Goal: Task Accomplishment & Management: Use online tool/utility

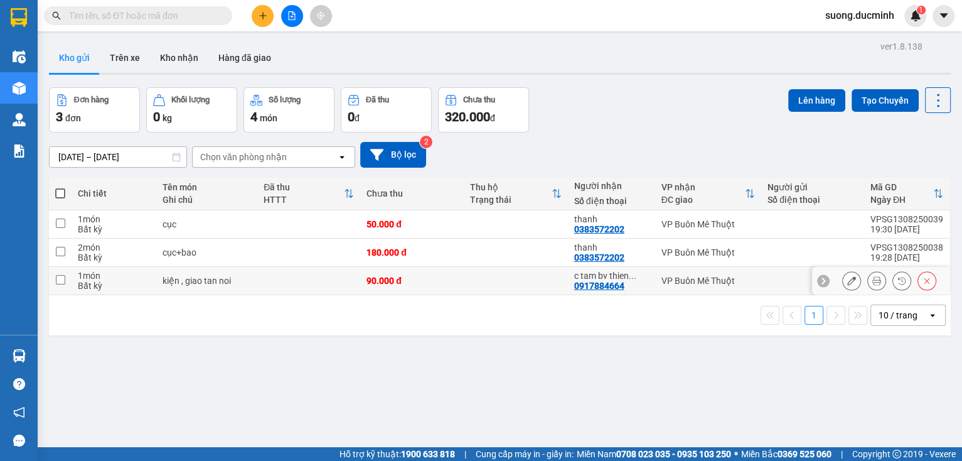
click at [847, 283] on icon at bounding box center [851, 280] width 9 height 9
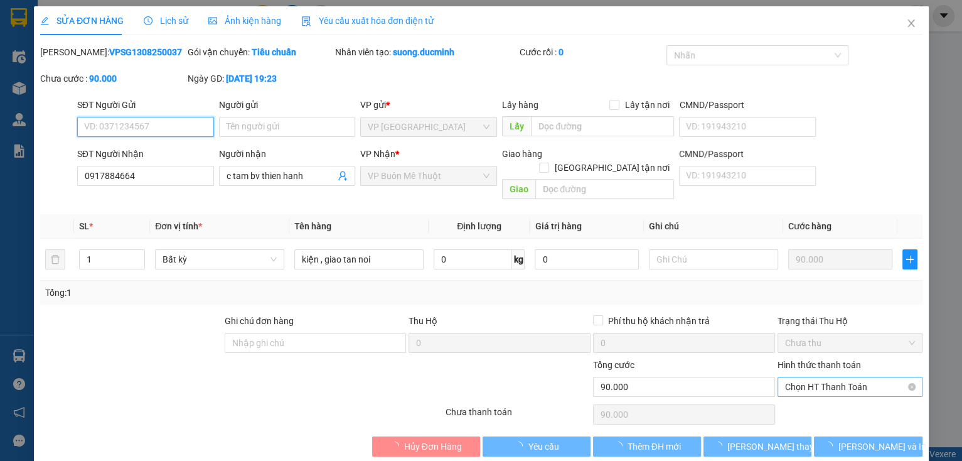
type input "0917884664"
type input "c tam bv thien hanh"
type input "90.000"
click at [824, 377] on span "Chọn HT Thanh Toán" at bounding box center [849, 386] width 130 height 19
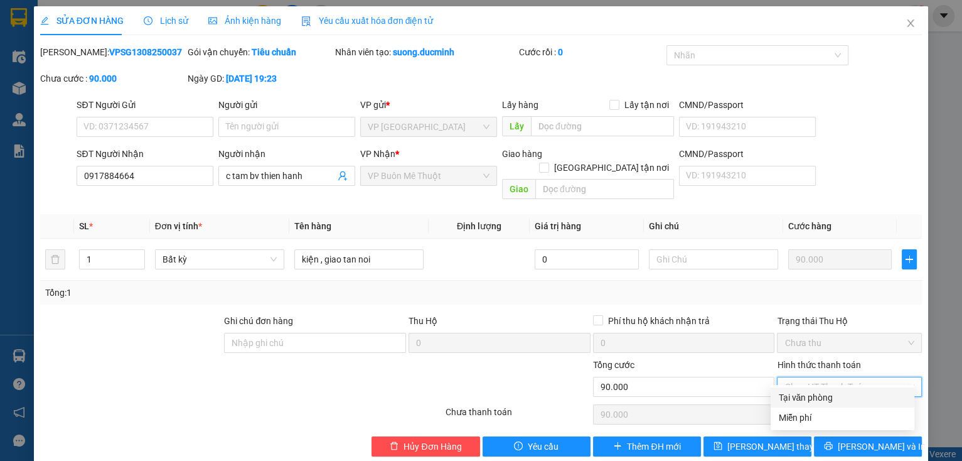
click at [821, 399] on div "Tại văn phòng" at bounding box center [842, 397] width 129 height 14
type input "0"
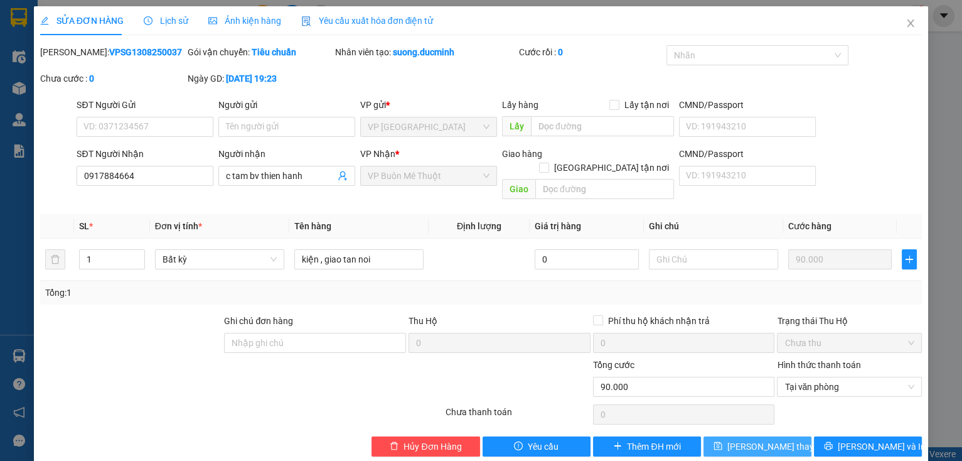
click at [754, 439] on span "[PERSON_NAME] thay đổi" at bounding box center [777, 446] width 100 height 14
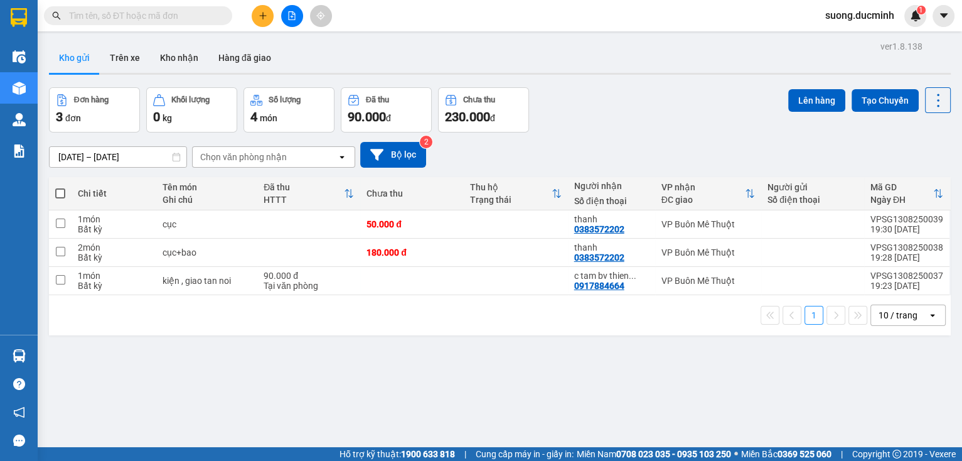
click at [187, 9] on input "text" at bounding box center [143, 16] width 148 height 14
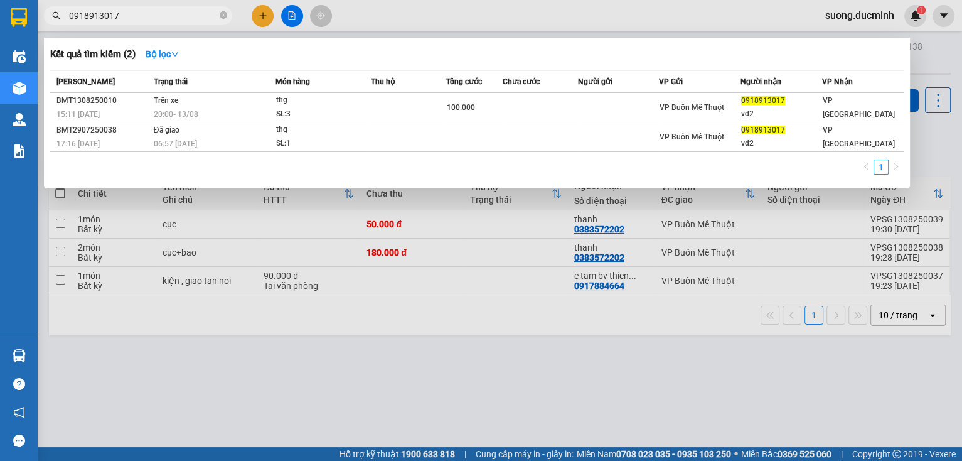
type input "0918913017"
click at [932, 154] on div at bounding box center [481, 230] width 962 height 461
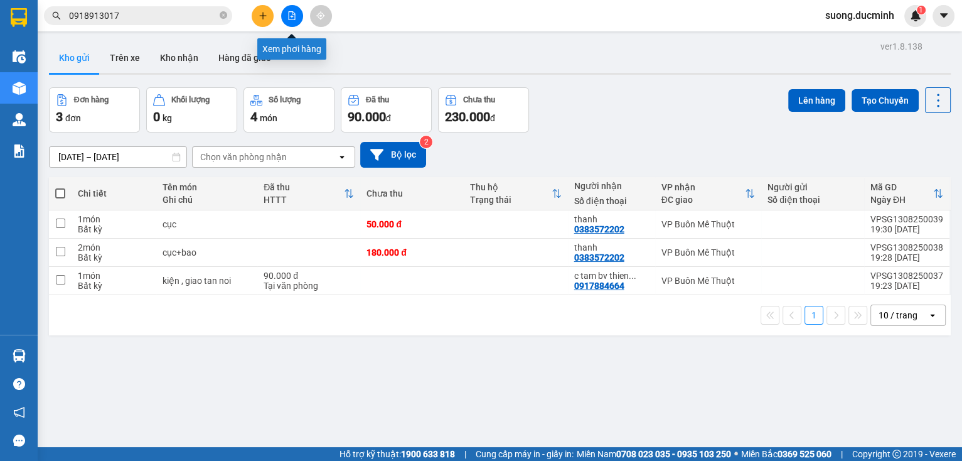
click at [295, 19] on icon "file-add" at bounding box center [292, 15] width 7 height 9
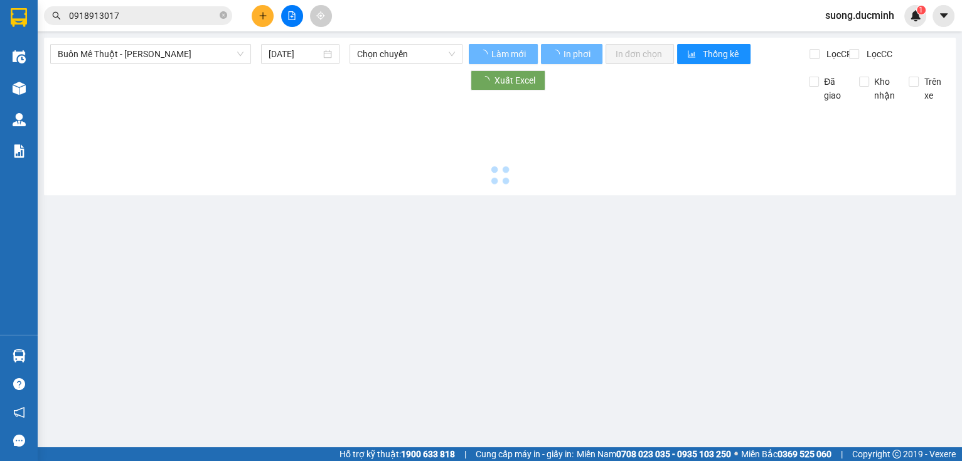
type input "[DATE]"
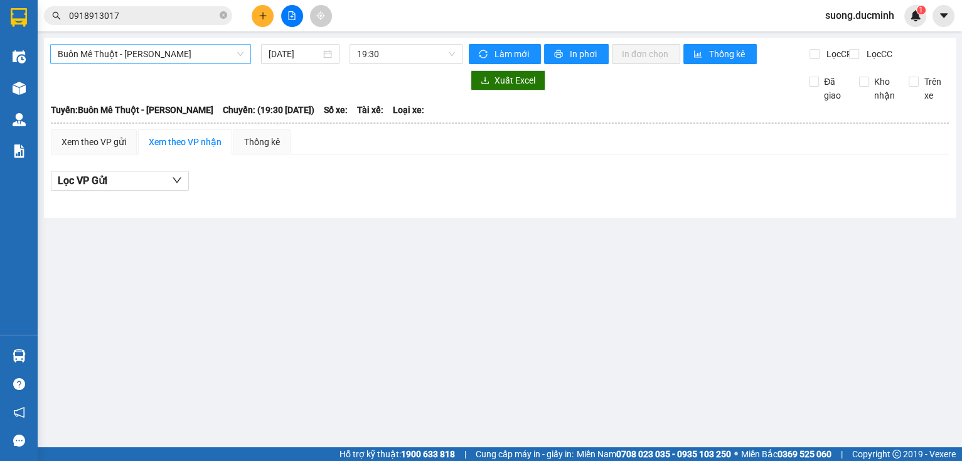
click at [183, 60] on span "Buôn Mê Thuột - [PERSON_NAME]" at bounding box center [151, 54] width 186 height 19
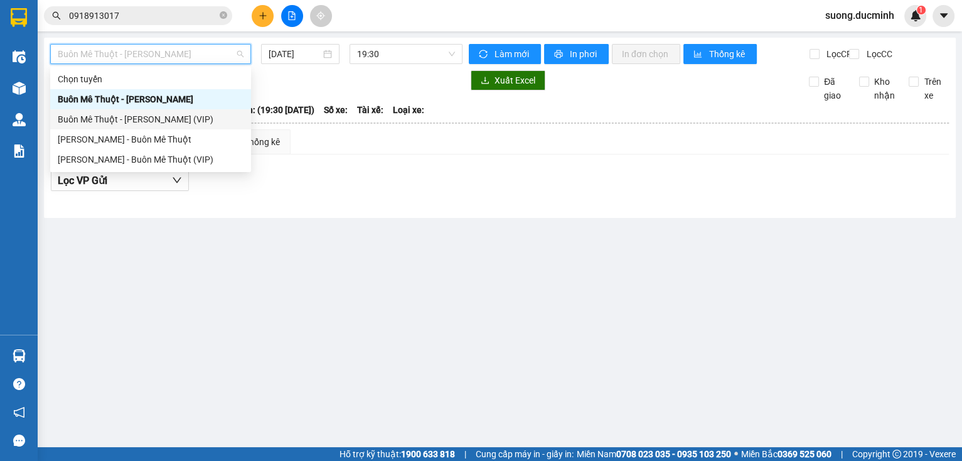
click at [177, 120] on div "Buôn Mê Thuột - [PERSON_NAME] (VIP)" at bounding box center [151, 119] width 186 height 14
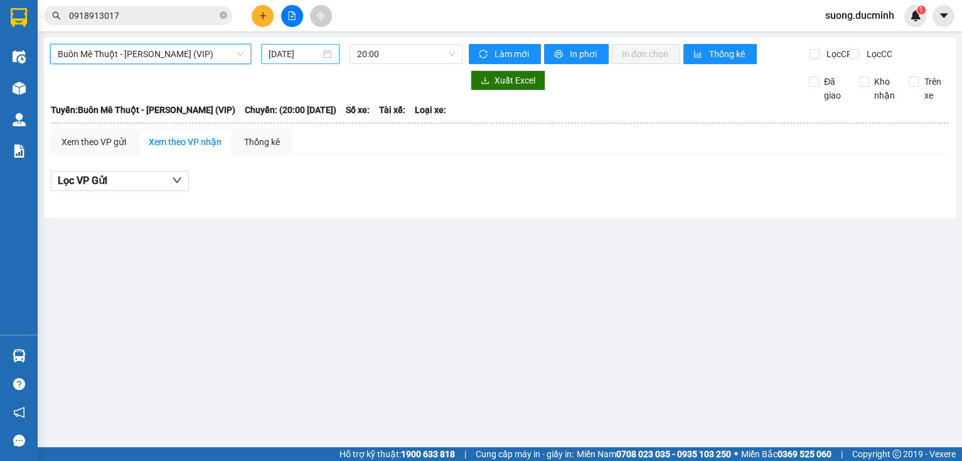
click at [289, 53] on input "[DATE]" at bounding box center [294, 54] width 51 height 14
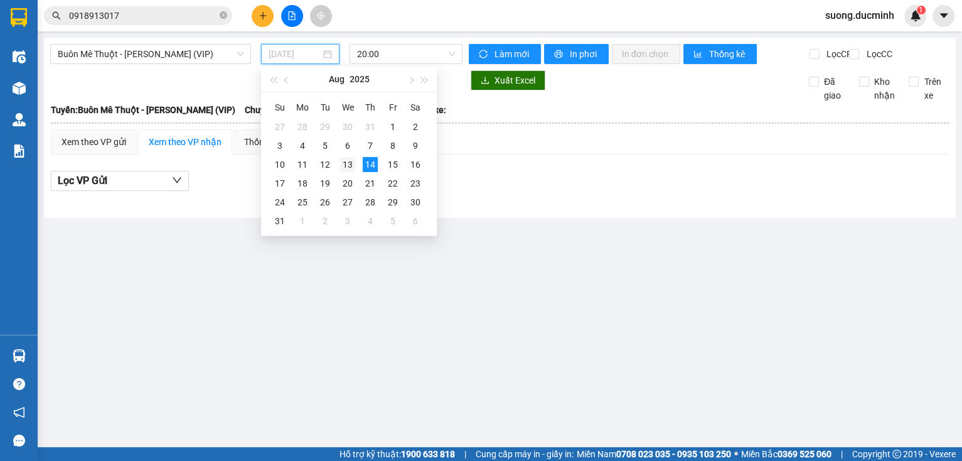
click at [349, 168] on div "13" at bounding box center [347, 164] width 15 height 15
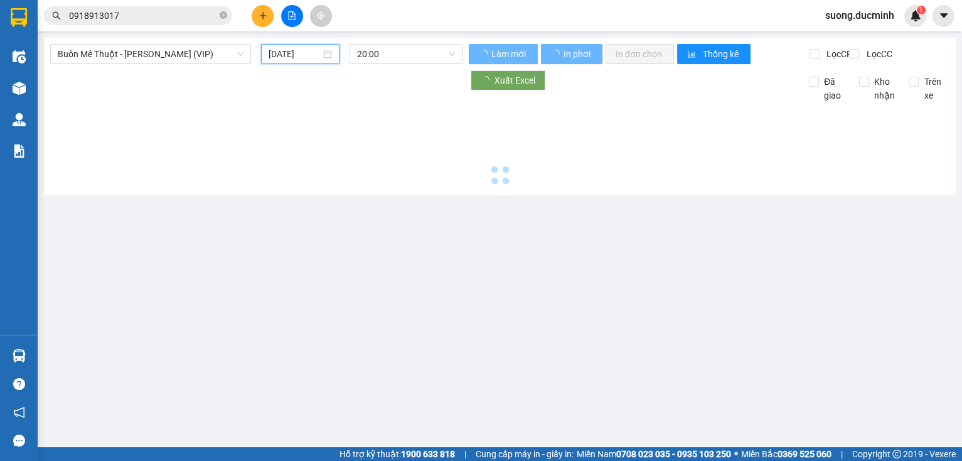
type input "[DATE]"
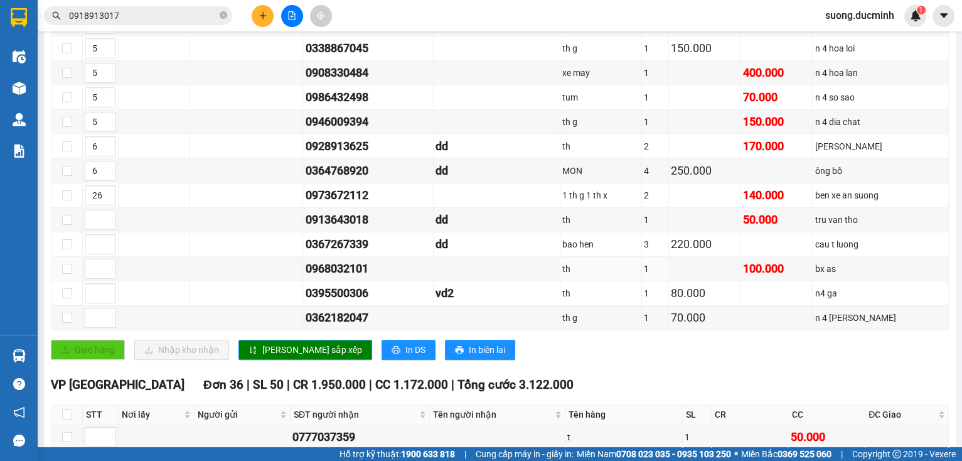
scroll to position [853, 0]
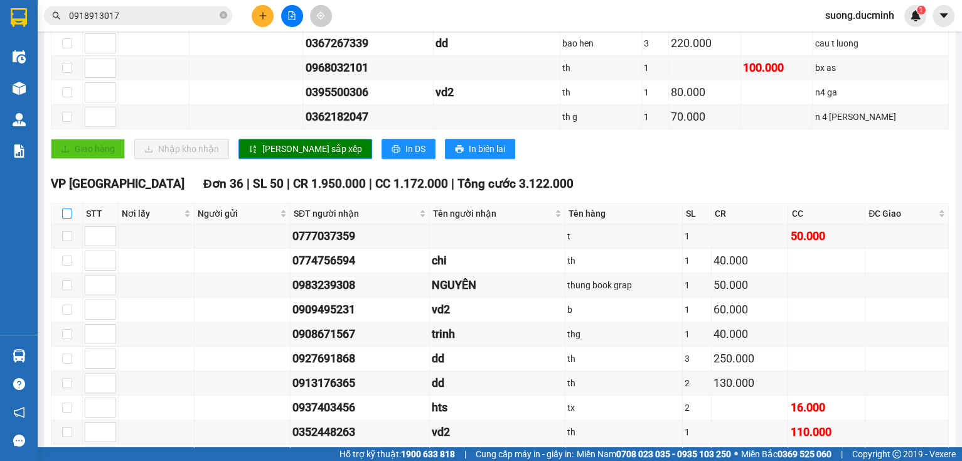
click at [66, 213] on input "checkbox" at bounding box center [67, 213] width 10 height 10
checkbox input "true"
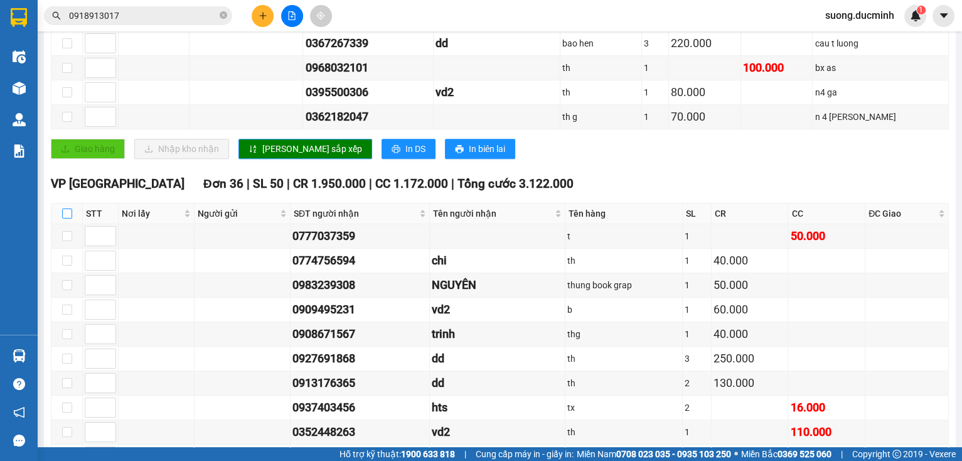
checkbox input "true"
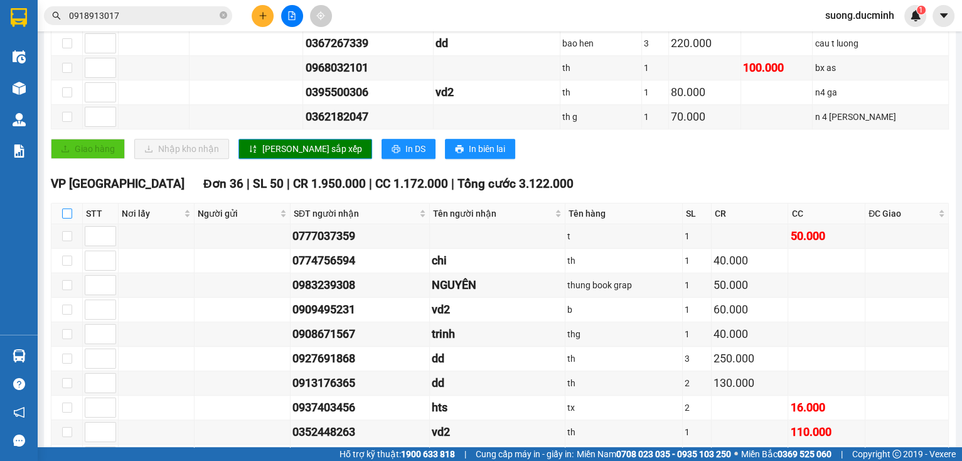
checkbox input "true"
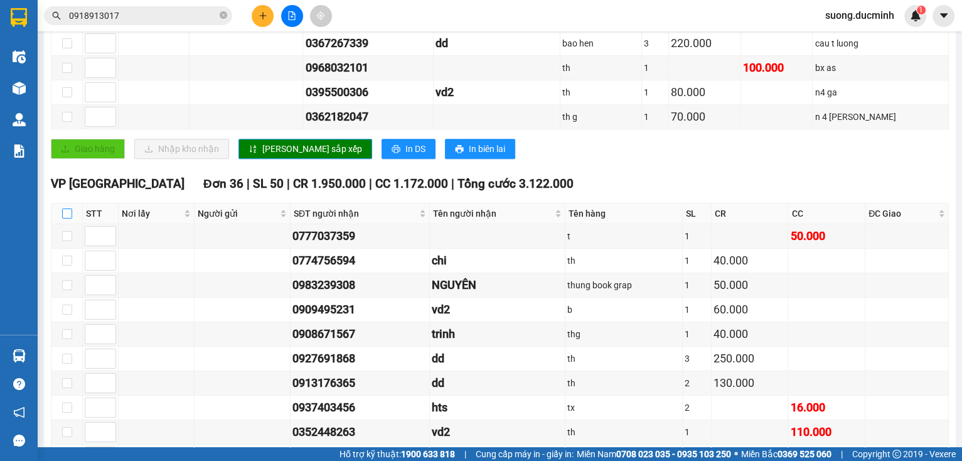
checkbox input "true"
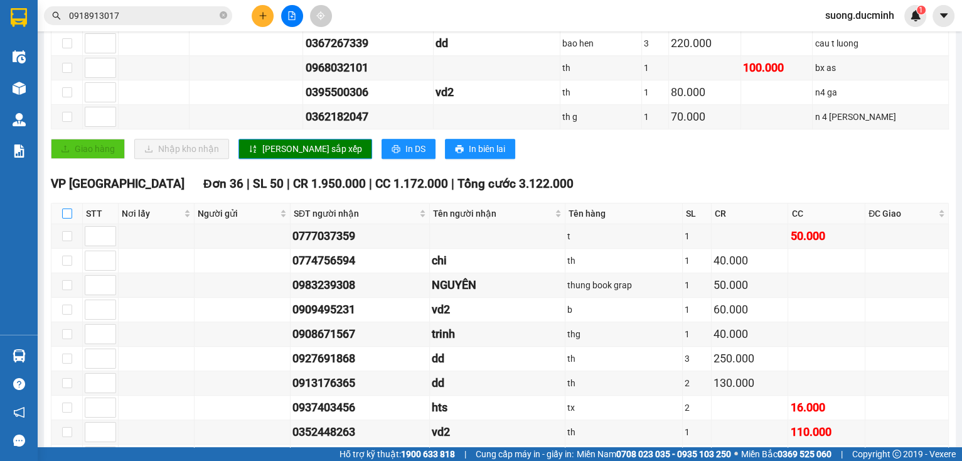
checkbox input "true"
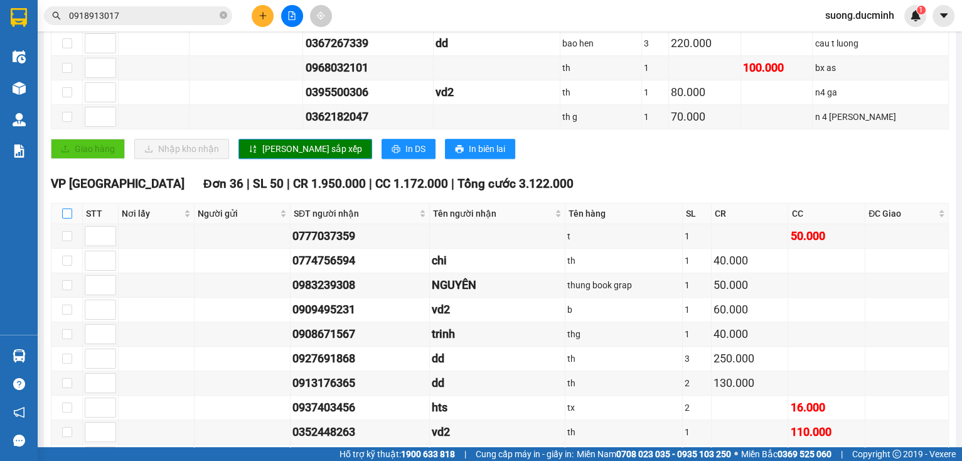
checkbox input "true"
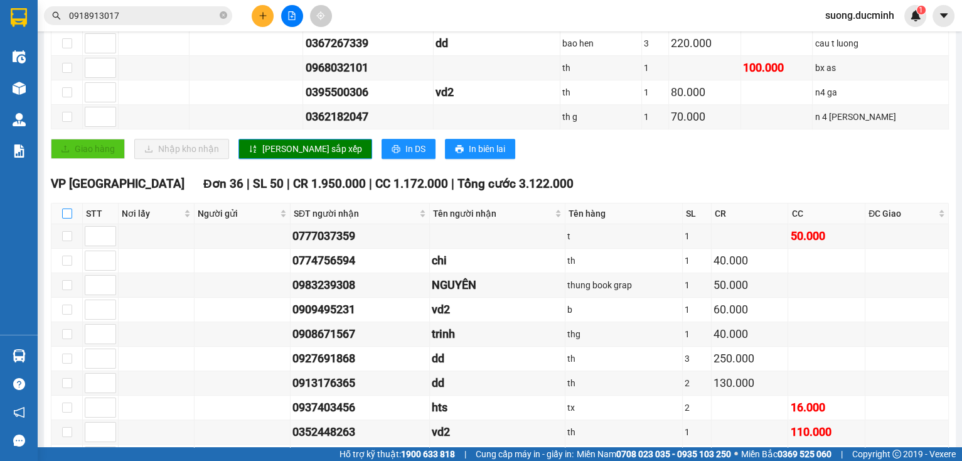
checkbox input "true"
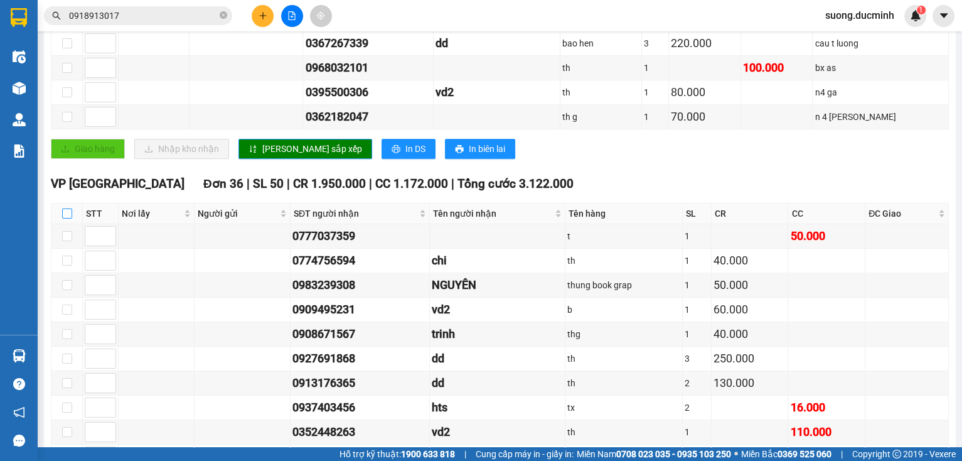
checkbox input "true"
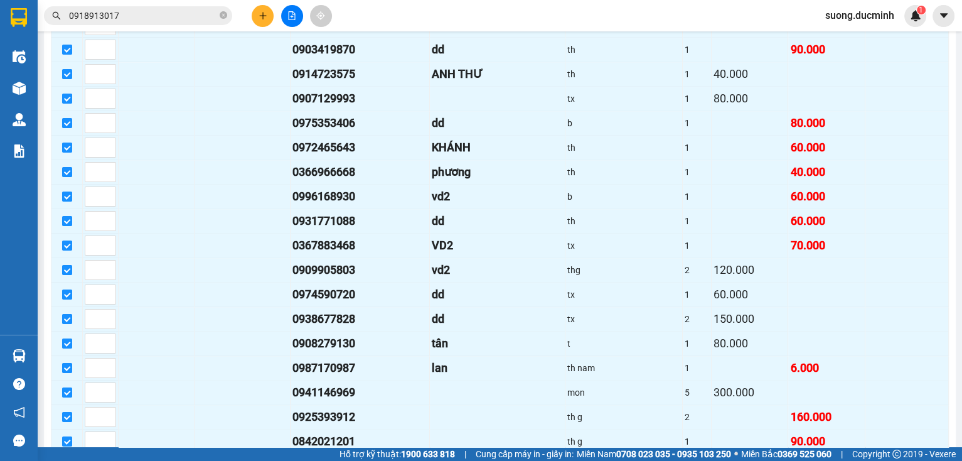
scroll to position [1657, 0]
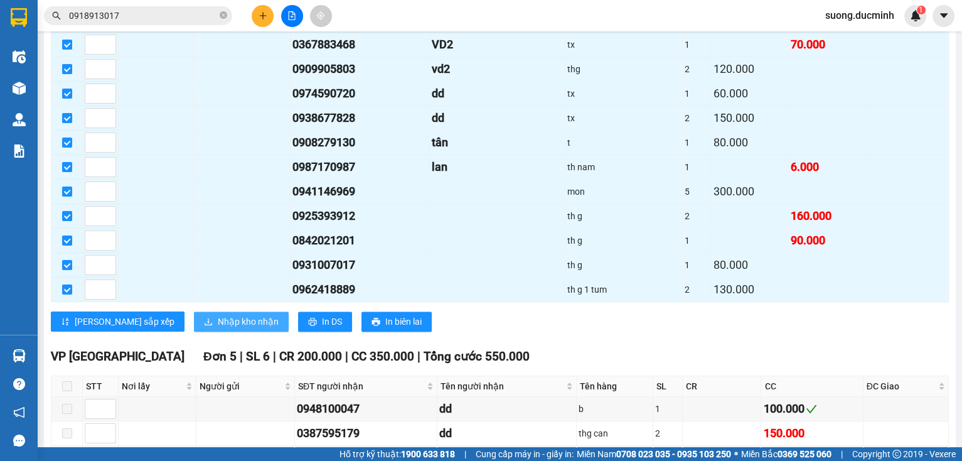
click at [218, 314] on span "Nhập kho nhận" at bounding box center [248, 321] width 61 height 14
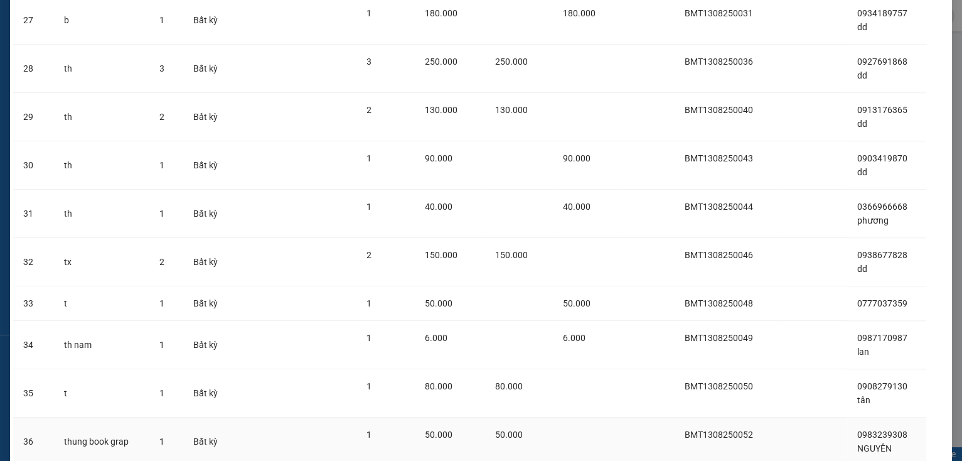
scroll to position [1346, 0]
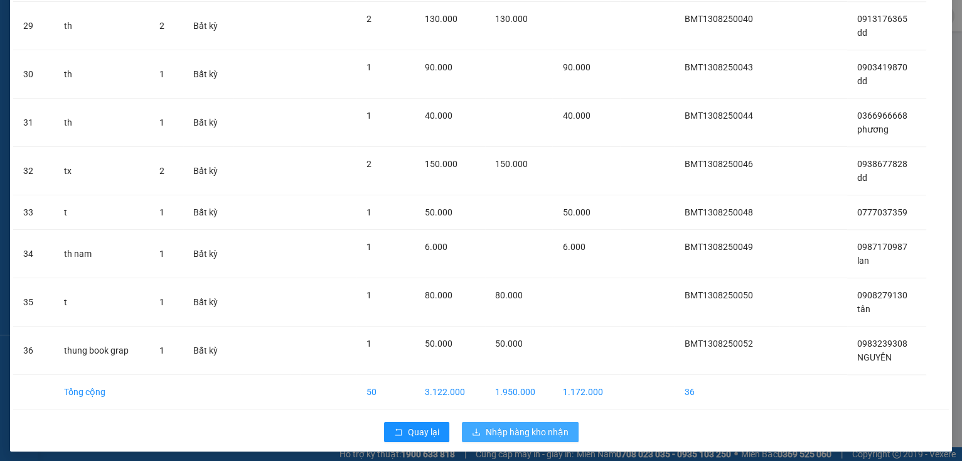
click at [516, 425] on span "Nhập hàng kho nhận" at bounding box center [527, 432] width 83 height 14
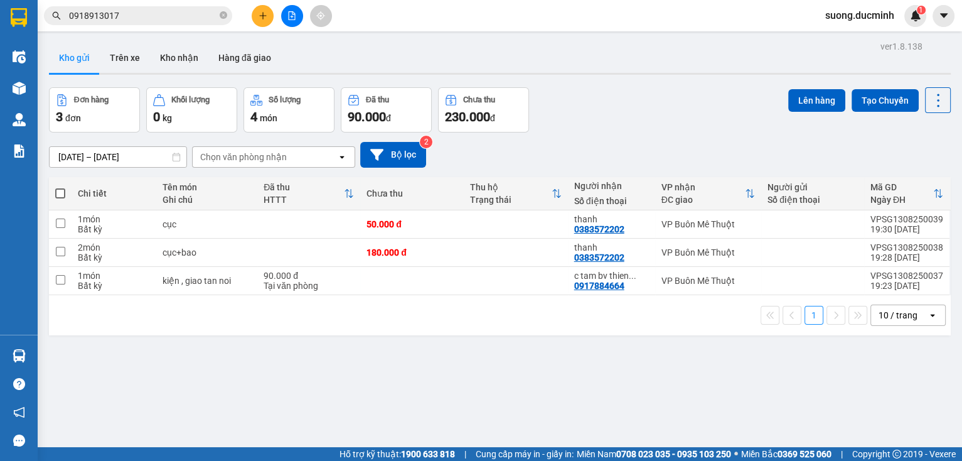
click at [60, 193] on span at bounding box center [60, 193] width 10 height 10
click at [60, 187] on input "checkbox" at bounding box center [60, 187] width 0 height 0
checkbox input "true"
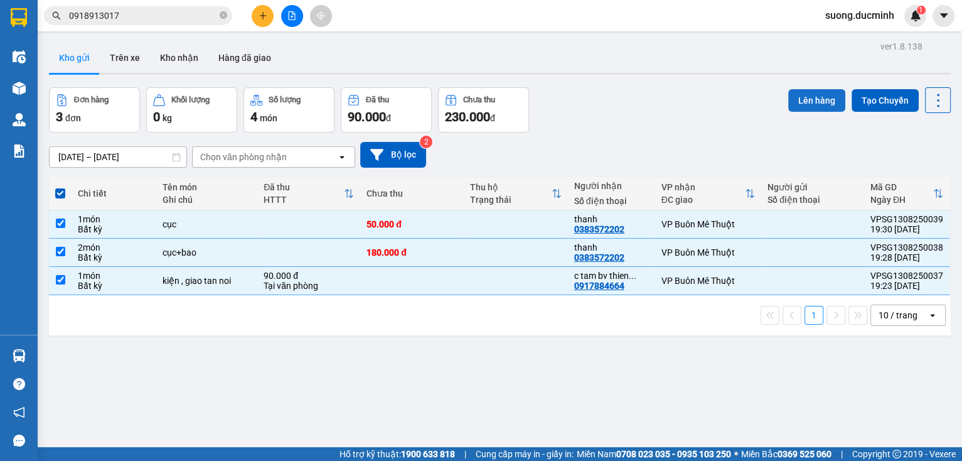
click at [813, 109] on button "Lên hàng" at bounding box center [816, 100] width 57 height 23
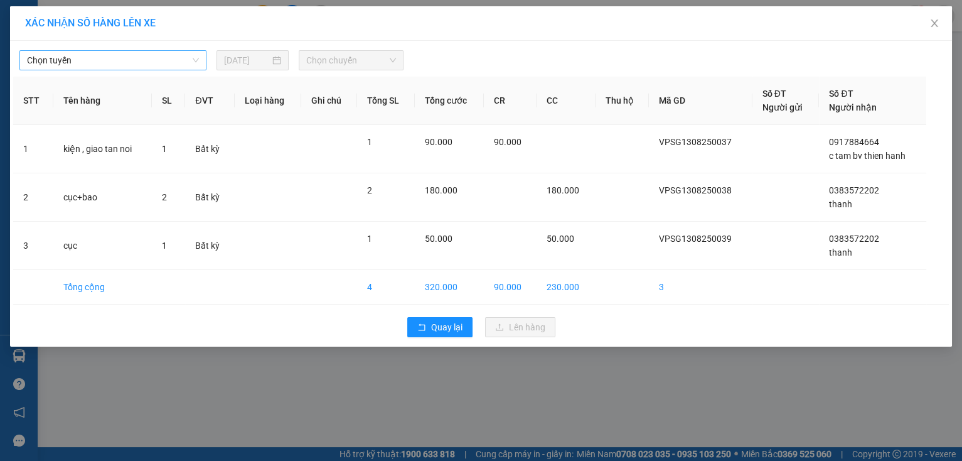
click at [164, 69] on span "Chọn tuyến" at bounding box center [113, 60] width 172 height 19
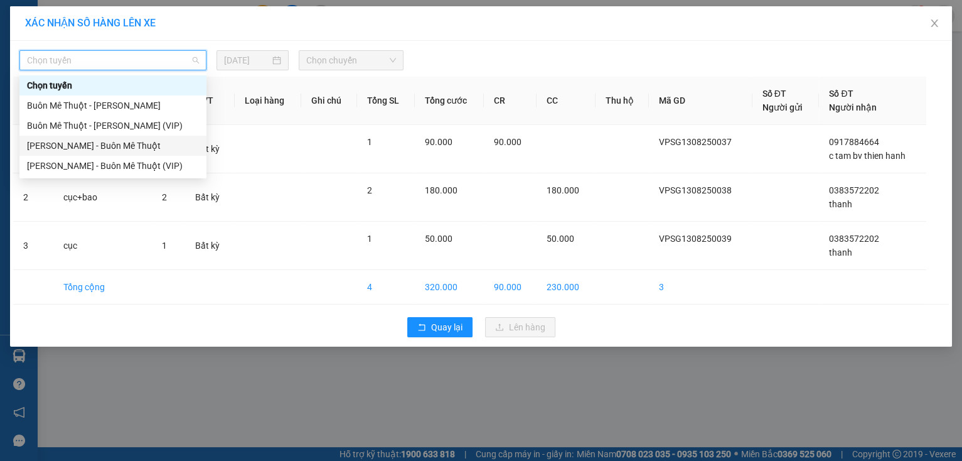
click at [153, 151] on div "[PERSON_NAME] - Buôn Mê Thuột" at bounding box center [113, 146] width 172 height 14
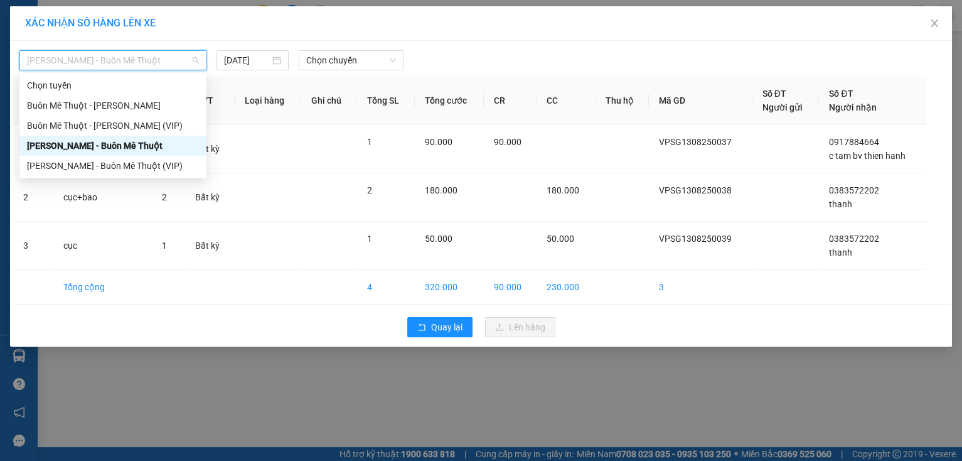
click at [134, 68] on span "[PERSON_NAME] - Buôn Mê Thuột" at bounding box center [113, 60] width 172 height 19
click at [129, 124] on div "Buôn Mê [PERSON_NAME] [PERSON_NAME] (VIP)" at bounding box center [113, 126] width 172 height 14
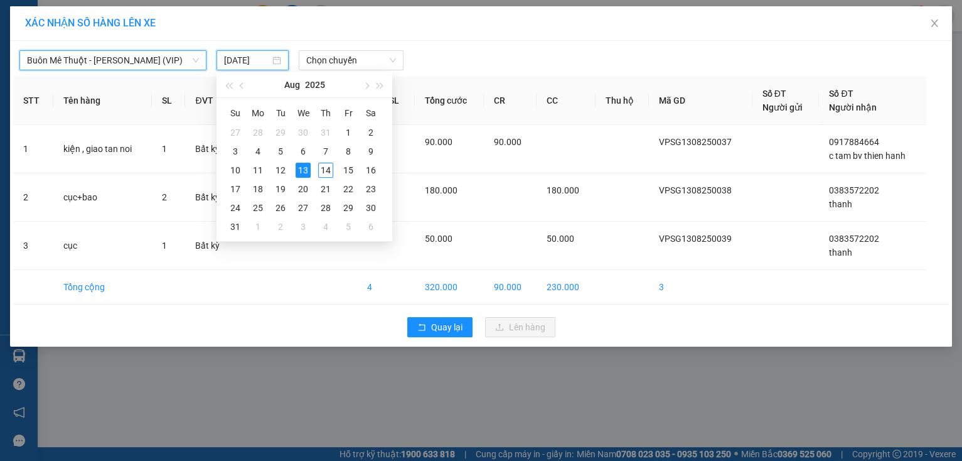
click at [254, 63] on input "[DATE]" at bounding box center [247, 60] width 46 height 14
click at [306, 171] on div "13" at bounding box center [303, 170] width 15 height 15
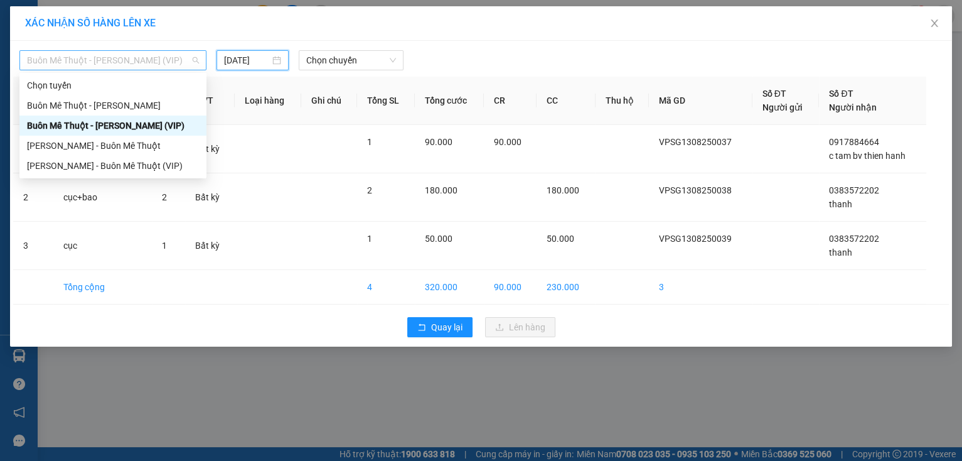
click at [122, 55] on span "Buôn Mê [PERSON_NAME] [PERSON_NAME] (VIP)" at bounding box center [113, 60] width 172 height 19
click at [99, 150] on div "[PERSON_NAME] - Buôn Mê Thuột" at bounding box center [113, 146] width 172 height 14
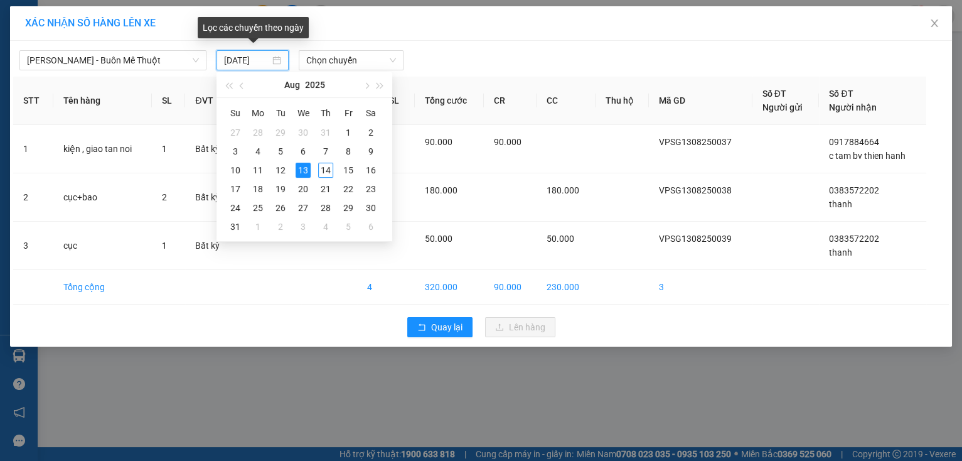
click at [248, 58] on input "[DATE]" at bounding box center [247, 60] width 46 height 14
type input "[DATE]"
click at [304, 166] on div "13" at bounding box center [303, 170] width 15 height 15
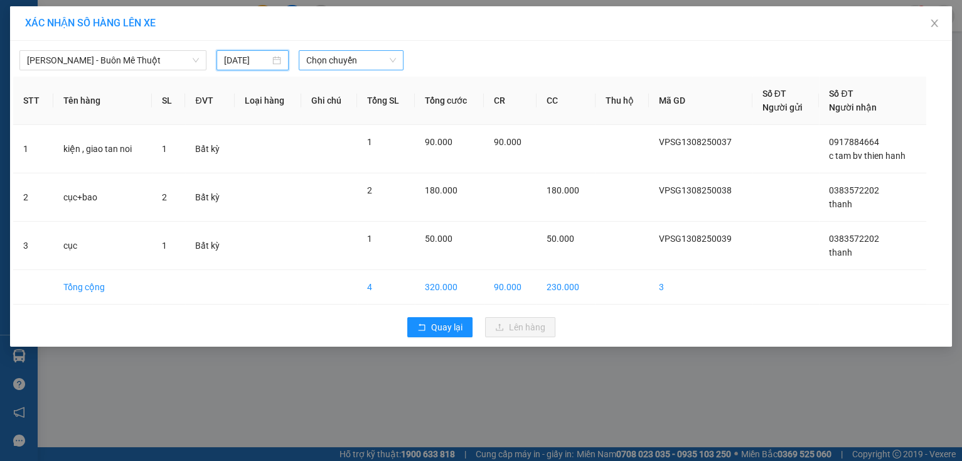
click at [339, 64] on span "Chọn chuyến" at bounding box center [351, 60] width 90 height 19
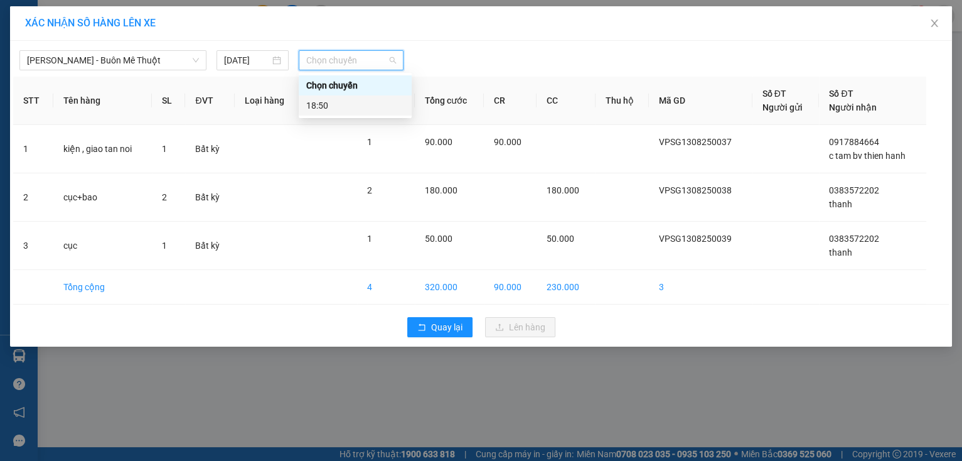
click at [319, 104] on div "18:50" at bounding box center [355, 106] width 98 height 14
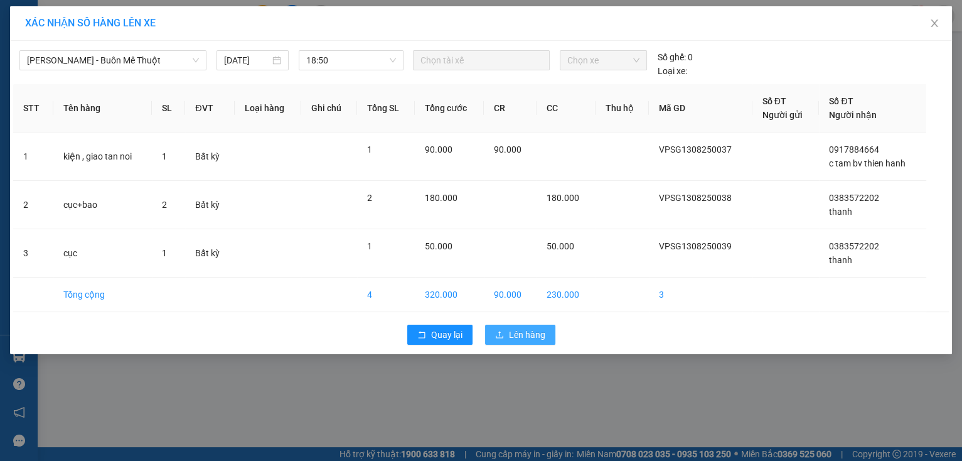
click at [509, 338] on span "Lên hàng" at bounding box center [527, 335] width 36 height 14
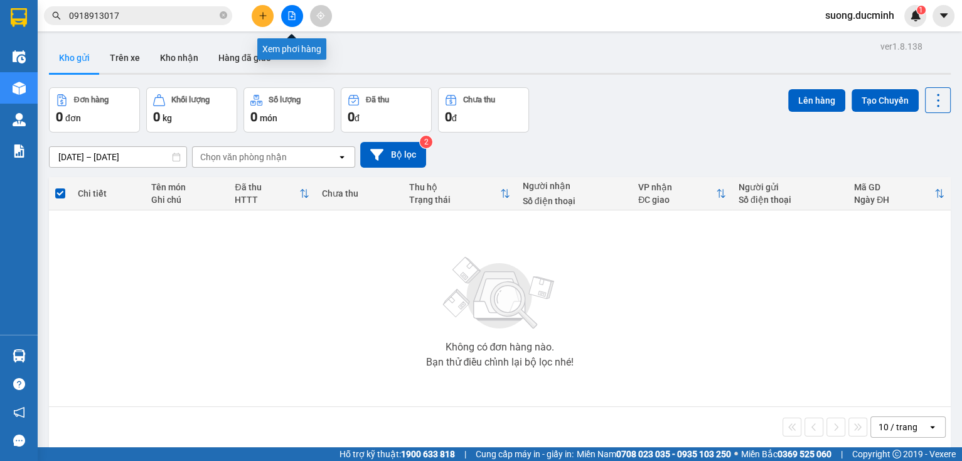
click at [287, 19] on icon "file-add" at bounding box center [291, 15] width 9 height 9
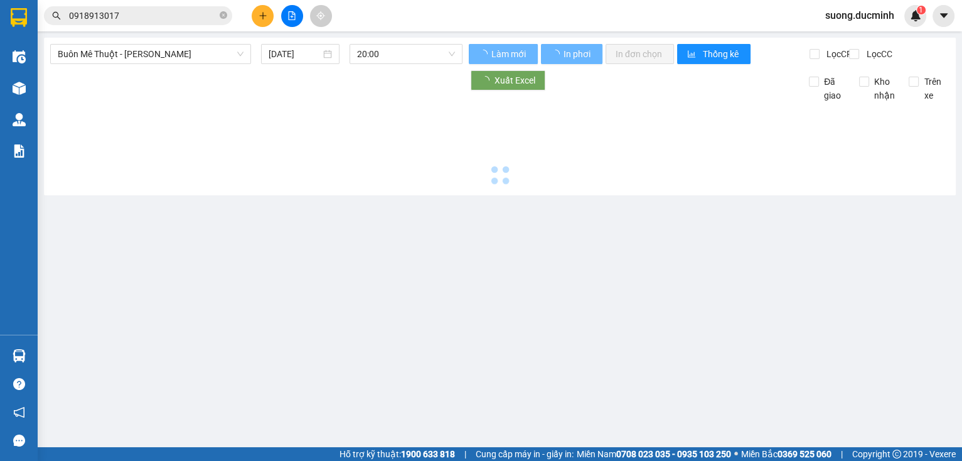
type input "[DATE]"
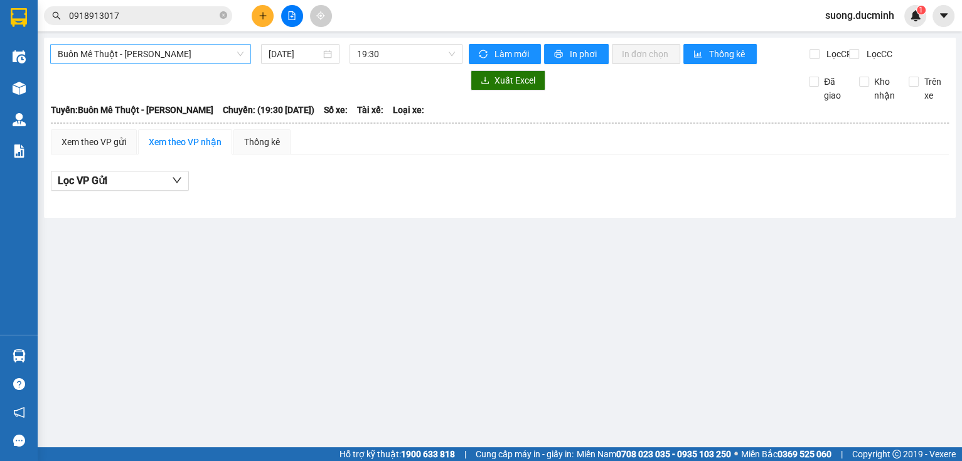
click at [98, 55] on span "Buôn Mê [PERSON_NAME] [PERSON_NAME]" at bounding box center [151, 54] width 186 height 19
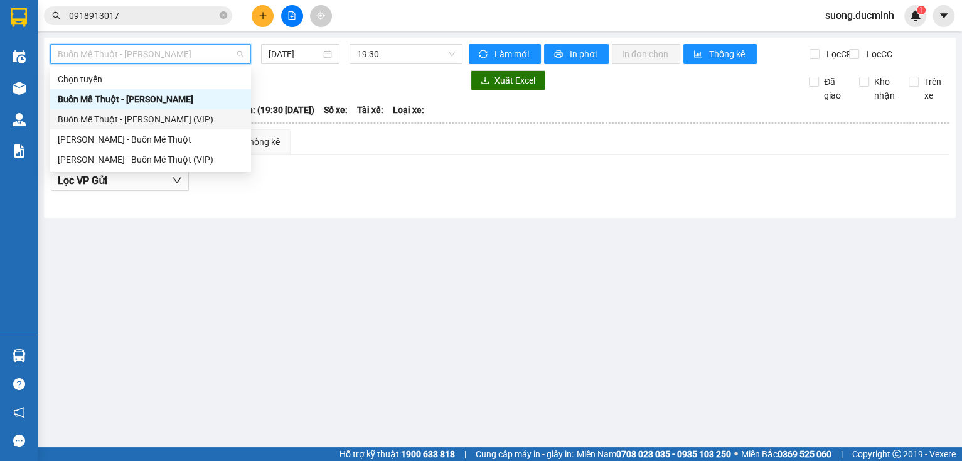
click at [161, 121] on div "Buôn Mê [PERSON_NAME] [PERSON_NAME] (VIP)" at bounding box center [151, 119] width 186 height 14
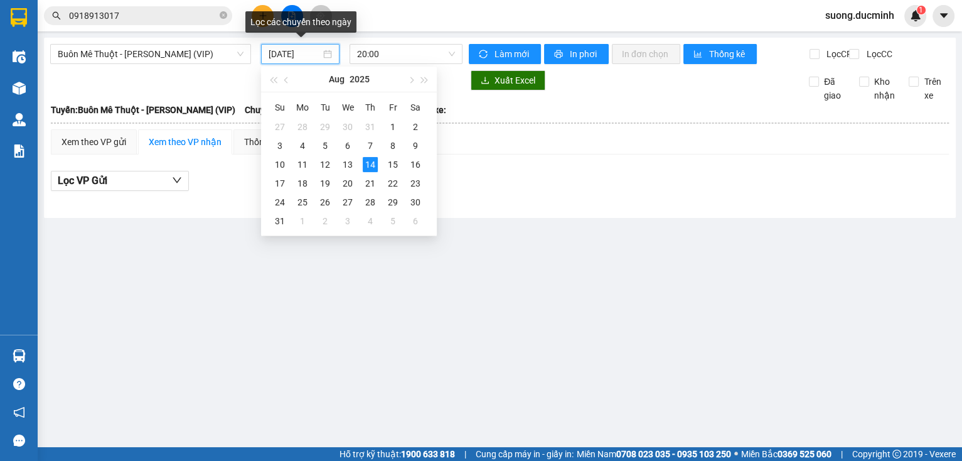
click at [287, 55] on input "[DATE]" at bounding box center [294, 54] width 51 height 14
click at [347, 166] on div "13" at bounding box center [347, 164] width 15 height 15
type input "[DATE]"
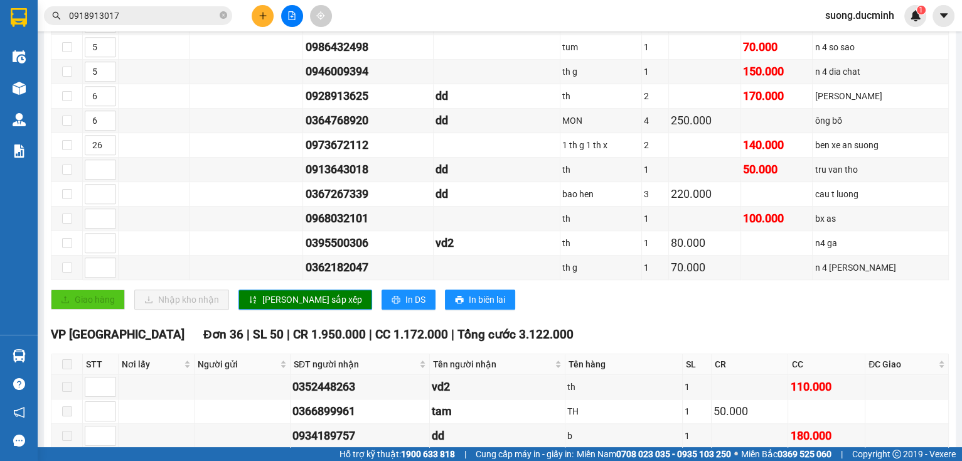
scroll to position [853, 0]
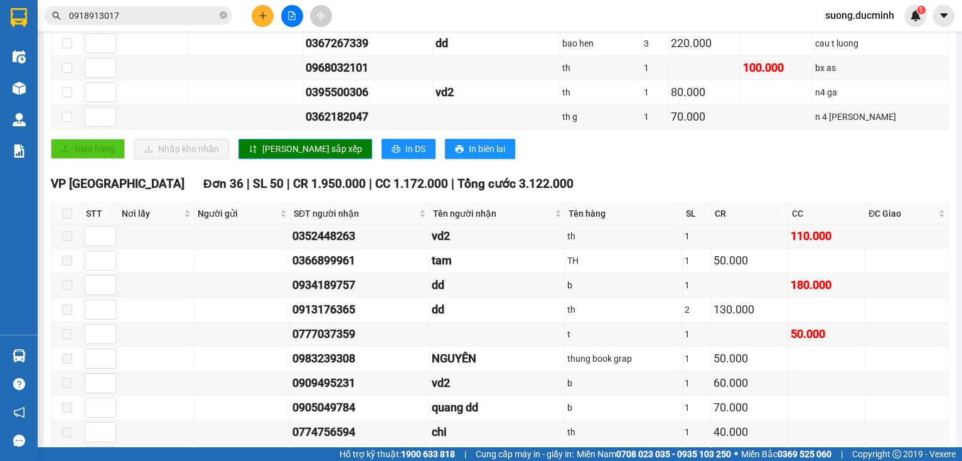
click at [168, 17] on input "0918913017" at bounding box center [143, 16] width 148 height 14
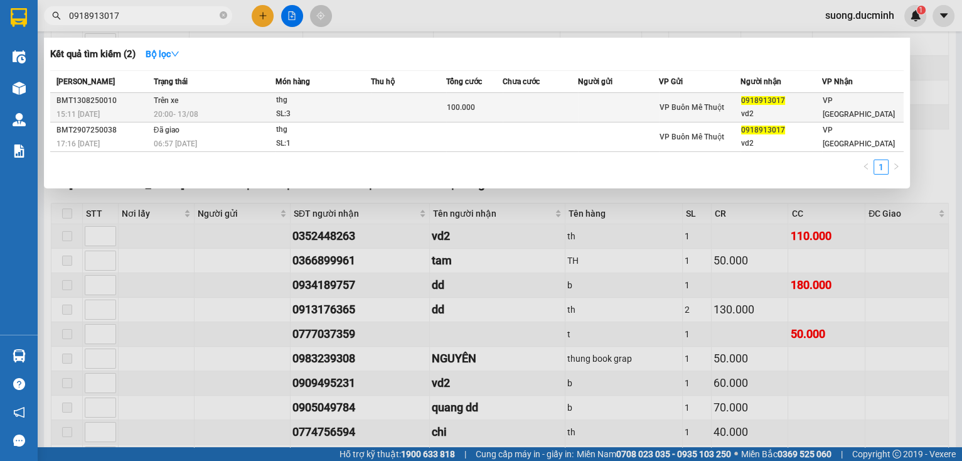
click at [464, 113] on div "100.000" at bounding box center [474, 107] width 55 height 14
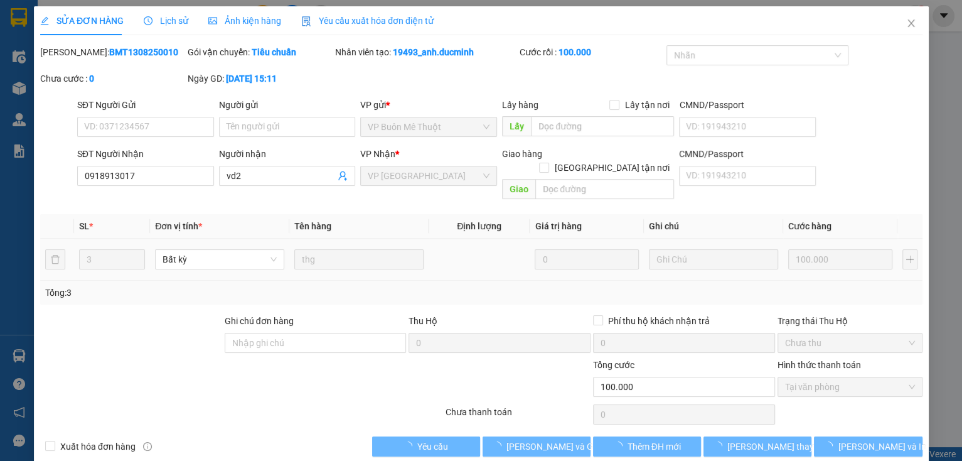
type input "0918913017"
type input "vd2"
type input "100.000"
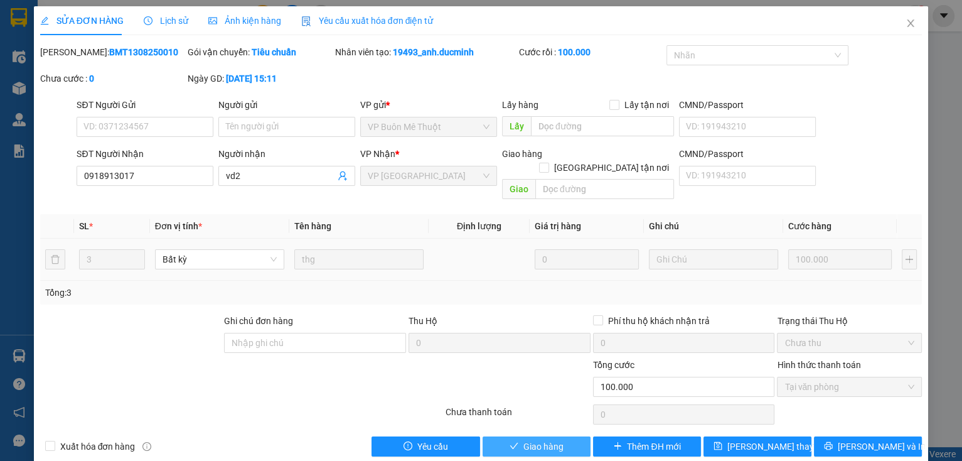
click at [536, 439] on span "Giao hàng" at bounding box center [543, 446] width 40 height 14
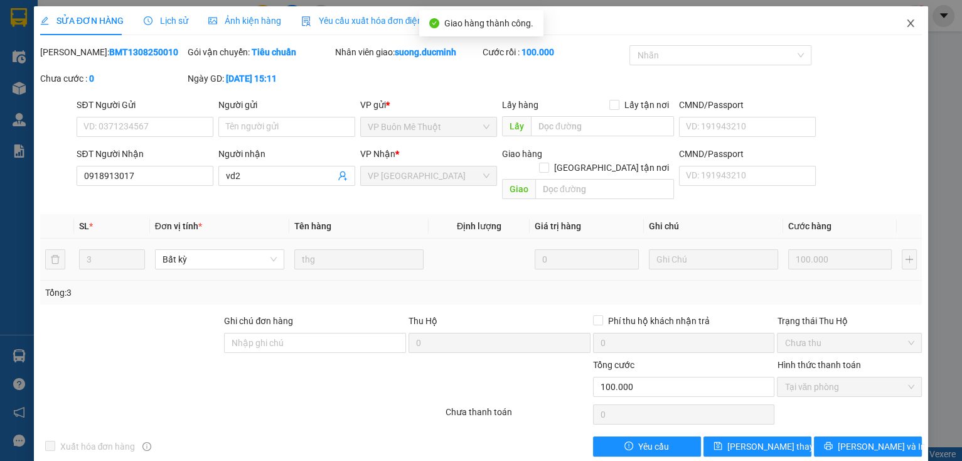
click at [907, 20] on icon "close" at bounding box center [910, 23] width 7 height 8
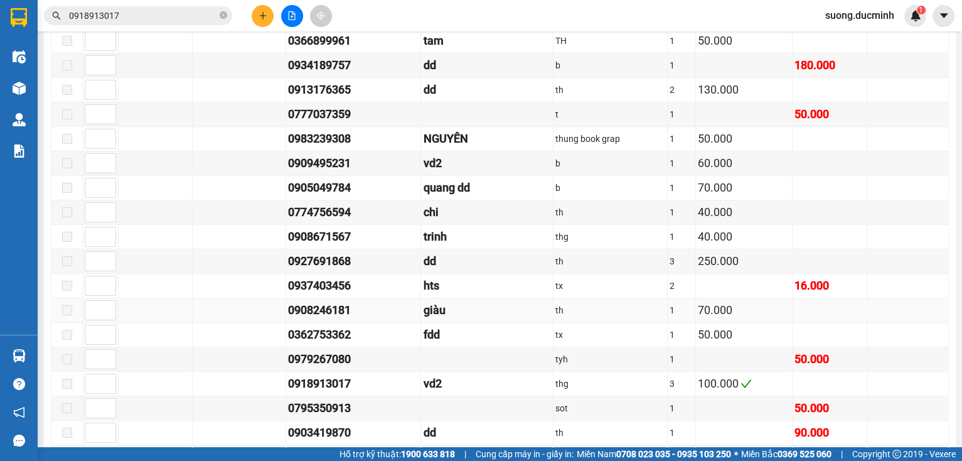
scroll to position [922, 0]
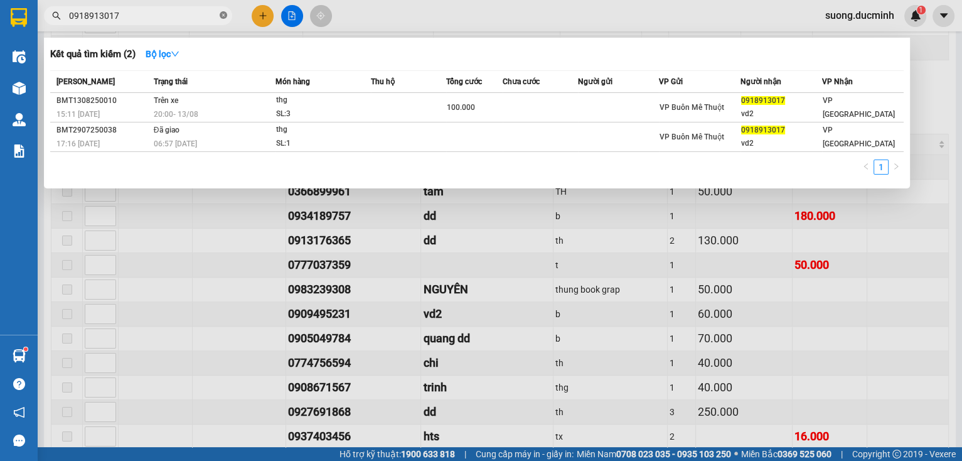
click at [225, 17] on icon "close-circle" at bounding box center [224, 15] width 8 height 8
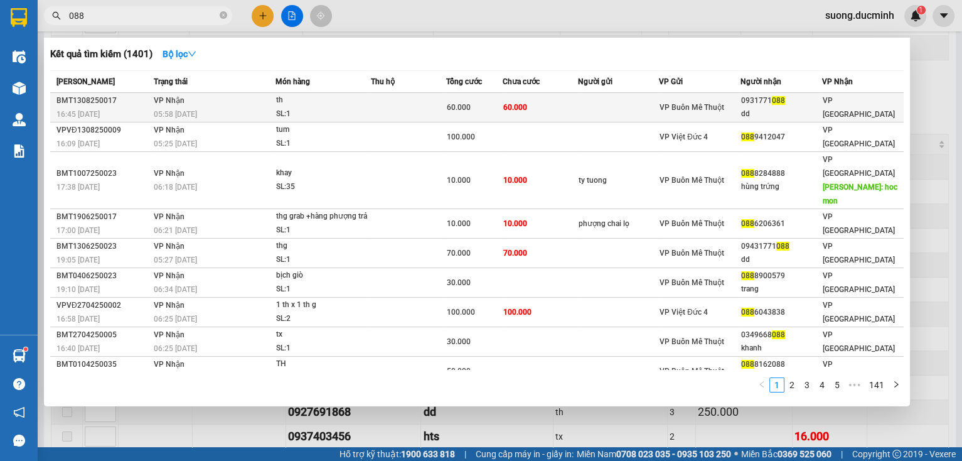
type input "088"
click at [567, 105] on td "60.000" at bounding box center [540, 107] width 75 height 29
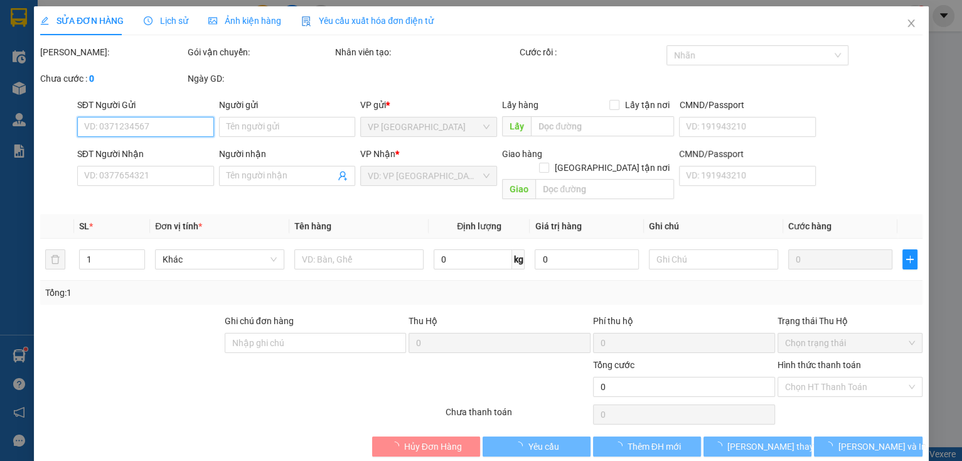
type input "0931771088"
type input "dd"
type input "60.000"
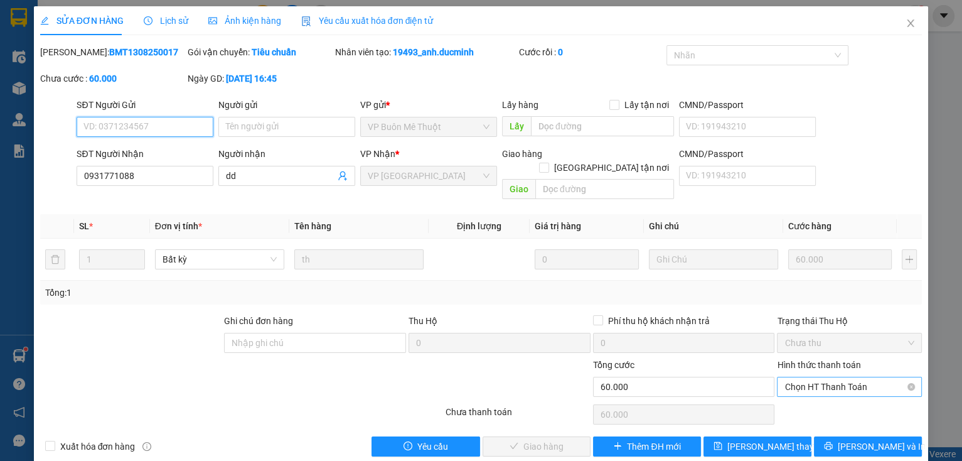
click at [799, 377] on span "Chọn HT Thanh Toán" at bounding box center [849, 386] width 130 height 19
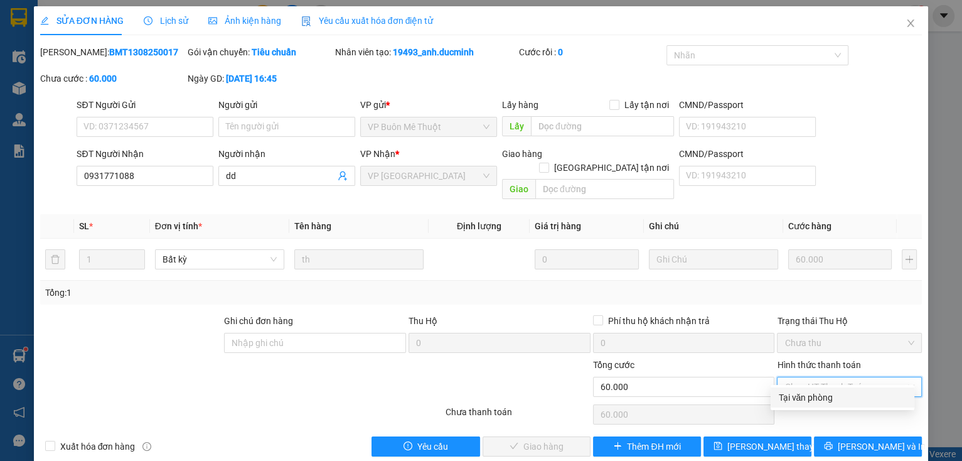
drag, startPoint x: 796, startPoint y: 396, endPoint x: 741, endPoint y: 424, distance: 61.5
click at [795, 396] on div "Tại văn phòng" at bounding box center [842, 397] width 129 height 14
type input "0"
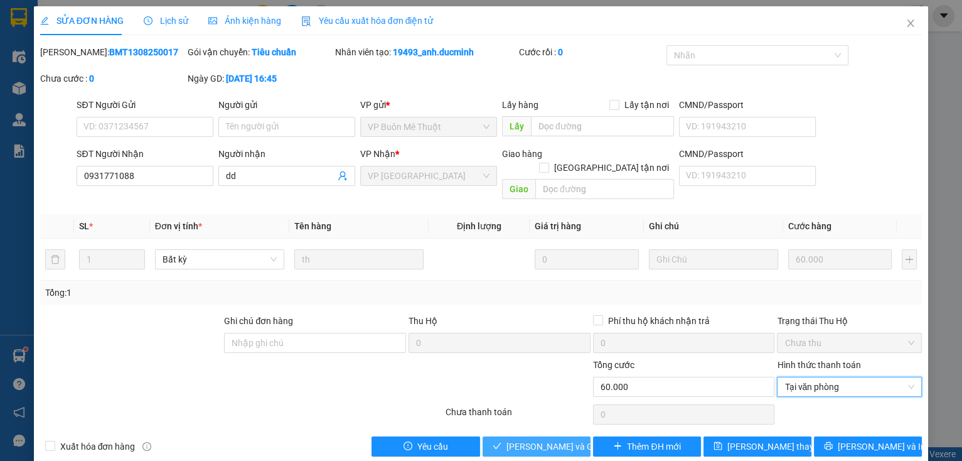
click at [555, 439] on span "[PERSON_NAME] và [PERSON_NAME] hàng" at bounding box center [566, 446] width 120 height 14
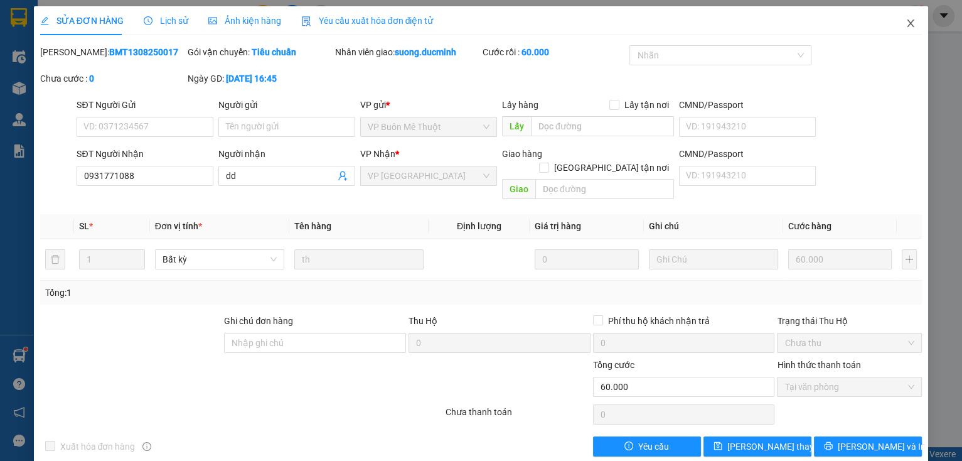
click at [906, 26] on icon "close" at bounding box center [911, 23] width 10 height 10
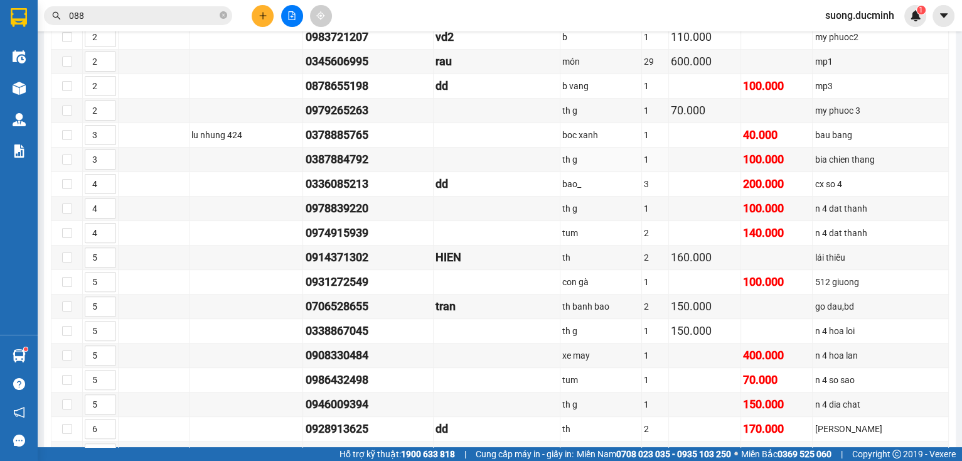
scroll to position [119, 0]
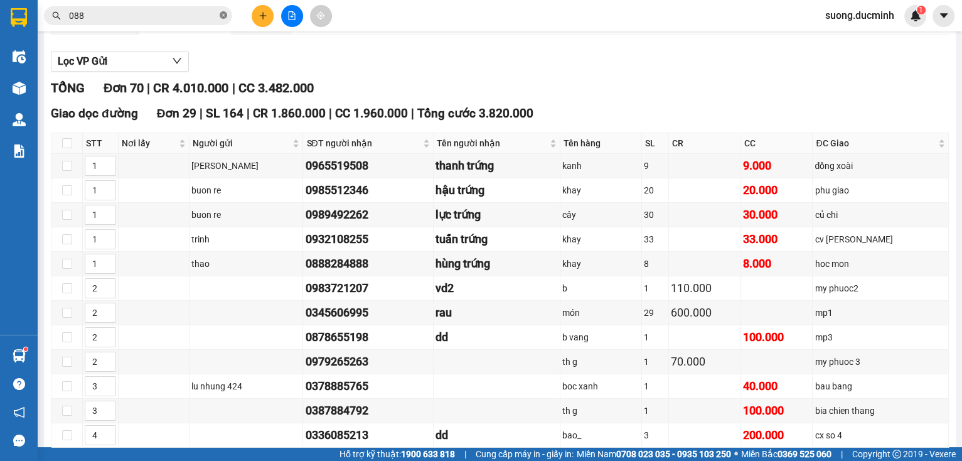
click at [223, 17] on icon "close-circle" at bounding box center [224, 15] width 8 height 8
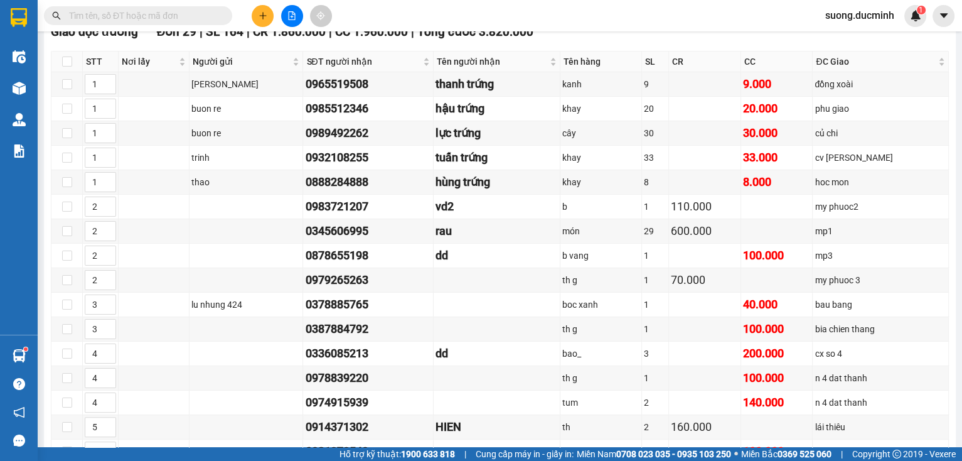
scroll to position [0, 0]
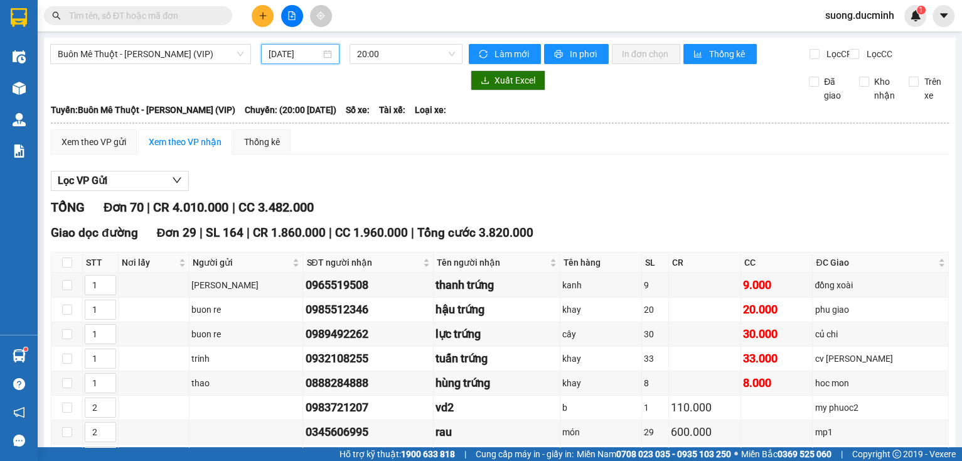
click at [302, 53] on input "[DATE]" at bounding box center [294, 54] width 51 height 14
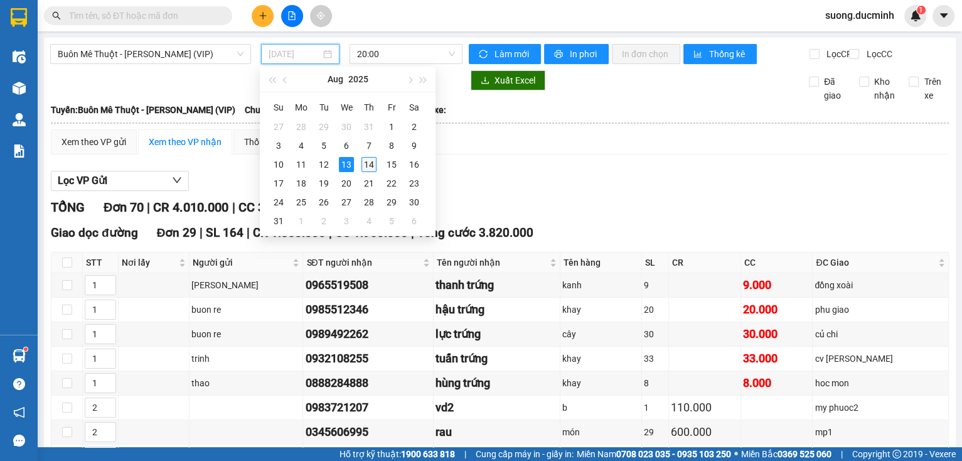
click at [371, 161] on div "14" at bounding box center [368, 164] width 15 height 15
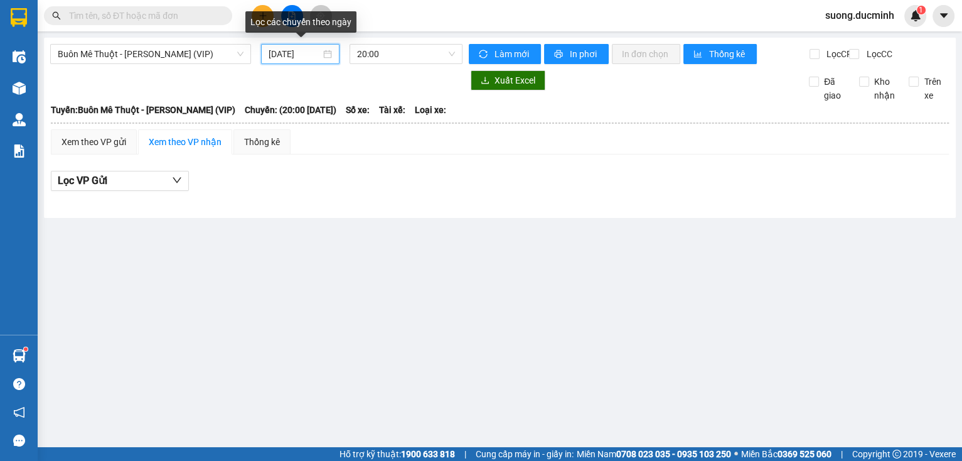
click at [302, 55] on input "[DATE]" at bounding box center [294, 54] width 51 height 14
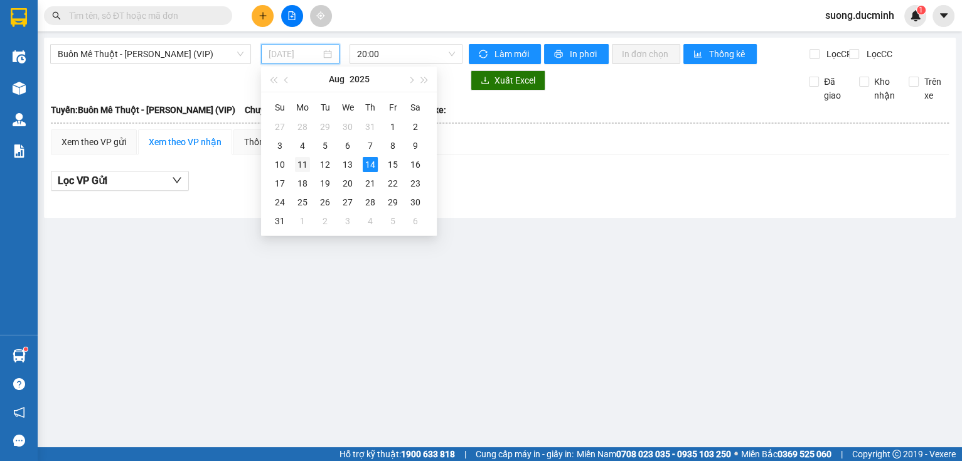
click at [304, 164] on div "11" at bounding box center [302, 164] width 15 height 15
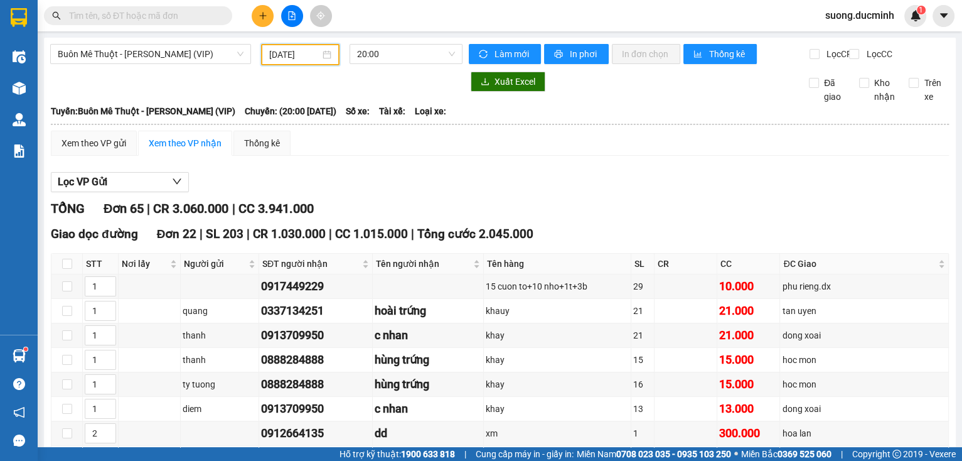
click at [304, 50] on input "11/08/2025" at bounding box center [294, 55] width 50 height 14
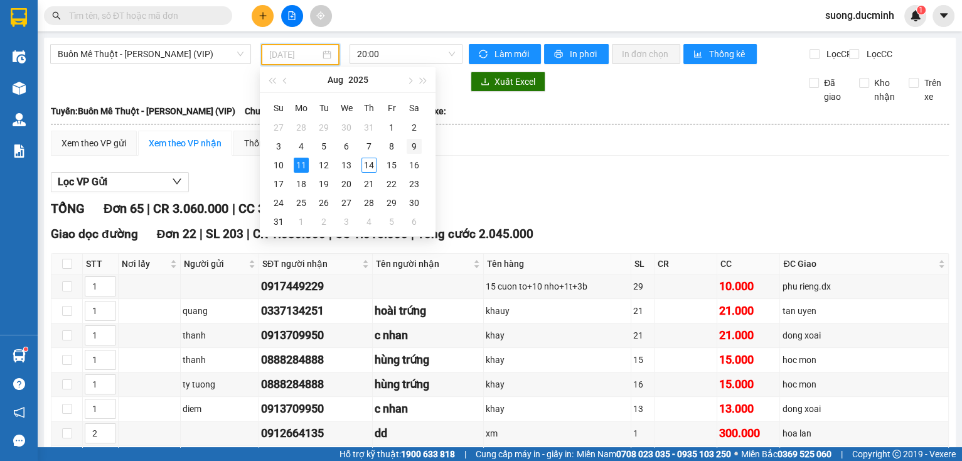
click at [413, 145] on div "9" at bounding box center [414, 146] width 15 height 15
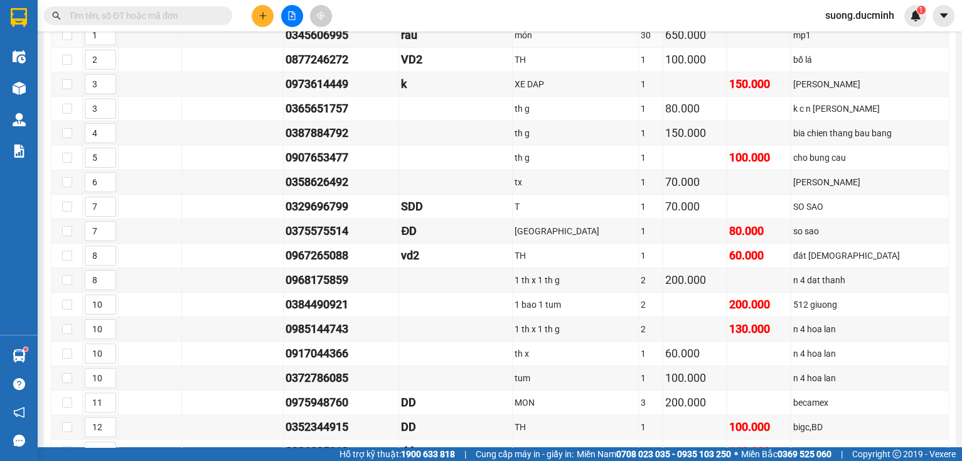
scroll to position [50, 0]
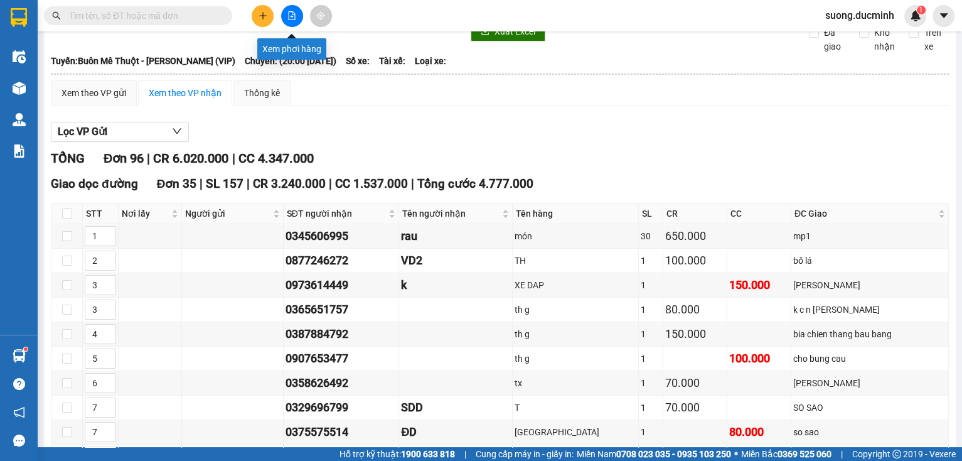
click at [296, 18] on icon "file-add" at bounding box center [291, 15] width 9 height 9
click at [294, 20] on button at bounding box center [292, 16] width 22 height 22
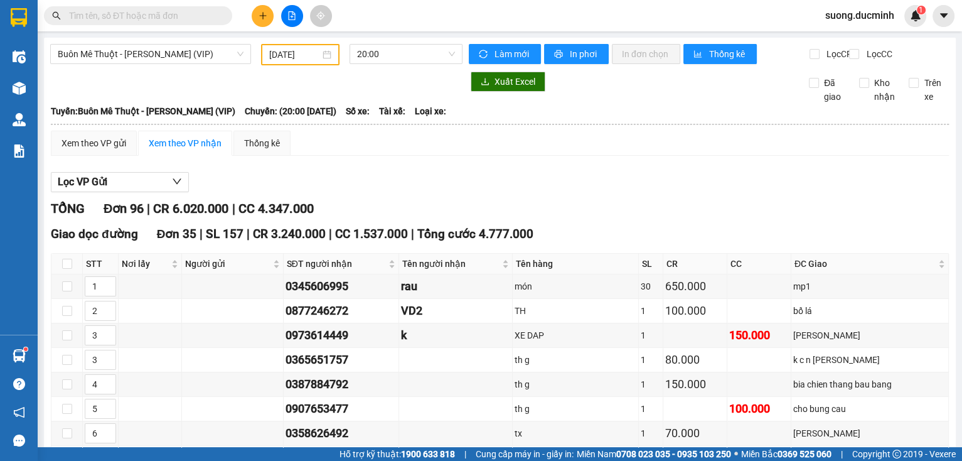
click at [277, 53] on input "09/08/2025" at bounding box center [294, 55] width 50 height 14
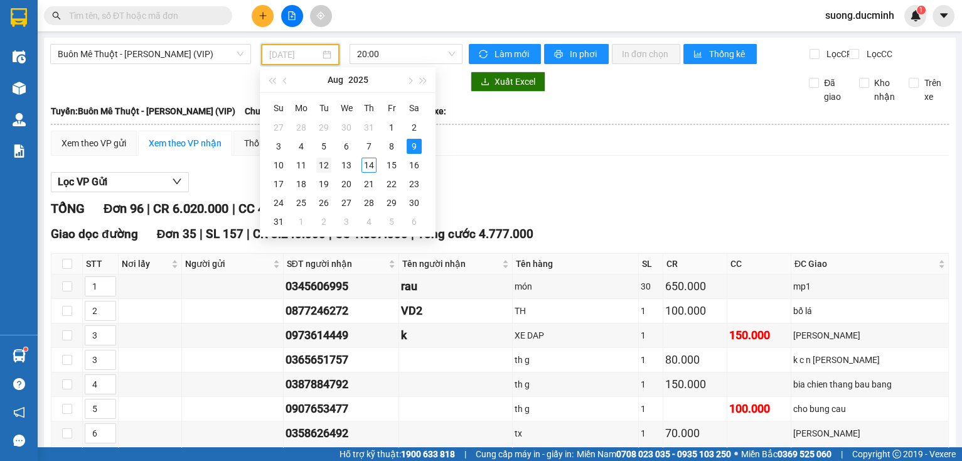
click at [327, 163] on div "12" at bounding box center [323, 165] width 15 height 15
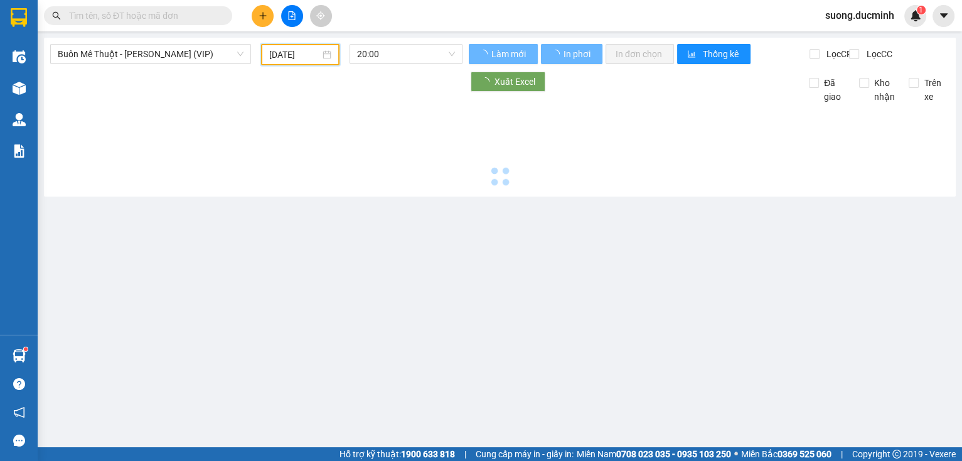
type input "[DATE]"
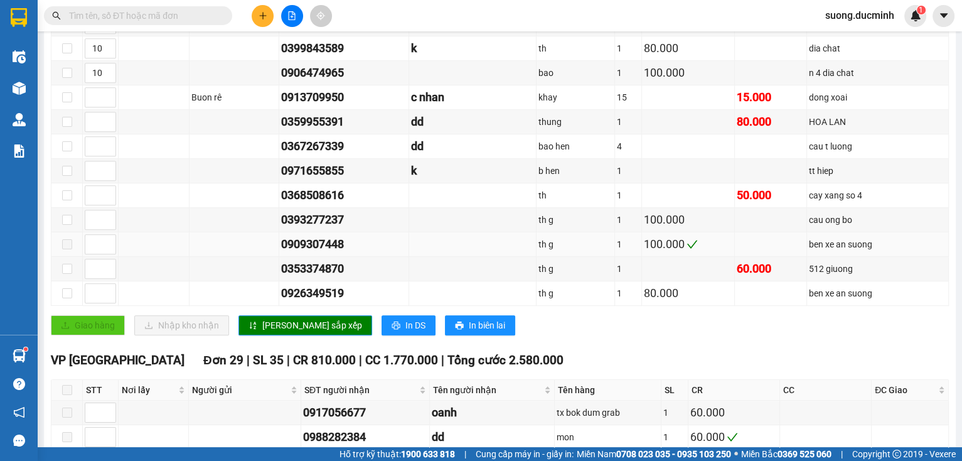
scroll to position [904, 0]
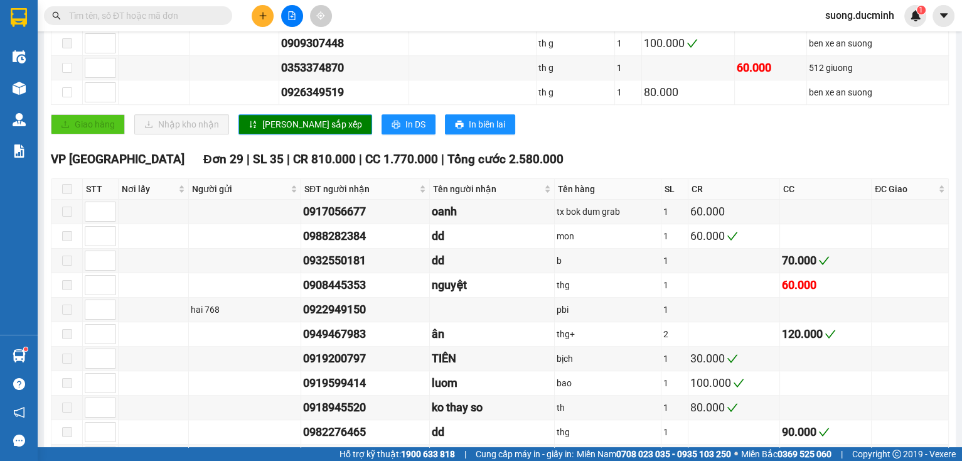
click at [136, 20] on input "text" at bounding box center [143, 16] width 148 height 14
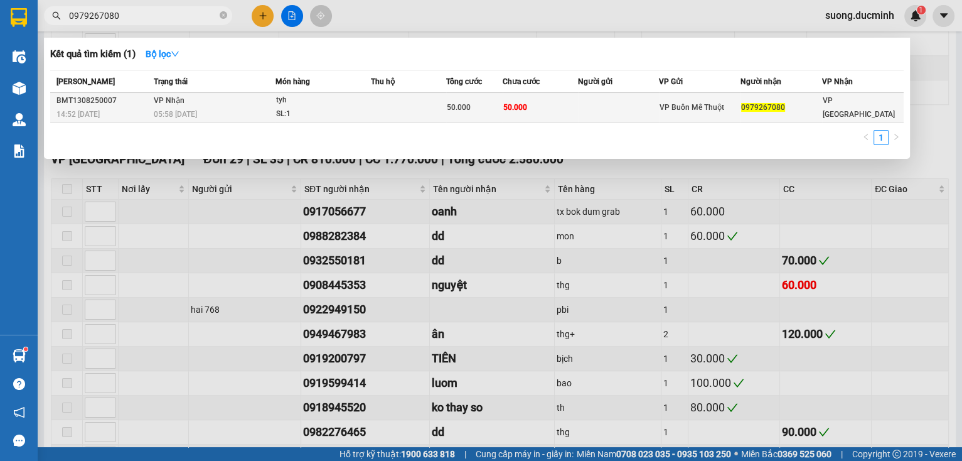
type input "0979267080"
click at [694, 111] on span "VP Buôn Mê Thuột" at bounding box center [692, 107] width 65 height 9
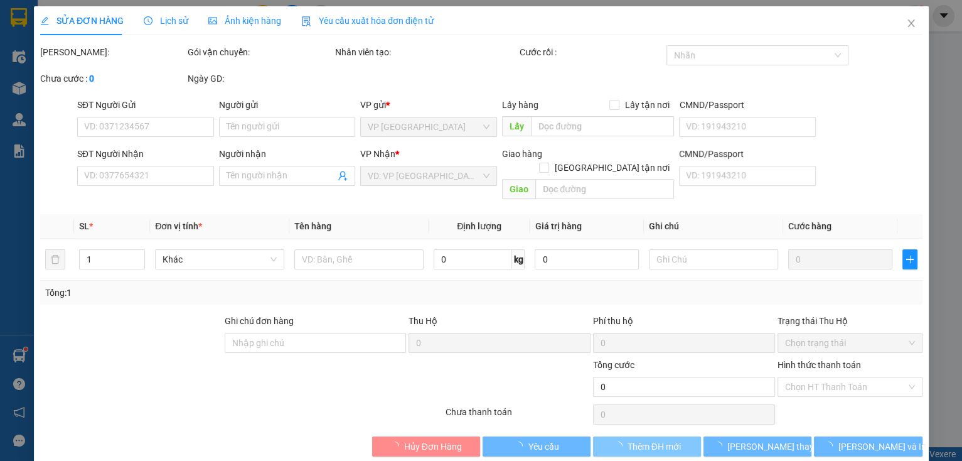
type input "0979267080"
type input "50.000"
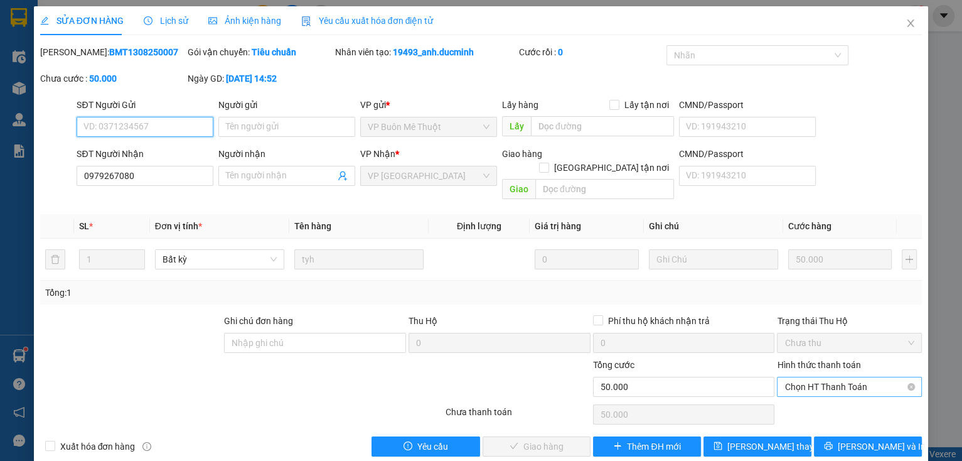
click at [847, 377] on span "Chọn HT Thanh Toán" at bounding box center [849, 386] width 130 height 19
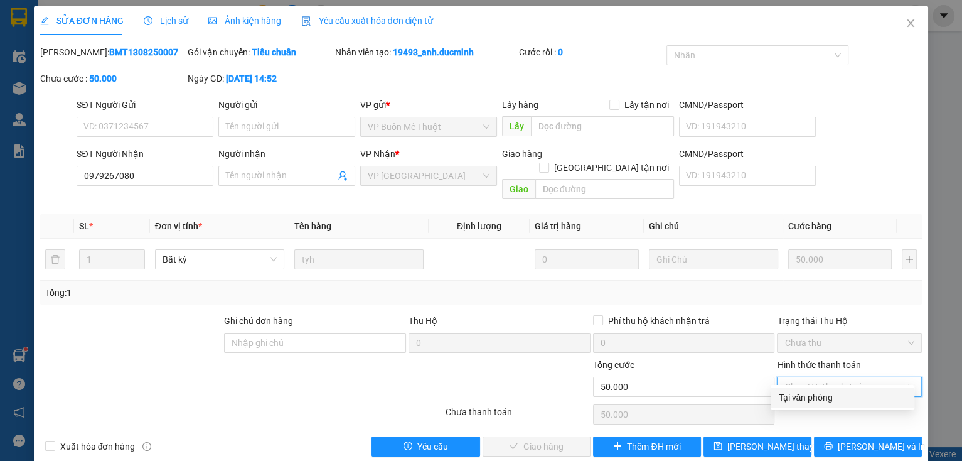
click at [828, 392] on div "Tại văn phòng" at bounding box center [842, 397] width 129 height 14
type input "0"
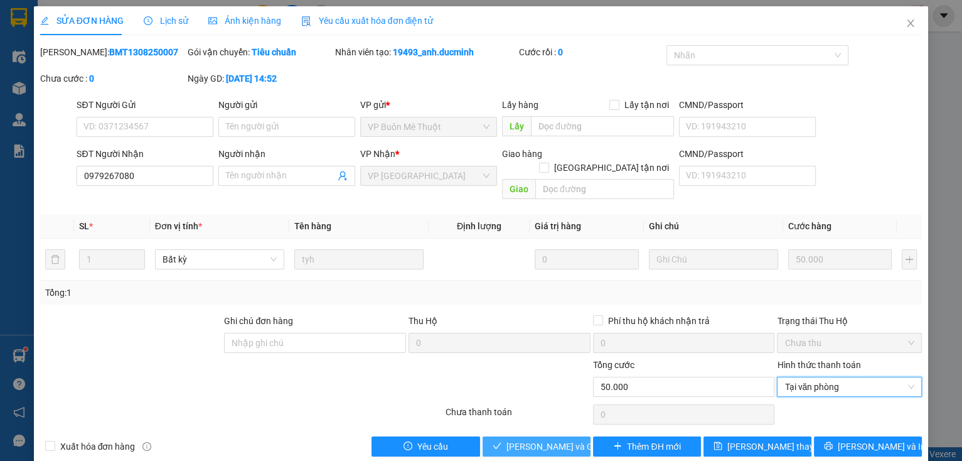
click at [537, 439] on span "[PERSON_NAME] và [PERSON_NAME] hàng" at bounding box center [566, 446] width 120 height 14
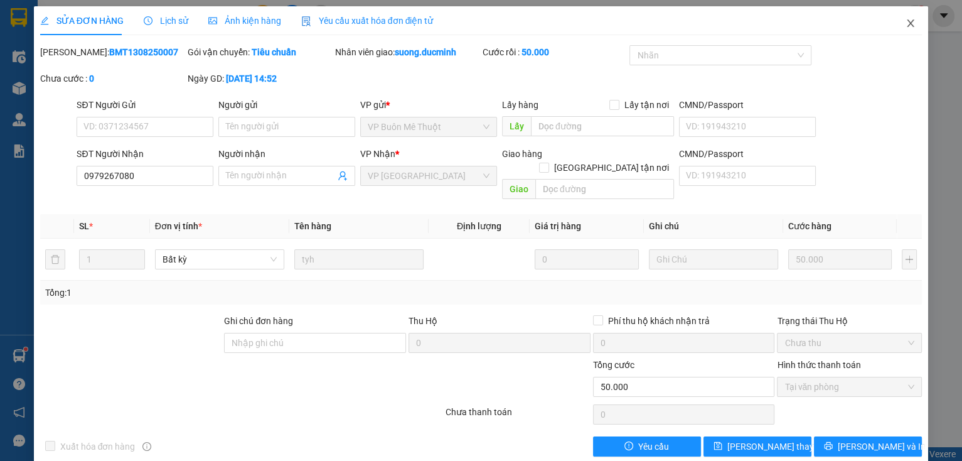
click at [906, 20] on icon "close" at bounding box center [911, 23] width 10 height 10
click at [902, 20] on span "suong.ducminh" at bounding box center [859, 16] width 89 height 16
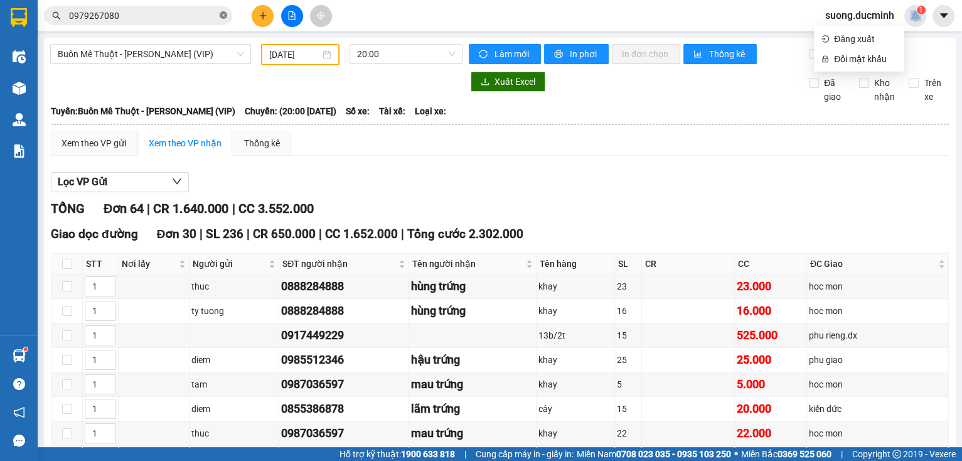
click at [221, 15] on icon "close-circle" at bounding box center [224, 15] width 8 height 8
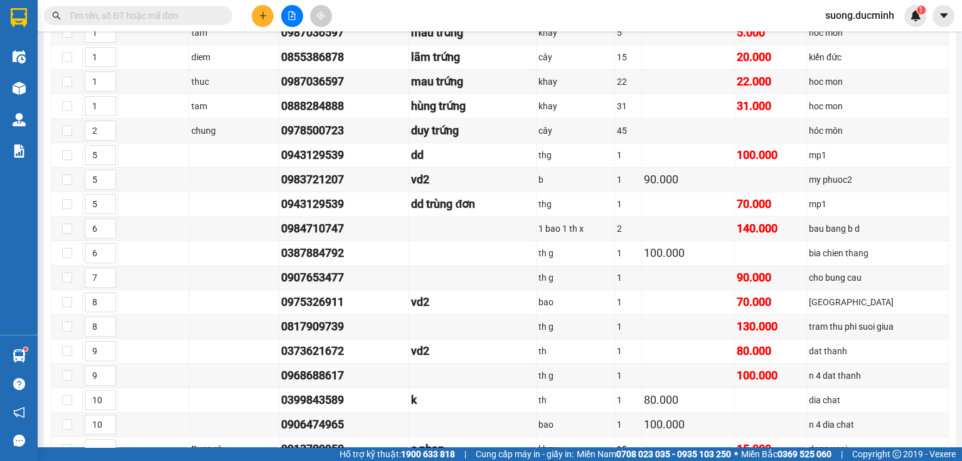
scroll to position [151, 0]
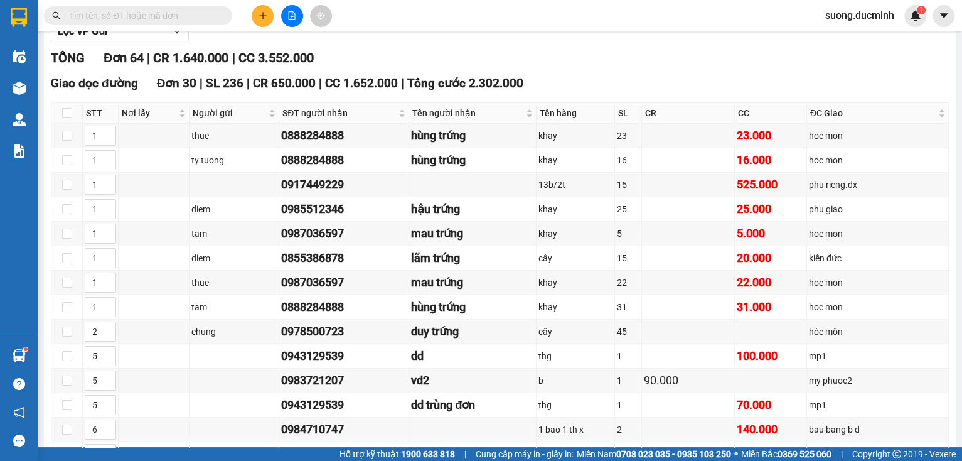
click at [176, 18] on input "text" at bounding box center [143, 16] width 148 height 14
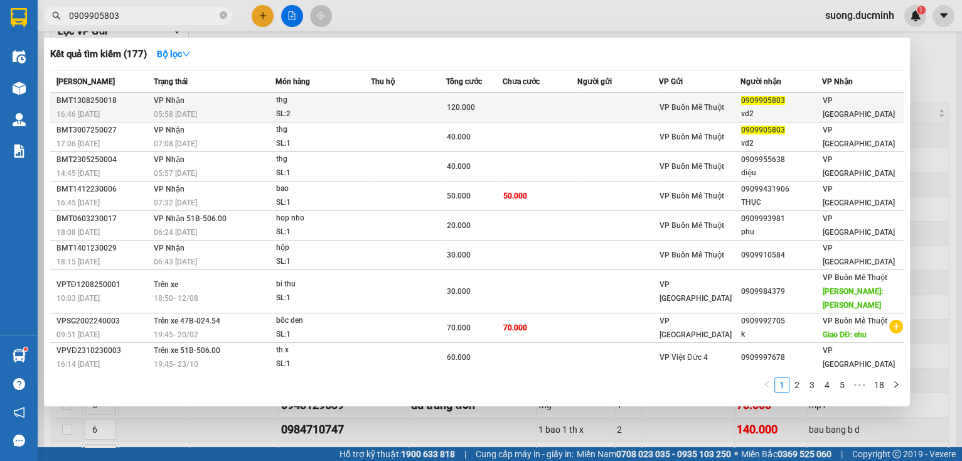
type input "0909905803"
click at [318, 113] on div "SL: 2" at bounding box center [323, 114] width 94 height 14
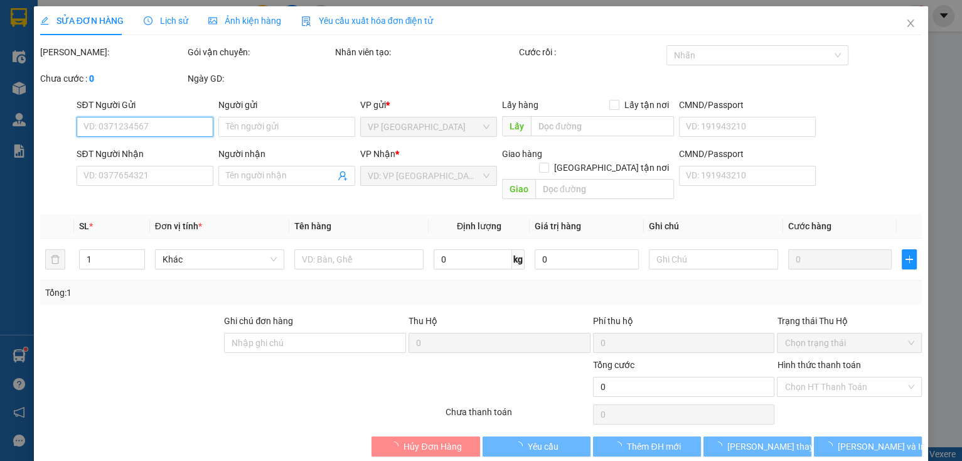
type input "0909905803"
type input "vd2"
type input "120.000"
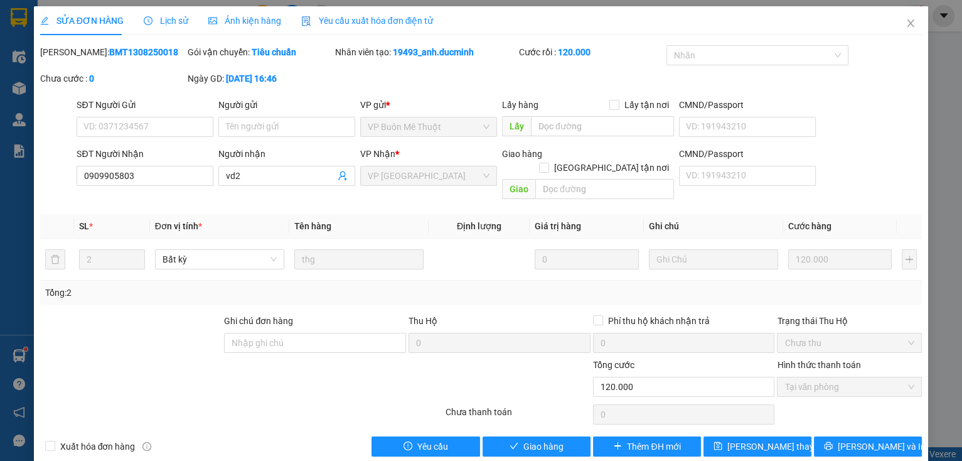
click at [559, 442] on div "SỬA ĐƠN HÀNG Lịch sử Ảnh kiện hàng Yêu cầu xuất hóa đơn điện tử Total Paid Fee …" at bounding box center [481, 235] width 895 height 459
click at [560, 436] on button "Giao hàng" at bounding box center [537, 446] width 108 height 20
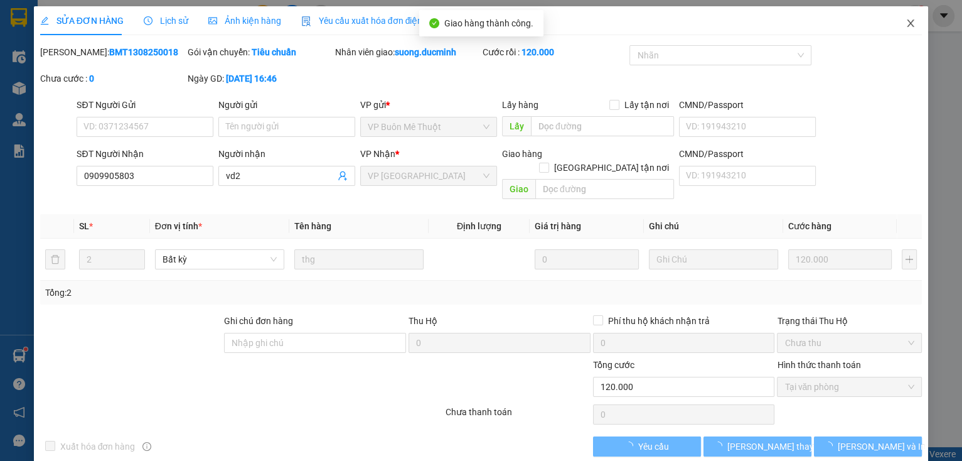
click at [906, 25] on icon "close" at bounding box center [911, 23] width 10 height 10
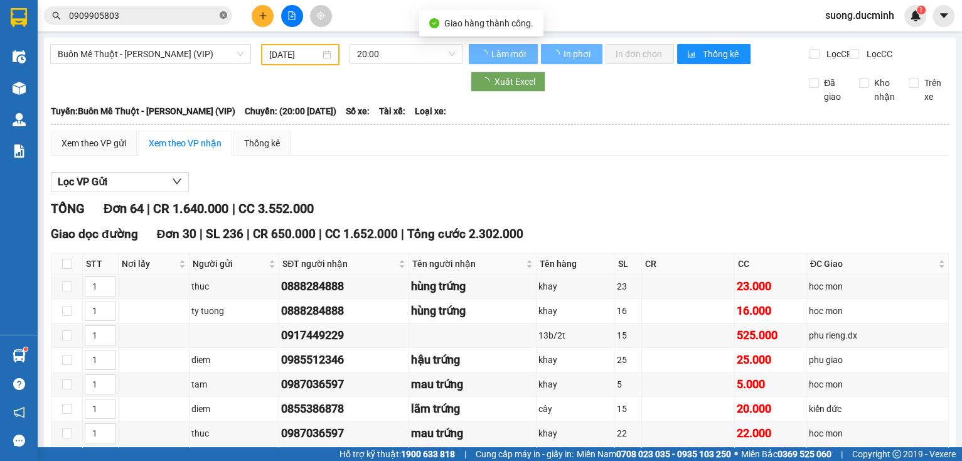
click at [223, 13] on icon "close-circle" at bounding box center [224, 15] width 8 height 8
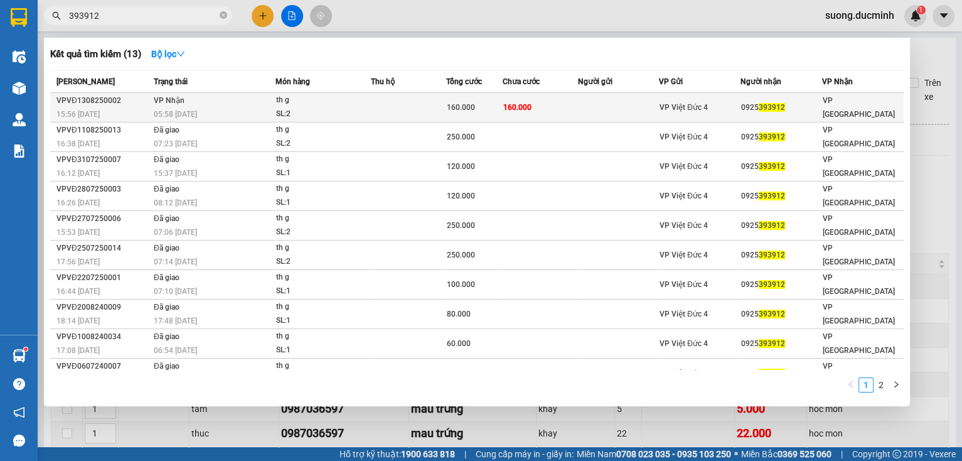
type input "393912"
click at [546, 112] on td "160.000" at bounding box center [540, 107] width 75 height 29
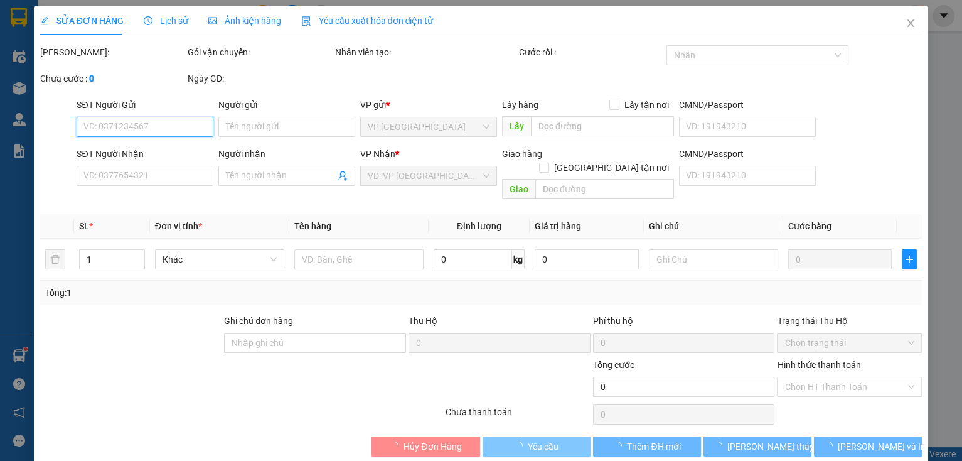
type input "0925393912"
type input "160.000"
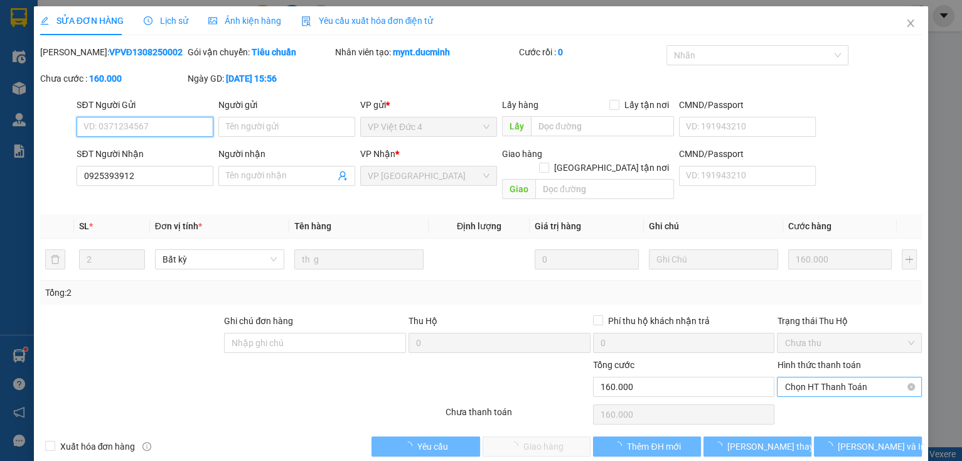
click at [810, 377] on span "Chọn HT Thanh Toán" at bounding box center [849, 386] width 130 height 19
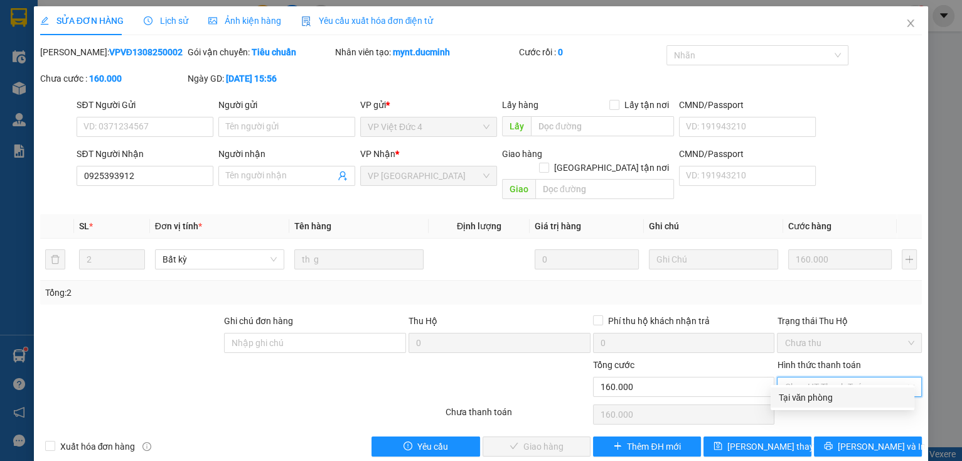
click at [803, 401] on div "Tại văn phòng" at bounding box center [842, 397] width 129 height 14
type input "0"
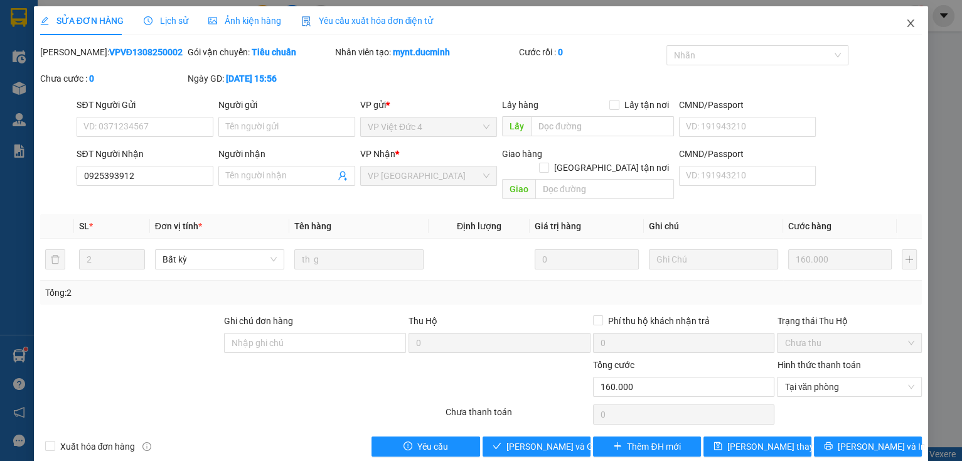
click at [906, 19] on icon "close" at bounding box center [911, 23] width 10 height 10
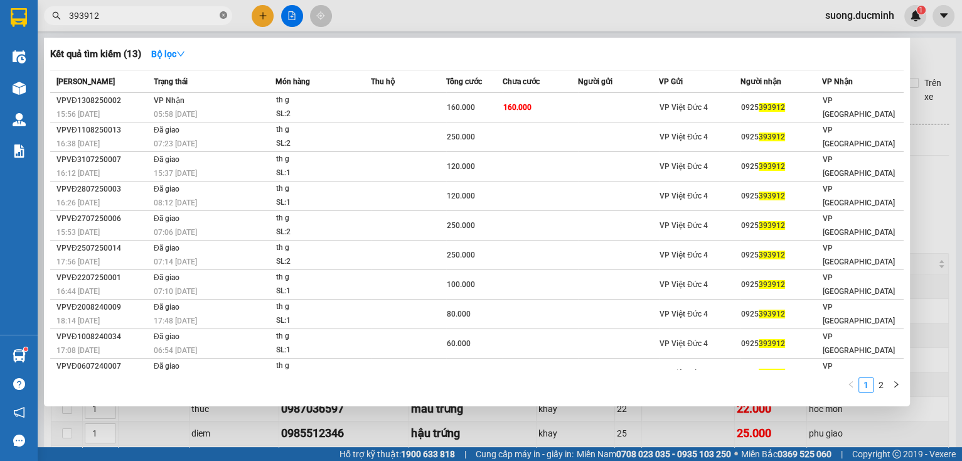
click at [226, 16] on icon "close-circle" at bounding box center [224, 15] width 8 height 8
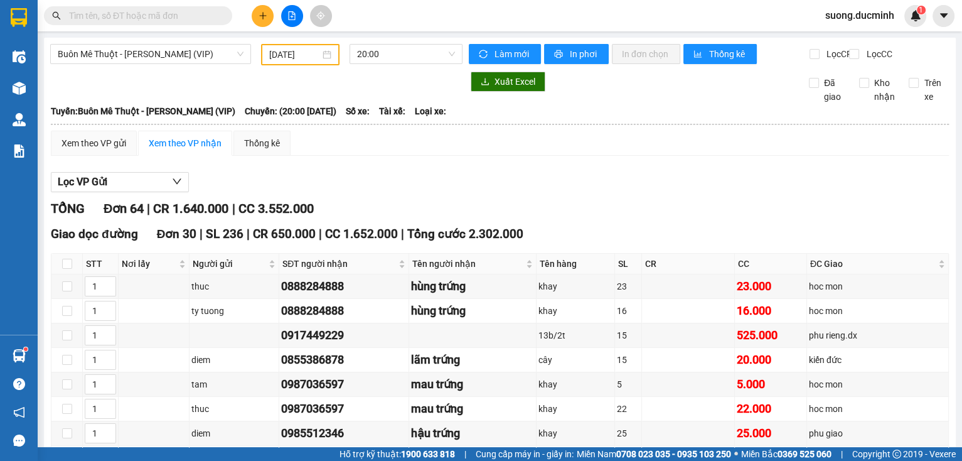
click at [195, 18] on input "text" at bounding box center [143, 16] width 148 height 14
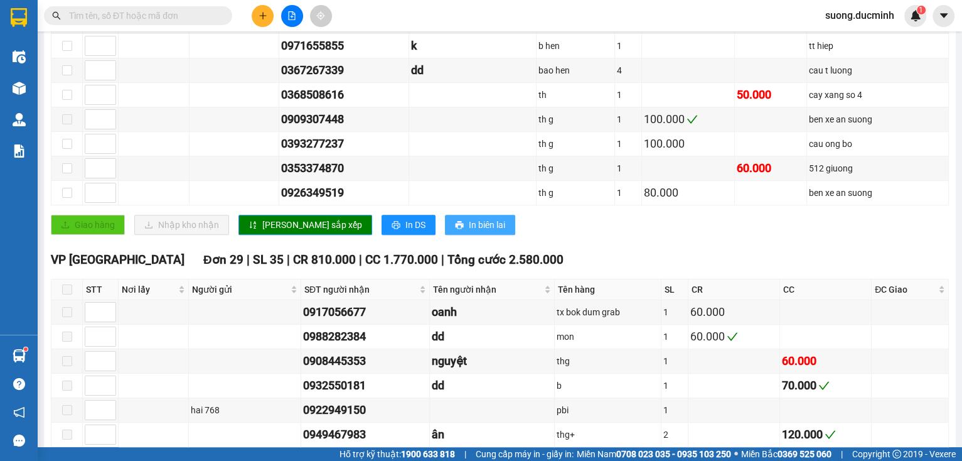
scroll to position [1004, 0]
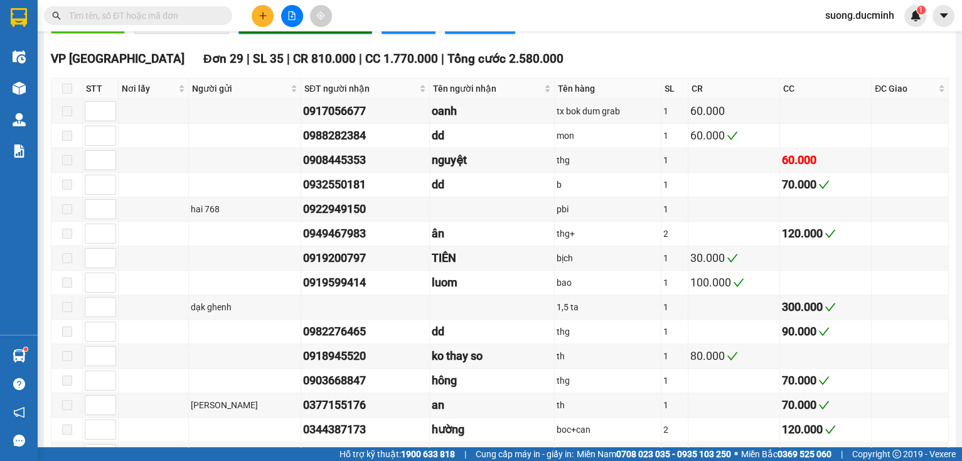
click at [183, 14] on input "text" at bounding box center [143, 16] width 148 height 14
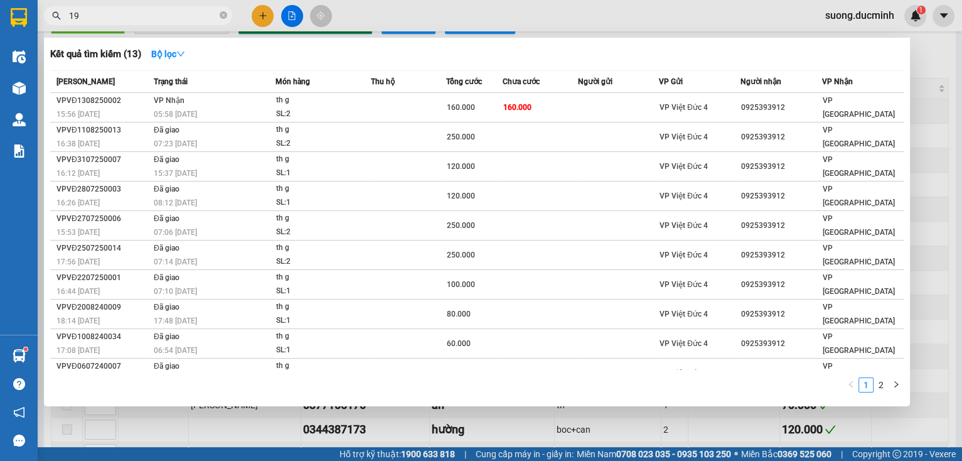
type input "199"
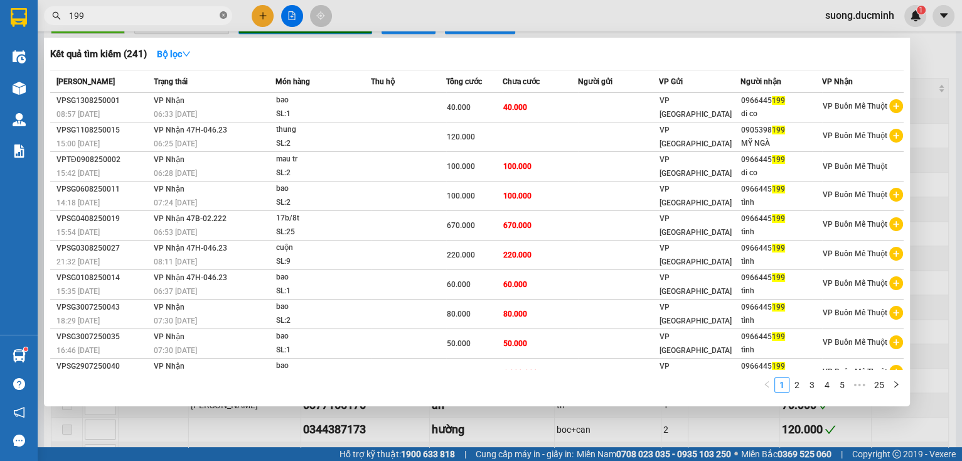
click at [222, 16] on icon "close-circle" at bounding box center [224, 15] width 8 height 8
type input "870"
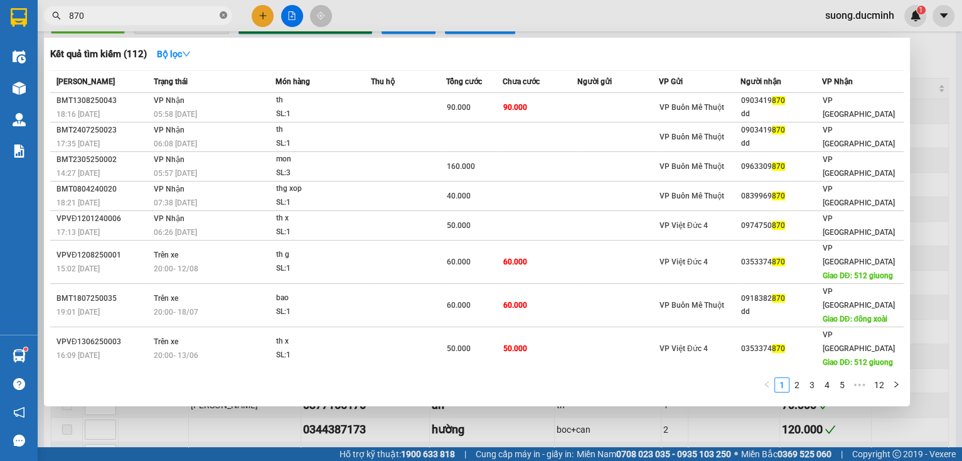
click at [222, 13] on icon "close-circle" at bounding box center [224, 15] width 8 height 8
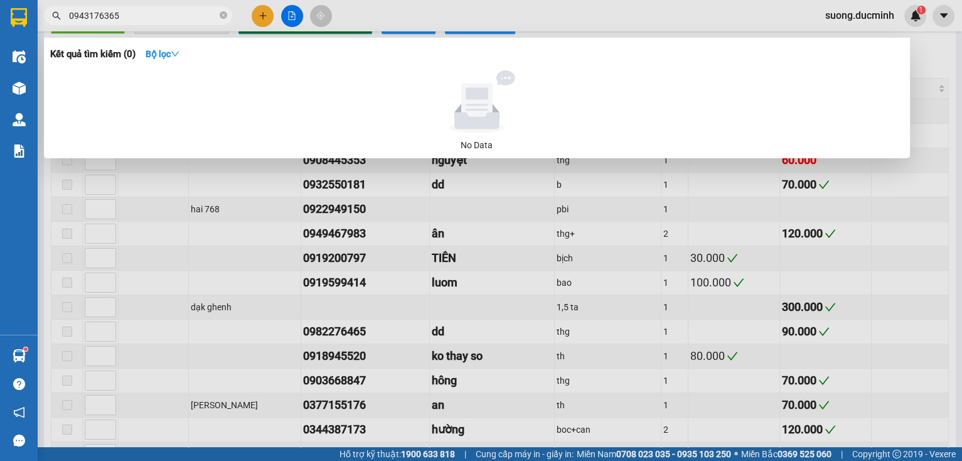
type input "0943176365"
click at [412, 309] on div at bounding box center [481, 230] width 962 height 461
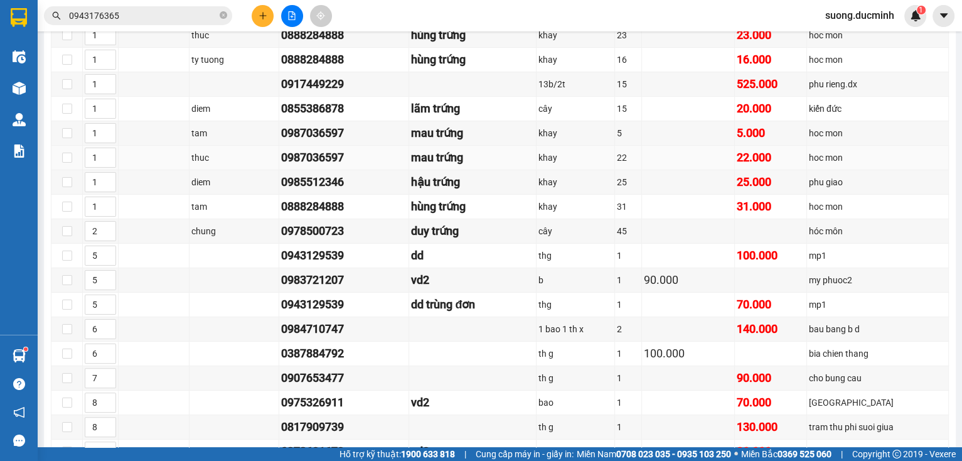
scroll to position [0, 0]
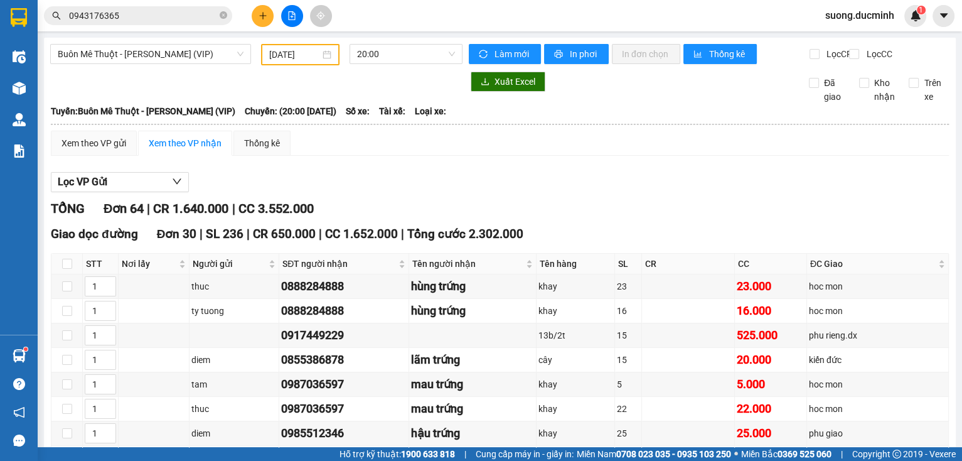
click at [308, 60] on input "[DATE]" at bounding box center [294, 55] width 50 height 14
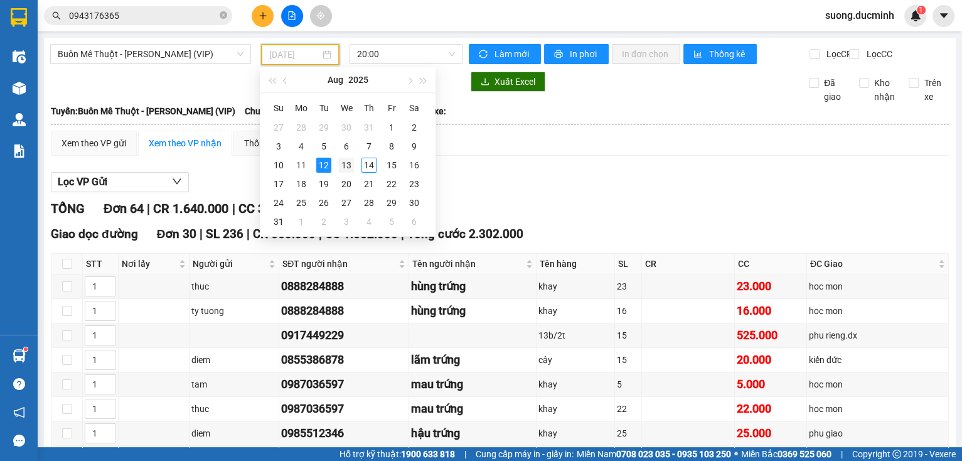
click at [343, 162] on div "13" at bounding box center [346, 165] width 15 height 15
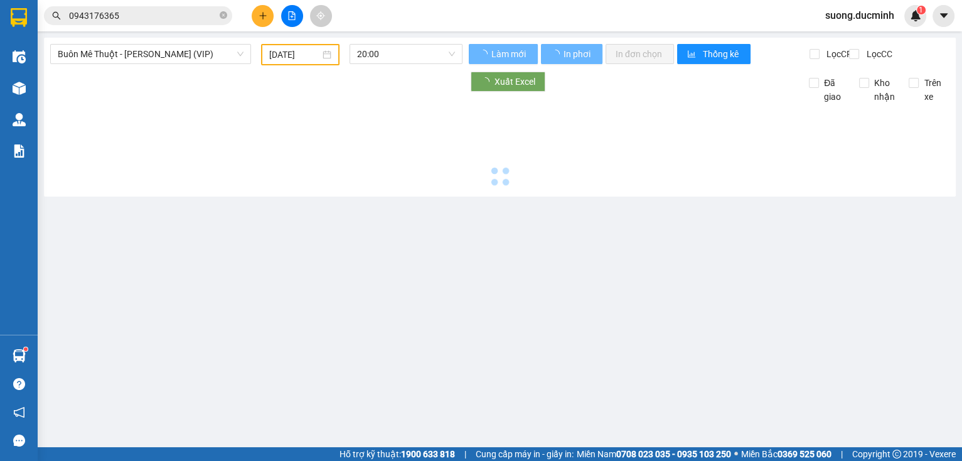
type input "[DATE]"
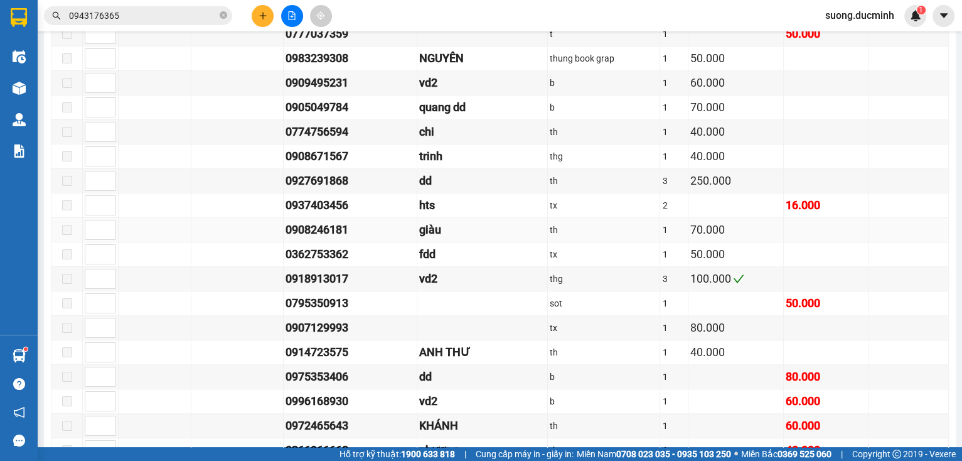
scroll to position [1255, 0]
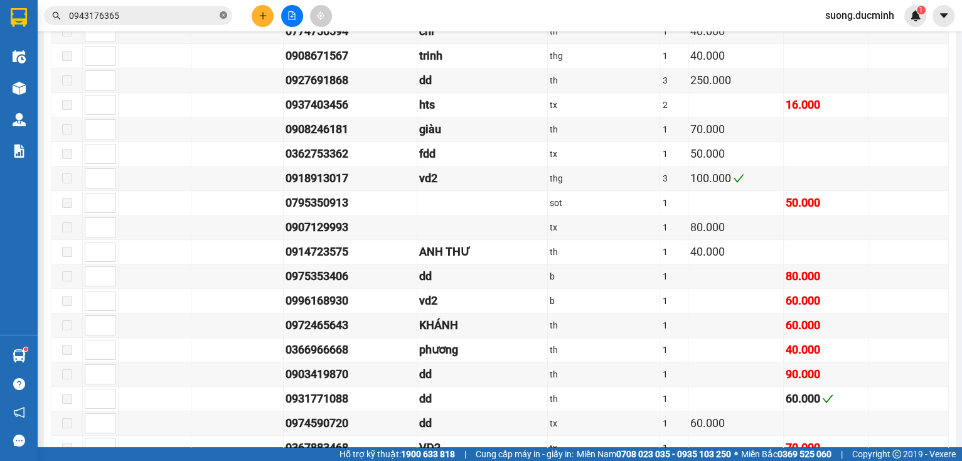
click at [224, 18] on icon "close-circle" at bounding box center [224, 15] width 8 height 8
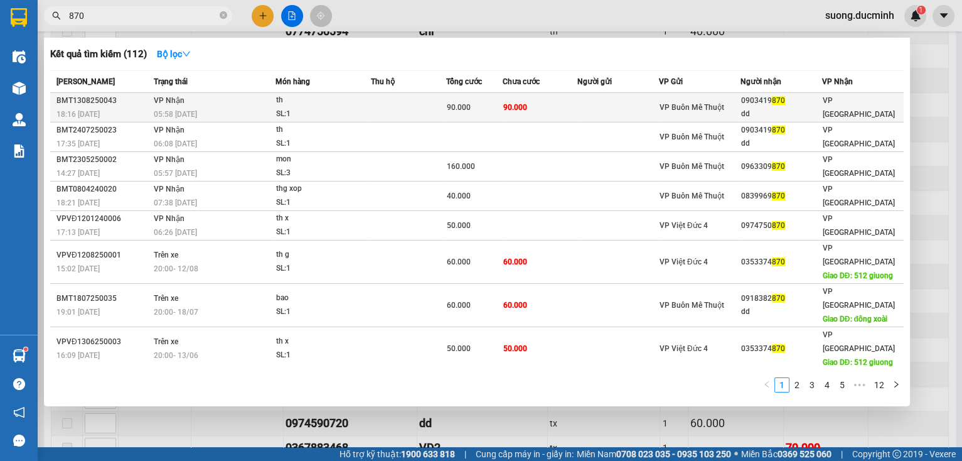
type input "870"
click at [476, 120] on td "90.000" at bounding box center [474, 107] width 56 height 29
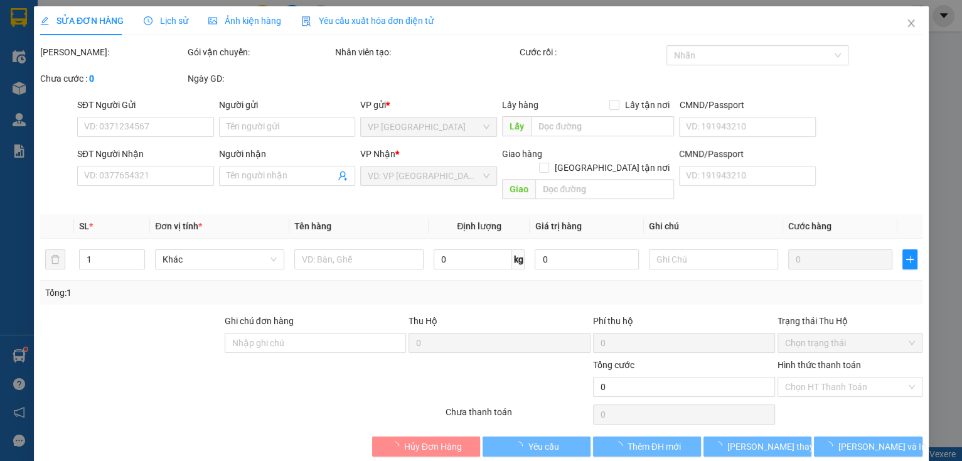
type input "0903419870"
type input "dd"
type input "90.000"
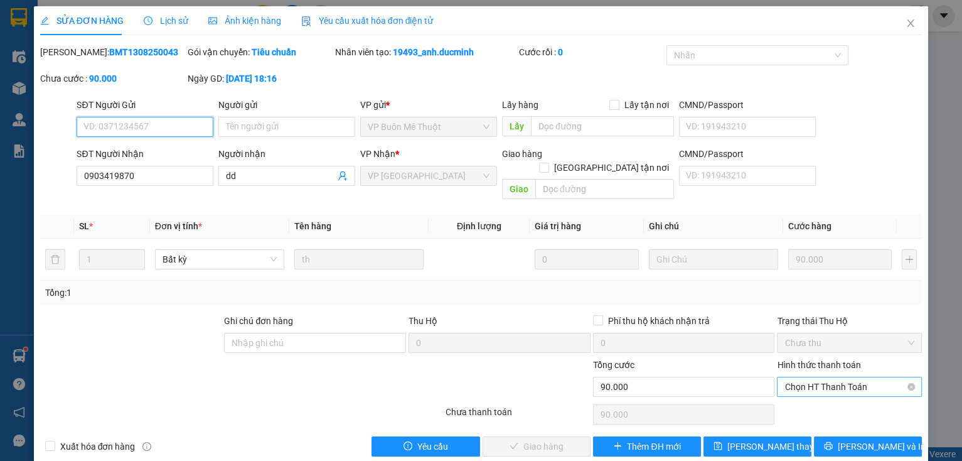
click at [820, 377] on span "Chọn HT Thanh Toán" at bounding box center [849, 386] width 130 height 19
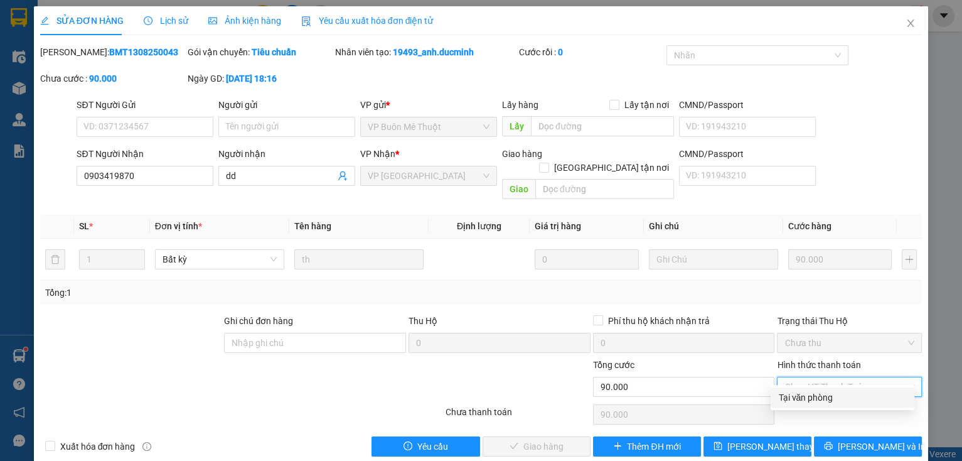
drag, startPoint x: 816, startPoint y: 394, endPoint x: 747, endPoint y: 415, distance: 72.1
click at [815, 395] on div "Tại văn phòng" at bounding box center [842, 397] width 129 height 14
type input "0"
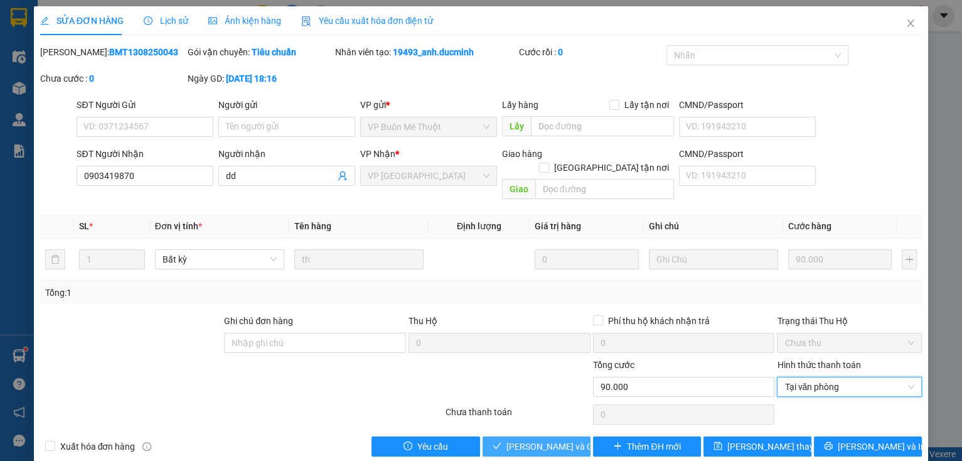
click at [535, 439] on span "[PERSON_NAME] và [PERSON_NAME] hàng" at bounding box center [566, 446] width 120 height 14
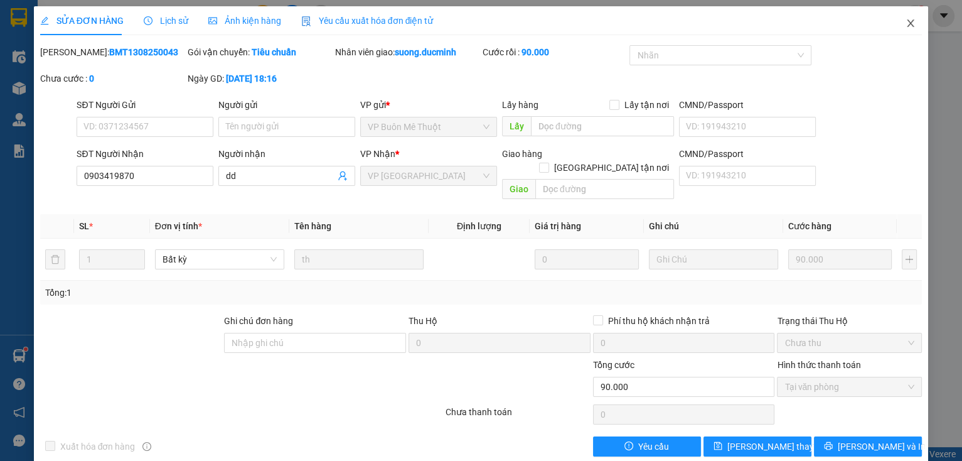
click at [907, 24] on icon "close" at bounding box center [910, 23] width 7 height 8
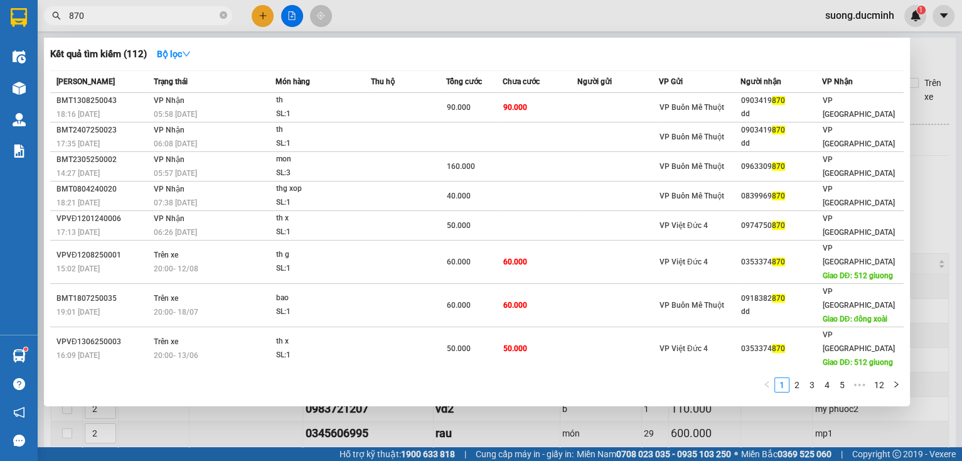
click at [147, 16] on input "870" at bounding box center [143, 16] width 148 height 14
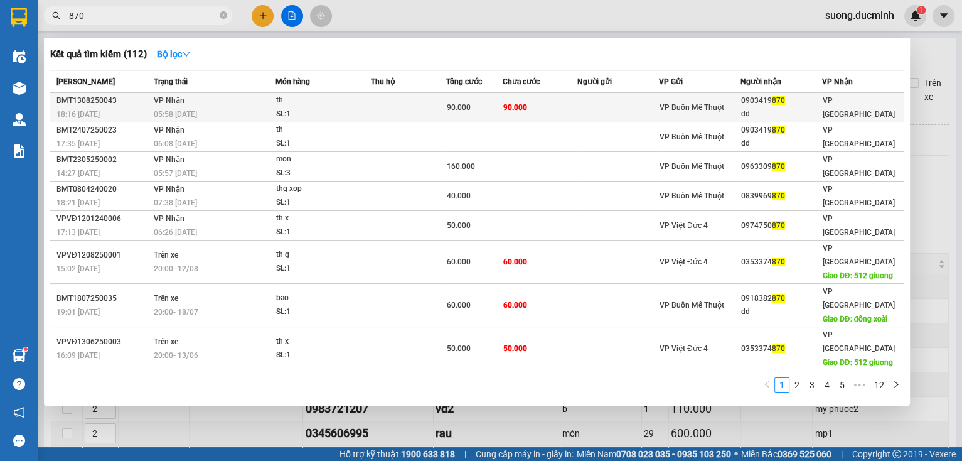
click at [604, 108] on td at bounding box center [618, 107] width 82 height 29
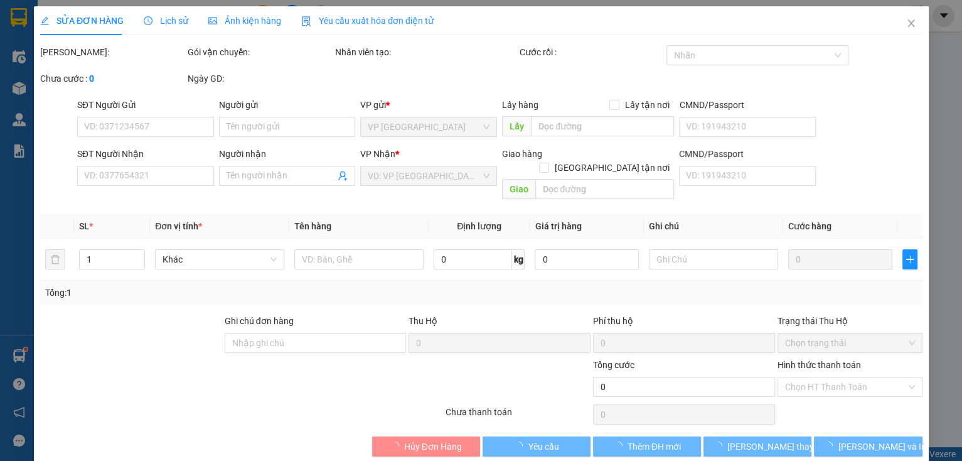
type input "0903419870"
type input "dd"
type input "90.000"
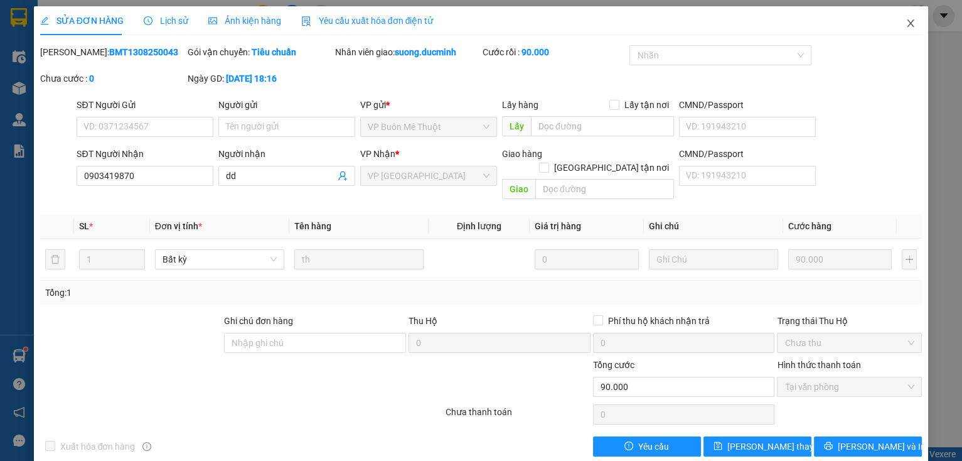
click at [906, 21] on icon "close" at bounding box center [911, 23] width 10 height 10
click at [902, 23] on span "suong.ducminh" at bounding box center [859, 16] width 89 height 16
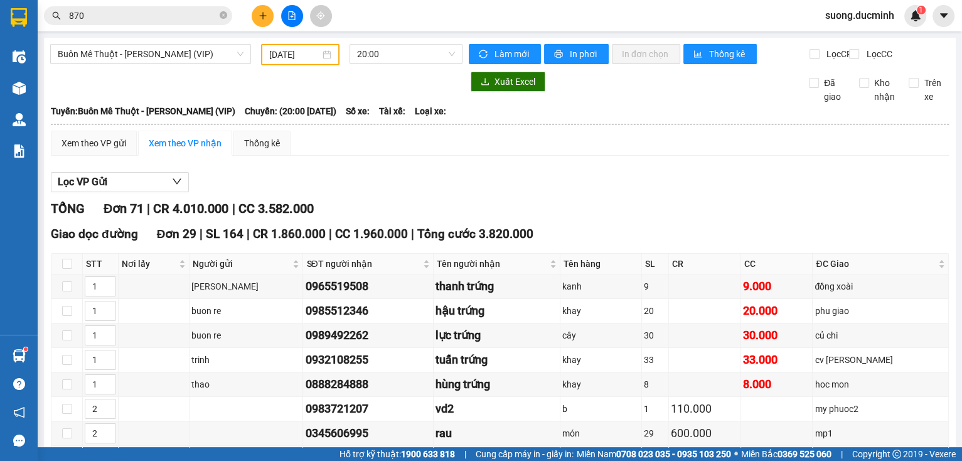
click at [902, 23] on span "suong.ducminh" at bounding box center [859, 16] width 89 height 16
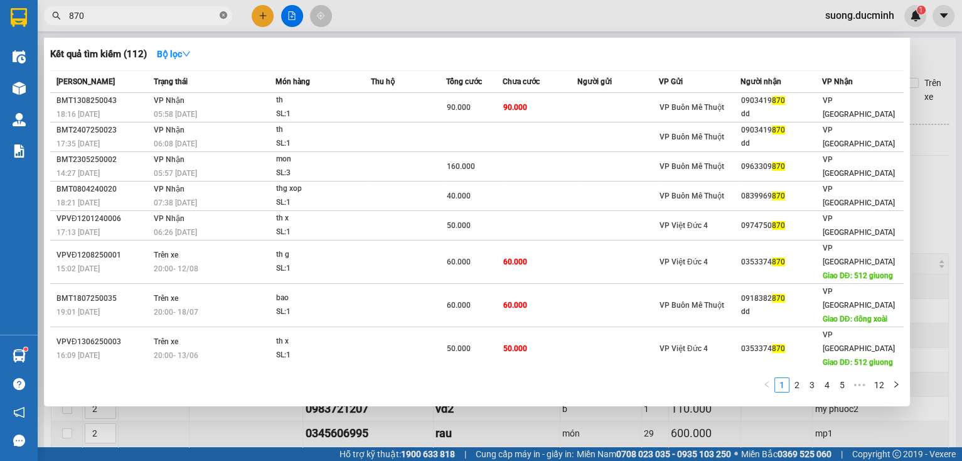
click at [224, 14] on icon "close-circle" at bounding box center [224, 15] width 8 height 8
type input "468"
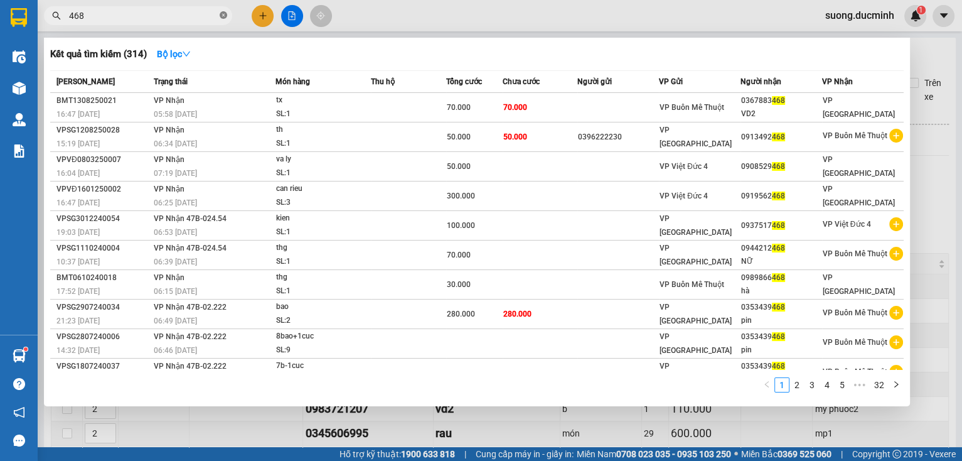
click at [220, 19] on span at bounding box center [224, 16] width 8 height 12
type input "3362"
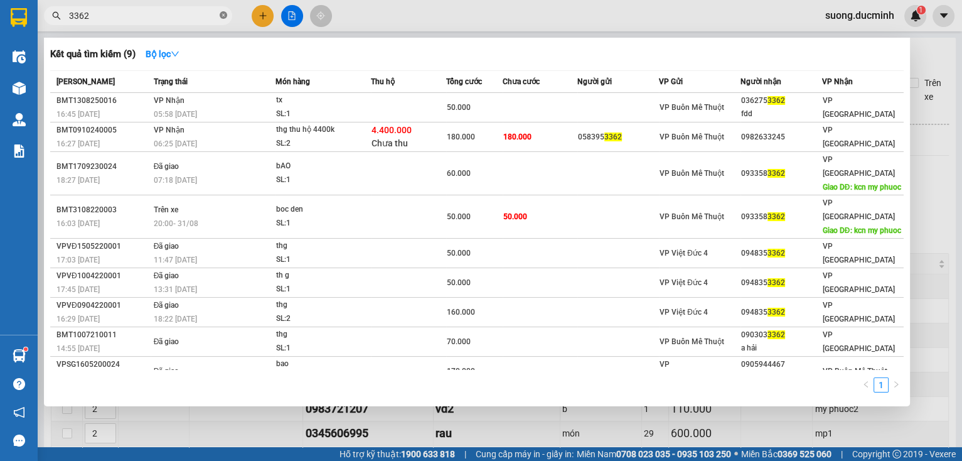
click at [225, 14] on icon "close-circle" at bounding box center [224, 15] width 8 height 8
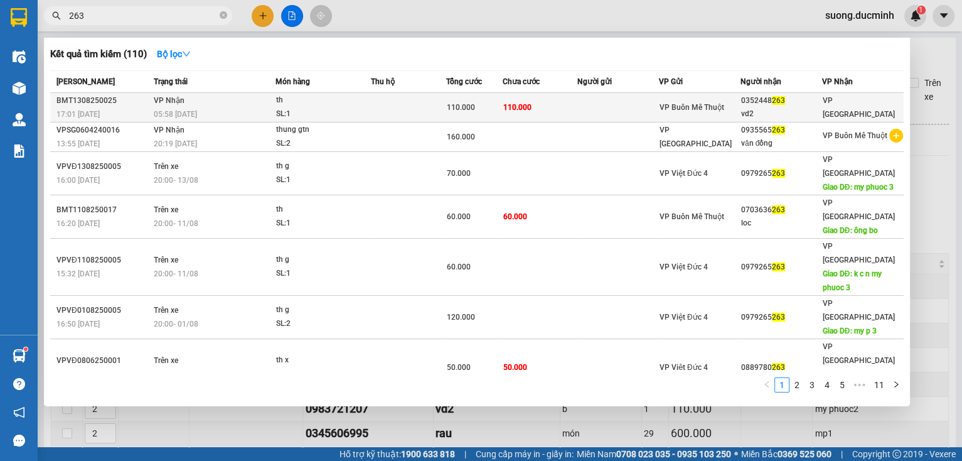
type input "263"
click at [225, 102] on td "VP Nhận 05:58 - 14/08" at bounding box center [213, 107] width 125 height 29
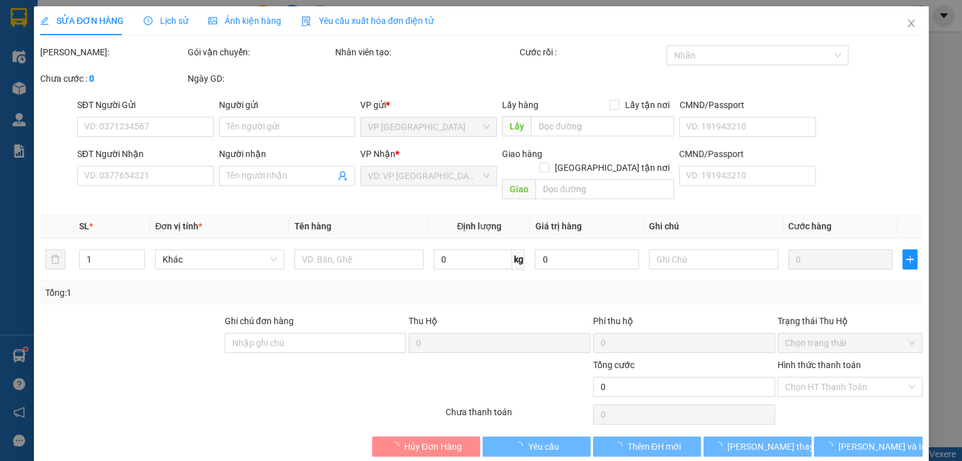
type input "0352448263"
type input "vd2"
type input "110.000"
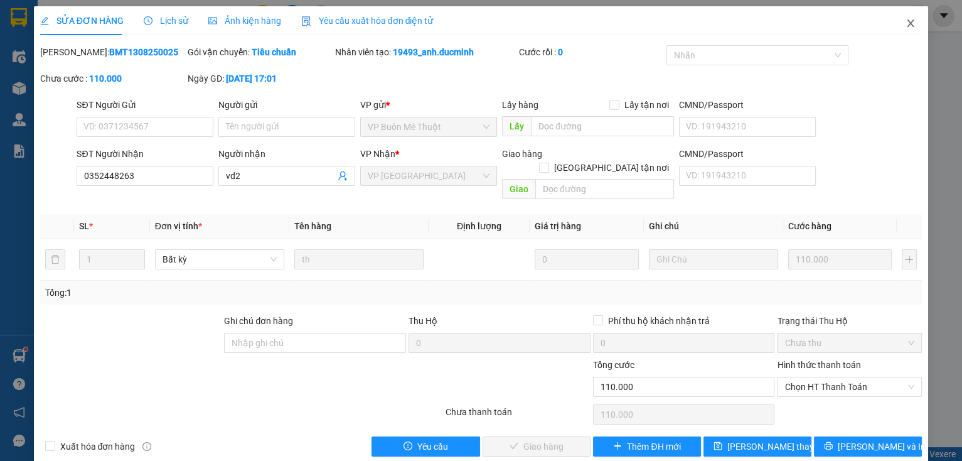
click at [906, 23] on icon "close" at bounding box center [911, 23] width 10 height 10
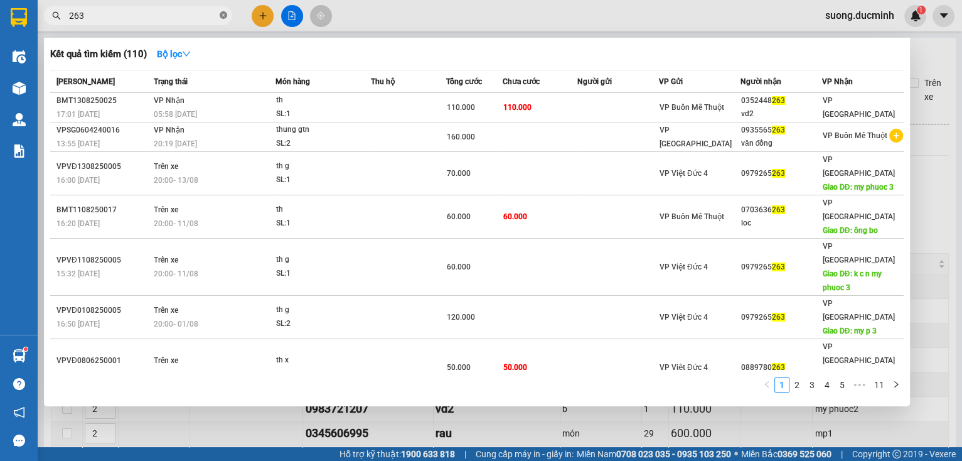
click at [223, 16] on icon "close-circle" at bounding box center [224, 15] width 8 height 8
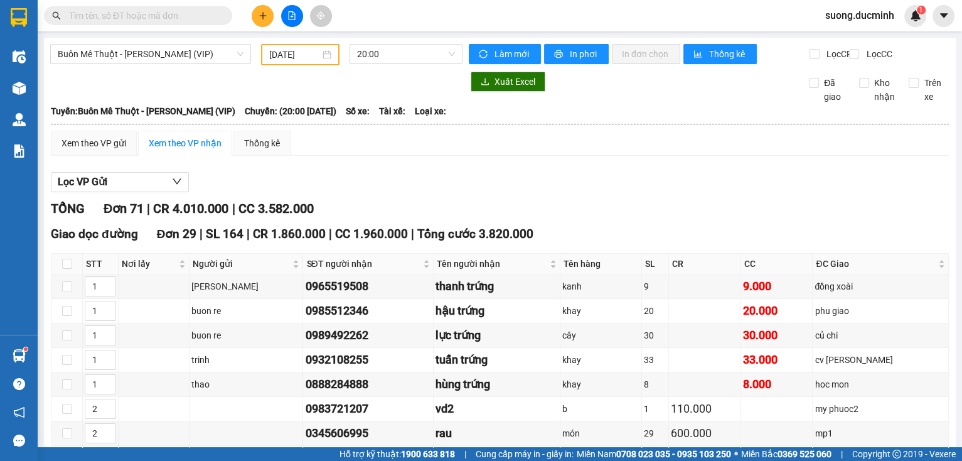
click at [196, 18] on input "text" at bounding box center [143, 16] width 148 height 14
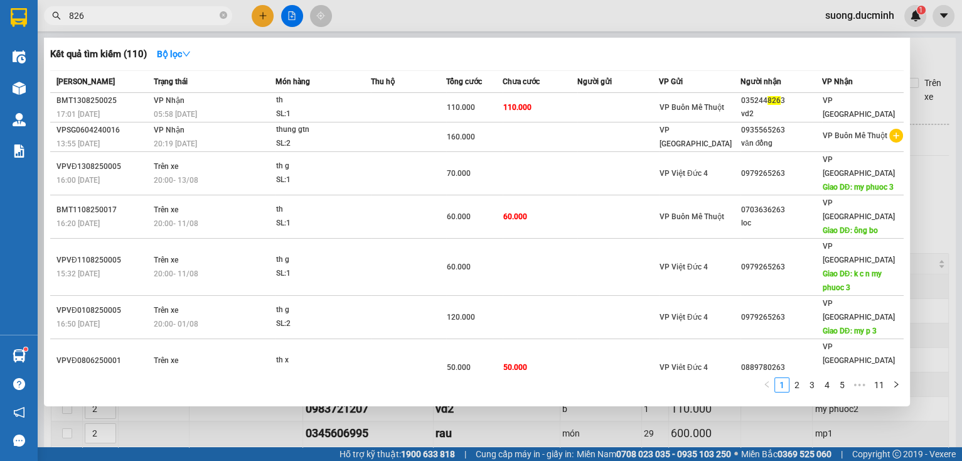
type input "8263"
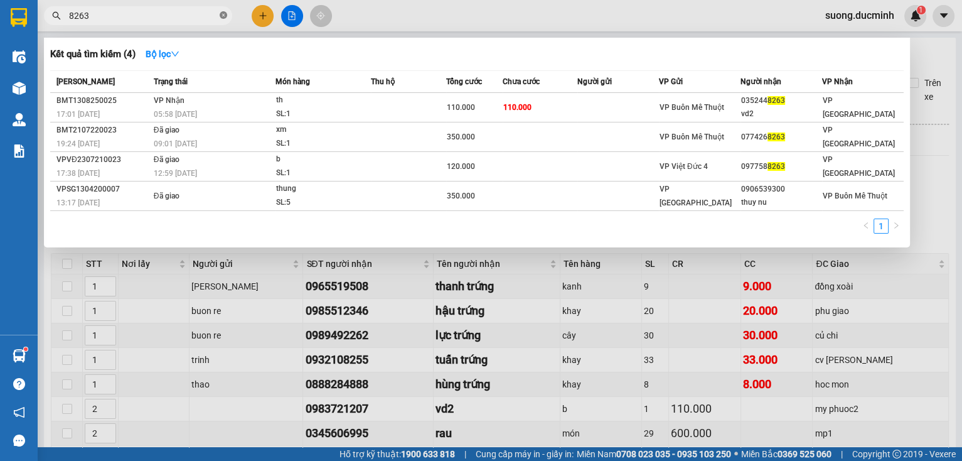
click at [226, 13] on icon "close-circle" at bounding box center [224, 15] width 8 height 8
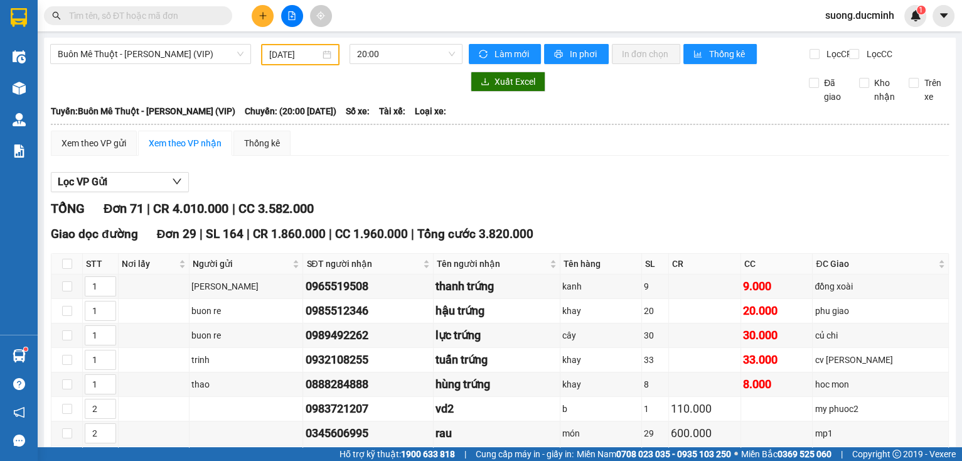
click at [105, 15] on input "text" at bounding box center [143, 16] width 148 height 14
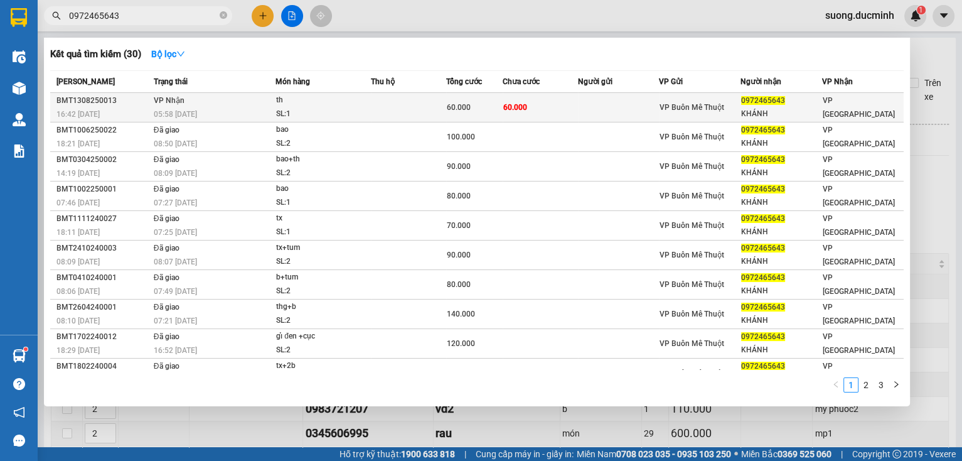
type input "0972465643"
click at [307, 112] on div "SL: 1" at bounding box center [323, 114] width 94 height 14
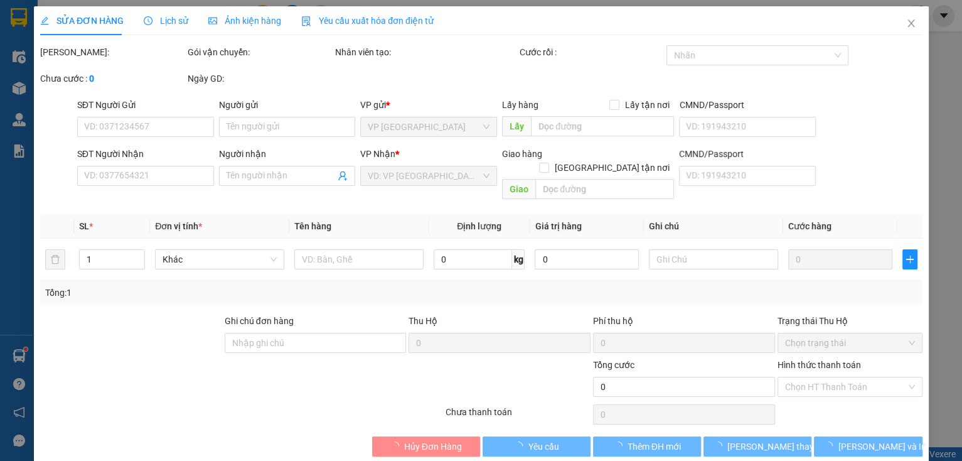
type input "0972465643"
type input "KHÁNH"
type input "60.000"
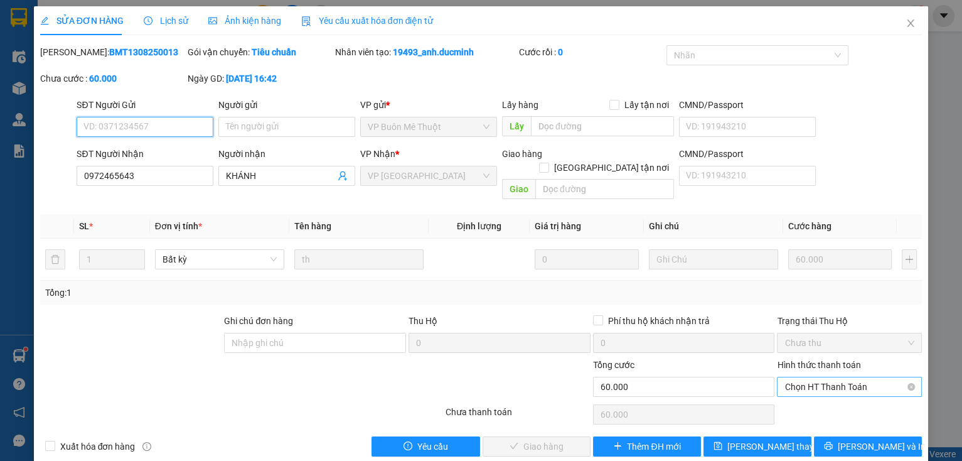
click at [784, 377] on span "Chọn HT Thanh Toán" at bounding box center [849, 386] width 130 height 19
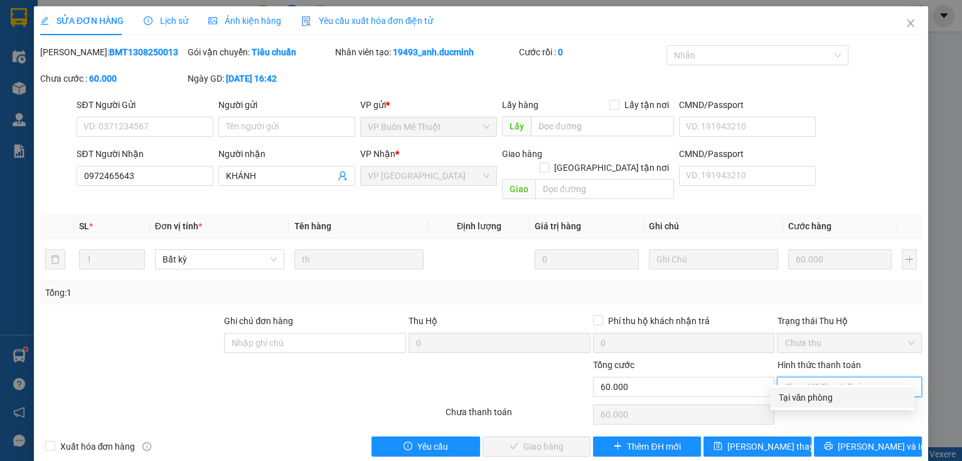
click at [795, 399] on div "Tại văn phòng" at bounding box center [842, 397] width 129 height 14
type input "0"
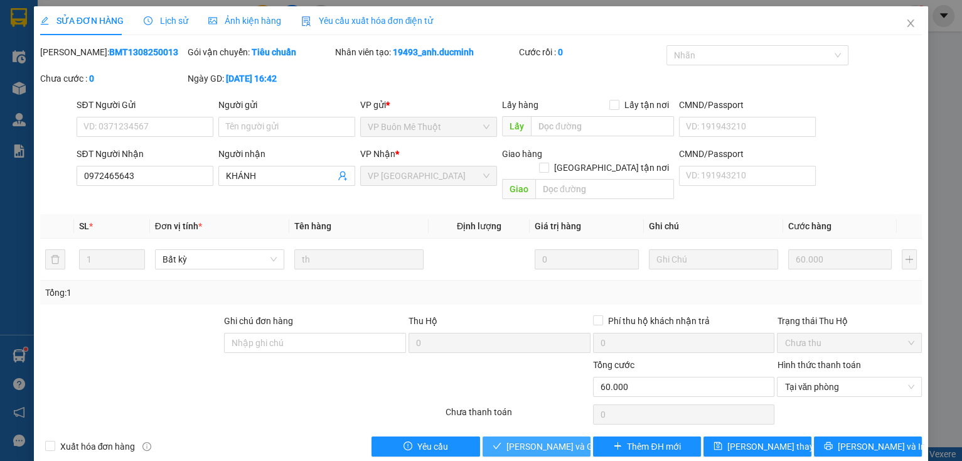
click at [511, 439] on span "[PERSON_NAME] và [PERSON_NAME] hàng" at bounding box center [566, 446] width 120 height 14
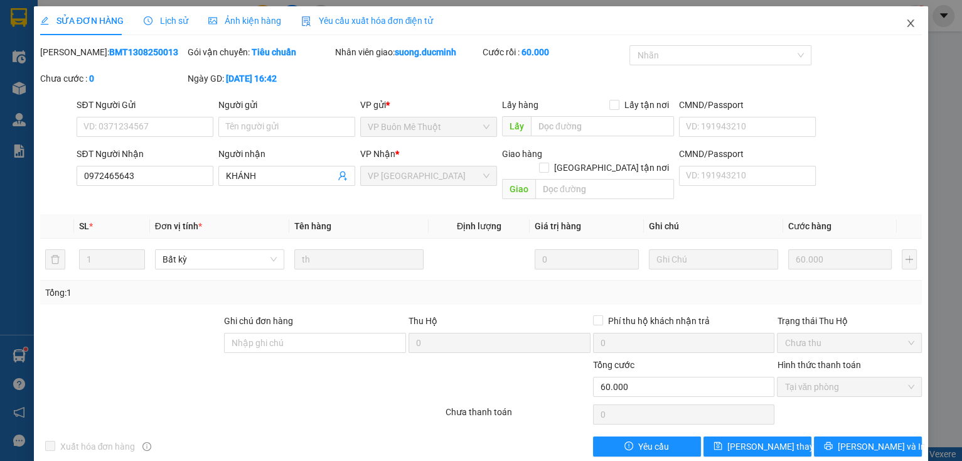
click at [907, 25] on icon "close" at bounding box center [910, 23] width 7 height 8
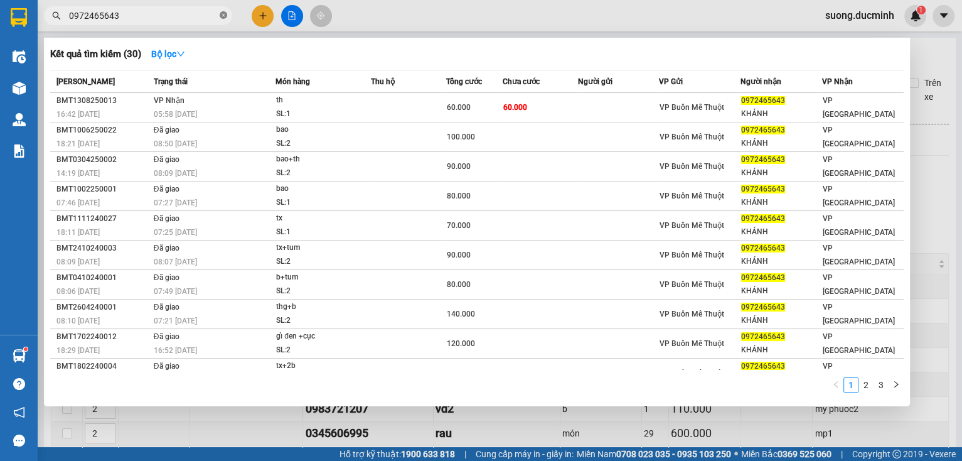
click at [222, 13] on icon "close-circle" at bounding box center [224, 15] width 8 height 8
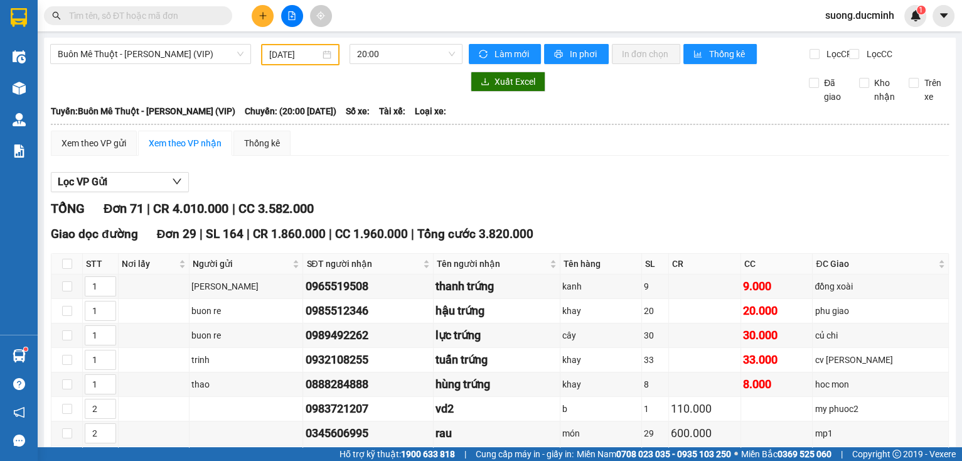
click at [161, 19] on input "text" at bounding box center [143, 16] width 148 height 14
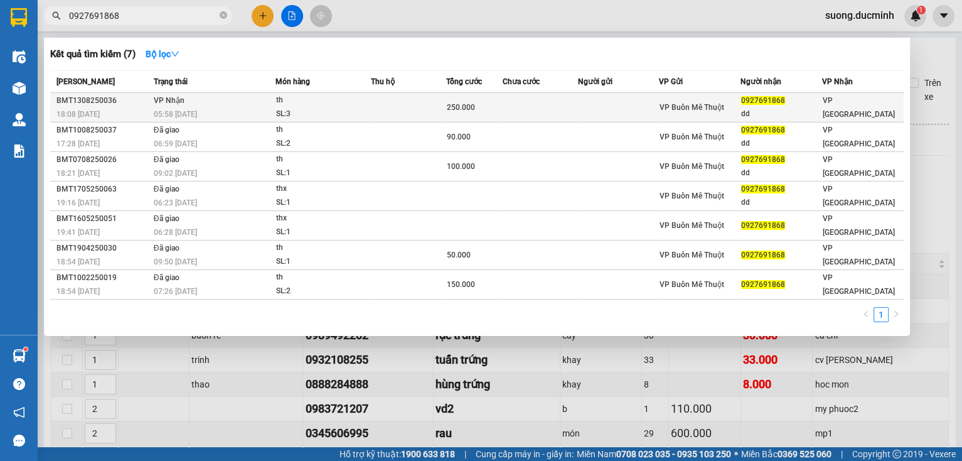
type input "0927691868"
click at [342, 110] on div "SL: 3" at bounding box center [323, 114] width 94 height 14
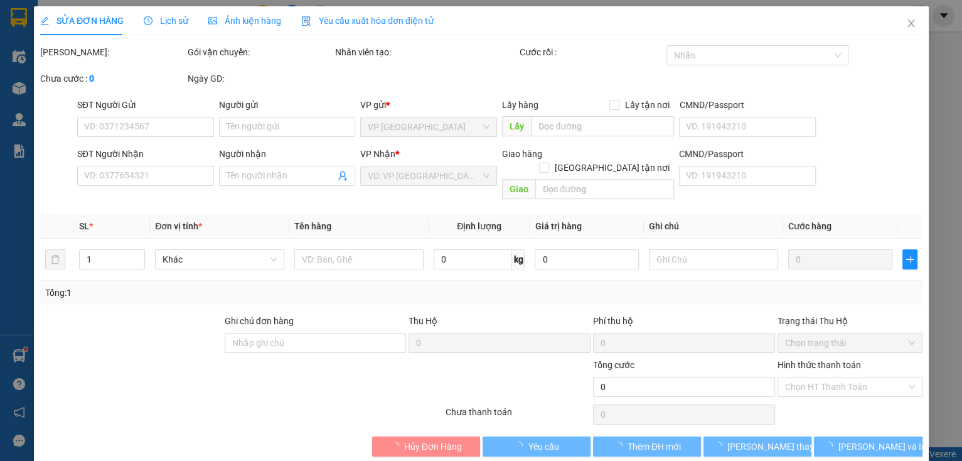
type input "0927691868"
type input "dd"
type input "250.000"
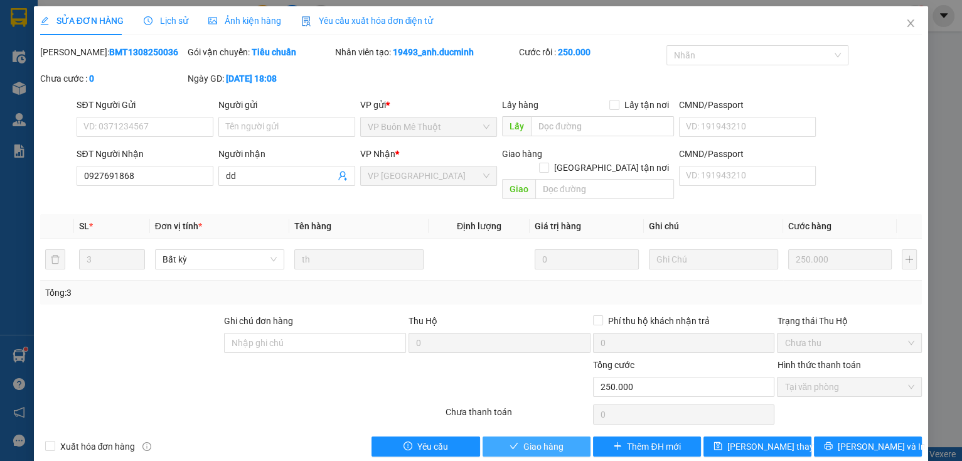
click at [500, 436] on button "Giao hàng" at bounding box center [537, 446] width 108 height 20
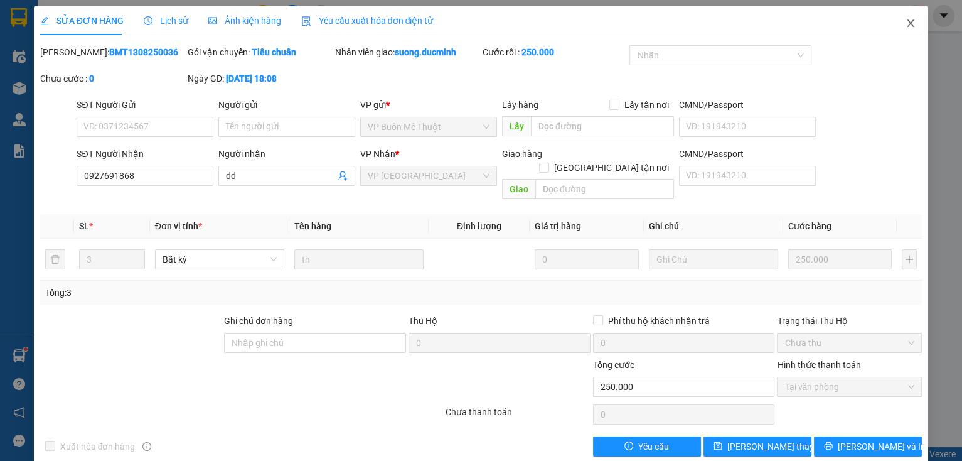
click at [897, 26] on span "Close" at bounding box center [910, 23] width 35 height 35
click at [904, 25] on div "suong.ducminh 1" at bounding box center [870, 16] width 111 height 22
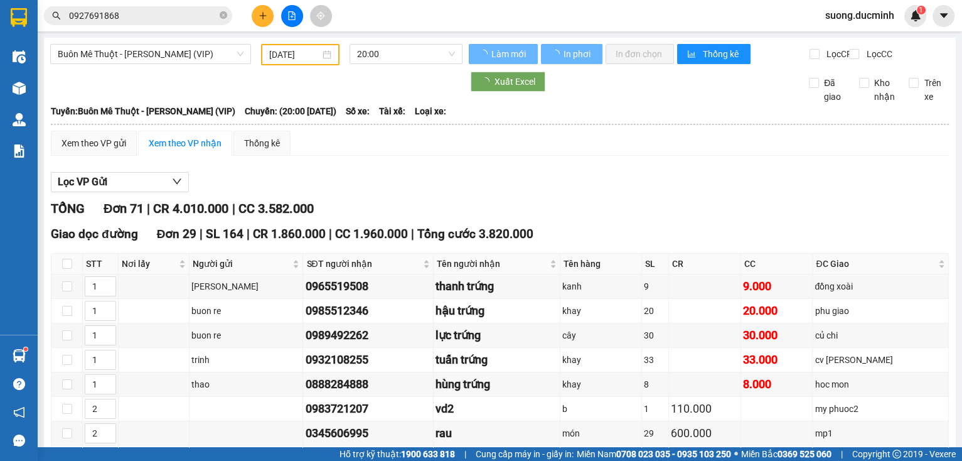
click at [222, 13] on icon "close-circle" at bounding box center [224, 15] width 8 height 8
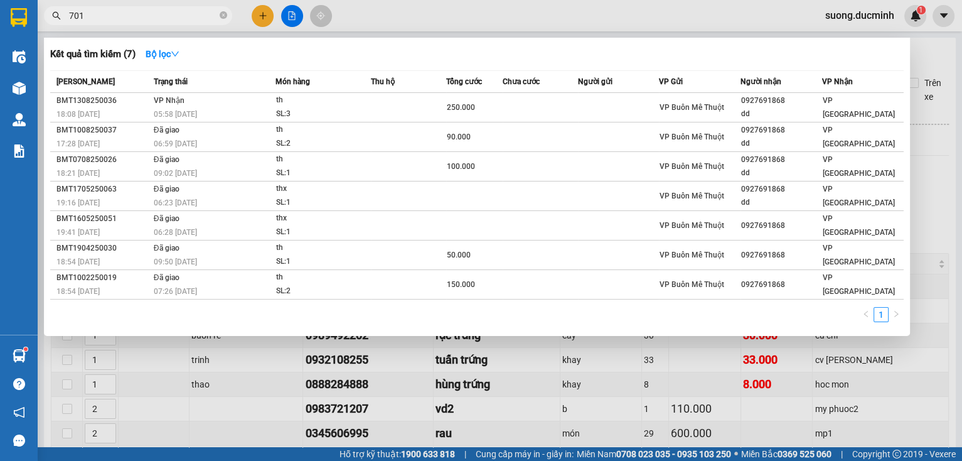
type input "7017"
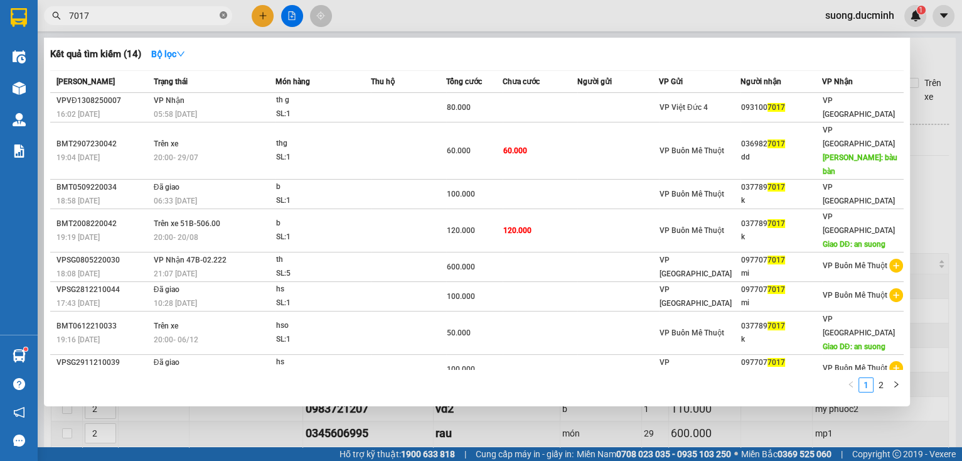
click at [221, 17] on icon "close-circle" at bounding box center [224, 15] width 8 height 8
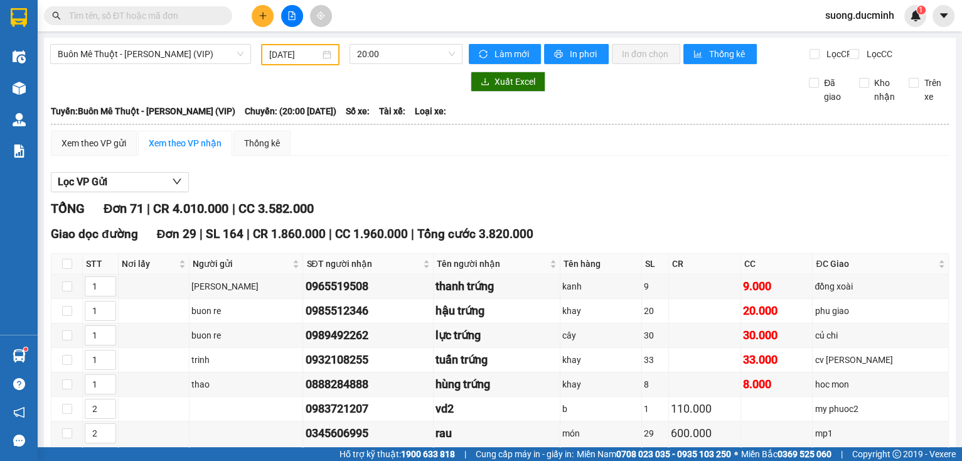
click at [179, 16] on input "text" at bounding box center [143, 16] width 148 height 14
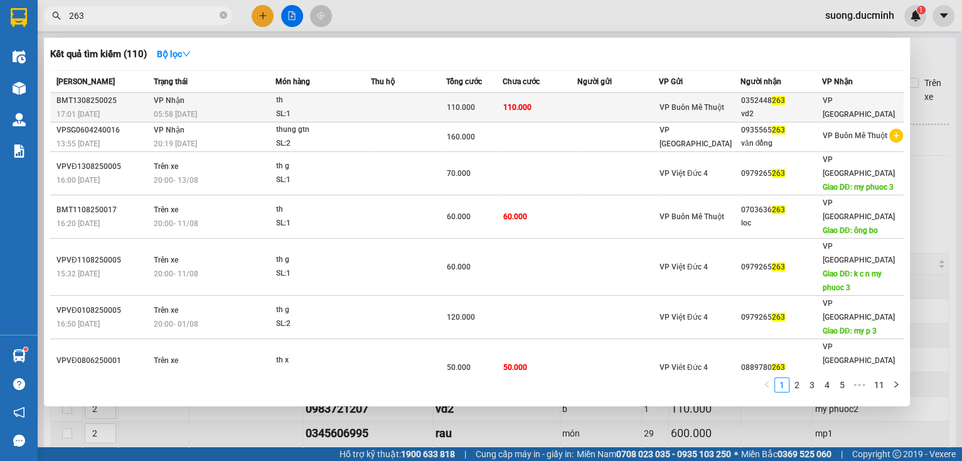
type input "263"
click at [515, 109] on span "110.000" at bounding box center [517, 107] width 28 height 9
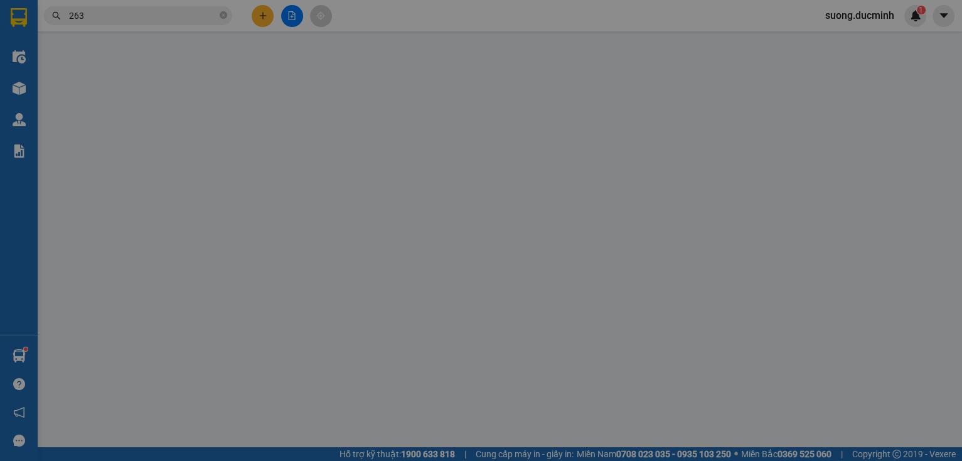
type input "0352448263"
type input "vd2"
type input "110.000"
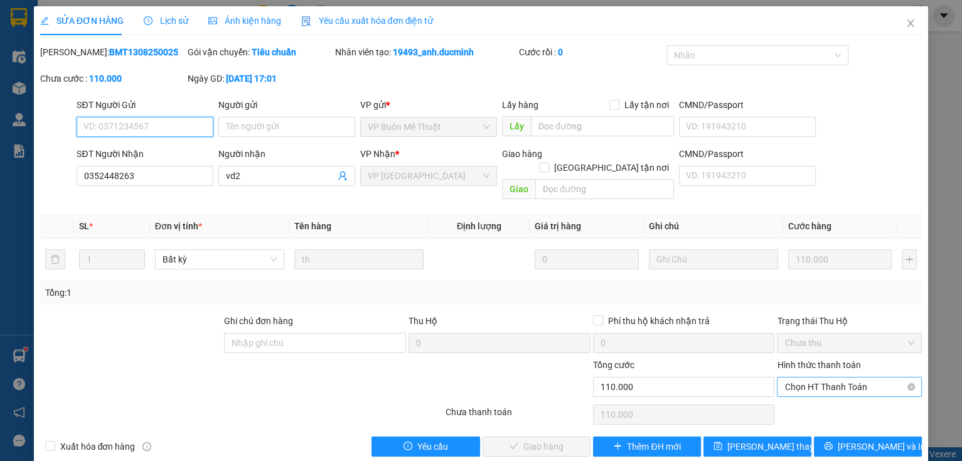
click at [841, 377] on span "Chọn HT Thanh Toán" at bounding box center [849, 386] width 130 height 19
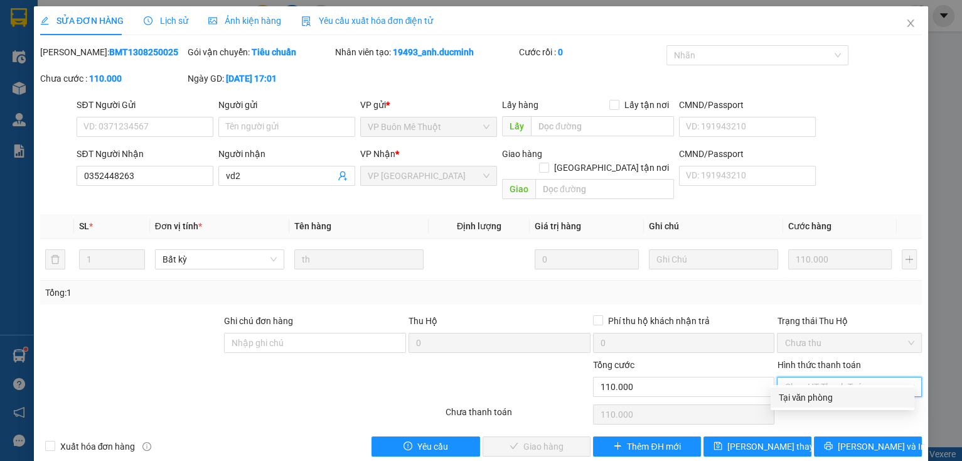
click at [828, 395] on div "Tại văn phòng" at bounding box center [842, 397] width 129 height 14
type input "0"
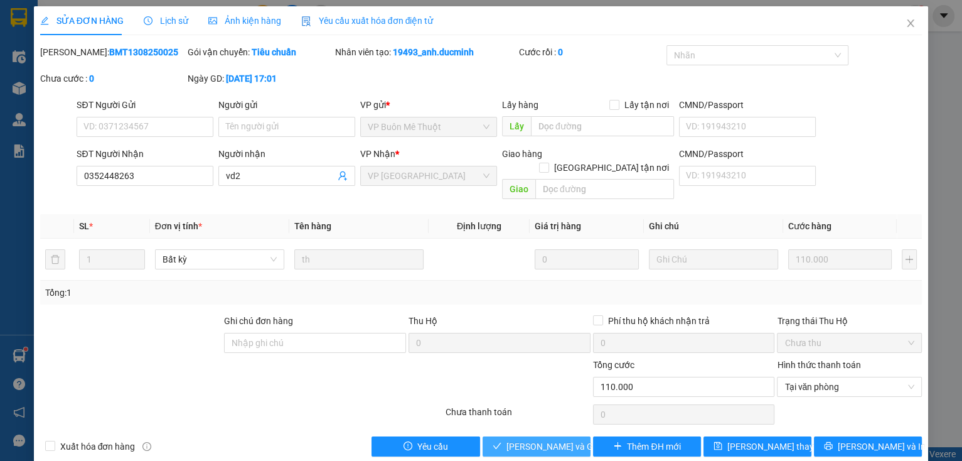
click at [533, 439] on span "[PERSON_NAME] và [PERSON_NAME] hàng" at bounding box center [566, 446] width 120 height 14
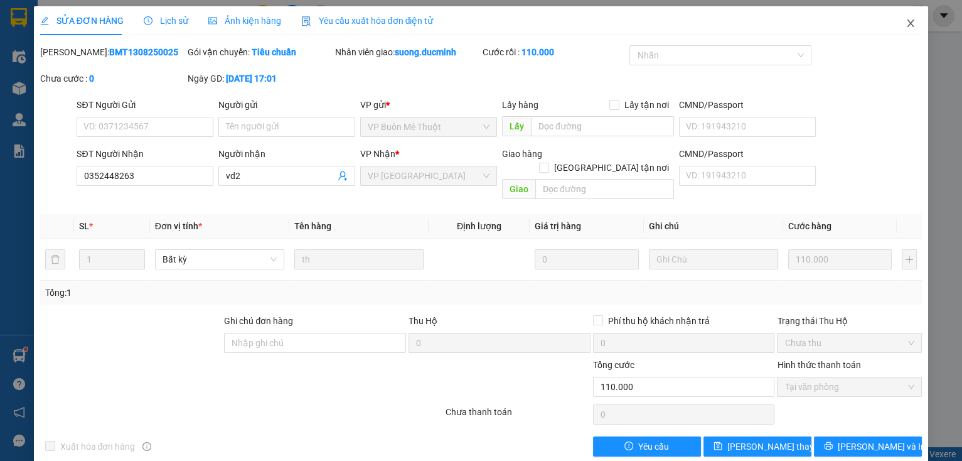
click at [906, 23] on icon "close" at bounding box center [911, 23] width 10 height 10
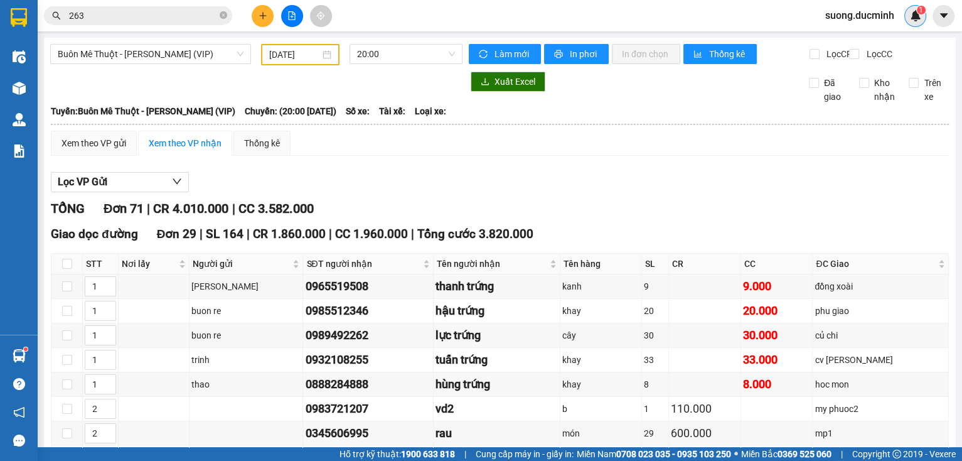
click at [904, 19] on div "1" at bounding box center [915, 16] width 22 height 22
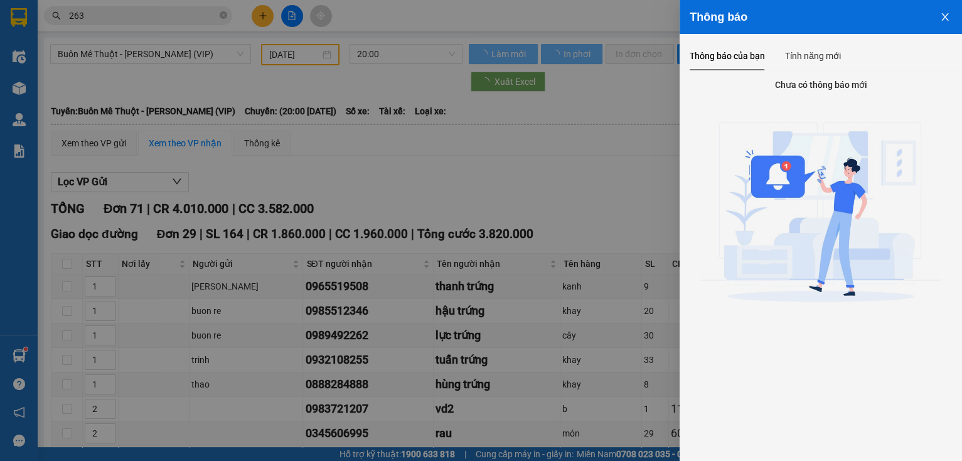
click at [537, 154] on div at bounding box center [481, 230] width 962 height 461
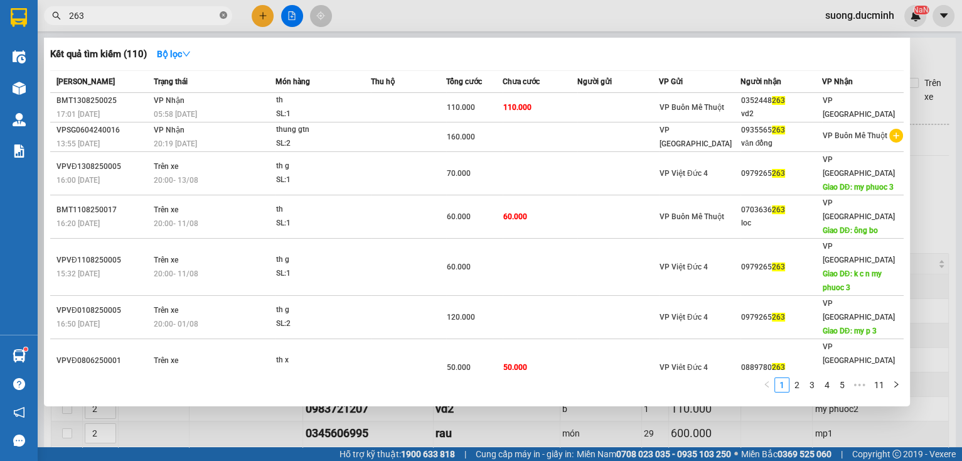
click at [222, 11] on span at bounding box center [224, 16] width 8 height 12
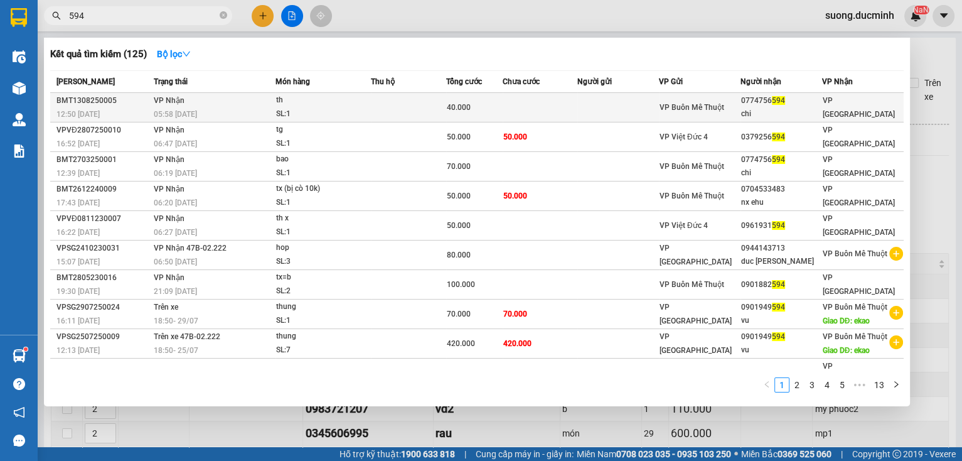
type input "594"
click at [421, 110] on td at bounding box center [408, 107] width 75 height 29
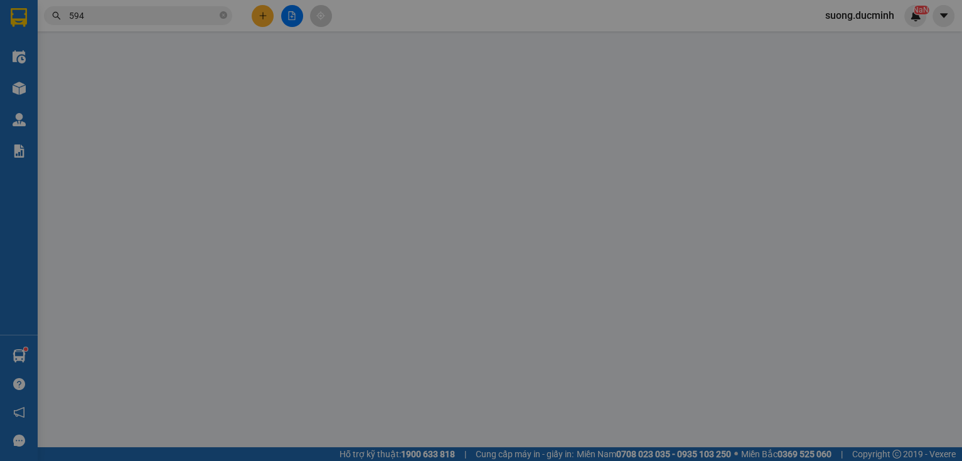
type input "0774756594"
type input "chi"
type input "40.000"
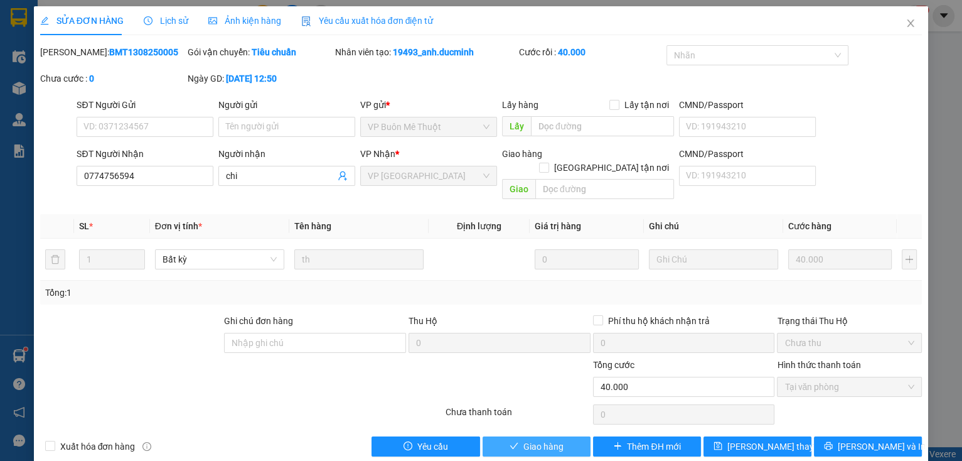
click at [540, 439] on span "Giao hàng" at bounding box center [543, 446] width 40 height 14
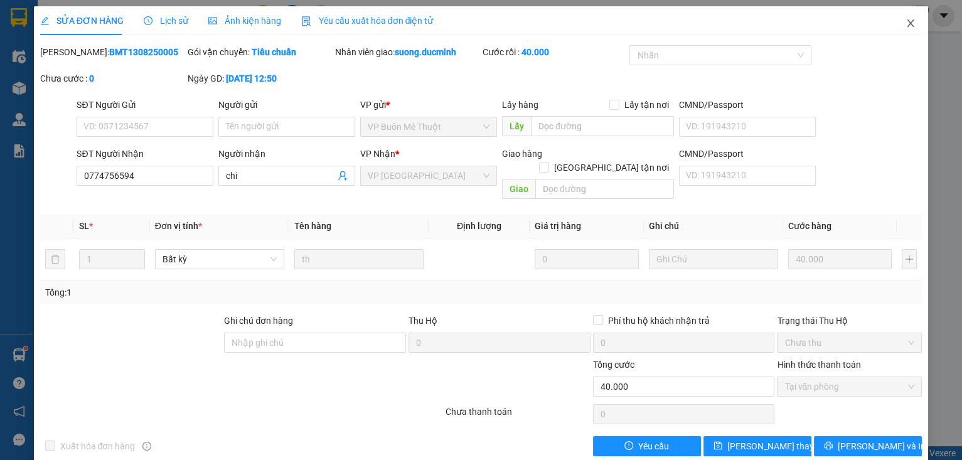
click at [906, 24] on icon "close" at bounding box center [911, 23] width 10 height 10
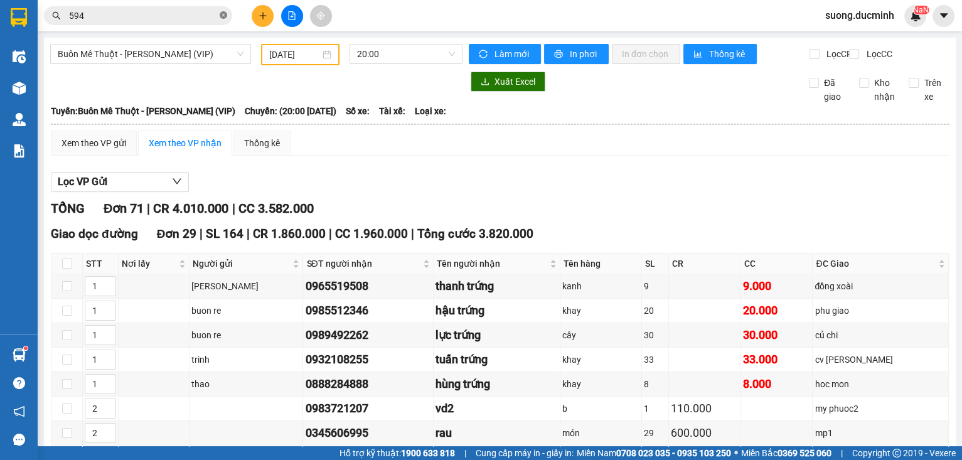
click at [225, 19] on icon "close-circle" at bounding box center [224, 15] width 8 height 8
type input "2"
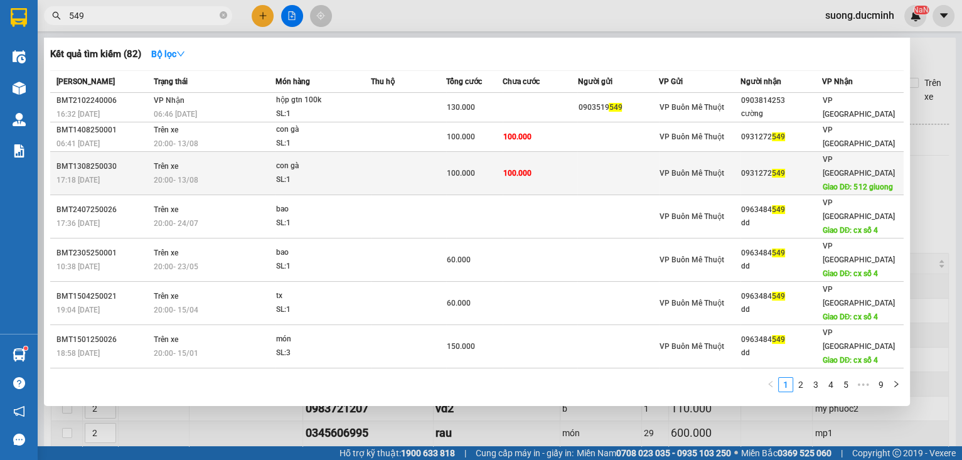
type input "549"
click at [646, 156] on td at bounding box center [618, 173] width 82 height 43
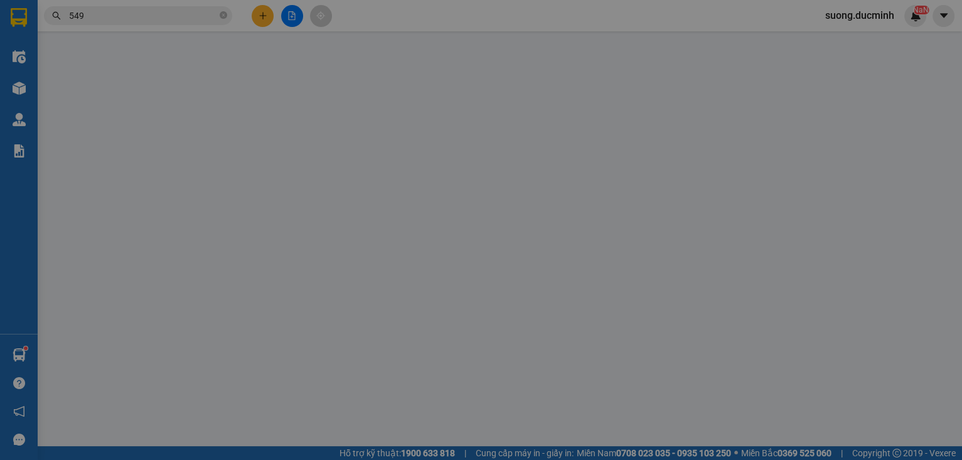
type input "0931272549"
type input "512 giuong"
type input "100.000"
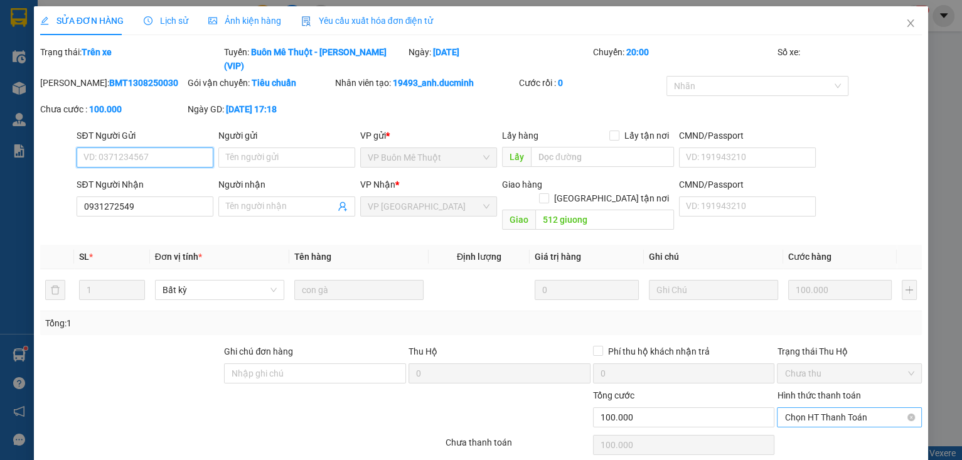
click at [856, 408] on span "Chọn HT Thanh Toán" at bounding box center [849, 417] width 130 height 19
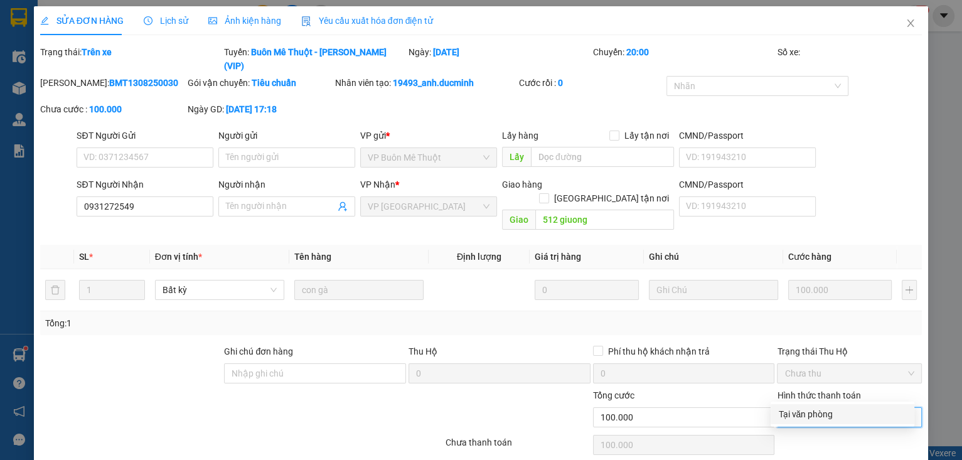
click at [792, 414] on div "Tại văn phòng" at bounding box center [842, 414] width 129 height 14
type input "0"
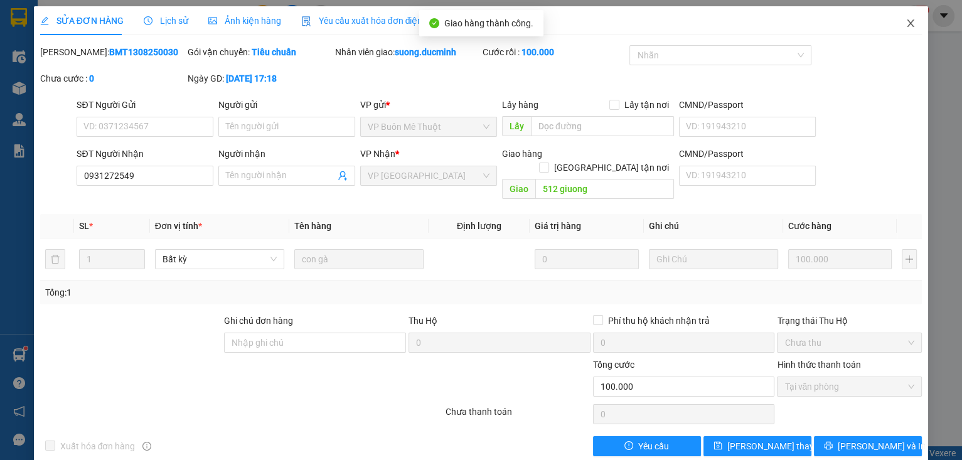
click at [897, 24] on span "Close" at bounding box center [910, 23] width 35 height 35
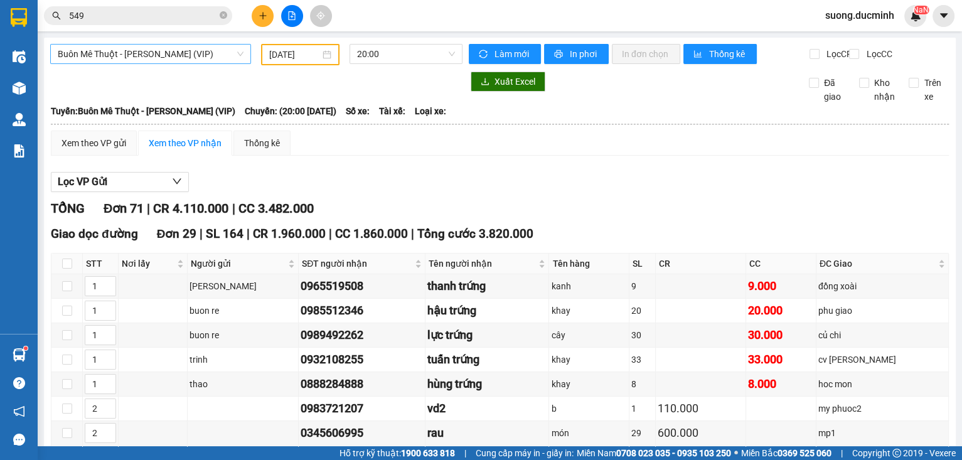
click at [213, 59] on span "Buôn Mê [PERSON_NAME] [PERSON_NAME] (VIP)" at bounding box center [151, 54] width 186 height 19
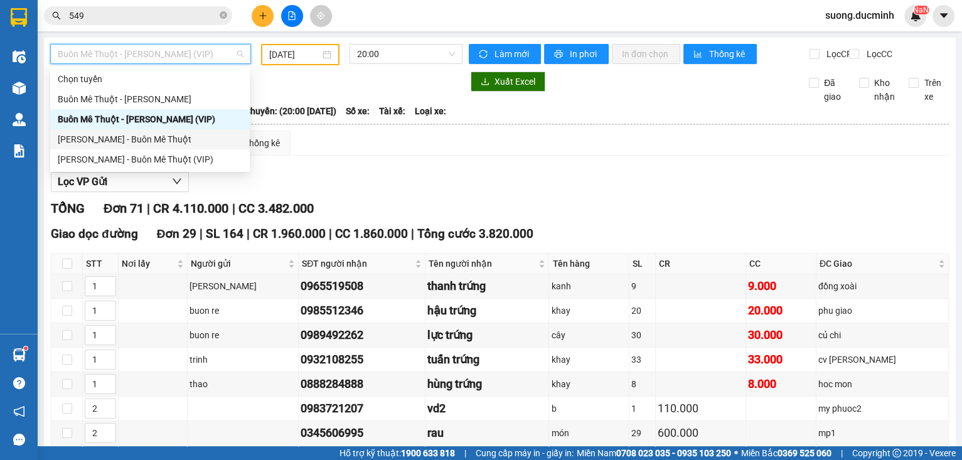
click at [192, 135] on div "[PERSON_NAME] - Buôn Mê Thuột" at bounding box center [150, 139] width 184 height 14
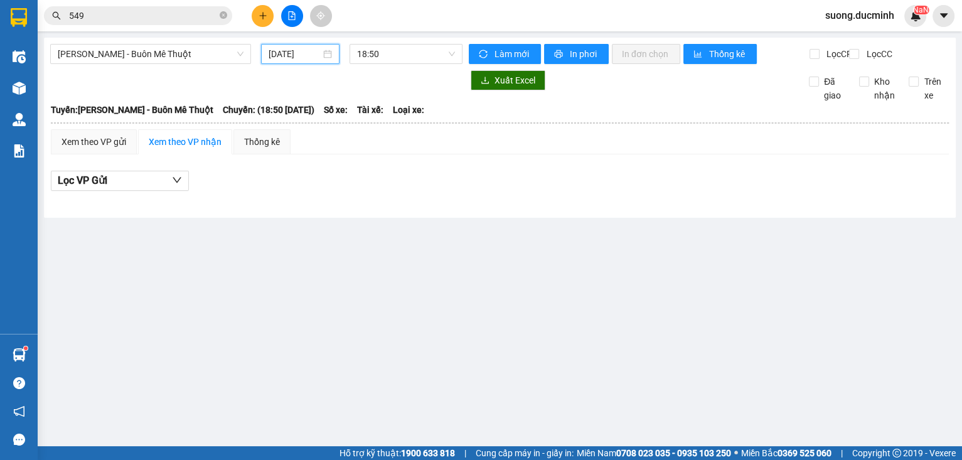
click at [297, 50] on input "[DATE]" at bounding box center [294, 54] width 51 height 14
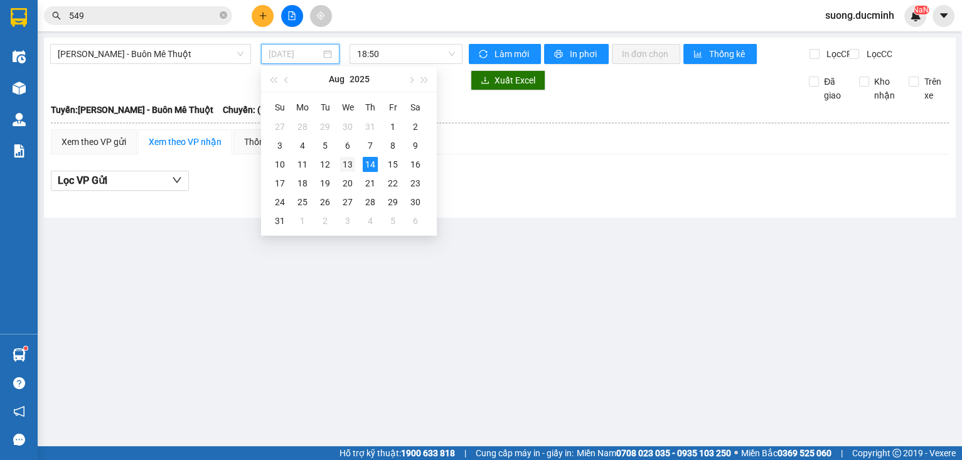
click at [346, 162] on div "13" at bounding box center [347, 164] width 15 height 15
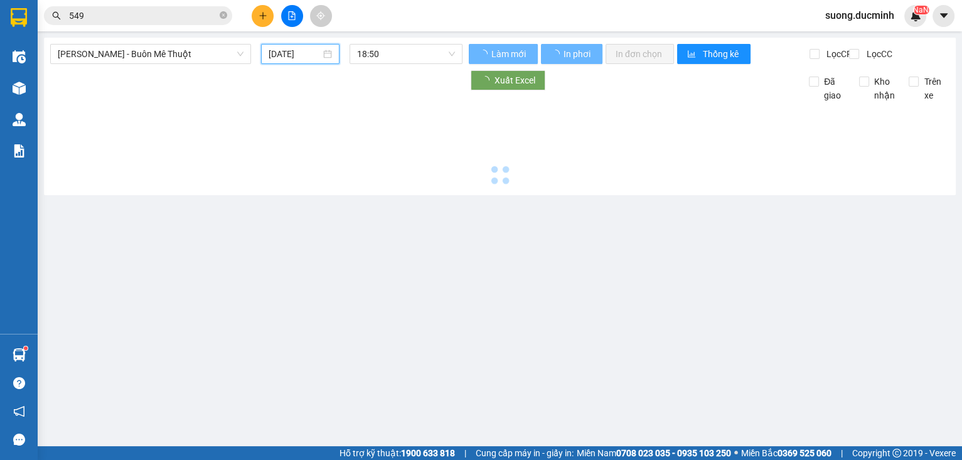
type input "[DATE]"
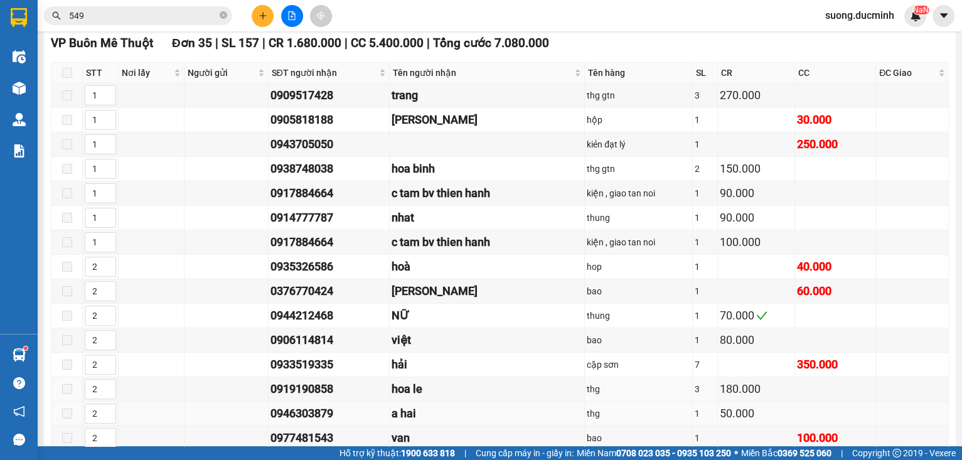
scroll to position [409, 0]
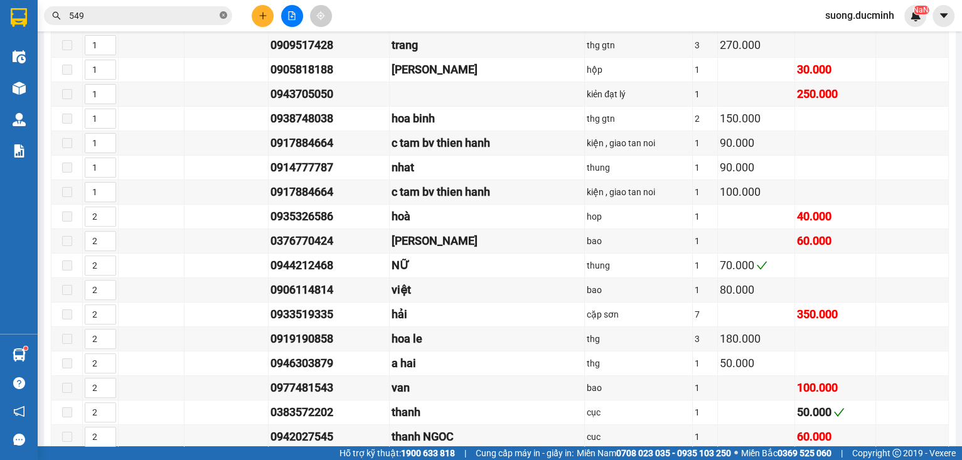
click at [226, 15] on icon "close-circle" at bounding box center [224, 15] width 8 height 8
click at [217, 15] on span at bounding box center [138, 15] width 188 height 19
click at [179, 20] on input "text" at bounding box center [143, 16] width 148 height 14
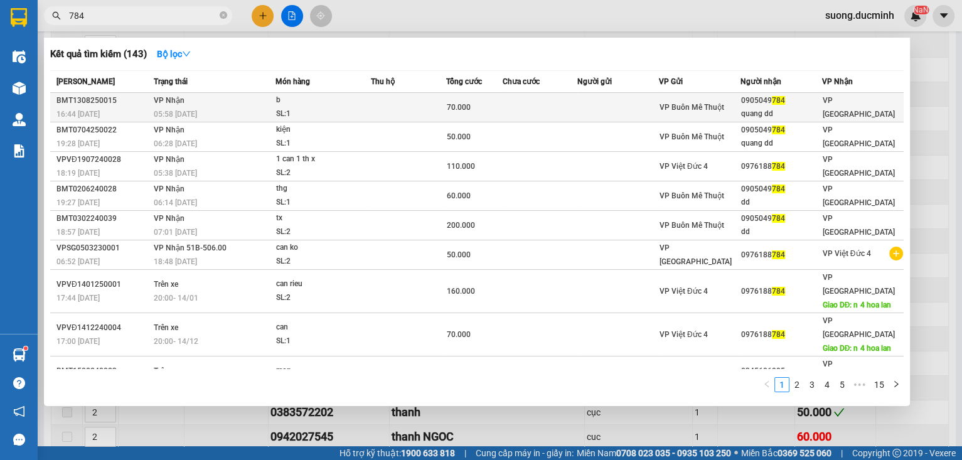
type input "784"
click at [385, 112] on td at bounding box center [408, 107] width 75 height 29
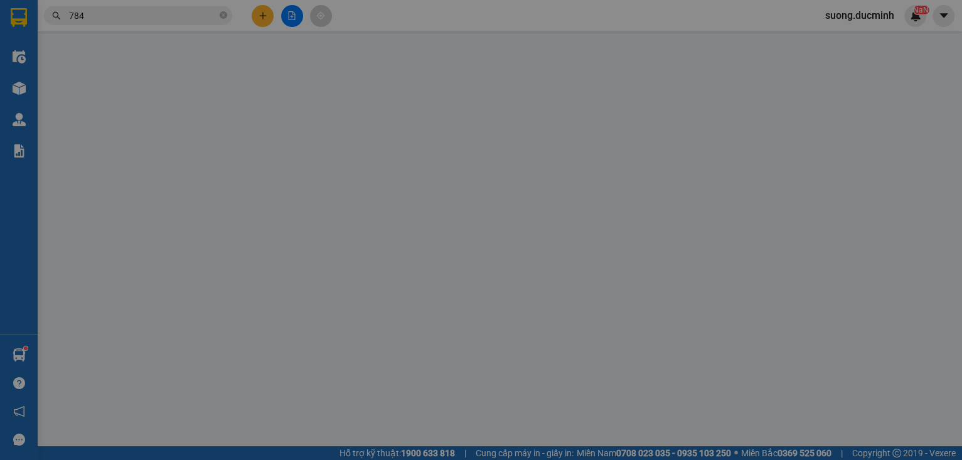
type input "0905049784"
type input "quang dd"
type input "70.000"
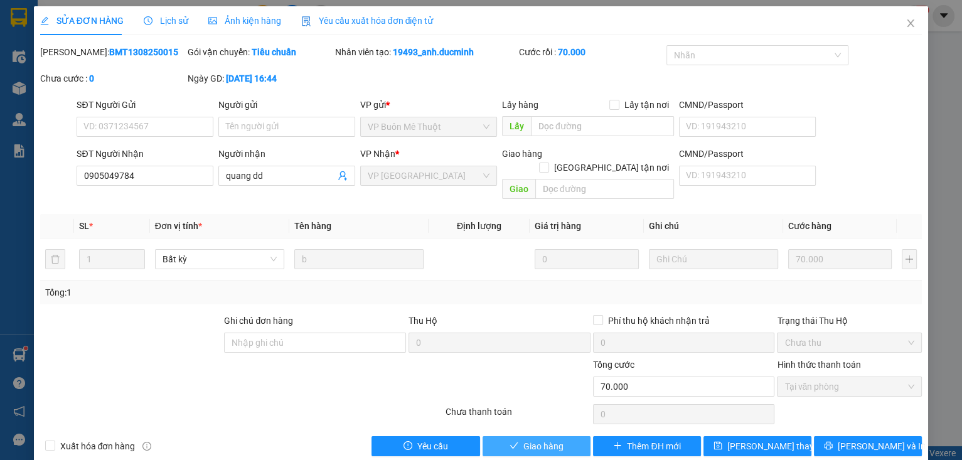
click at [565, 436] on button "Giao hàng" at bounding box center [537, 446] width 108 height 20
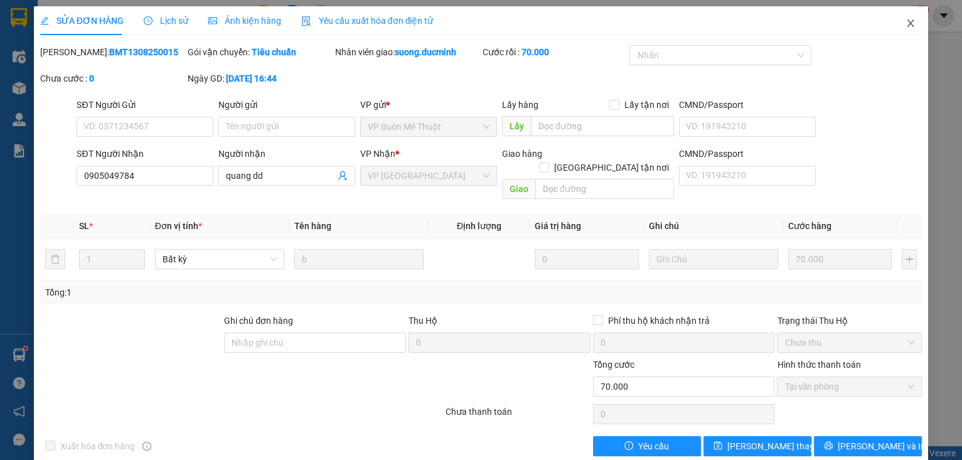
click at [896, 27] on span "Close" at bounding box center [910, 23] width 35 height 35
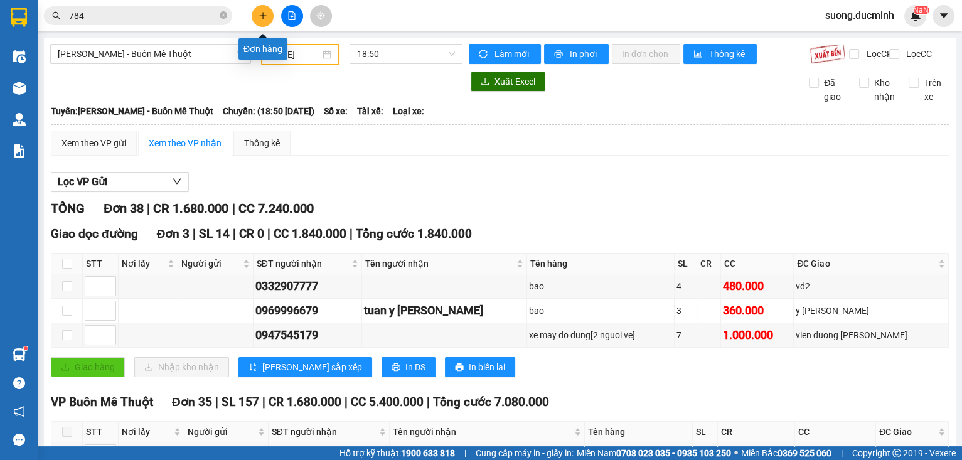
click at [260, 16] on icon "plus" at bounding box center [263, 15] width 9 height 9
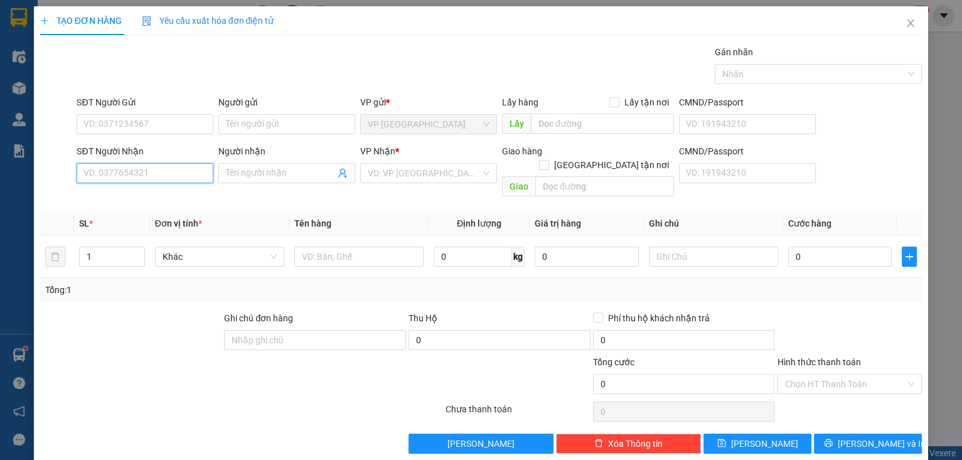
click at [115, 174] on input "SĐT Người Nhận" at bounding box center [145, 173] width 137 height 20
click at [126, 176] on input "SĐT Người Nhận" at bounding box center [145, 173] width 137 height 20
click at [159, 205] on div "0948052689 - ba" at bounding box center [144, 198] width 136 height 20
type input "0948052689"
type input "ba"
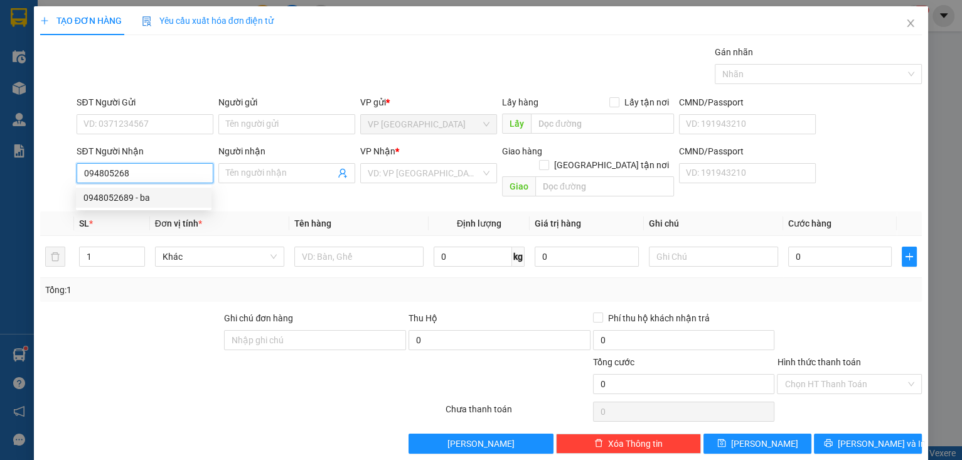
type input "e kao"
type input "100.000"
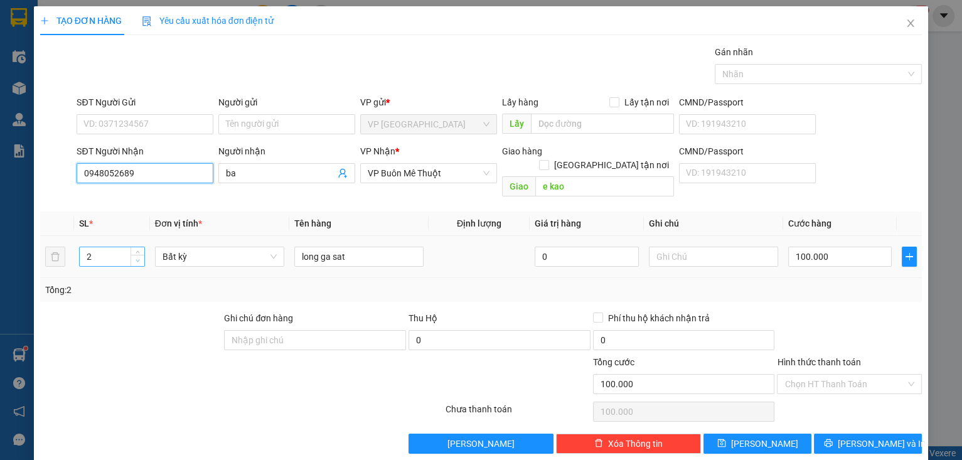
type input "0948052689"
type input "1"
click at [136, 260] on icon "down" at bounding box center [138, 261] width 4 height 3
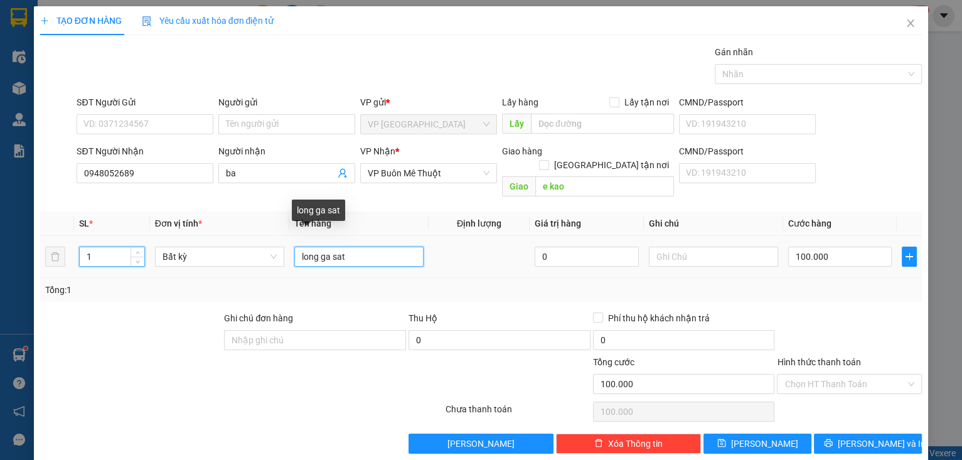
drag, startPoint x: 356, startPoint y: 247, endPoint x: 297, endPoint y: 243, distance: 59.7
click at [297, 247] on input "long ga sat" at bounding box center [358, 257] width 129 height 20
type input "0"
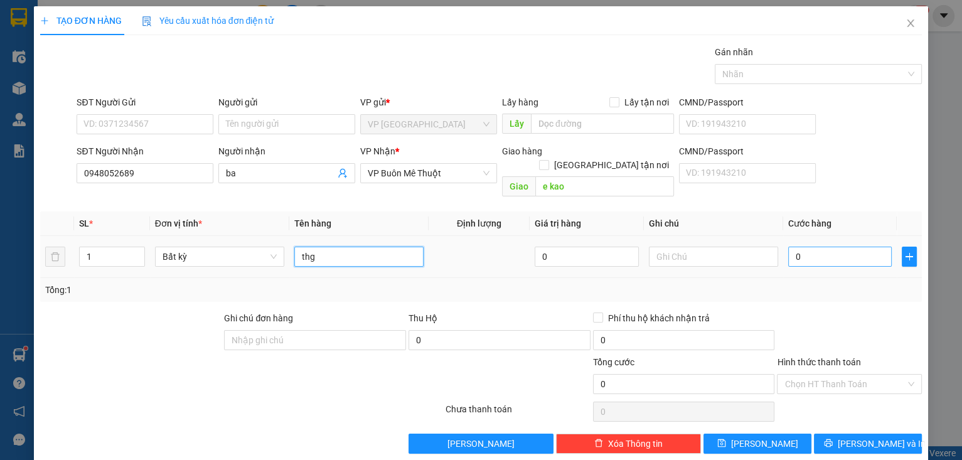
type input "thg"
click at [831, 249] on input "0" at bounding box center [840, 257] width 104 height 20
type input "7"
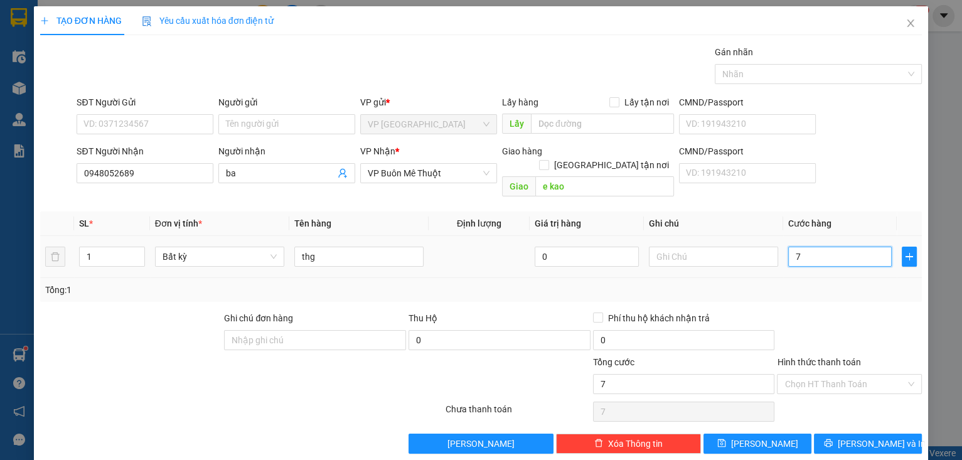
type input "70"
type input "70.000"
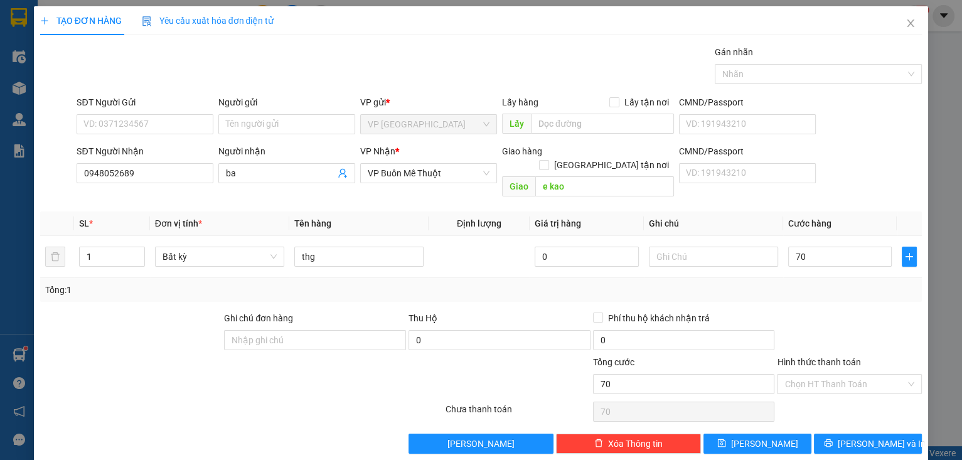
type input "70.000"
click at [859, 326] on div at bounding box center [849, 333] width 147 height 44
click at [858, 375] on input "Hình thức thanh toán" at bounding box center [844, 384] width 121 height 19
click at [836, 395] on div "Tại văn phòng" at bounding box center [842, 394] width 129 height 14
type input "0"
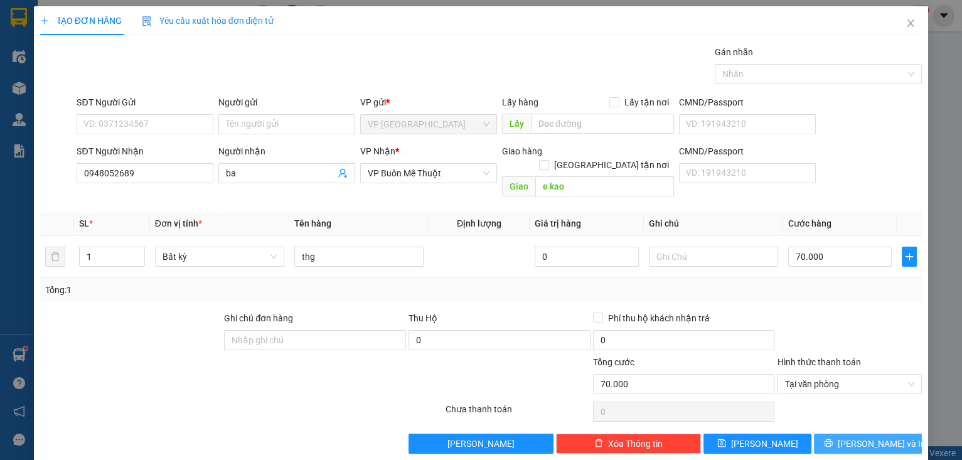
click at [844, 436] on button "[PERSON_NAME] và In" at bounding box center [868, 444] width 108 height 20
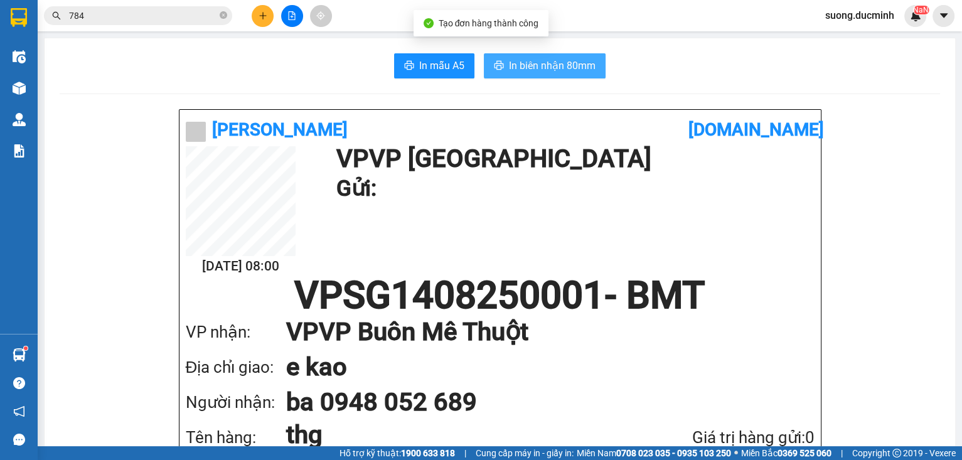
click at [537, 71] on span "In biên nhận 80mm" at bounding box center [552, 66] width 87 height 16
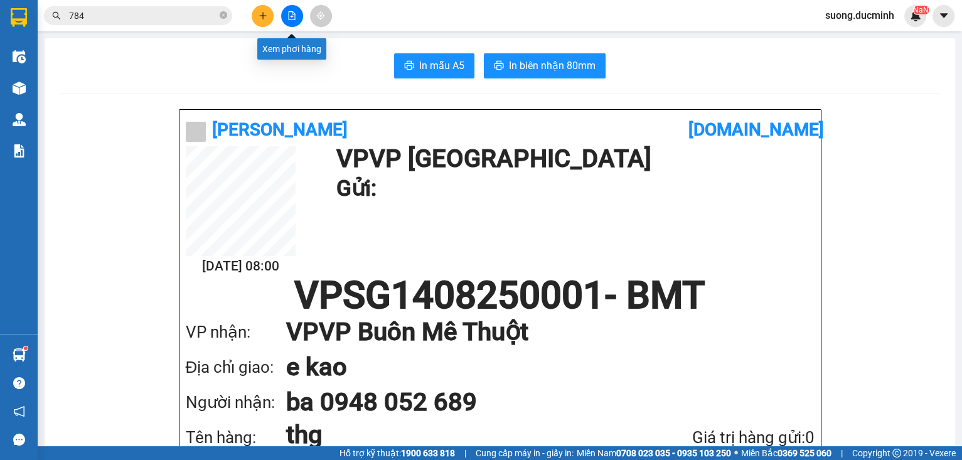
click at [292, 18] on icon "file-add" at bounding box center [291, 15] width 9 height 9
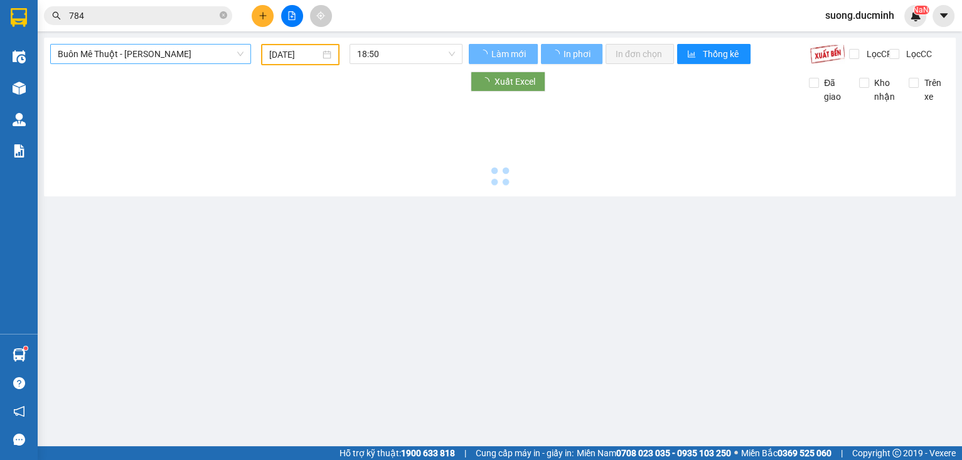
type input "[DATE]"
click at [207, 55] on span "Buôn Mê [PERSON_NAME] [PERSON_NAME]" at bounding box center [151, 54] width 186 height 19
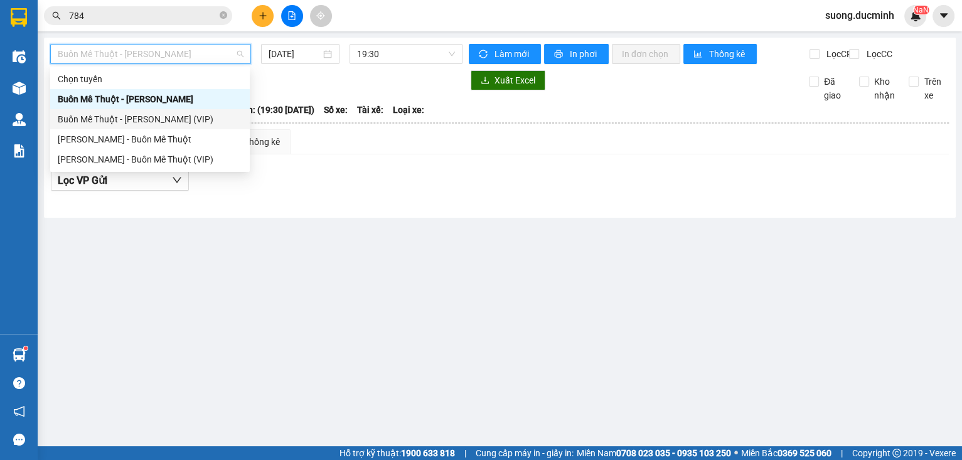
click at [183, 120] on div "Buôn Mê [PERSON_NAME] [PERSON_NAME] (VIP)" at bounding box center [150, 119] width 184 height 14
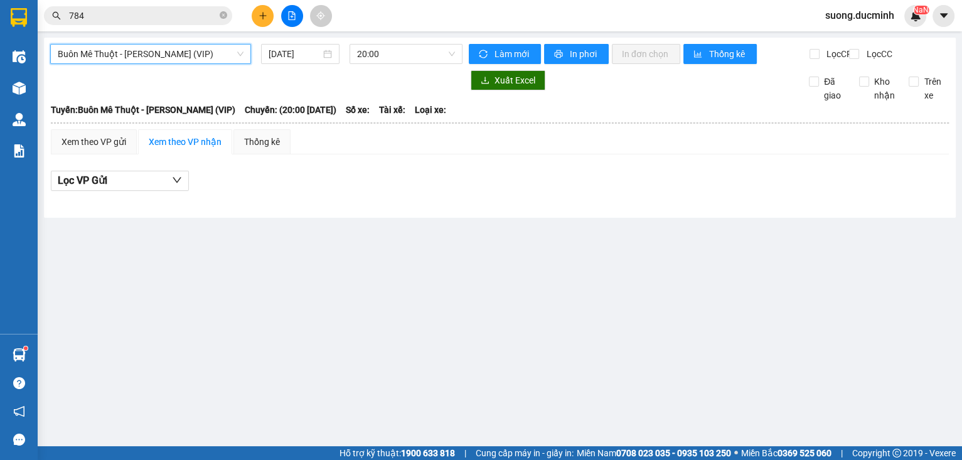
click at [306, 64] on div "Buôn Mê Thuột - Hồ Chí Minh (VIP) Buôn Mê Thuột - Hồ Chí Minh (VIP) 14/08/2025 …" at bounding box center [256, 54] width 412 height 20
click at [306, 58] on input "[DATE]" at bounding box center [294, 54] width 51 height 14
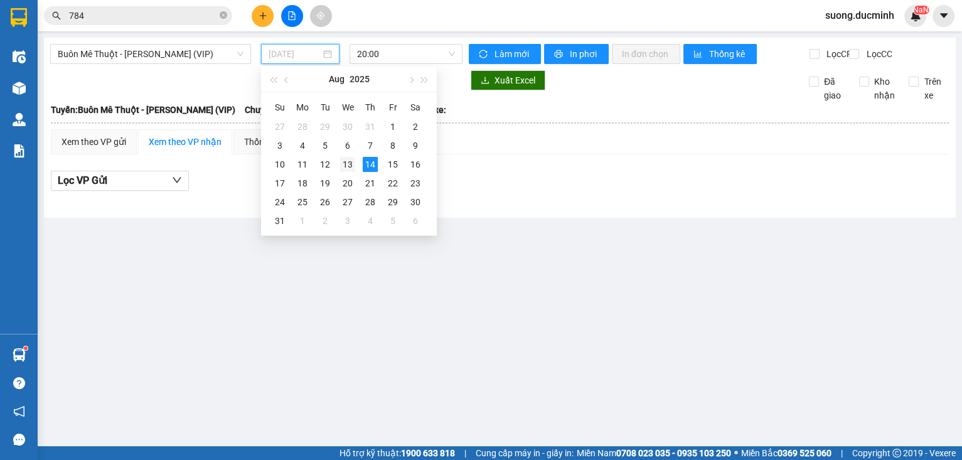
click at [352, 159] on div "13" at bounding box center [347, 164] width 15 height 15
type input "[DATE]"
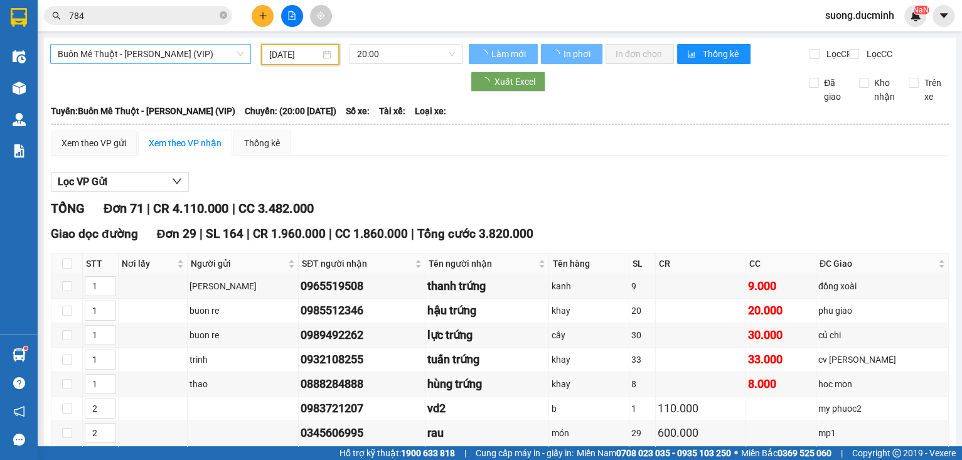
click at [215, 54] on span "Buôn Mê [PERSON_NAME] [PERSON_NAME] (VIP)" at bounding box center [151, 54] width 186 height 19
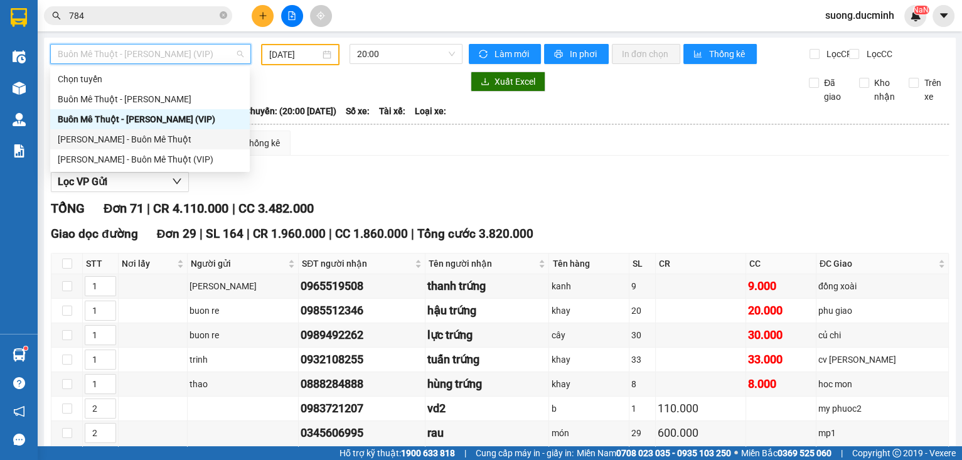
click at [161, 139] on div "[PERSON_NAME] - Buôn Mê Thuột" at bounding box center [150, 139] width 184 height 14
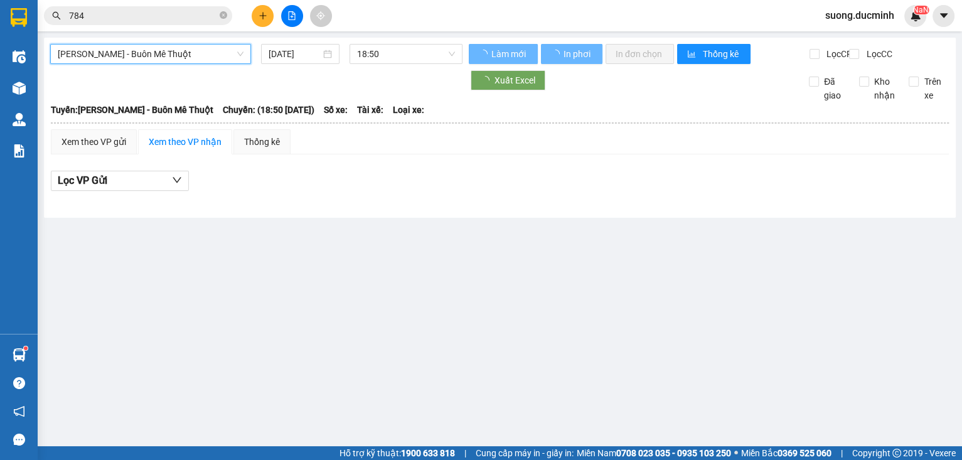
click at [295, 55] on input "[DATE]" at bounding box center [294, 54] width 51 height 14
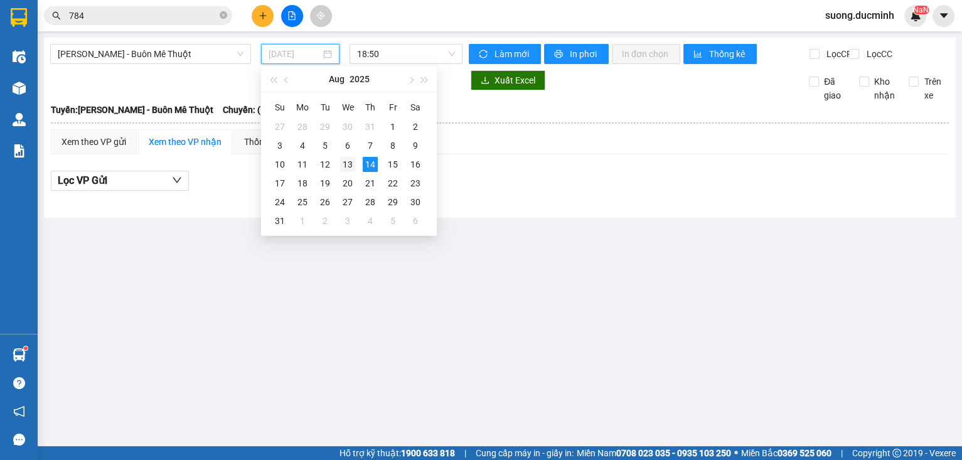
type input "[DATE]"
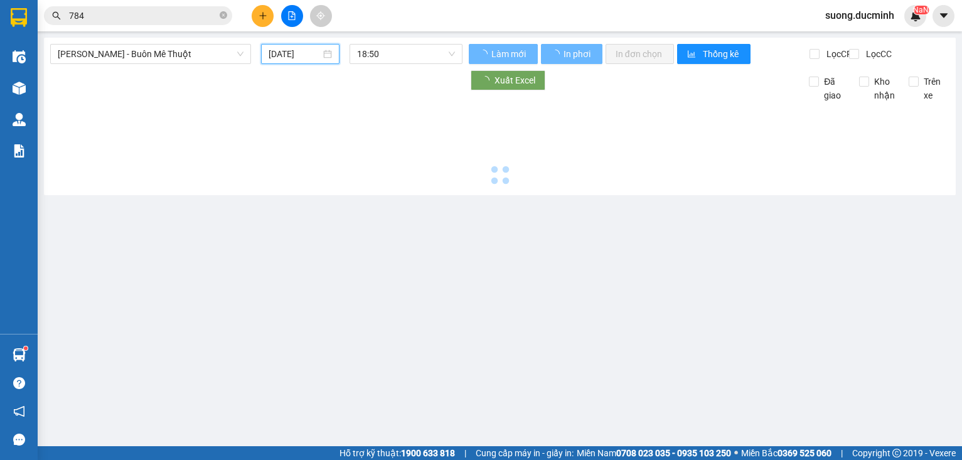
type input "[DATE]"
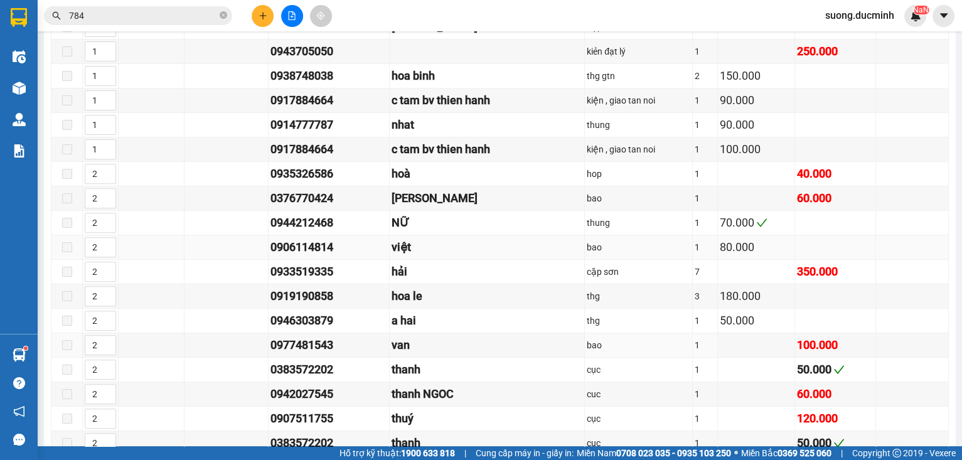
scroll to position [602, 0]
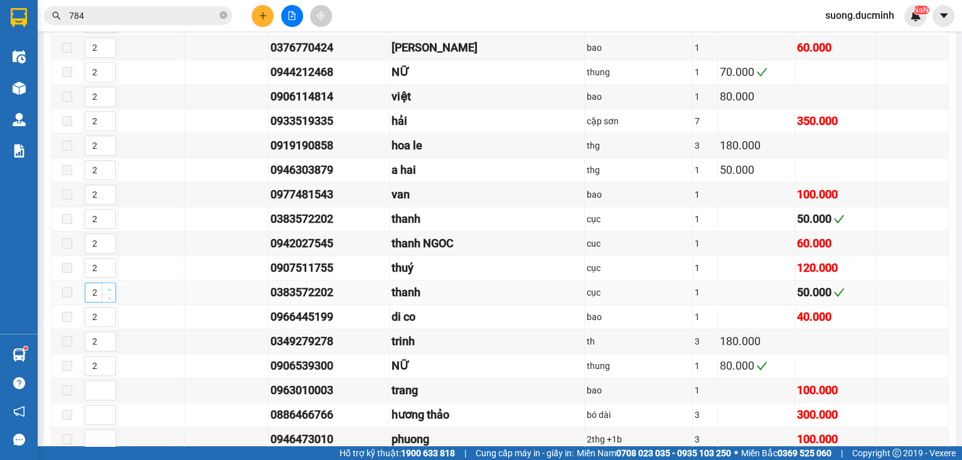
click at [111, 286] on span "up" at bounding box center [109, 290] width 8 height 8
type input "3"
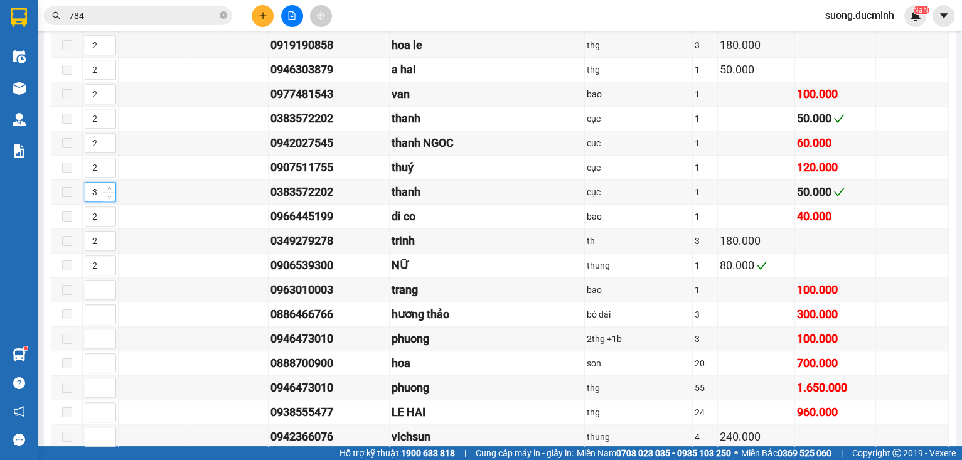
scroll to position [803, 0]
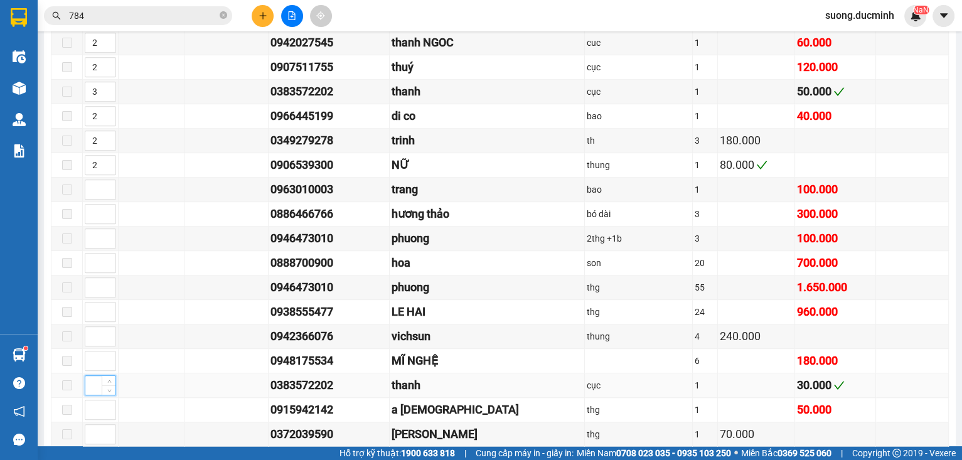
click at [92, 377] on input at bounding box center [100, 385] width 30 height 19
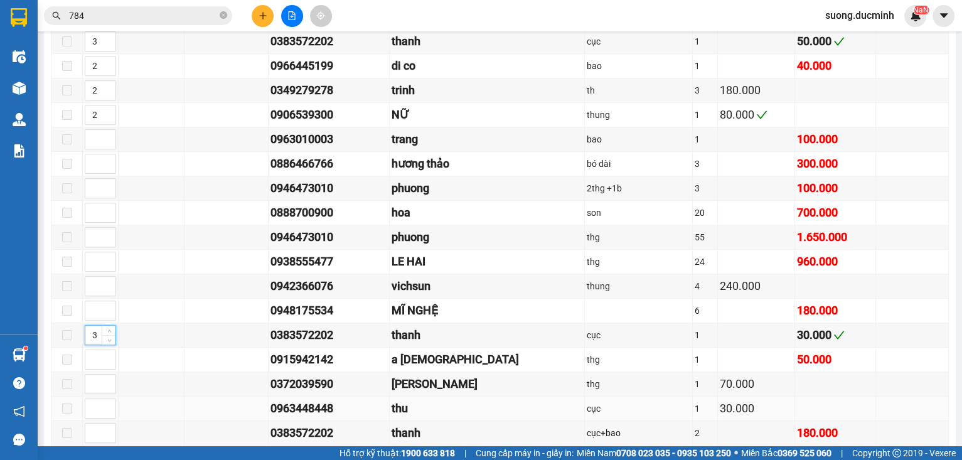
scroll to position [904, 0]
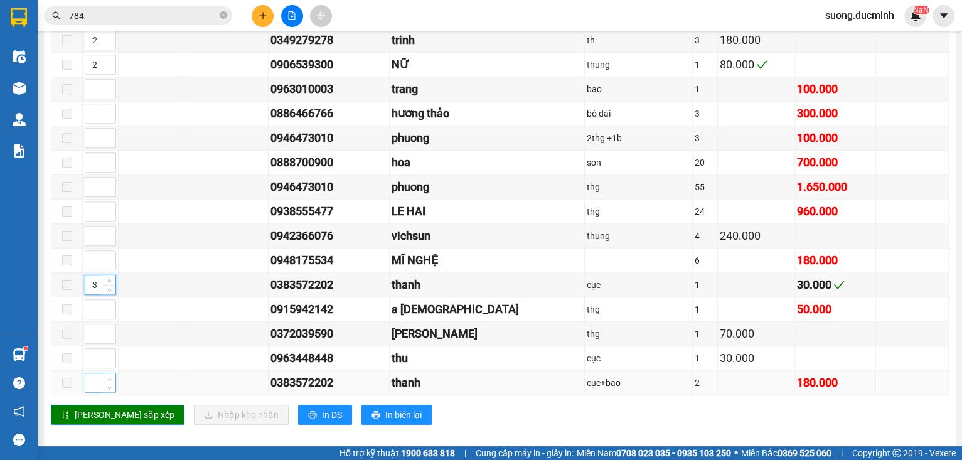
type input "3"
click at [89, 379] on input at bounding box center [100, 382] width 30 height 19
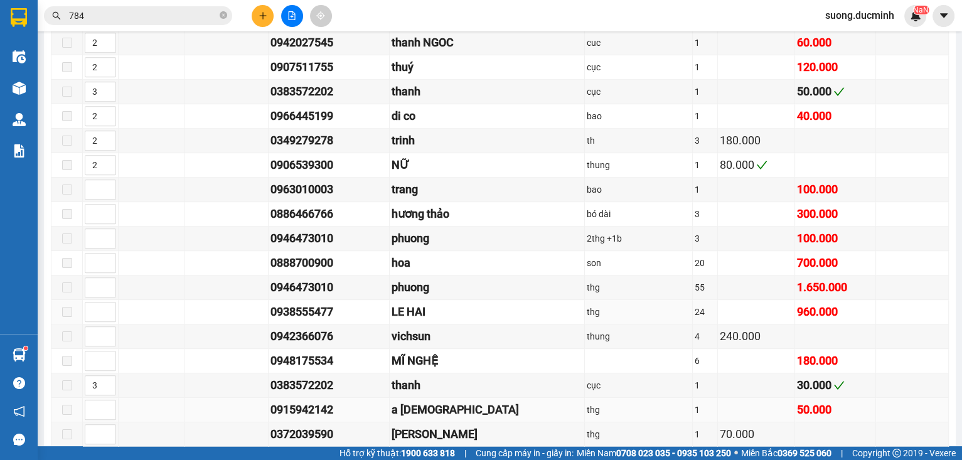
scroll to position [753, 0]
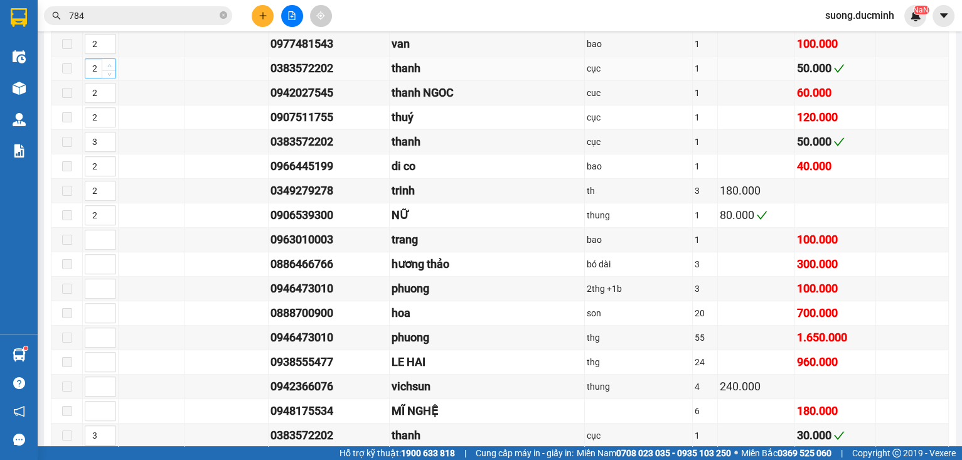
type input "3"
click at [111, 65] on span "up" at bounding box center [109, 65] width 8 height 8
type input "3"
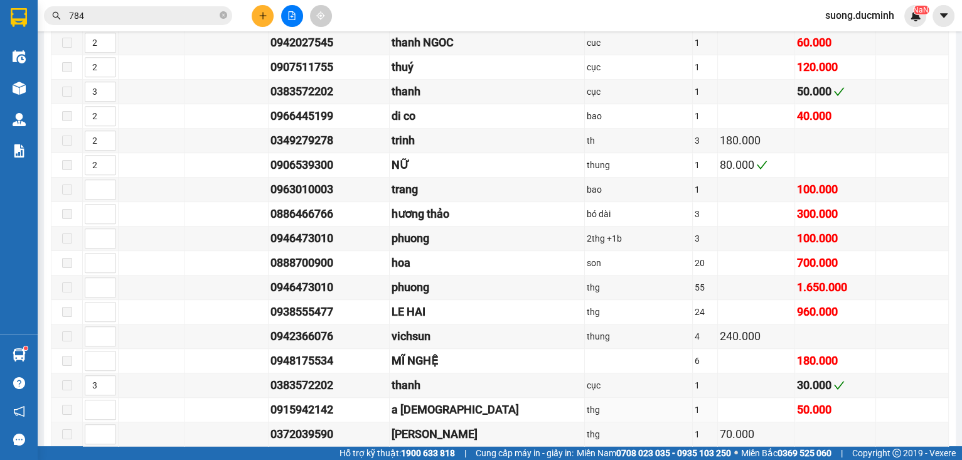
scroll to position [911, 0]
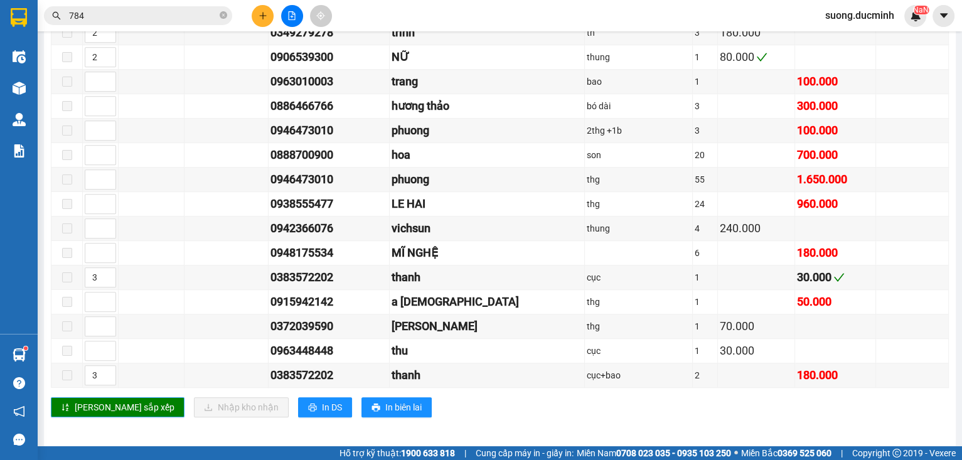
click at [96, 400] on span "[PERSON_NAME] sắp xếp" at bounding box center [125, 407] width 100 height 14
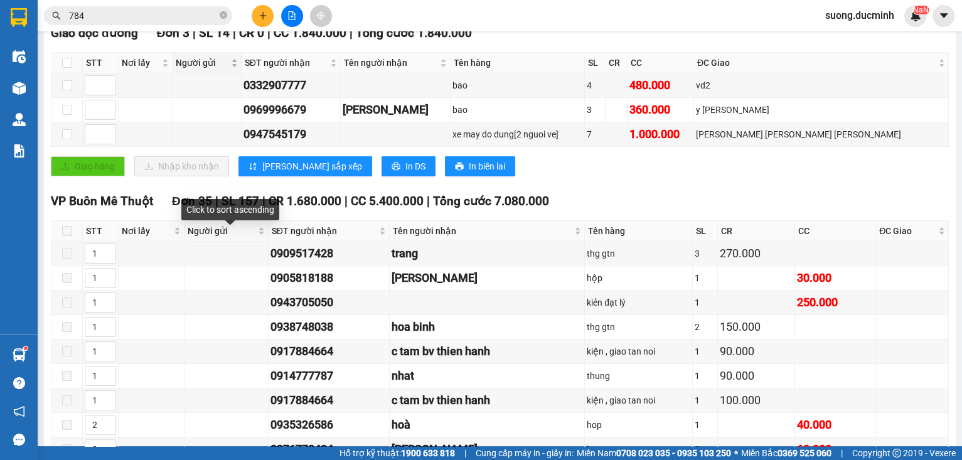
scroll to position [0, 0]
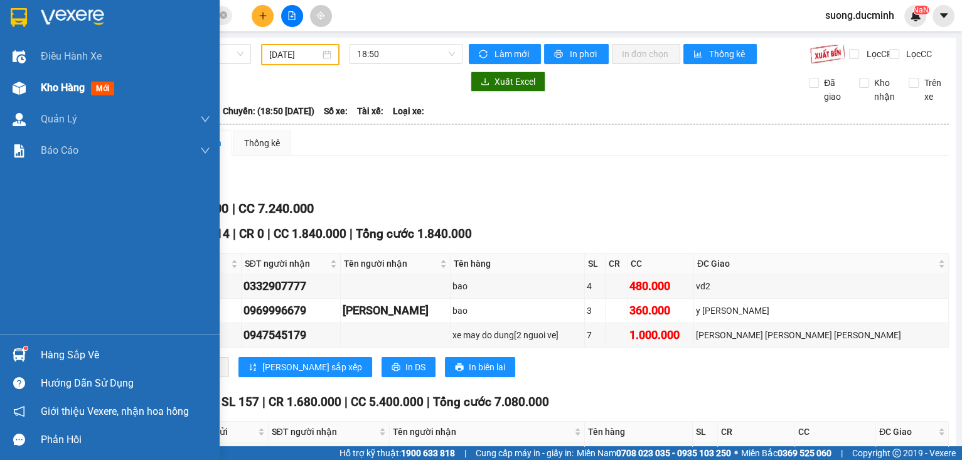
click at [50, 88] on span "Kho hàng" at bounding box center [63, 88] width 44 height 12
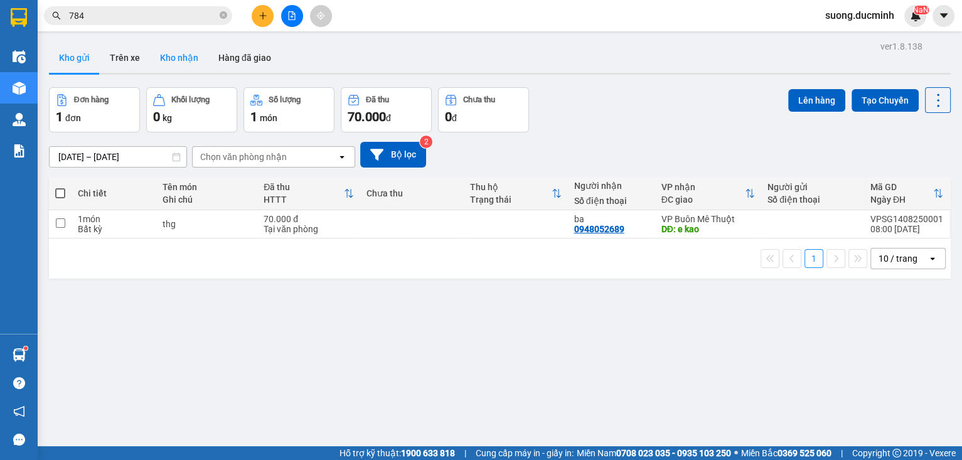
click at [176, 62] on button "Kho nhận" at bounding box center [179, 58] width 58 height 30
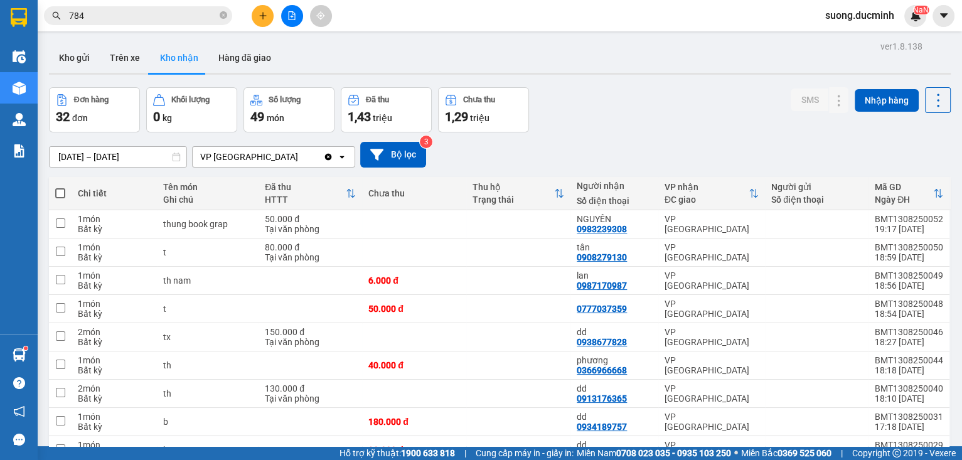
click at [851, 17] on span "suong.ducminh" at bounding box center [859, 16] width 89 height 16
click at [870, 45] on span "Đăng xuất" at bounding box center [865, 39] width 63 height 14
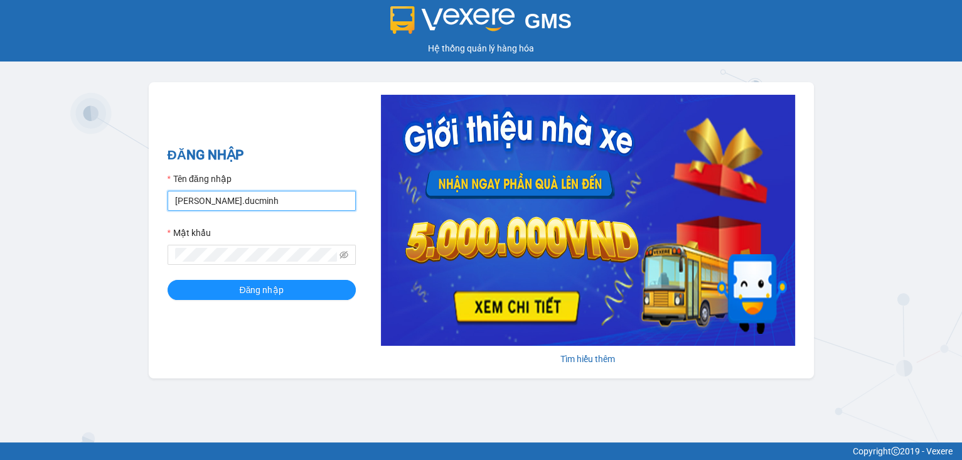
click at [291, 203] on input "[PERSON_NAME].ducminh" at bounding box center [262, 201] width 188 height 20
drag, startPoint x: 291, startPoint y: 203, endPoint x: 161, endPoint y: 190, distance: 129.9
click at [161, 190] on div "ĐĂNG NHẬP Tên đăng nhập [PERSON_NAME].ducminh Mật khẩu Đăng nhập [PERSON_NAME] …" at bounding box center [481, 230] width 665 height 296
type input "suong.ducminh"
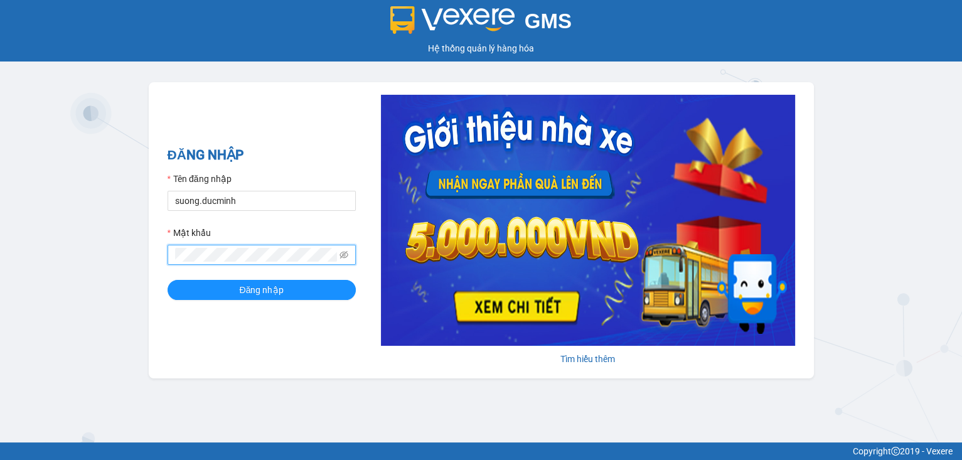
click at [169, 256] on span at bounding box center [262, 255] width 188 height 20
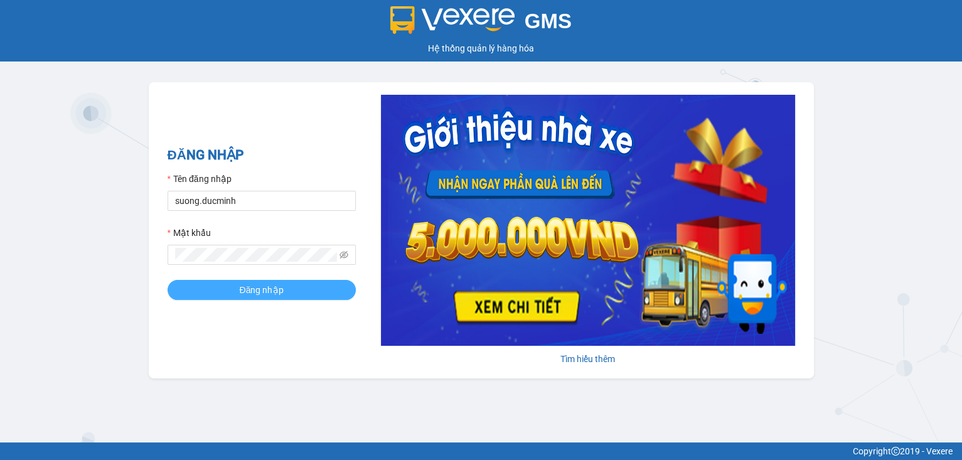
click at [265, 291] on span "Đăng nhập" at bounding box center [262, 290] width 44 height 14
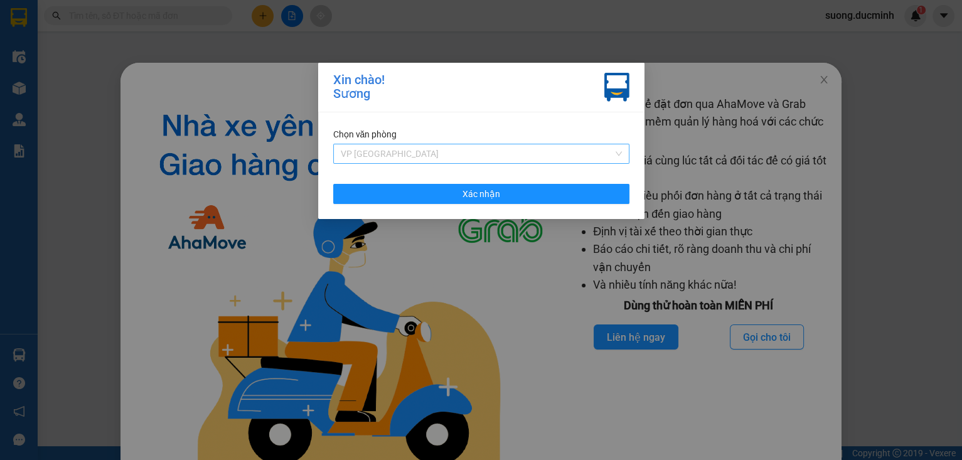
click at [513, 153] on span "VP [GEOGRAPHIC_DATA]" at bounding box center [481, 153] width 281 height 19
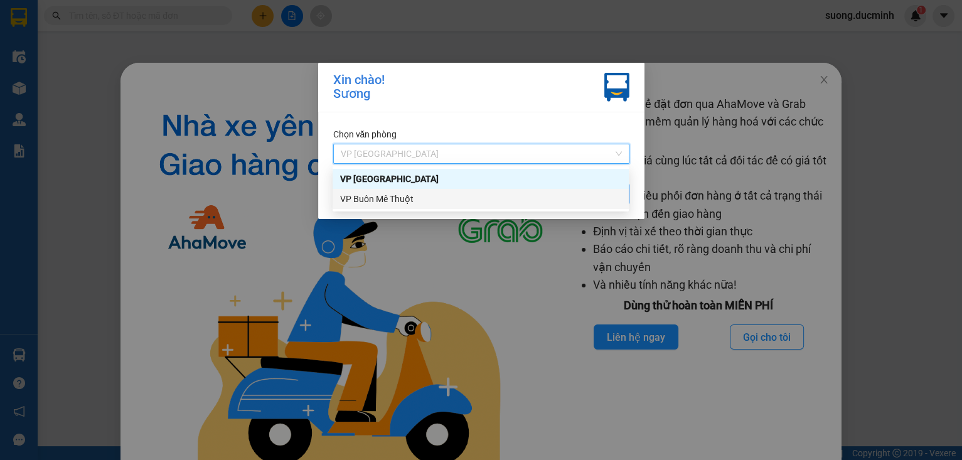
click at [487, 198] on div "VP Buôn Mê Thuột" at bounding box center [480, 199] width 281 height 14
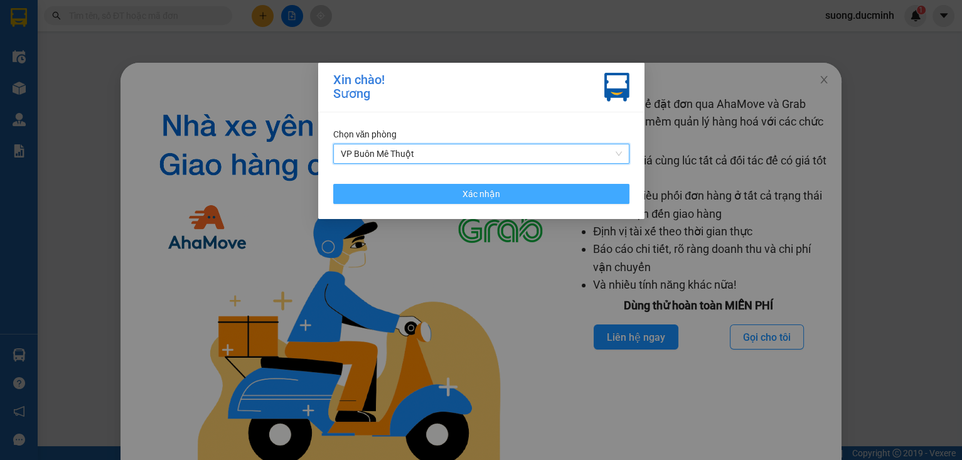
click at [521, 195] on button "Xác nhận" at bounding box center [481, 194] width 296 height 20
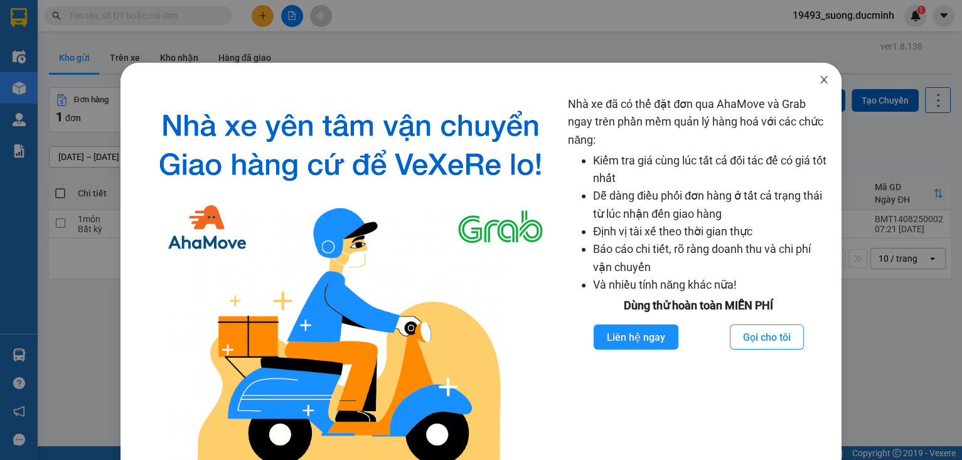
click at [819, 77] on icon "close" at bounding box center [824, 80] width 10 height 10
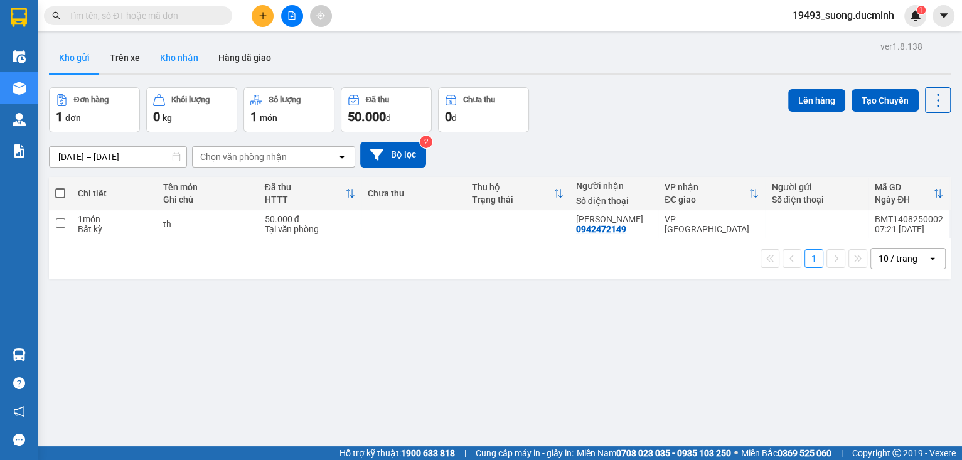
click at [190, 60] on button "Kho nhận" at bounding box center [179, 58] width 58 height 30
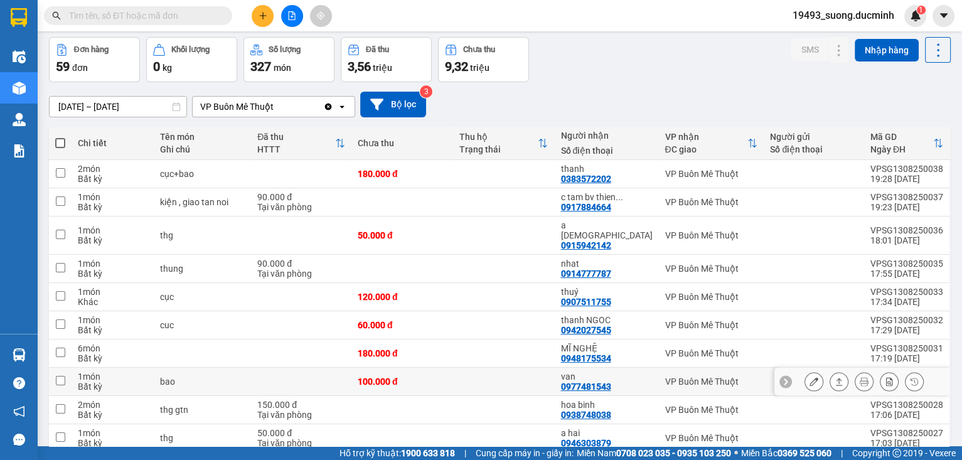
scroll to position [95, 0]
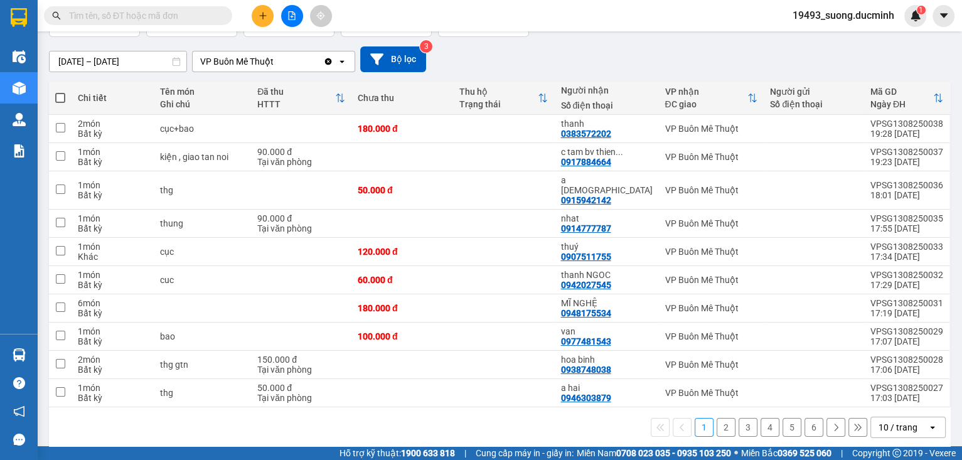
click at [718, 418] on button "2" at bounding box center [726, 427] width 19 height 19
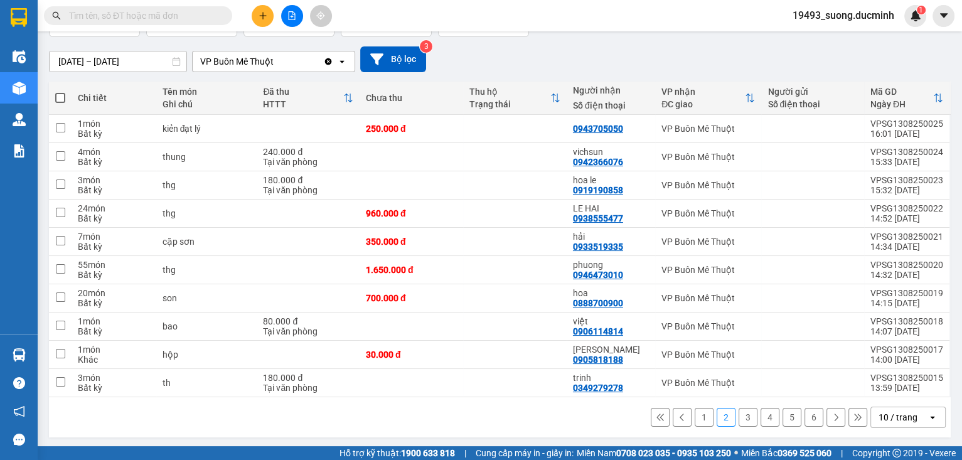
click at [742, 421] on button "3" at bounding box center [748, 417] width 19 height 19
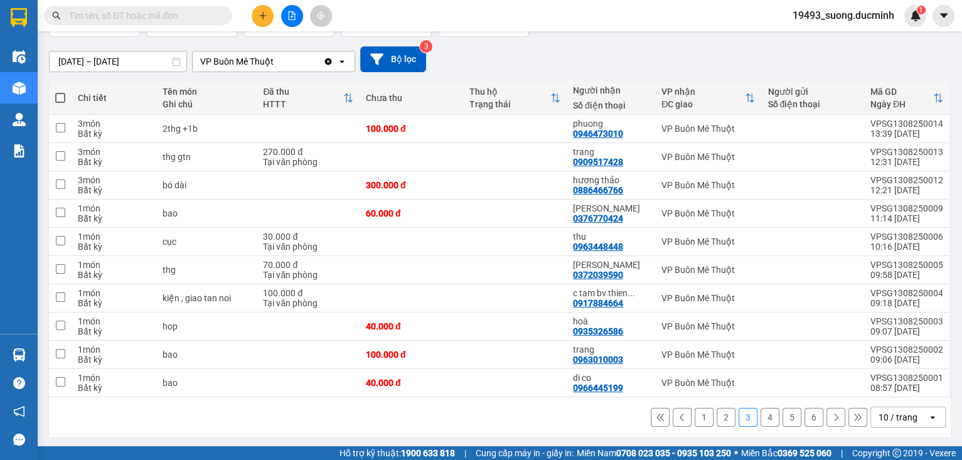
click at [761, 417] on button "4" at bounding box center [770, 417] width 19 height 19
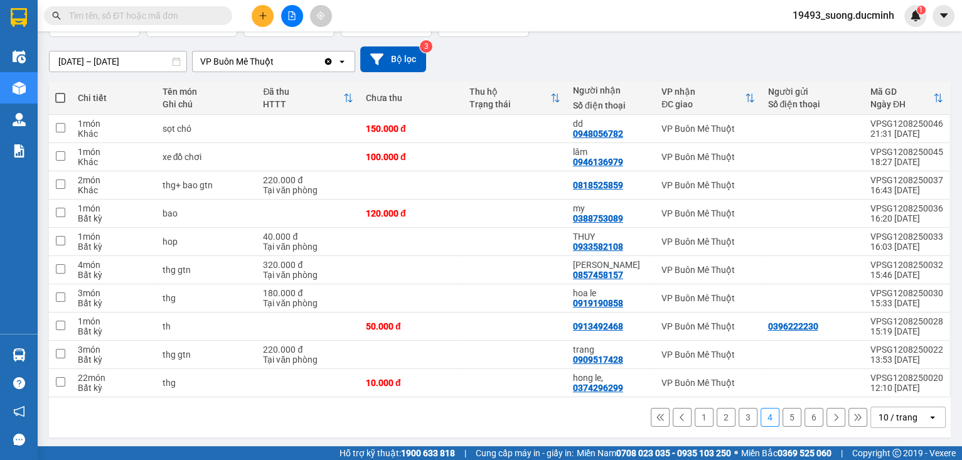
click at [790, 414] on button "5" at bounding box center [792, 417] width 19 height 19
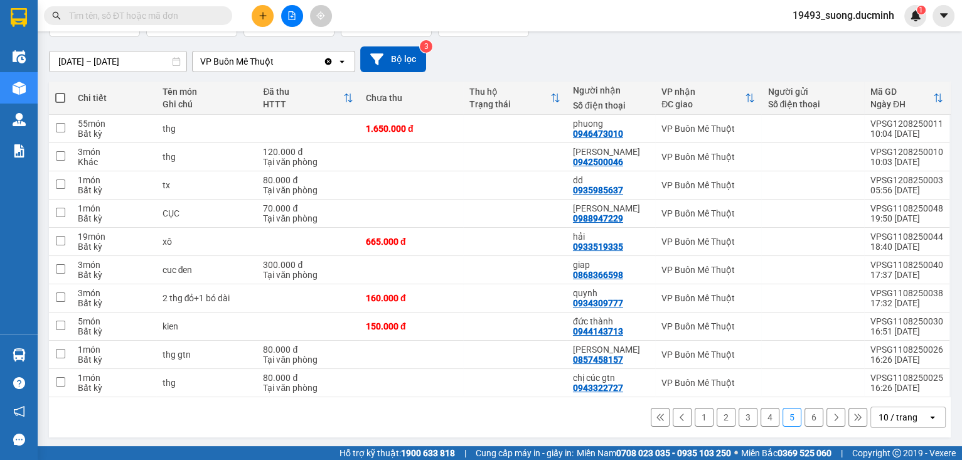
click at [700, 416] on button "1" at bounding box center [704, 417] width 19 height 19
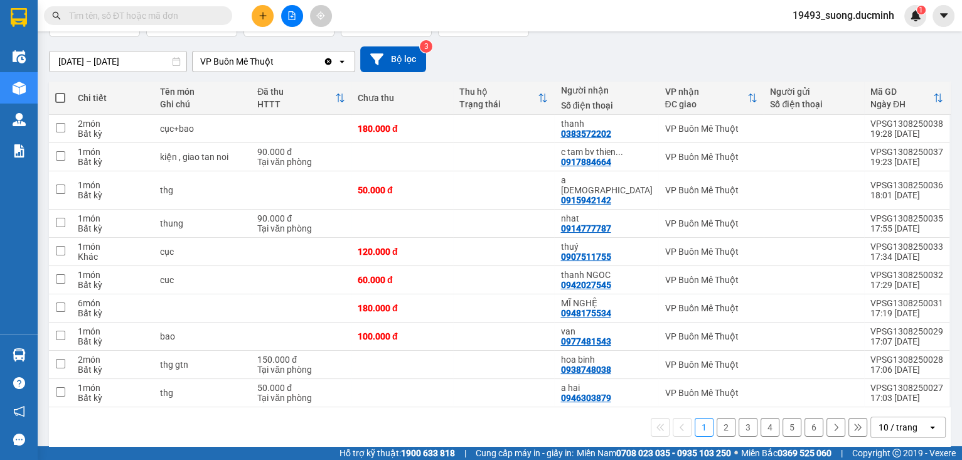
click at [112, 19] on input "text" at bounding box center [143, 16] width 148 height 14
click at [112, 7] on span at bounding box center [138, 15] width 188 height 19
click at [83, 16] on input "text" at bounding box center [143, 16] width 148 height 14
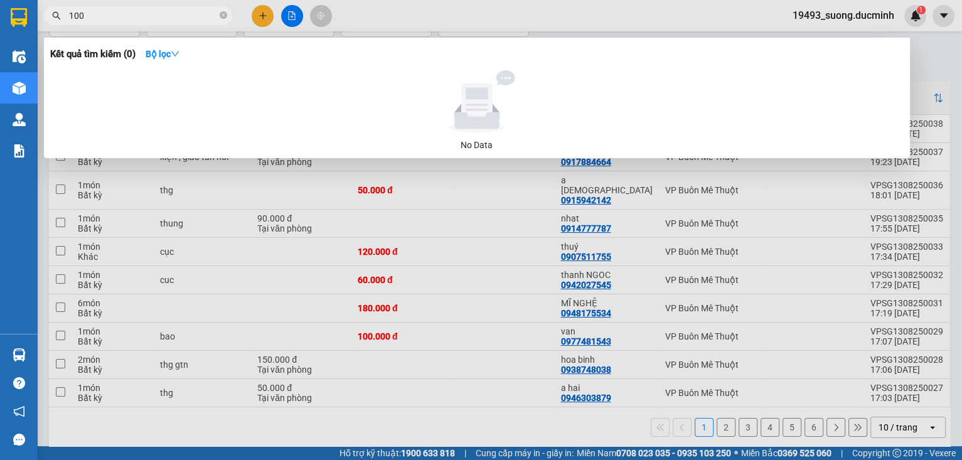
type input "1007"
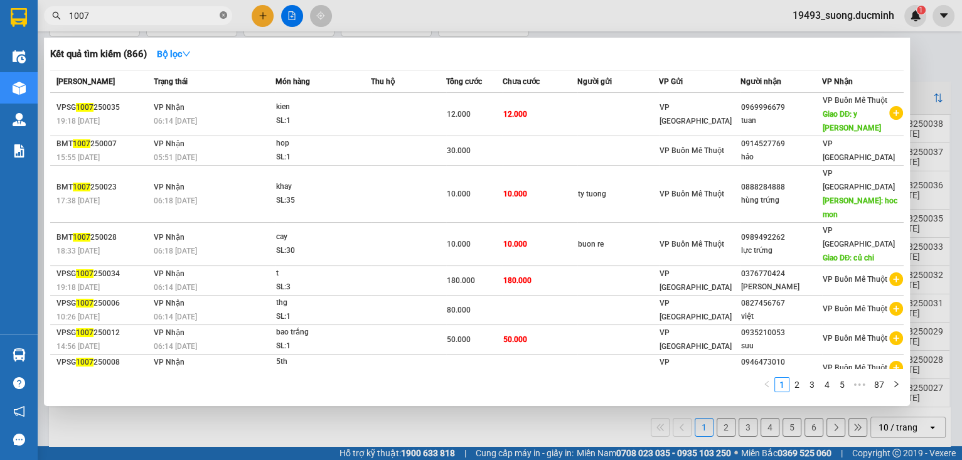
click at [223, 15] on icon "close-circle" at bounding box center [224, 15] width 8 height 8
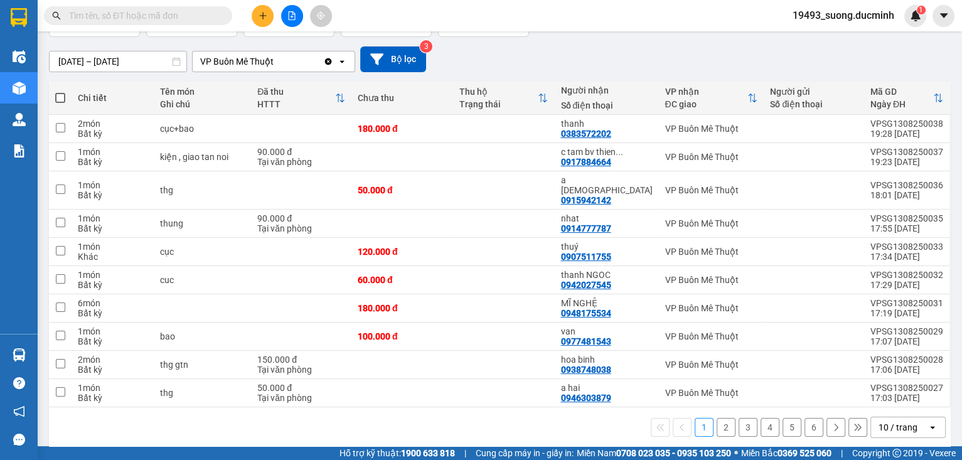
click at [154, 15] on input "text" at bounding box center [143, 16] width 148 height 14
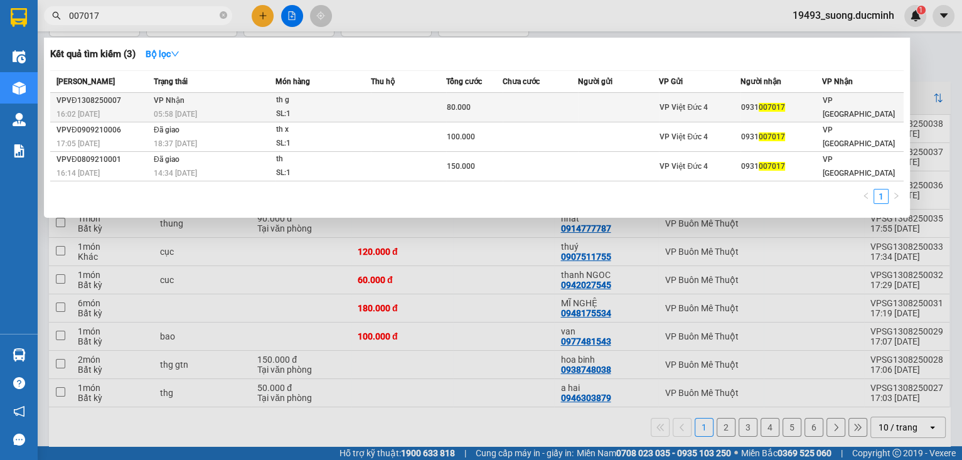
type input "007017"
click at [434, 113] on td at bounding box center [408, 107] width 75 height 29
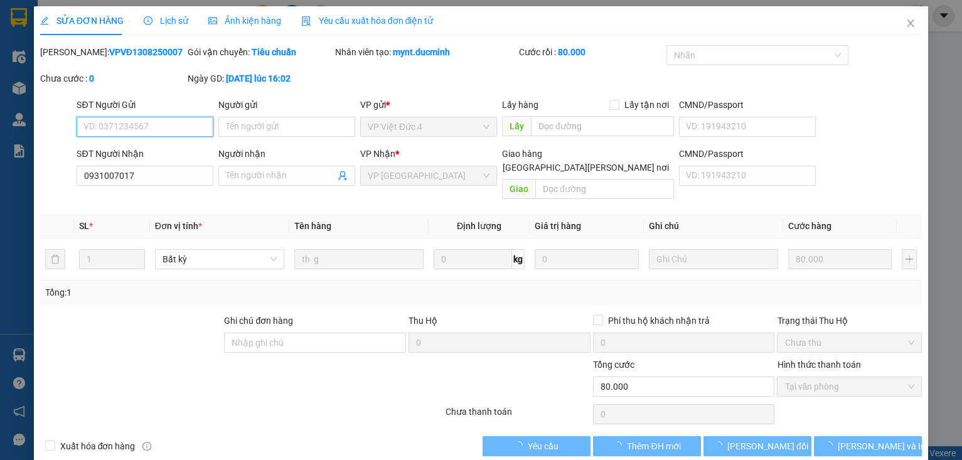
type input "0931007017"
type input "80.000"
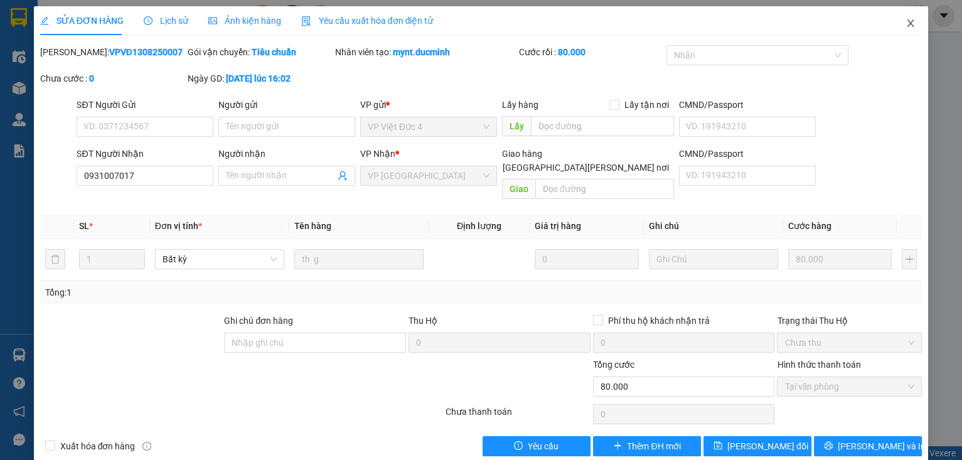
click at [906, 24] on icon "close" at bounding box center [911, 23] width 10 height 10
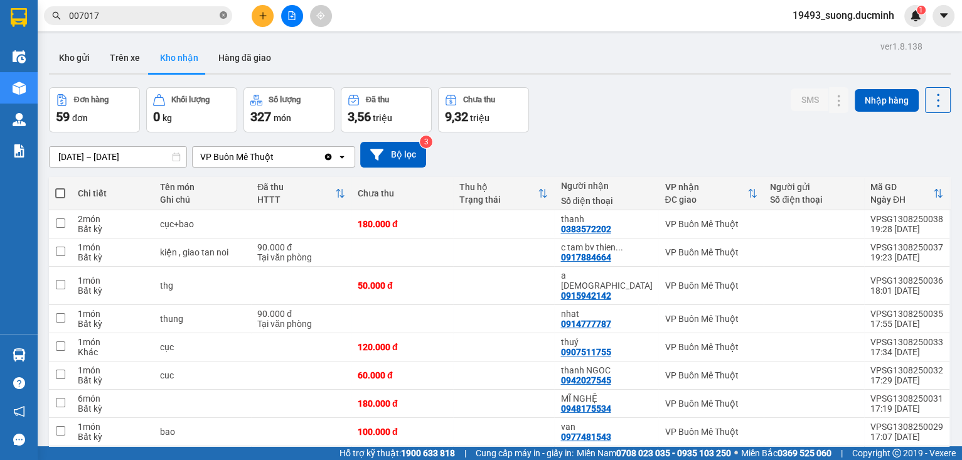
click at [226, 13] on icon "close-circle" at bounding box center [224, 15] width 8 height 8
click at [193, 12] on input "text" at bounding box center [143, 16] width 148 height 14
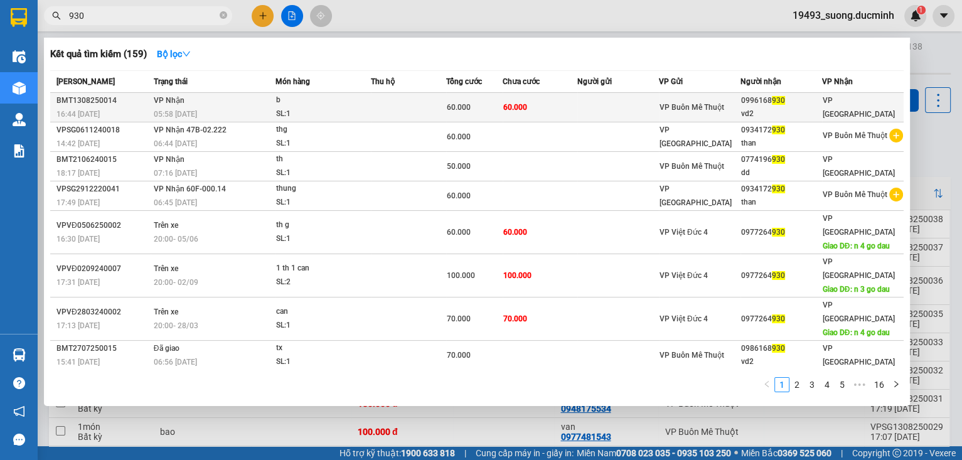
type input "930"
click at [756, 105] on div "0996168 930" at bounding box center [781, 100] width 80 height 13
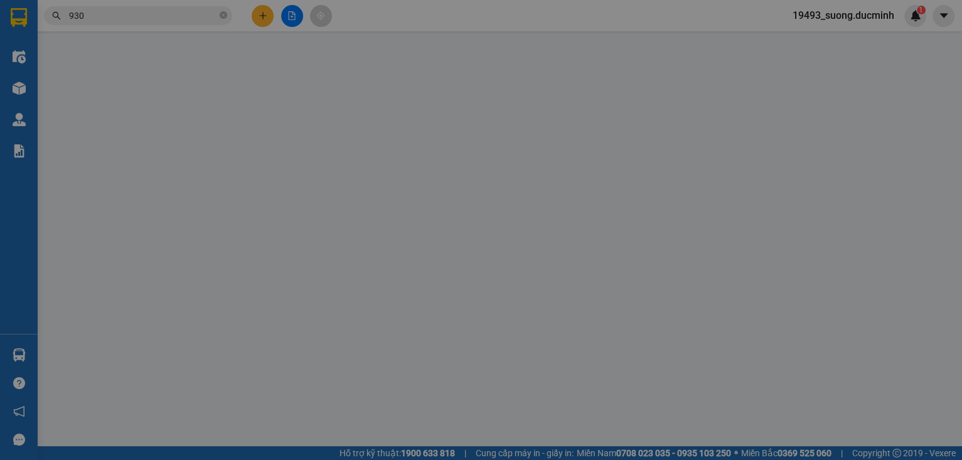
type input "0996168930"
type input "vd2"
type input "60.000"
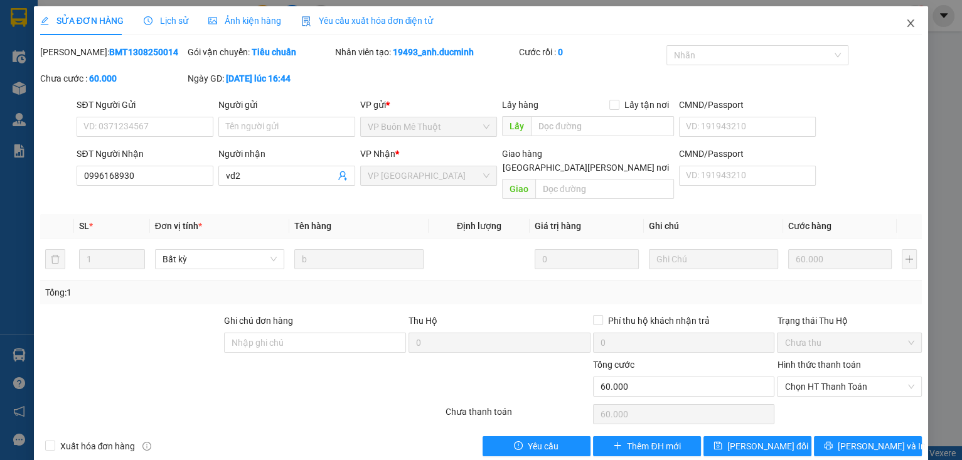
click at [909, 20] on span "Close" at bounding box center [910, 23] width 35 height 35
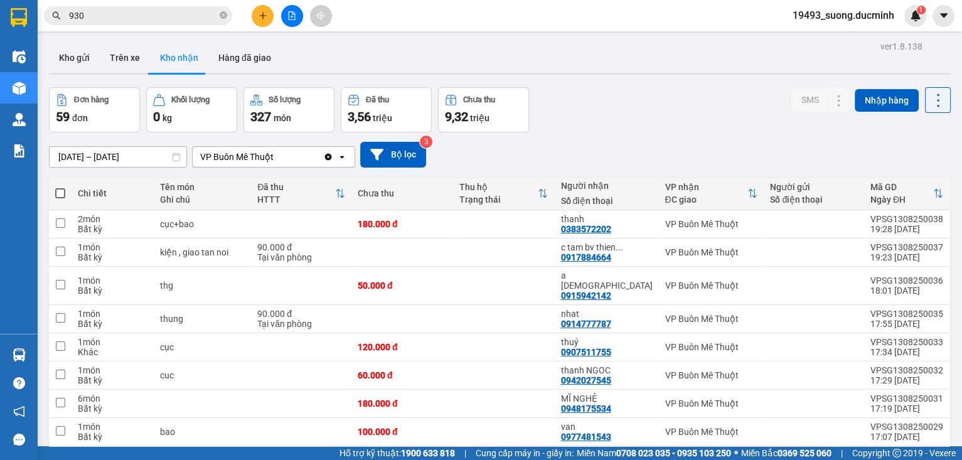
click at [832, 14] on span "19493_suong.ducminh" at bounding box center [844, 16] width 122 height 16
click at [816, 41] on span "Đăng xuất" at bounding box center [849, 39] width 95 height 14
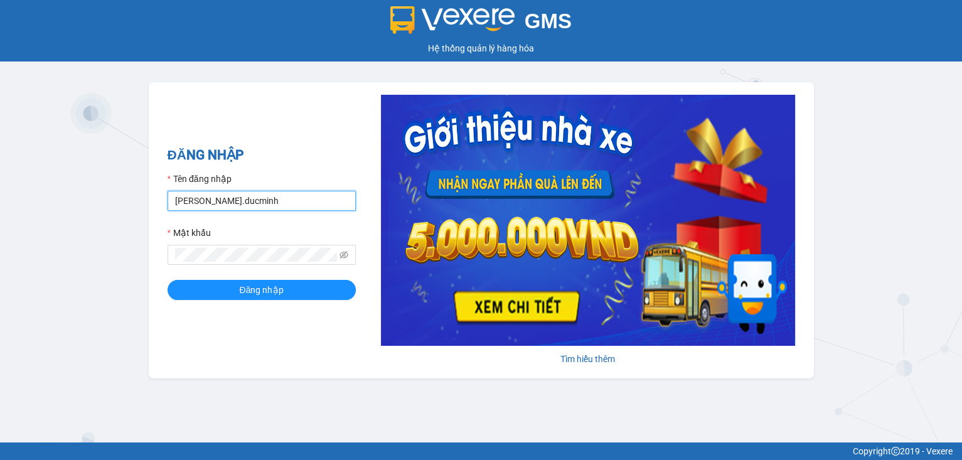
click at [250, 202] on input "nguyet.ducminh" at bounding box center [262, 201] width 188 height 20
drag, startPoint x: 250, startPoint y: 202, endPoint x: 173, endPoint y: 200, distance: 77.9
click at [173, 200] on input "nguyet.ducminh" at bounding box center [262, 201] width 188 height 20
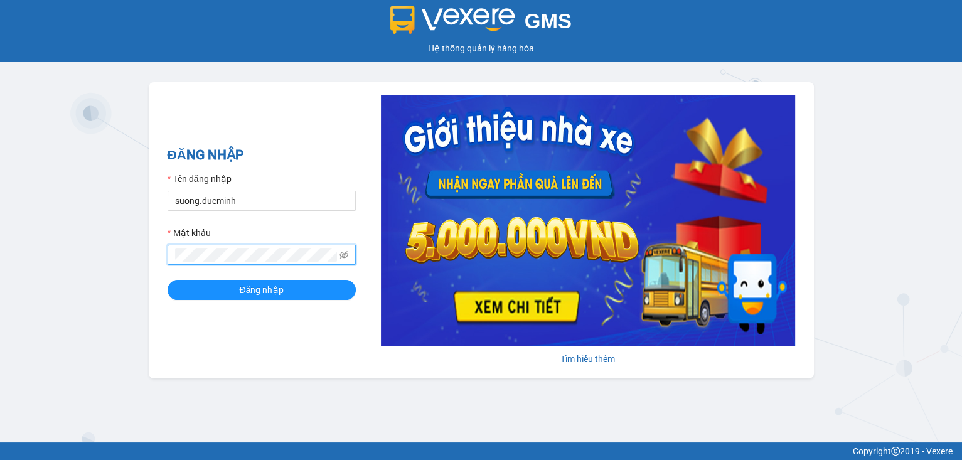
click at [137, 251] on div "GMS Hệ thống quản lý hàng hóa ĐĂNG NHẬP Tên đăng nhập suong.ducminh Mật khẩu Đă…" at bounding box center [481, 221] width 962 height 442
click at [266, 288] on span "Đăng nhập" at bounding box center [262, 290] width 44 height 14
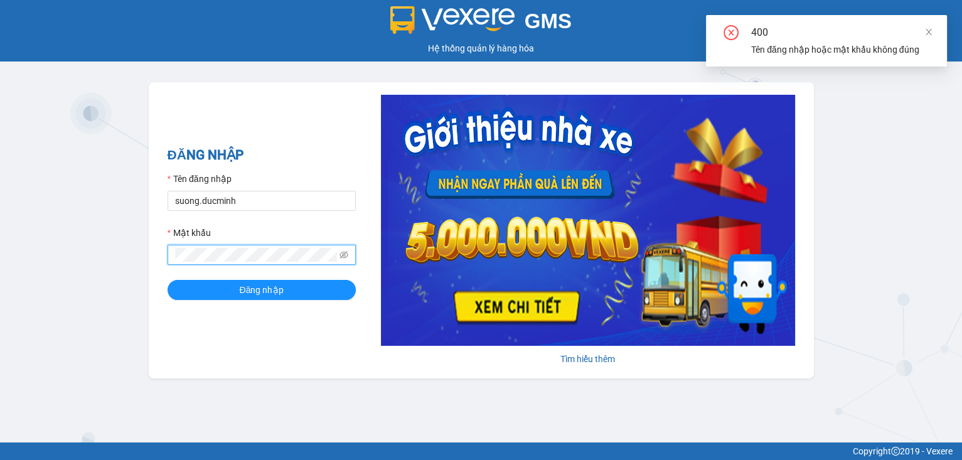
click at [161, 262] on div "ĐĂNG NHẬP Tên đăng nhập suong.ducminh Mật khẩu Đăng nhập Tìm hiểu thêm" at bounding box center [481, 230] width 665 height 296
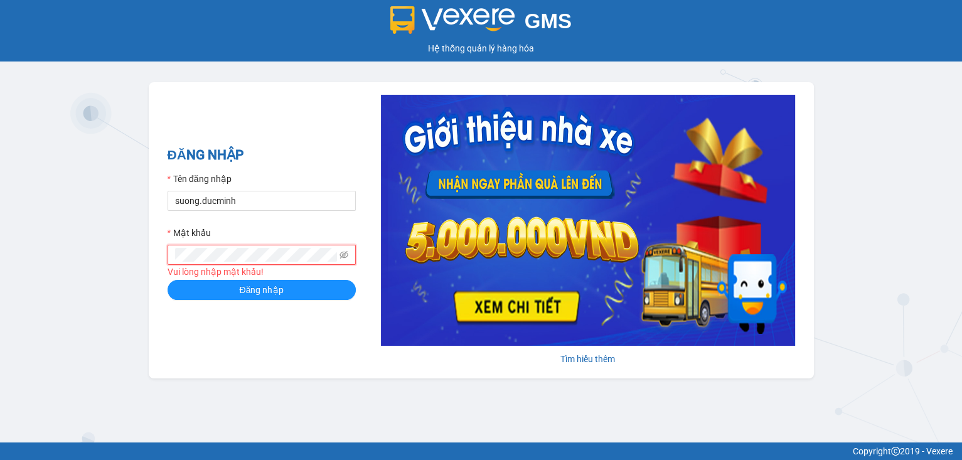
click at [195, 264] on span at bounding box center [262, 255] width 188 height 20
click at [280, 199] on input "suong.ducminh" at bounding box center [262, 201] width 188 height 20
type input "suong.ducminh"
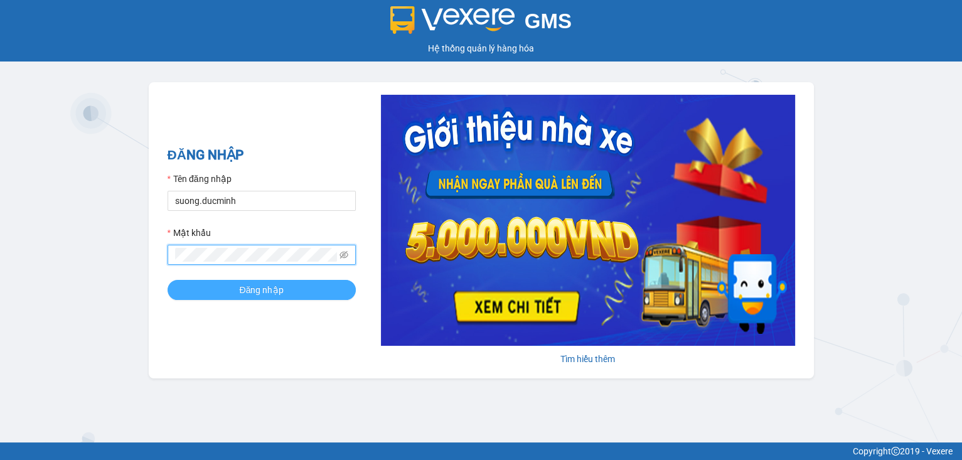
click at [236, 284] on button "Đăng nhập" at bounding box center [262, 290] width 188 height 20
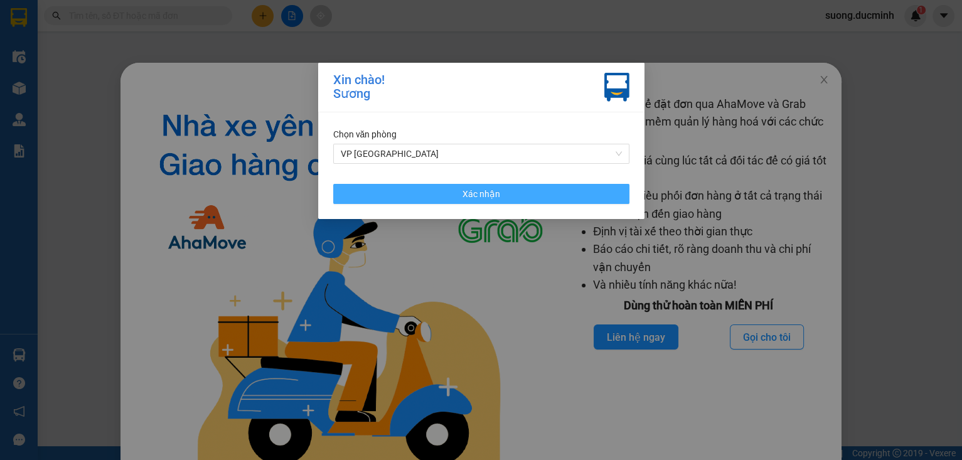
click at [500, 192] on button "Xác nhận" at bounding box center [481, 194] width 296 height 20
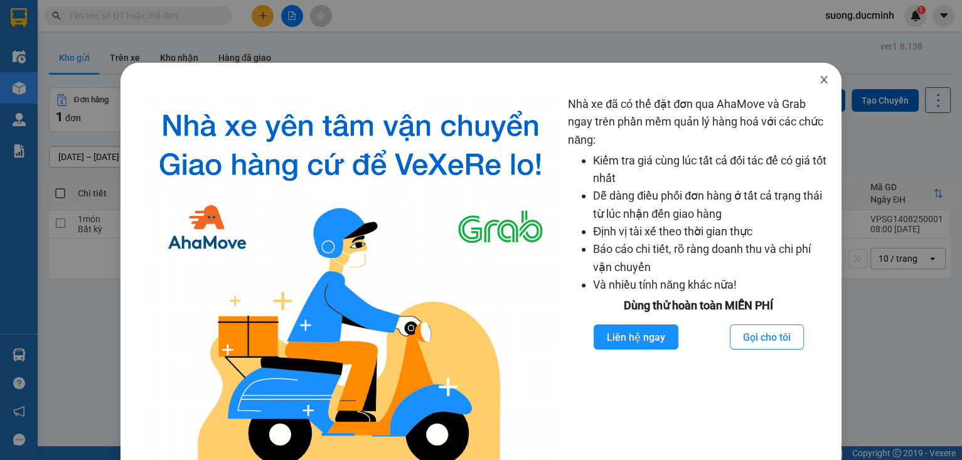
click at [819, 80] on icon "close" at bounding box center [824, 80] width 10 height 10
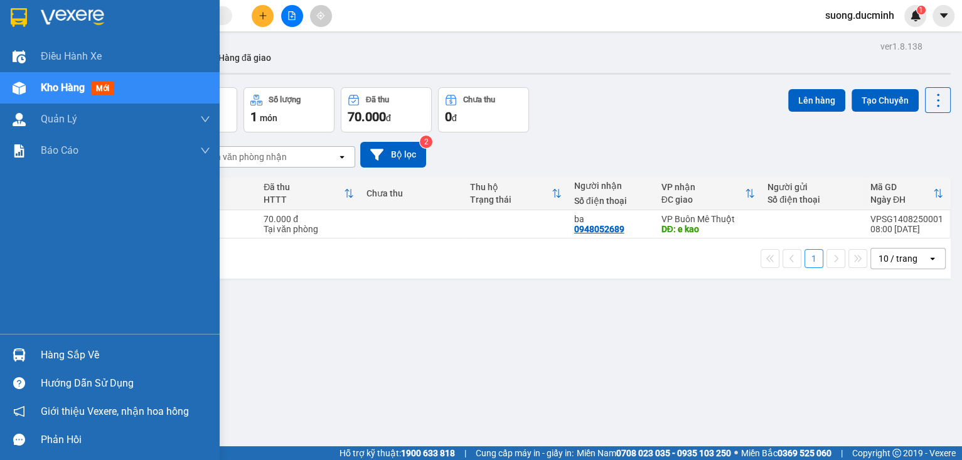
click at [70, 92] on span "Kho hàng" at bounding box center [63, 88] width 44 height 12
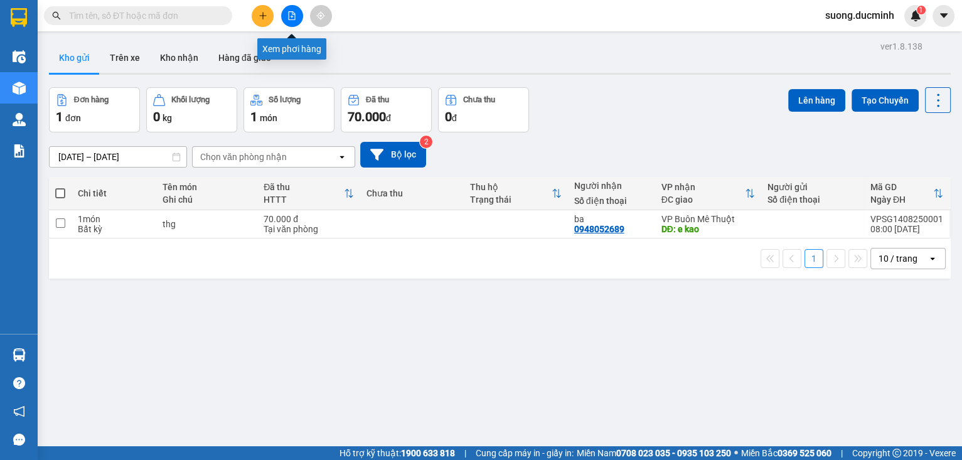
click at [287, 14] on icon "file-add" at bounding box center [291, 15] width 9 height 9
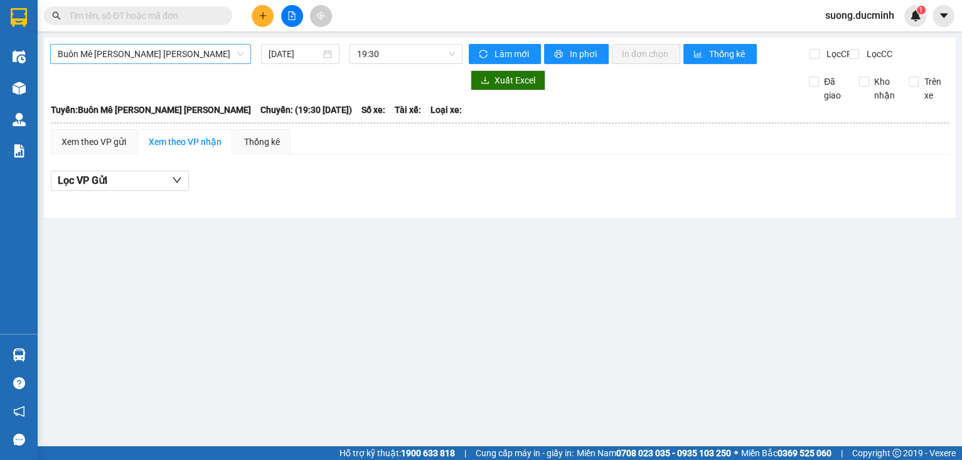
click at [175, 53] on span "Buôn Mê Thuột - [PERSON_NAME]" at bounding box center [151, 54] width 186 height 19
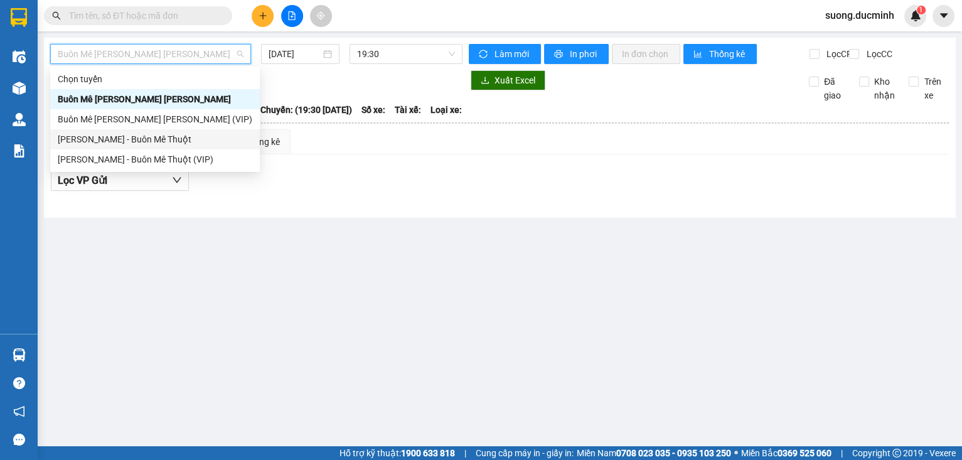
click at [143, 138] on div "[PERSON_NAME] - Buôn Mê Thuột" at bounding box center [155, 139] width 195 height 14
type input "[DATE]"
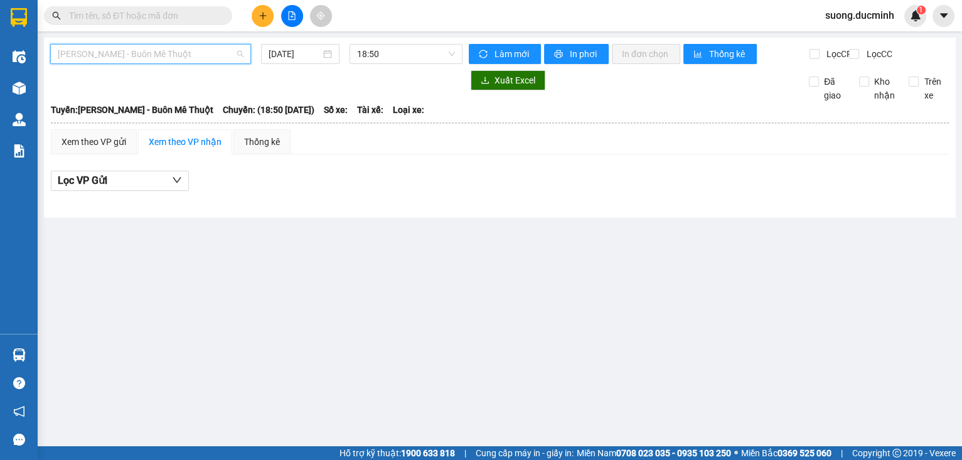
click at [211, 58] on span "[PERSON_NAME] - Buôn Mê Thuột" at bounding box center [151, 54] width 186 height 19
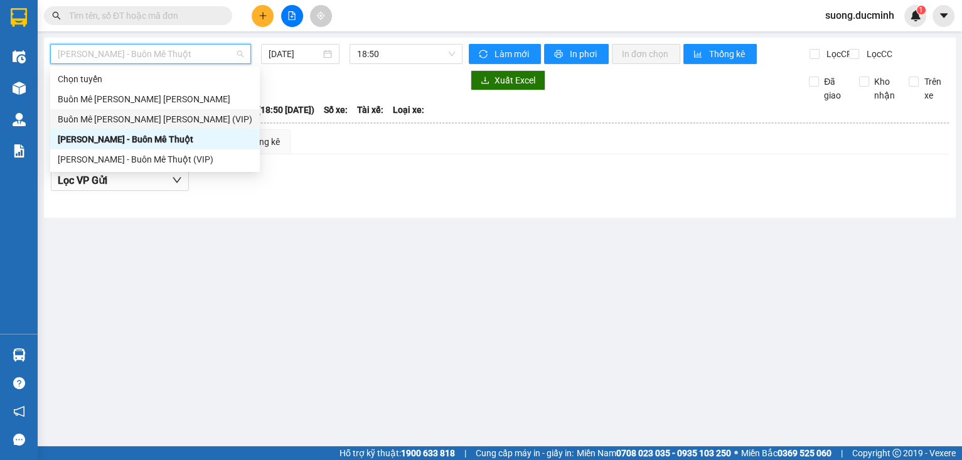
click at [183, 109] on div "Buôn Mê Thuột - [PERSON_NAME] (VIP)" at bounding box center [155, 119] width 210 height 20
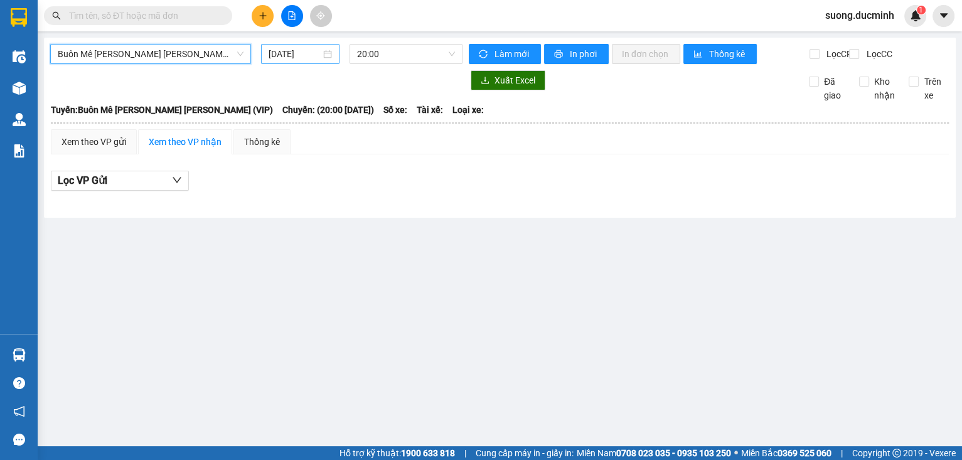
click at [291, 53] on input "[DATE]" at bounding box center [294, 54] width 51 height 14
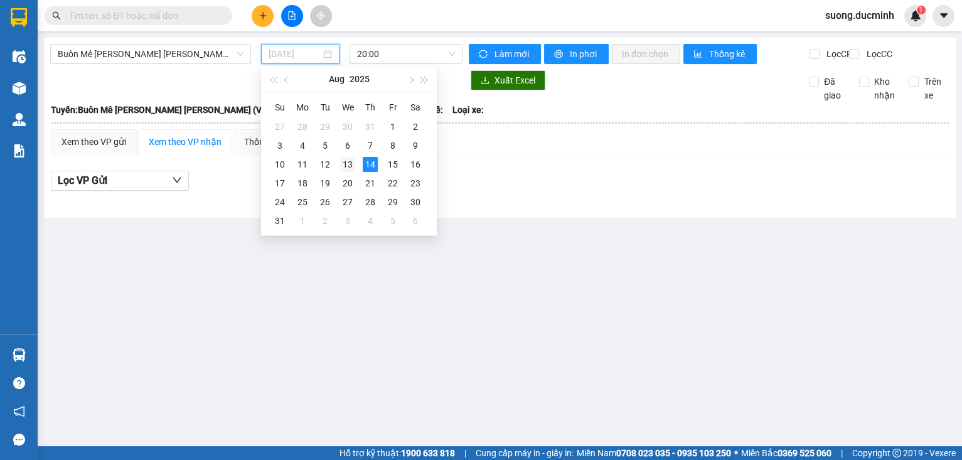
click at [345, 163] on div "13" at bounding box center [347, 164] width 15 height 15
type input "[DATE]"
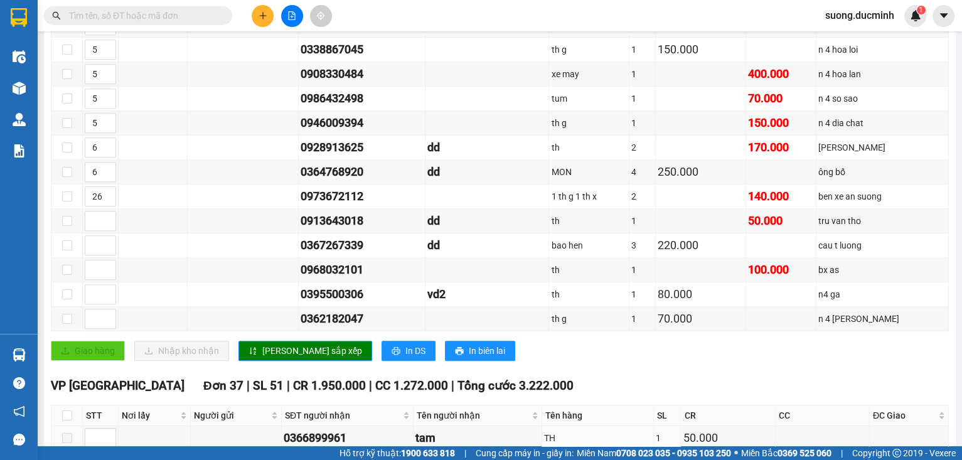
scroll to position [853, 0]
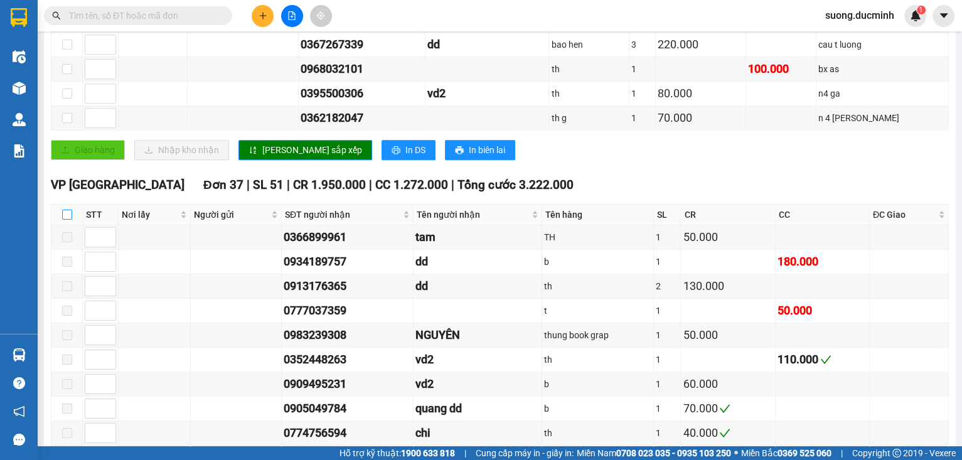
click at [70, 211] on input "checkbox" at bounding box center [67, 215] width 10 height 10
checkbox input "true"
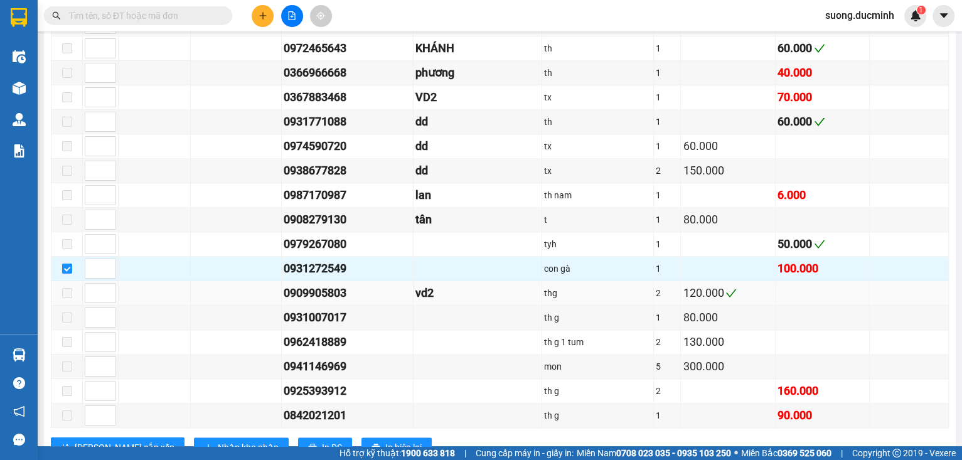
scroll to position [1757, 0]
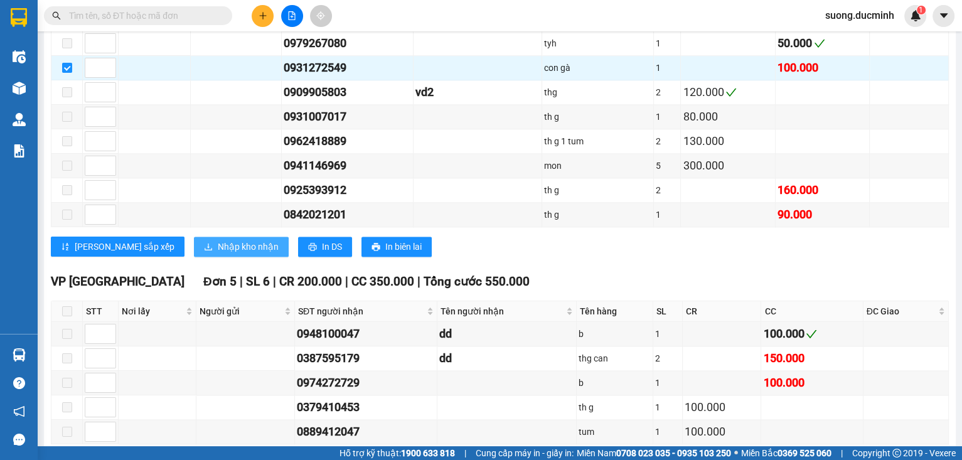
click at [218, 240] on span "Nhập kho nhận" at bounding box center [248, 247] width 61 height 14
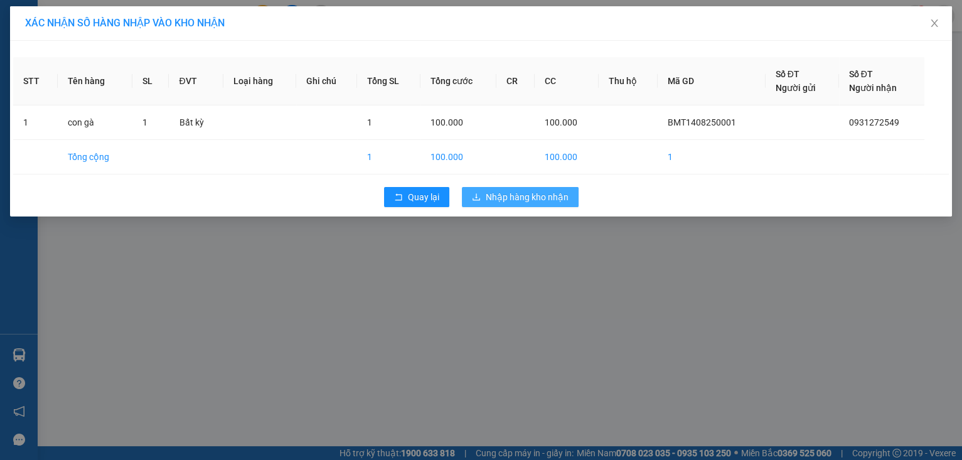
click at [503, 201] on span "Nhập hàng kho nhận" at bounding box center [527, 197] width 83 height 14
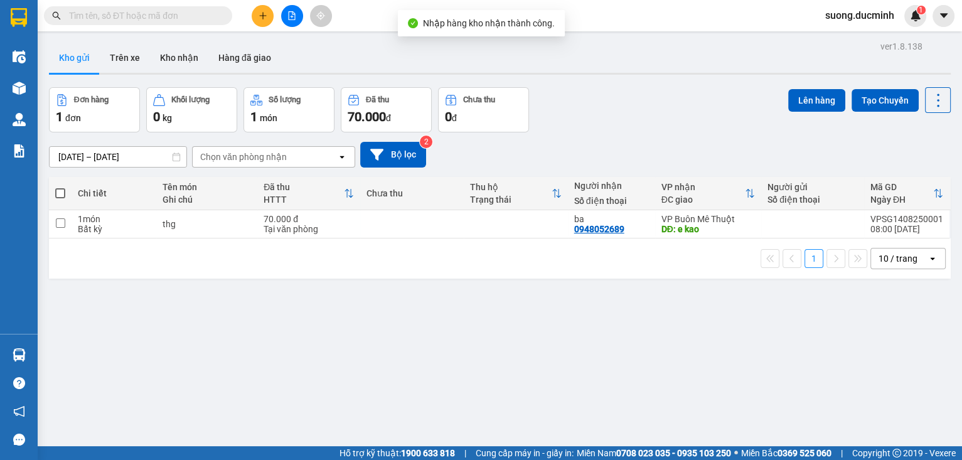
click at [200, 14] on input "text" at bounding box center [143, 16] width 148 height 14
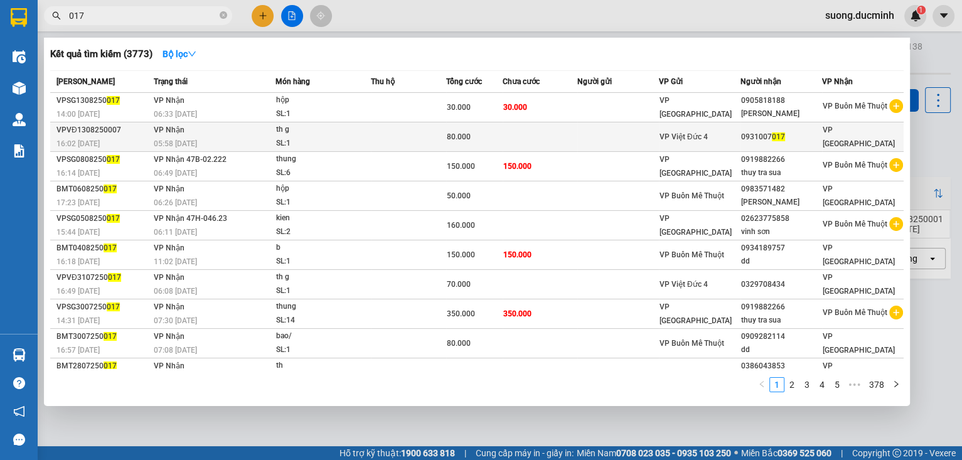
type input "017"
click at [302, 136] on div "th g" at bounding box center [323, 130] width 94 height 14
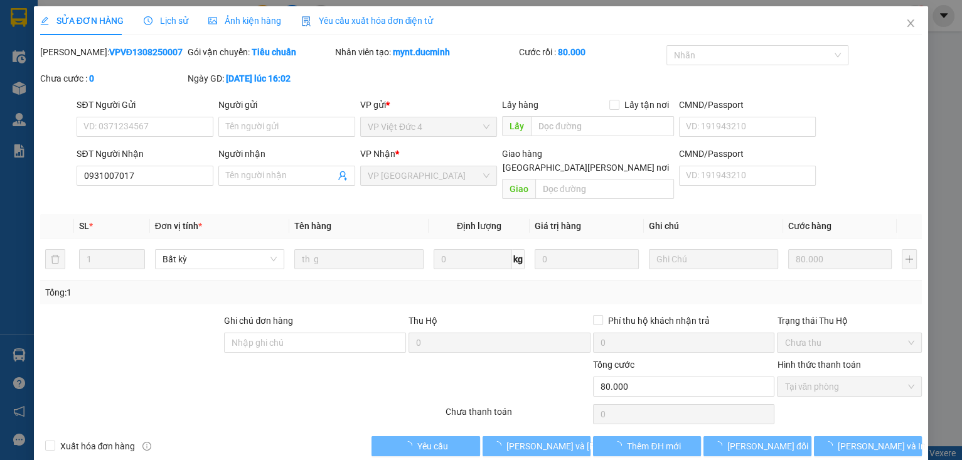
type input "0931007017"
type input "80.000"
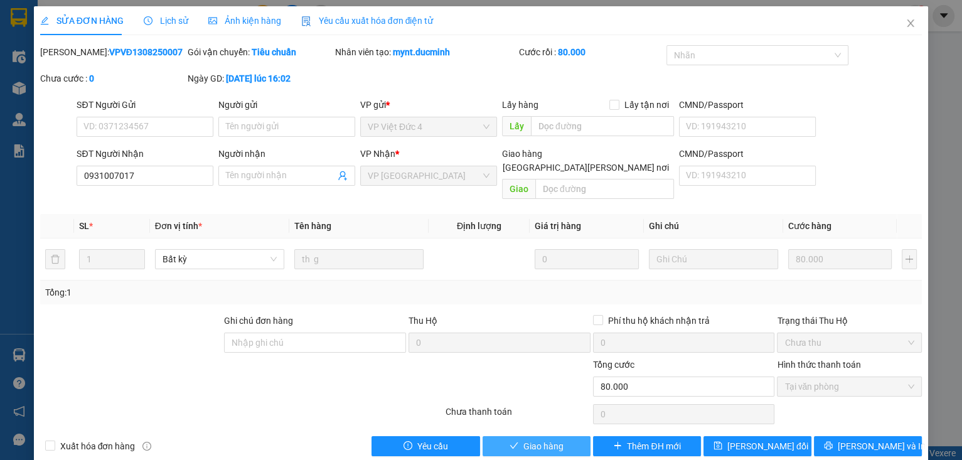
click at [523, 439] on span "Giao hàng" at bounding box center [543, 446] width 40 height 14
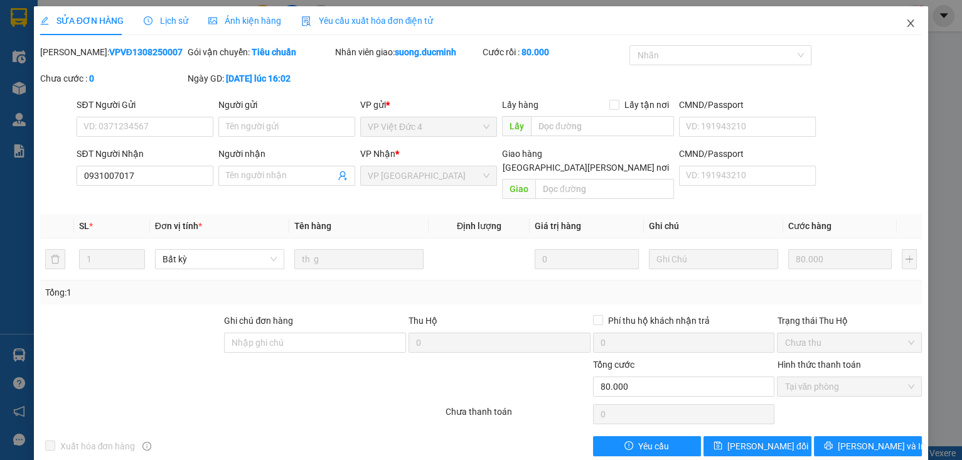
click at [906, 25] on icon "close" at bounding box center [911, 23] width 10 height 10
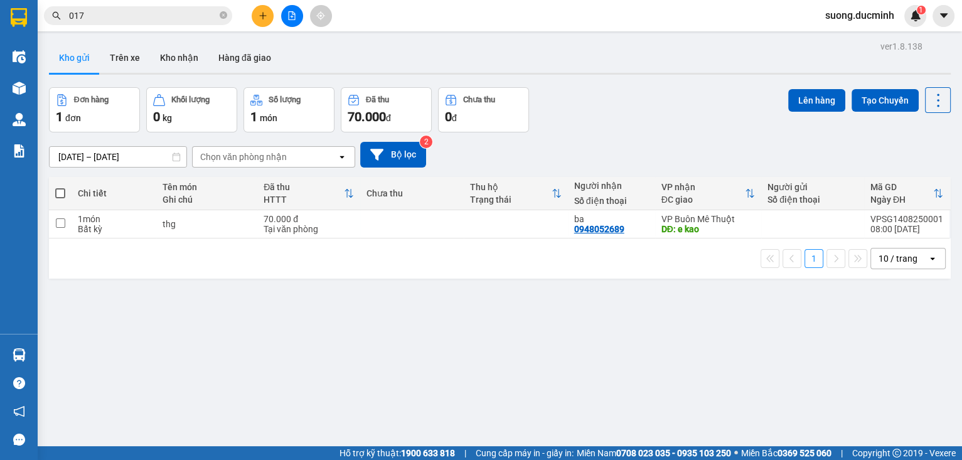
click at [226, 15] on icon "close-circle" at bounding box center [224, 15] width 8 height 8
click at [198, 16] on input "text" at bounding box center [143, 16] width 148 height 14
type input "9"
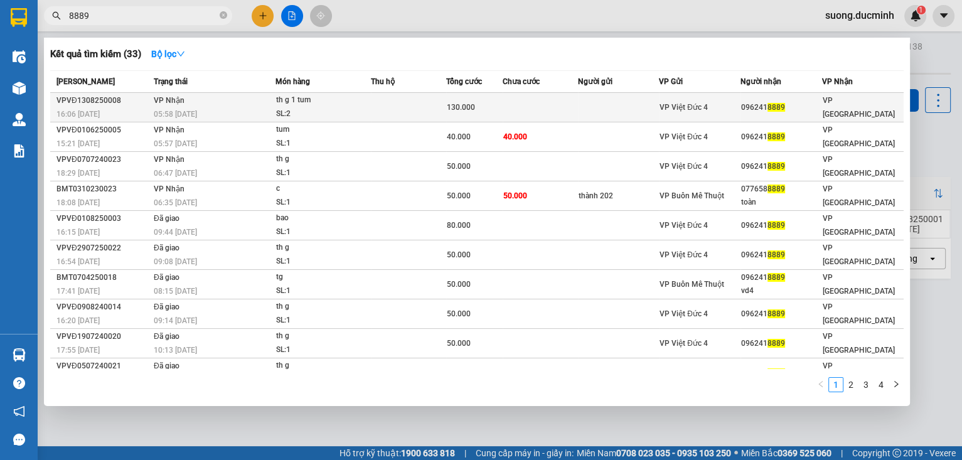
type input "8889"
click at [460, 115] on td "130.000" at bounding box center [474, 107] width 56 height 29
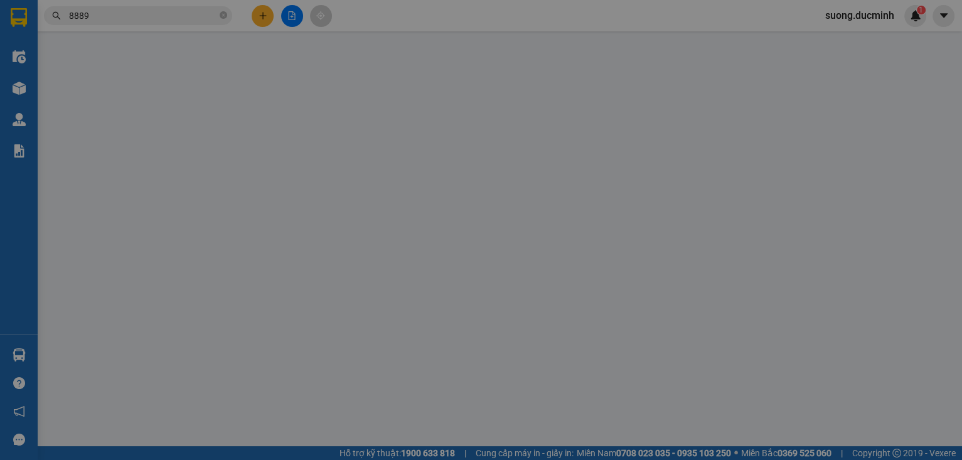
type input "0962418889"
type input "130.000"
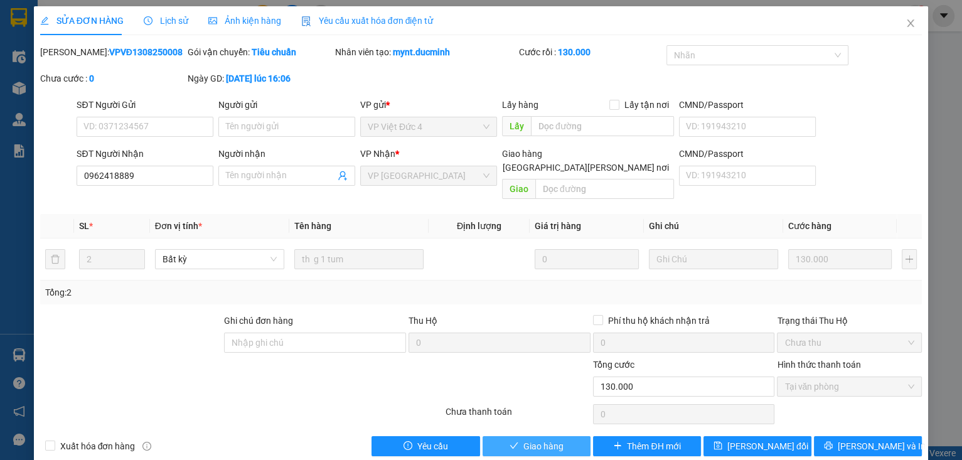
click at [557, 439] on span "Giao hàng" at bounding box center [543, 446] width 40 height 14
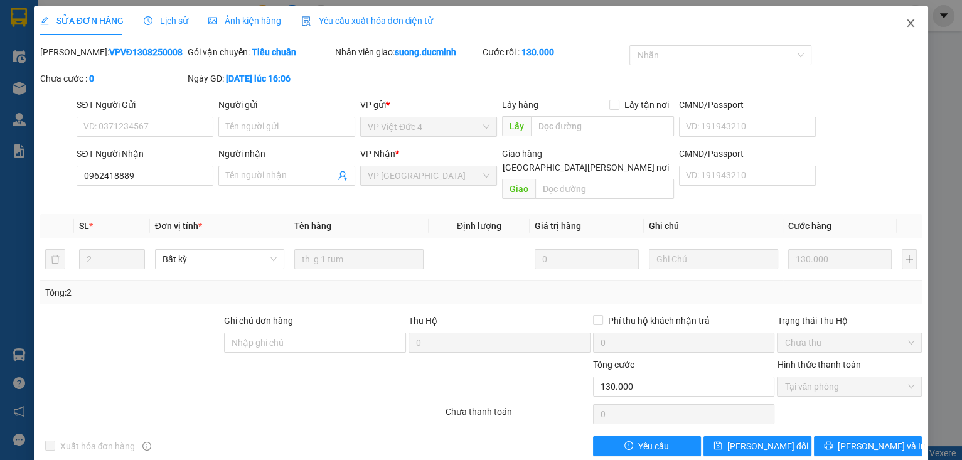
click at [906, 23] on icon "close" at bounding box center [911, 23] width 10 height 10
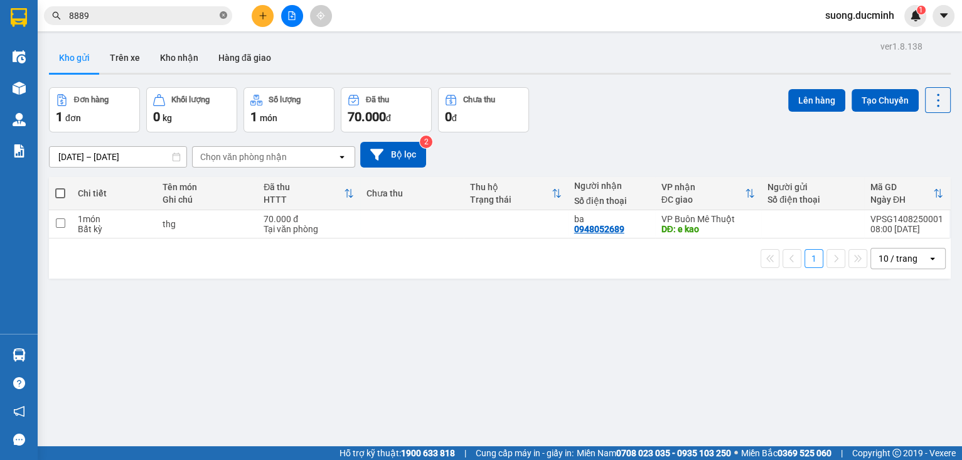
click at [220, 18] on icon "close-circle" at bounding box center [224, 15] width 8 height 8
click at [193, 18] on input "text" at bounding box center [143, 16] width 148 height 14
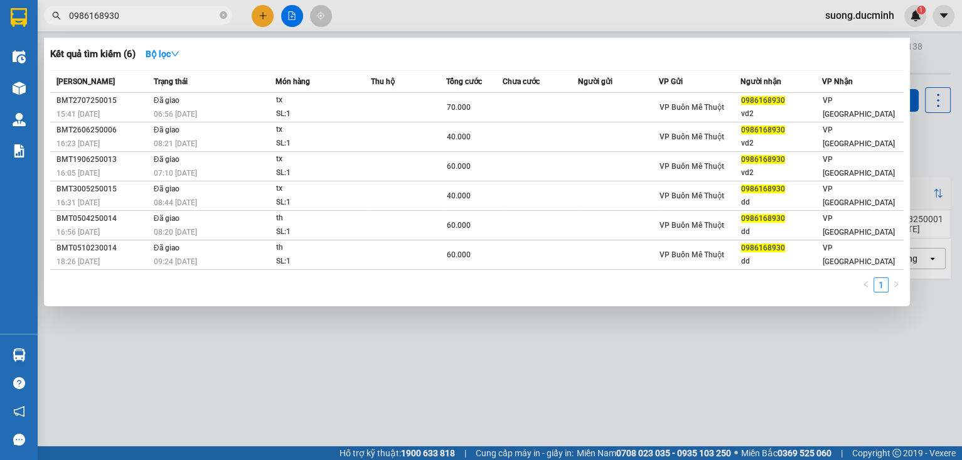
type input "0986168930"
click at [926, 159] on div at bounding box center [481, 230] width 962 height 460
click at [185, 17] on input "0986168930" at bounding box center [143, 16] width 148 height 14
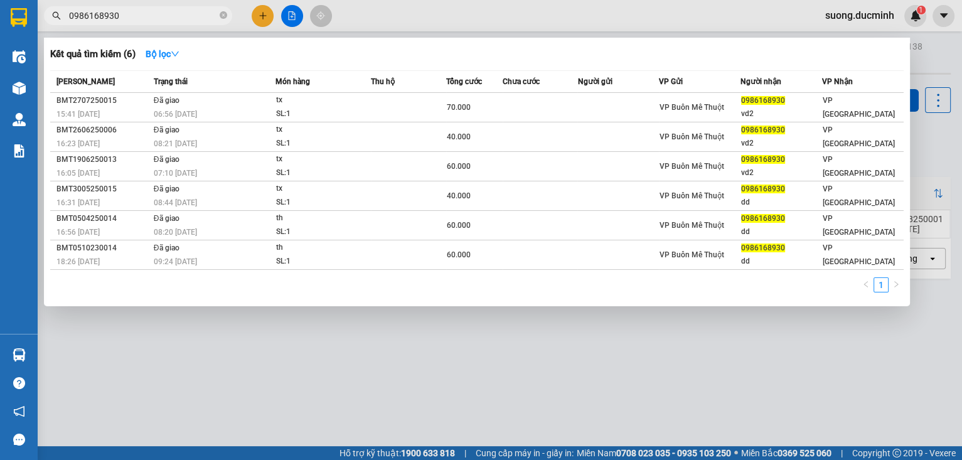
click at [185, 17] on input "0986168930" at bounding box center [143, 16] width 148 height 14
click at [952, 168] on div at bounding box center [481, 230] width 962 height 460
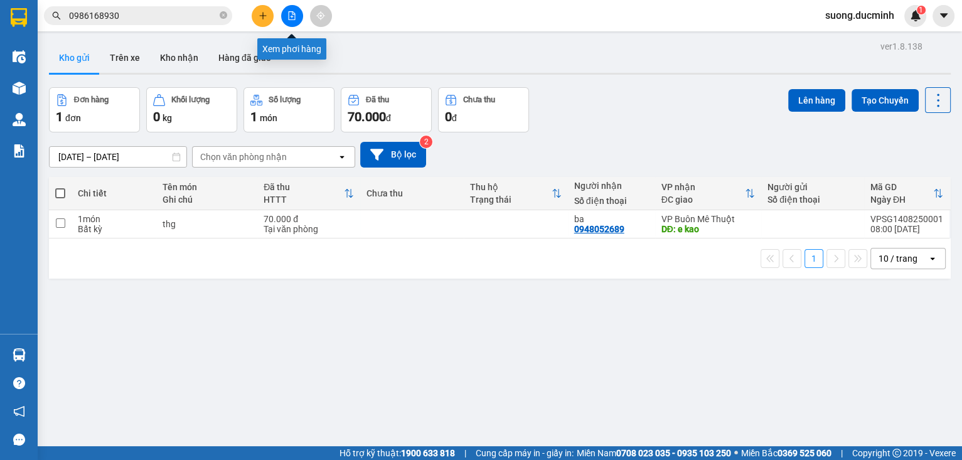
click at [287, 11] on icon "file-add" at bounding box center [291, 15] width 9 height 9
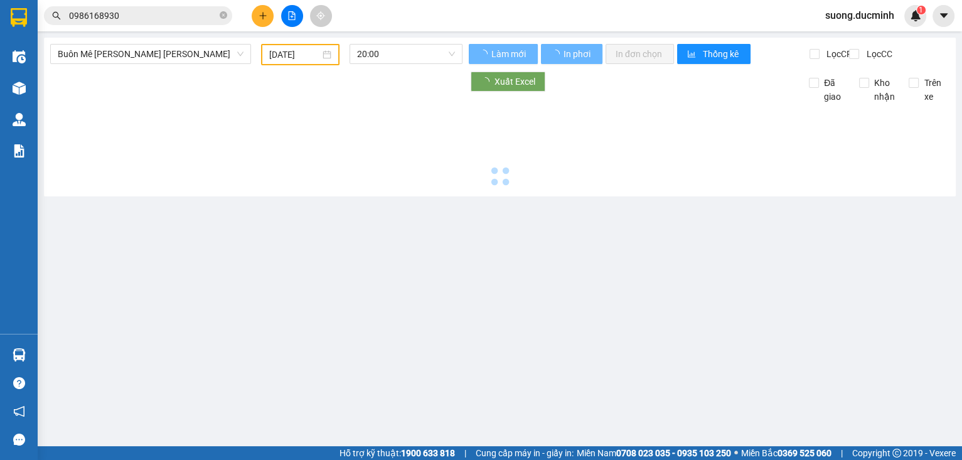
click at [213, 58] on span "Buôn Mê [PERSON_NAME] [PERSON_NAME]" at bounding box center [151, 54] width 186 height 19
type input "[DATE]"
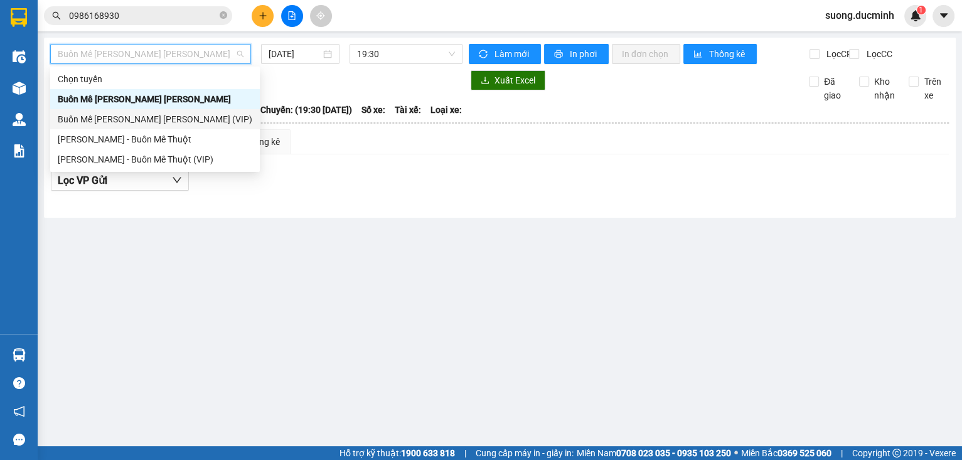
click at [177, 120] on div "Buôn Mê [PERSON_NAME] [PERSON_NAME] (VIP)" at bounding box center [155, 119] width 195 height 14
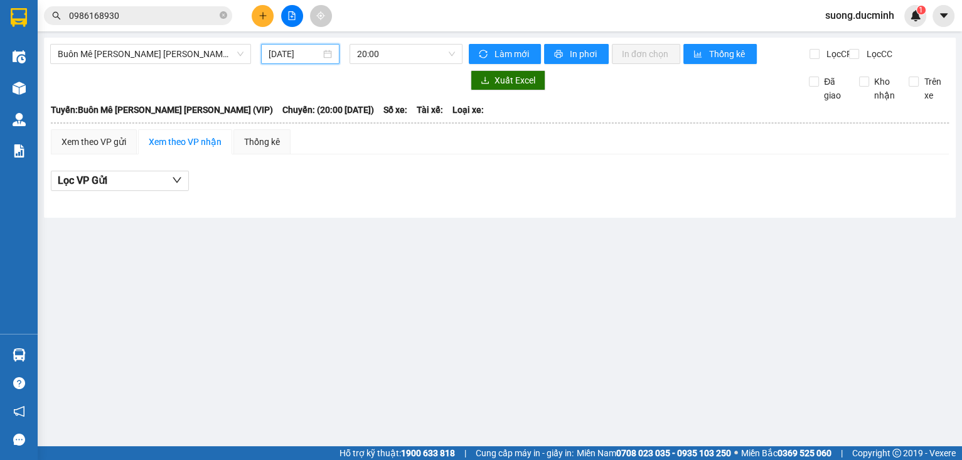
click at [306, 58] on input "[DATE]" at bounding box center [294, 54] width 51 height 14
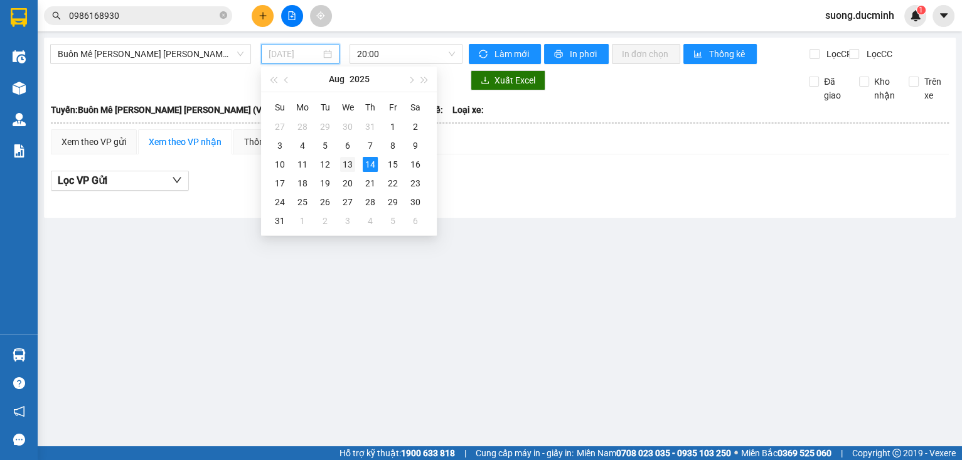
click at [352, 166] on div "13" at bounding box center [347, 164] width 15 height 15
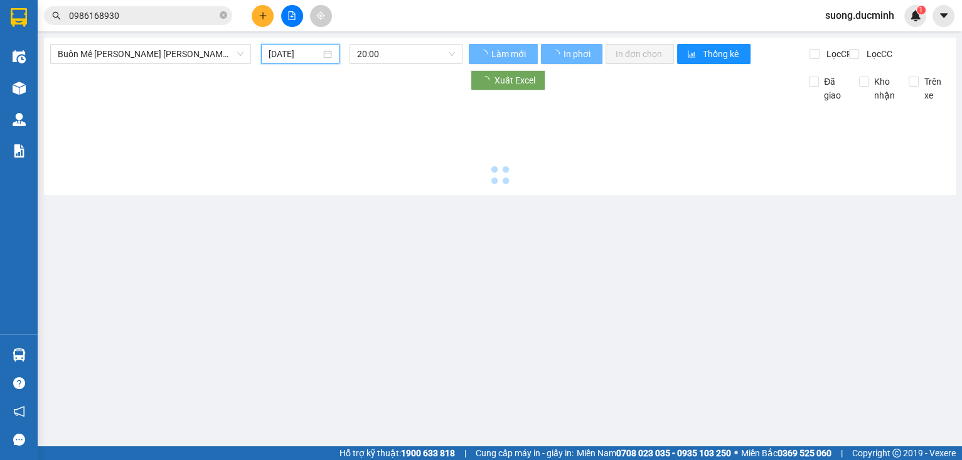
type input "[DATE]"
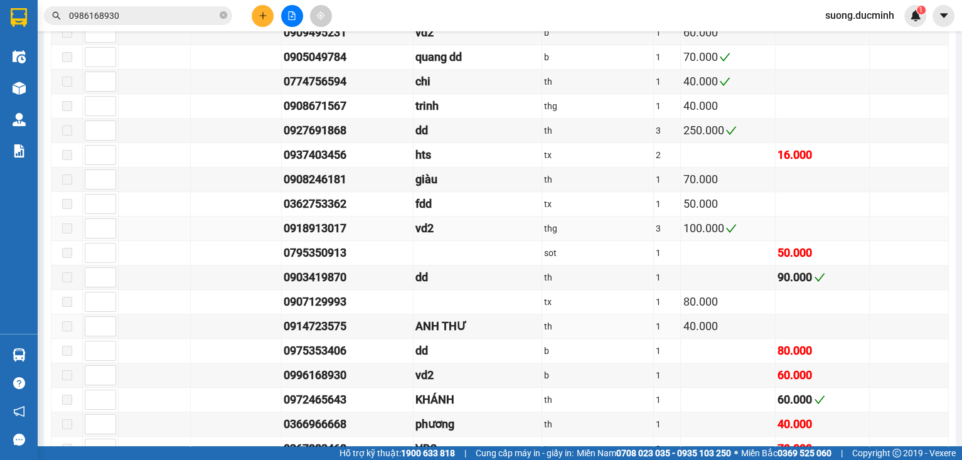
scroll to position [1255, 0]
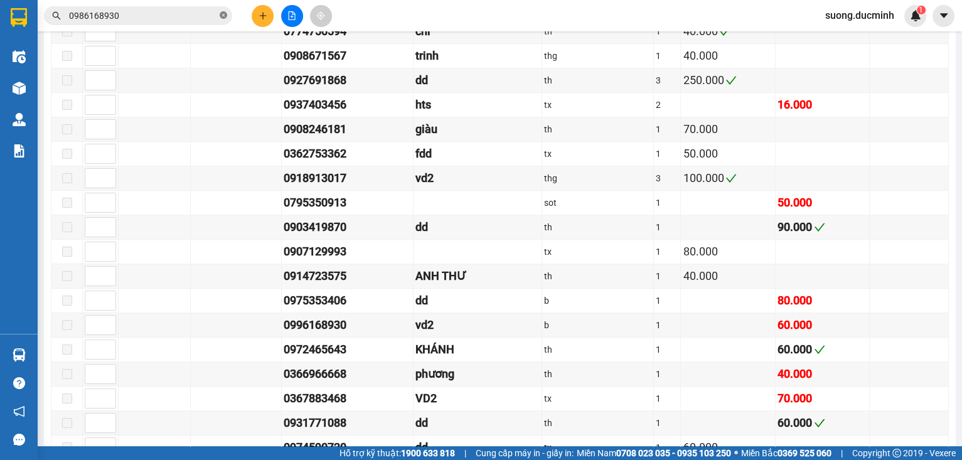
click at [222, 13] on icon "close-circle" at bounding box center [224, 15] width 8 height 8
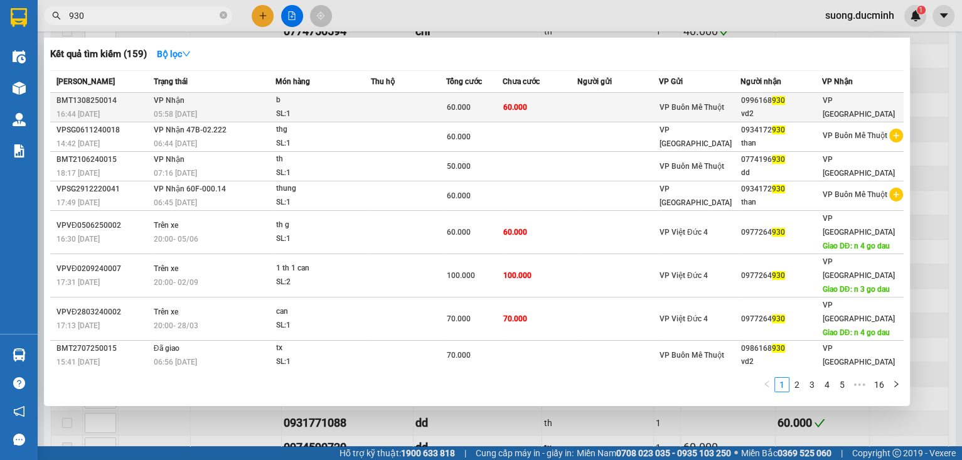
type input "930"
click at [446, 115] on td "60.000" at bounding box center [474, 107] width 56 height 29
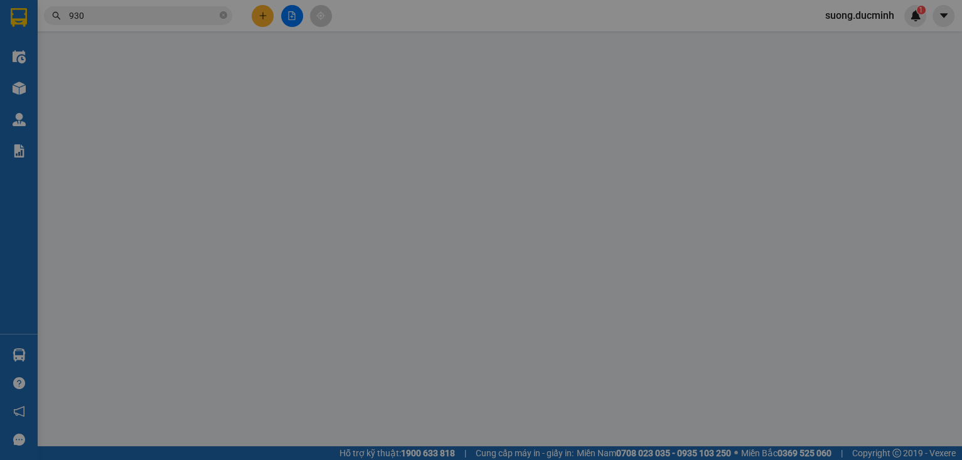
type input "0996168930"
type input "vd2"
type input "60.000"
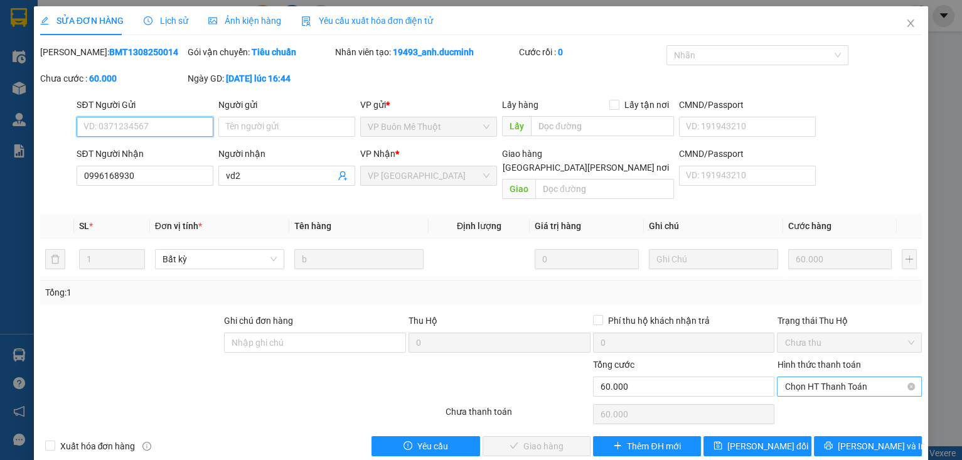
click at [868, 377] on span "Chọn HT Thanh Toán" at bounding box center [849, 386] width 130 height 19
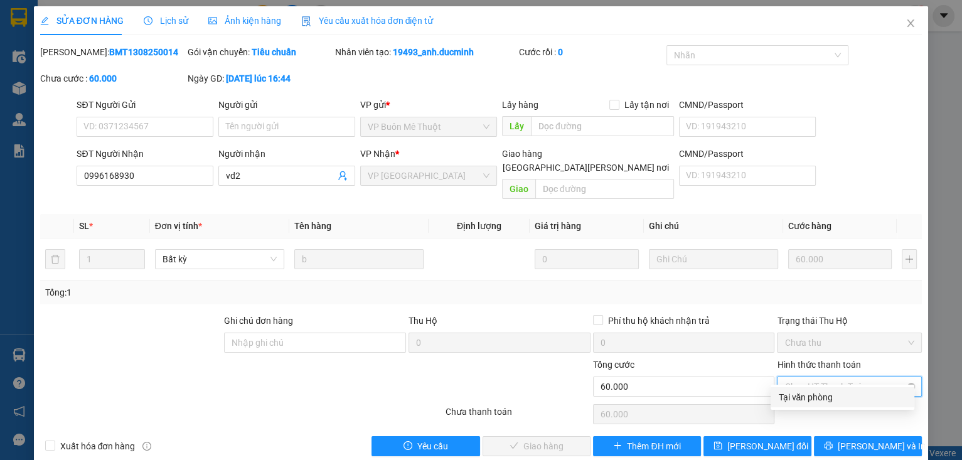
click at [835, 396] on div "Tại văn phòng" at bounding box center [842, 397] width 129 height 14
type input "0"
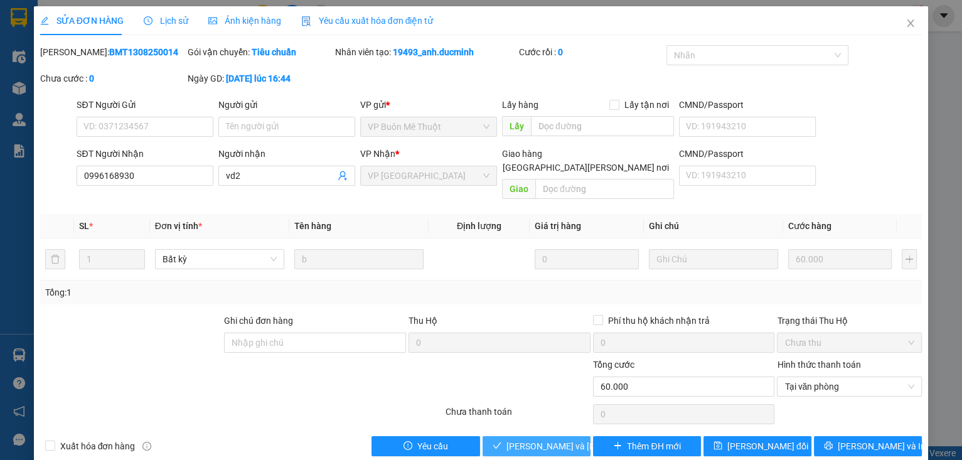
click at [507, 439] on span "[PERSON_NAME] và [PERSON_NAME] hàng" at bounding box center [590, 446] width 169 height 14
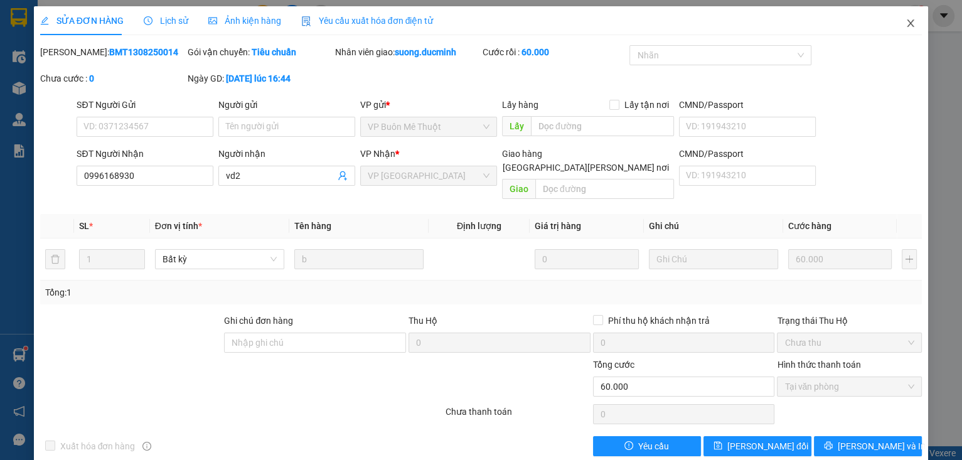
drag, startPoint x: 902, startPoint y: 26, endPoint x: 199, endPoint y: 26, distance: 702.8
click at [907, 26] on icon "close" at bounding box center [910, 23] width 7 height 8
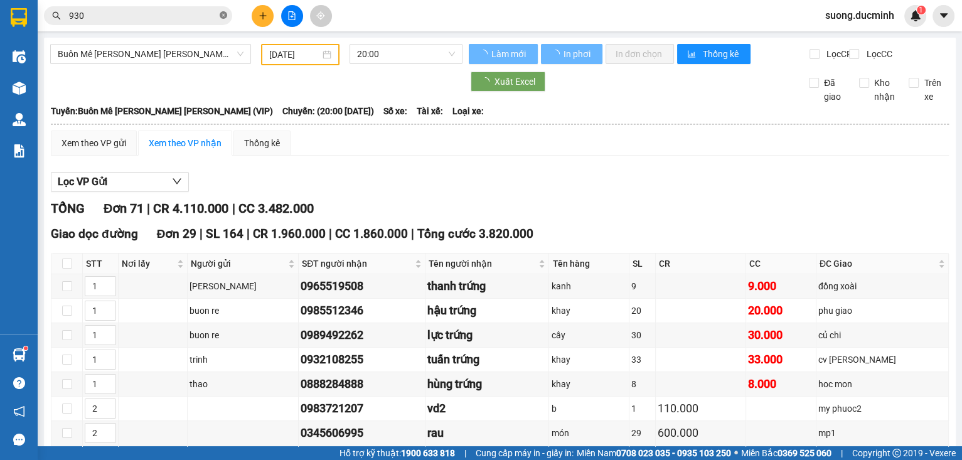
click at [225, 13] on icon "close-circle" at bounding box center [224, 15] width 8 height 8
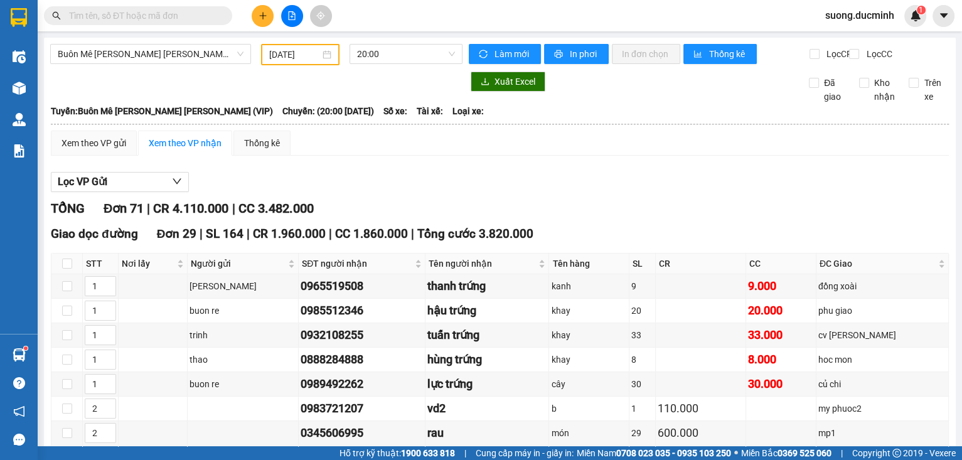
click at [90, 8] on span at bounding box center [138, 15] width 188 height 19
click at [89, 14] on input "text" at bounding box center [143, 16] width 148 height 14
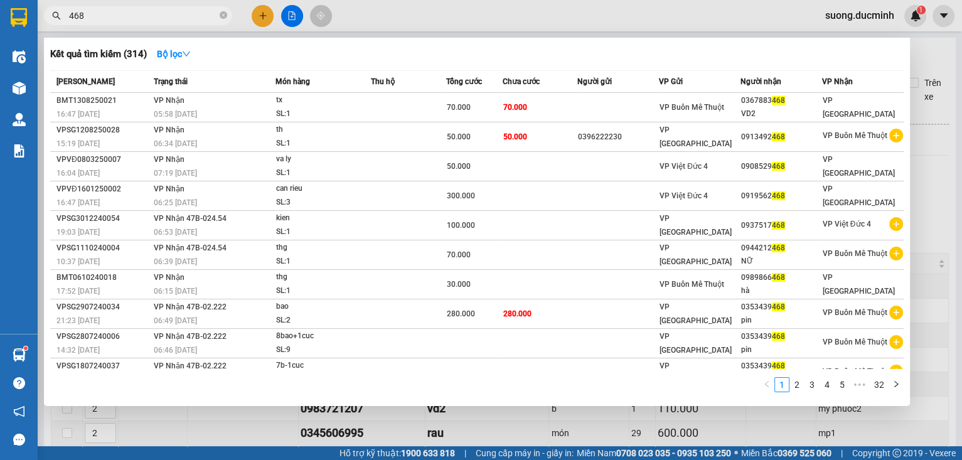
type input "468"
click at [929, 262] on div at bounding box center [481, 230] width 962 height 460
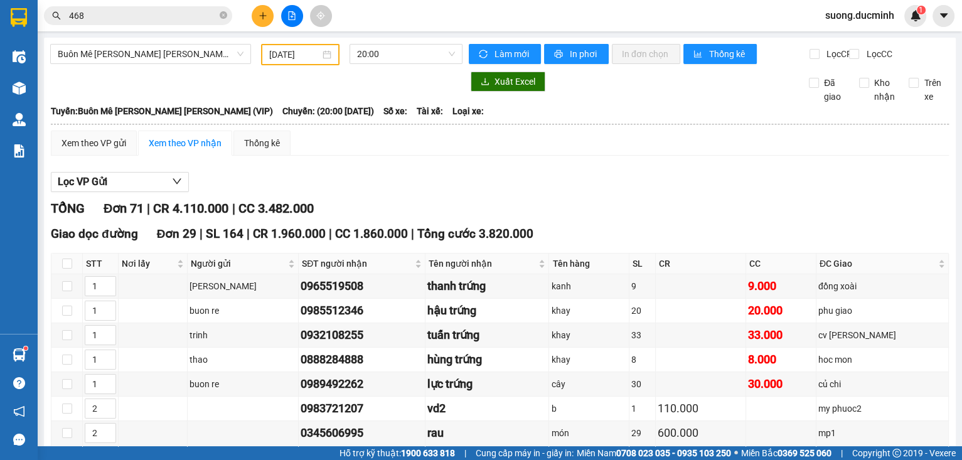
click at [647, 243] on div "Giao dọc đường Đơn 29 | SL 164 | CR 1.960.000 | CC 1.860.000 | Tổng cước 3.820.…" at bounding box center [500, 234] width 898 height 19
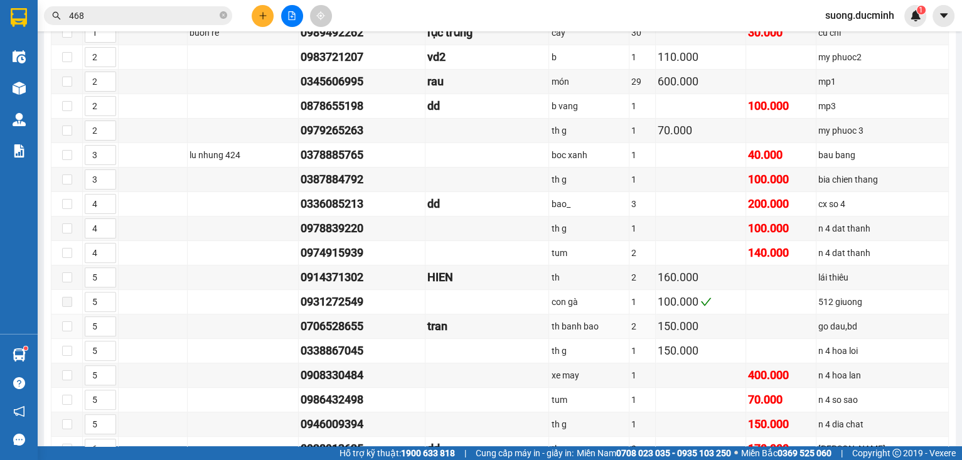
scroll to position [552, 0]
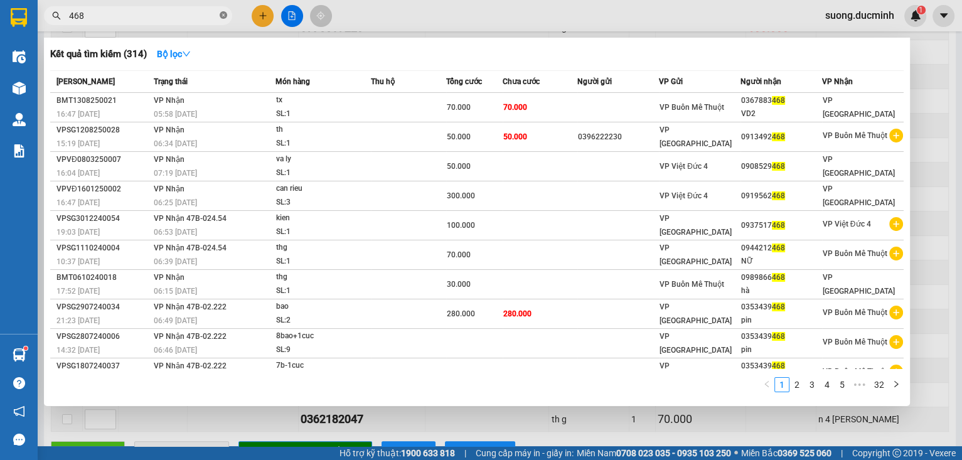
click at [222, 16] on icon "close-circle" at bounding box center [224, 15] width 8 height 8
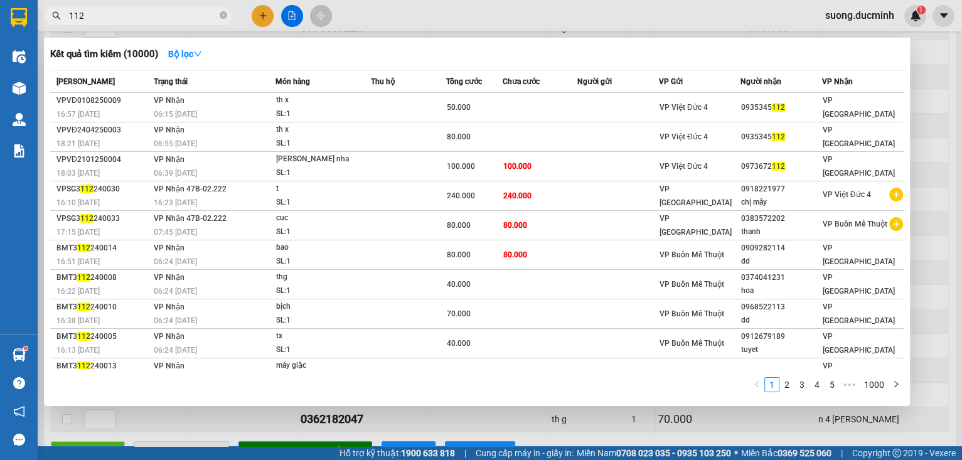
type input "112"
click at [948, 236] on div at bounding box center [481, 230] width 962 height 460
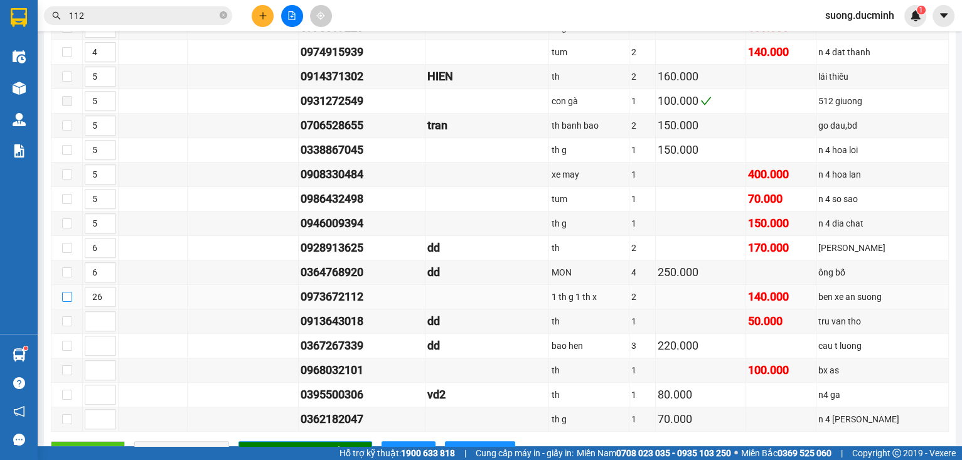
click at [65, 297] on input "checkbox" at bounding box center [67, 297] width 10 height 10
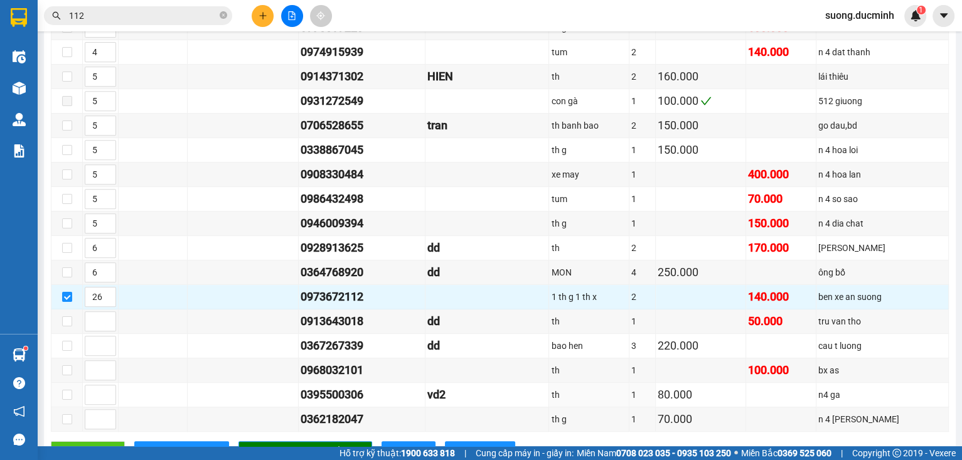
scroll to position [703, 0]
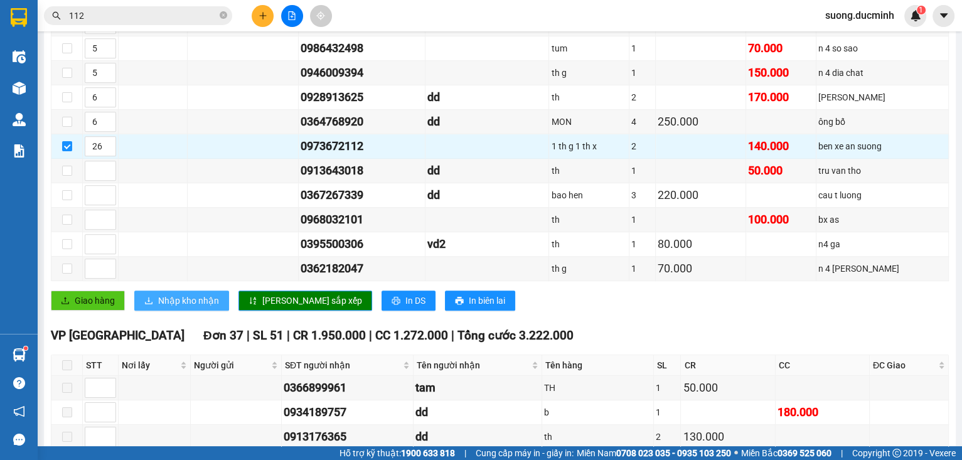
click at [190, 296] on span "Nhập kho nhận" at bounding box center [188, 301] width 61 height 14
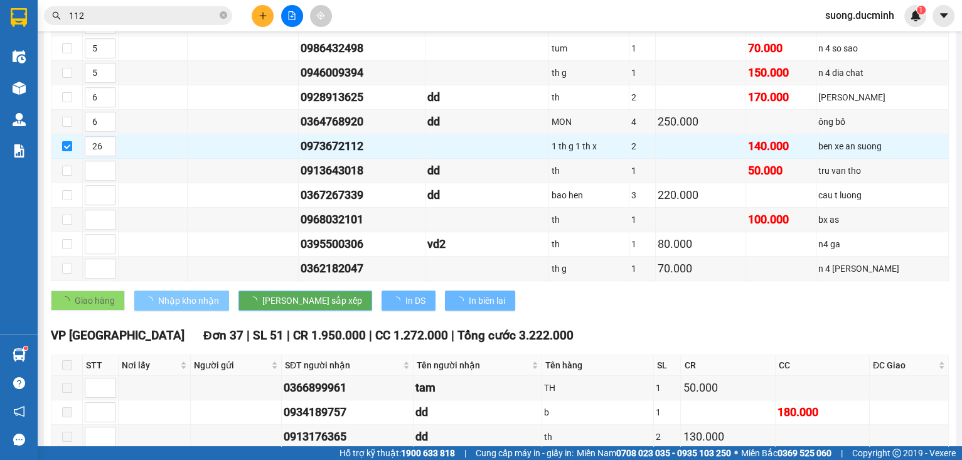
checkbox input "false"
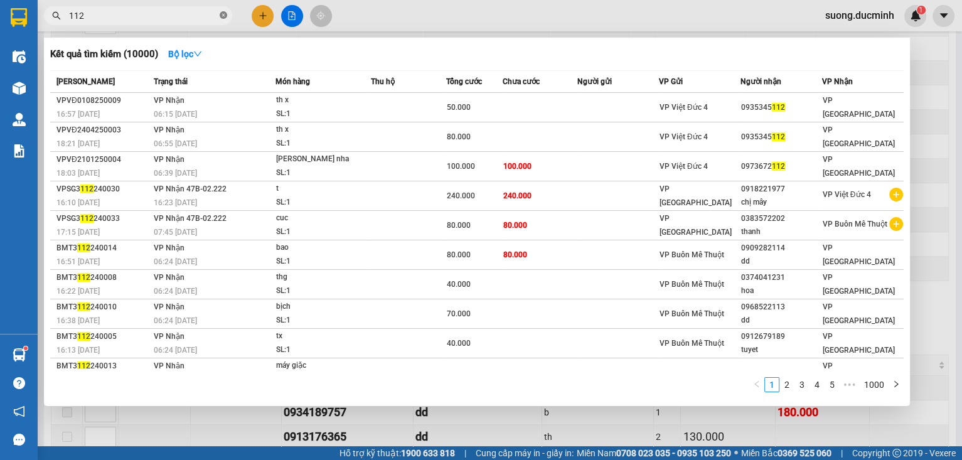
drag, startPoint x: 224, startPoint y: 20, endPoint x: 246, endPoint y: 30, distance: 24.1
click at [225, 21] on span at bounding box center [224, 16] width 8 height 12
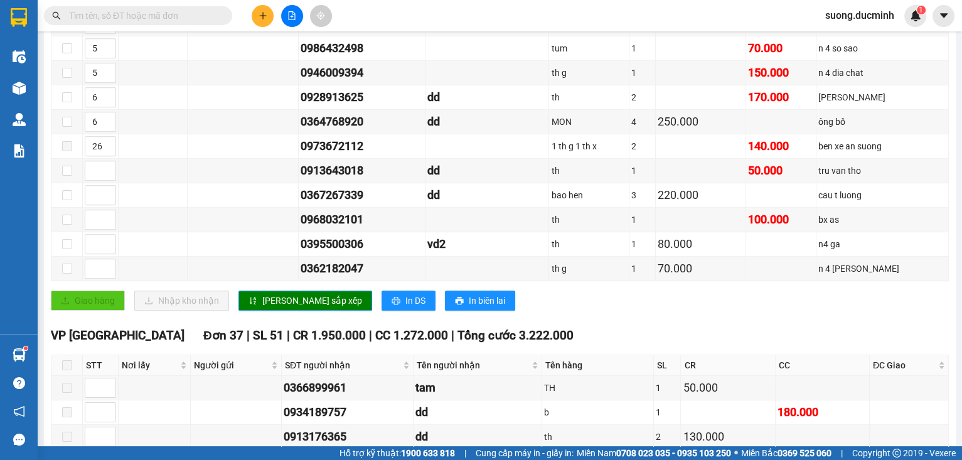
type input "0"
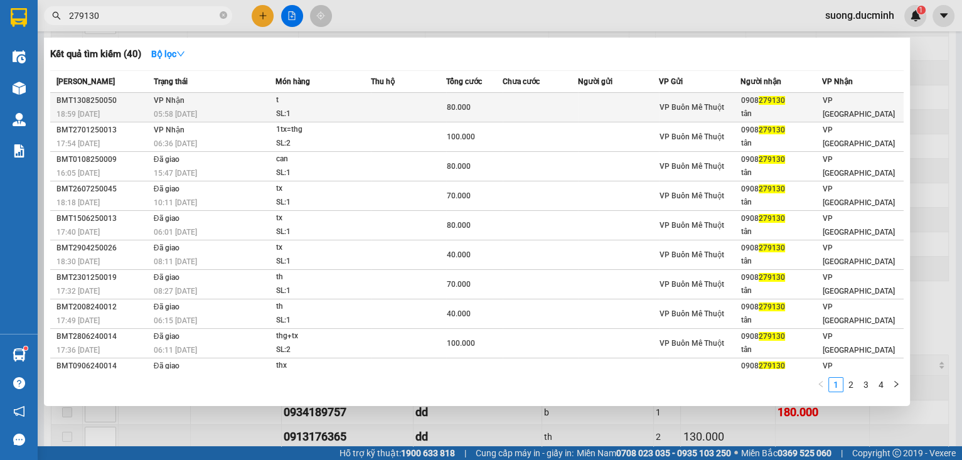
type input "279130"
click at [301, 94] on div "t" at bounding box center [323, 100] width 94 height 14
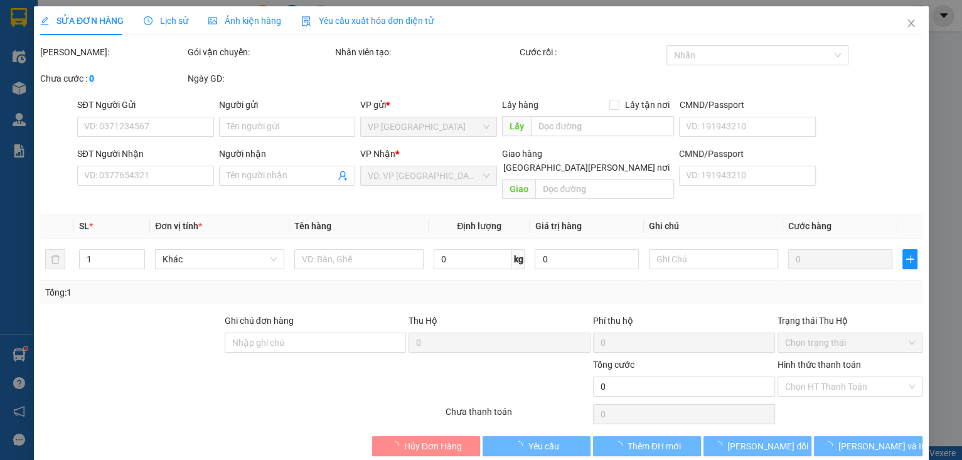
type input "0908279130"
type input "tân"
type input "80.000"
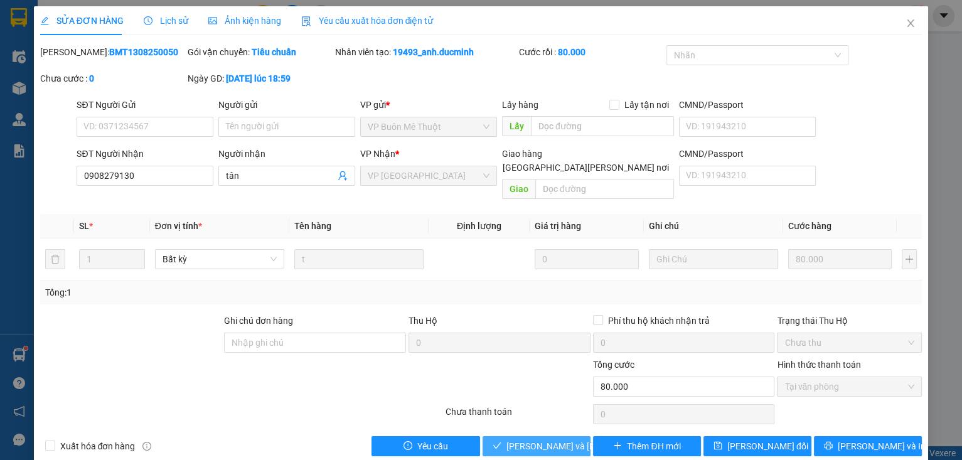
drag, startPoint x: 486, startPoint y: 434, endPoint x: 478, endPoint y: 429, distance: 9.9
click at [486, 436] on button "[PERSON_NAME] và [PERSON_NAME] hàng" at bounding box center [537, 446] width 108 height 20
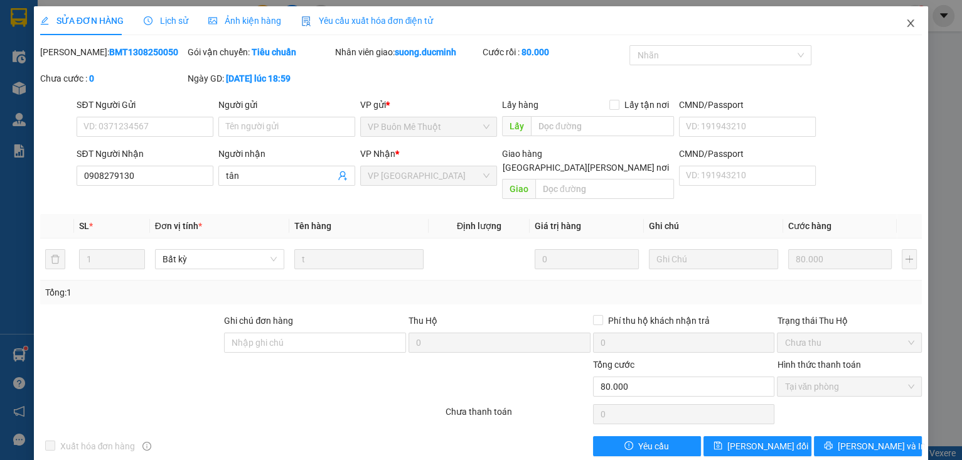
click at [907, 22] on icon "close" at bounding box center [910, 23] width 7 height 8
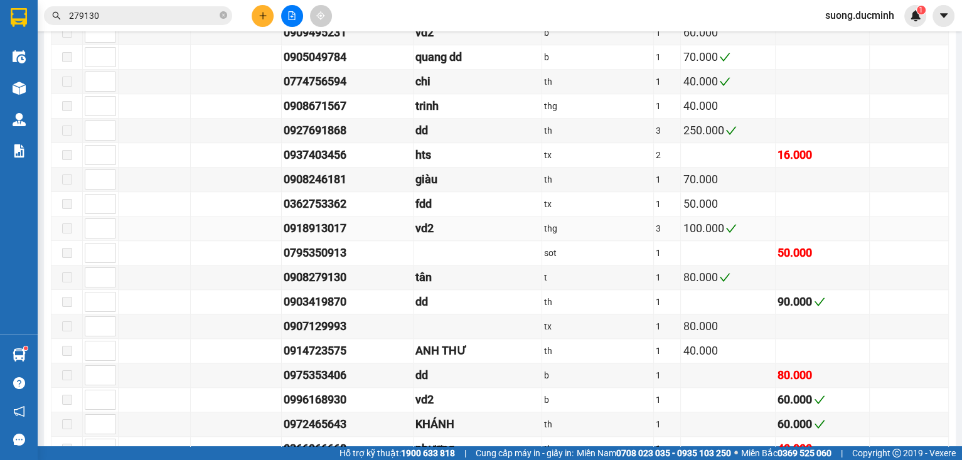
scroll to position [1305, 0]
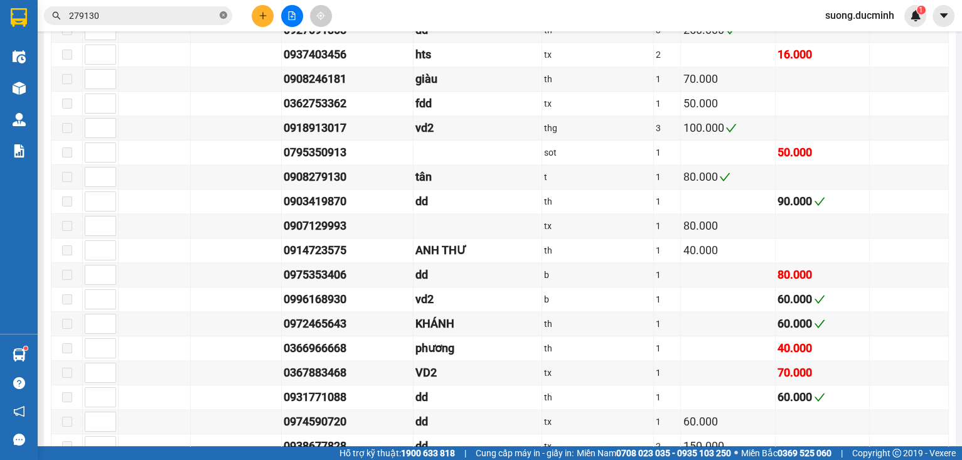
click at [222, 14] on icon "close-circle" at bounding box center [224, 15] width 8 height 8
click at [210, 16] on input "text" at bounding box center [143, 16] width 148 height 14
type input "3"
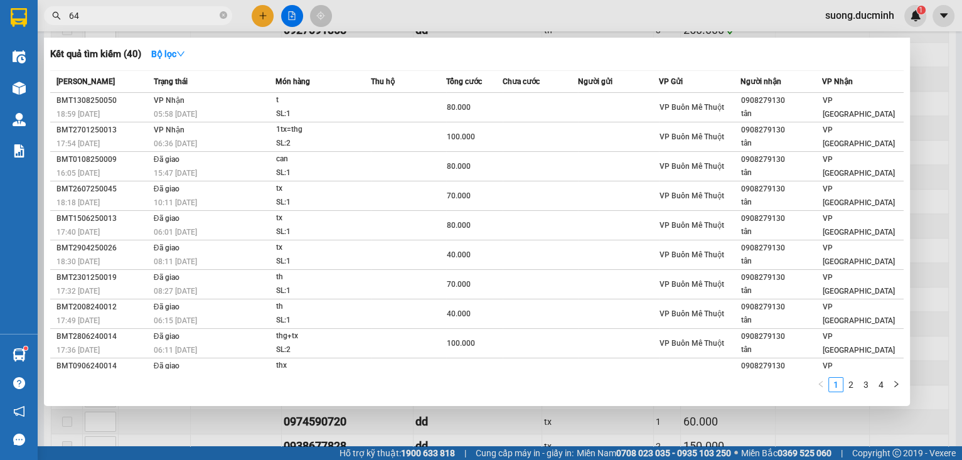
type input "648"
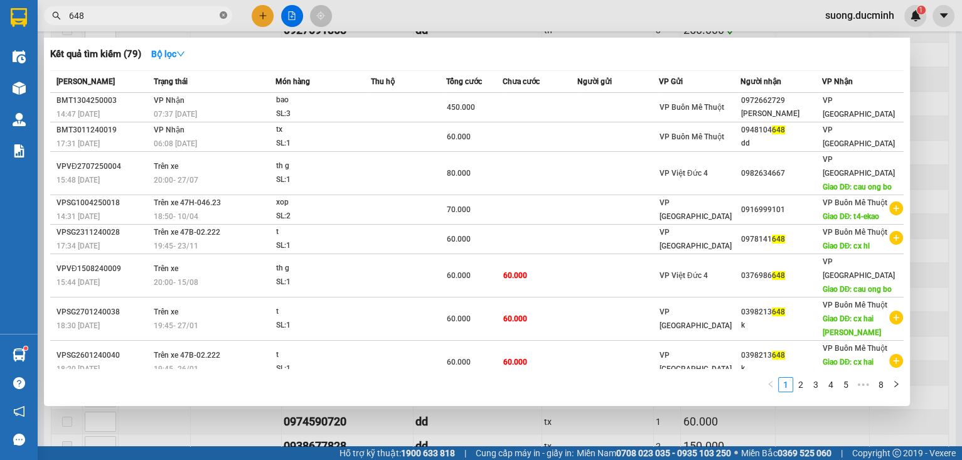
click at [225, 15] on icon "close-circle" at bounding box center [224, 15] width 8 height 8
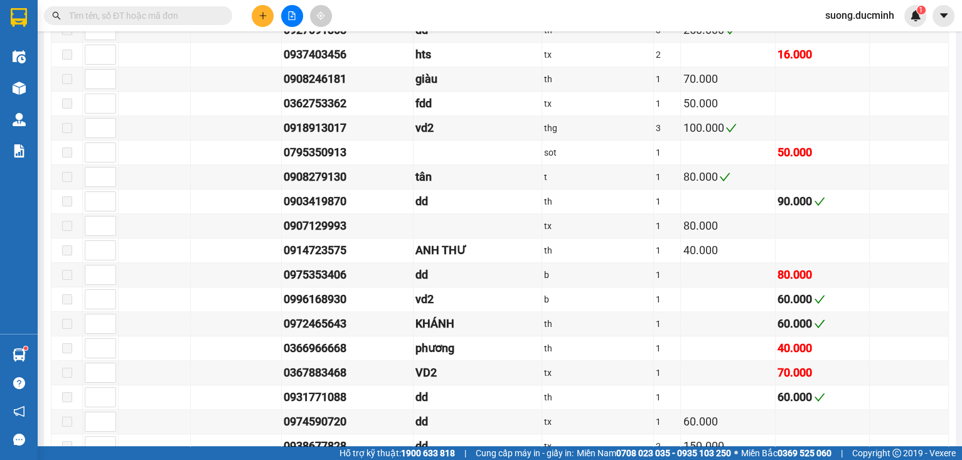
drag, startPoint x: 187, startPoint y: 18, endPoint x: 168, endPoint y: 6, distance: 22.5
click at [185, 18] on input "text" at bounding box center [143, 16] width 148 height 14
type input "362"
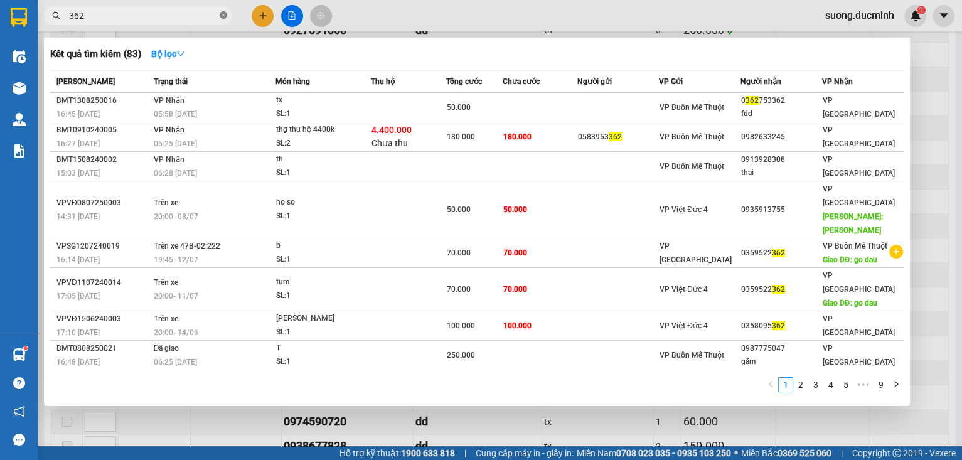
click at [224, 16] on icon "close-circle" at bounding box center [224, 15] width 8 height 8
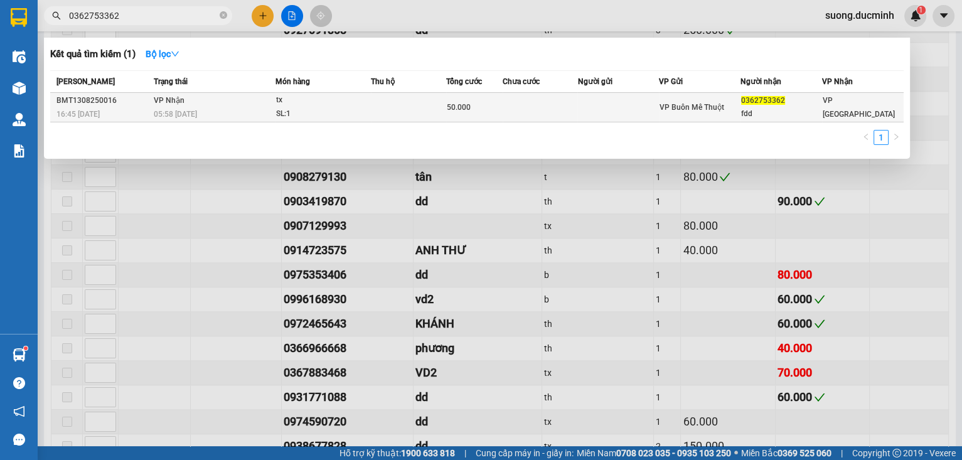
type input "0362753362"
click at [331, 102] on div "tx" at bounding box center [323, 100] width 94 height 14
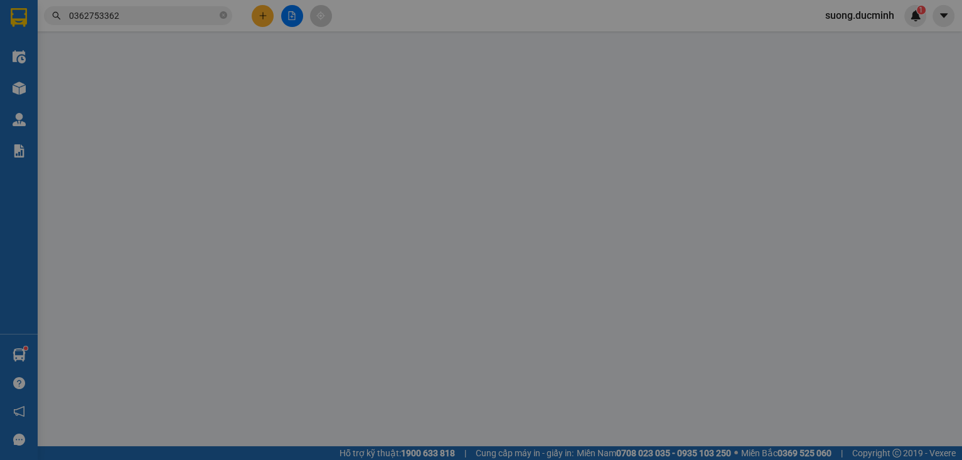
type input "0362753362"
type input "fdd"
type input "50.000"
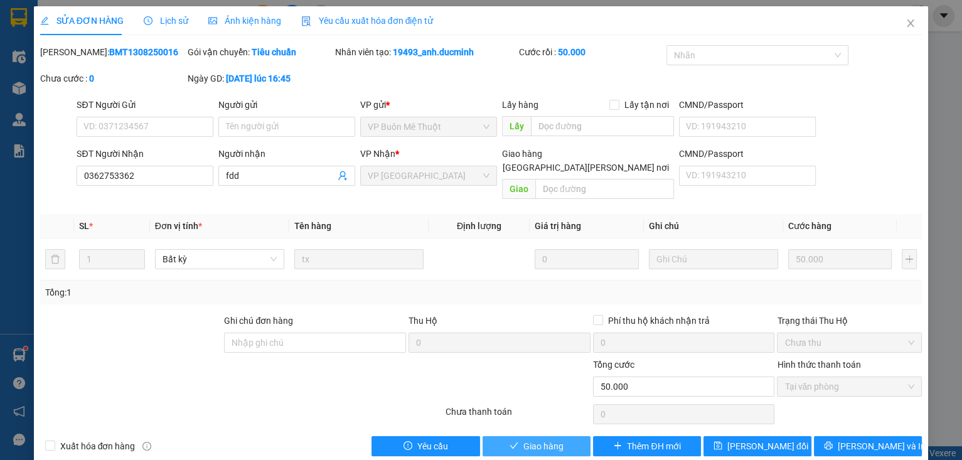
click at [515, 436] on button "Giao hàng" at bounding box center [537, 446] width 108 height 20
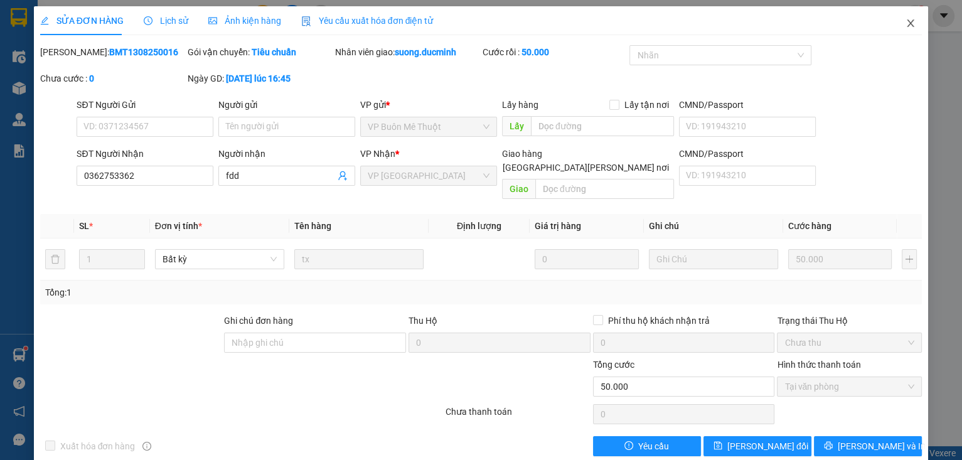
click at [906, 26] on icon "close" at bounding box center [911, 23] width 10 height 10
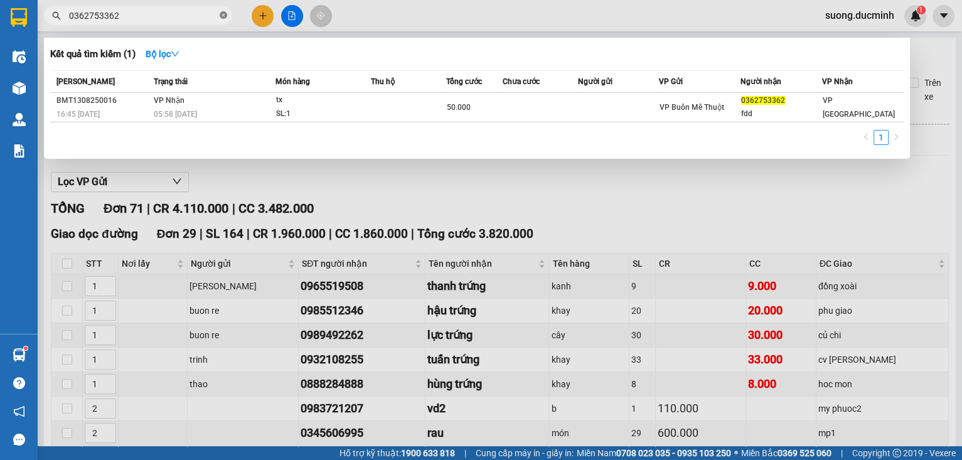
click at [225, 16] on icon "close-circle" at bounding box center [224, 15] width 8 height 8
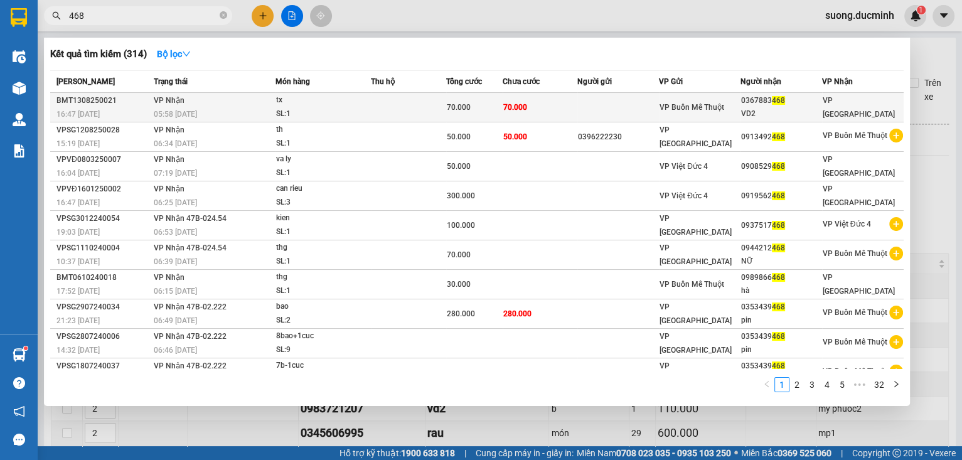
type input "468"
click at [304, 105] on div "tx" at bounding box center [323, 100] width 94 height 14
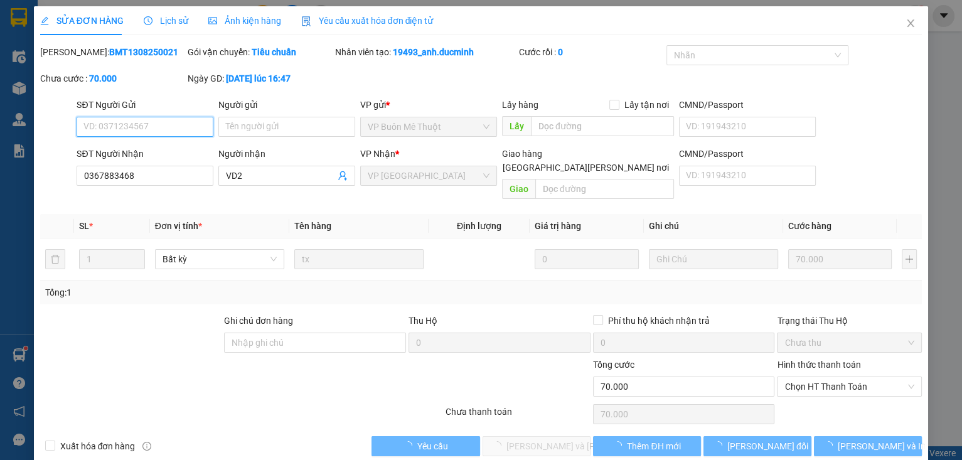
type input "0367883468"
type input "VD2"
type input "70.000"
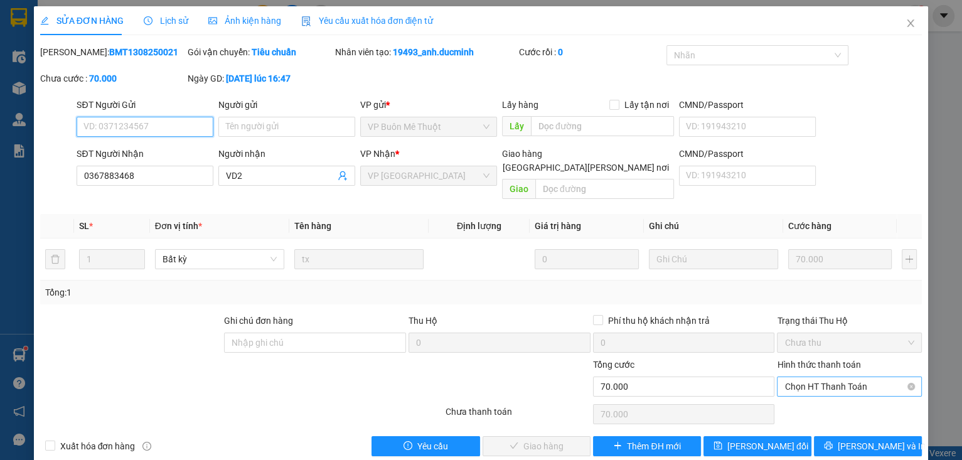
click at [850, 380] on span "Chọn HT Thanh Toán" at bounding box center [849, 386] width 130 height 19
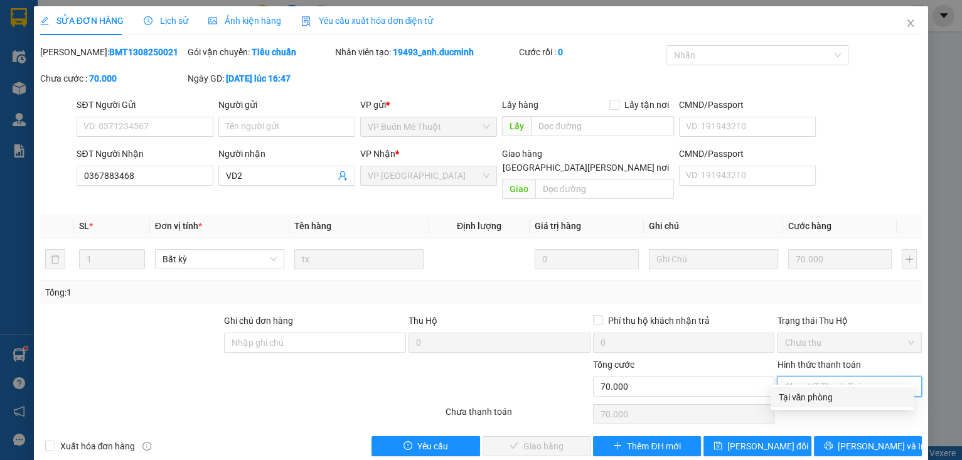
click at [836, 401] on div "Tại văn phòng" at bounding box center [842, 397] width 129 height 14
type input "0"
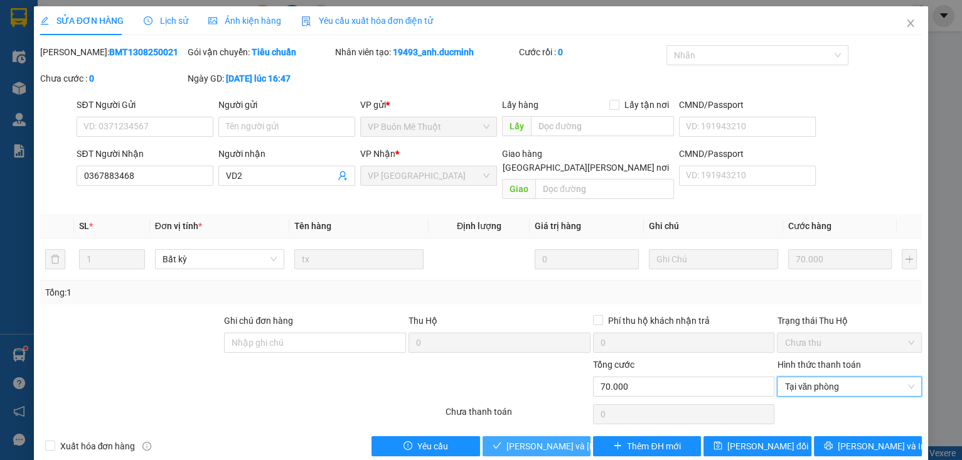
click at [504, 436] on button "[PERSON_NAME] và [PERSON_NAME] hàng" at bounding box center [537, 446] width 108 height 20
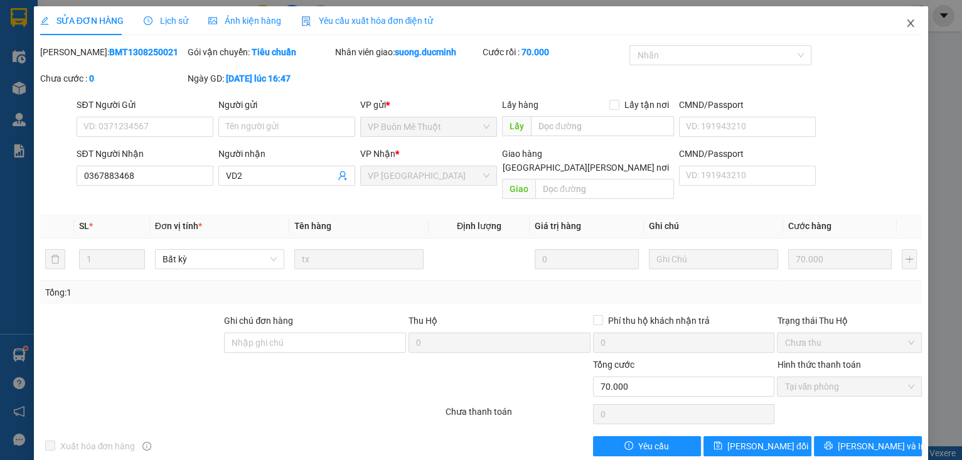
click at [907, 26] on icon "close" at bounding box center [910, 23] width 7 height 8
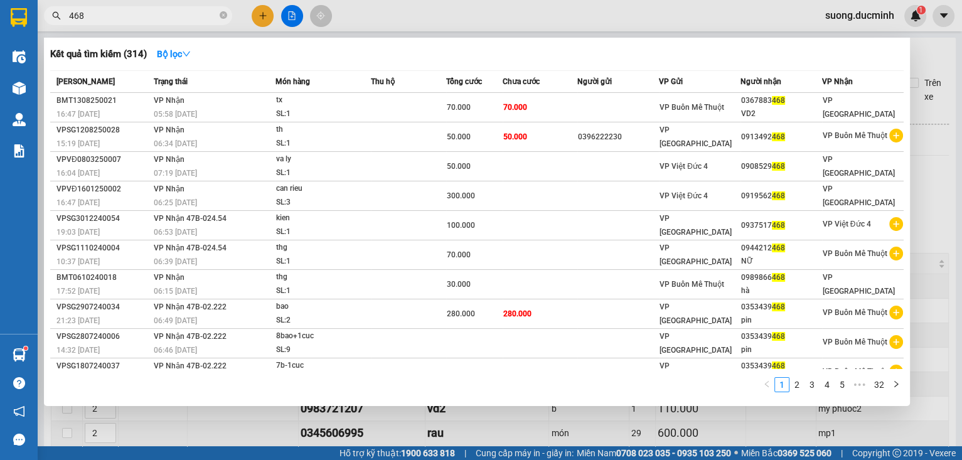
click at [171, 8] on span "468" at bounding box center [138, 15] width 188 height 19
click at [173, 13] on input "468" at bounding box center [143, 16] width 148 height 14
type input "4"
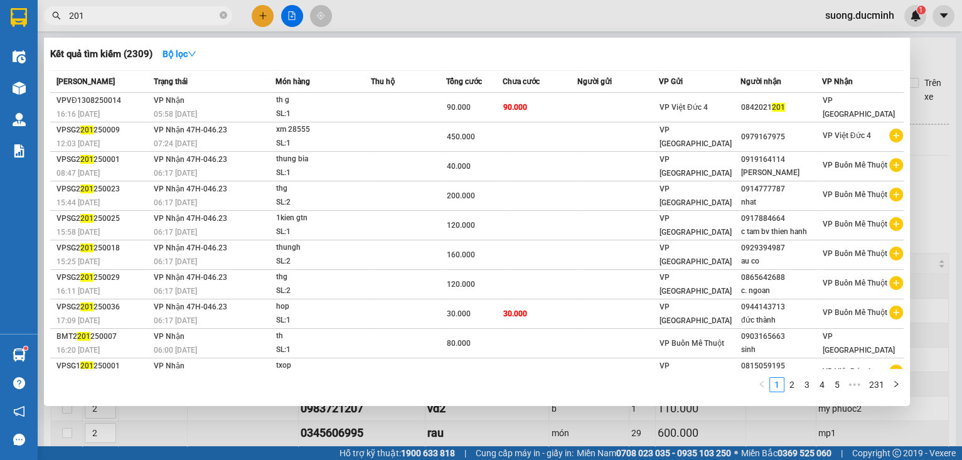
type input "201"
click at [944, 75] on div at bounding box center [481, 230] width 962 height 460
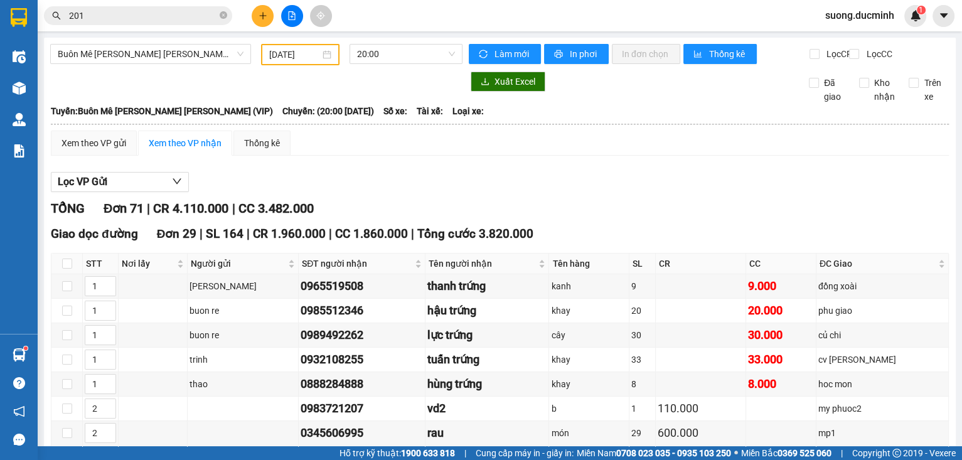
drag, startPoint x: 944, startPoint y: 75, endPoint x: 912, endPoint y: 84, distance: 33.2
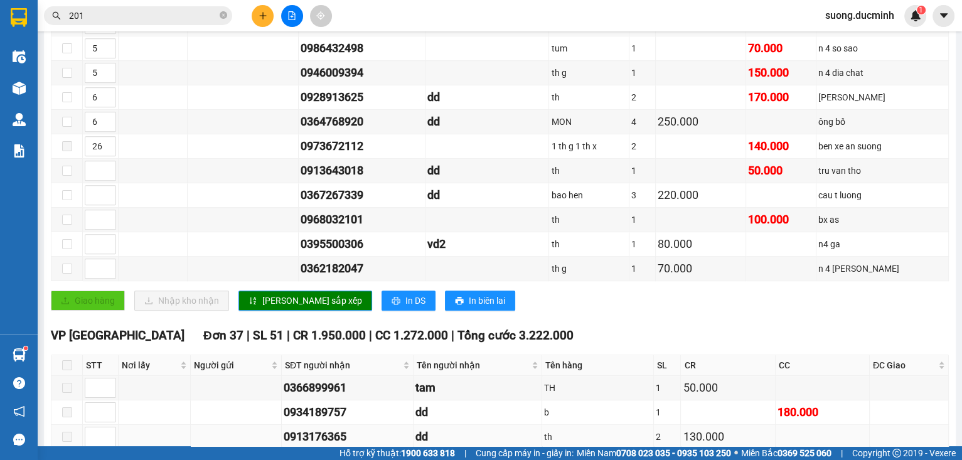
scroll to position [853, 0]
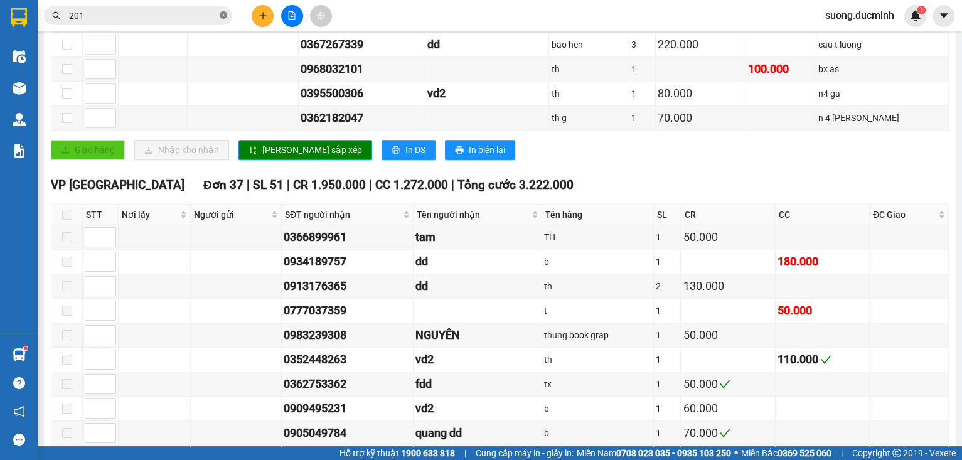
click at [224, 13] on icon "close-circle" at bounding box center [224, 15] width 8 height 8
click at [153, 13] on input "text" at bounding box center [143, 16] width 148 height 14
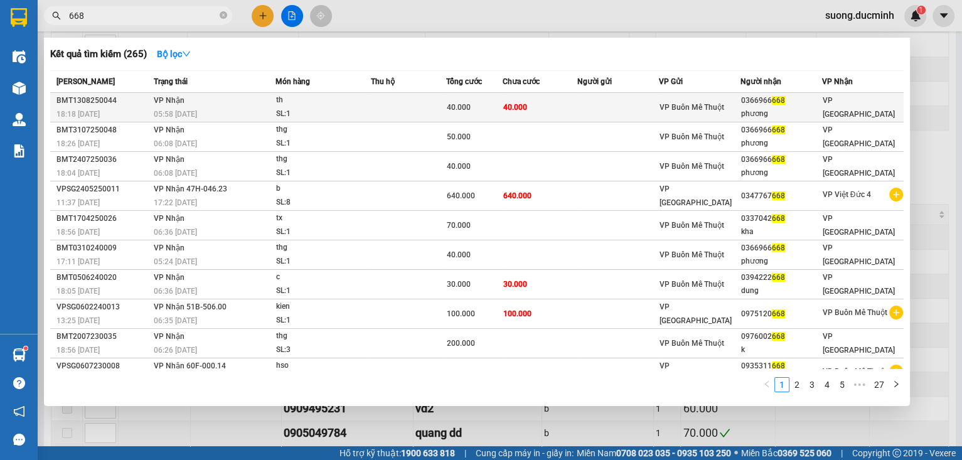
type input "668"
click at [557, 109] on td "40.000" at bounding box center [540, 107] width 75 height 29
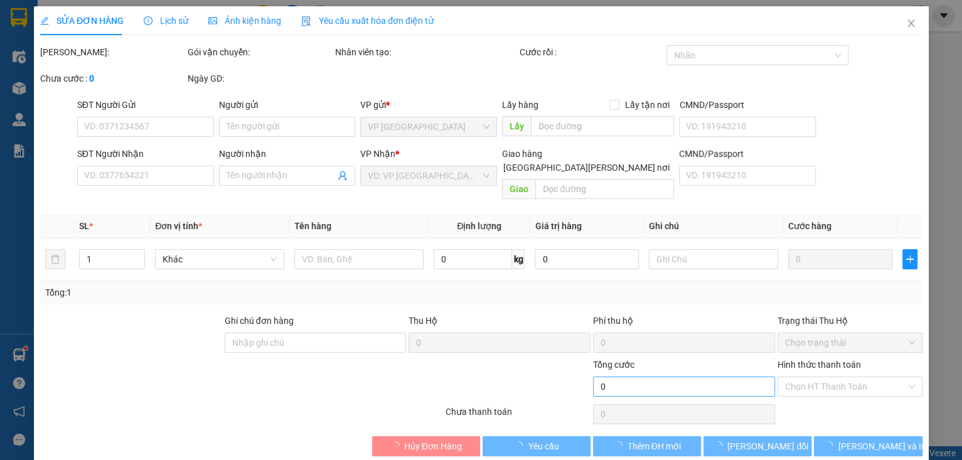
type input "0366966668"
type input "phương"
type input "40.000"
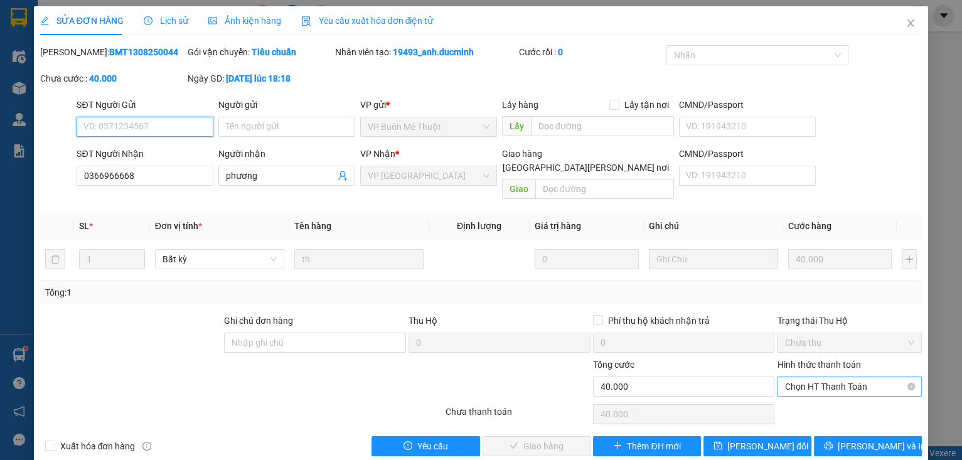
click at [874, 377] on span "Chọn HT Thanh Toán" at bounding box center [849, 386] width 130 height 19
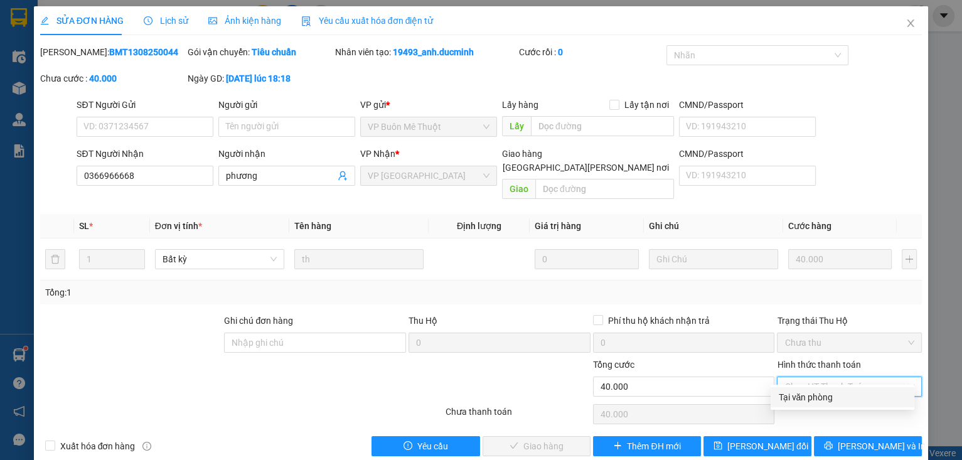
drag, startPoint x: 850, startPoint y: 403, endPoint x: 683, endPoint y: 441, distance: 171.7
click at [848, 403] on div "Tại văn phòng" at bounding box center [842, 397] width 129 height 14
type input "0"
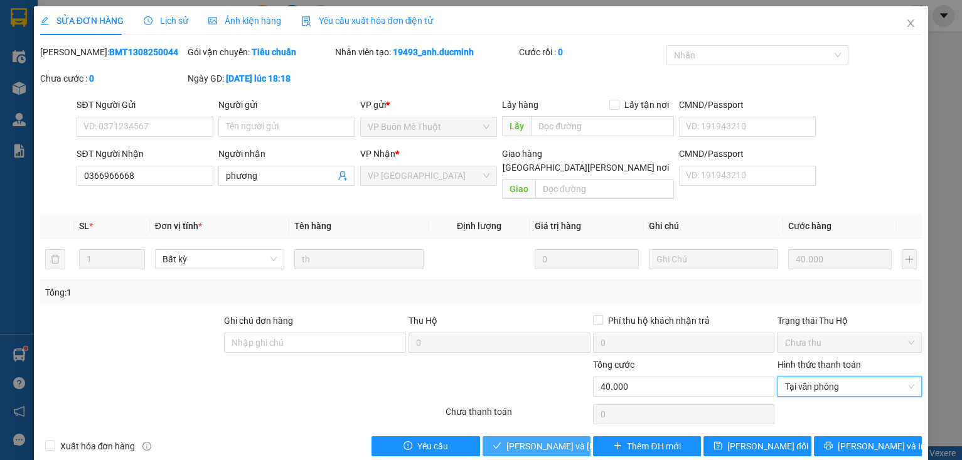
click at [537, 439] on span "[PERSON_NAME] và [PERSON_NAME] hàng" at bounding box center [590, 446] width 169 height 14
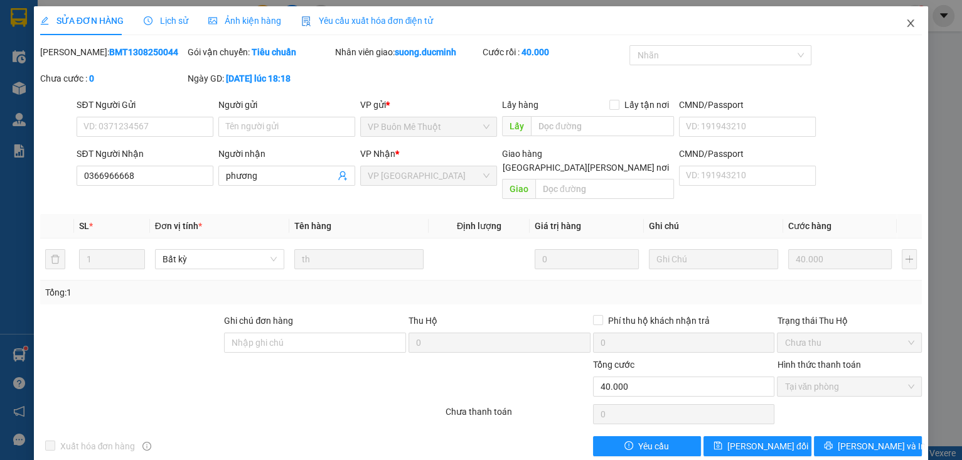
click at [907, 23] on icon "close" at bounding box center [910, 23] width 7 height 8
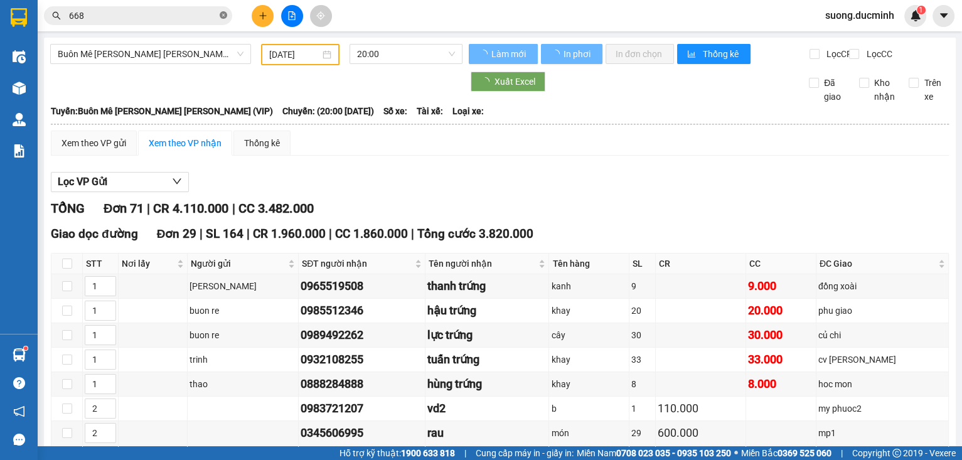
click at [222, 18] on icon "close-circle" at bounding box center [224, 15] width 8 height 8
click at [223, 16] on span at bounding box center [224, 16] width 8 height 14
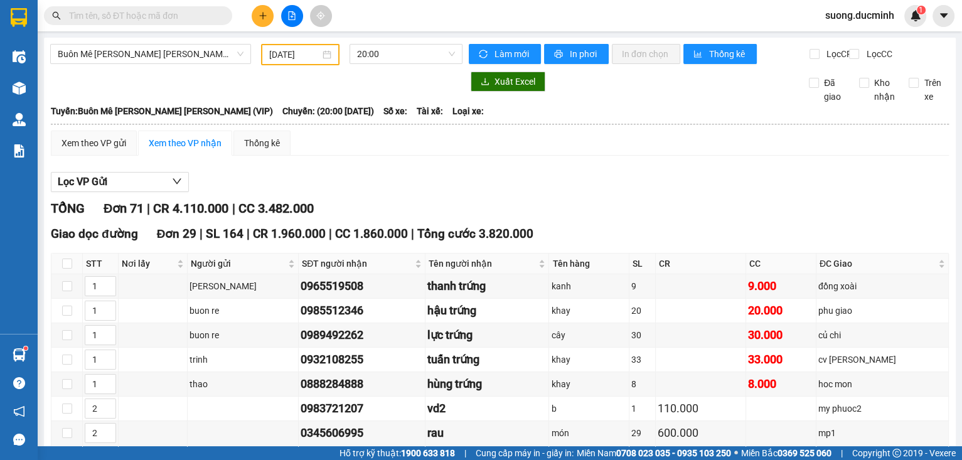
click at [169, 12] on input "text" at bounding box center [143, 16] width 148 height 14
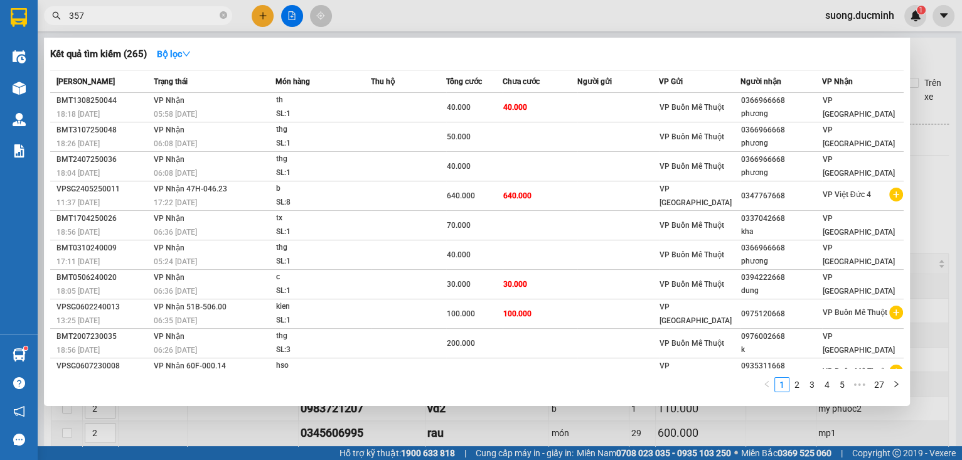
type input "3575"
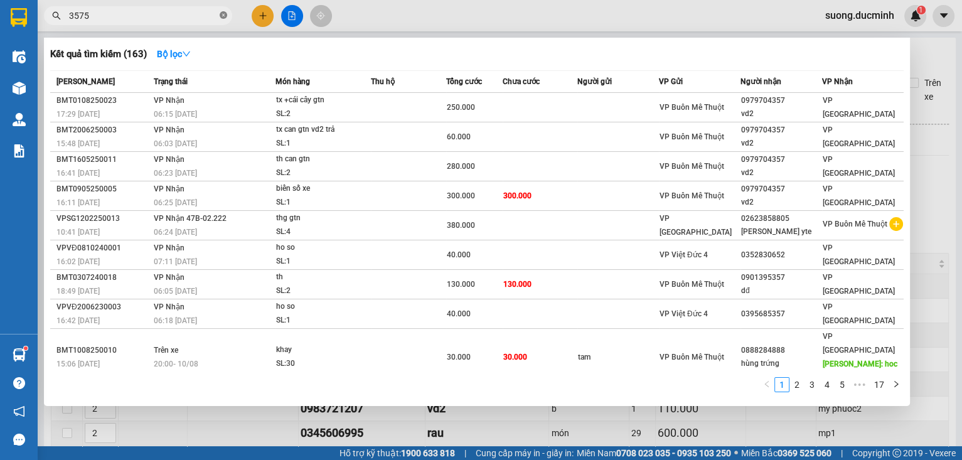
click at [226, 16] on icon "close-circle" at bounding box center [224, 15] width 8 height 8
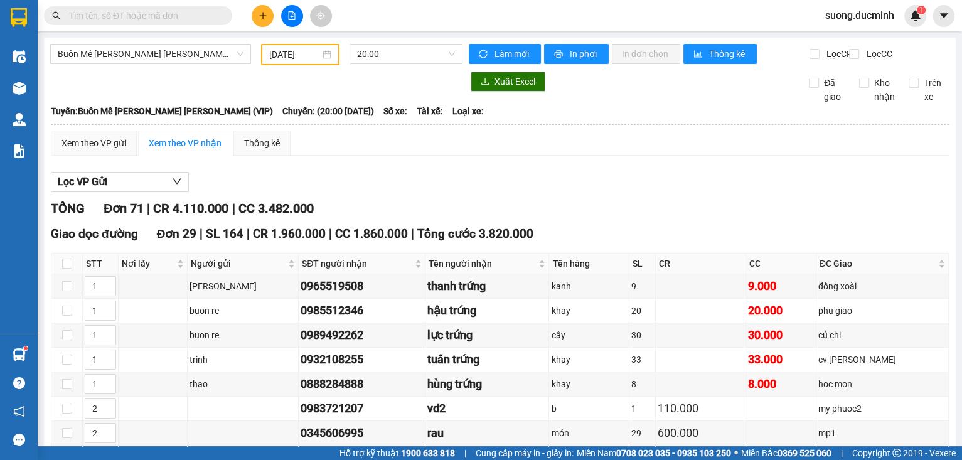
click at [196, 16] on input "text" at bounding box center [143, 16] width 148 height 14
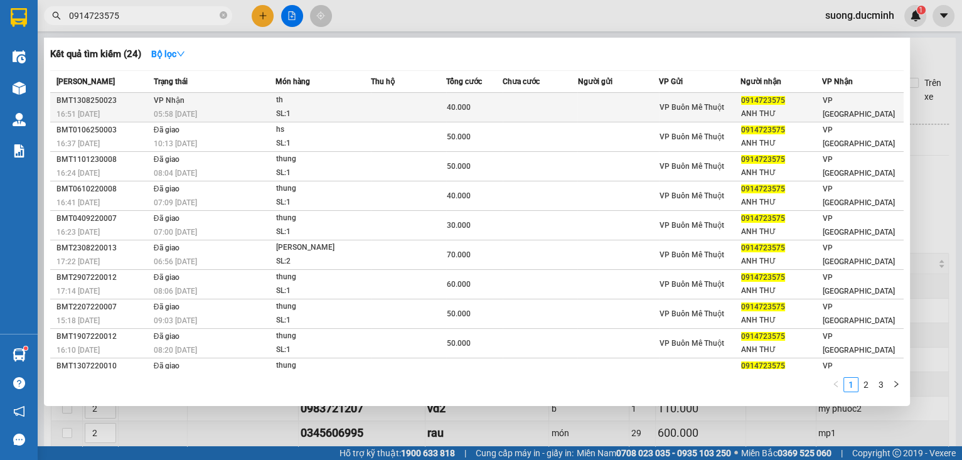
type input "0914723575"
click at [203, 107] on div "05:58 [DATE]" at bounding box center [214, 114] width 121 height 14
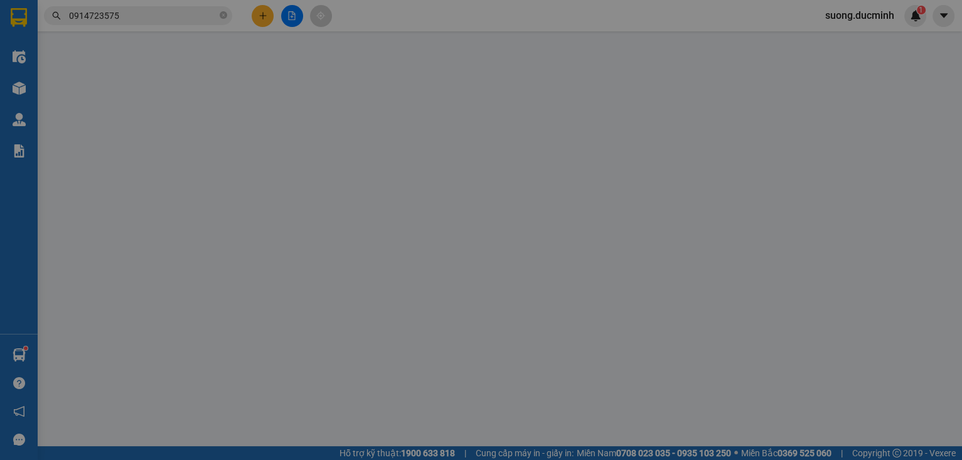
type input "0914723575"
type input "ANH THƯ"
type input "40.000"
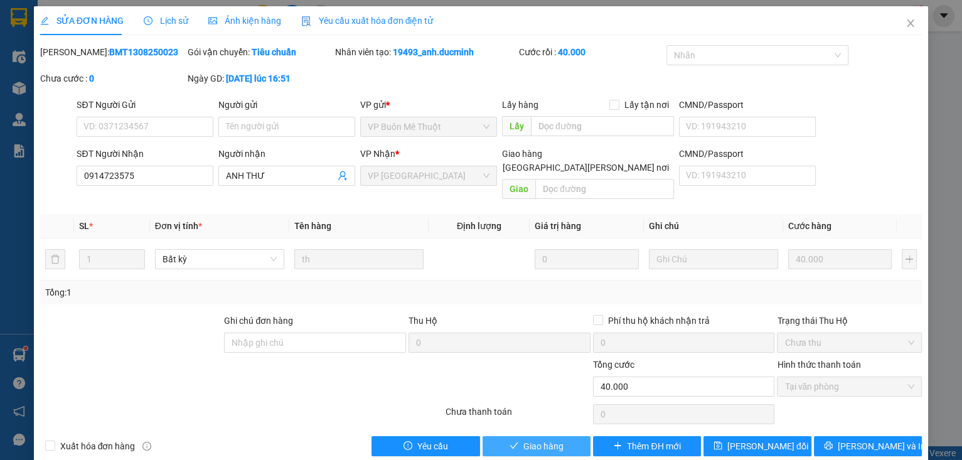
drag, startPoint x: 542, startPoint y: 434, endPoint x: 548, endPoint y: 393, distance: 41.4
click at [542, 439] on span "Giao hàng" at bounding box center [543, 446] width 40 height 14
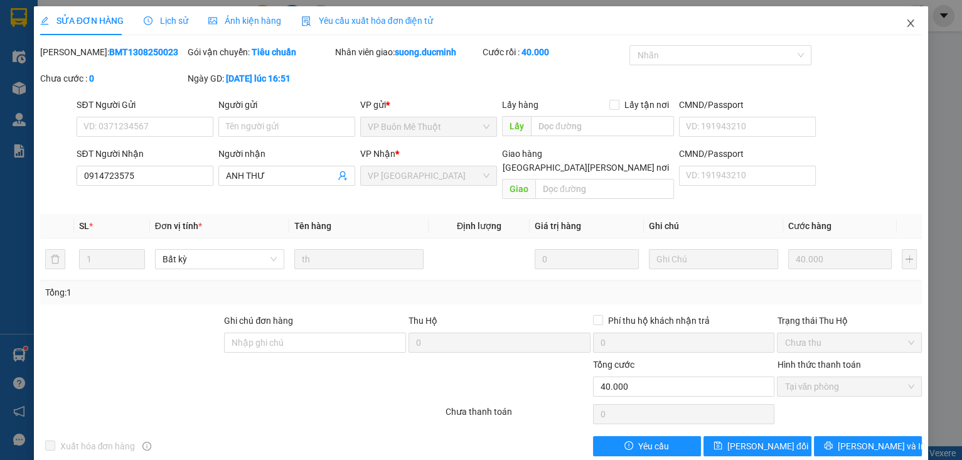
click at [906, 23] on icon "close" at bounding box center [911, 23] width 10 height 10
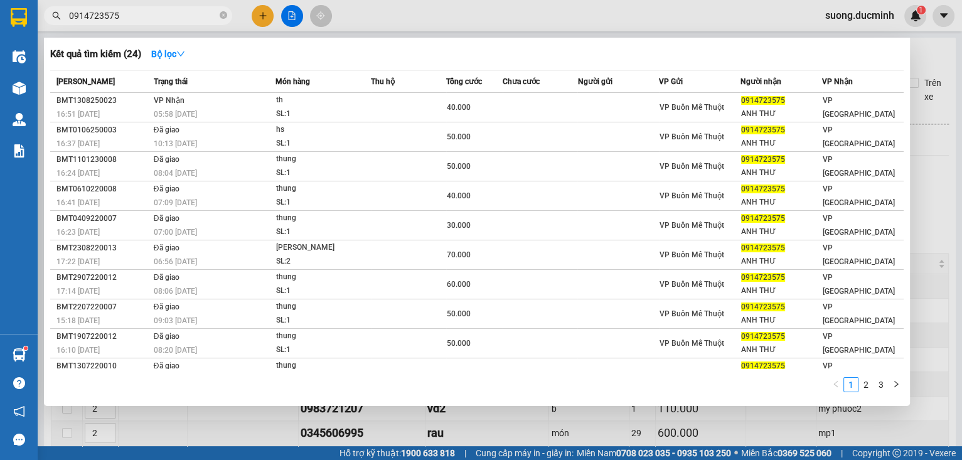
click at [200, 18] on input "0914723575" at bounding box center [143, 16] width 148 height 14
click at [223, 16] on icon "close-circle" at bounding box center [224, 15] width 8 height 8
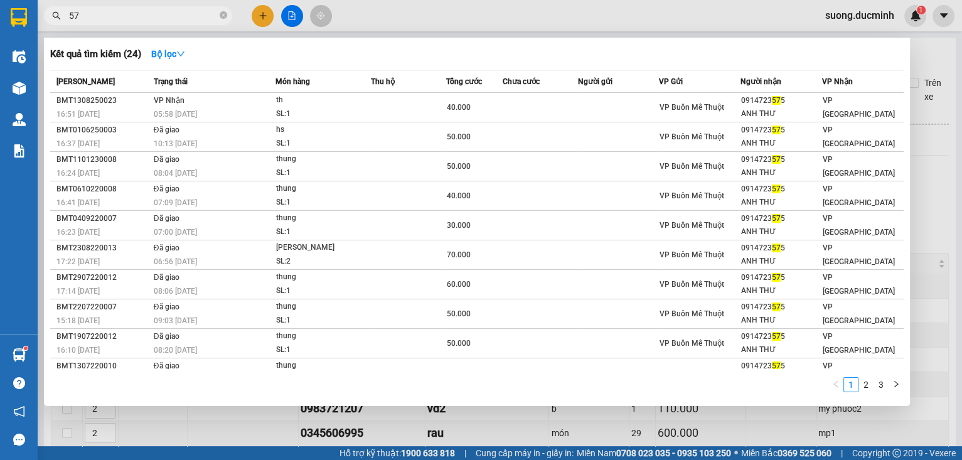
type input "575"
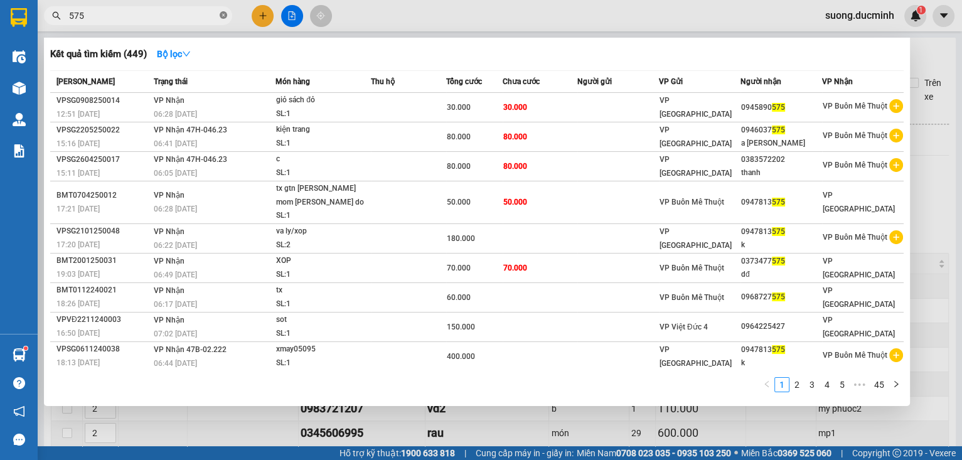
click at [225, 15] on icon "close-circle" at bounding box center [224, 15] width 8 height 8
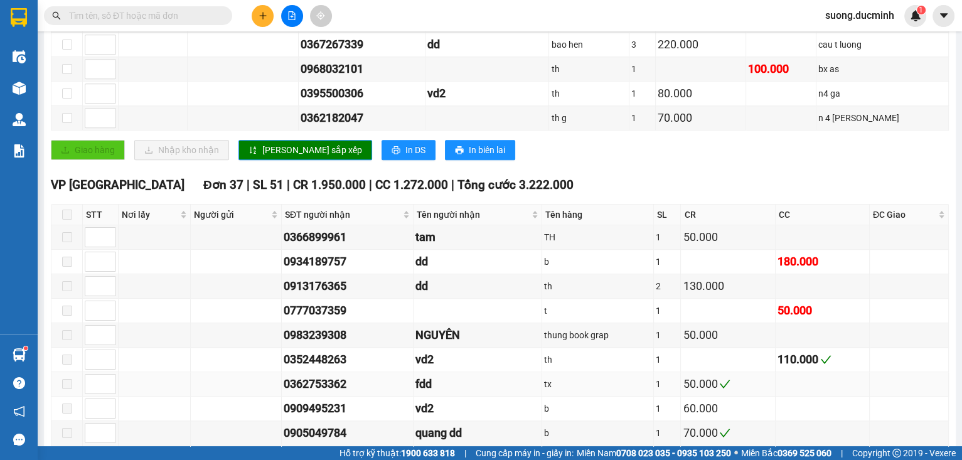
scroll to position [954, 0]
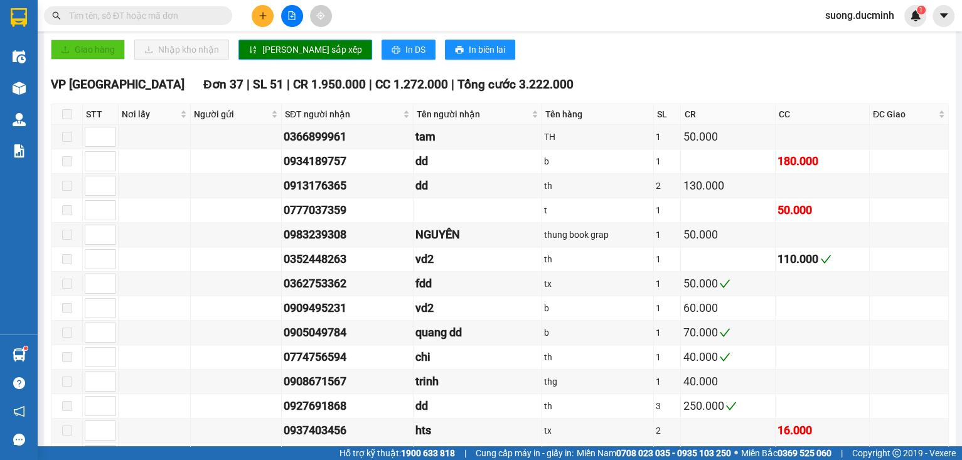
click at [126, 17] on input "text" at bounding box center [143, 16] width 148 height 14
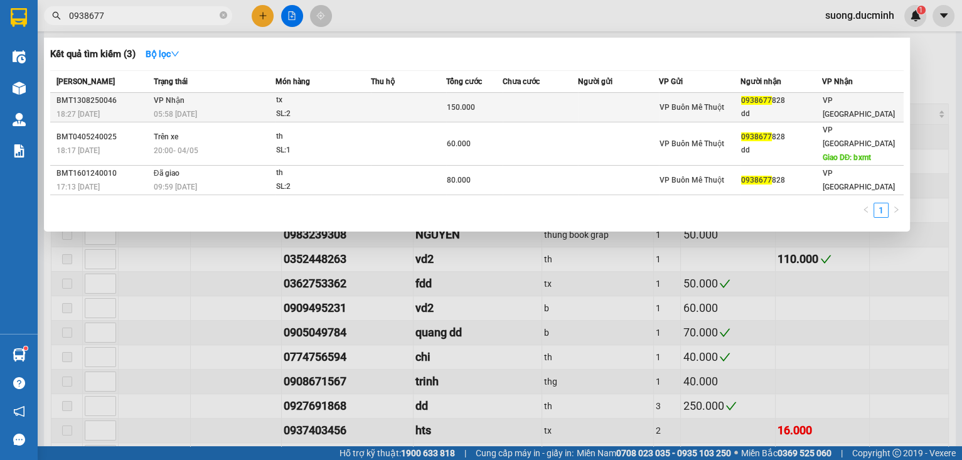
type input "0938677"
click at [395, 100] on td at bounding box center [408, 107] width 75 height 29
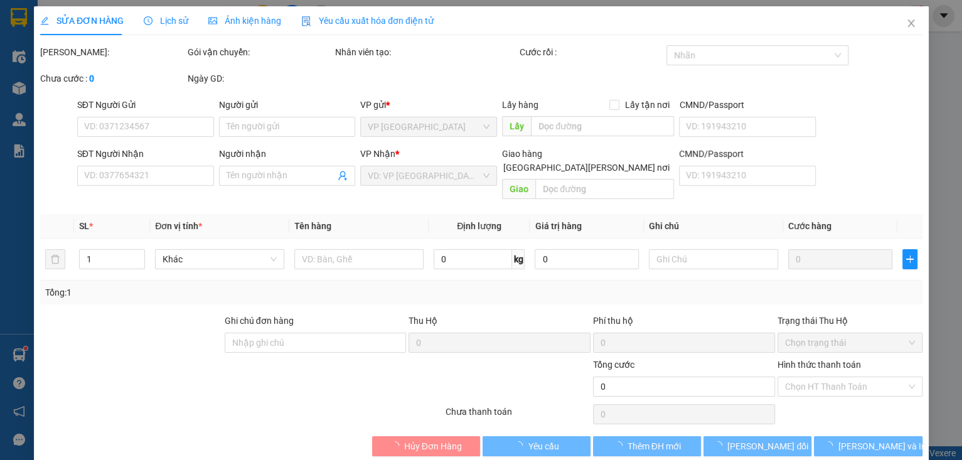
type input "0938677828"
type input "dd"
type input "150.000"
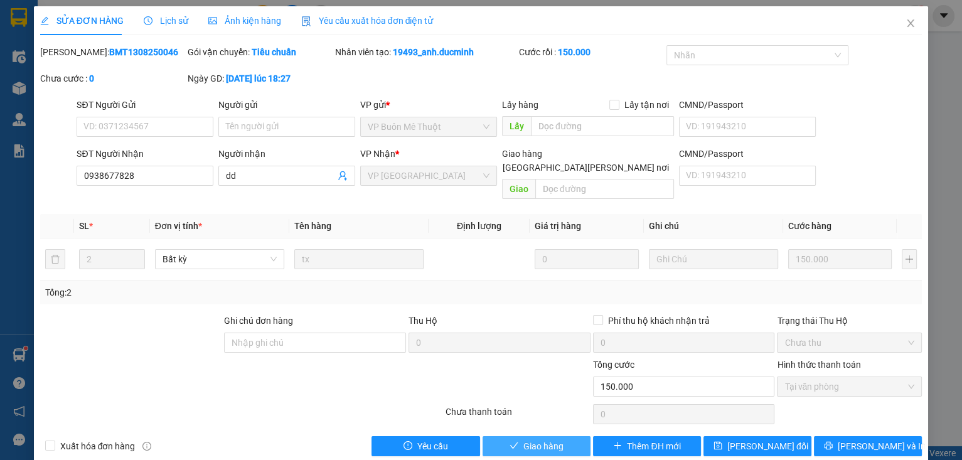
click at [549, 439] on span "Giao hàng" at bounding box center [543, 446] width 40 height 14
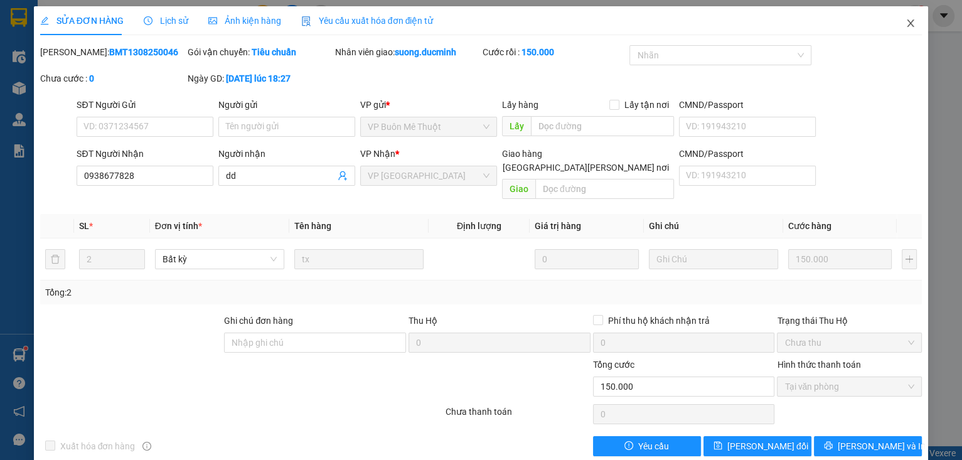
click at [907, 21] on icon "close" at bounding box center [910, 23] width 7 height 8
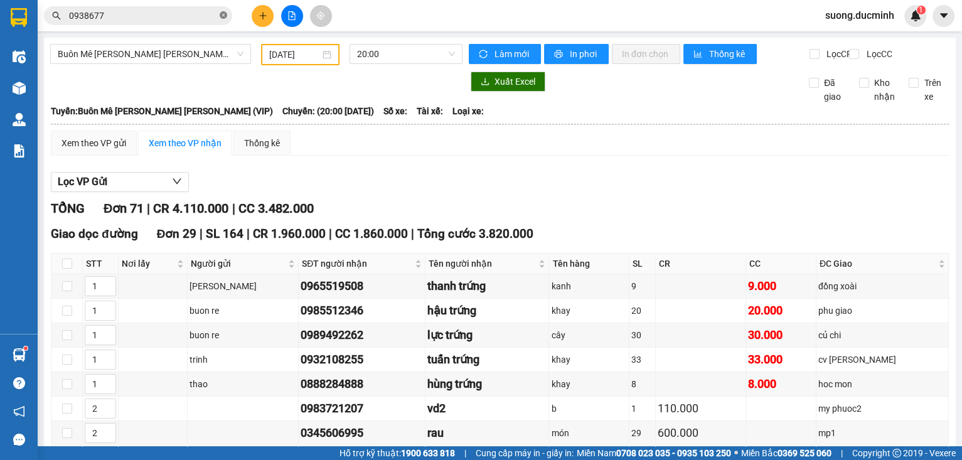
click at [225, 14] on icon "close-circle" at bounding box center [224, 15] width 8 height 8
paste input "0931007017"
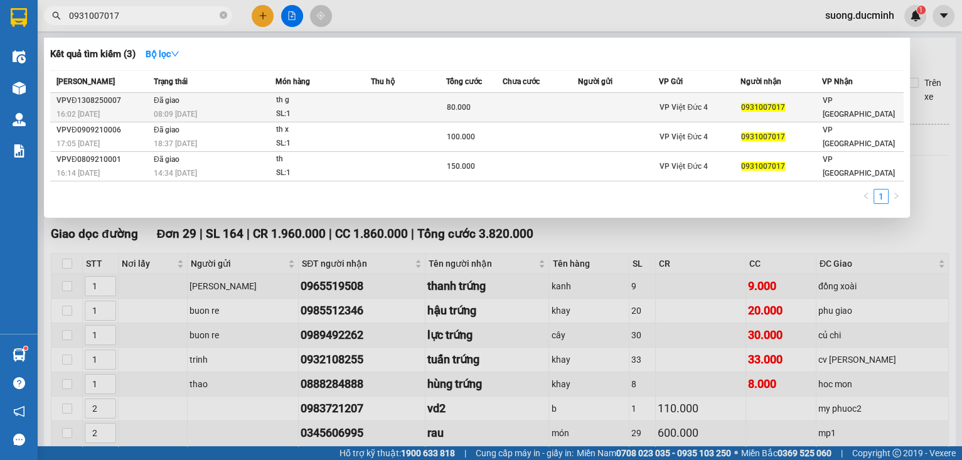
type input "0931007017"
click at [464, 113] on div "80.000" at bounding box center [474, 107] width 55 height 14
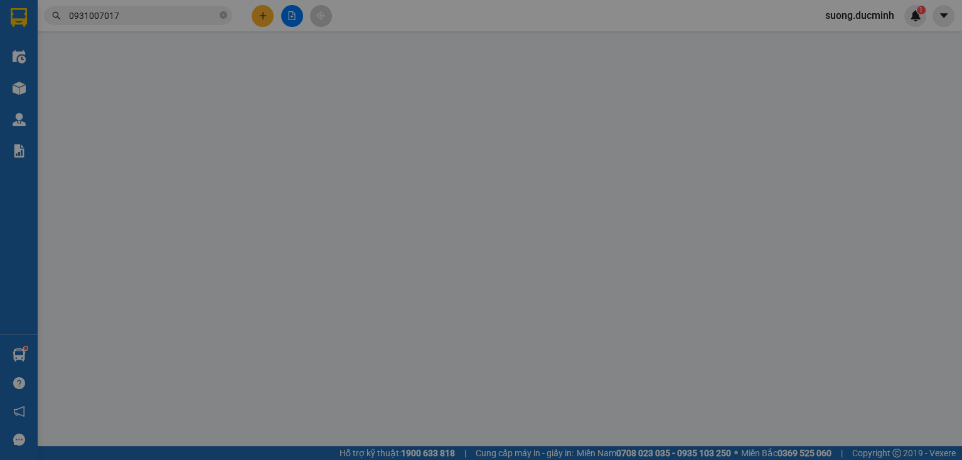
type input "0931007017"
type input "80.000"
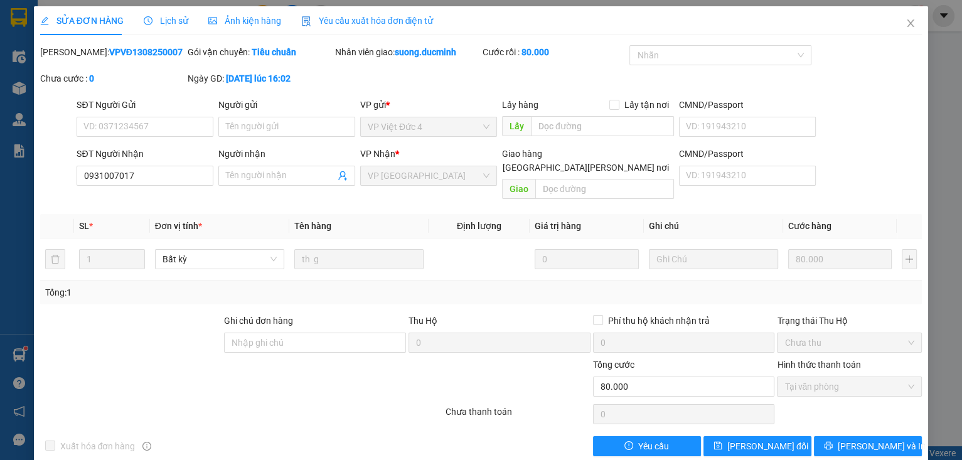
click at [169, 19] on span "Lịch sử" at bounding box center [166, 21] width 45 height 10
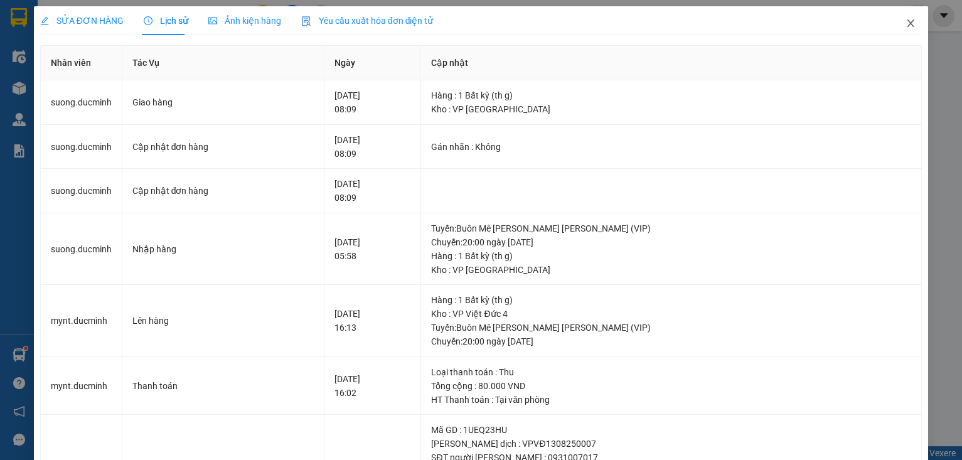
drag, startPoint x: 904, startPoint y: 20, endPoint x: 213, endPoint y: 13, distance: 690.3
click at [906, 20] on icon "close" at bounding box center [911, 23] width 10 height 10
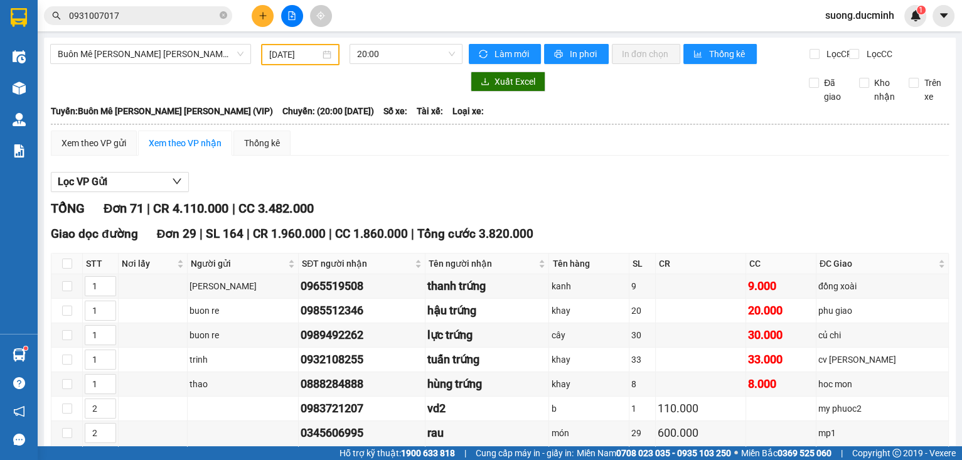
click at [264, 18] on icon "plus" at bounding box center [263, 15] width 9 height 9
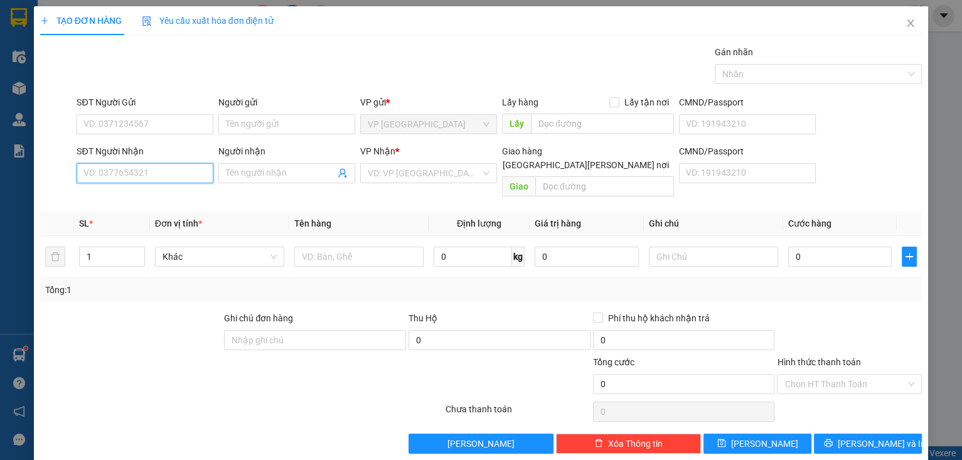
drag, startPoint x: 158, startPoint y: 180, endPoint x: 157, endPoint y: 174, distance: 6.3
click at [157, 176] on input "SĐT Người Nhận" at bounding box center [145, 173] width 137 height 20
click at [123, 183] on div "SĐT Người Nhận 0857416" at bounding box center [145, 166] width 137 height 44
click at [133, 216] on div "SL *" at bounding box center [112, 223] width 66 height 14
click at [141, 173] on input "0857416" at bounding box center [145, 173] width 137 height 20
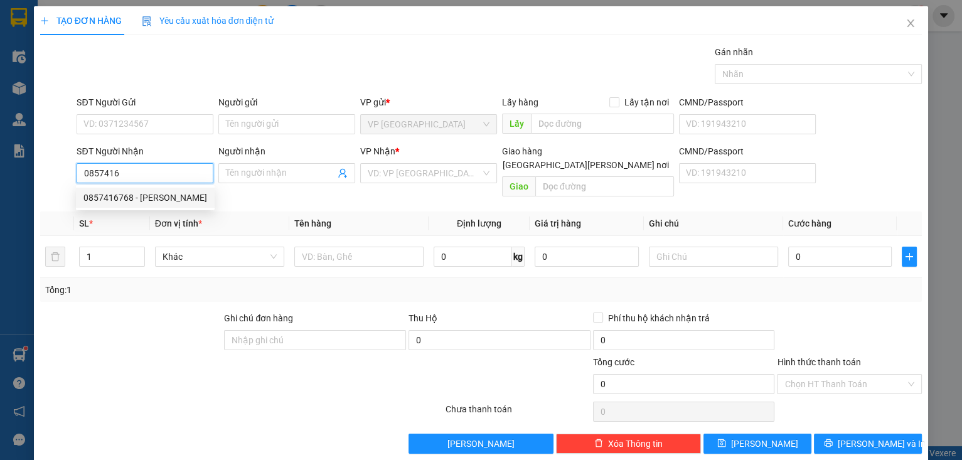
click at [138, 200] on div "0857416768 - ha phuong" at bounding box center [145, 198] width 124 height 14
type input "0857416768"
type input "ha phuong"
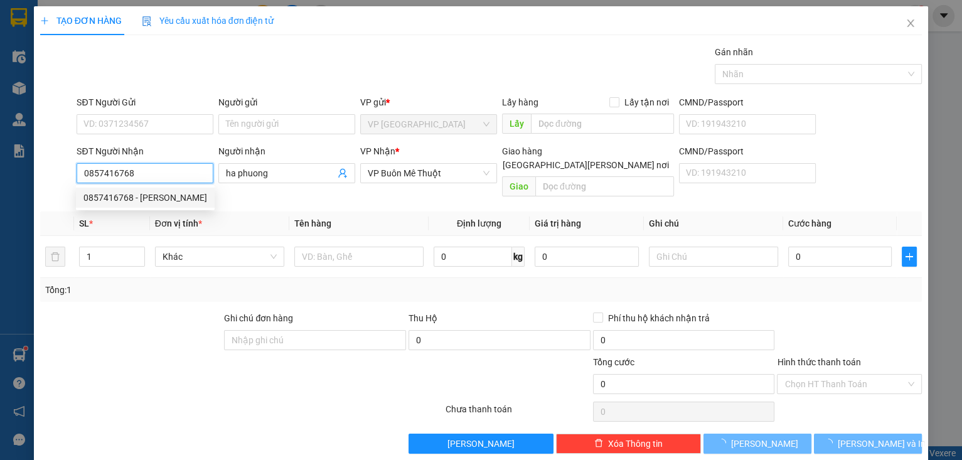
type input "30.000"
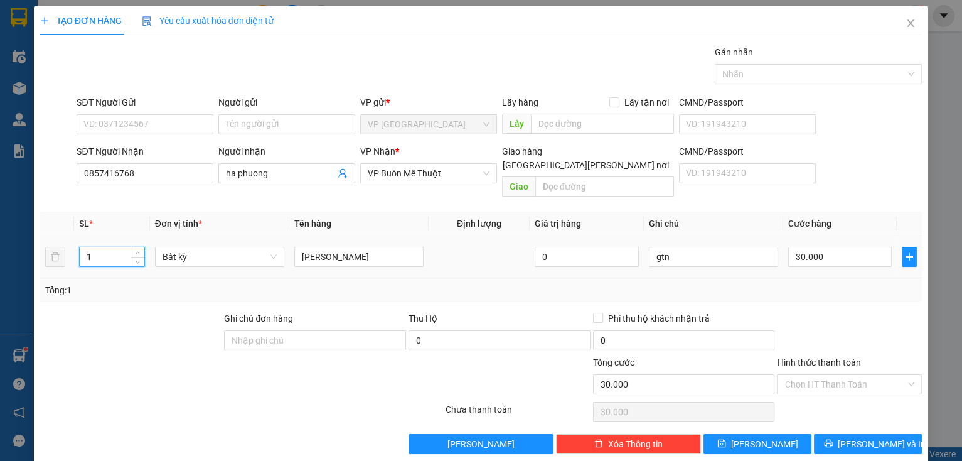
click at [53, 237] on tr "1 Bất kỳ boc khan 0 gtn 30.000" at bounding box center [481, 257] width 882 height 42
type input "6"
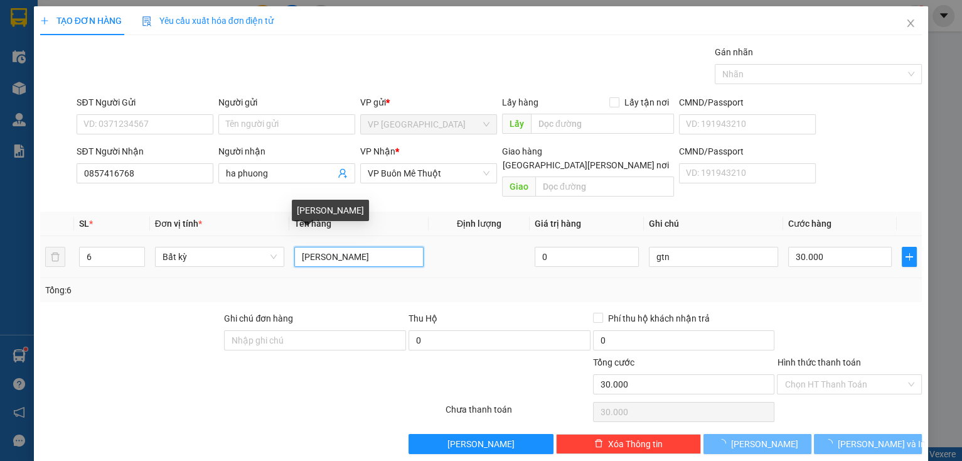
click at [361, 247] on input "boc khan" at bounding box center [358, 257] width 129 height 20
type input "boc khan"
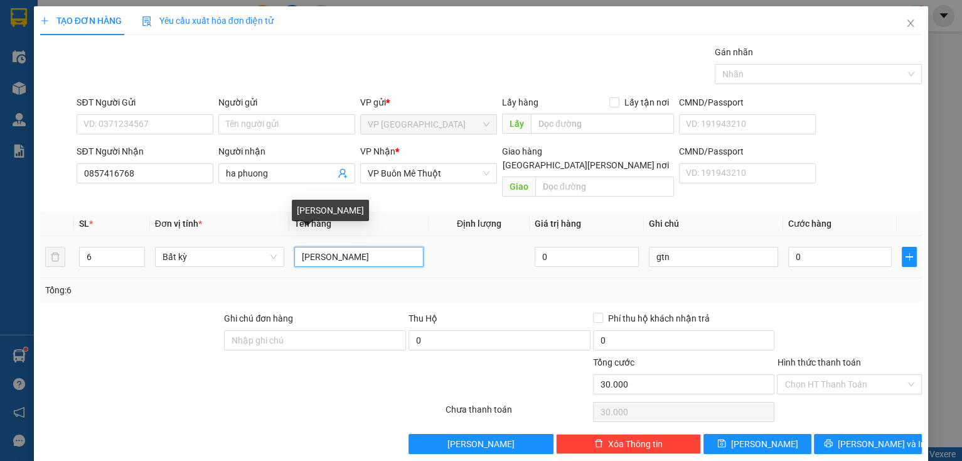
type input "0"
type input "boc khan gtn y dược"
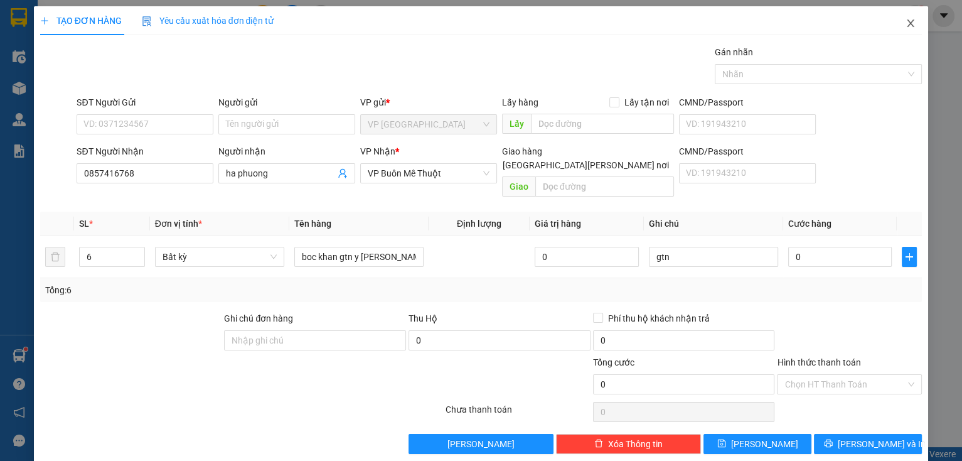
click at [906, 23] on icon "close" at bounding box center [911, 23] width 10 height 10
click at [902, 23] on span "suong.ducminh" at bounding box center [859, 16] width 89 height 16
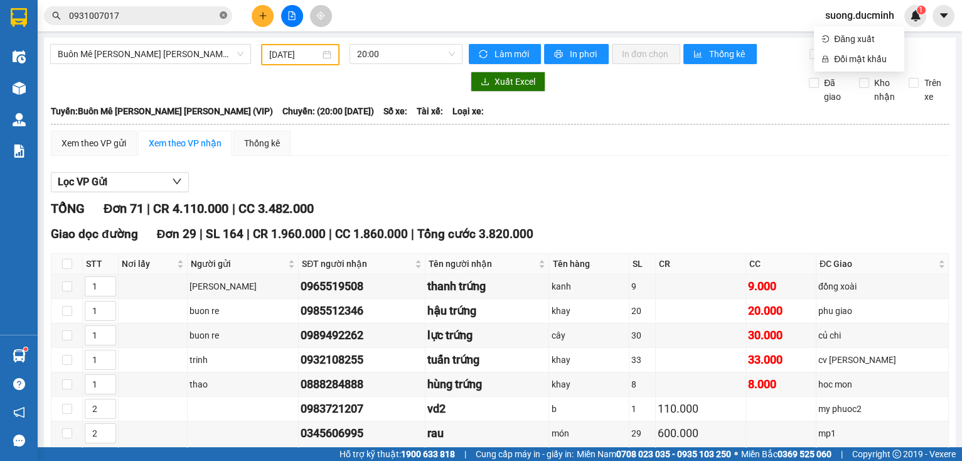
click at [223, 14] on icon "close-circle" at bounding box center [224, 15] width 8 height 8
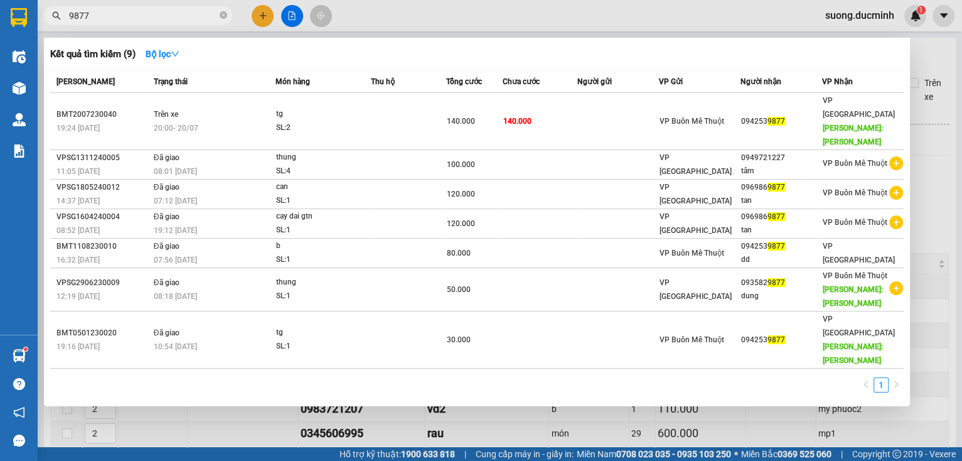
type input "9877"
click at [919, 200] on div at bounding box center [481, 230] width 962 height 461
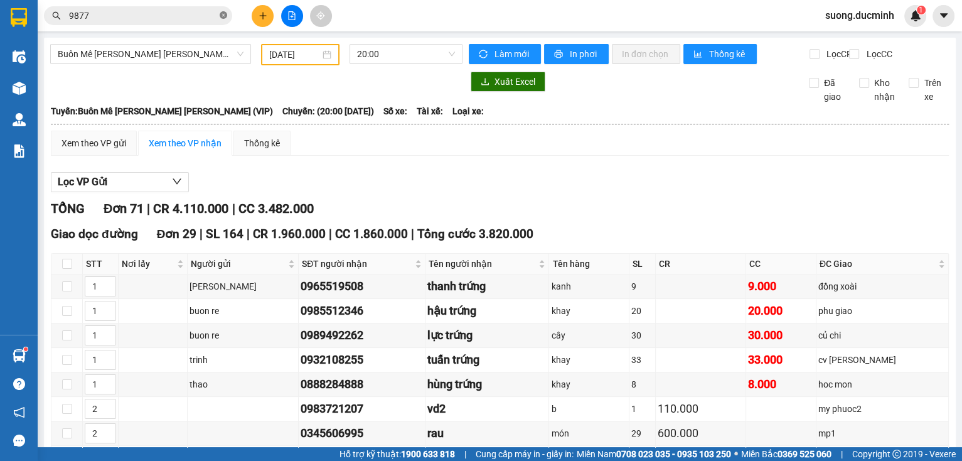
click at [225, 14] on icon "close-circle" at bounding box center [224, 15] width 8 height 8
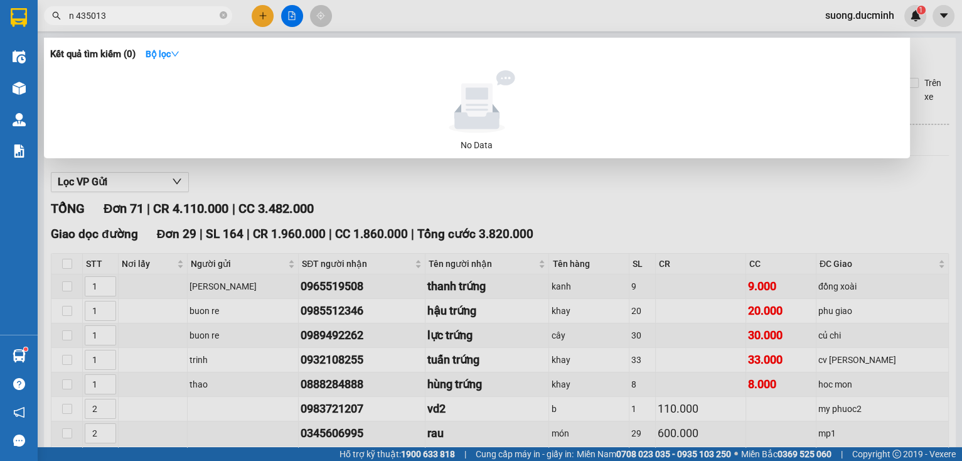
type input "n 4350132"
click at [225, 15] on icon "close-circle" at bounding box center [224, 15] width 8 height 8
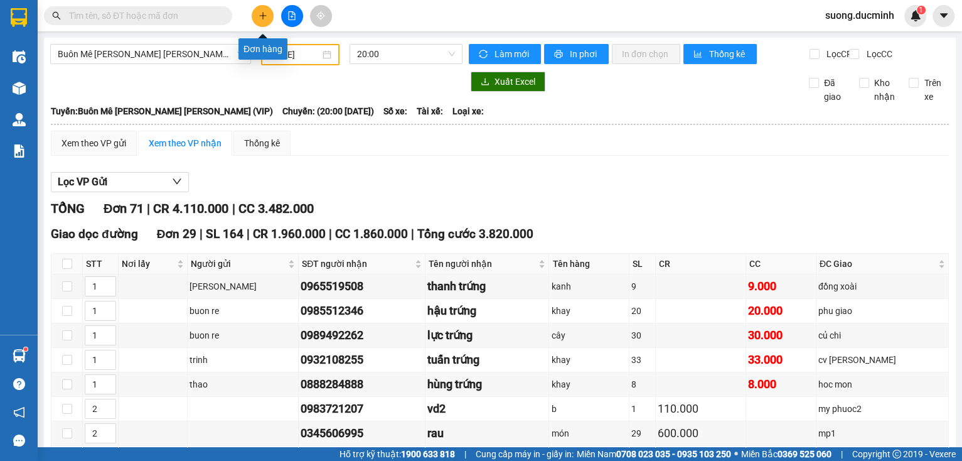
click at [265, 21] on button at bounding box center [263, 16] width 22 height 22
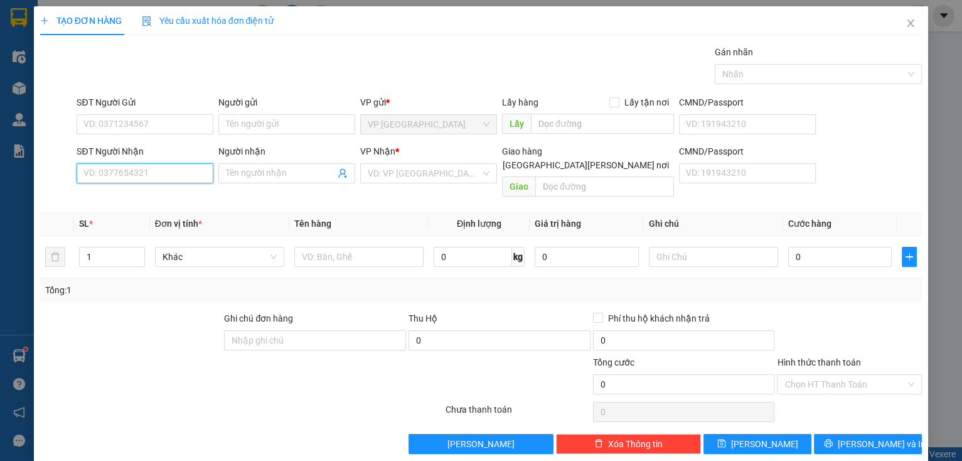
click at [108, 168] on input "SĐT Người Nhận" at bounding box center [145, 173] width 137 height 20
click at [115, 191] on div "0857416768 - ha phuong" at bounding box center [145, 198] width 124 height 14
type input "0857416768"
type input "ha phuong"
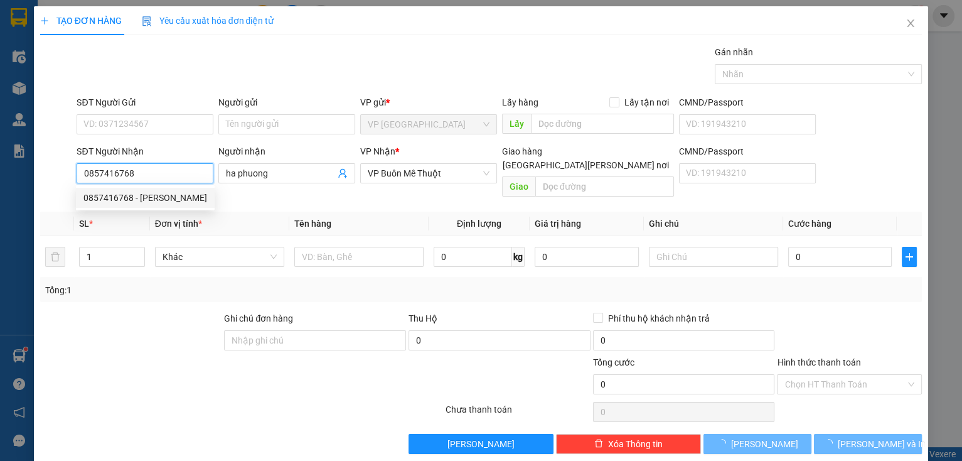
type input "30.000"
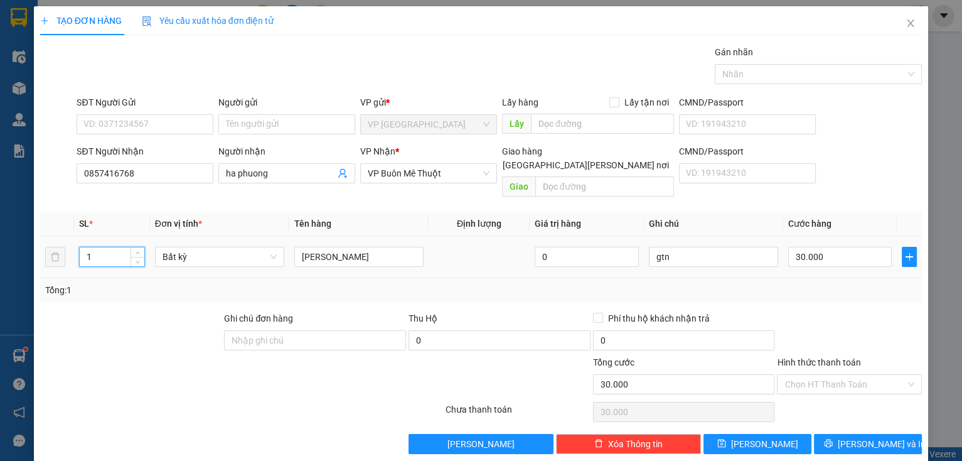
drag, startPoint x: 110, startPoint y: 243, endPoint x: 72, endPoint y: 246, distance: 38.4
click at [72, 246] on tr "1 Bất kỳ boc khan 0 gtn 30.000" at bounding box center [481, 257] width 882 height 42
type input "6"
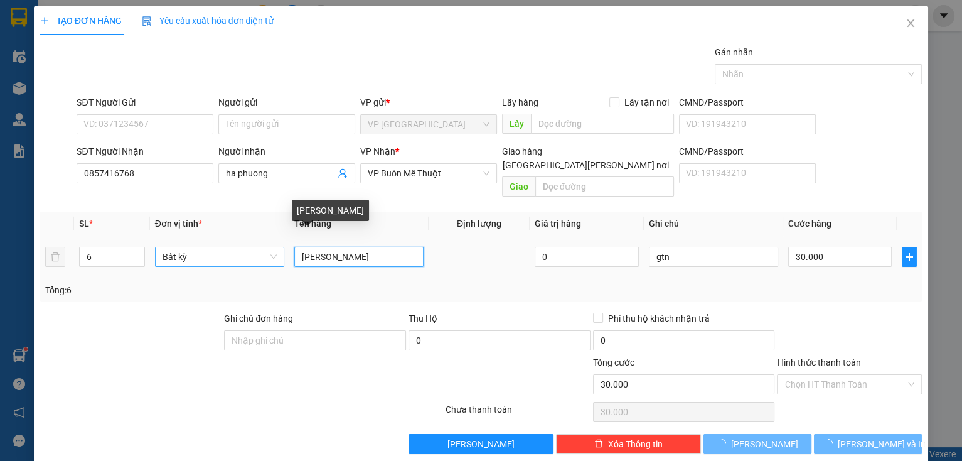
drag, startPoint x: 336, startPoint y: 242, endPoint x: 264, endPoint y: 245, distance: 72.9
click at [263, 245] on tr "6 Bất kỳ boc khan 0 gtn 30.000" at bounding box center [481, 257] width 882 height 42
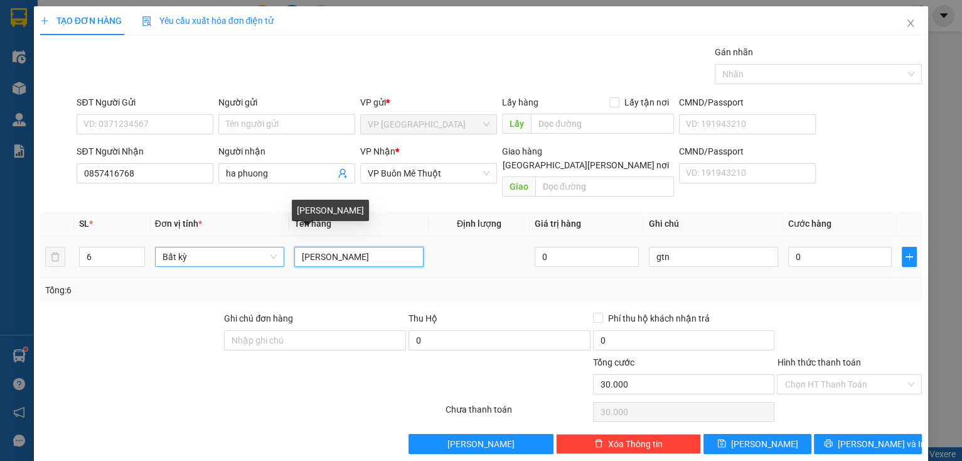
type input "0"
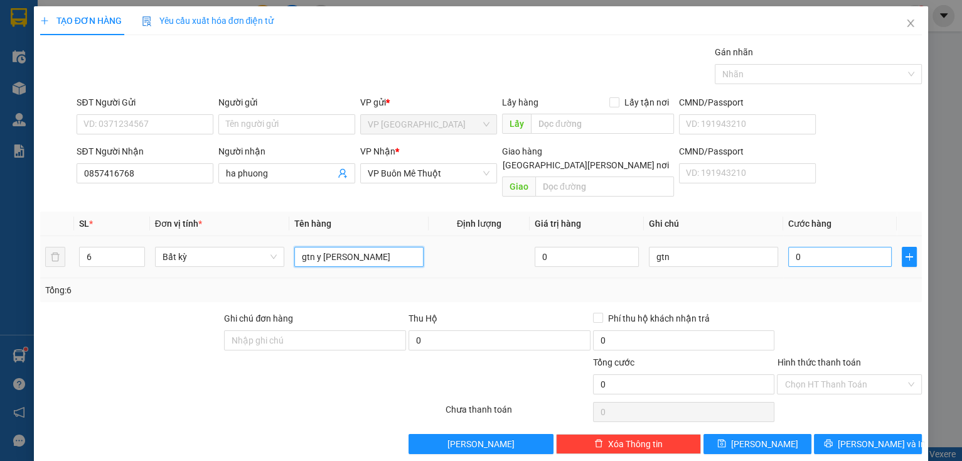
type input "gtn y [PERSON_NAME]"
click at [818, 247] on input "0" at bounding box center [840, 257] width 104 height 20
type input "7"
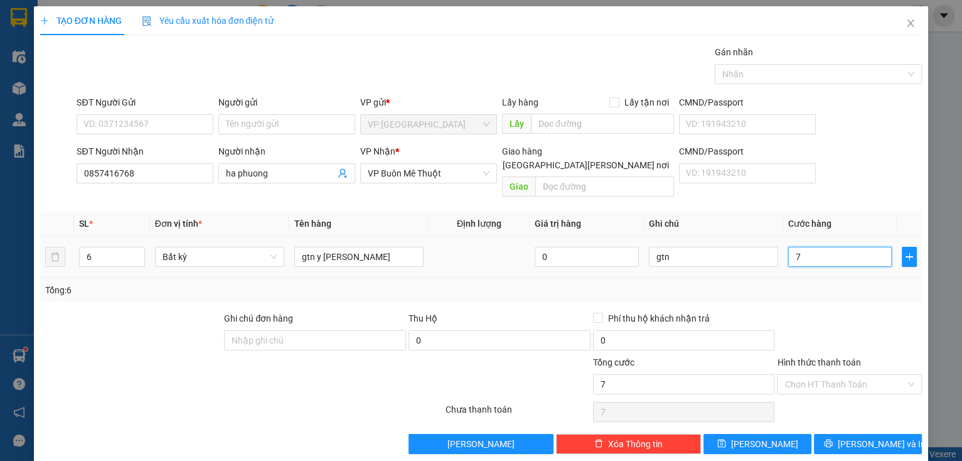
type input "70"
type input "700"
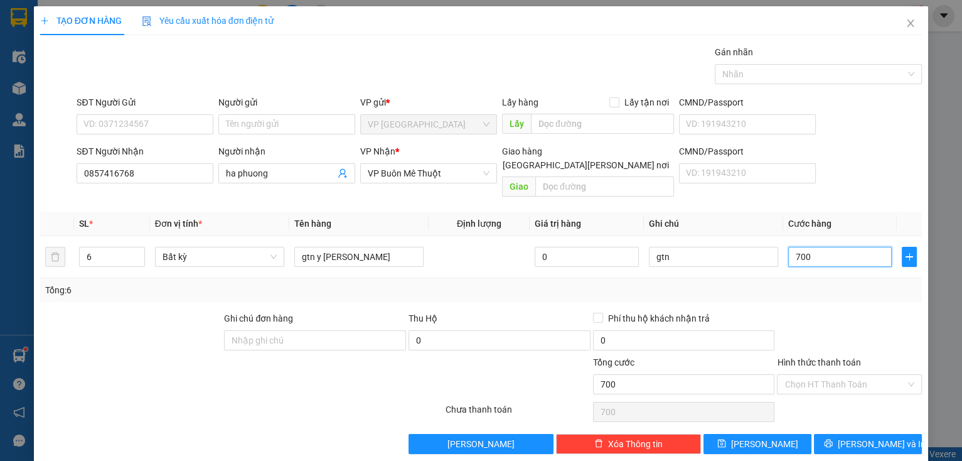
type input "700"
type input "700.000"
click at [828, 311] on div at bounding box center [849, 333] width 147 height 44
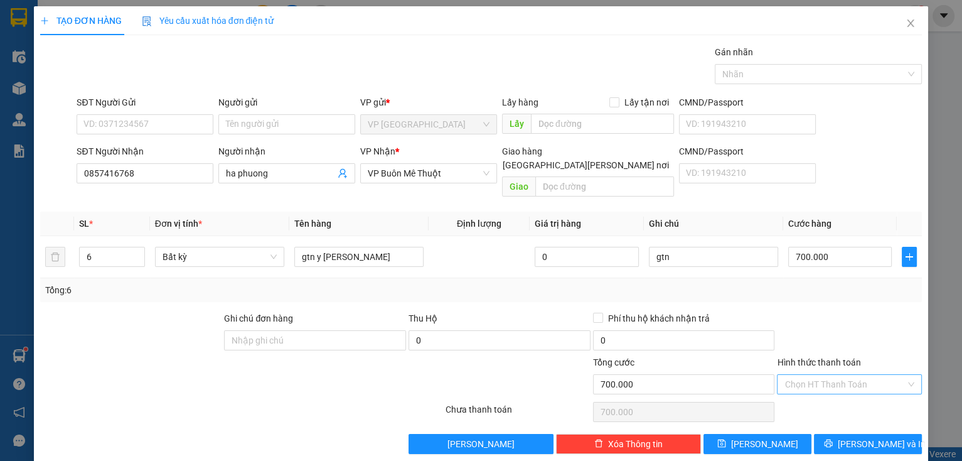
click at [816, 375] on input "Hình thức thanh toán" at bounding box center [844, 384] width 121 height 19
click at [818, 384] on div "Tại văn phòng" at bounding box center [843, 394] width 144 height 20
type input "0"
click at [849, 434] on button "[PERSON_NAME] và In" at bounding box center [868, 444] width 108 height 20
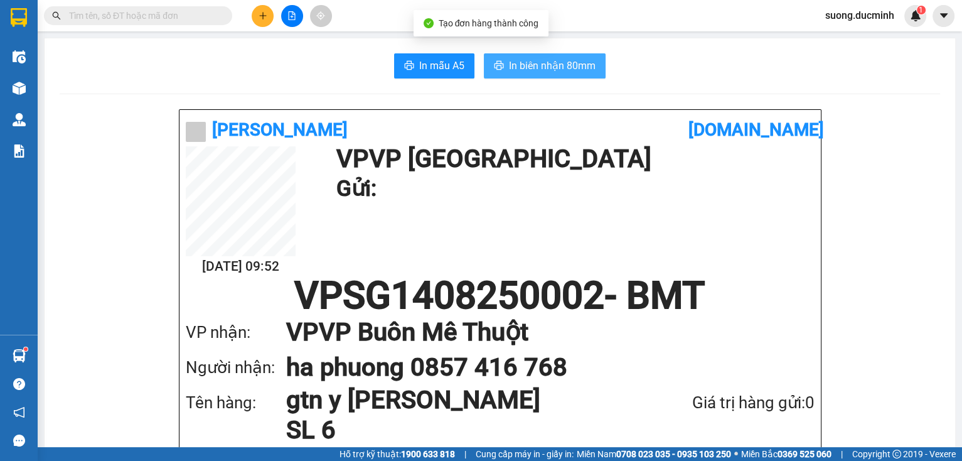
click at [519, 69] on span "In biên nhận 80mm" at bounding box center [552, 66] width 87 height 16
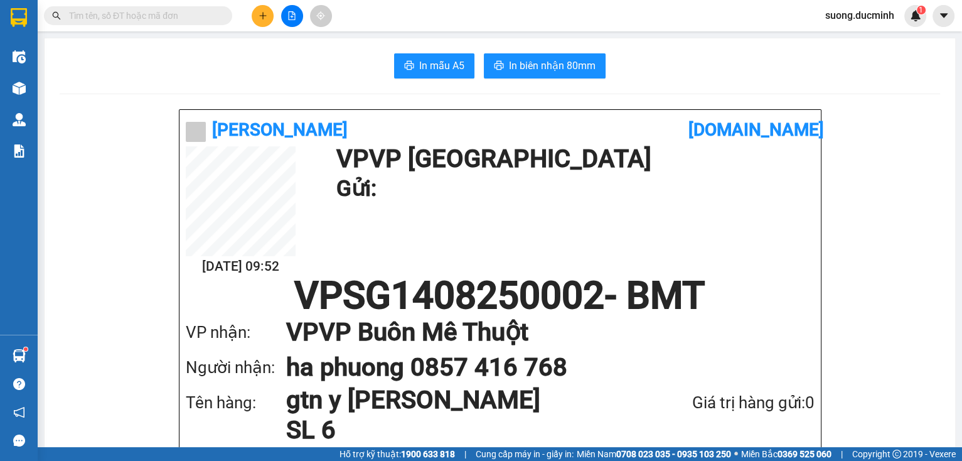
drag, startPoint x: 191, startPoint y: 13, endPoint x: 203, endPoint y: 13, distance: 12.6
click at [191, 12] on input "text" at bounding box center [143, 16] width 148 height 14
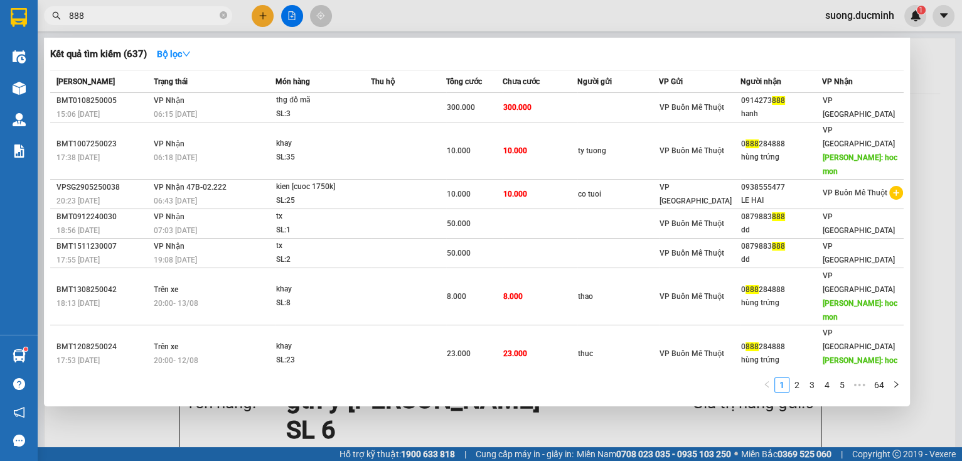
type input "888"
click at [260, 20] on div at bounding box center [481, 230] width 962 height 461
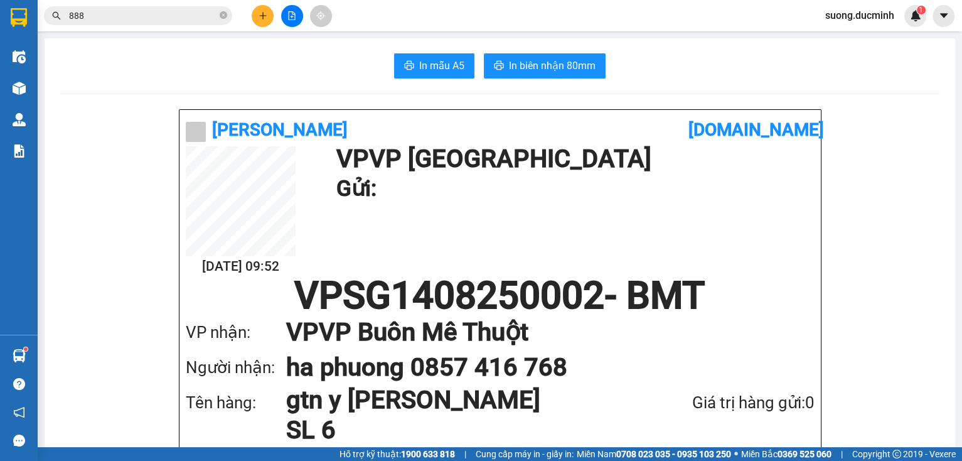
click at [226, 16] on icon "close-circle" at bounding box center [224, 15] width 8 height 8
click at [192, 26] on div "Kết quả tìm kiếm ( 637 ) Bộ lọc Mã ĐH Trạng thái Món hàng Thu hộ Tổng cước Chưa…" at bounding box center [122, 16] width 245 height 22
click at [270, 16] on button at bounding box center [263, 16] width 22 height 22
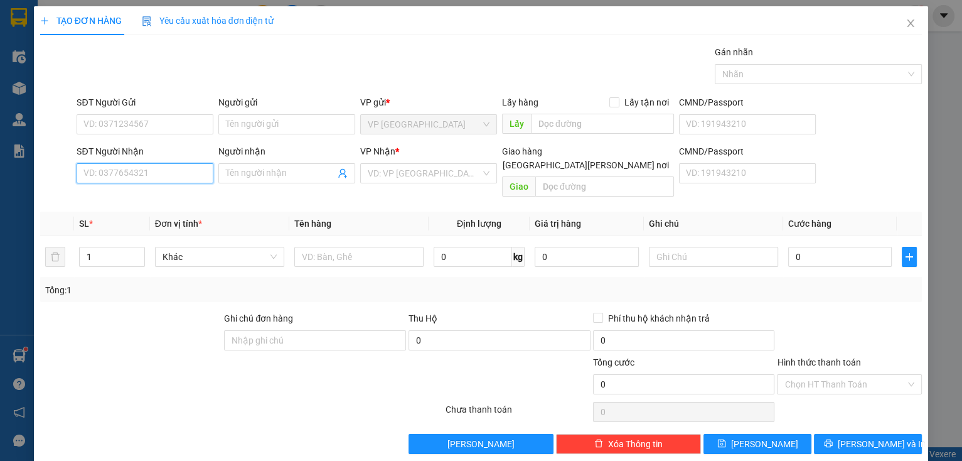
click at [163, 165] on input "SĐT Người Nhận" at bounding box center [145, 173] width 137 height 20
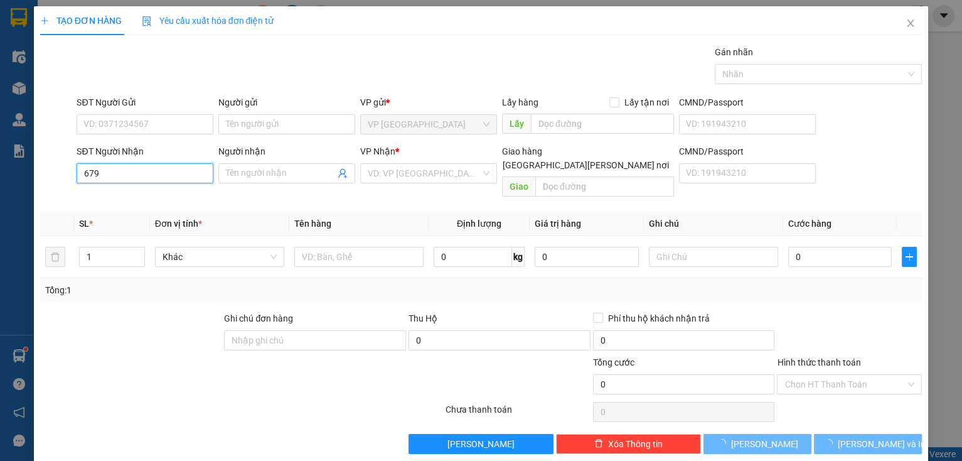
click at [173, 175] on input "679" at bounding box center [145, 173] width 137 height 20
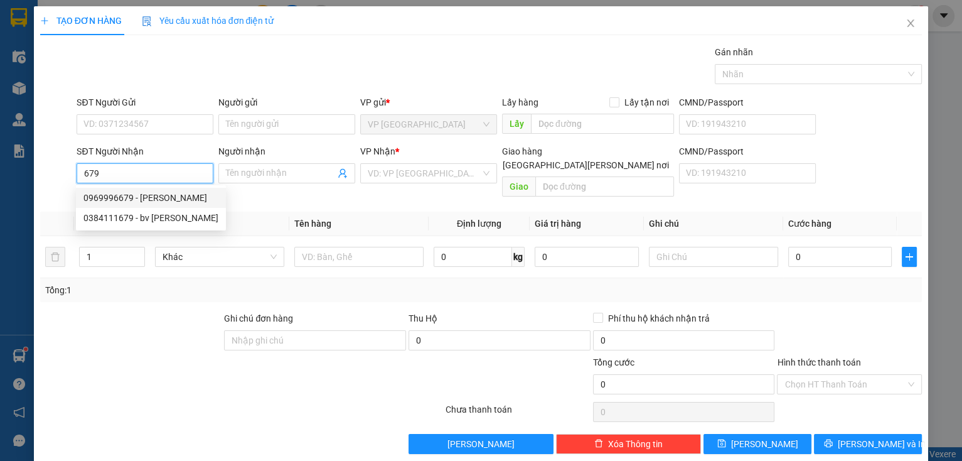
click at [159, 197] on div "0969996679 - tuan y wang" at bounding box center [150, 198] width 135 height 14
type input "0969996679"
type input "[PERSON_NAME]"
type input "y [PERSON_NAME]"
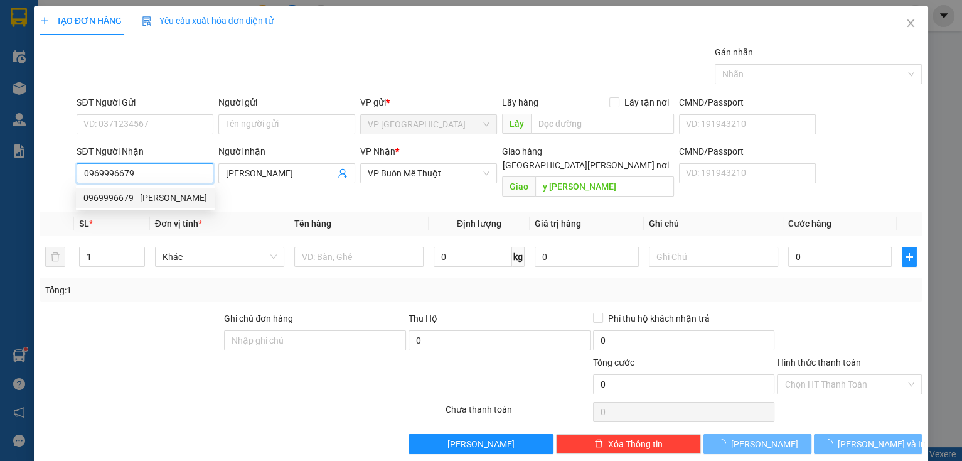
type input "360.000"
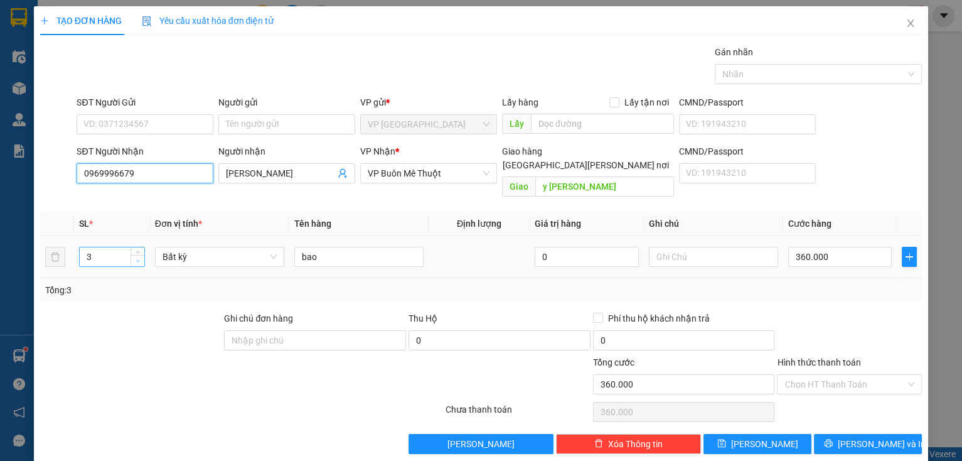
type input "0969996679"
click at [134, 257] on span "down" at bounding box center [138, 261] width 8 height 8
drag, startPoint x: 80, startPoint y: 334, endPoint x: 135, endPoint y: 246, distance: 103.4
click at [136, 259] on icon "down" at bounding box center [138, 261] width 4 height 4
type input "1"
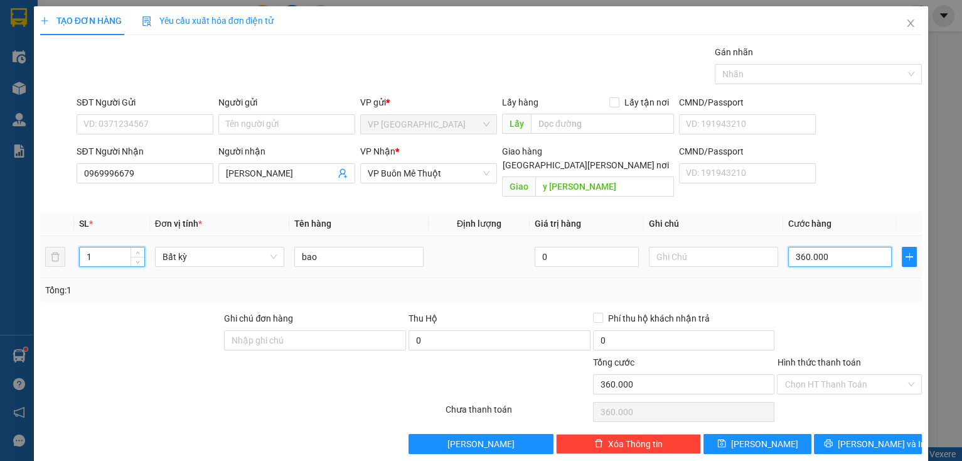
click at [833, 247] on input "360.000" at bounding box center [840, 257] width 104 height 20
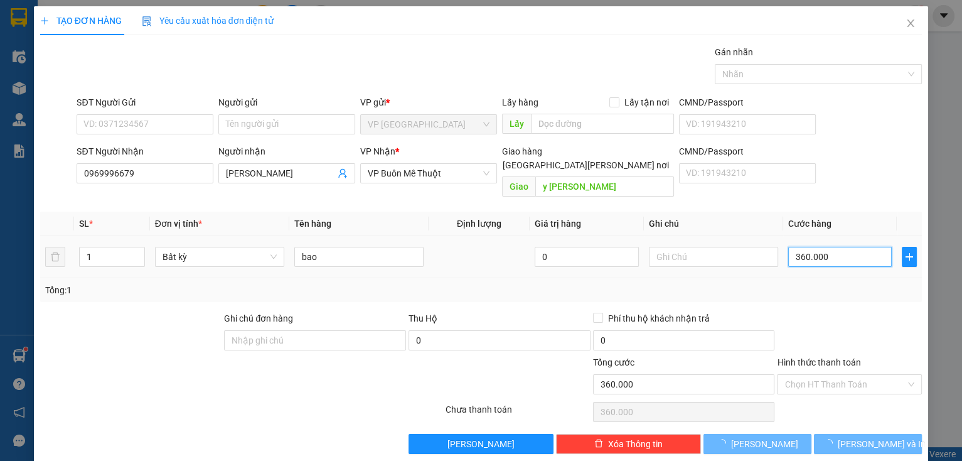
type input "0"
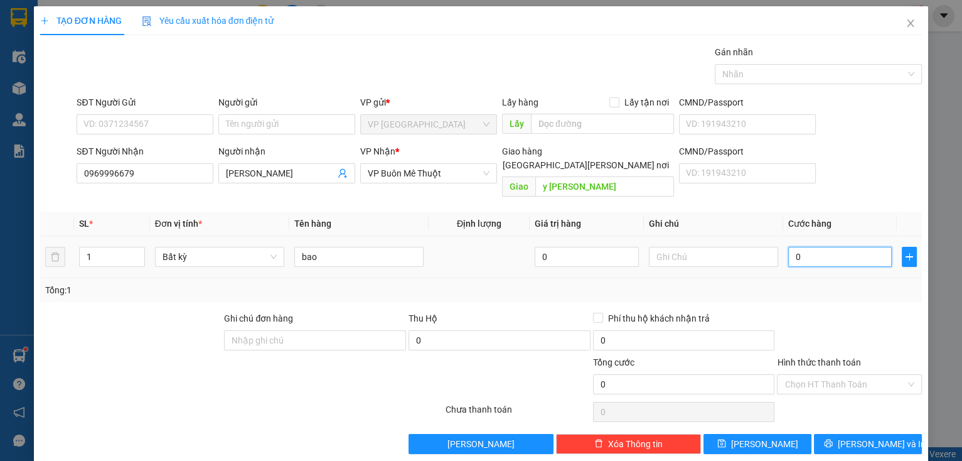
type input "1"
type input "01"
type input "12"
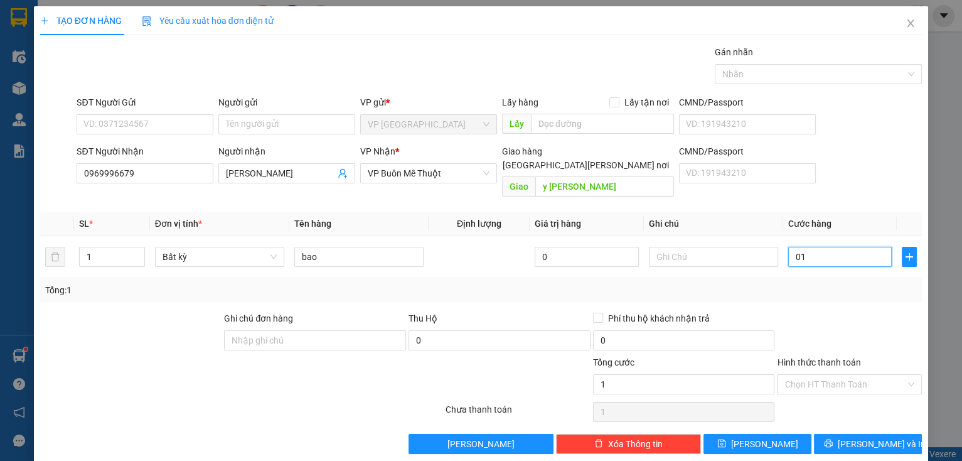
type input "012"
type input "120"
type input "0.120"
type input "120.000"
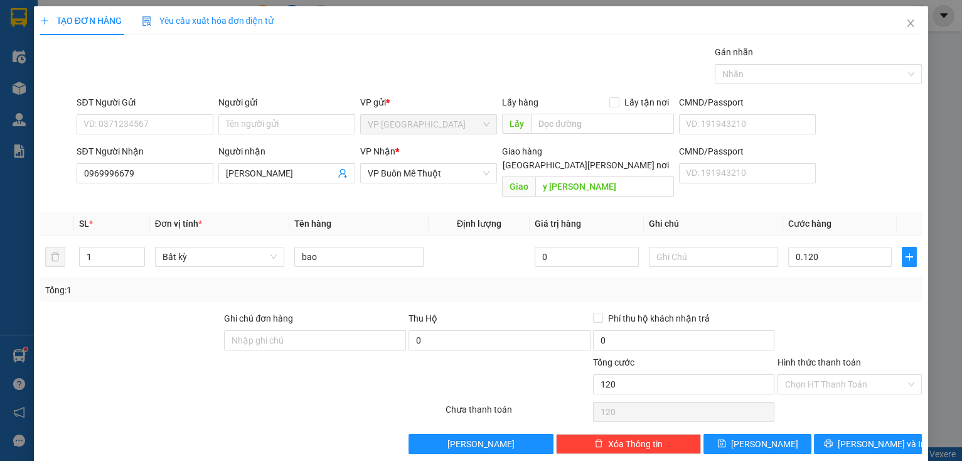
type input "120.000"
click at [841, 311] on div at bounding box center [849, 333] width 147 height 44
drag, startPoint x: 841, startPoint y: 306, endPoint x: 837, endPoint y: 319, distance: 13.3
click at [841, 311] on div at bounding box center [849, 333] width 147 height 44
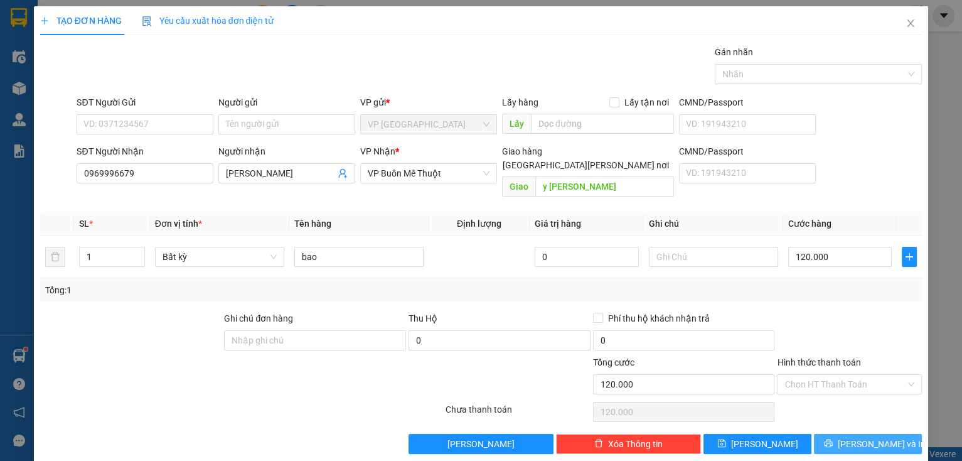
click at [855, 437] on span "[PERSON_NAME] và In" at bounding box center [882, 444] width 88 height 14
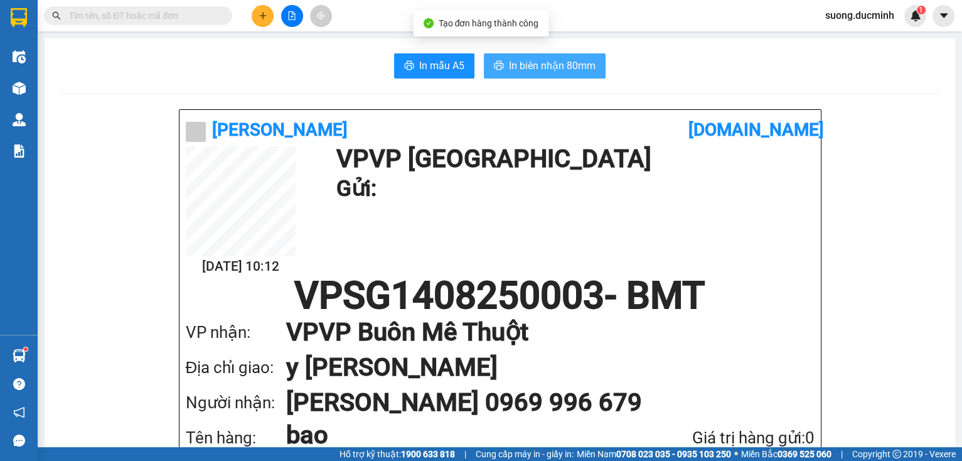
click at [533, 55] on button "In biên nhận 80mm" at bounding box center [545, 65] width 122 height 25
drag, startPoint x: 494, startPoint y: 66, endPoint x: 567, endPoint y: 120, distance: 90.1
click at [496, 67] on icon "printer" at bounding box center [499, 65] width 10 height 10
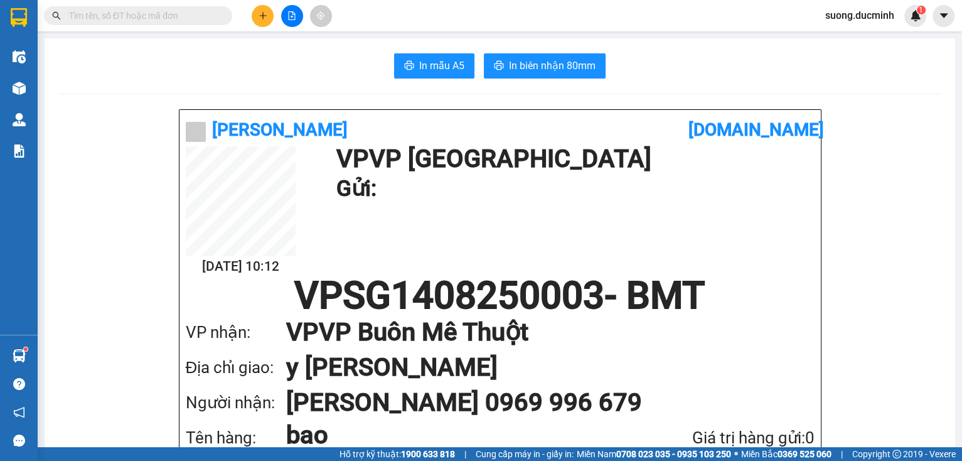
click at [151, 22] on input "text" at bounding box center [143, 16] width 148 height 14
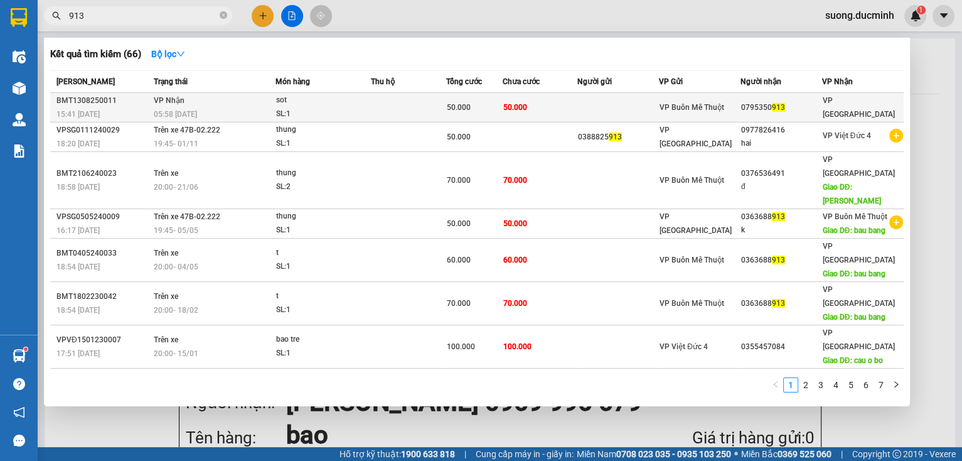
type input "913"
click at [417, 113] on td at bounding box center [408, 107] width 75 height 29
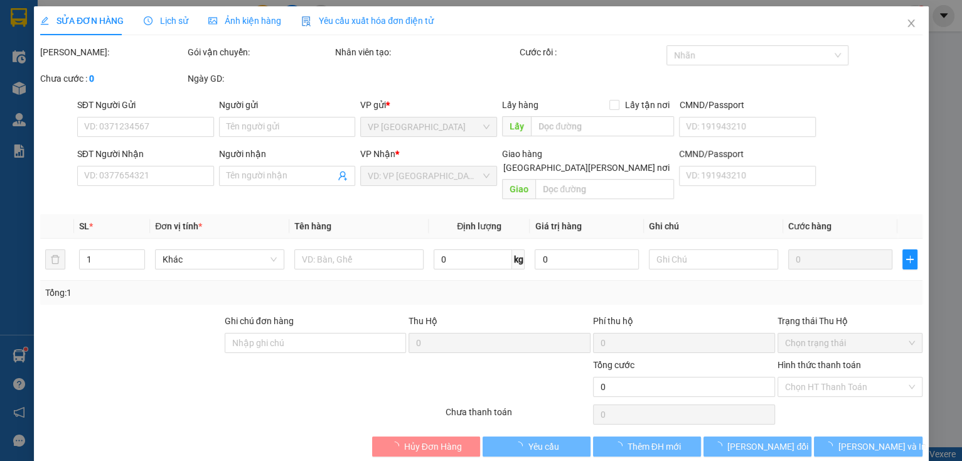
type input "0795350913"
type input "50.000"
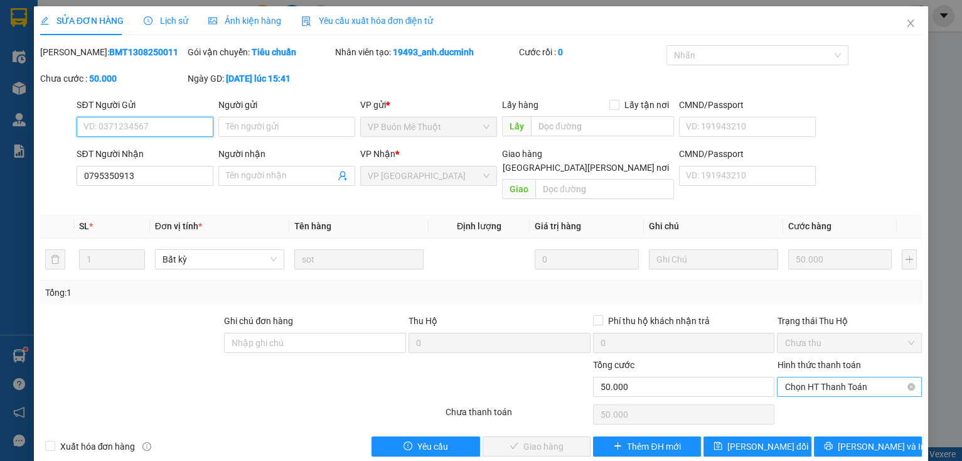
click at [805, 377] on span "Chọn HT Thanh Toán" at bounding box center [849, 386] width 130 height 19
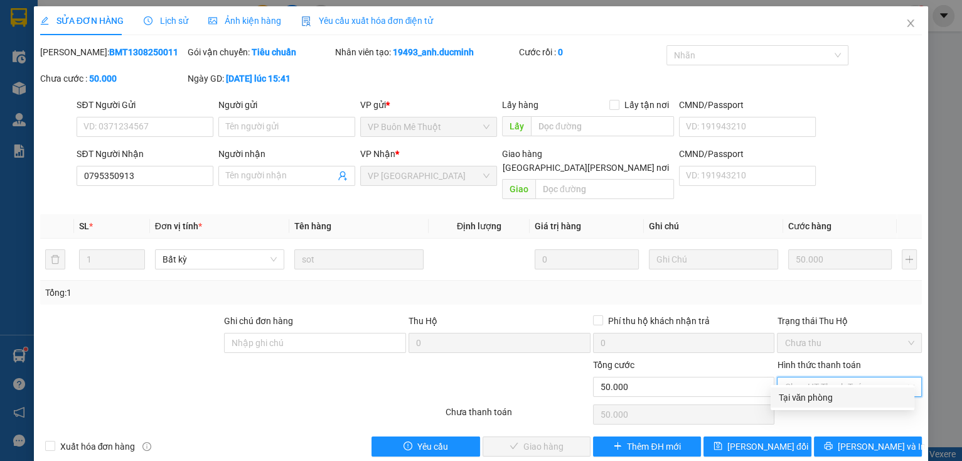
click at [811, 397] on div "Tại văn phòng" at bounding box center [842, 397] width 129 height 14
type input "0"
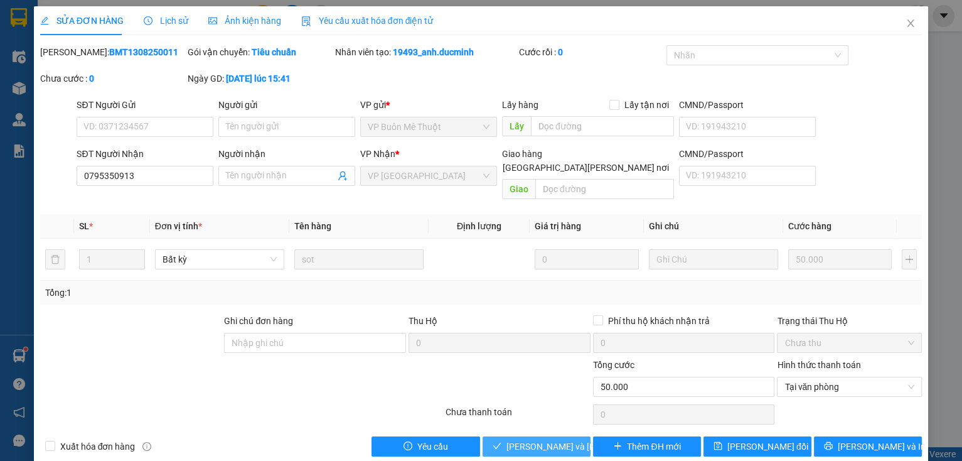
click at [564, 439] on span "[PERSON_NAME] và [PERSON_NAME] hàng" at bounding box center [590, 446] width 169 height 14
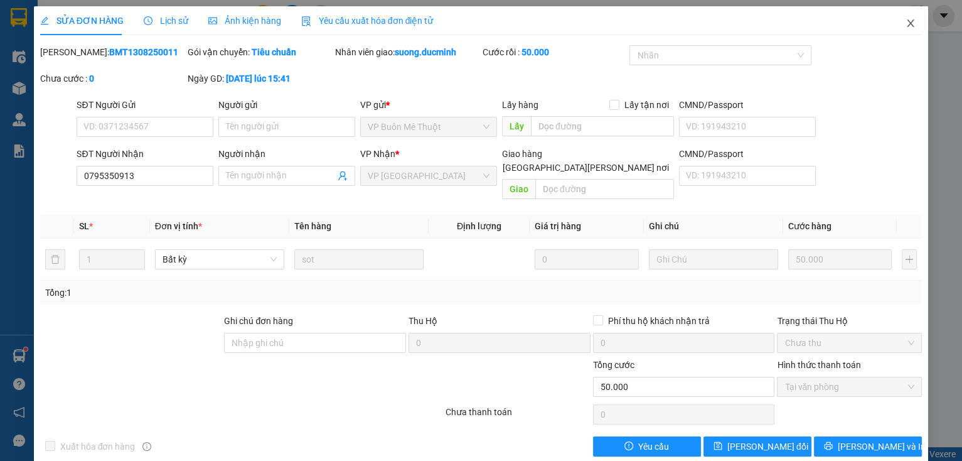
click at [906, 24] on icon "close" at bounding box center [911, 23] width 10 height 10
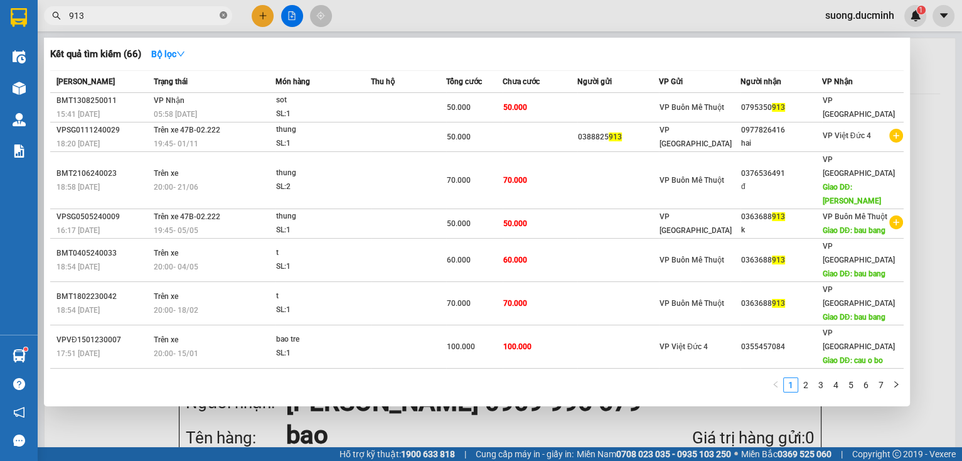
click at [223, 14] on icon "close-circle" at bounding box center [224, 15] width 8 height 8
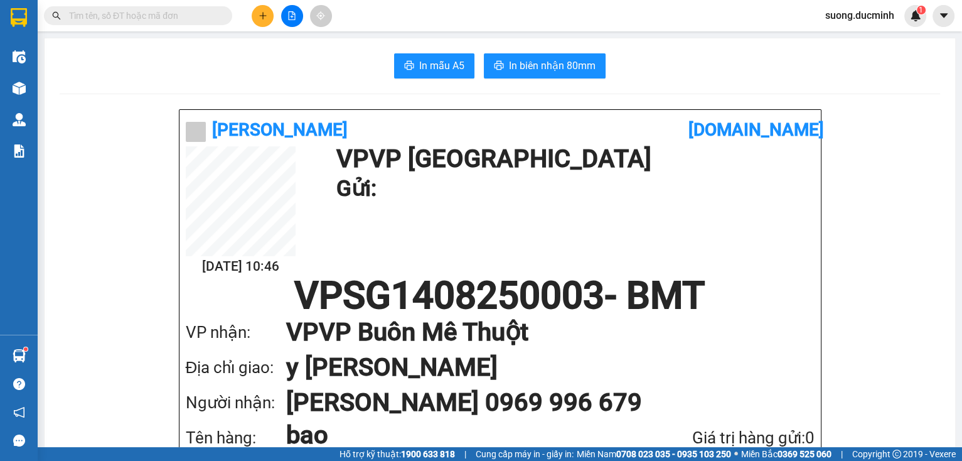
click at [189, 10] on input "text" at bounding box center [143, 16] width 148 height 14
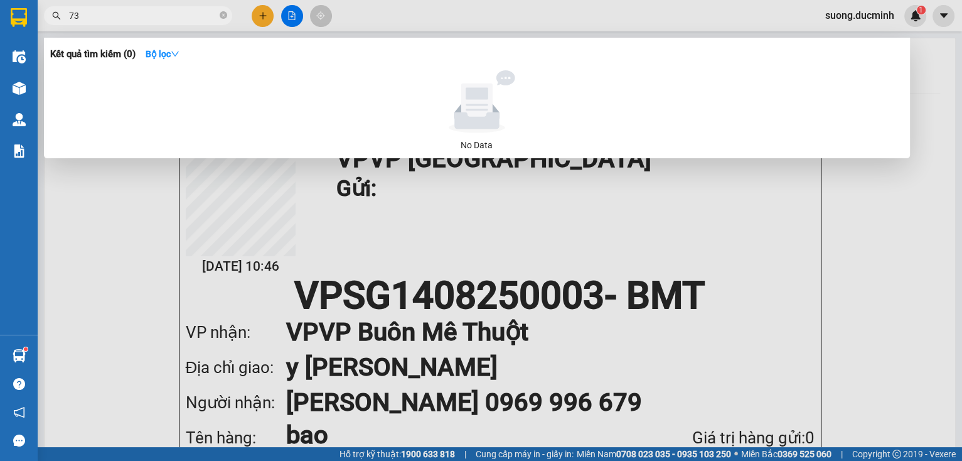
type input "7"
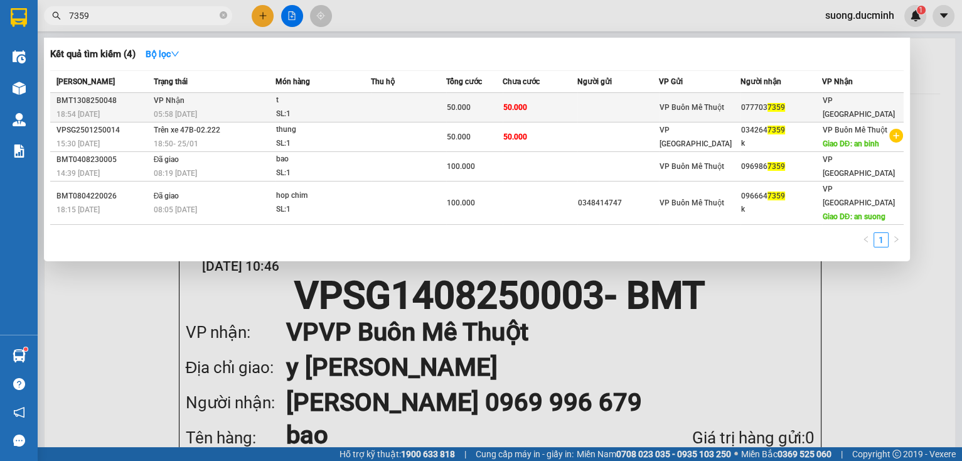
type input "7359"
click at [500, 102] on div "50.000" at bounding box center [474, 107] width 55 height 14
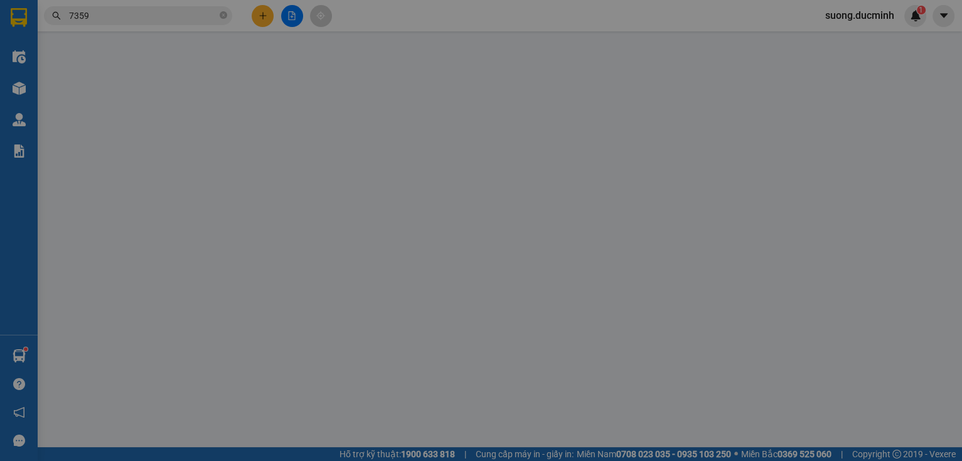
type input "0777037359"
type input "50.000"
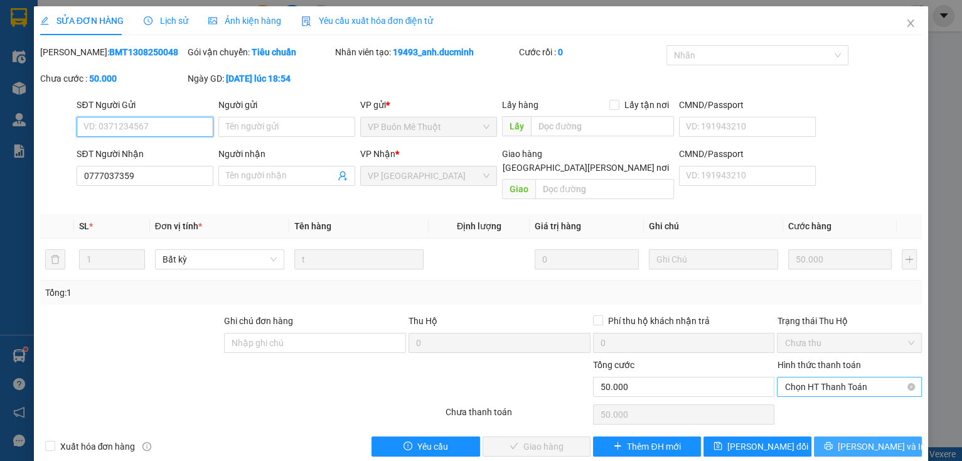
click at [821, 377] on span "Chọn HT Thanh Toán" at bounding box center [849, 386] width 130 height 19
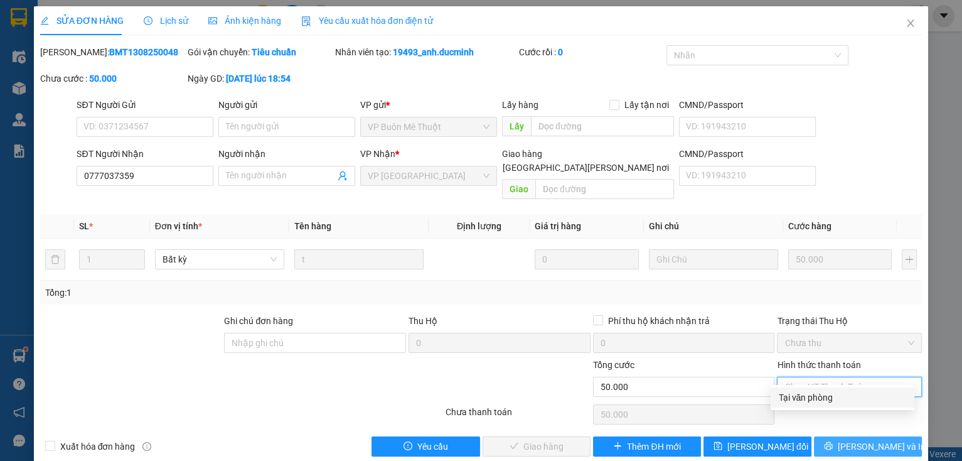
click at [816, 394] on div "Tại văn phòng" at bounding box center [842, 397] width 129 height 14
type input "0"
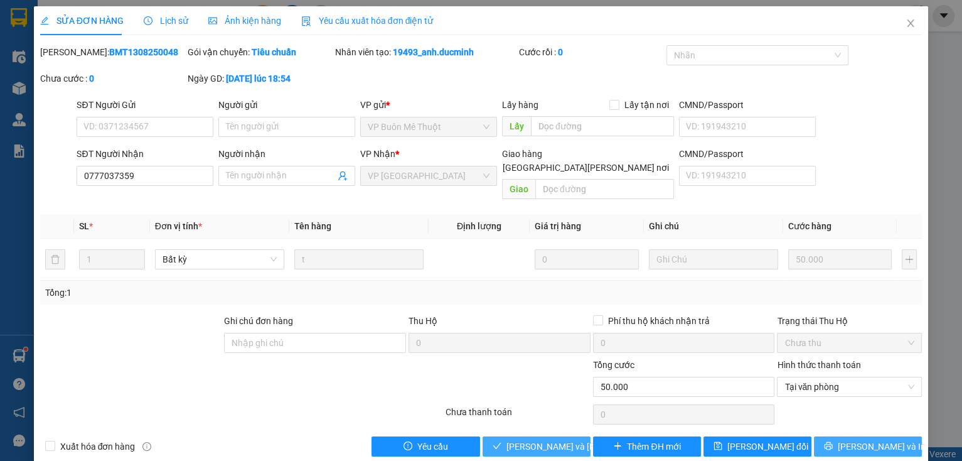
click at [540, 439] on button "[PERSON_NAME] và [PERSON_NAME] hàng" at bounding box center [537, 446] width 108 height 20
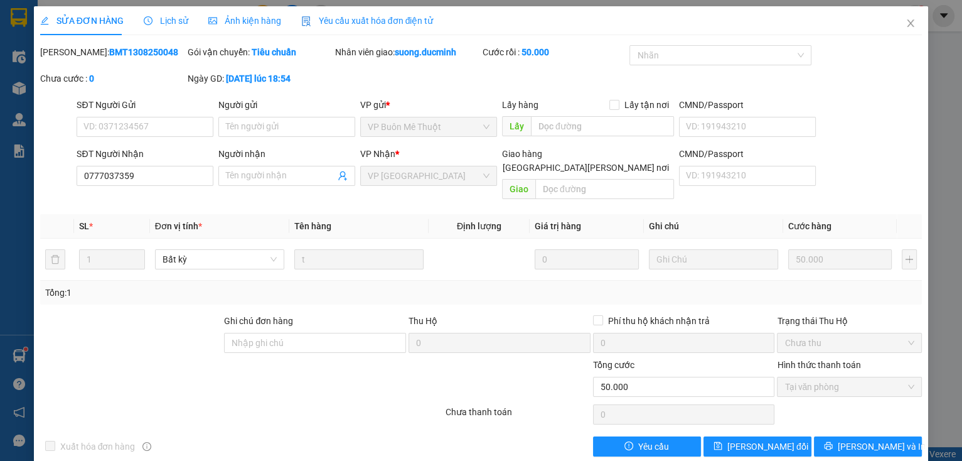
click at [171, 24] on span "Lịch sử" at bounding box center [166, 21] width 45 height 10
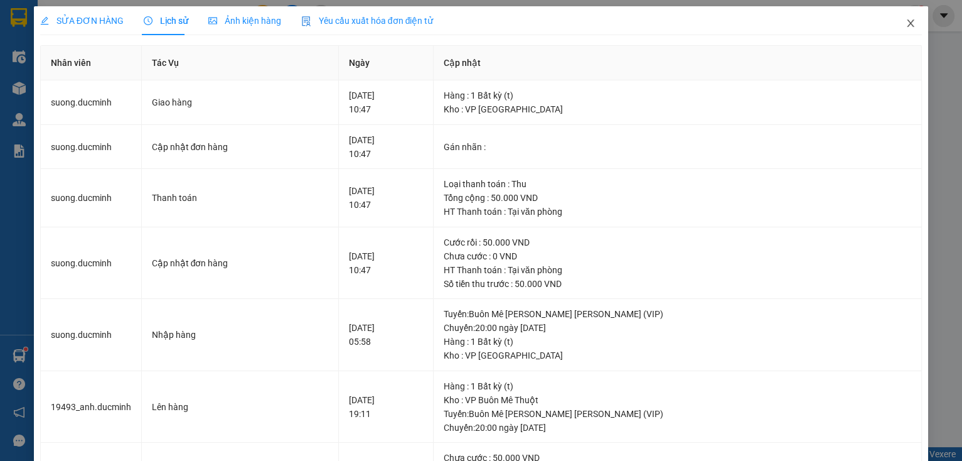
click at [906, 24] on icon "close" at bounding box center [911, 23] width 10 height 10
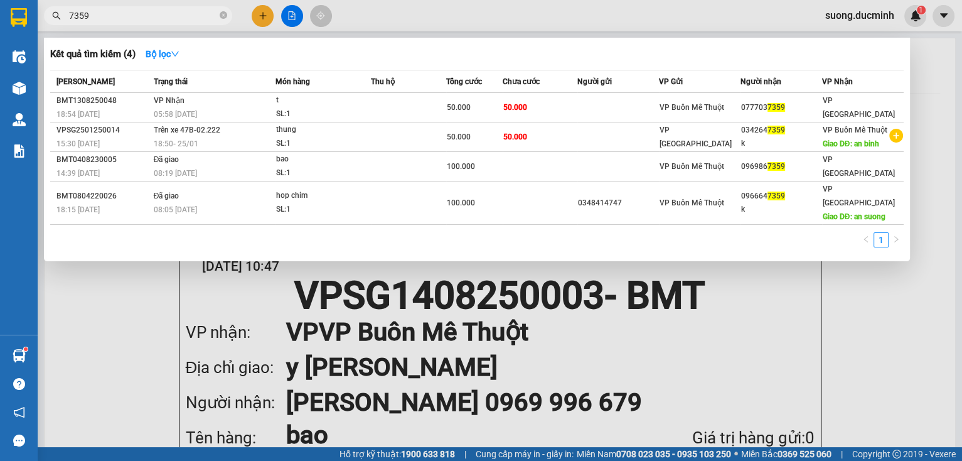
click at [173, 18] on input "7359" at bounding box center [143, 16] width 148 height 14
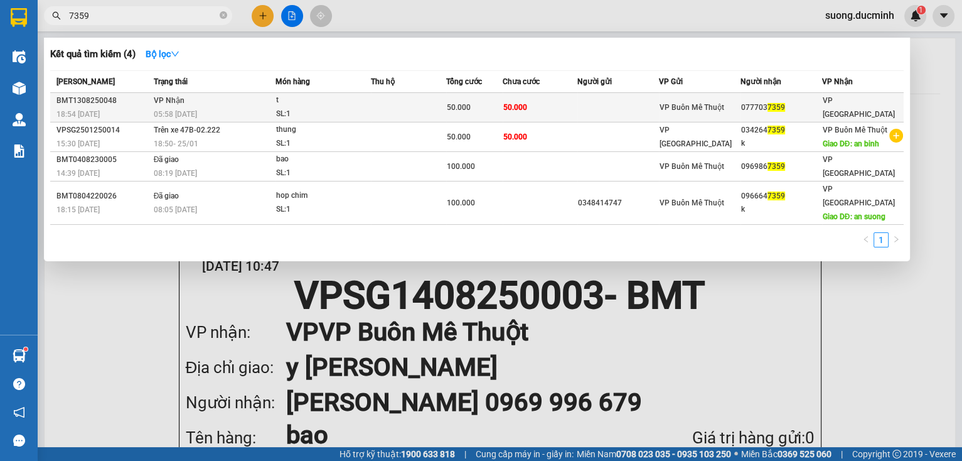
click at [776, 107] on span "7359" at bounding box center [776, 107] width 18 height 9
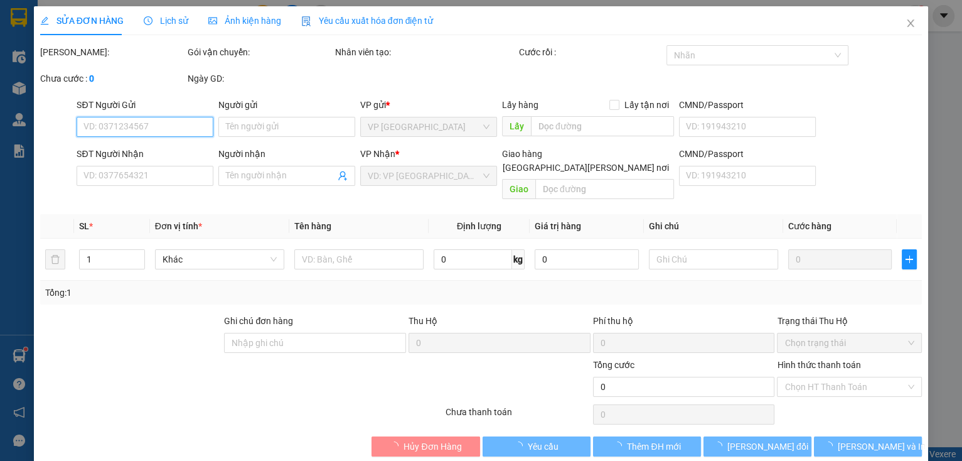
type input "0777037359"
type input "50.000"
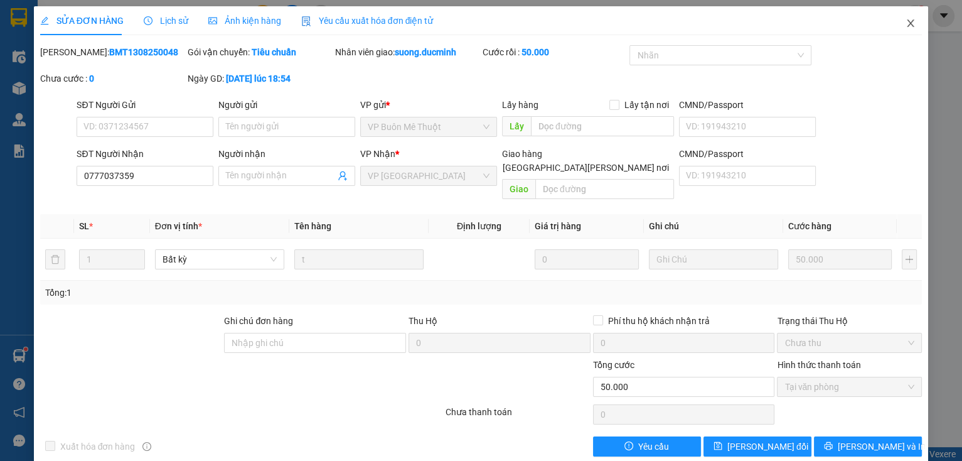
click at [907, 23] on icon "close" at bounding box center [910, 23] width 7 height 8
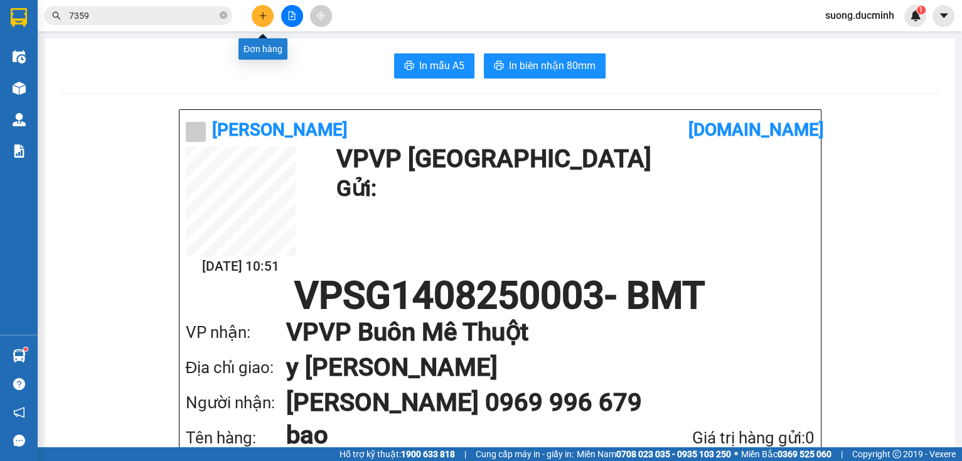
click at [261, 15] on icon "plus" at bounding box center [263, 15] width 9 height 9
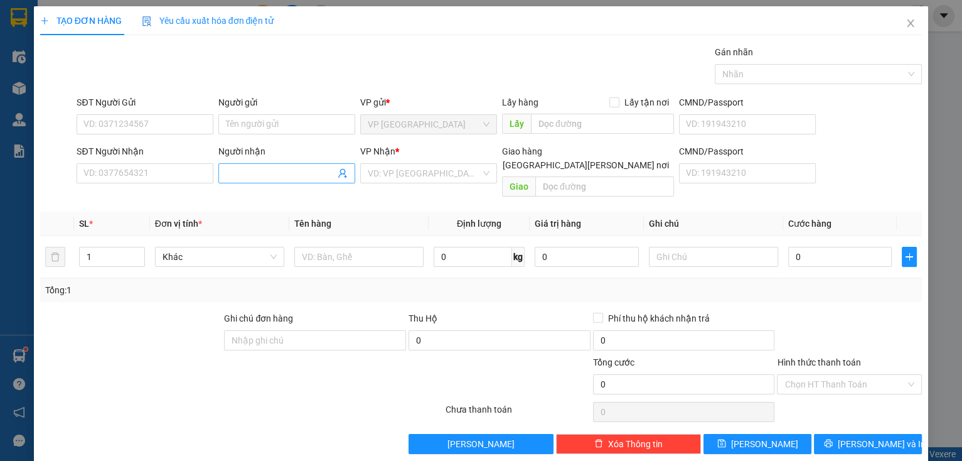
click at [301, 173] on input "Người nhận" at bounding box center [280, 173] width 109 height 14
type input "[PERSON_NAME]"
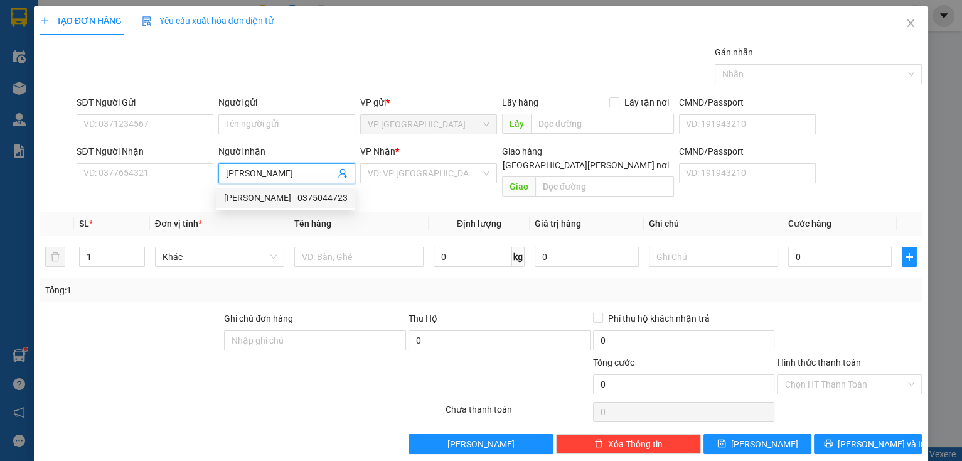
click at [302, 203] on div "hạnh kiệt - 0375044723" at bounding box center [286, 198] width 124 height 14
type input "0375044723"
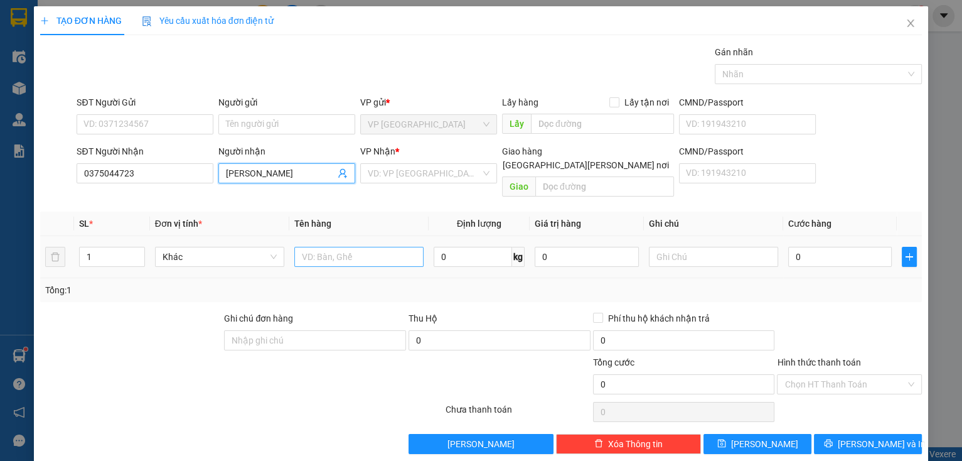
type input "[PERSON_NAME]"
click at [323, 248] on input "text" at bounding box center [358, 257] width 129 height 20
type input "bao"
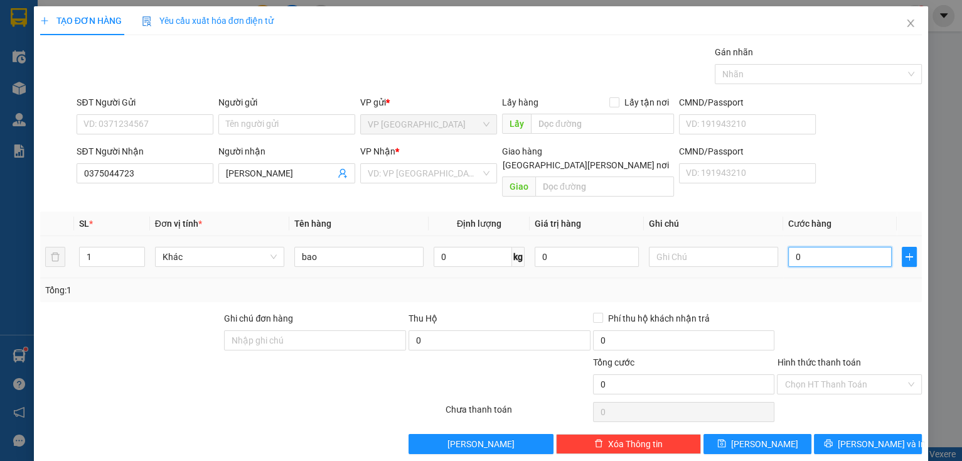
click at [802, 247] on input "0" at bounding box center [840, 257] width 104 height 20
type input "1"
type input "18"
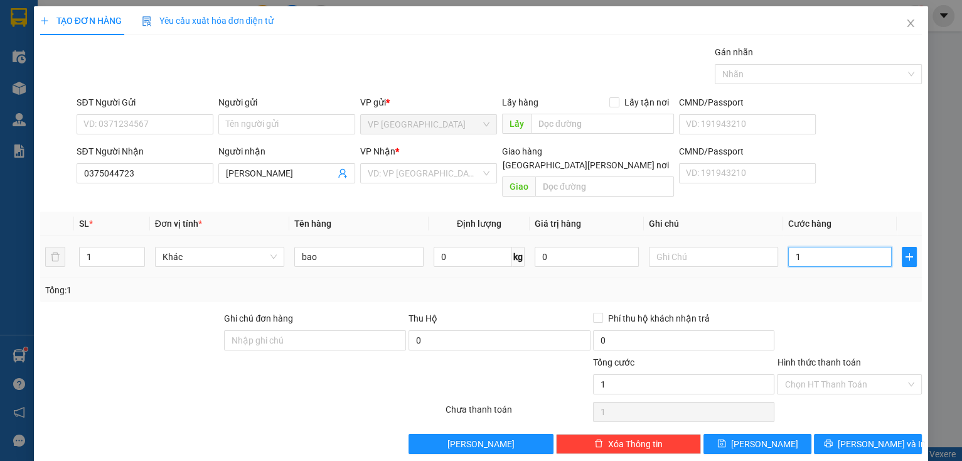
type input "18"
type input "180"
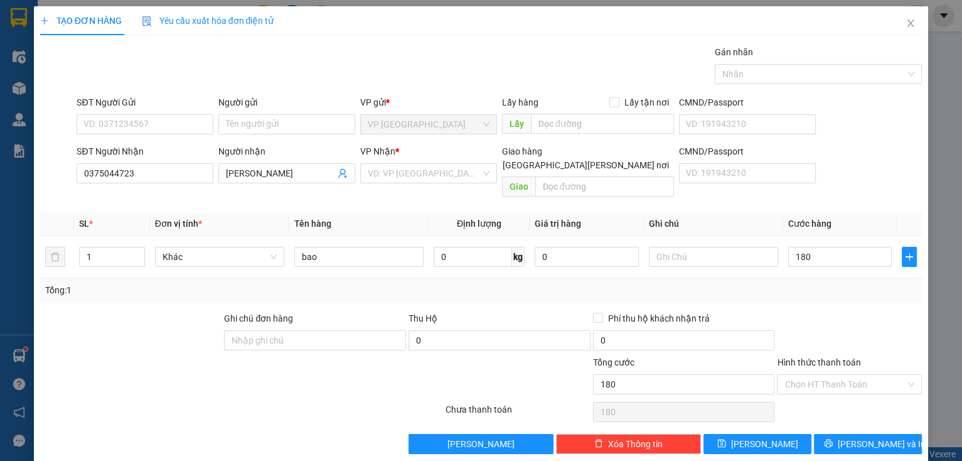
type input "180.000"
click at [820, 311] on div at bounding box center [849, 333] width 147 height 44
click at [824, 375] on input "Hình thức thanh toán" at bounding box center [844, 384] width 121 height 19
click at [818, 395] on div "Tại văn phòng" at bounding box center [842, 394] width 129 height 14
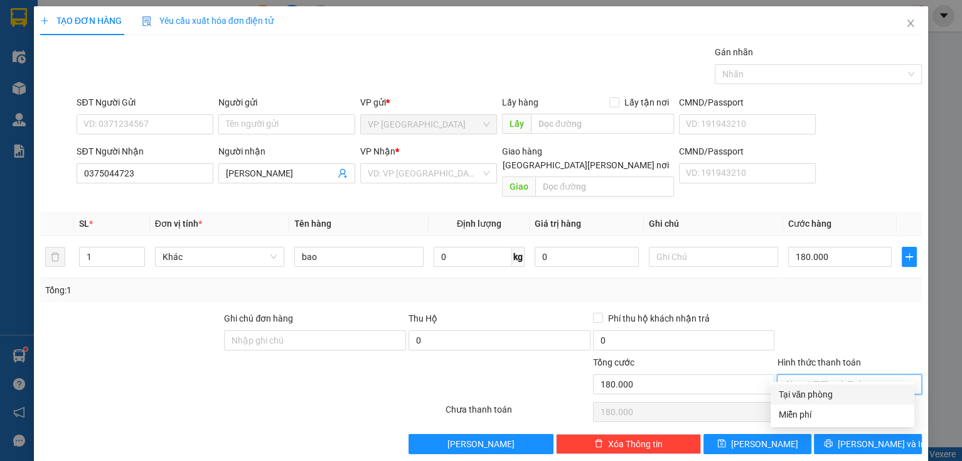
type input "0"
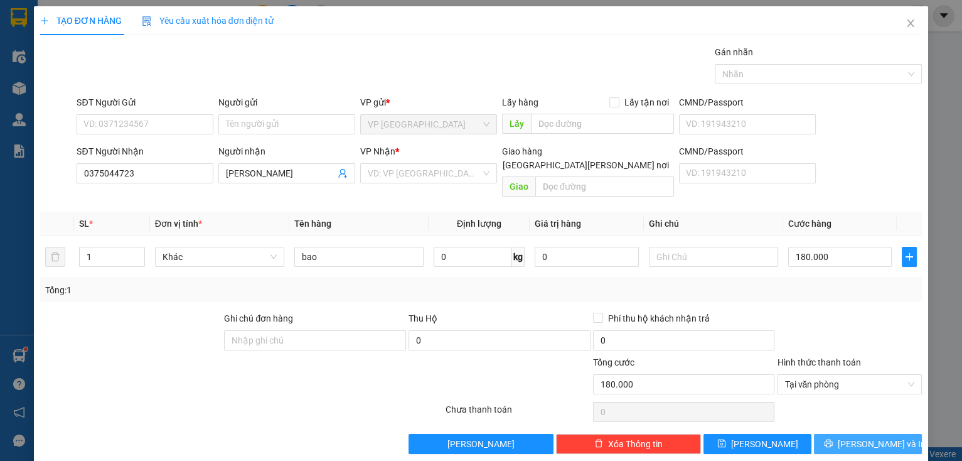
click at [835, 434] on button "[PERSON_NAME] và In" at bounding box center [868, 444] width 108 height 20
click at [439, 172] on input "search" at bounding box center [424, 173] width 113 height 19
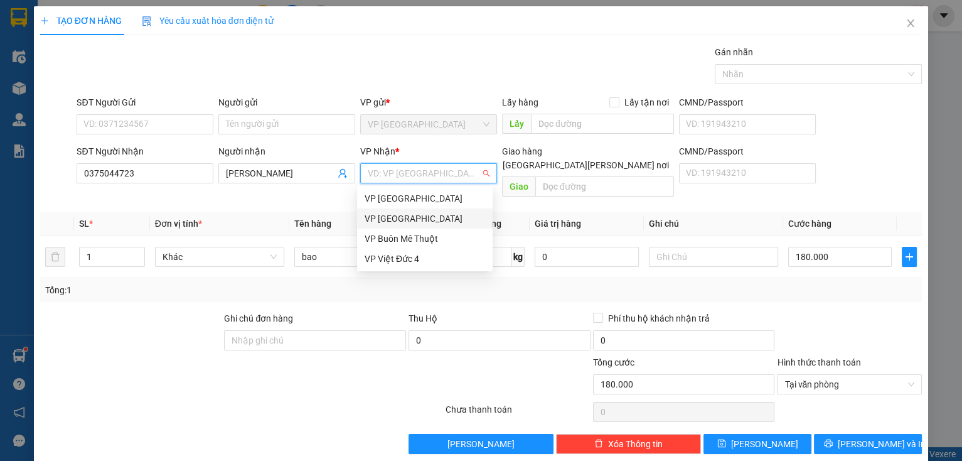
click at [427, 220] on div "VP [GEOGRAPHIC_DATA]" at bounding box center [425, 218] width 120 height 14
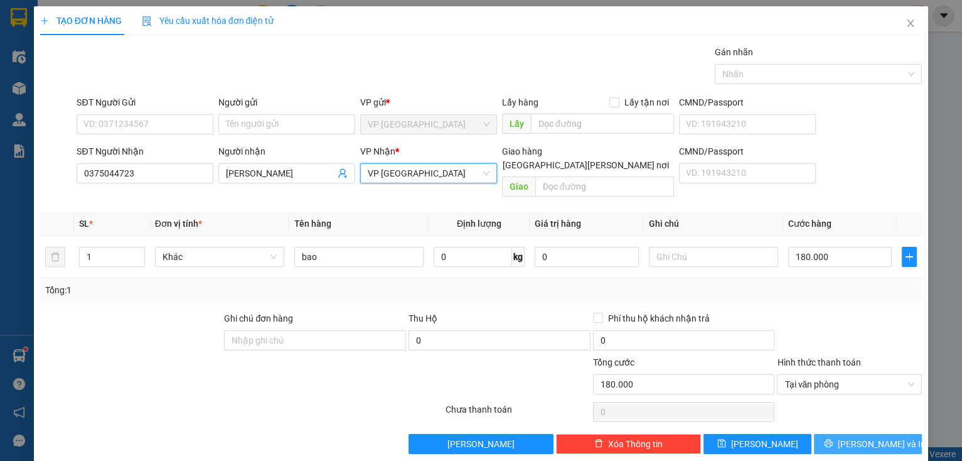
click at [833, 439] on icon "printer" at bounding box center [829, 443] width 8 height 8
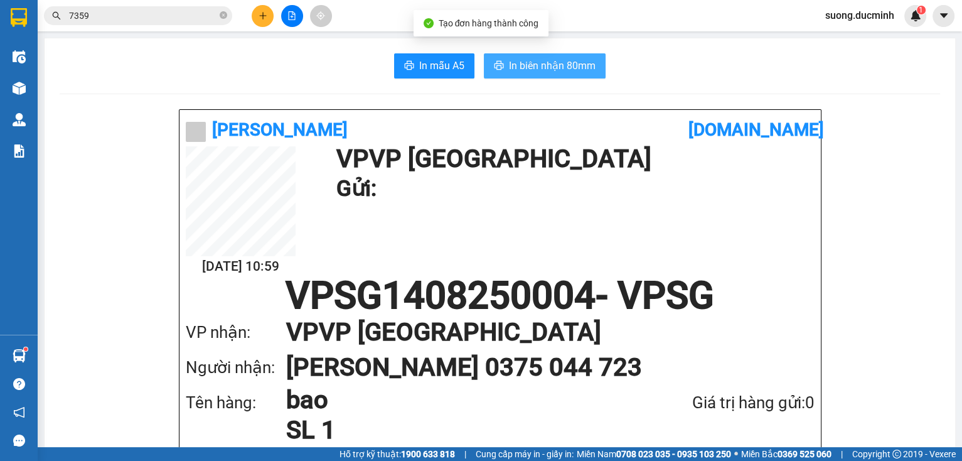
click at [547, 68] on span "In biên nhận 80mm" at bounding box center [552, 66] width 87 height 16
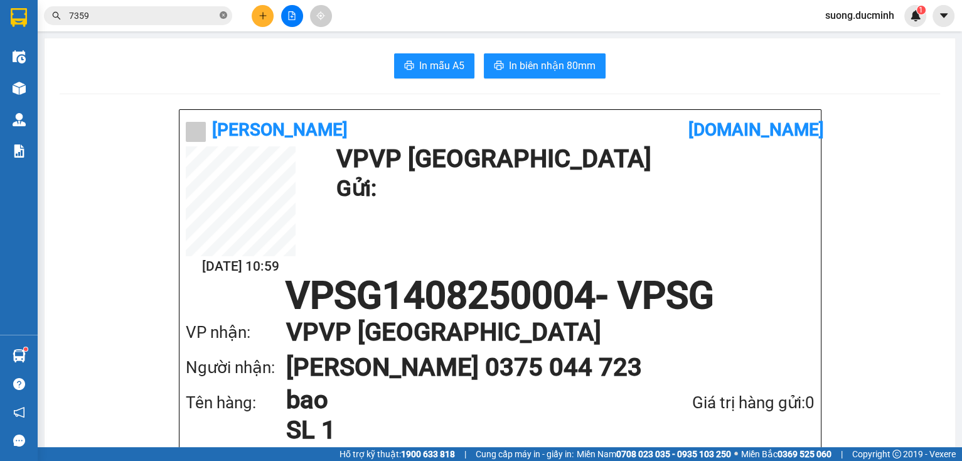
click at [224, 13] on icon "close-circle" at bounding box center [224, 15] width 8 height 8
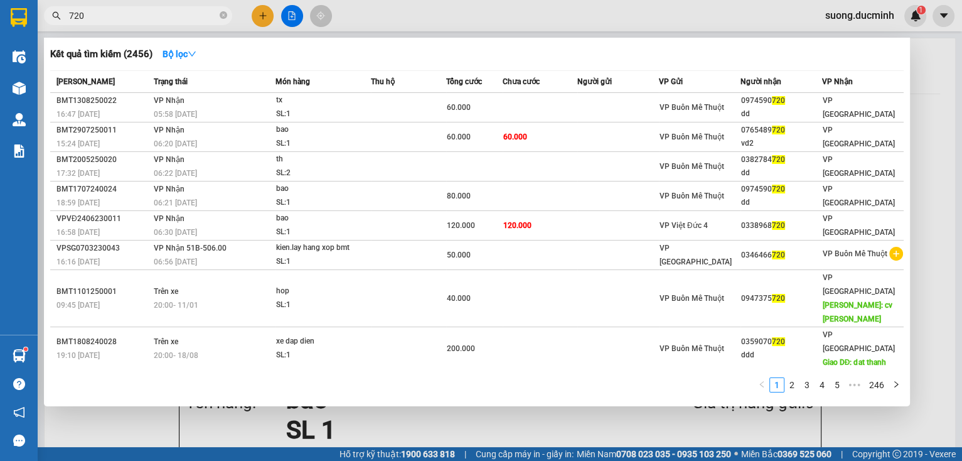
type input "720"
click at [919, 238] on div at bounding box center [481, 230] width 962 height 461
drag, startPoint x: 225, startPoint y: 16, endPoint x: 202, endPoint y: 19, distance: 23.4
click at [225, 16] on icon "close-circle" at bounding box center [224, 15] width 8 height 8
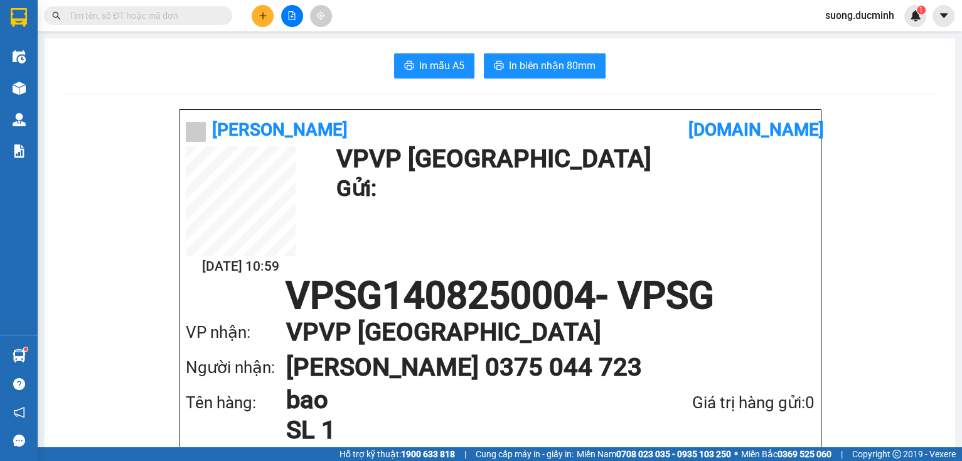
click at [196, 20] on input "text" at bounding box center [143, 16] width 148 height 14
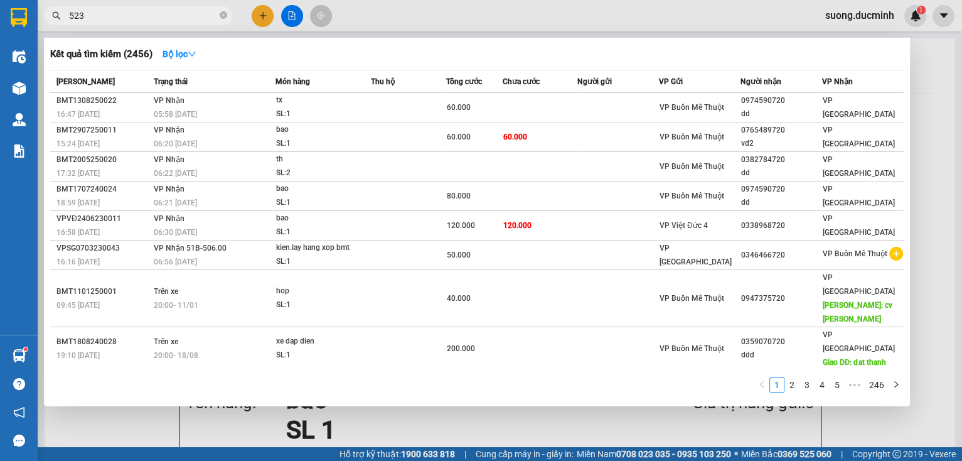
type input "5231"
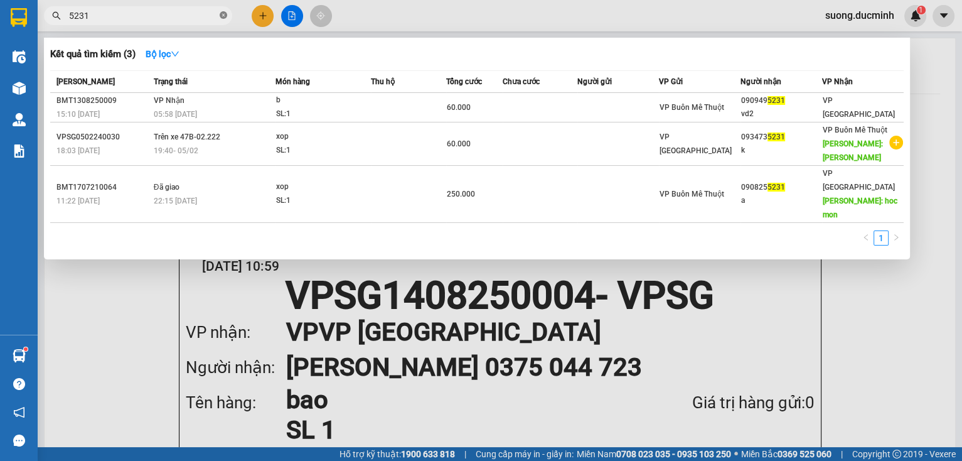
click at [224, 16] on icon "close-circle" at bounding box center [224, 15] width 8 height 8
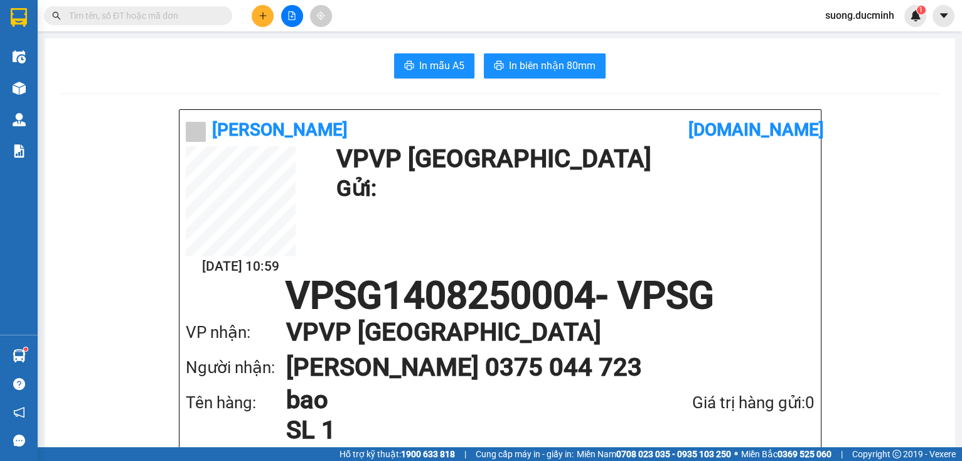
click at [206, 16] on input "text" at bounding box center [143, 16] width 148 height 14
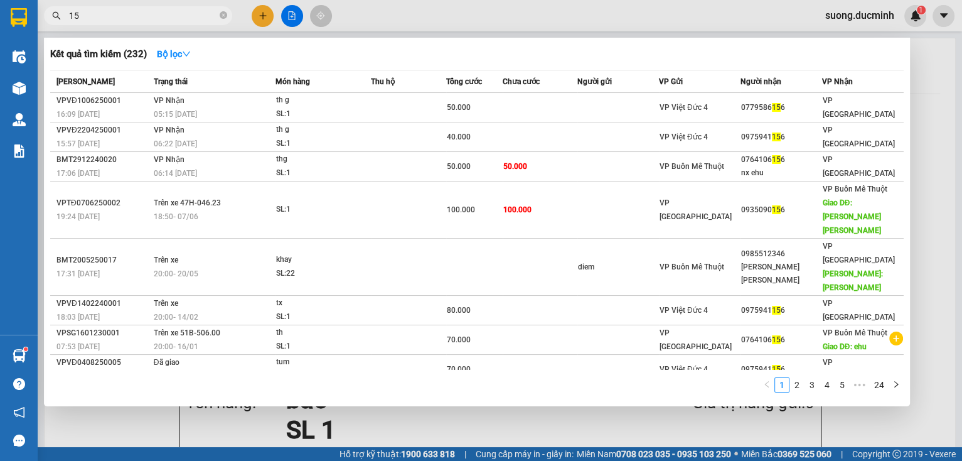
type input "1"
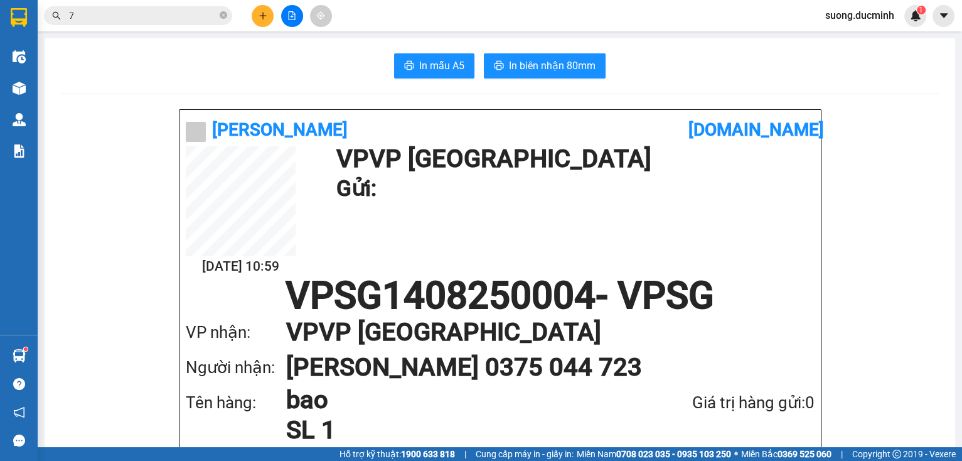
type input "7"
drag, startPoint x: 80, startPoint y: 17, endPoint x: 55, endPoint y: 18, distance: 25.1
click at [55, 18] on div "7" at bounding box center [122, 15] width 245 height 19
click at [202, 18] on input "text" at bounding box center [143, 16] width 148 height 14
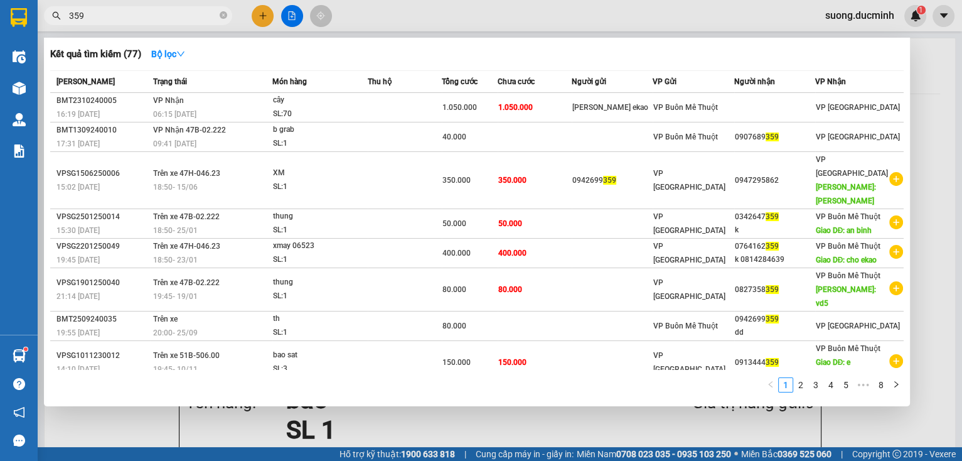
type input "359"
click at [917, 163] on div at bounding box center [481, 230] width 962 height 461
click at [223, 19] on icon "close-circle" at bounding box center [224, 15] width 8 height 8
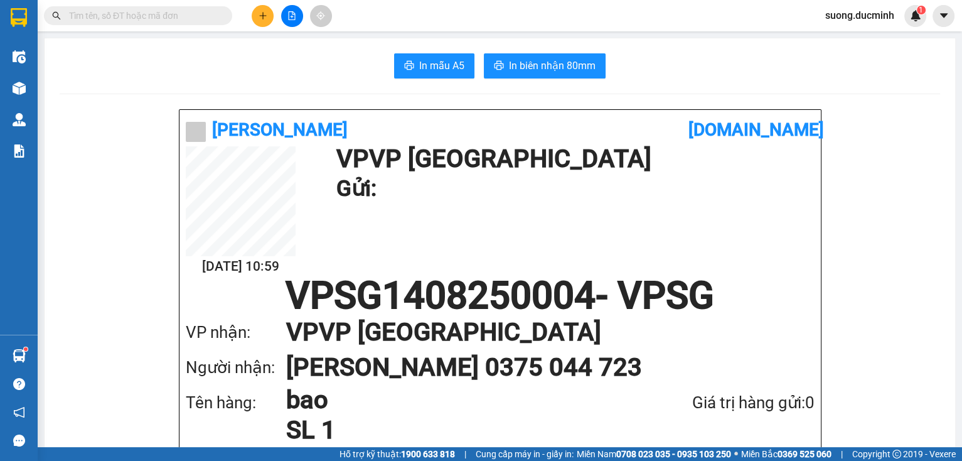
click at [159, 15] on input "text" at bounding box center [143, 16] width 148 height 14
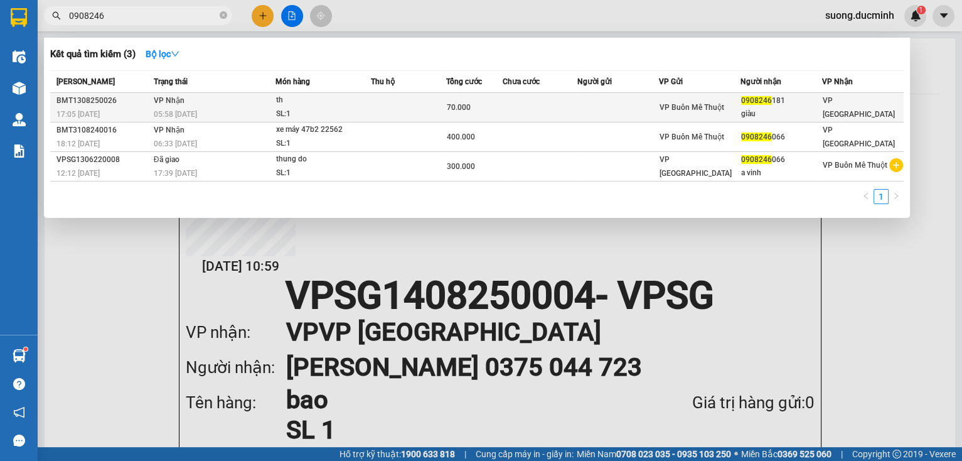
type input "0908246"
click at [293, 100] on div "th" at bounding box center [323, 100] width 94 height 14
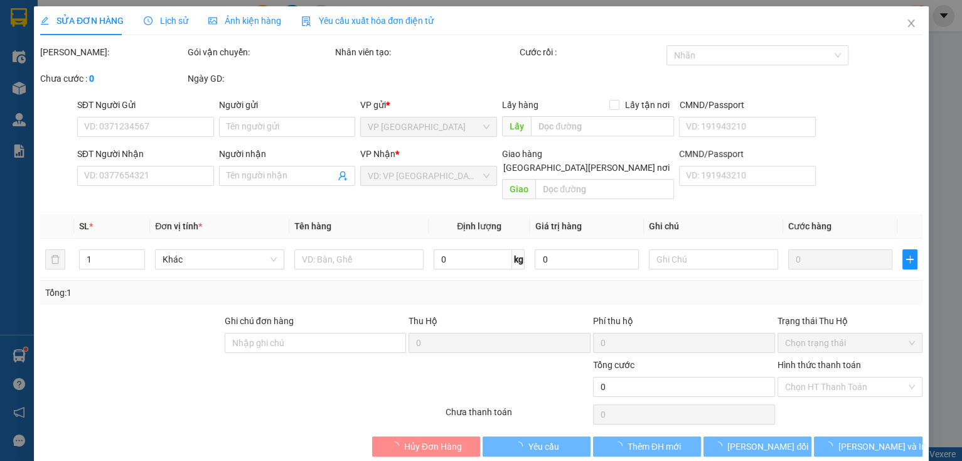
type input "0908246181"
type input "giàu"
type input "70.000"
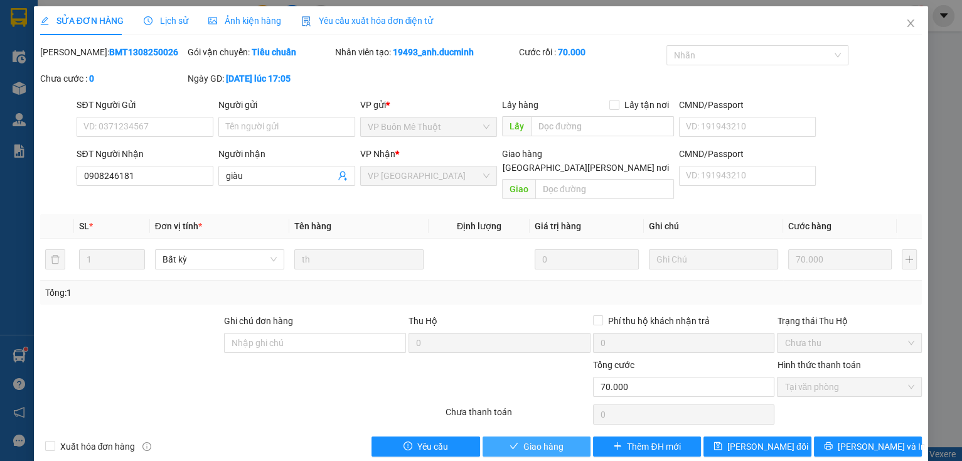
click at [550, 439] on span "Giao hàng" at bounding box center [543, 446] width 40 height 14
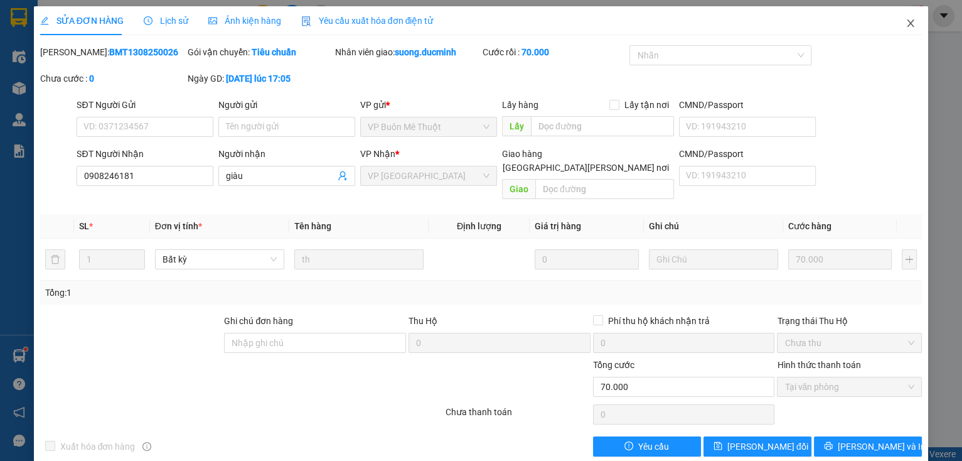
click at [906, 19] on icon "close" at bounding box center [911, 23] width 10 height 10
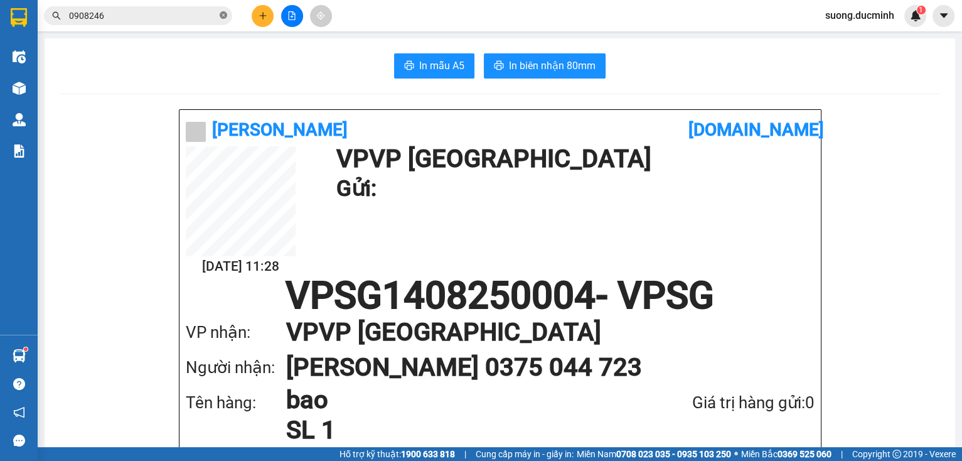
click at [222, 15] on icon "close-circle" at bounding box center [224, 15] width 8 height 8
click at [203, 17] on input "text" at bounding box center [143, 16] width 148 height 14
click at [184, 18] on input "text" at bounding box center [143, 16] width 148 height 14
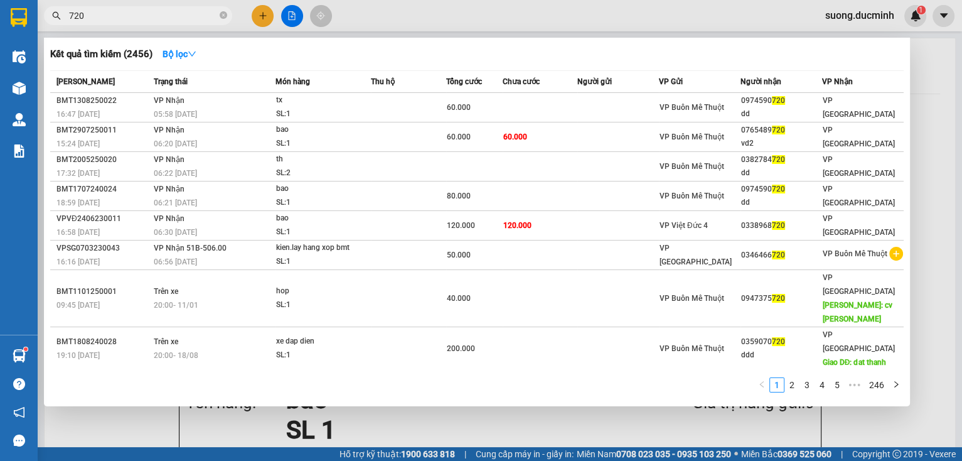
type input "720"
click at [225, 12] on icon "close-circle" at bounding box center [224, 15] width 8 height 8
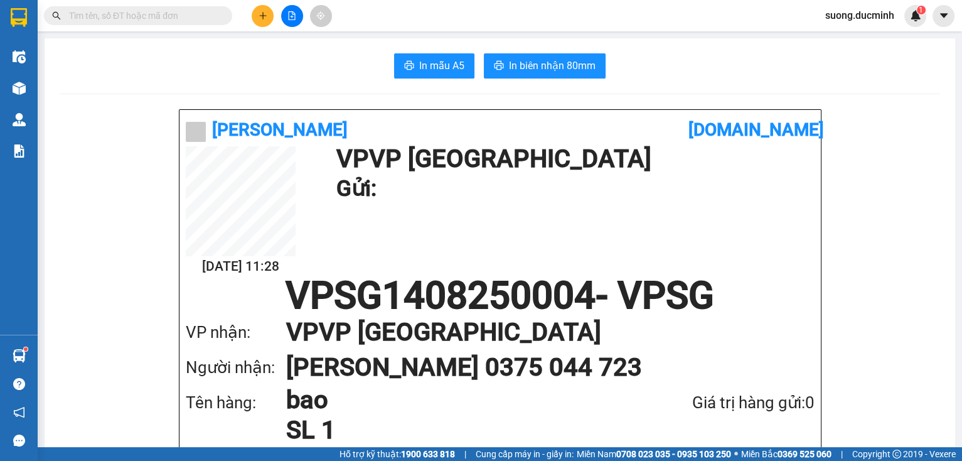
click at [193, 14] on input "text" at bounding box center [143, 16] width 148 height 14
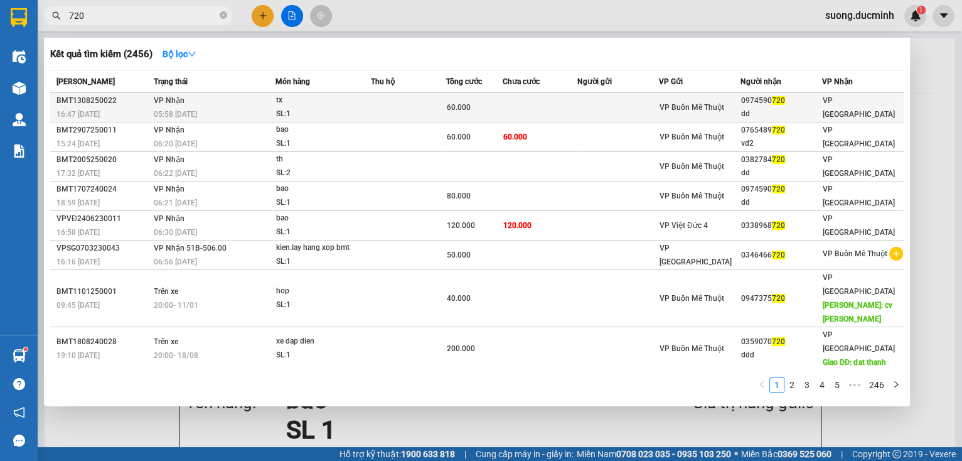
type input "720"
click at [523, 105] on td at bounding box center [540, 107] width 75 height 29
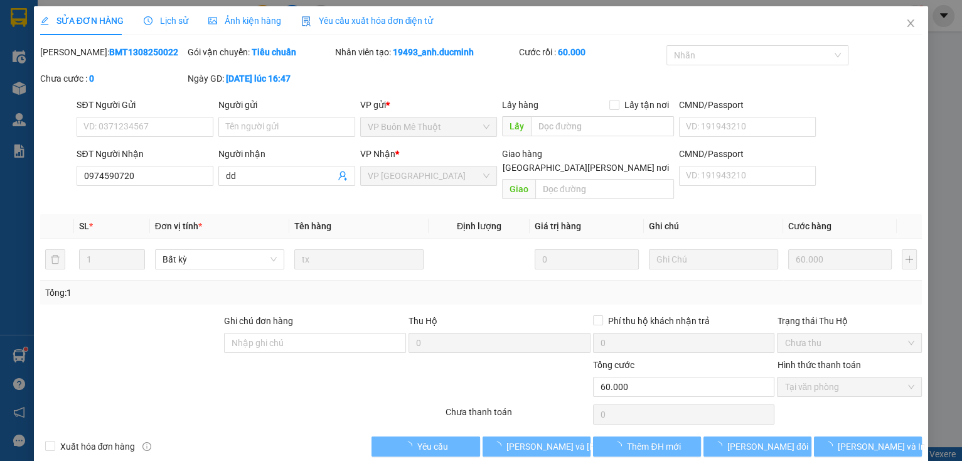
type input "0974590720"
type input "dd"
type input "60.000"
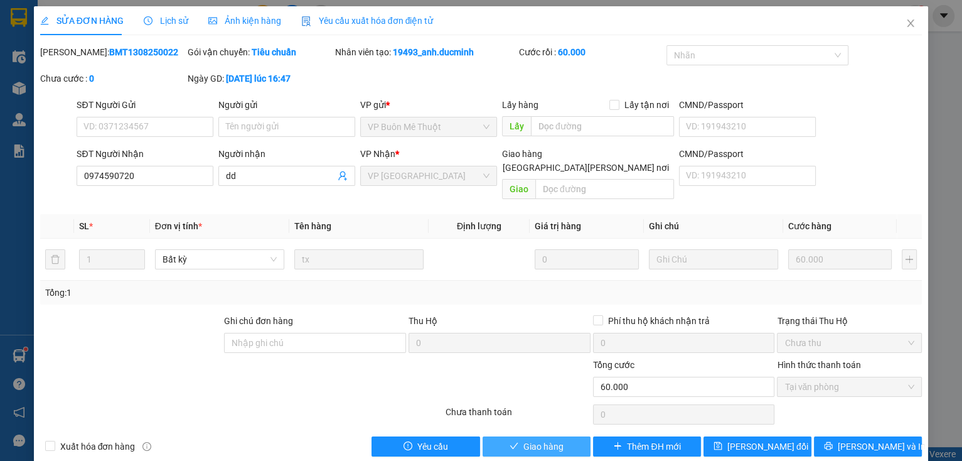
click at [545, 436] on button "Giao hàng" at bounding box center [537, 446] width 108 height 20
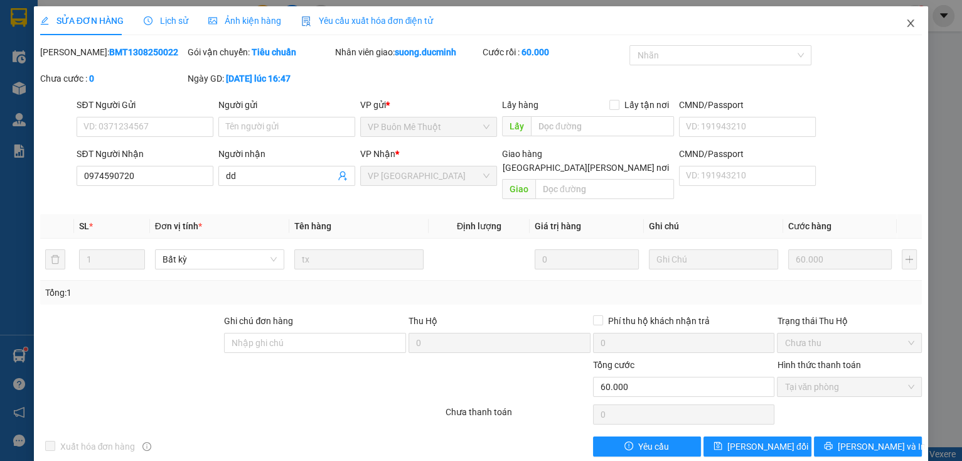
click at [907, 24] on icon "close" at bounding box center [910, 23] width 7 height 8
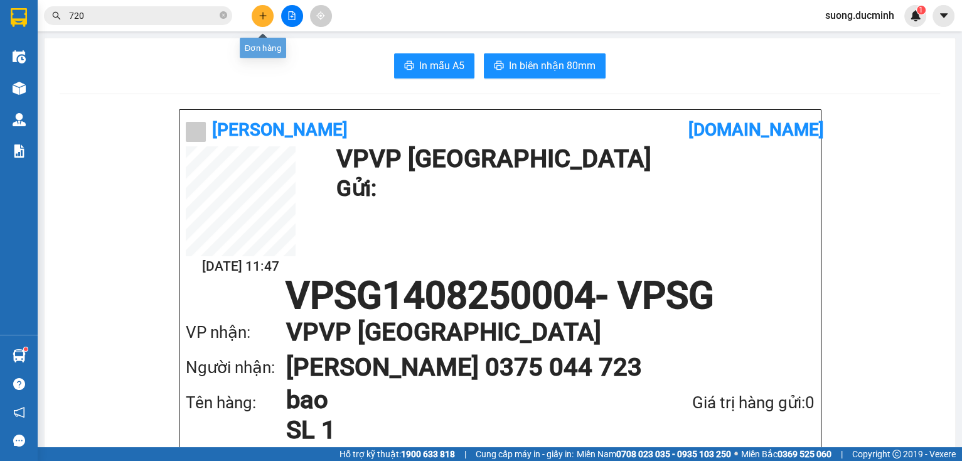
click at [261, 21] on button at bounding box center [263, 16] width 22 height 22
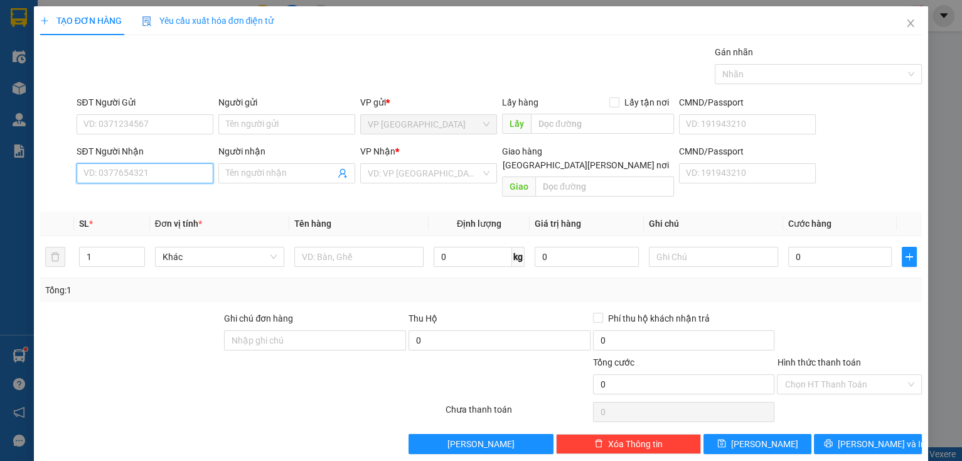
click at [199, 171] on input "SĐT Người Nhận" at bounding box center [145, 173] width 137 height 20
type input "927"
click at [184, 177] on input "927" at bounding box center [145, 173] width 137 height 20
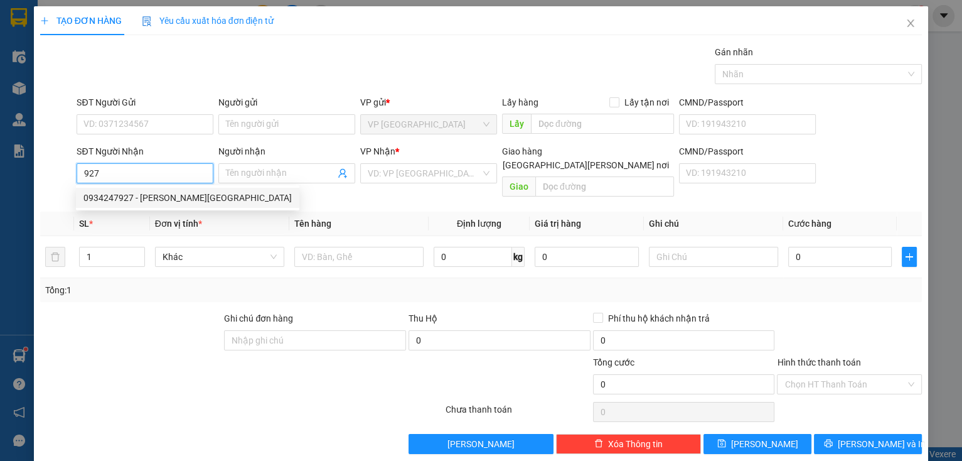
drag, startPoint x: 119, startPoint y: 175, endPoint x: 29, endPoint y: 183, distance: 90.1
click at [29, 183] on div "TẠO ĐƠN HÀNG Yêu cầu xuất hóa đơn điện tử Transit Pickup Surcharge Ids Transit …" at bounding box center [481, 230] width 962 height 461
click at [244, 174] on input "Người nhận" at bounding box center [280, 173] width 109 height 14
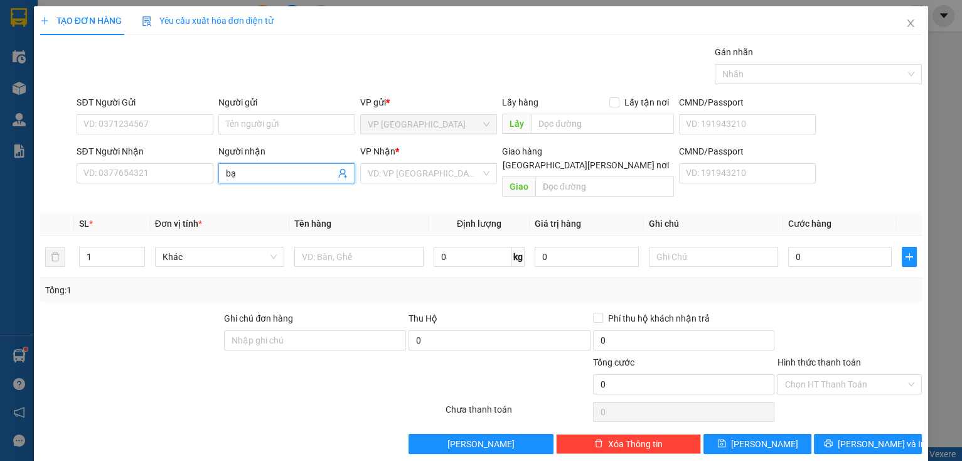
type input "b"
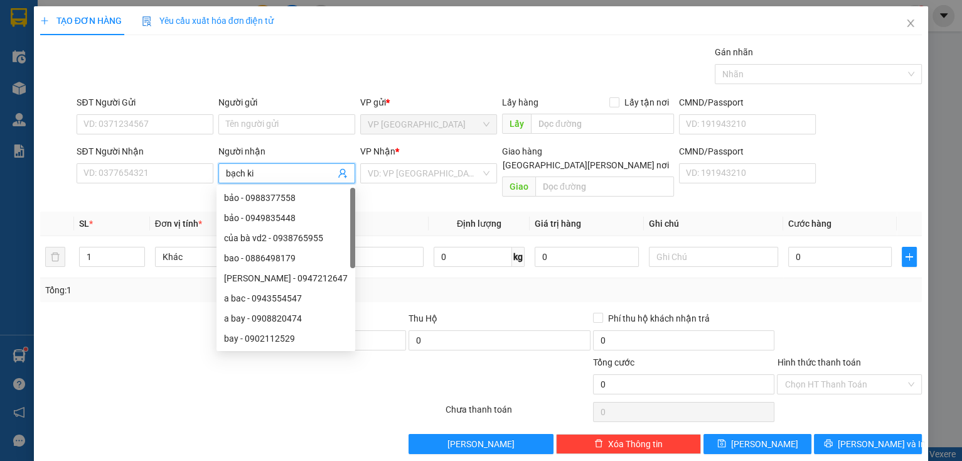
type input "bạch kim"
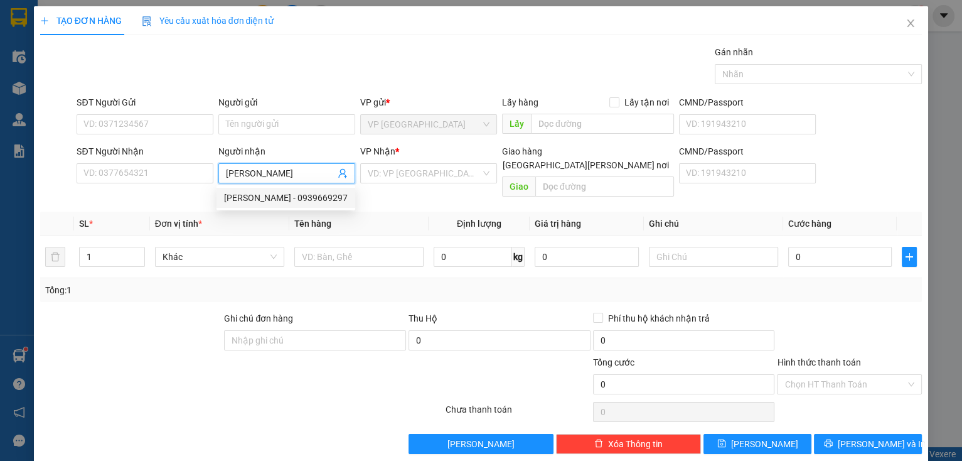
click at [319, 200] on div "BẠCH KIM - 0939669297" at bounding box center [286, 198] width 124 height 14
type input "0939669297"
type input "[PERSON_NAME]"
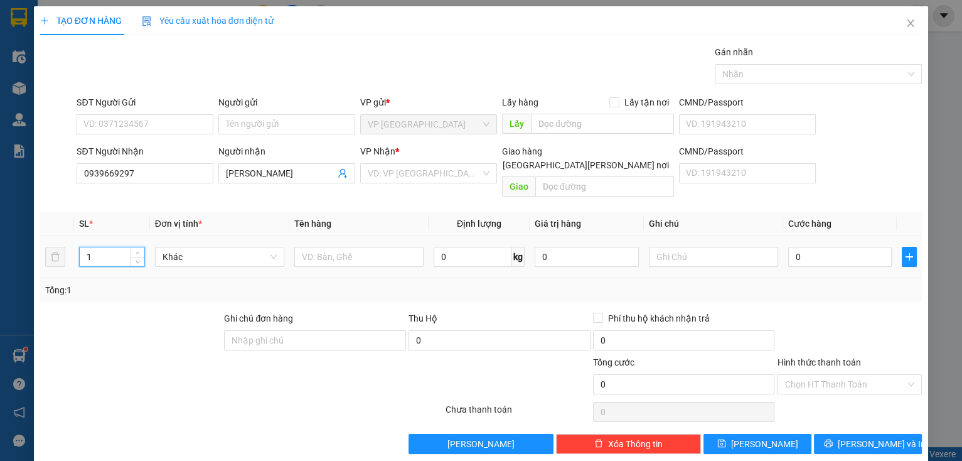
click at [63, 243] on tr "1 Khác 0 kg 0 0" at bounding box center [481, 257] width 882 height 42
type input "6"
click at [333, 255] on td at bounding box center [358, 257] width 139 height 42
click at [332, 250] on input "text" at bounding box center [358, 257] width 129 height 20
type input "kiện"
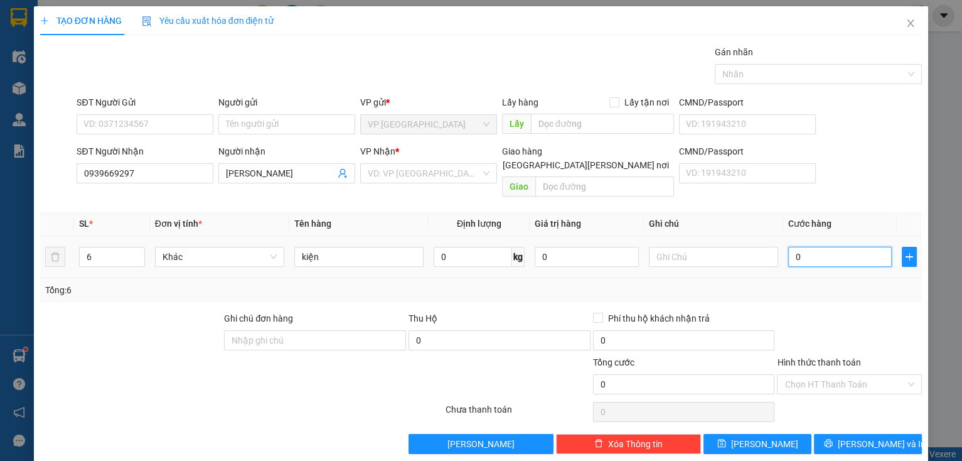
click at [815, 247] on input "0" at bounding box center [840, 257] width 104 height 20
type input "7"
type input "70"
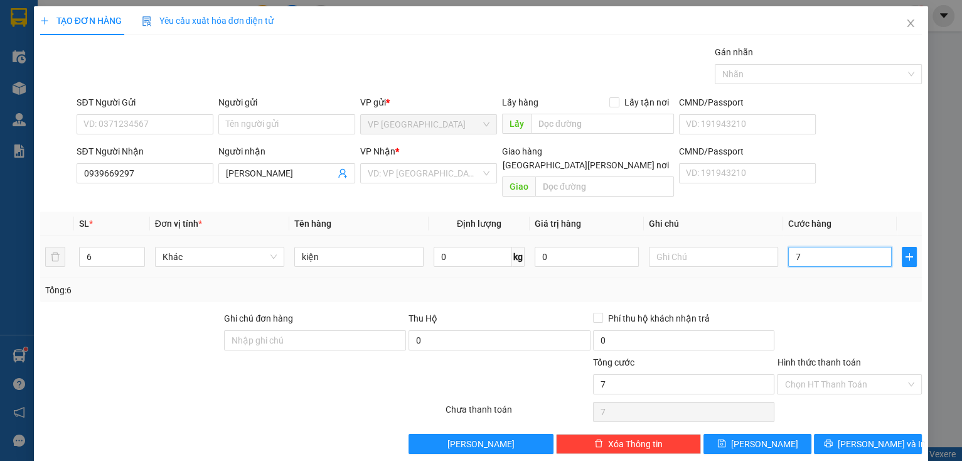
type input "70"
type input "700"
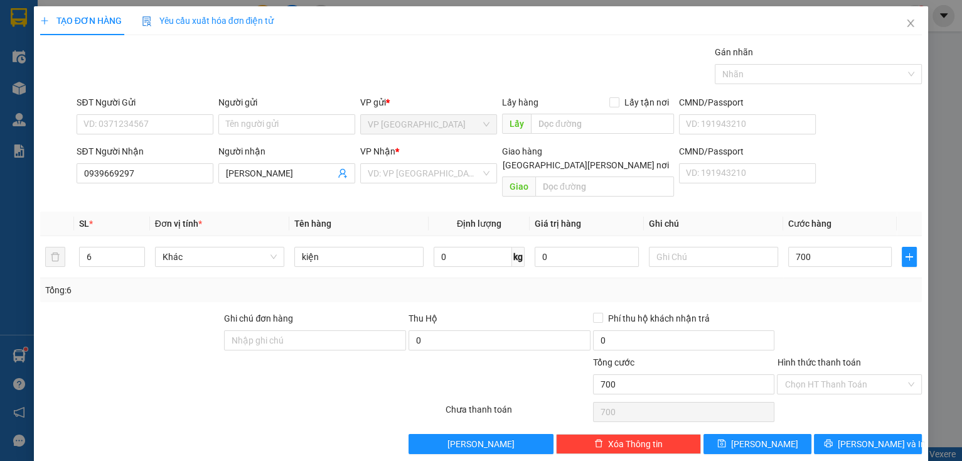
type input "700.000"
drag, startPoint x: 815, startPoint y: 301, endPoint x: 848, endPoint y: 417, distance: 120.8
click at [815, 311] on div at bounding box center [849, 333] width 147 height 44
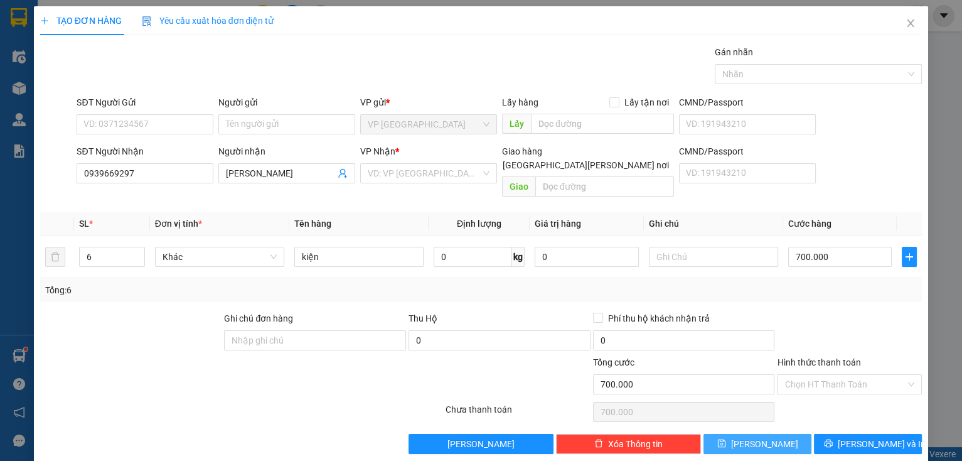
click at [782, 435] on button "[PERSON_NAME]" at bounding box center [757, 444] width 108 height 20
click at [454, 174] on input "search" at bounding box center [424, 173] width 113 height 19
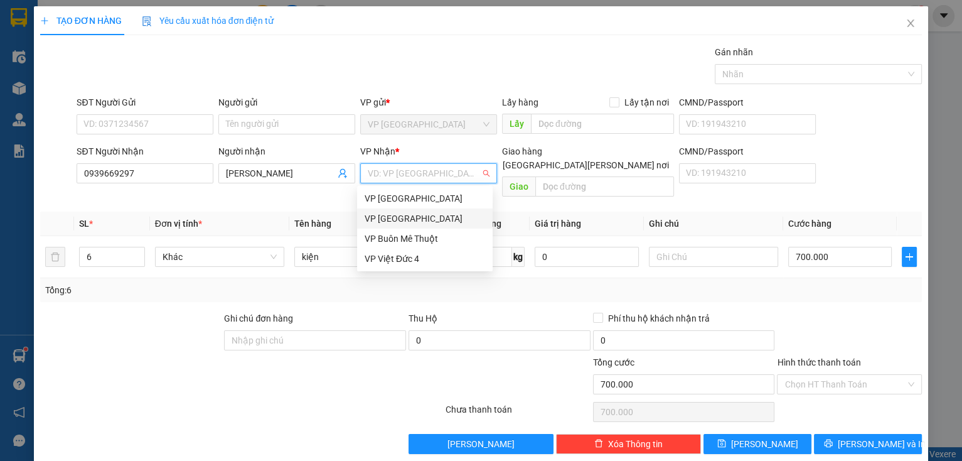
click at [416, 213] on div "VP [GEOGRAPHIC_DATA]" at bounding box center [425, 218] width 120 height 14
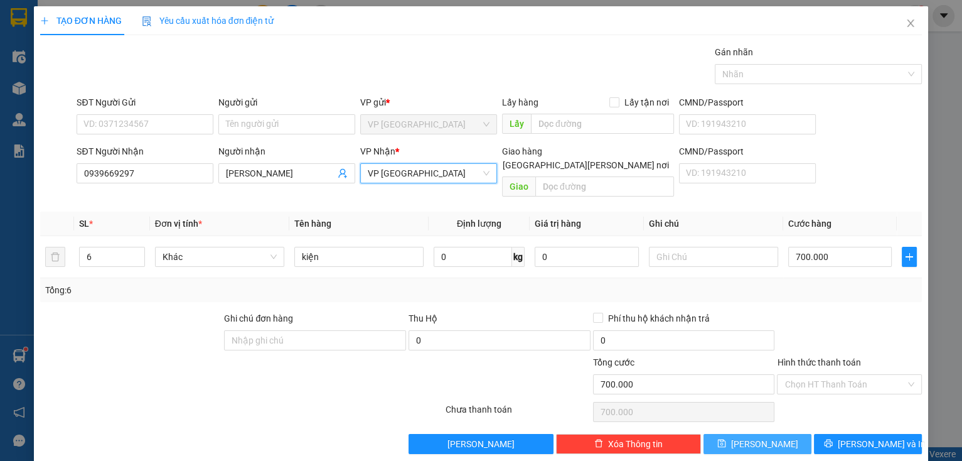
click at [725, 439] on icon "save" at bounding box center [721, 443] width 8 height 8
type input "1"
type input "0"
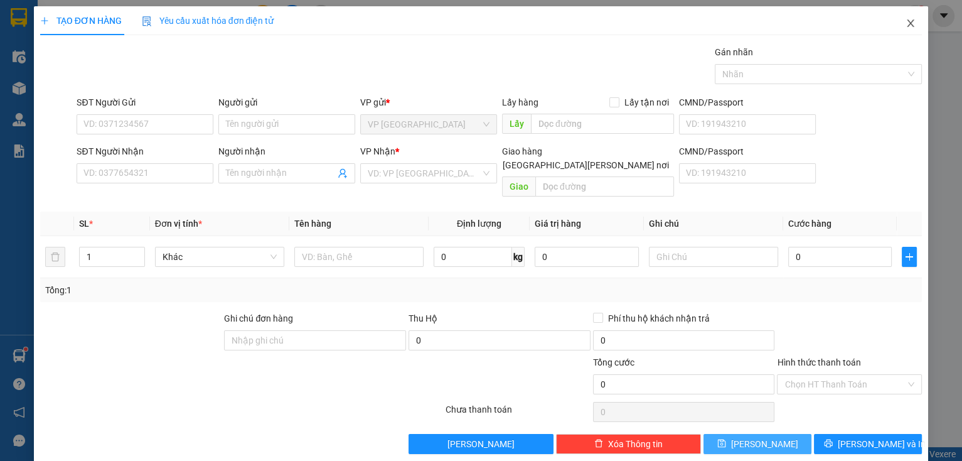
click at [908, 19] on icon "close" at bounding box center [911, 23] width 10 height 10
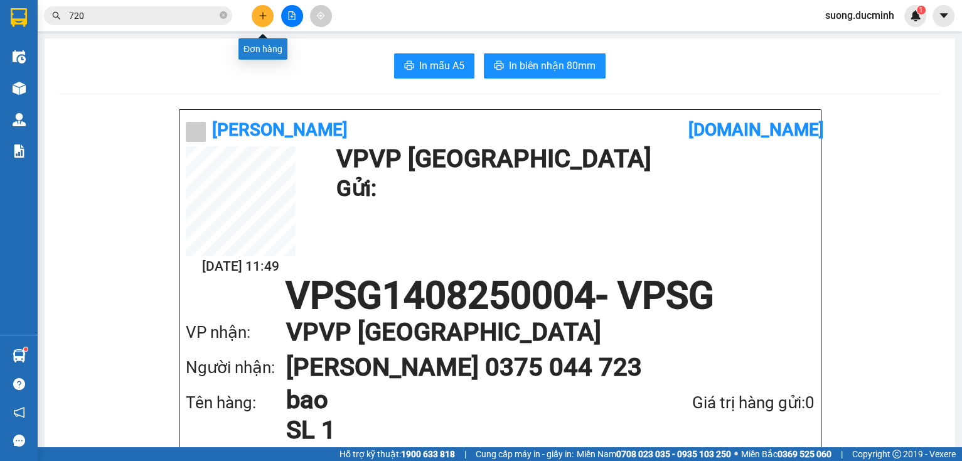
click at [256, 16] on button at bounding box center [263, 16] width 22 height 22
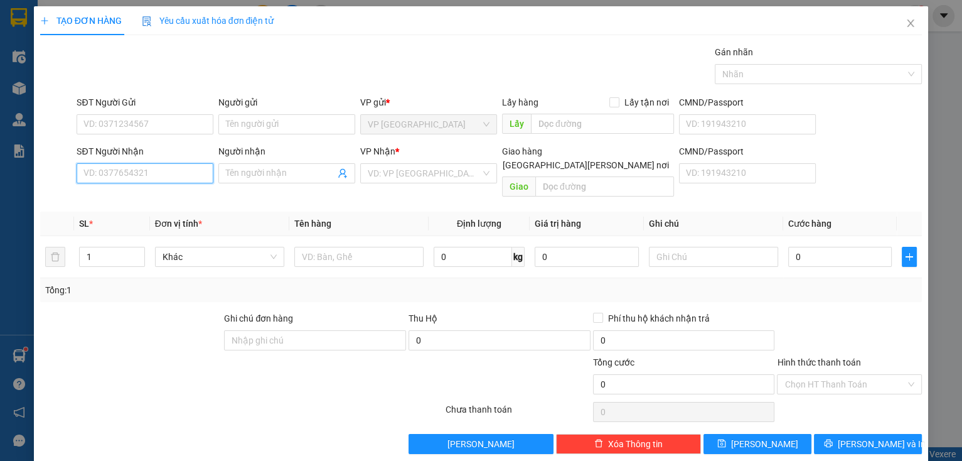
click at [118, 165] on input "SĐT Người Nhận" at bounding box center [145, 173] width 137 height 20
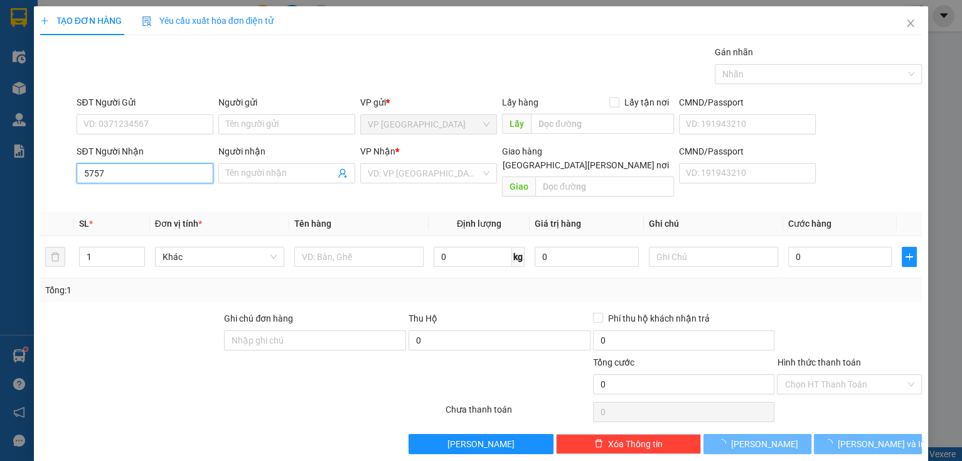
click at [118, 169] on input "5757" at bounding box center [145, 173] width 137 height 20
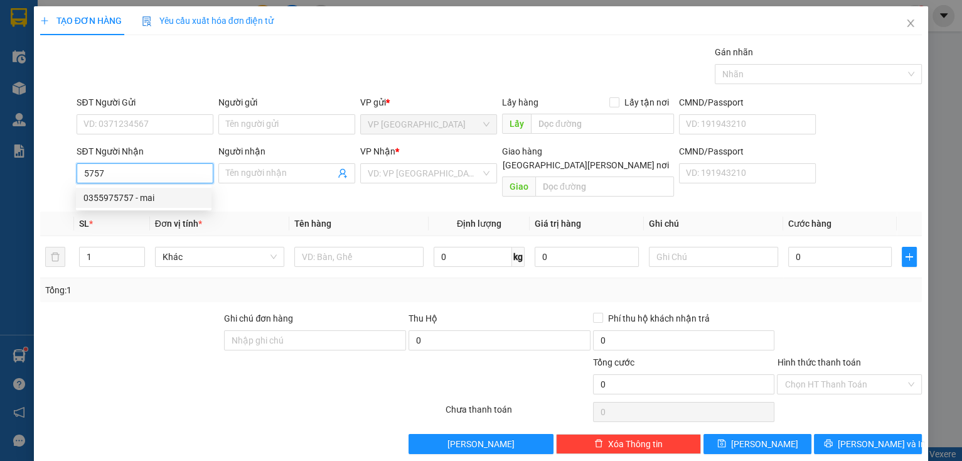
click at [146, 201] on div "0355975757 - mai" at bounding box center [143, 198] width 120 height 14
type input "0355975757"
type input "mai"
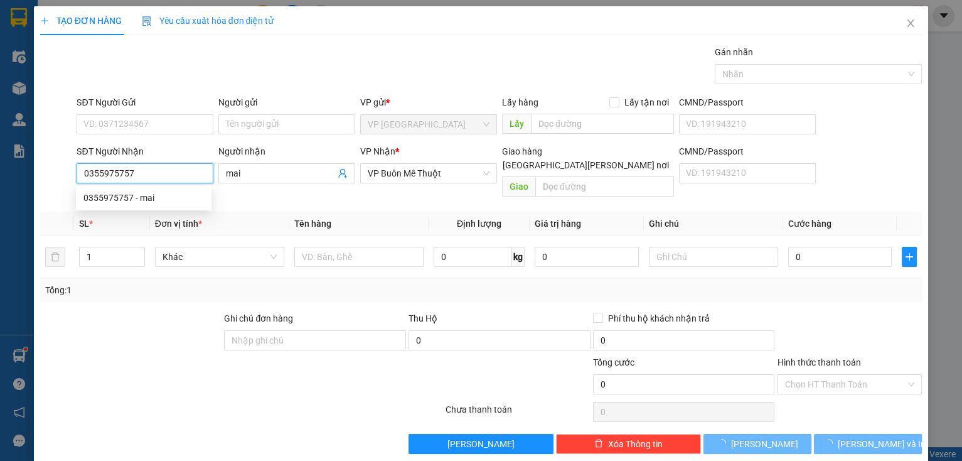
type input "70.000"
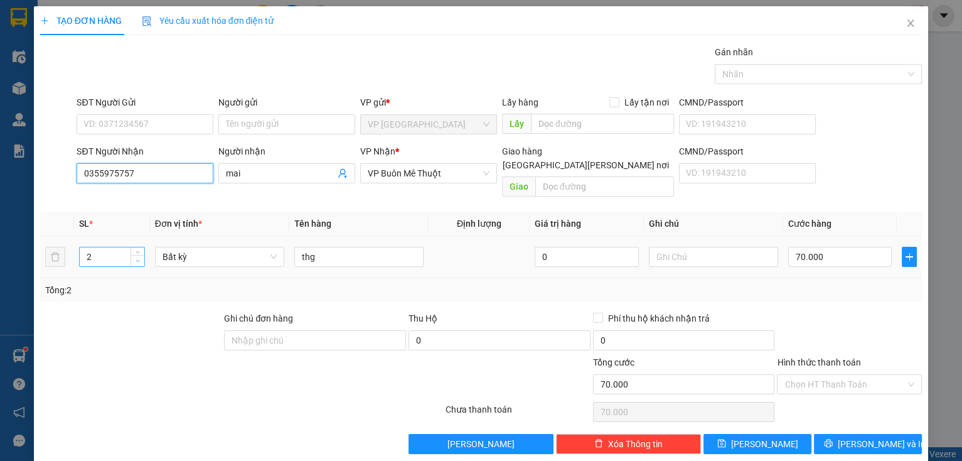
type input "0355975757"
click at [136, 257] on span "down" at bounding box center [138, 261] width 8 height 8
type input "1"
click at [841, 247] on input "70.000" at bounding box center [840, 257] width 104 height 20
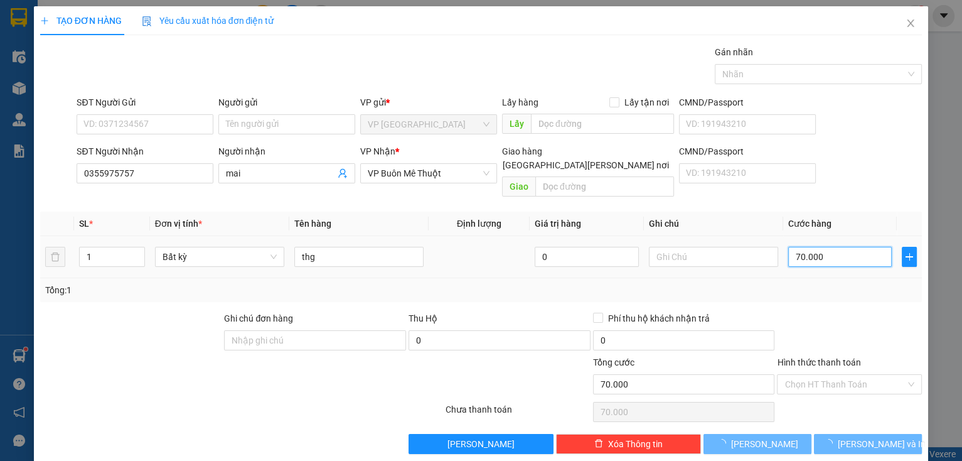
type input "0"
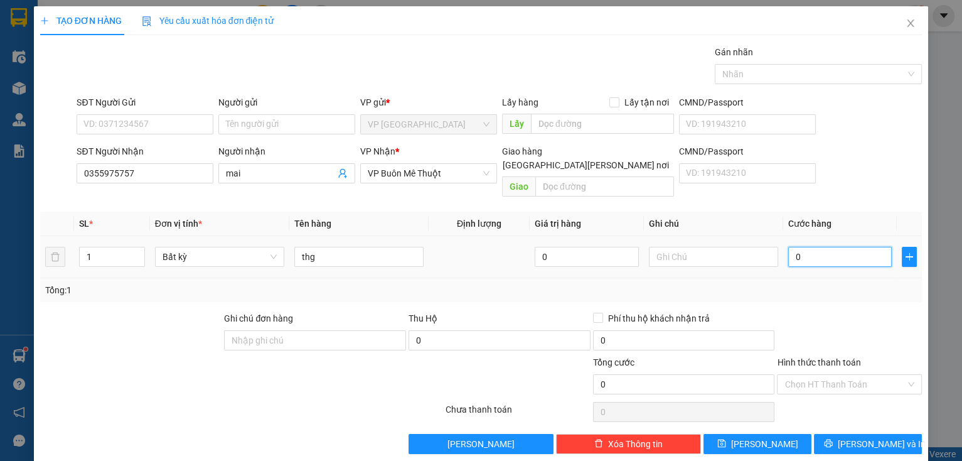
type input "4"
type input "04"
type input "40"
click at [784, 287] on div "Transit Pickup Surcharge Ids Transit Deliver Surcharge Ids Transit Deliver Surc…" at bounding box center [481, 249] width 882 height 409
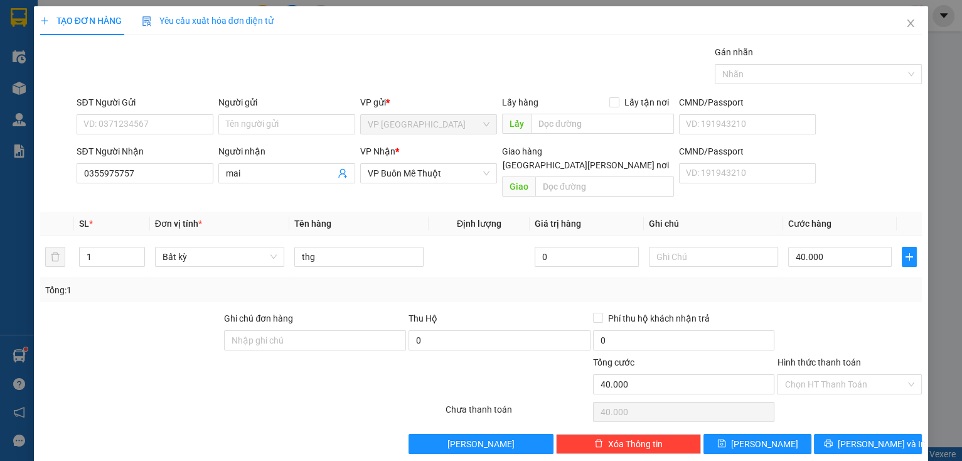
click at [833, 418] on div "Transit Pickup Surcharge Ids Transit Deliver Surcharge Ids Transit Deliver Surc…" at bounding box center [481, 249] width 882 height 409
click at [833, 439] on icon "printer" at bounding box center [829, 443] width 8 height 8
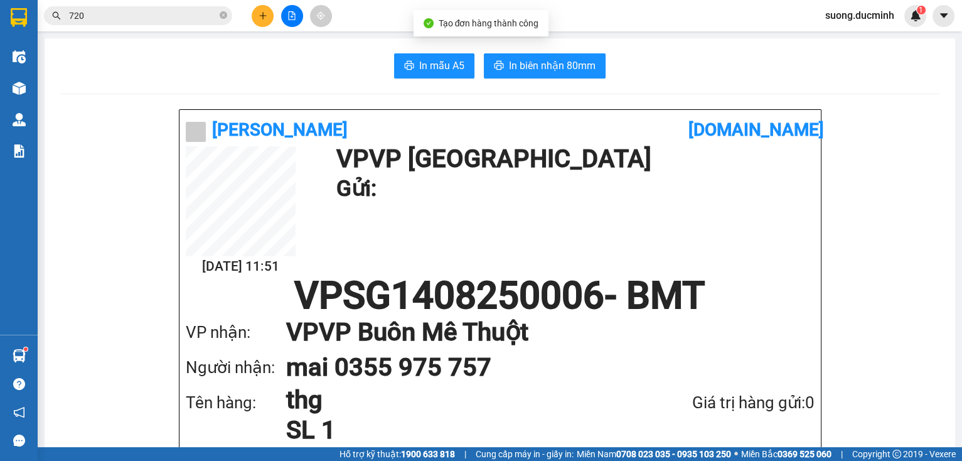
click at [530, 75] on button "In biên nhận 80mm" at bounding box center [545, 65] width 122 height 25
click at [266, 18] on icon "plus" at bounding box center [263, 15] width 9 height 9
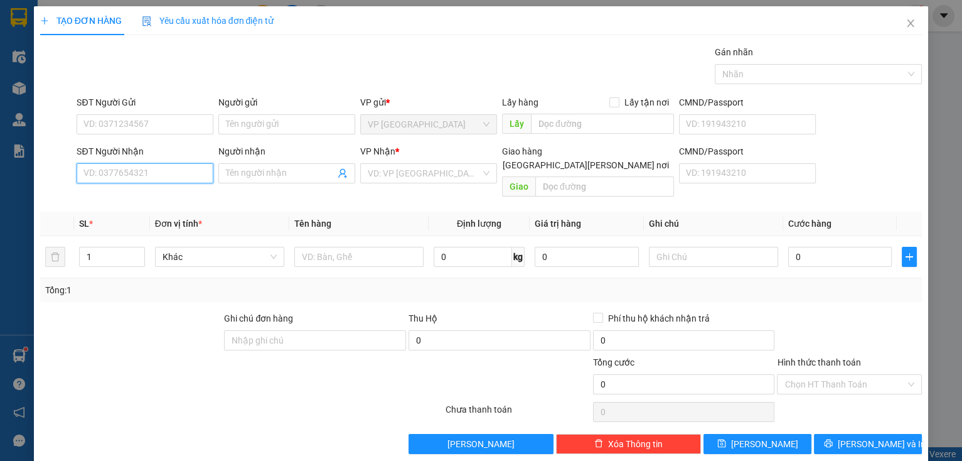
click at [169, 168] on input "SĐT Người Nhận" at bounding box center [145, 173] width 137 height 20
click at [137, 172] on input "468" at bounding box center [145, 173] width 137 height 20
click at [132, 201] on div "0913492468" at bounding box center [143, 198] width 120 height 14
click at [228, 177] on input "Người nhận" at bounding box center [280, 173] width 109 height 14
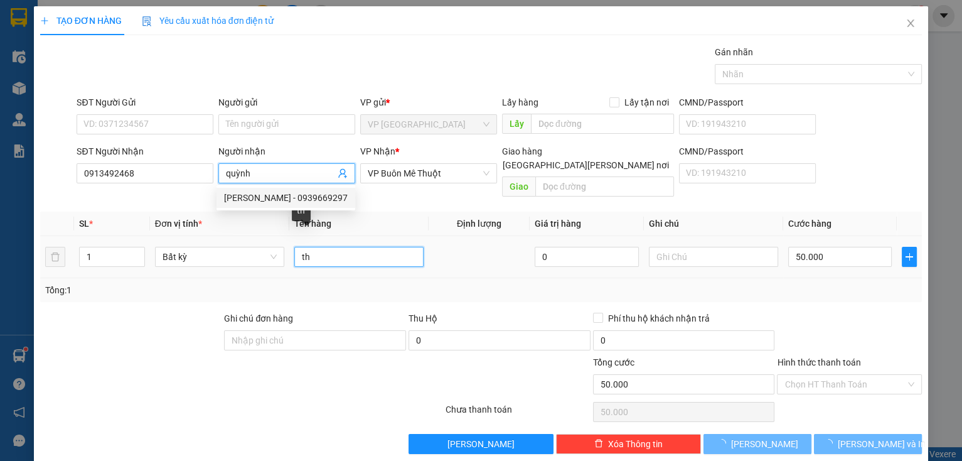
click at [322, 247] on input "th" at bounding box center [358, 257] width 129 height 20
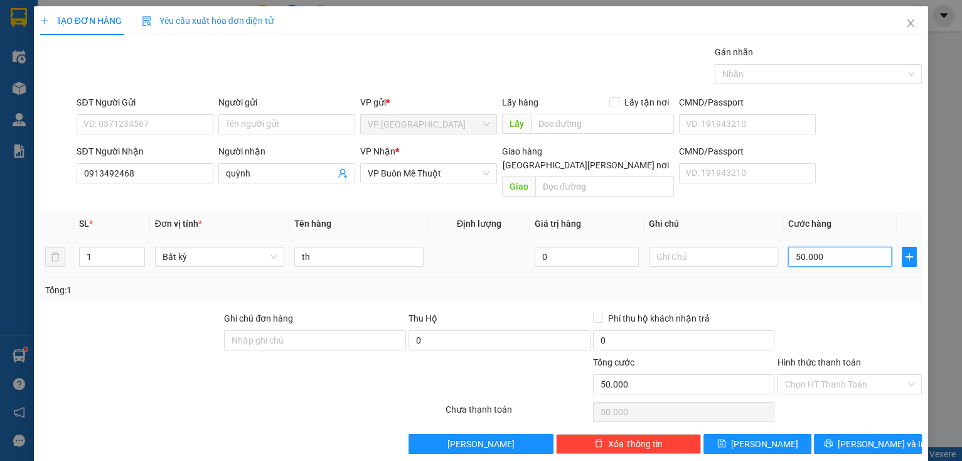
click at [855, 247] on input "50.000" at bounding box center [840, 257] width 104 height 20
click at [858, 311] on div at bounding box center [849, 333] width 147 height 44
click at [836, 247] on input "40.000" at bounding box center [840, 257] width 104 height 20
click at [831, 311] on div at bounding box center [849, 333] width 147 height 44
click at [833, 439] on icon "printer" at bounding box center [828, 443] width 9 height 9
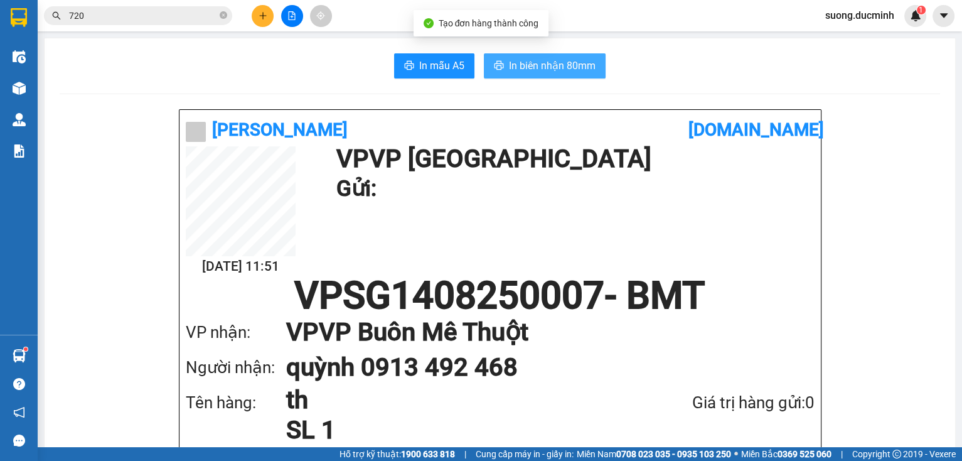
click at [518, 58] on span "In biên nhận 80mm" at bounding box center [552, 66] width 87 height 16
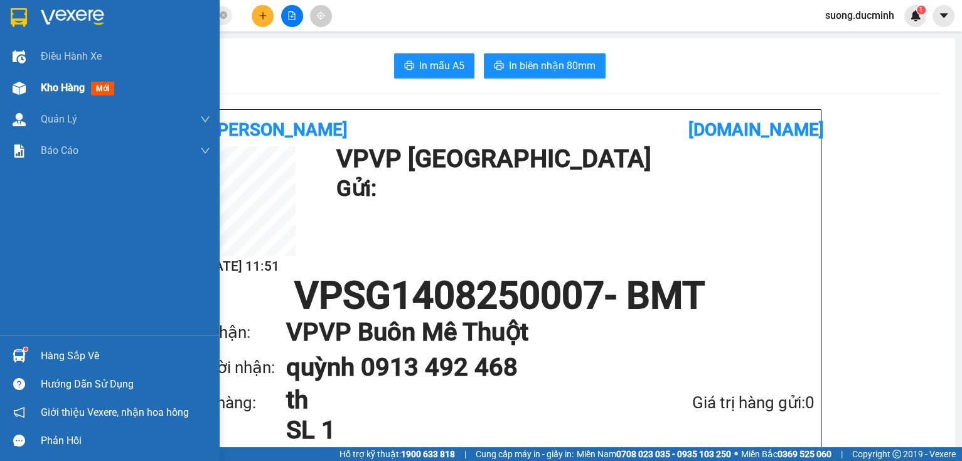
click at [50, 93] on span "Kho hàng" at bounding box center [63, 88] width 44 height 12
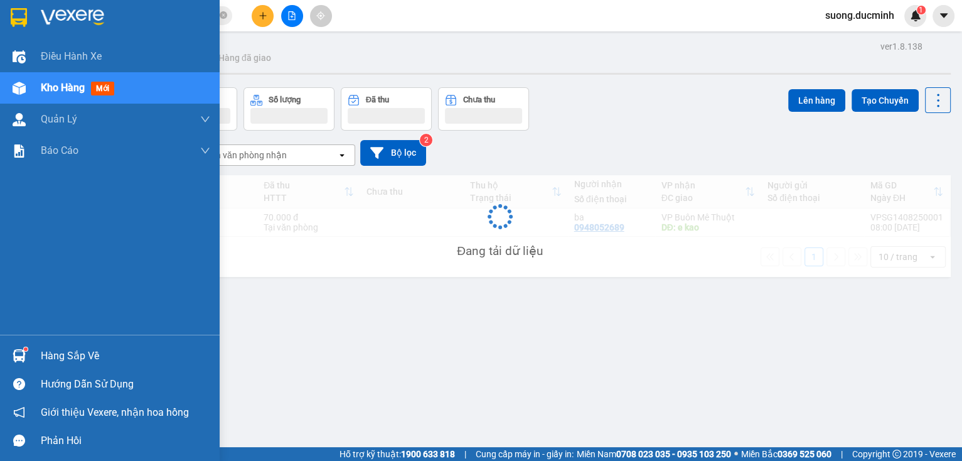
click at [52, 90] on span "Kho hàng" at bounding box center [63, 88] width 44 height 12
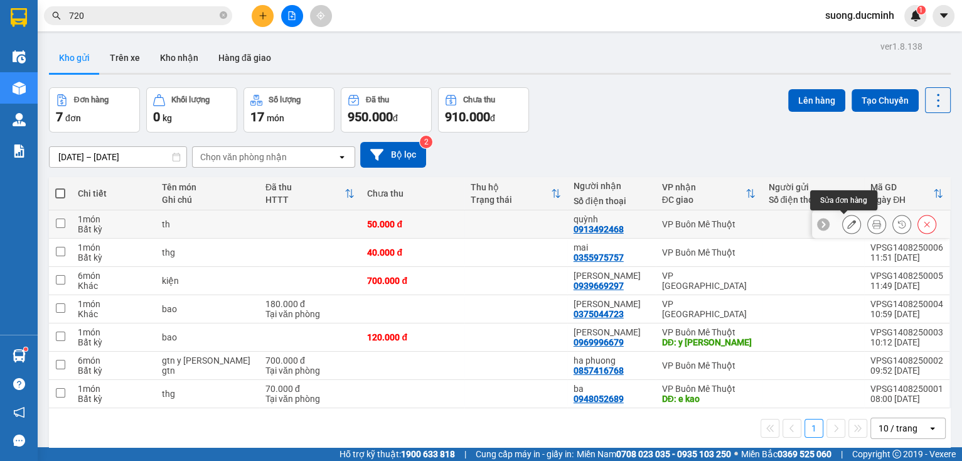
click at [847, 225] on icon at bounding box center [851, 224] width 9 height 9
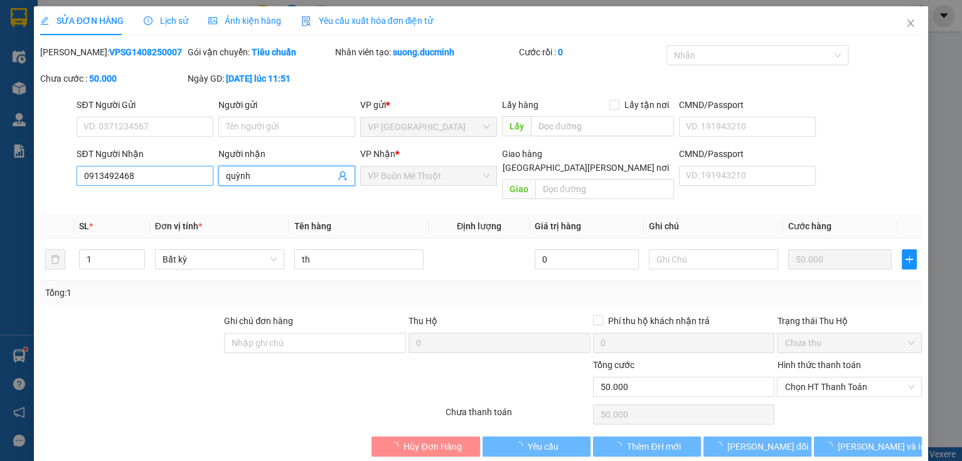
drag, startPoint x: 257, startPoint y: 175, endPoint x: 179, endPoint y: 166, distance: 78.9
click at [179, 166] on div "SĐT Người Nhận 0913492468 Người nhận quỳnh quỳnh VP Nhận * VP Buôn Mê Thuột Gia…" at bounding box center [499, 176] width 850 height 58
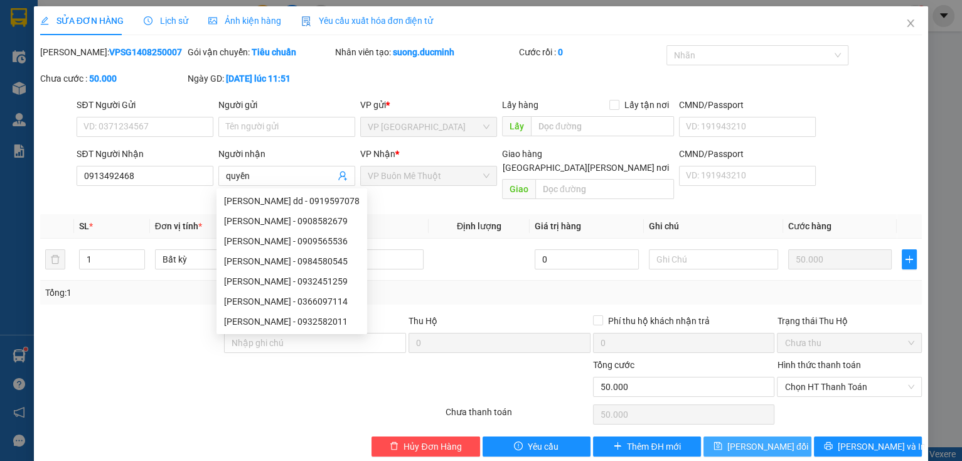
click at [742, 439] on span "[PERSON_NAME] đổi" at bounding box center [767, 446] width 81 height 14
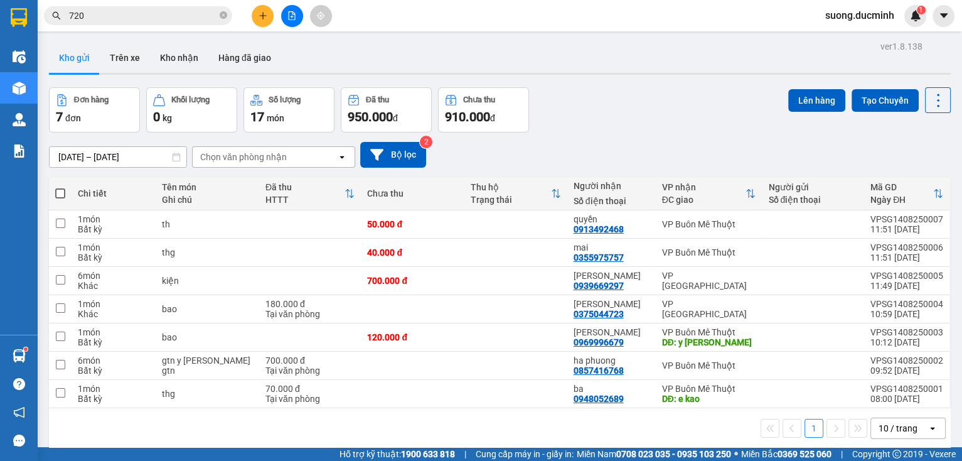
click at [264, 27] on div "Kết quả [PERSON_NAME] ( 2456 ) Bộ lọc Mã ĐH Trạng thái Món hàng Thu hộ [PERSON_…" at bounding box center [481, 15] width 962 height 31
click at [261, 26] on button at bounding box center [263, 16] width 22 height 22
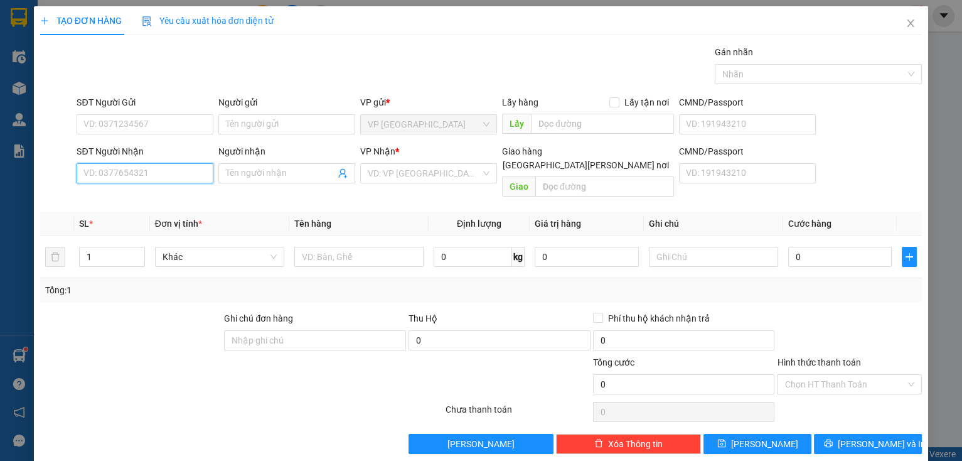
click at [173, 166] on input "SĐT Người Nhận" at bounding box center [145, 173] width 137 height 20
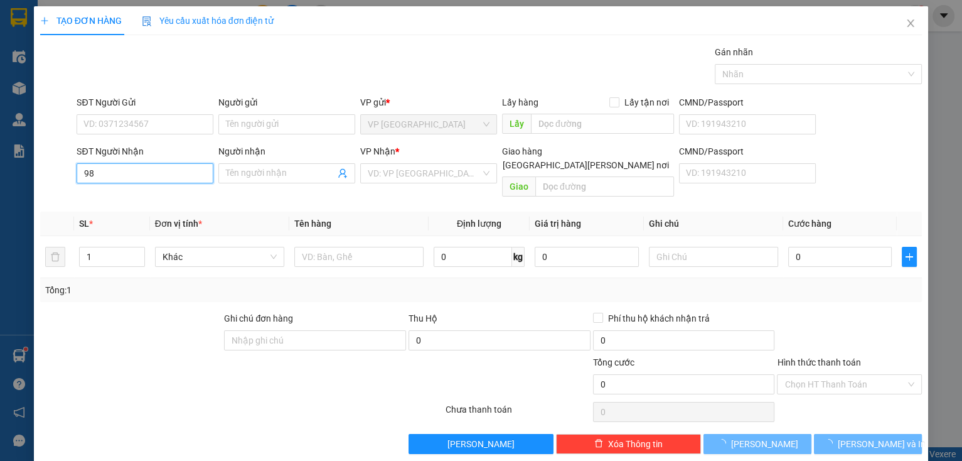
type input "9"
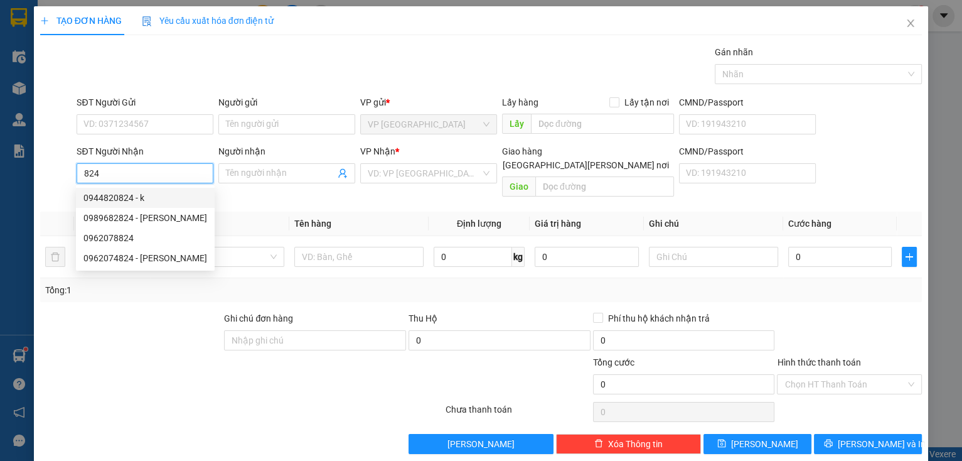
drag, startPoint x: 122, startPoint y: 177, endPoint x: 22, endPoint y: 158, distance: 101.5
click at [22, 158] on div "TẠO ĐƠN HÀNG Yêu cầu xuất [PERSON_NAME] điện tử Transit Pickup Surcharge Ids Tr…" at bounding box center [481, 230] width 962 height 461
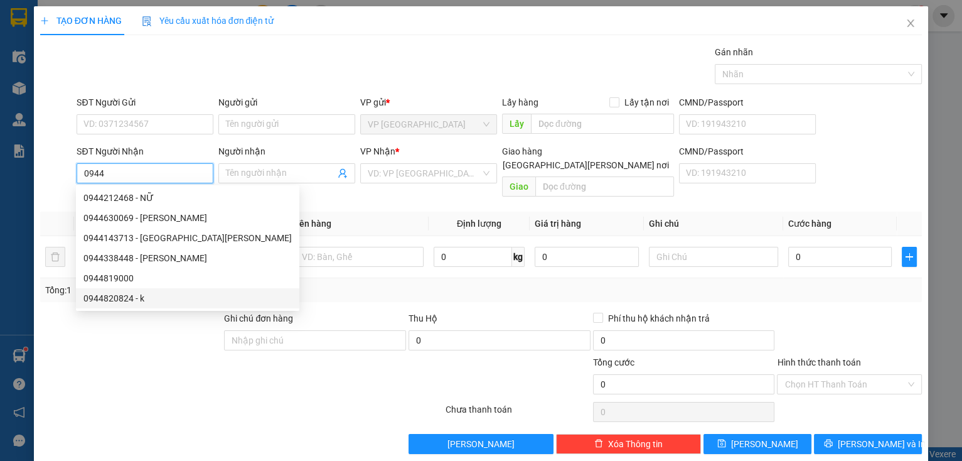
click at [110, 298] on div "0944820824 - k" at bounding box center [187, 298] width 208 height 14
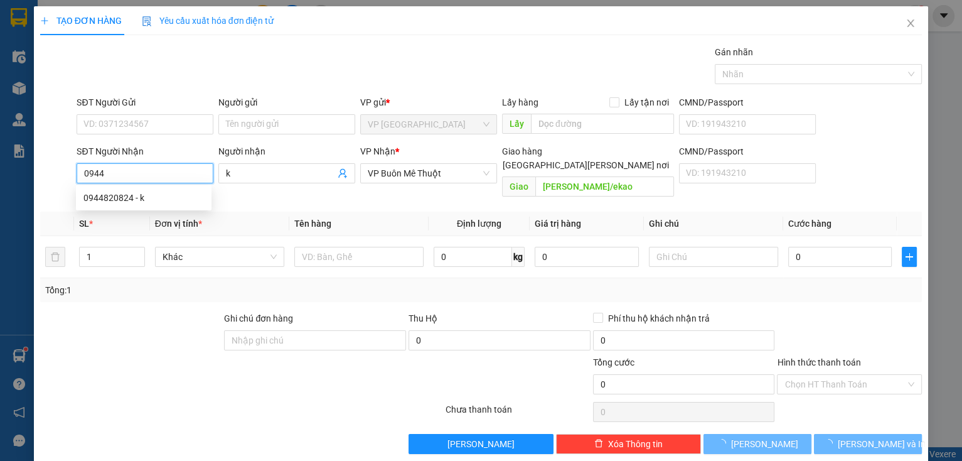
type input "0944820824"
type input "k"
type input "[PERSON_NAME]/ekao"
type input "120.000"
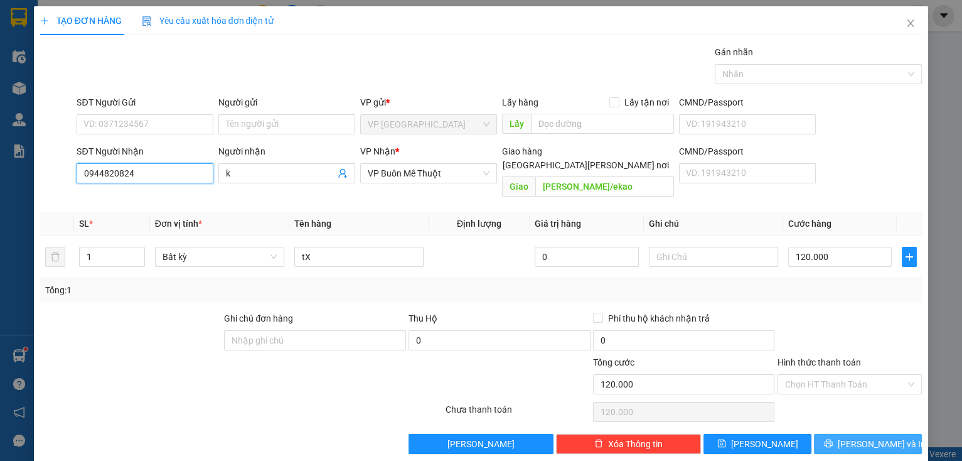
type input "0944820824"
click at [872, 437] on button "[PERSON_NAME] và In" at bounding box center [868, 444] width 108 height 20
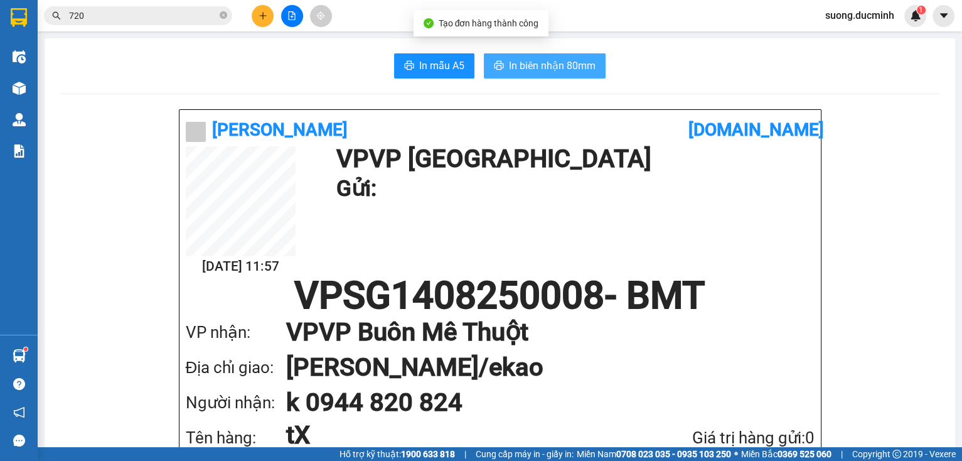
click at [567, 68] on span "In biên nhận 80mm" at bounding box center [552, 66] width 87 height 16
click at [551, 72] on span "In biên nhận 80mm" at bounding box center [552, 66] width 87 height 16
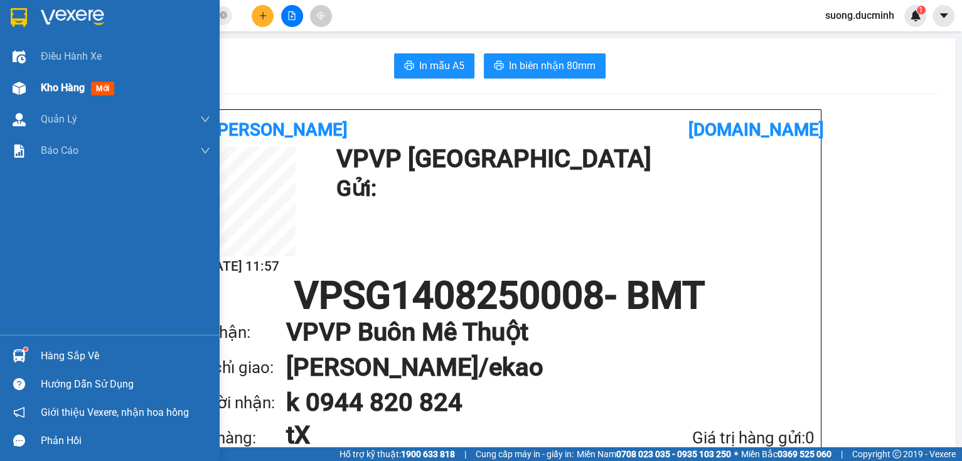
click at [58, 86] on span "Kho hàng" at bounding box center [63, 88] width 44 height 12
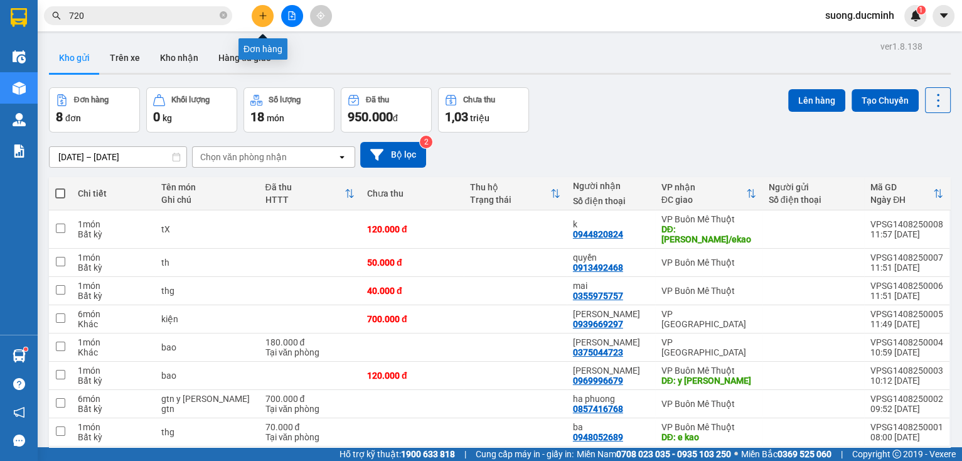
click at [271, 13] on button at bounding box center [263, 16] width 22 height 22
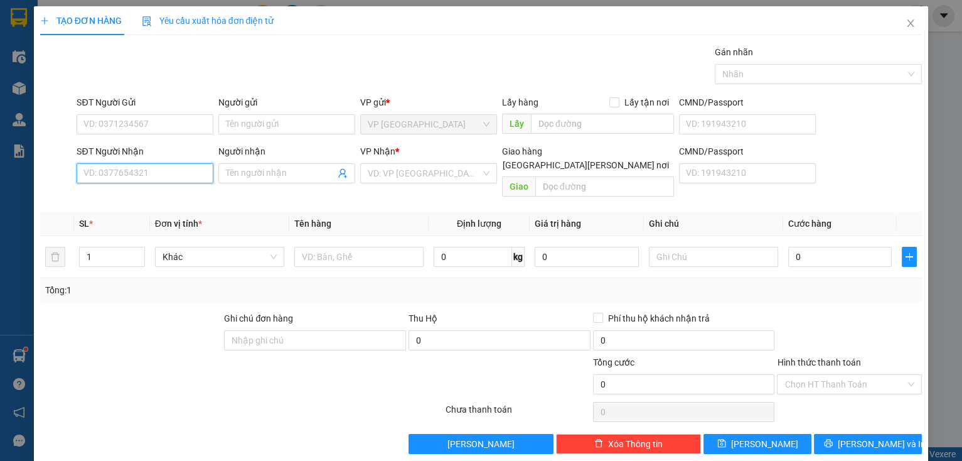
click at [151, 173] on input "SĐT Người Nhận" at bounding box center [145, 173] width 137 height 20
click at [154, 191] on div "0906539300 - NỮ" at bounding box center [143, 198] width 120 height 14
type input "0906539300"
type input "NỮ"
type input "80.000"
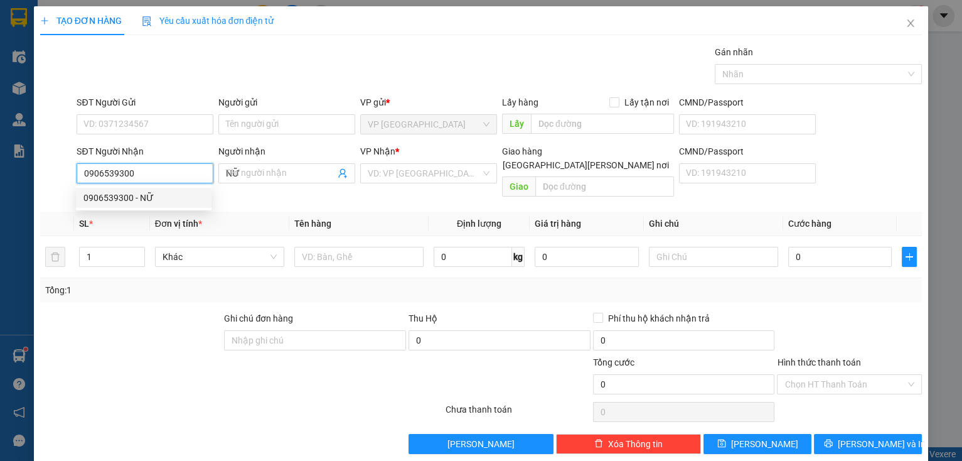
type input "80.000"
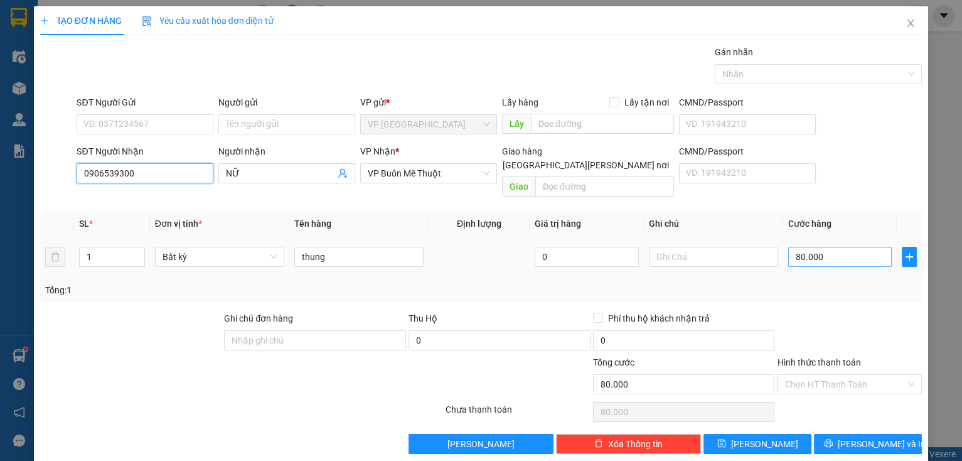
type input "0906539300"
click at [828, 247] on input "80.000" at bounding box center [840, 257] width 104 height 20
type input "1"
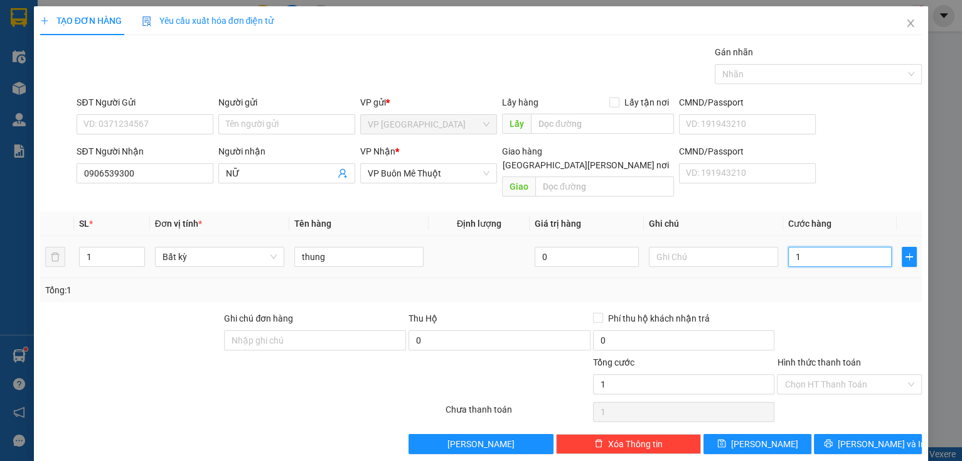
type input "10"
type input "100"
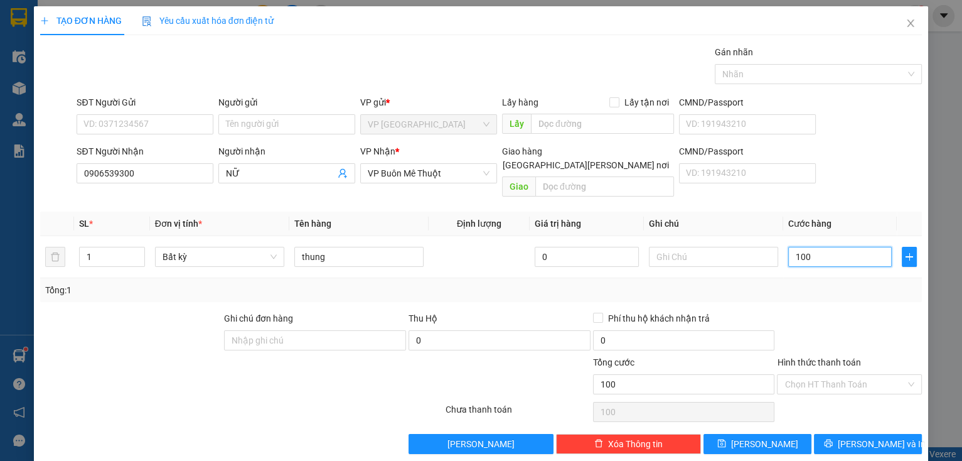
type input "100"
type input "100.000"
click at [830, 330] on div at bounding box center [849, 333] width 147 height 44
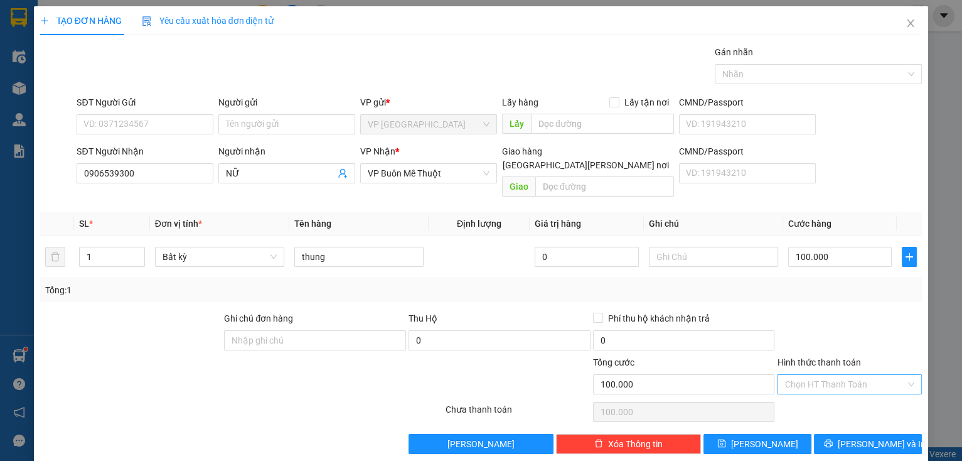
click at [852, 375] on input "Hình thức thanh toán" at bounding box center [844, 384] width 121 height 19
click at [843, 390] on div "Tại văn phòng" at bounding box center [842, 394] width 129 height 14
type input "0"
click at [778, 434] on button "[PERSON_NAME]" at bounding box center [757, 444] width 108 height 20
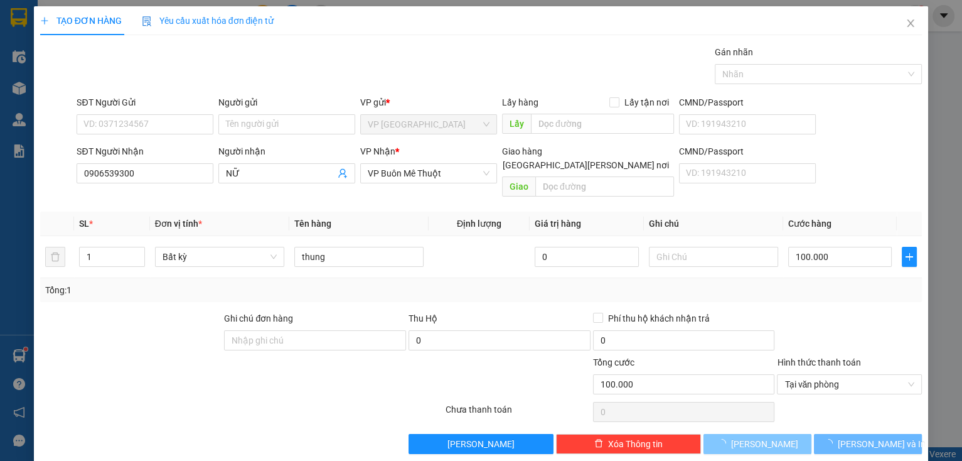
type input "0"
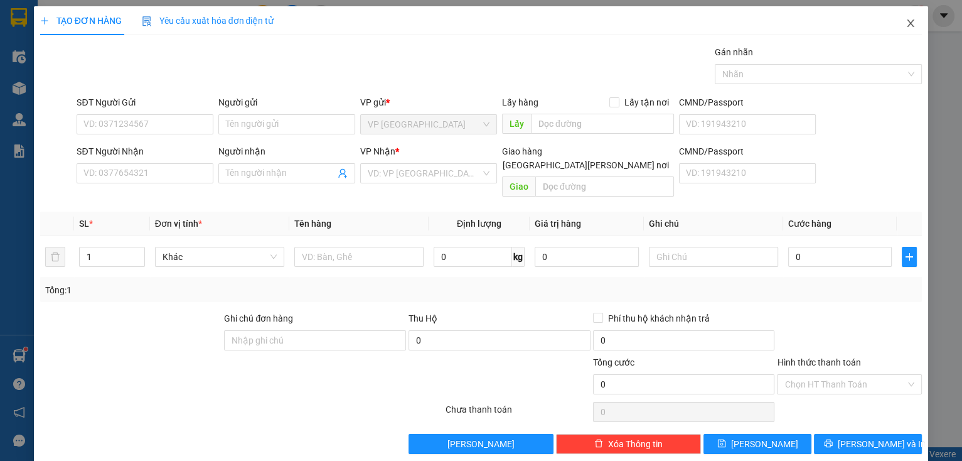
click at [906, 23] on icon "close" at bounding box center [911, 23] width 10 height 10
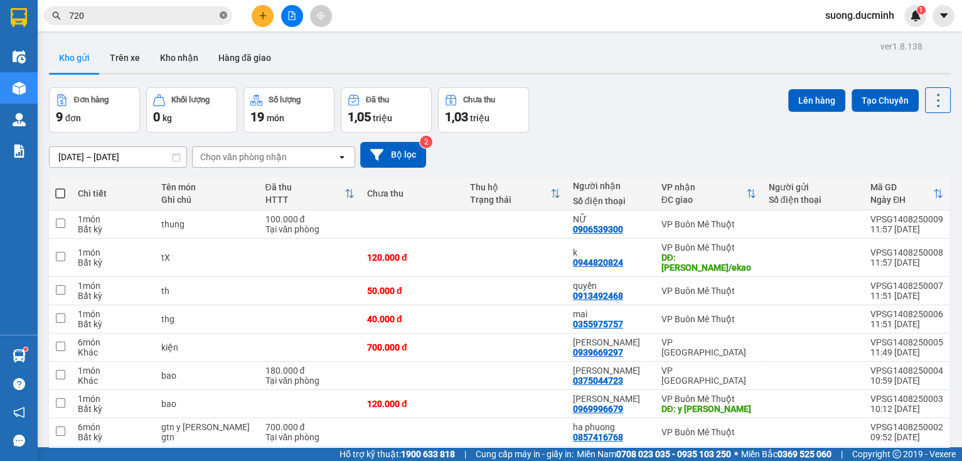
click at [223, 15] on icon "close-circle" at bounding box center [224, 15] width 8 height 8
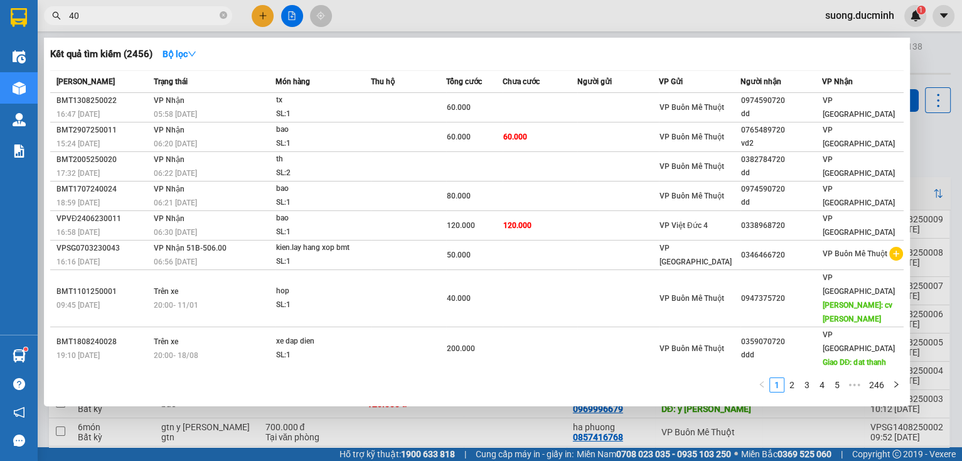
type input "409"
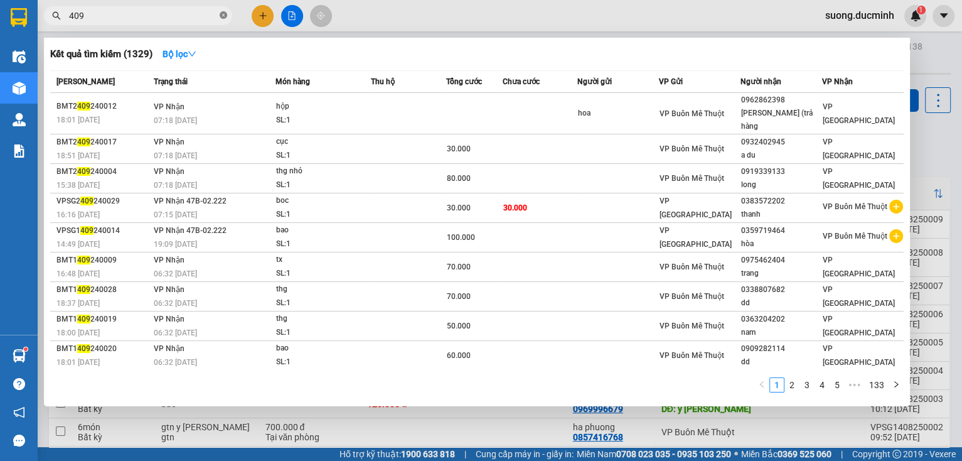
click at [226, 16] on icon "close-circle" at bounding box center [224, 15] width 8 height 8
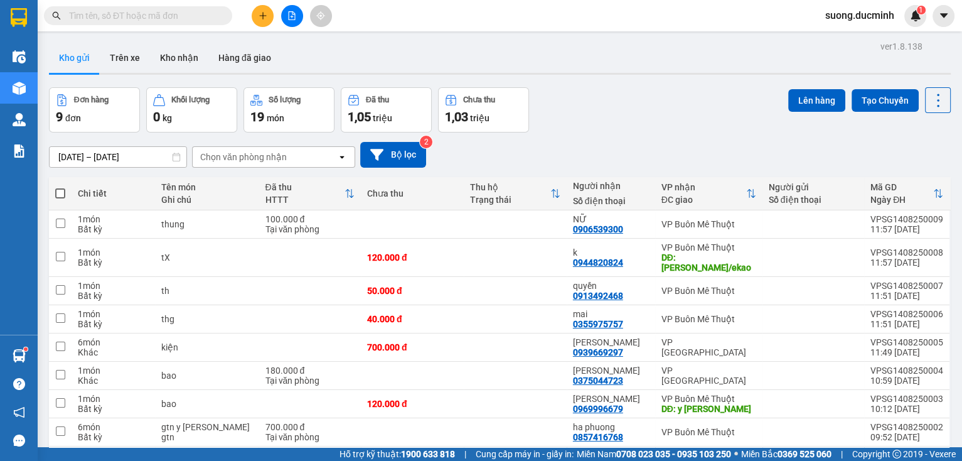
click at [226, 16] on span at bounding box center [224, 16] width 8 height 14
click at [201, 13] on input "text" at bounding box center [143, 16] width 148 height 14
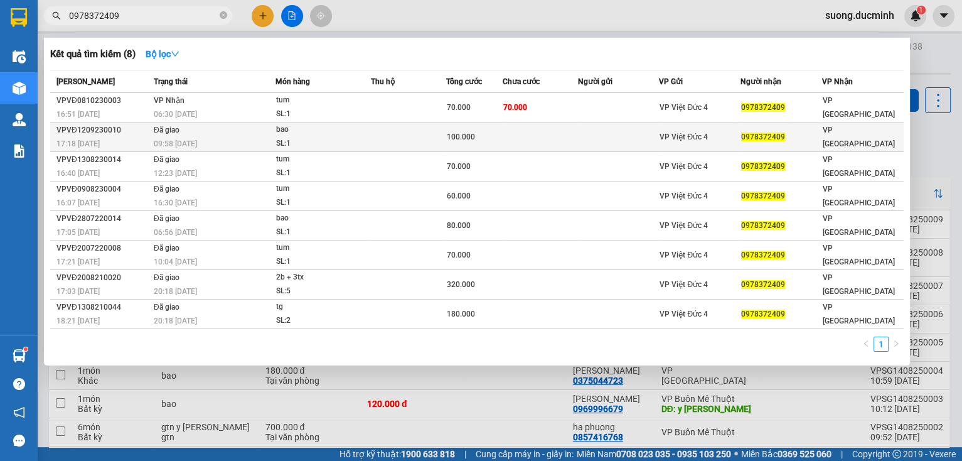
type input "0978372409"
click at [593, 136] on td at bounding box center [619, 136] width 82 height 29
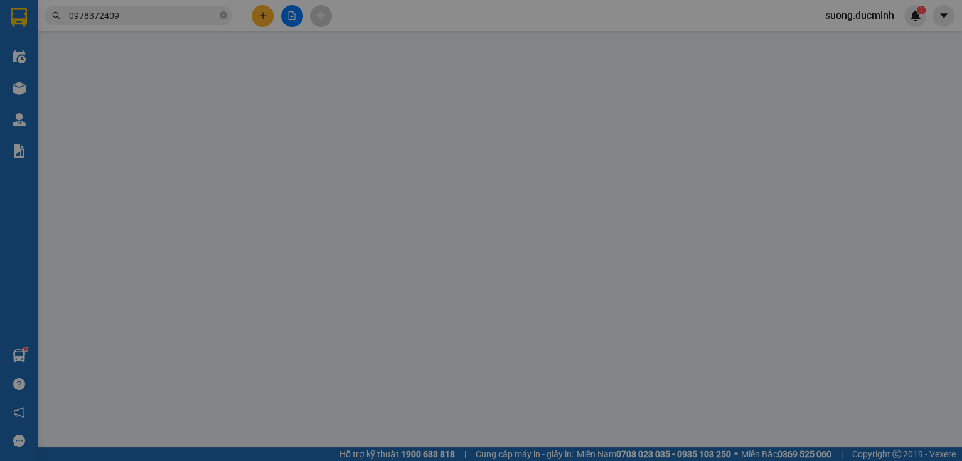
type input "0978372409"
type input "100.000"
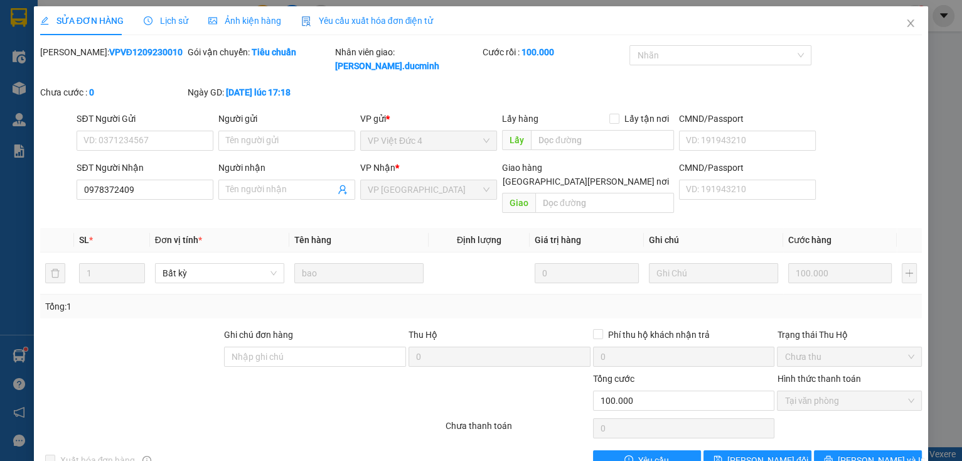
click at [161, 19] on span "Lịch sử" at bounding box center [166, 21] width 45 height 10
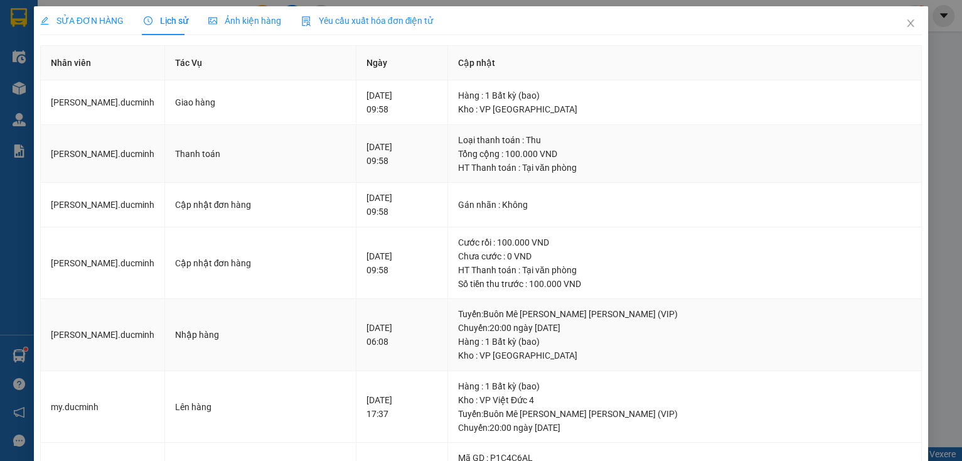
scroll to position [201, 0]
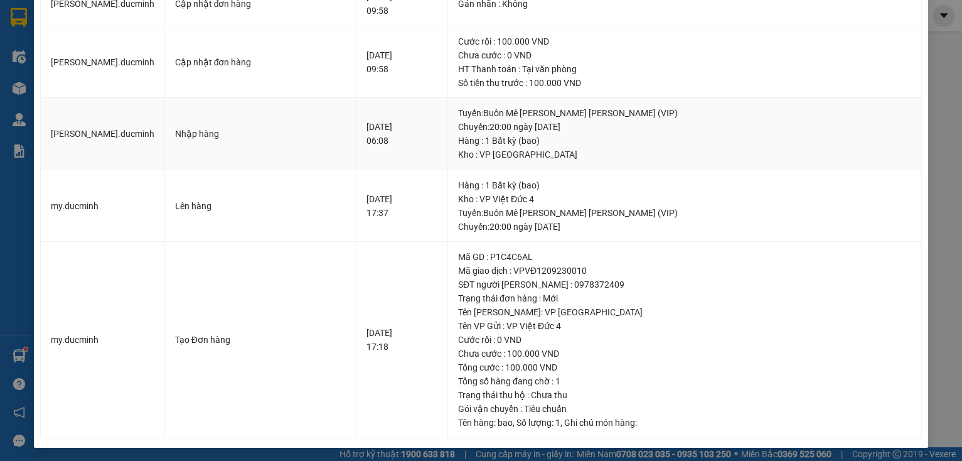
drag, startPoint x: 885, startPoint y: 109, endPoint x: 877, endPoint y: 109, distance: 7.5
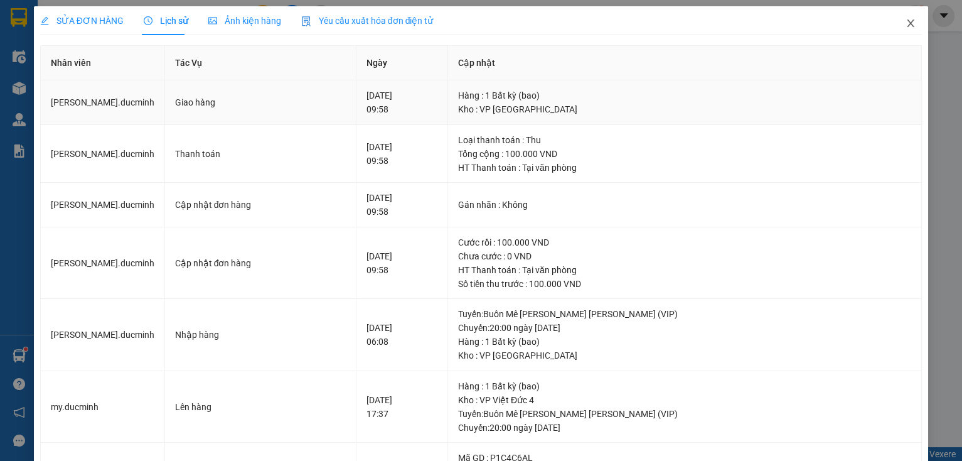
drag, startPoint x: 835, startPoint y: 99, endPoint x: 901, endPoint y: 26, distance: 98.6
click at [907, 26] on icon "close" at bounding box center [910, 23] width 7 height 8
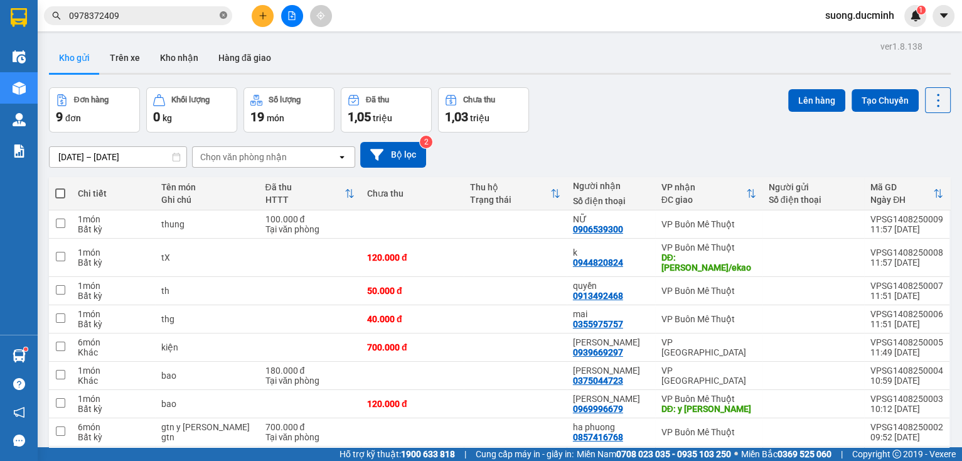
click at [226, 17] on icon "close-circle" at bounding box center [224, 15] width 8 height 8
click at [145, 14] on input "text" at bounding box center [143, 16] width 148 height 14
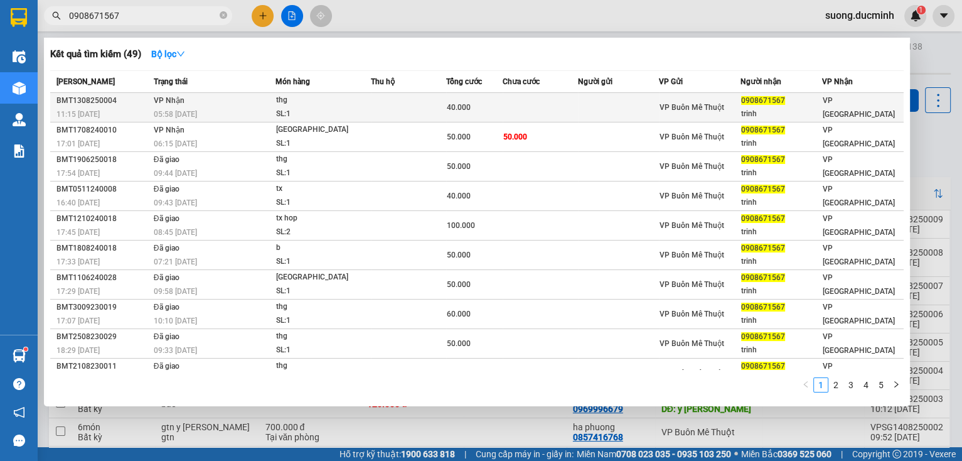
type input "0908671567"
click at [284, 113] on div "SL: 1" at bounding box center [323, 114] width 94 height 14
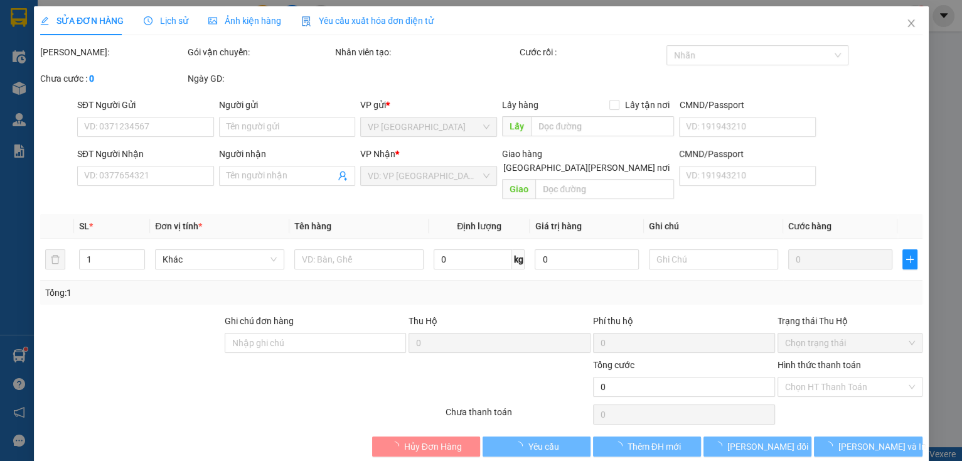
type input "0908671567"
type input "trinh"
type input "40.000"
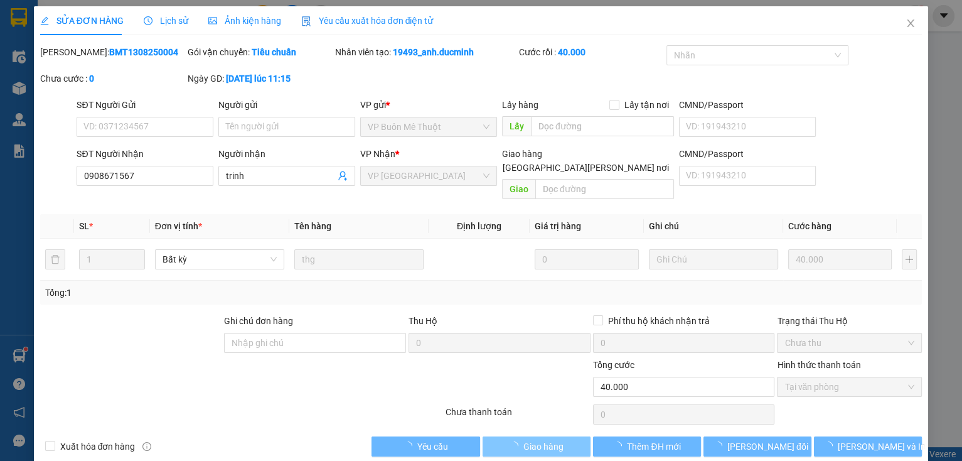
click at [562, 437] on button "Giao hàng" at bounding box center [537, 446] width 108 height 20
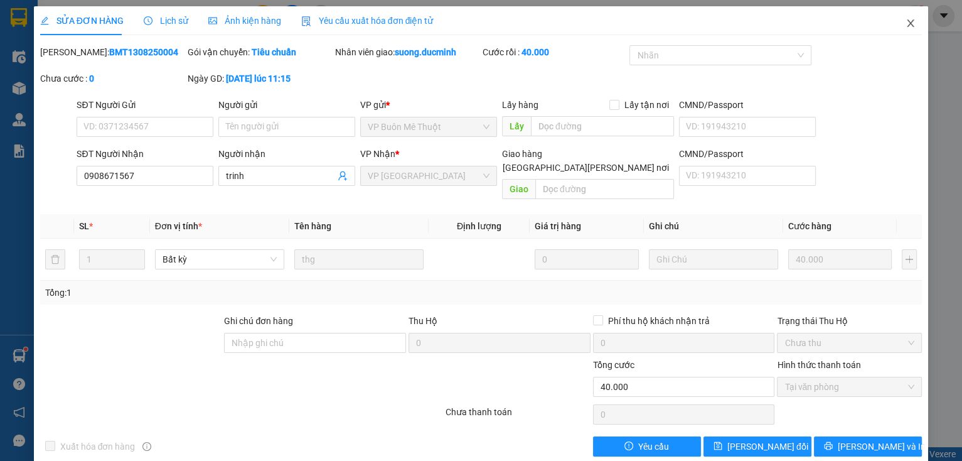
click at [907, 23] on icon "close" at bounding box center [910, 23] width 7 height 8
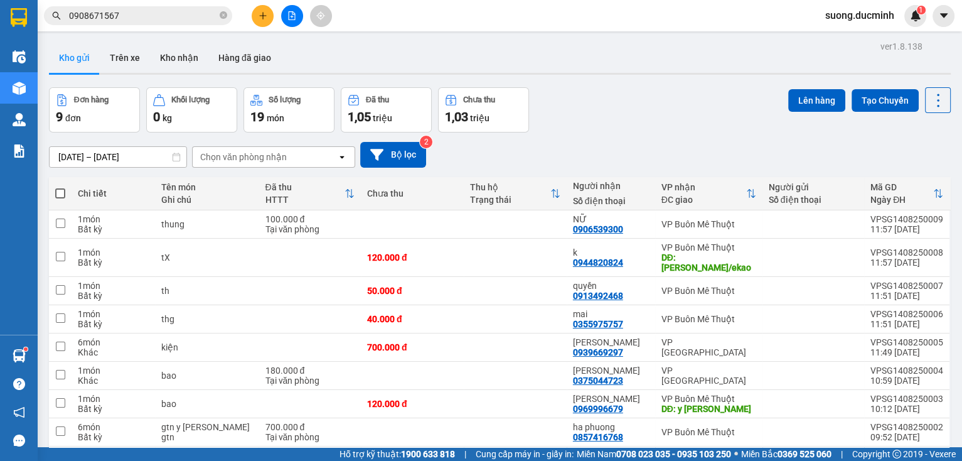
click at [215, 14] on input "0908671567" at bounding box center [143, 16] width 148 height 14
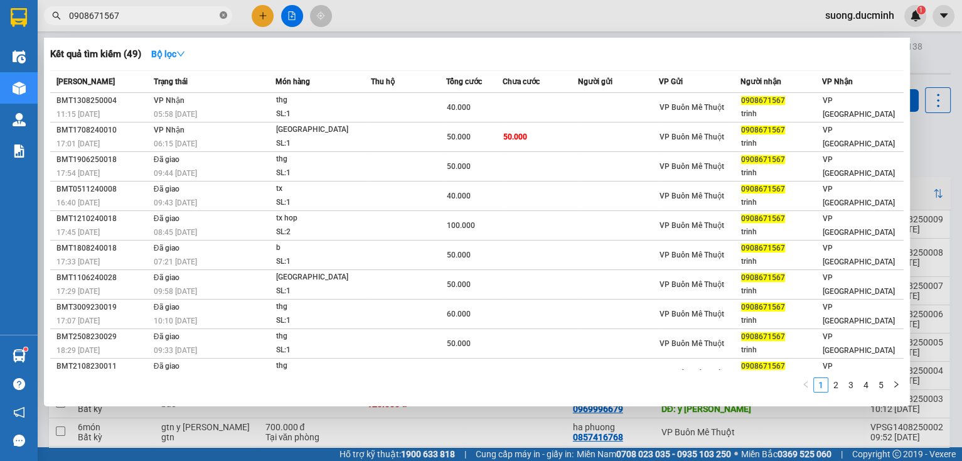
click at [222, 14] on icon "close-circle" at bounding box center [224, 15] width 8 height 8
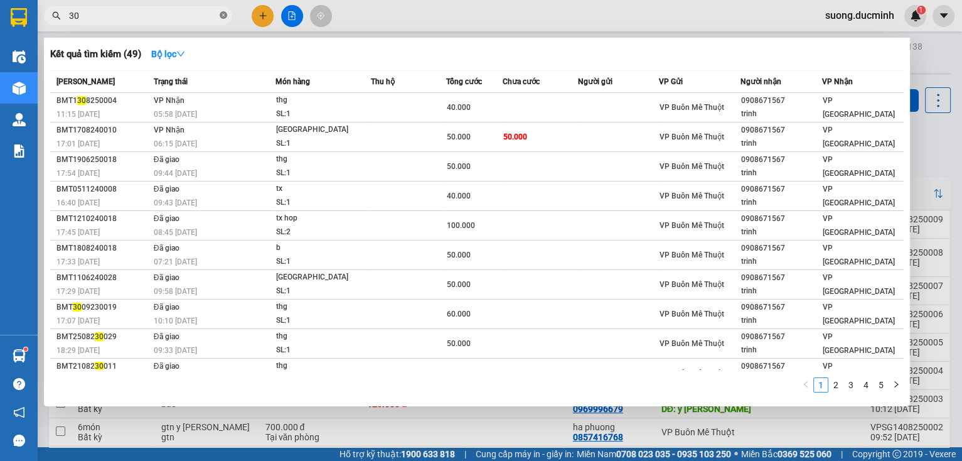
type input "308"
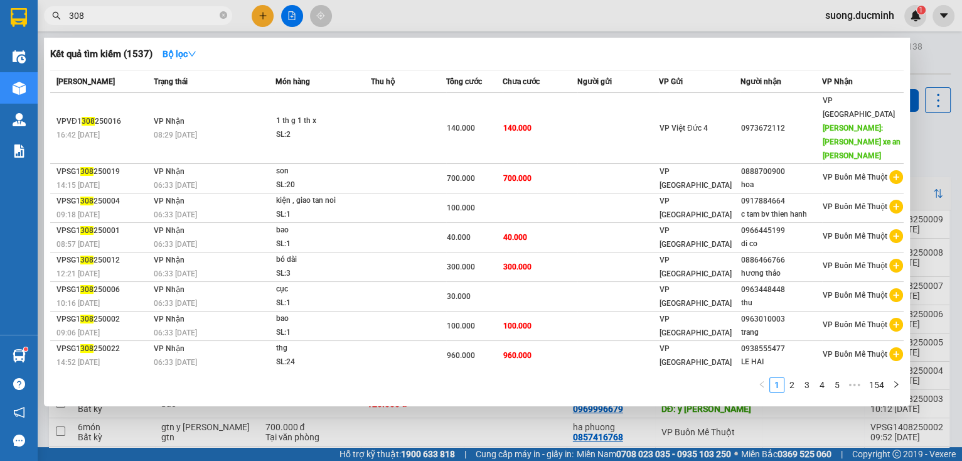
click at [223, 15] on icon "close-circle" at bounding box center [224, 15] width 8 height 8
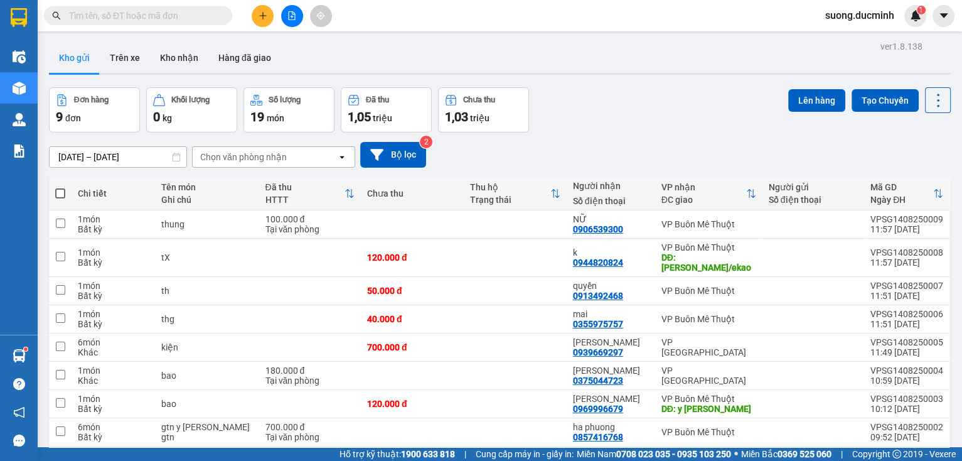
click at [187, 14] on input "text" at bounding box center [143, 16] width 148 height 14
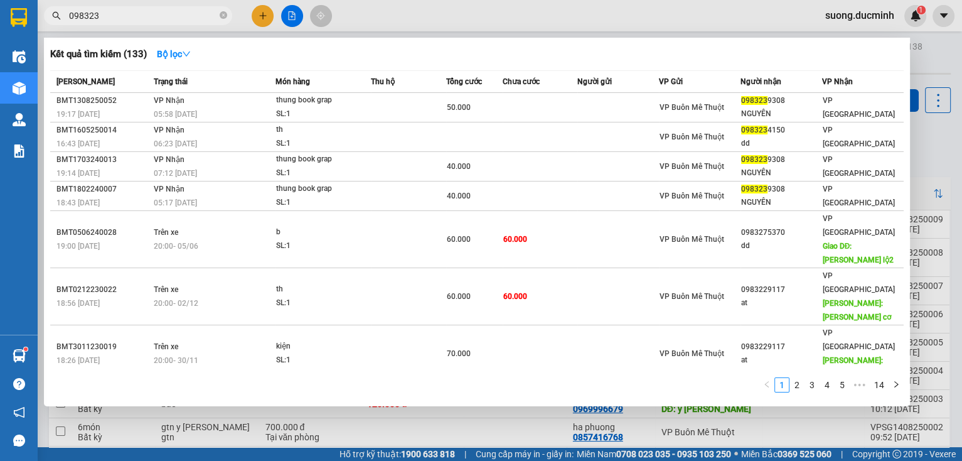
type input "0983239"
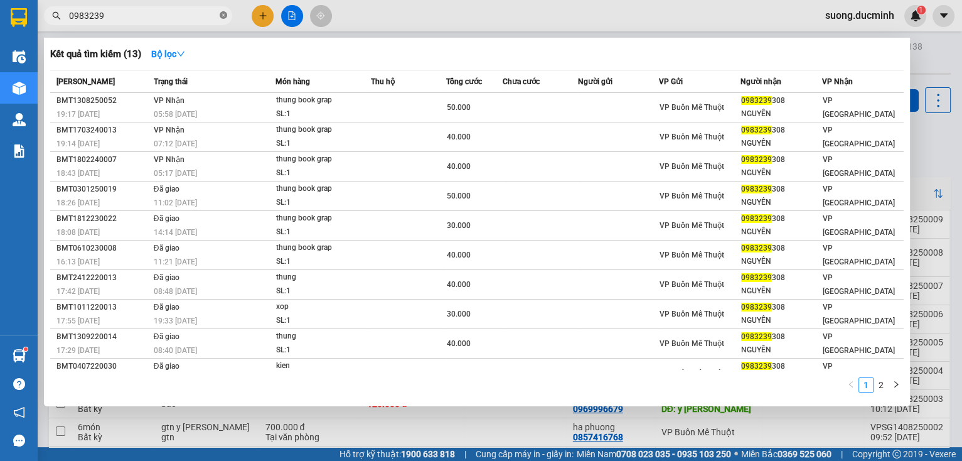
click at [220, 13] on icon "close-circle" at bounding box center [224, 15] width 8 height 8
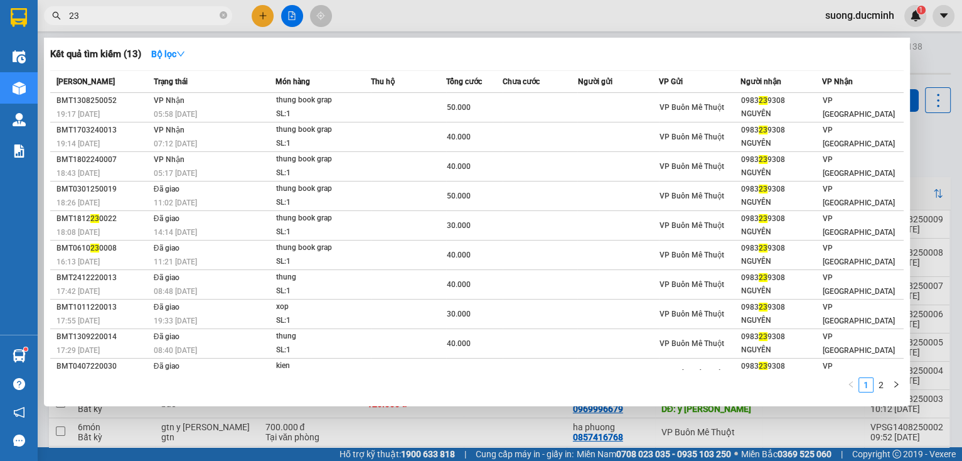
type input "239"
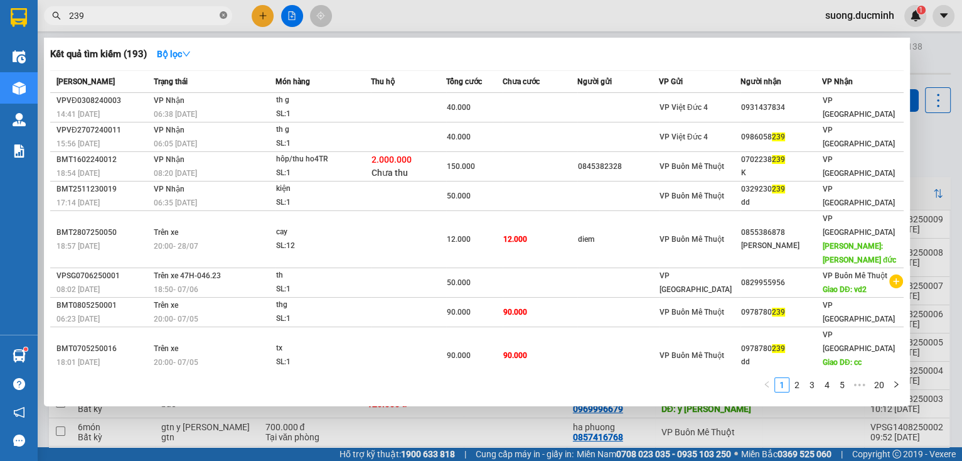
click at [223, 14] on icon "close-circle" at bounding box center [224, 15] width 8 height 8
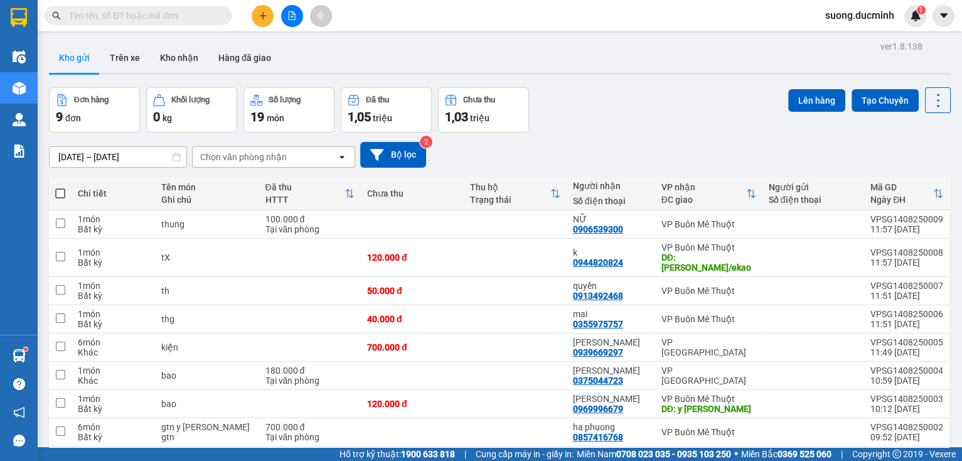
click at [206, 17] on input "text" at bounding box center [143, 16] width 148 height 14
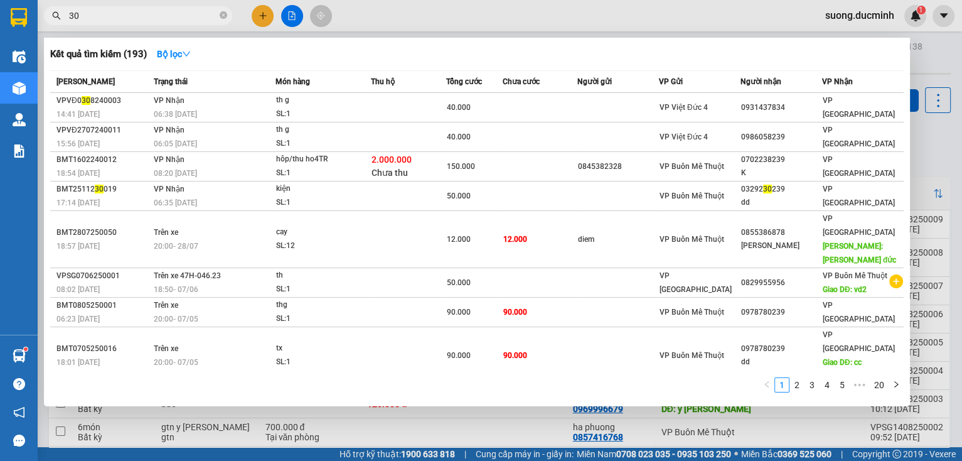
type input "308"
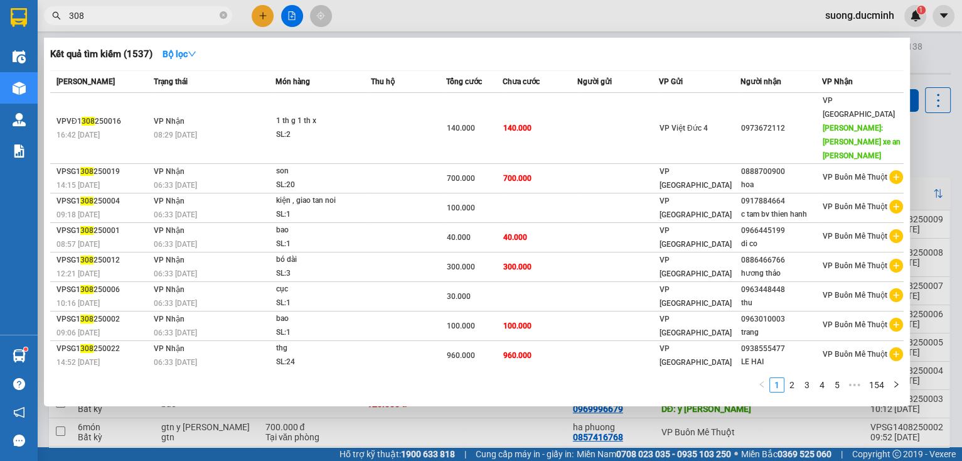
click at [212, 16] on input "308" at bounding box center [143, 16] width 148 height 14
click at [223, 17] on icon "close-circle" at bounding box center [224, 15] width 8 height 8
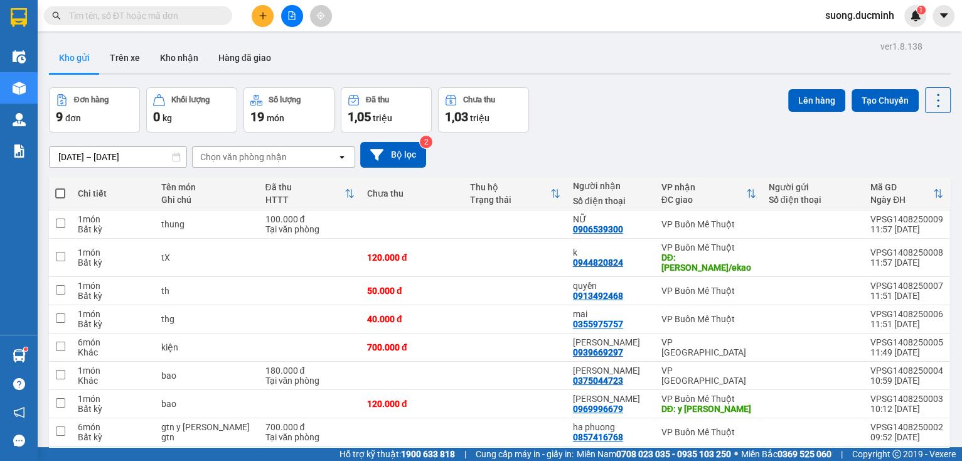
click at [203, 18] on input "text" at bounding box center [143, 16] width 148 height 14
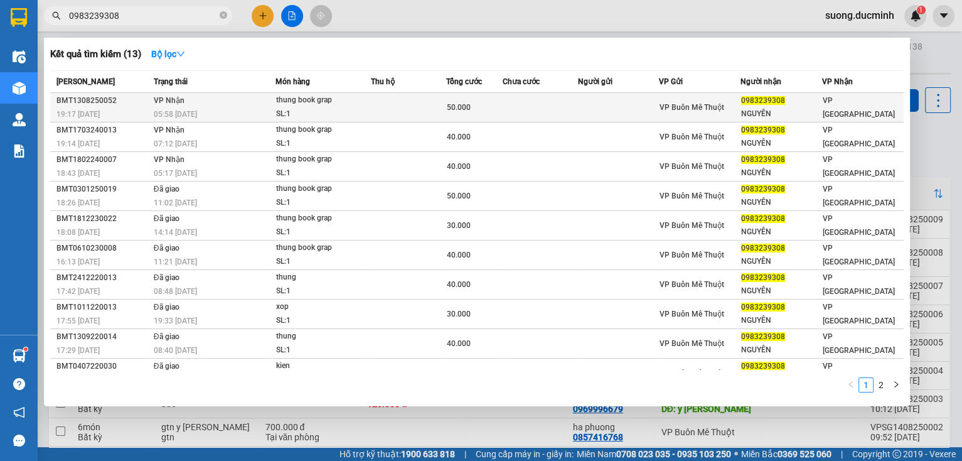
type input "0983239308"
click at [503, 109] on td at bounding box center [540, 107] width 75 height 29
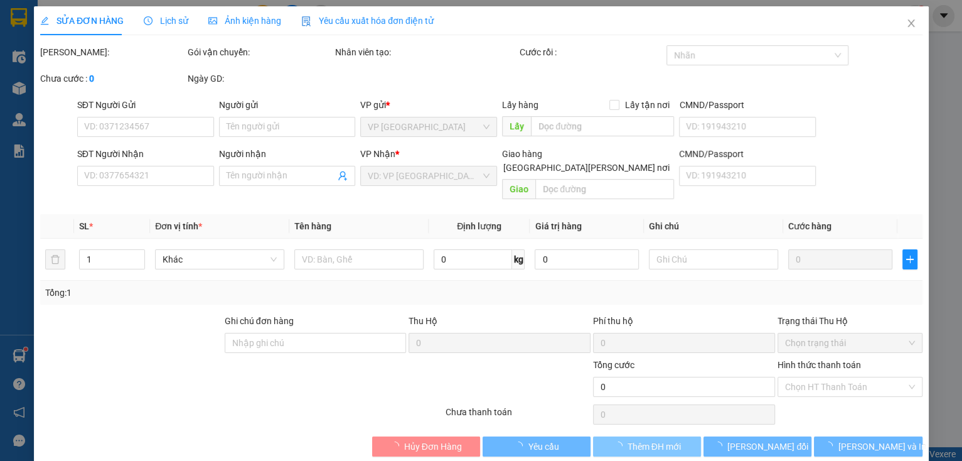
type input "0983239308"
type input "NGUYÊN"
type input "50.000"
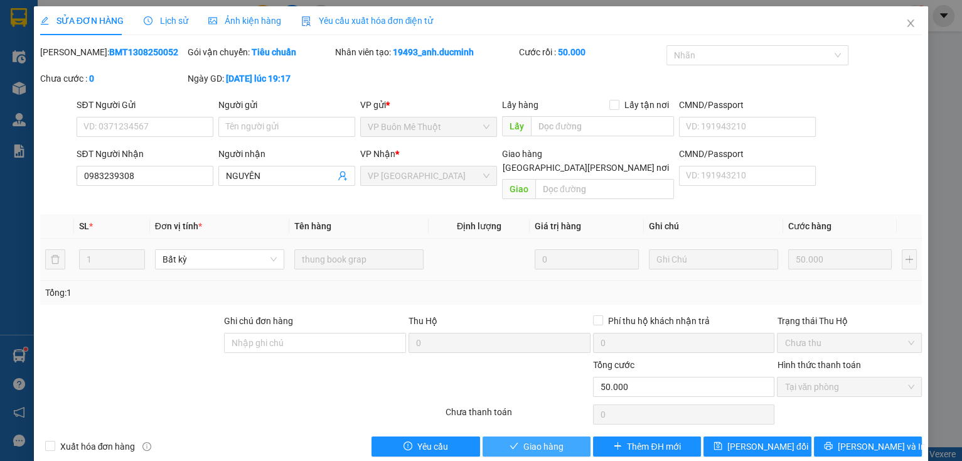
click at [572, 437] on button "Giao hàng" at bounding box center [537, 446] width 108 height 20
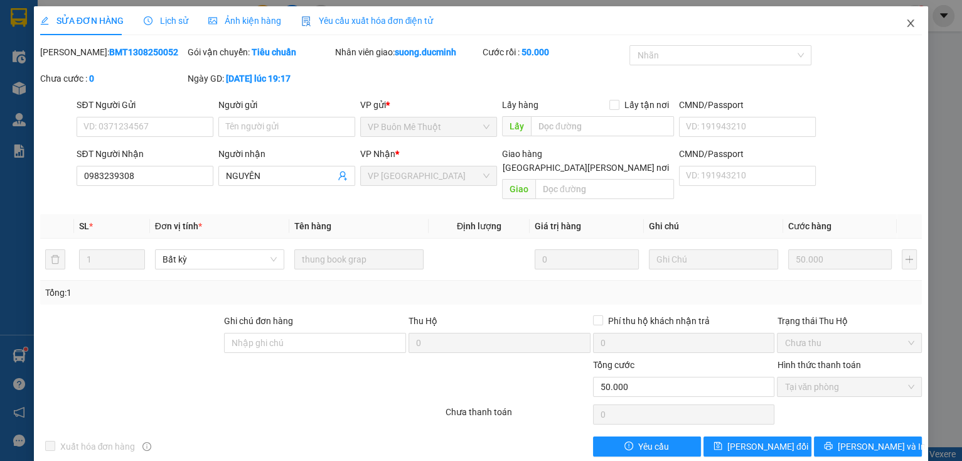
click at [906, 21] on icon "close" at bounding box center [911, 23] width 10 height 10
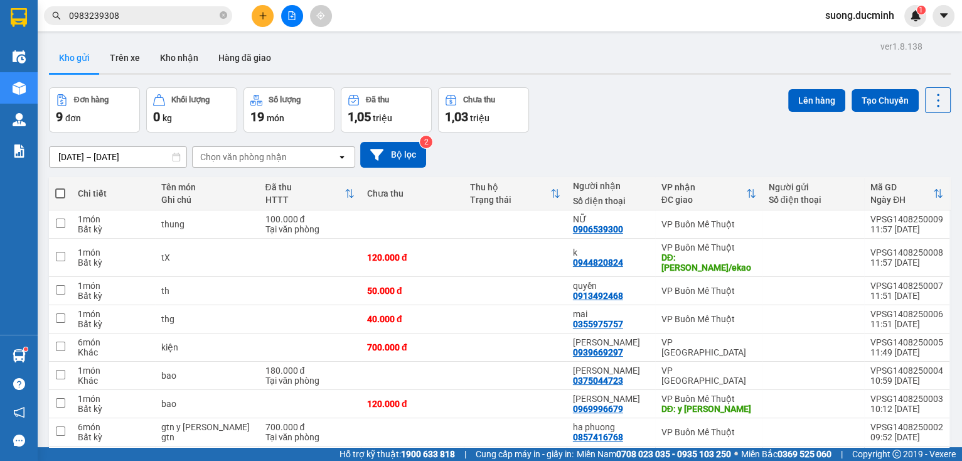
click at [244, 188] on div "Tên món Ghi chú" at bounding box center [206, 193] width 91 height 25
click at [245, 182] on div "Tên món" at bounding box center [206, 187] width 91 height 10
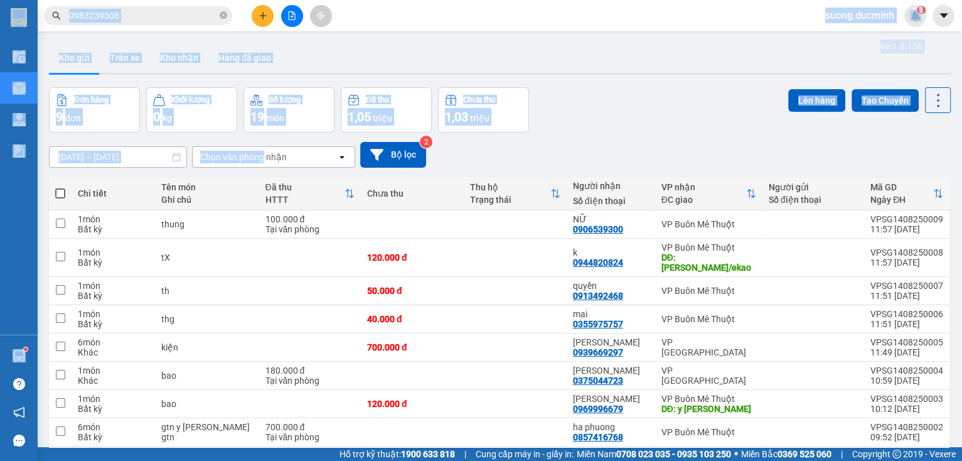
drag, startPoint x: 259, startPoint y: 108, endPoint x: 224, endPoint y: 23, distance: 91.7
click at [231, 21] on section "Kết quả [PERSON_NAME] ( 13 ) Bộ lọc Mã ĐH Trạng thái Món hàng Thu hộ [PERSON_NA…" at bounding box center [481, 230] width 962 height 461
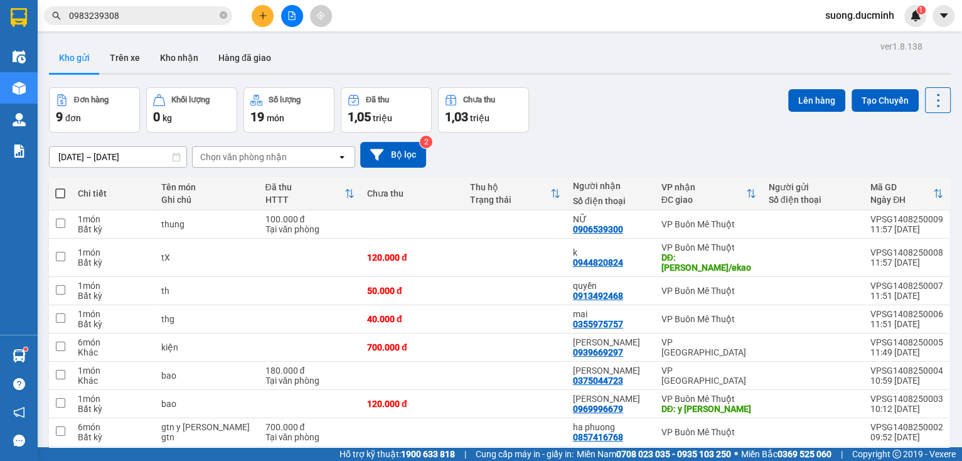
drag, startPoint x: 188, startPoint y: 26, endPoint x: 177, endPoint y: 26, distance: 11.3
click at [174, 21] on div "Kết quả [PERSON_NAME] ( 13 ) Bộ lọc Mã ĐH Trạng thái Món hàng Thu hộ [PERSON_NA…" at bounding box center [122, 16] width 245 height 22
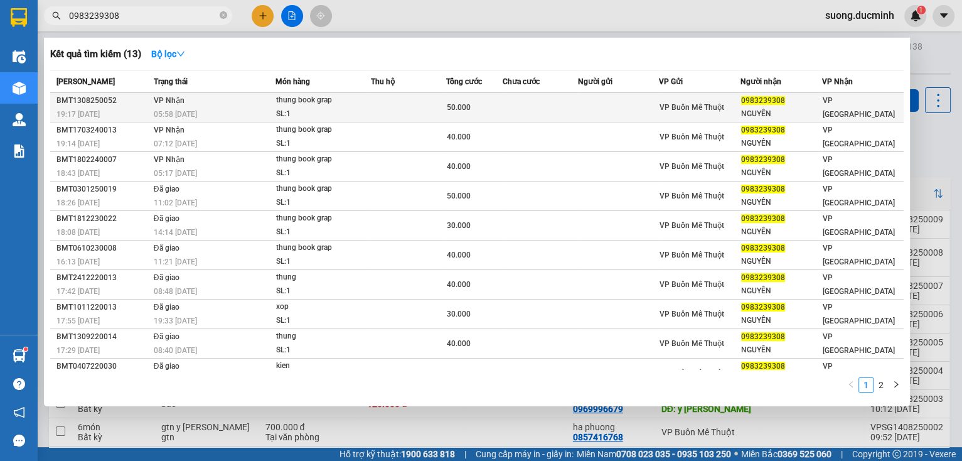
click at [653, 100] on td at bounding box center [618, 107] width 82 height 29
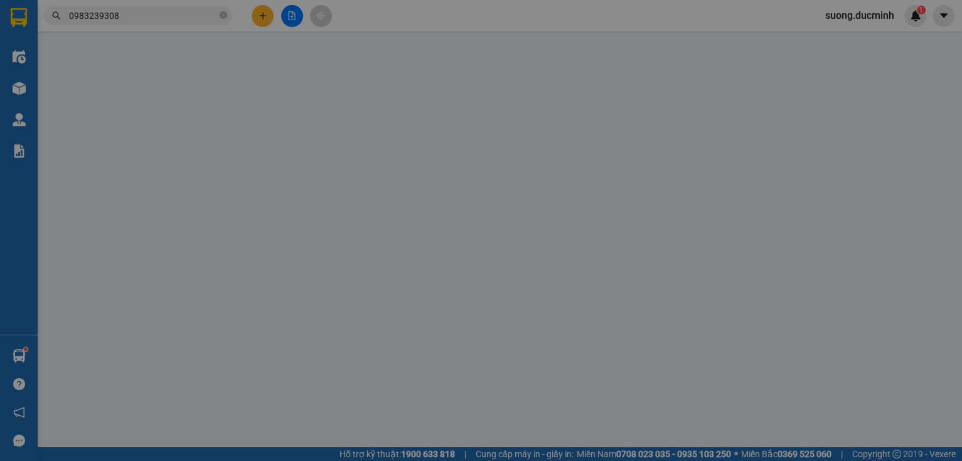
drag, startPoint x: 653, startPoint y: 100, endPoint x: 676, endPoint y: 80, distance: 30.3
click at [675, 73] on div "SỬA ĐƠN HÀNG Lịch sử [PERSON_NAME] hàng Yêu cầu xuất [PERSON_NAME] điện tử Tota…" at bounding box center [481, 230] width 962 height 461
type input "0983239308"
type input "NGUYÊN"
type input "50.000"
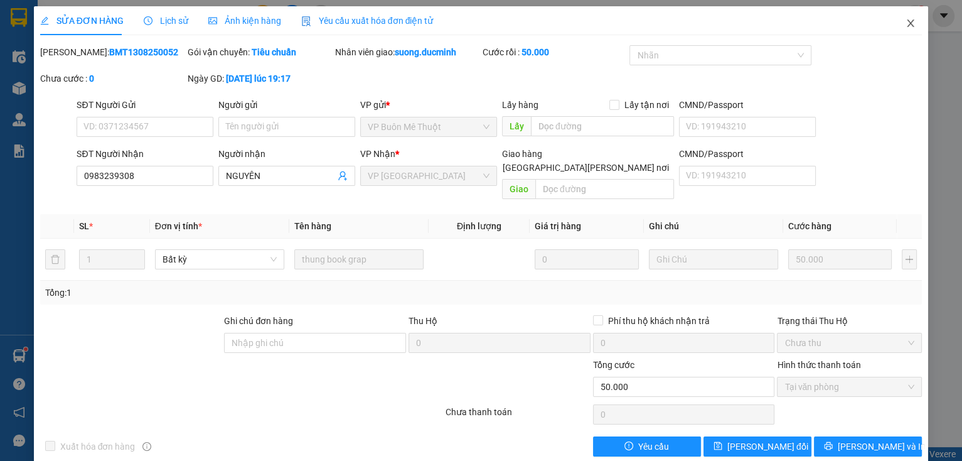
click at [906, 26] on icon "close" at bounding box center [911, 23] width 10 height 10
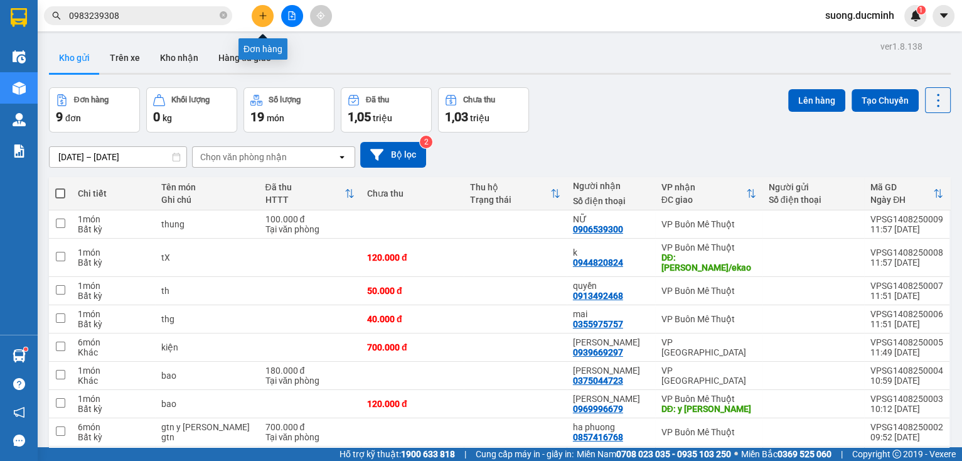
click at [264, 20] on button at bounding box center [263, 16] width 22 height 22
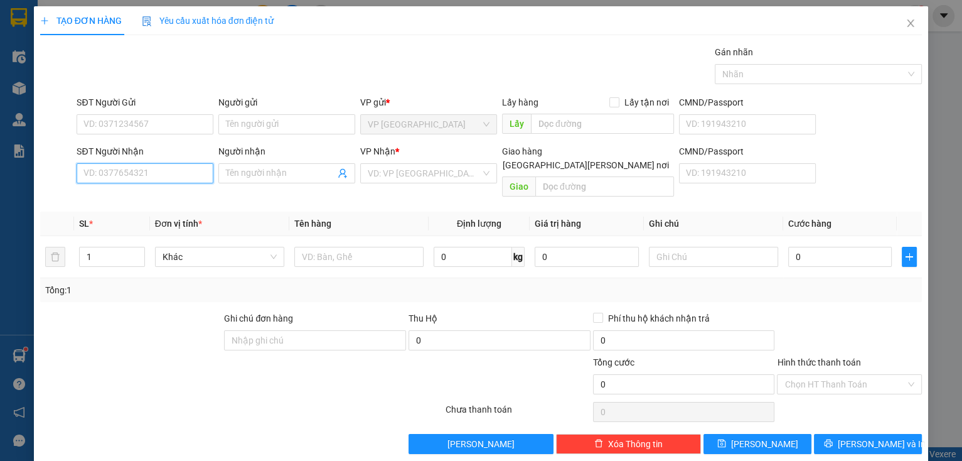
click at [144, 175] on input "SĐT Người Nhận" at bounding box center [145, 173] width 137 height 20
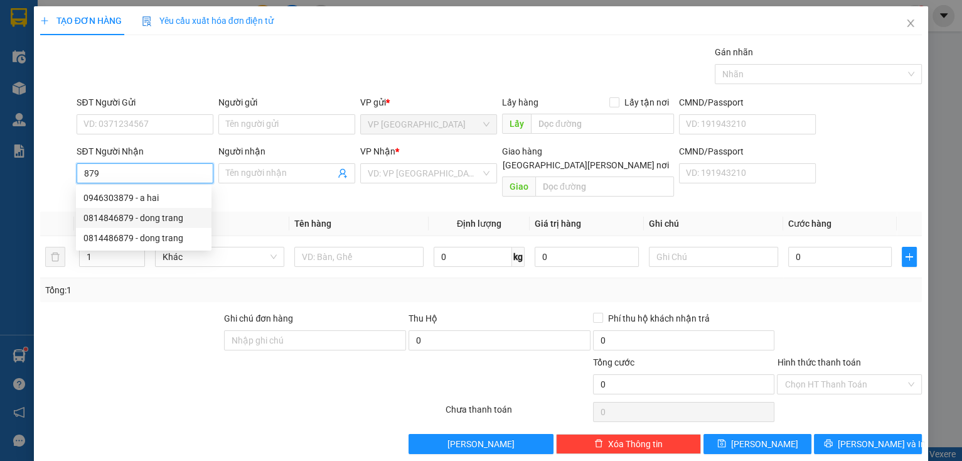
click at [178, 223] on div "0814846879 - dong trang" at bounding box center [143, 218] width 120 height 14
type input "0814846879"
type input "dong trang"
type input "180.000"
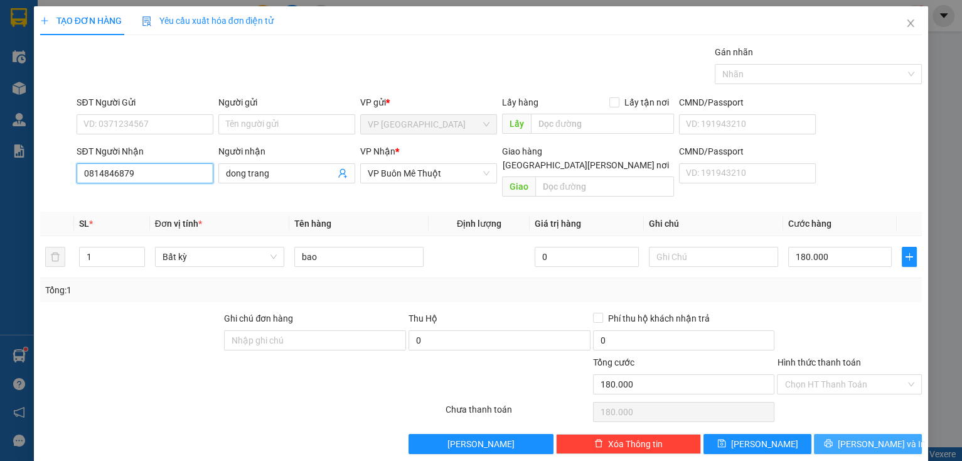
type input "0814846879"
click at [824, 434] on button "[PERSON_NAME] và In" at bounding box center [868, 444] width 108 height 20
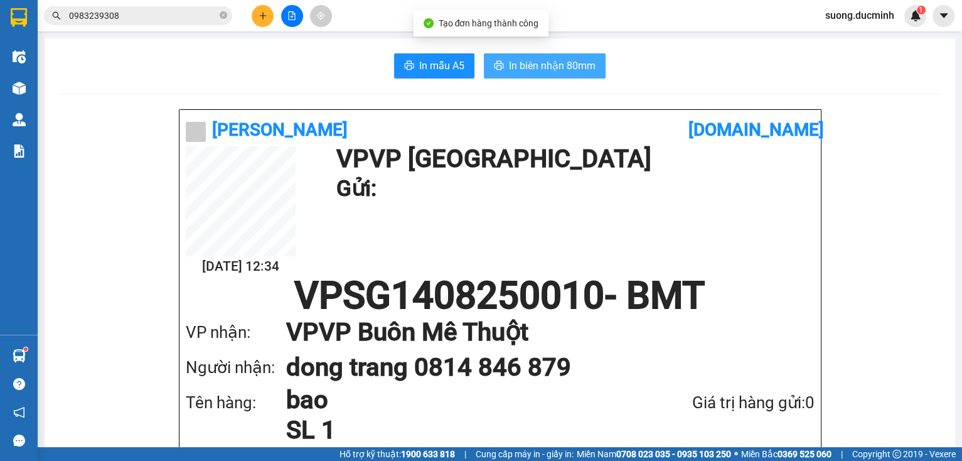
click at [511, 68] on span "In biên nhận 80mm" at bounding box center [552, 66] width 87 height 16
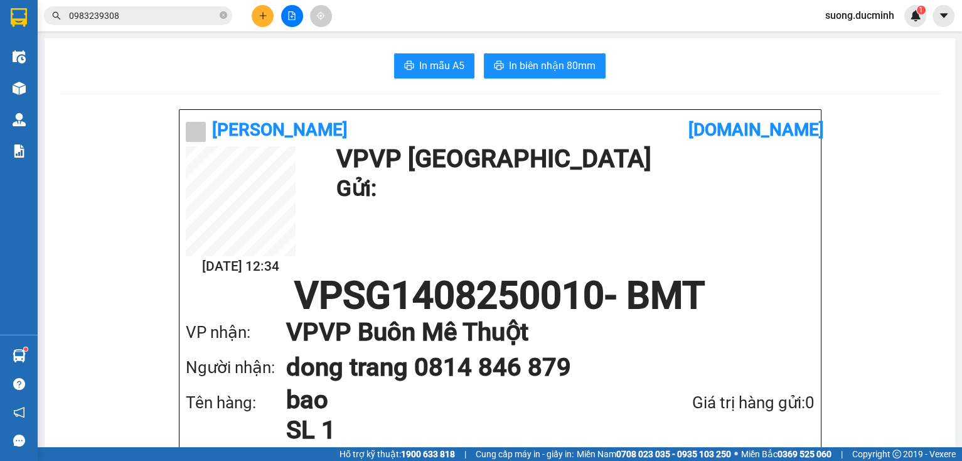
click at [291, 18] on icon "file-add" at bounding box center [291, 15] width 9 height 9
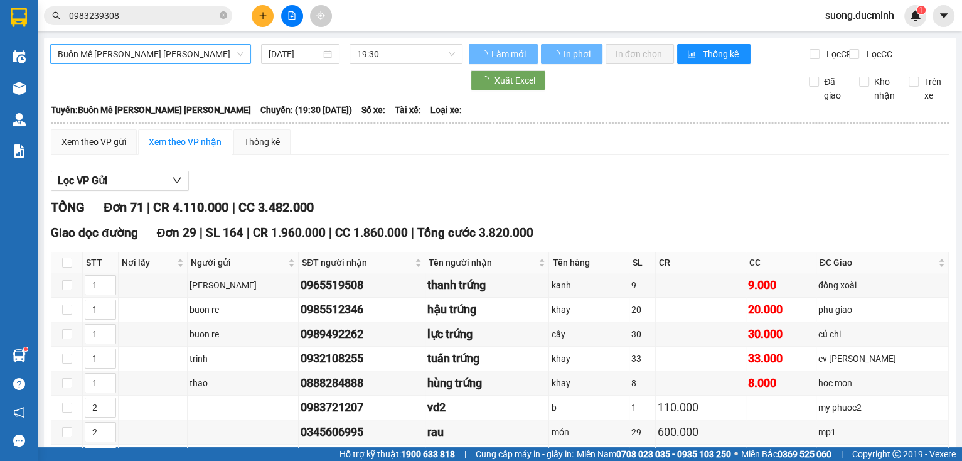
type input "[DATE]"
click at [201, 55] on span "Buôn Mê [PERSON_NAME] [PERSON_NAME]" at bounding box center [151, 54] width 186 height 19
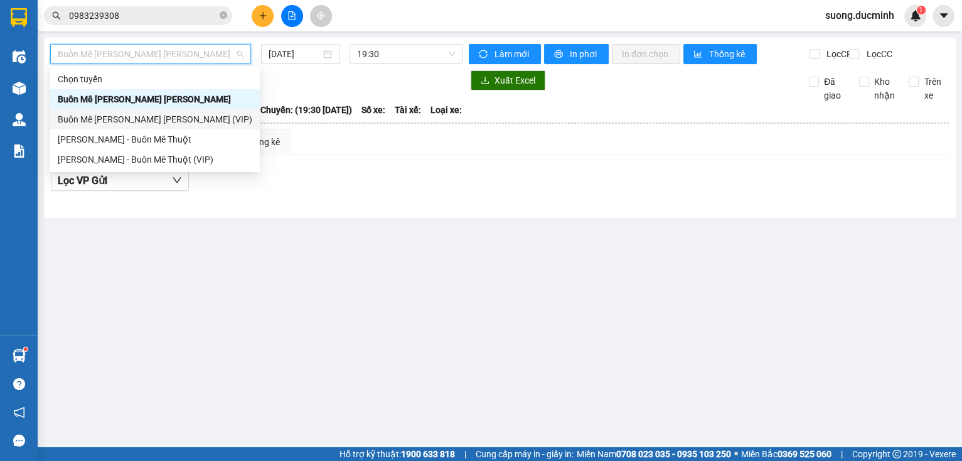
click at [206, 124] on div "Buôn Mê [PERSON_NAME] [PERSON_NAME] (VIP)" at bounding box center [155, 119] width 195 height 14
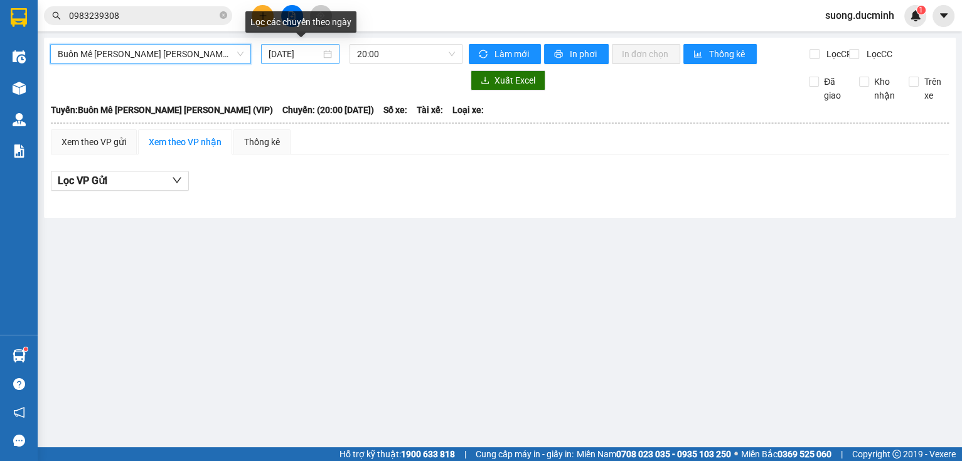
click at [311, 53] on input "[DATE]" at bounding box center [294, 54] width 51 height 14
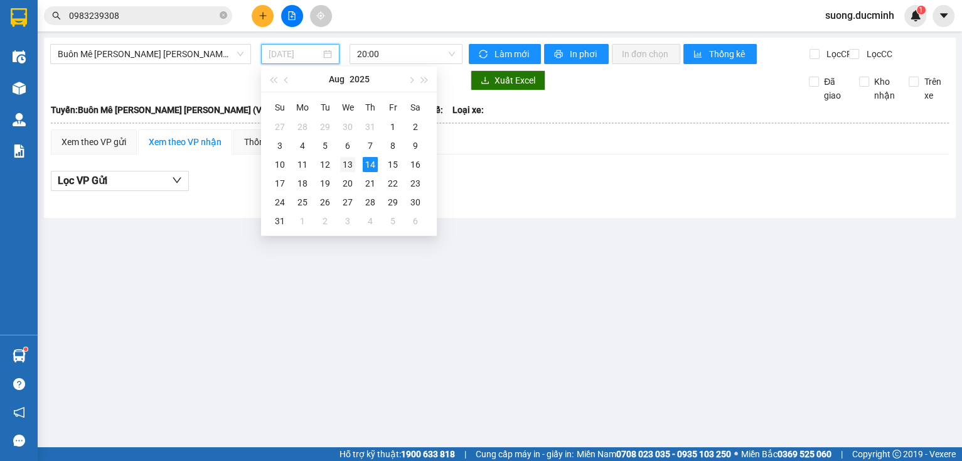
click at [350, 170] on div "13" at bounding box center [347, 164] width 15 height 15
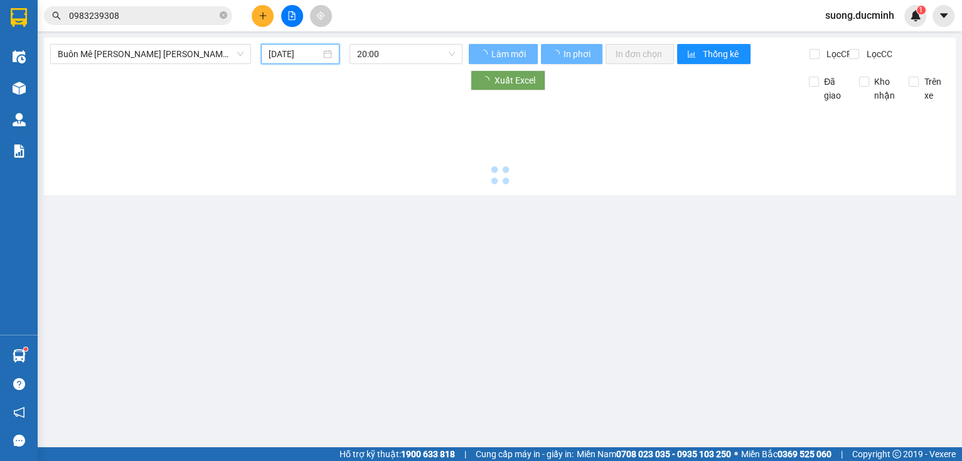
type input "[DATE]"
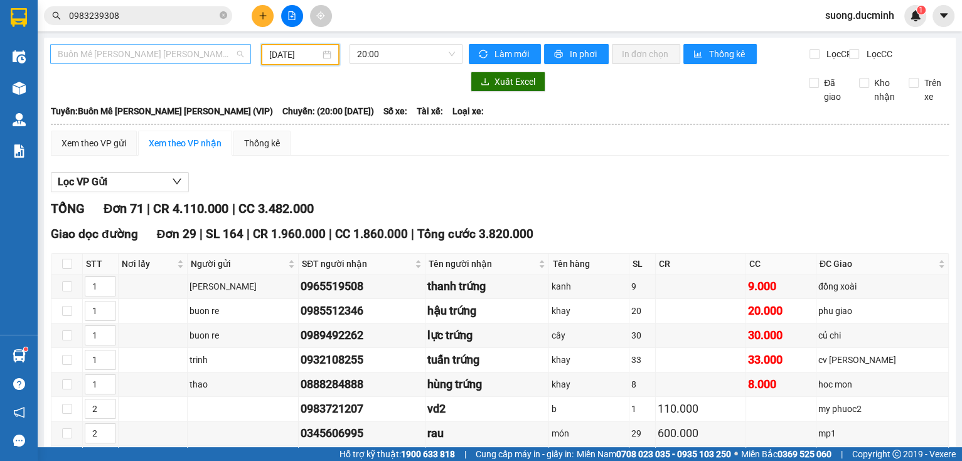
click at [124, 58] on span "Buôn Mê [PERSON_NAME] [PERSON_NAME] (VIP)" at bounding box center [151, 54] width 186 height 19
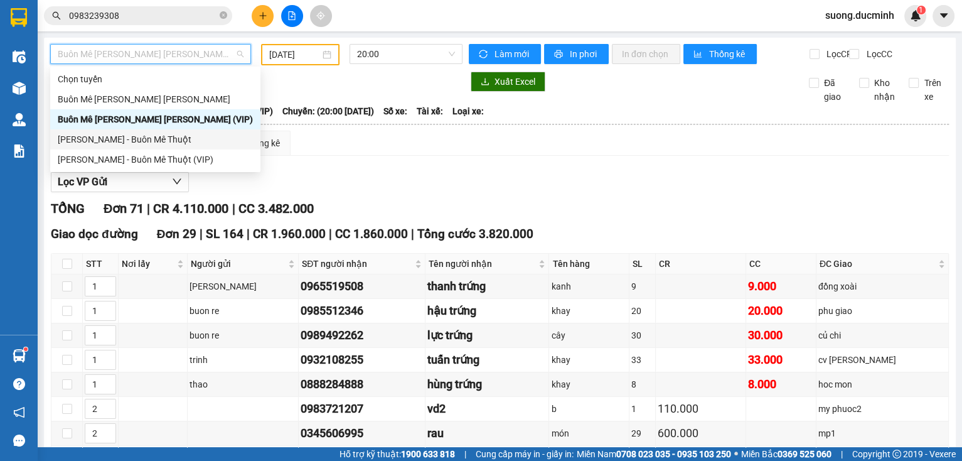
click at [166, 146] on div "[PERSON_NAME] - Buôn Mê Thuột" at bounding box center [155, 139] width 195 height 14
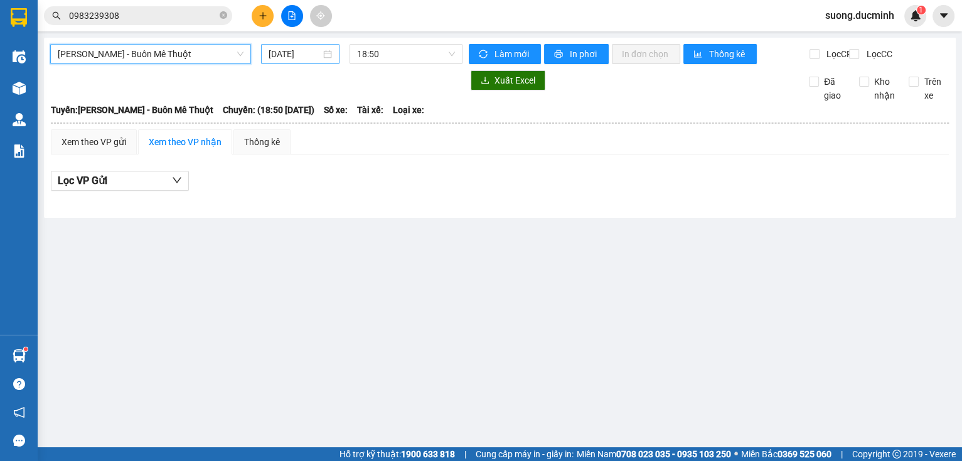
click at [297, 60] on input "[DATE]" at bounding box center [294, 54] width 51 height 14
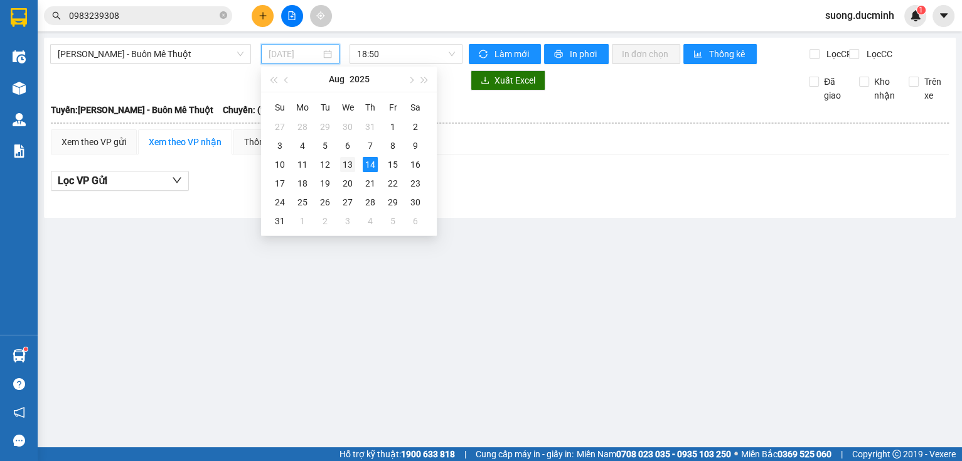
click at [351, 171] on div "13" at bounding box center [347, 164] width 15 height 15
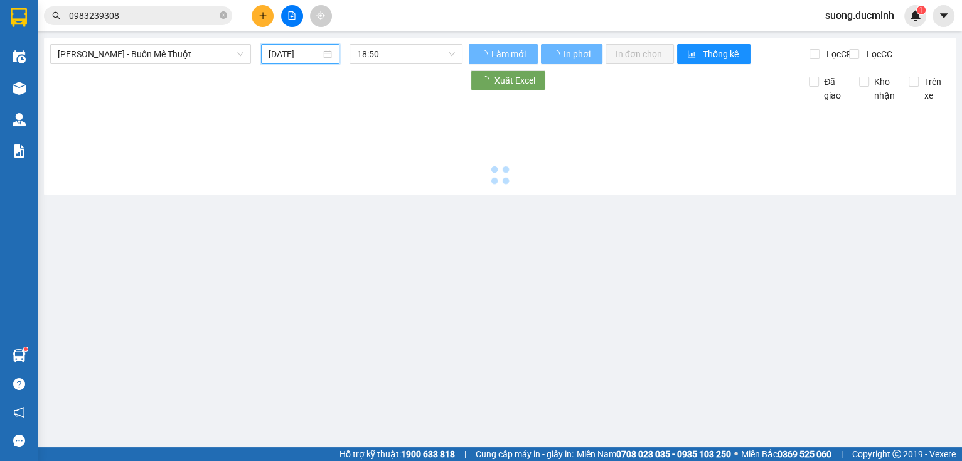
type input "[DATE]"
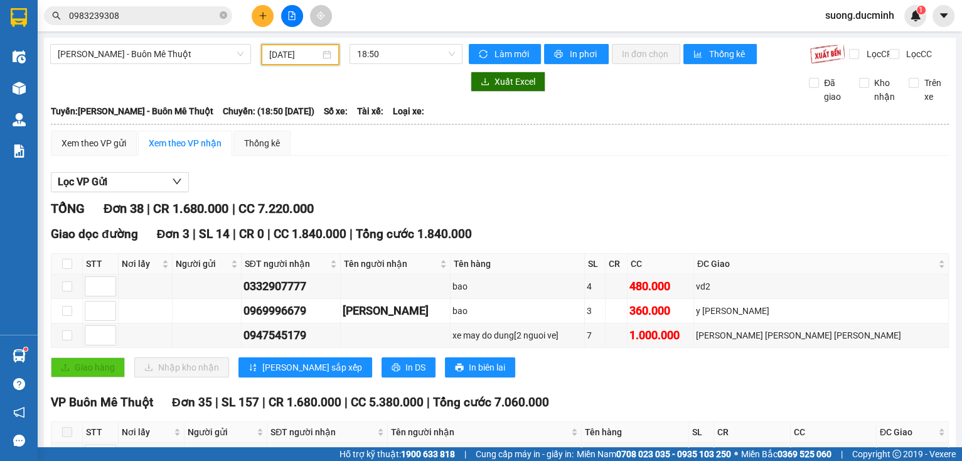
scroll to position [151, 0]
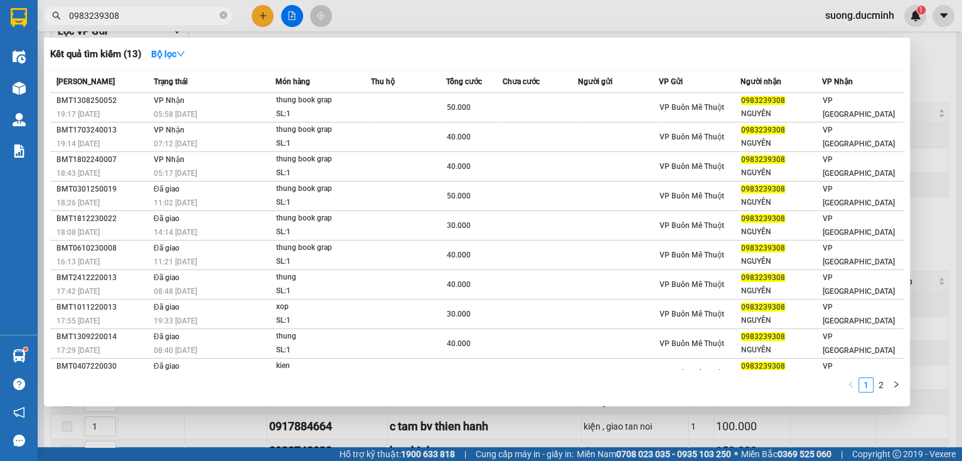
click at [218, 18] on span "0983239308" at bounding box center [138, 15] width 188 height 19
click at [225, 17] on icon "close-circle" at bounding box center [224, 15] width 8 height 8
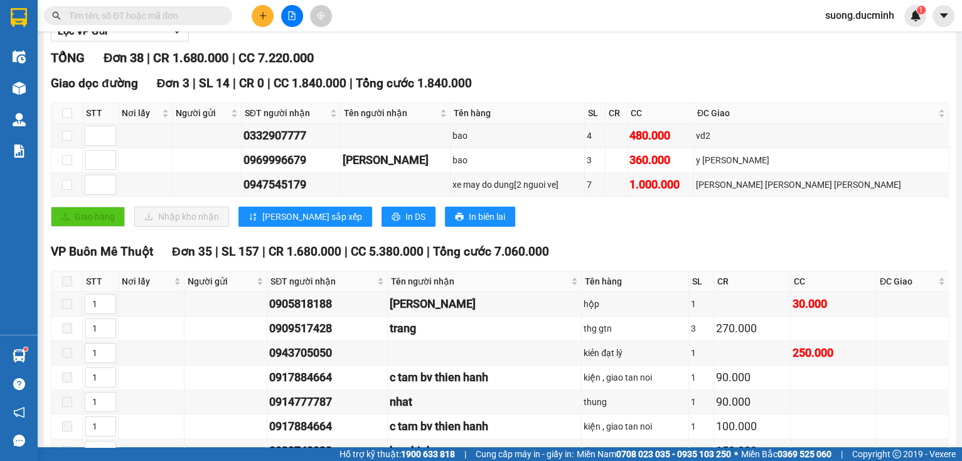
click at [187, 20] on input "text" at bounding box center [143, 16] width 148 height 14
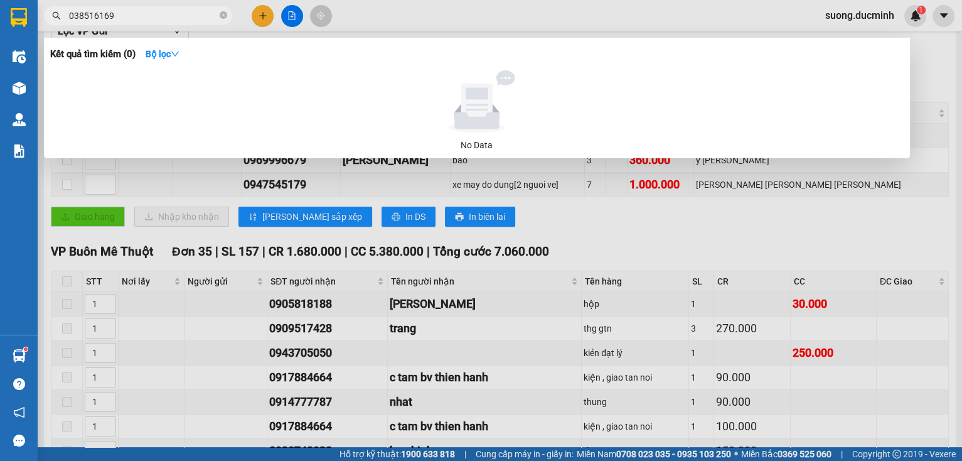
type input "0385161692"
click at [223, 13] on icon "close-circle" at bounding box center [224, 15] width 8 height 8
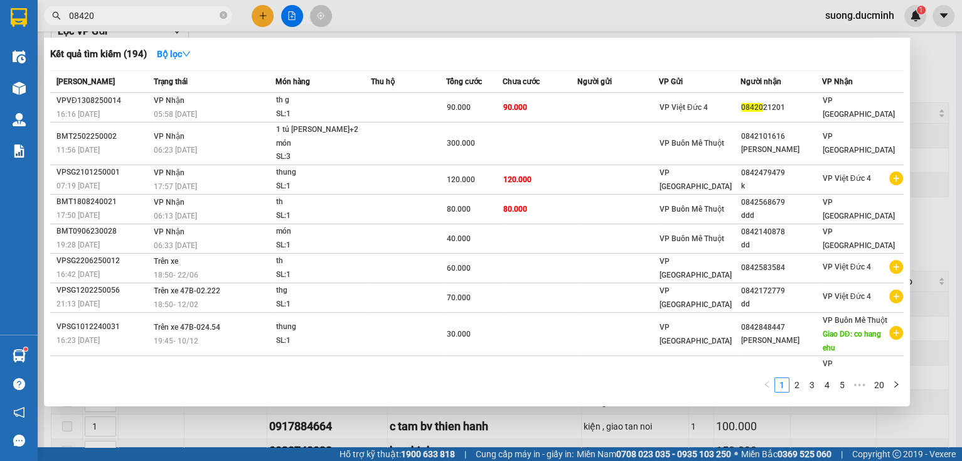
type input "084201"
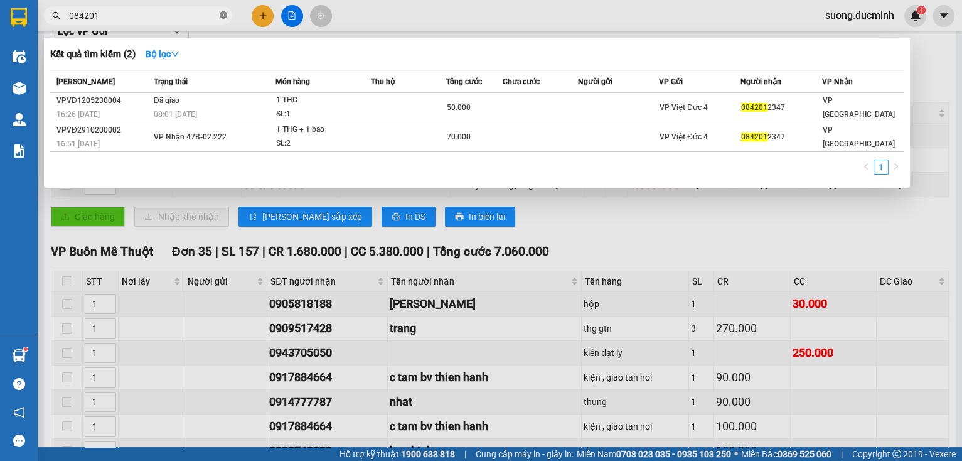
click at [223, 18] on icon "close-circle" at bounding box center [224, 15] width 8 height 8
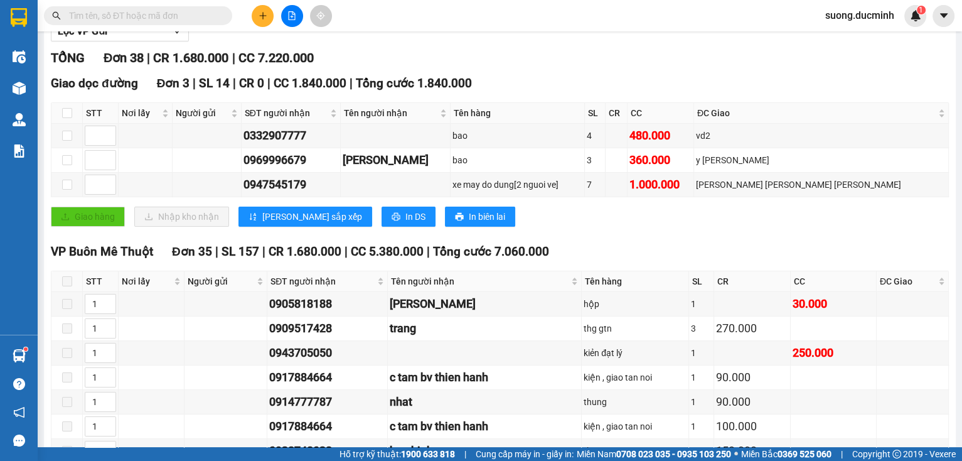
click at [199, 24] on span at bounding box center [138, 15] width 188 height 19
click at [104, 9] on input "text" at bounding box center [143, 16] width 148 height 14
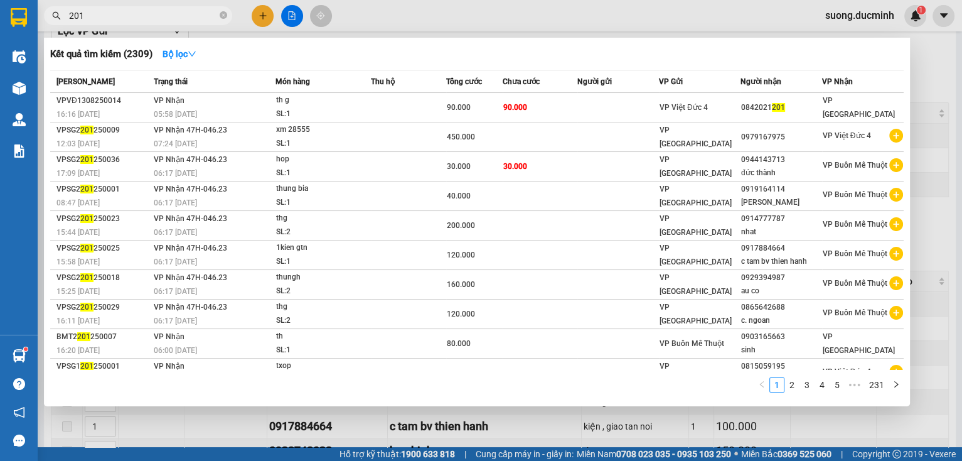
type input "201"
click at [265, 18] on div at bounding box center [481, 230] width 962 height 461
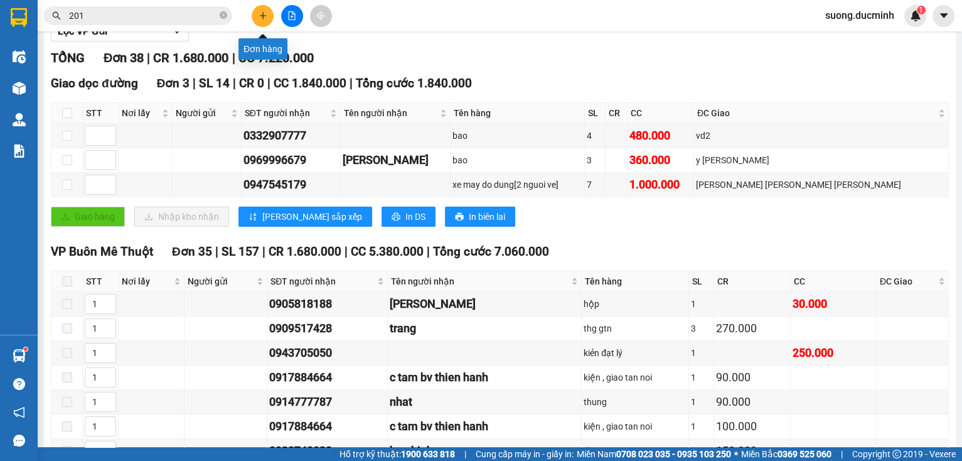
click at [264, 19] on icon "plus" at bounding box center [263, 15] width 9 height 9
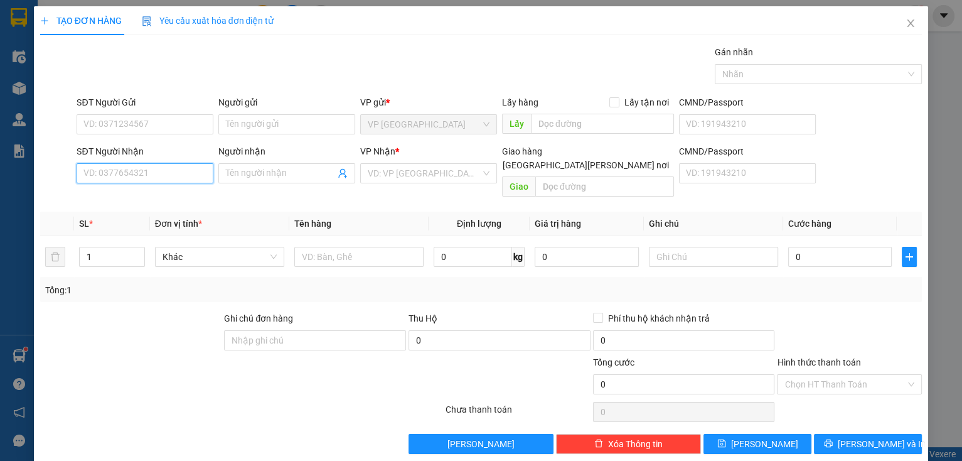
click at [142, 171] on input "SĐT Người Nhận" at bounding box center [145, 173] width 137 height 20
type input "0901949594"
click at [154, 193] on div "0901949594 - vu" at bounding box center [143, 198] width 120 height 14
type input "vu"
type input "ekao"
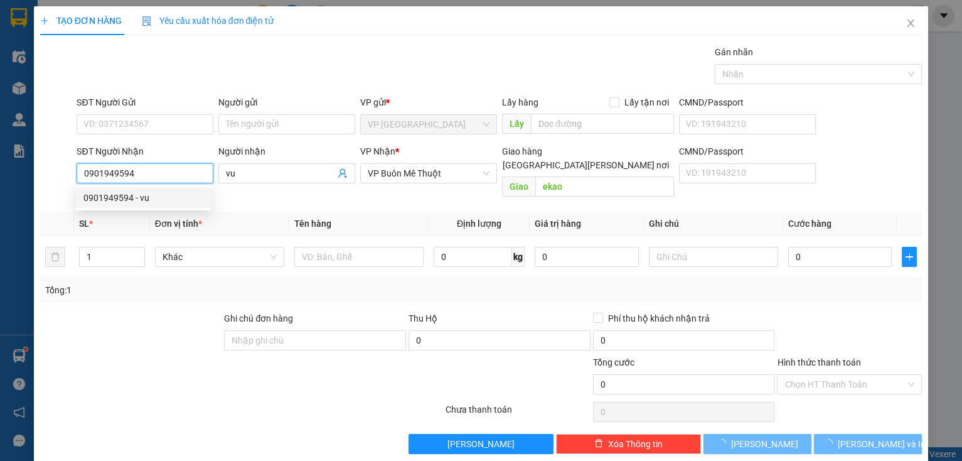
type input "70.000"
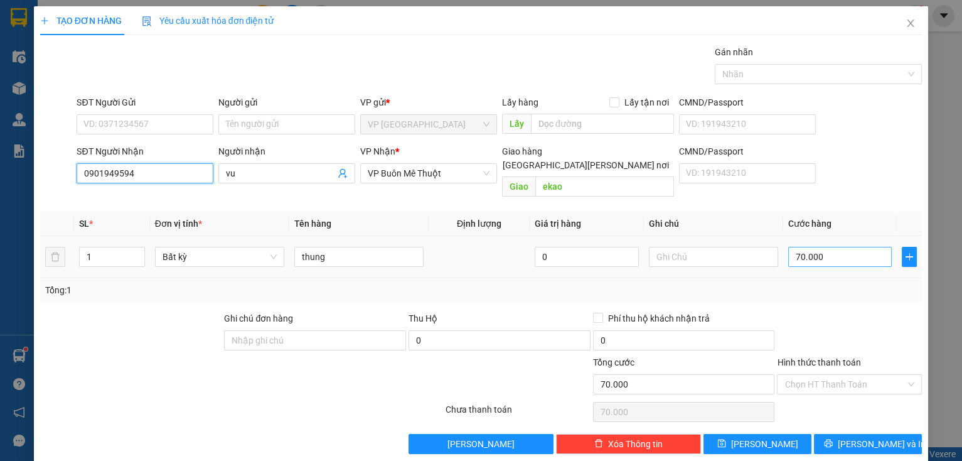
type input "0901949594"
click at [826, 247] on input "70.000" at bounding box center [840, 257] width 104 height 20
type input "2"
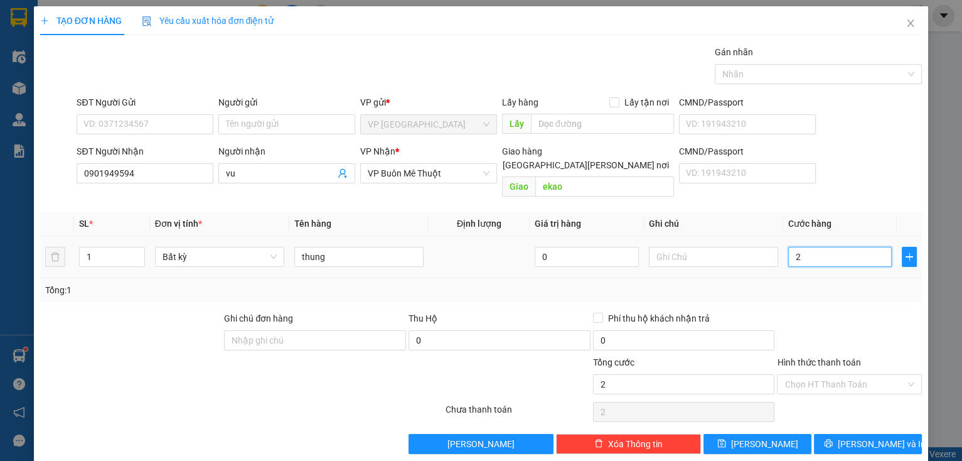
type input "29"
type input "290"
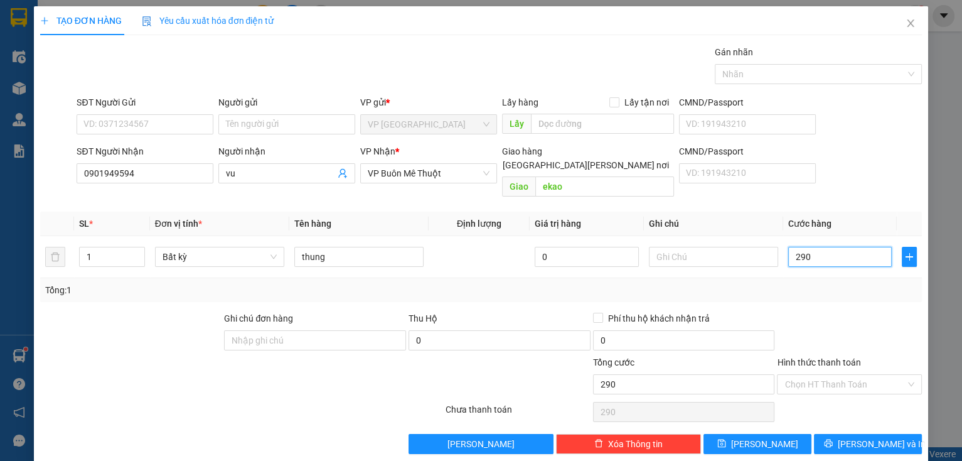
type input "290"
type input "290.000"
click at [867, 324] on div at bounding box center [849, 333] width 147 height 44
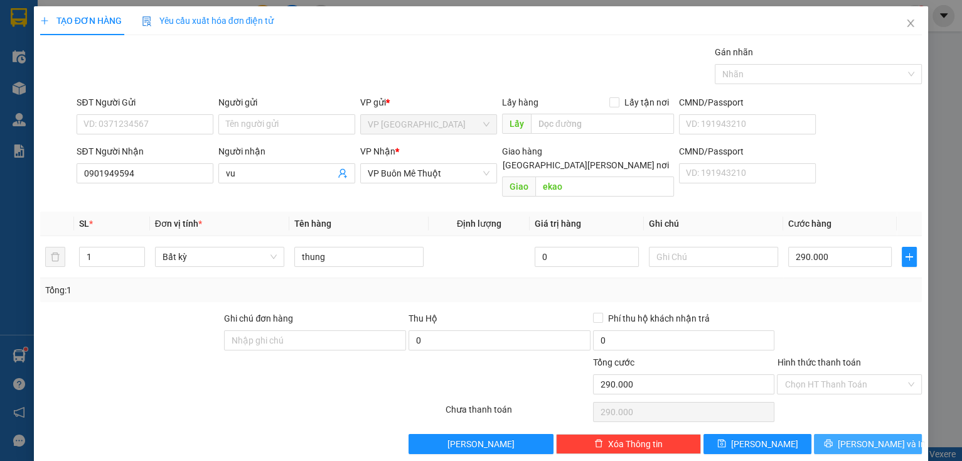
click at [860, 437] on span "[PERSON_NAME] và In" at bounding box center [882, 444] width 88 height 14
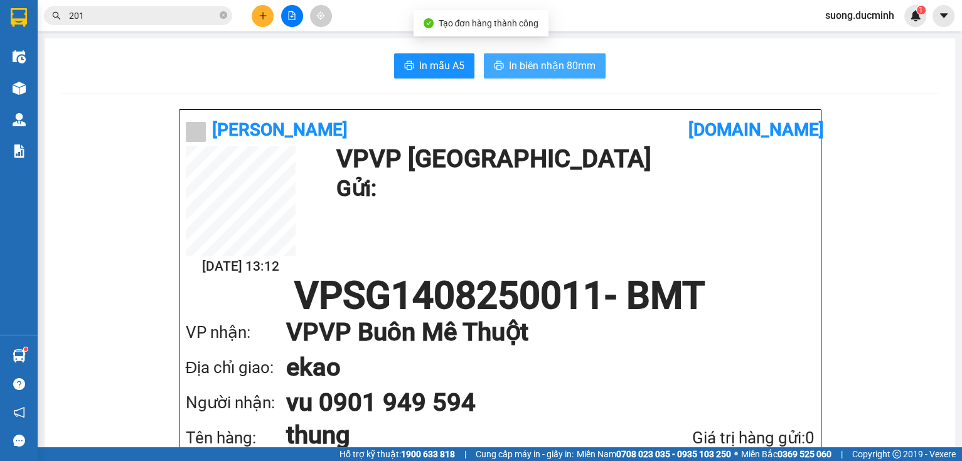
click at [572, 75] on button "In biên nhận 80mm" at bounding box center [545, 65] width 122 height 25
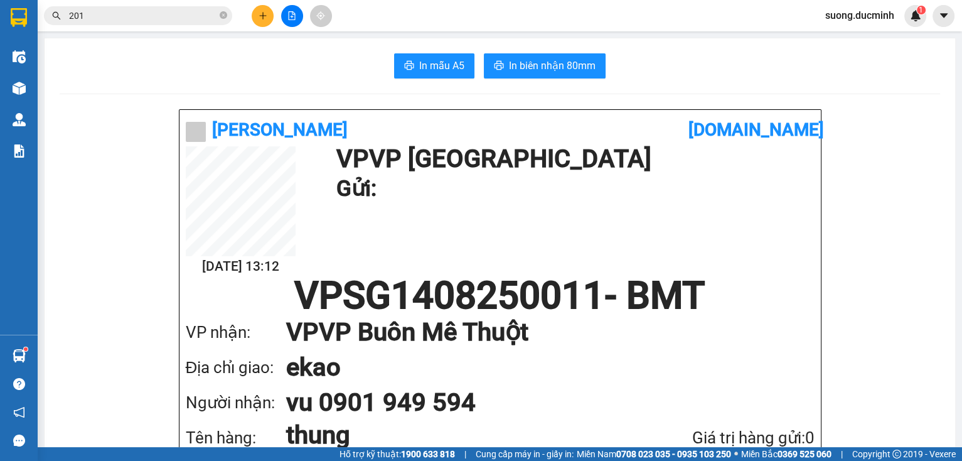
click at [553, 70] on span "In biên nhận 80mm" at bounding box center [552, 66] width 87 height 16
click at [264, 19] on icon "plus" at bounding box center [263, 15] width 9 height 9
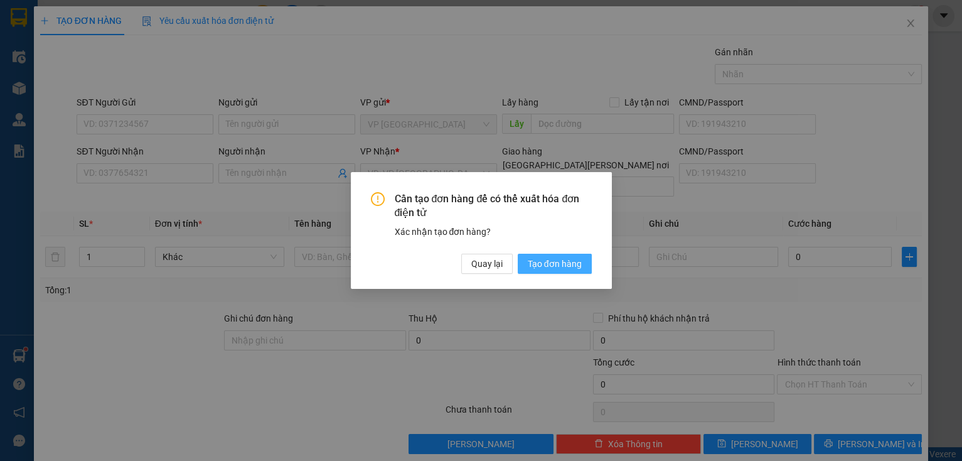
click at [522, 265] on button "Tạo đơn hàng" at bounding box center [555, 264] width 74 height 20
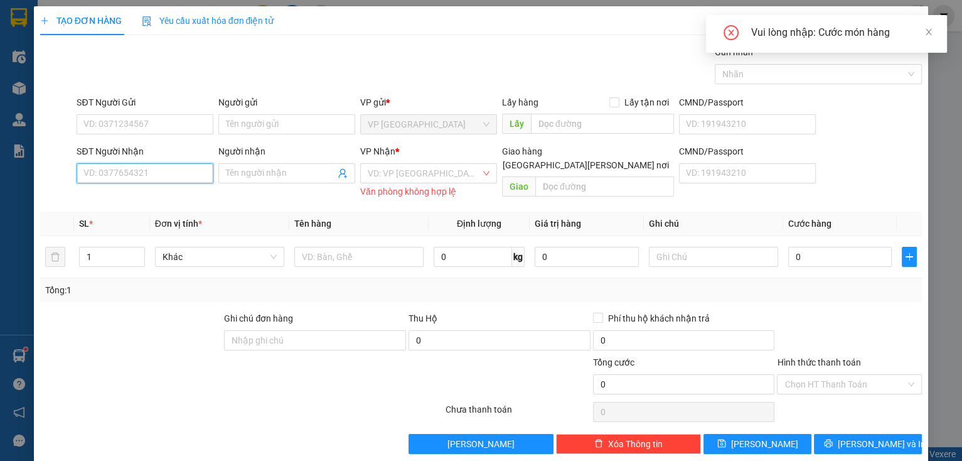
click at [181, 179] on input "SĐT Người Nhận" at bounding box center [145, 173] width 137 height 20
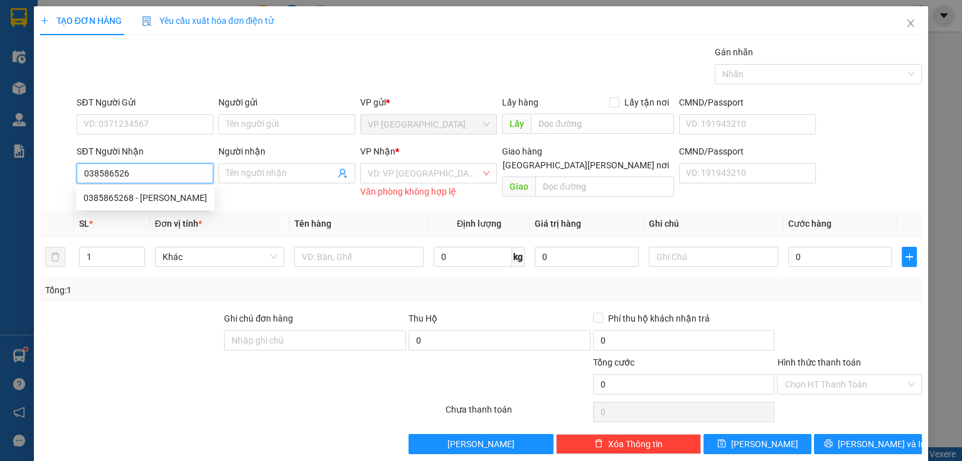
type input "0385865268"
click at [126, 193] on div "0385865268 - [PERSON_NAME]" at bounding box center [145, 198] width 124 height 14
type input "xuan hy"
type input "eakao"
type input "70.000"
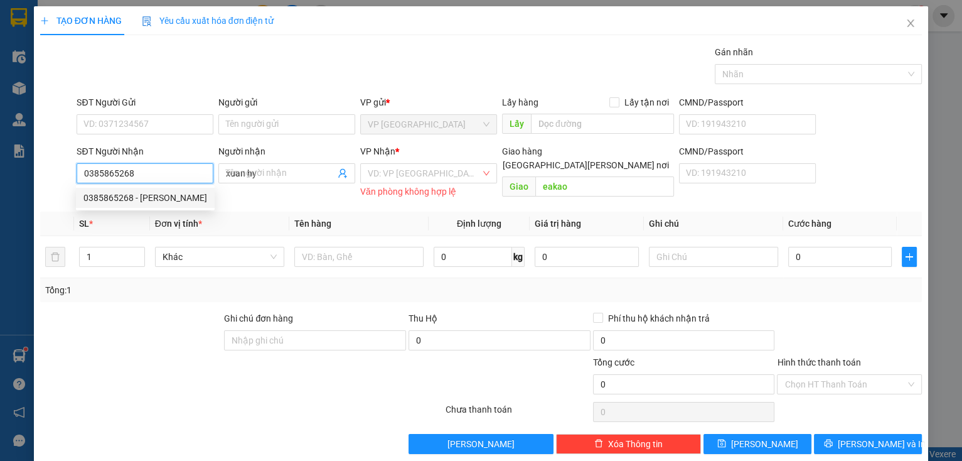
type input "70.000"
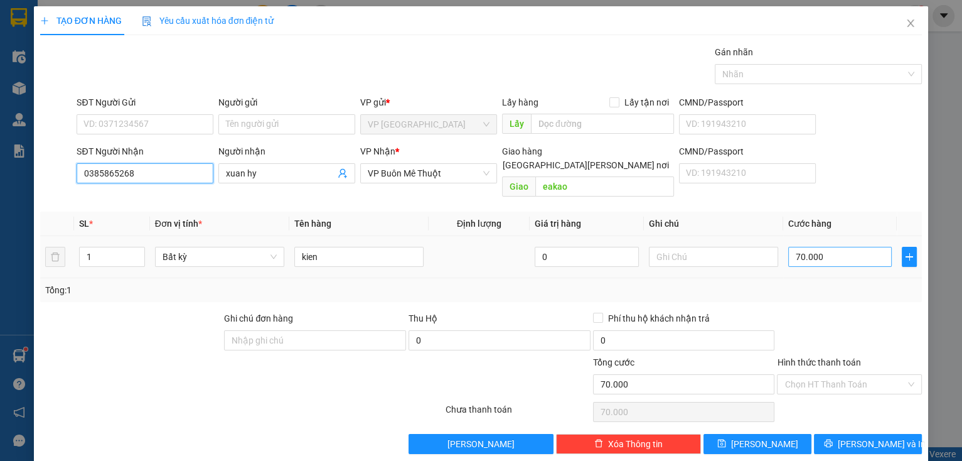
type input "0385865268"
click at [841, 247] on input "70.000" at bounding box center [840, 257] width 104 height 20
click at [811, 283] on div "Tổng: 1" at bounding box center [481, 290] width 872 height 14
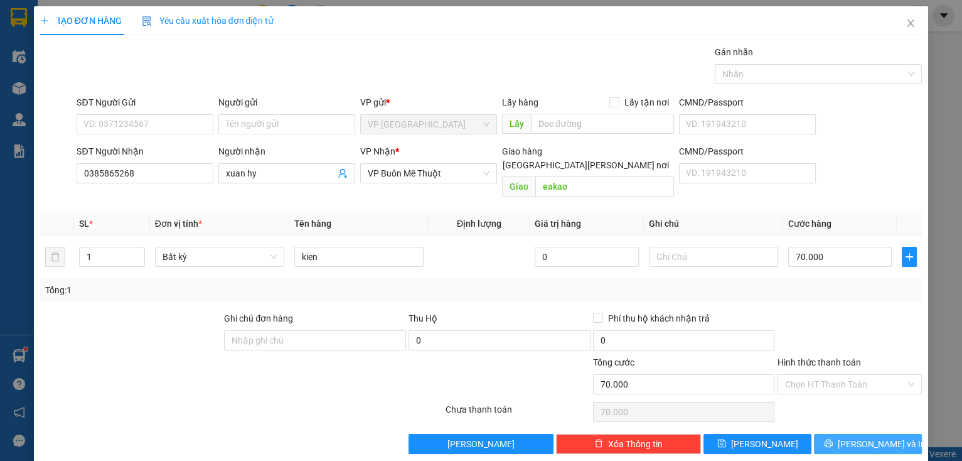
click at [873, 437] on span "[PERSON_NAME] và In" at bounding box center [882, 444] width 88 height 14
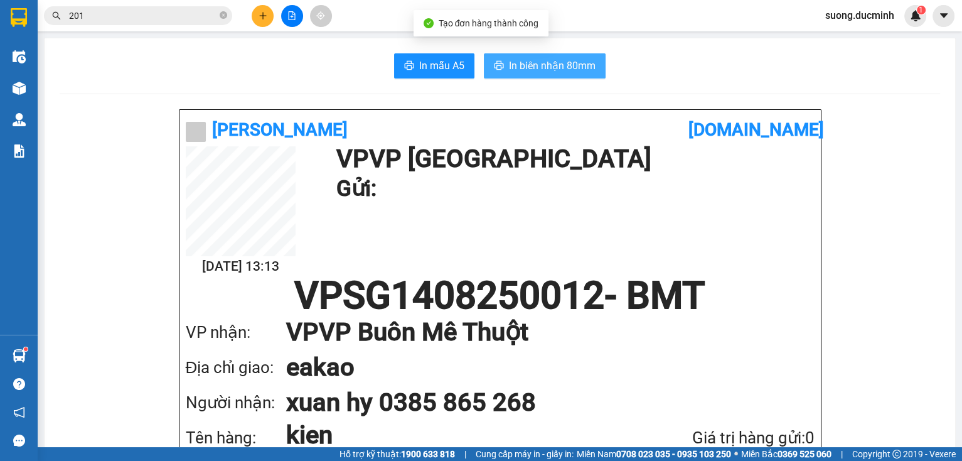
click at [548, 70] on span "In biên nhận 80mm" at bounding box center [552, 66] width 87 height 16
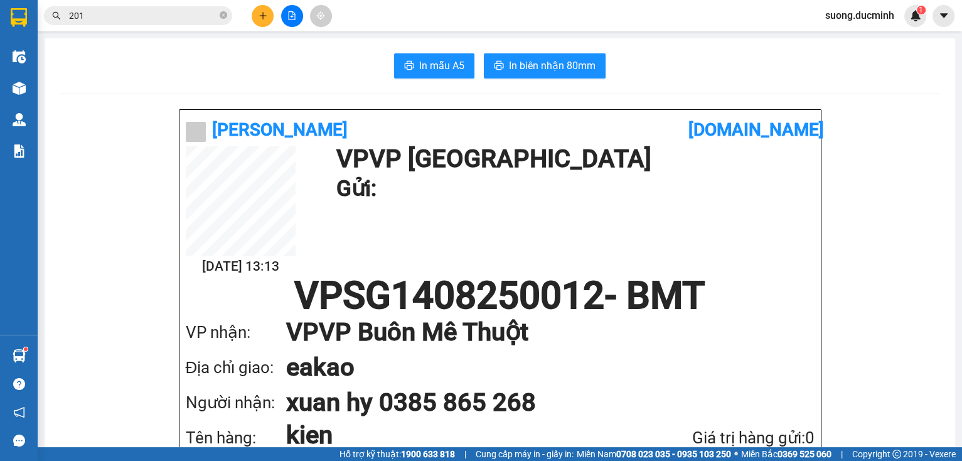
click at [188, 16] on input "201" at bounding box center [143, 16] width 148 height 14
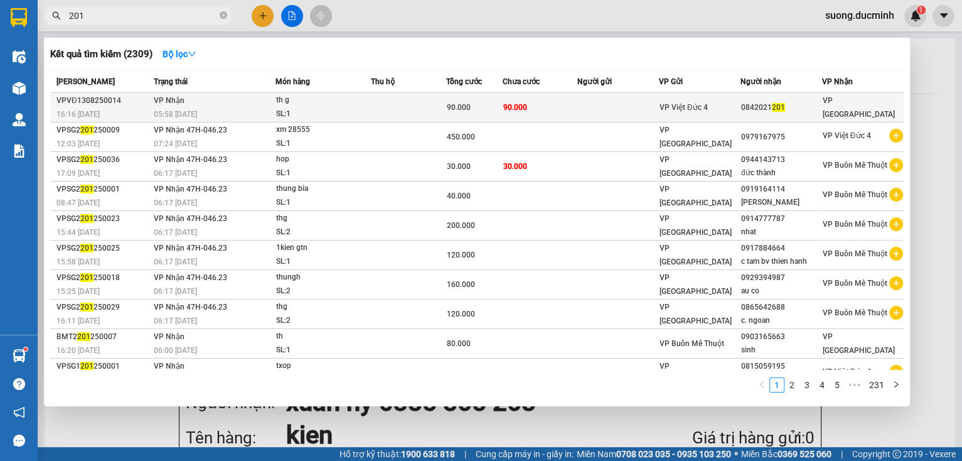
click at [416, 107] on td at bounding box center [408, 107] width 75 height 29
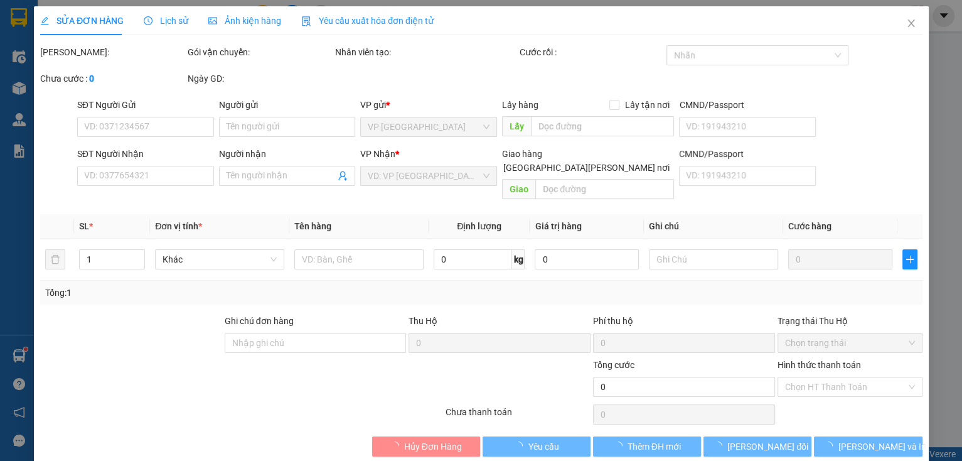
type input "0842021201"
type input "90.000"
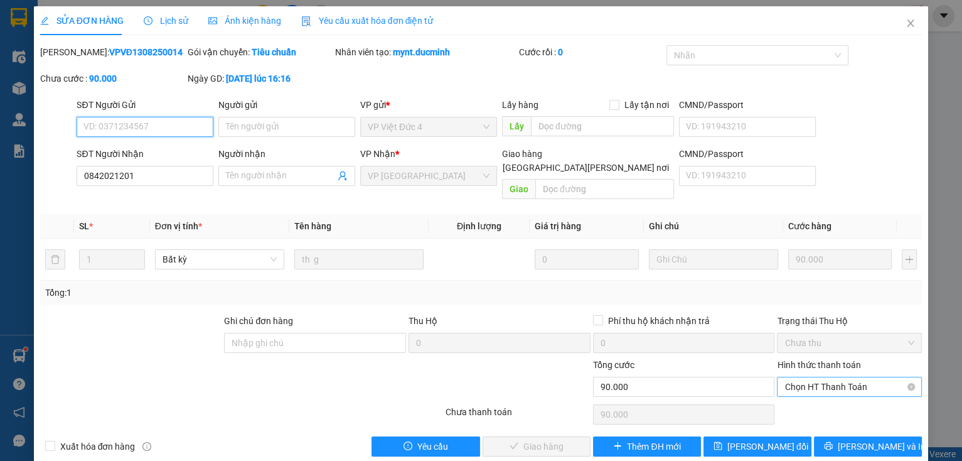
click at [815, 377] on span "Chọn HT Thanh Toán" at bounding box center [849, 386] width 130 height 19
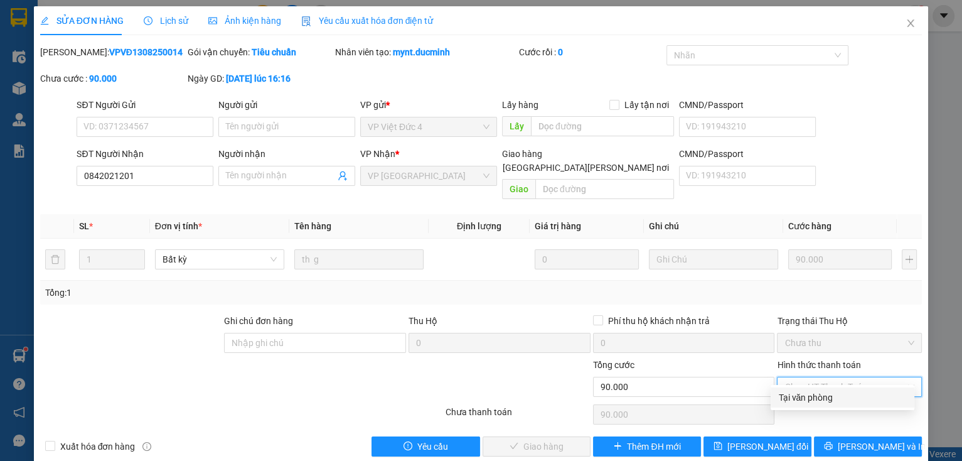
click at [806, 393] on div "Tại văn phòng" at bounding box center [842, 397] width 129 height 14
type input "0"
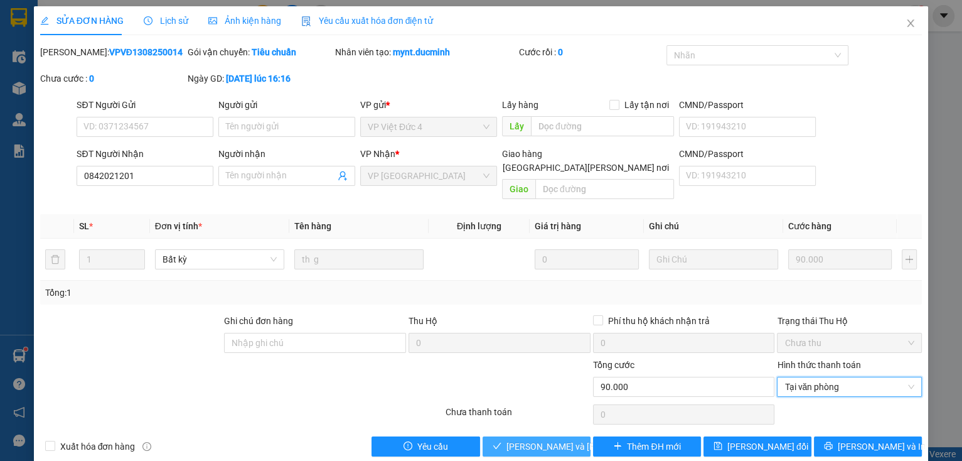
click at [562, 439] on span "[PERSON_NAME] và [PERSON_NAME] hàng" at bounding box center [590, 446] width 169 height 14
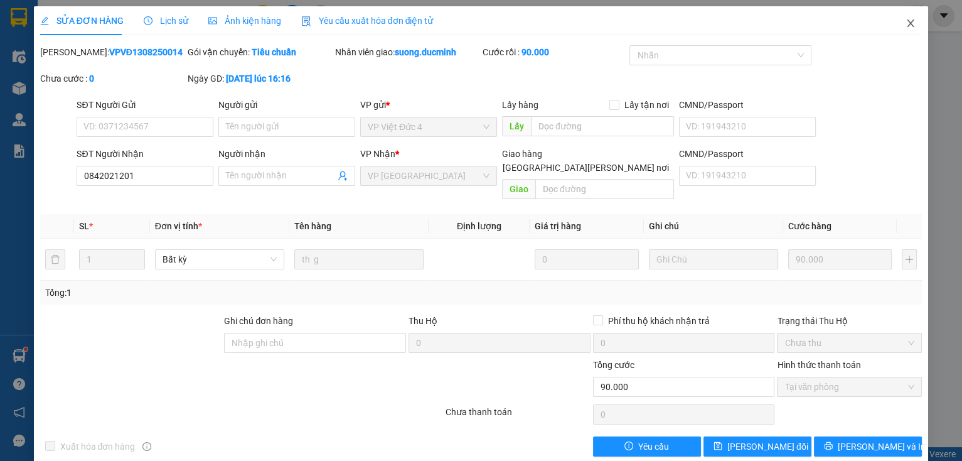
click at [906, 19] on icon "close" at bounding box center [911, 23] width 10 height 10
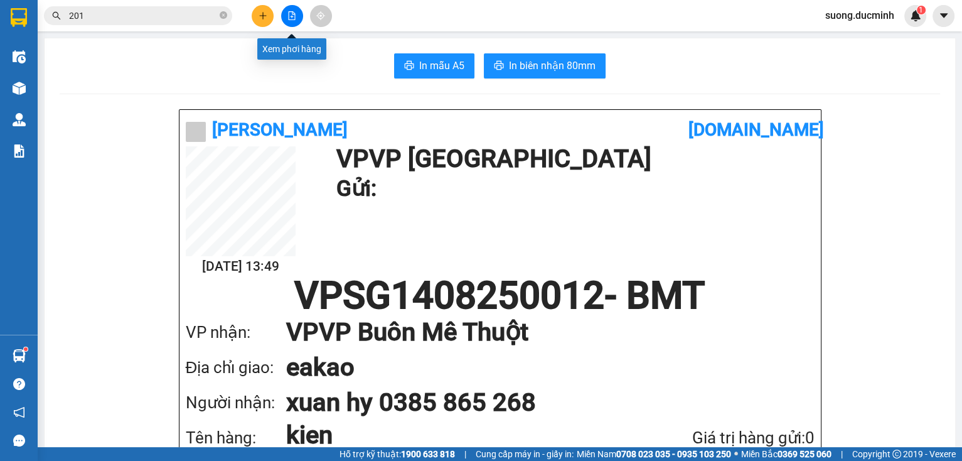
click at [287, 19] on icon "file-add" at bounding box center [291, 15] width 9 height 9
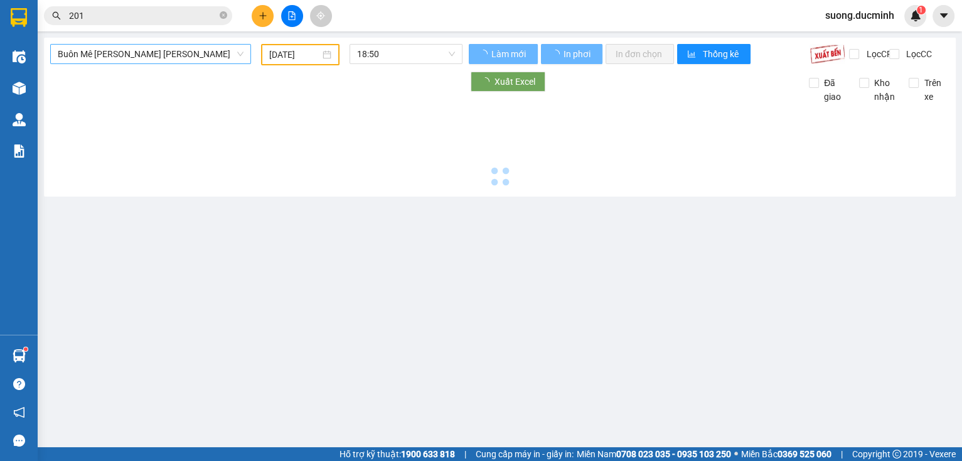
click at [164, 53] on span "Buôn Mê [PERSON_NAME] [PERSON_NAME]" at bounding box center [151, 54] width 186 height 19
type input "[DATE]"
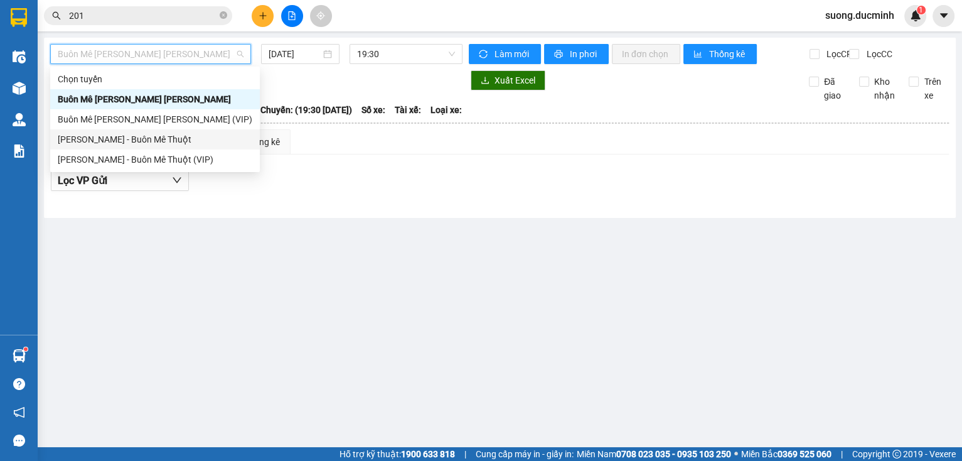
click at [174, 135] on div "[PERSON_NAME] - Buôn Mê Thuột" at bounding box center [155, 139] width 195 height 14
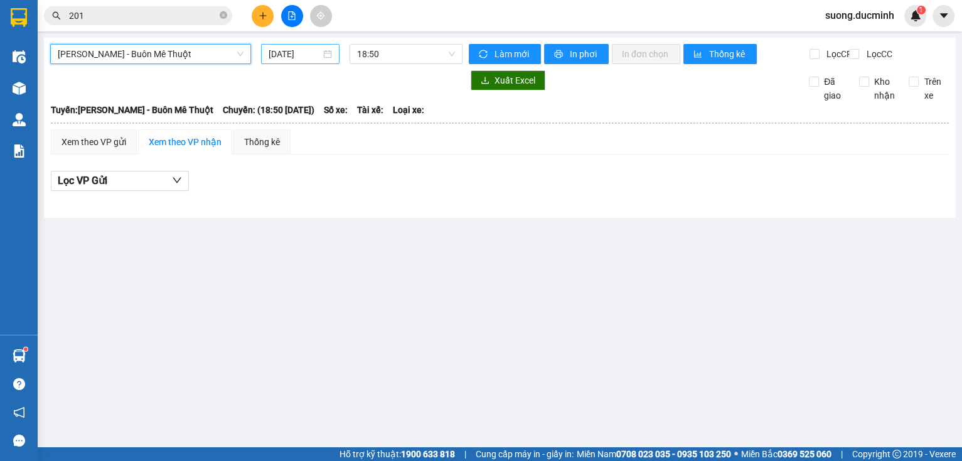
click at [280, 51] on input "[DATE]" at bounding box center [294, 54] width 51 height 14
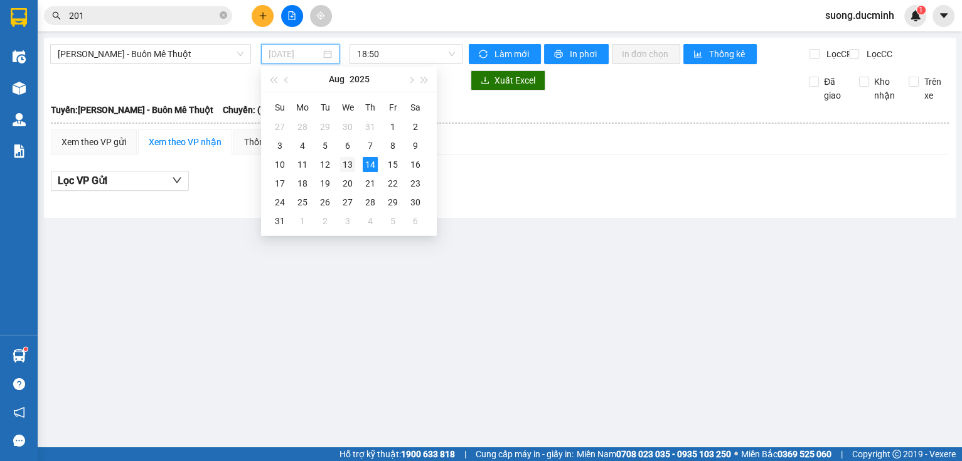
click at [346, 164] on div "13" at bounding box center [347, 164] width 15 height 15
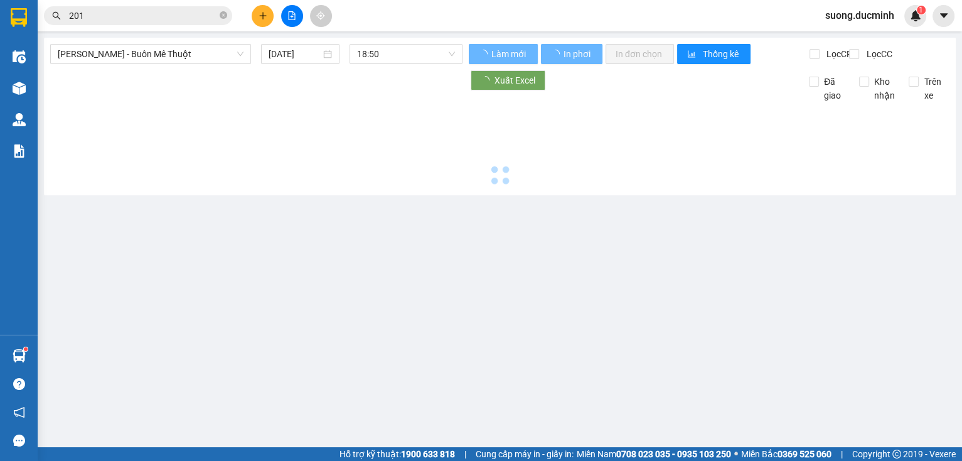
type input "[DATE]"
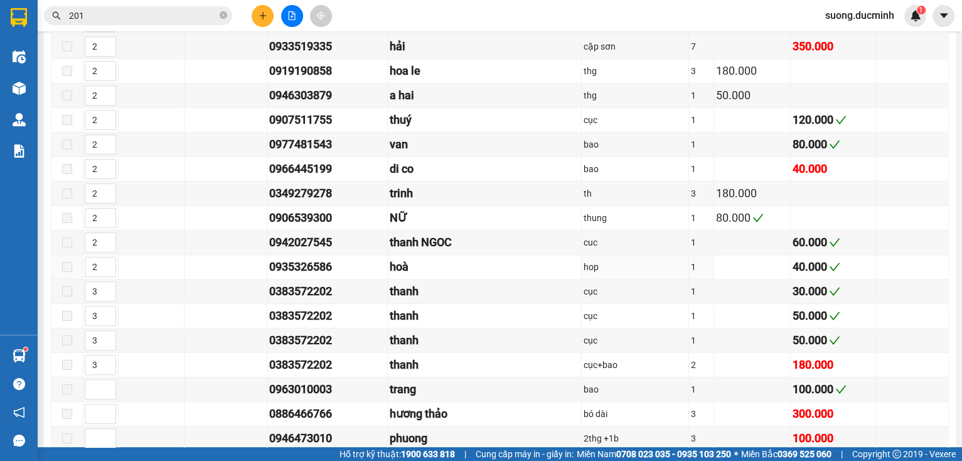
scroll to position [753, 0]
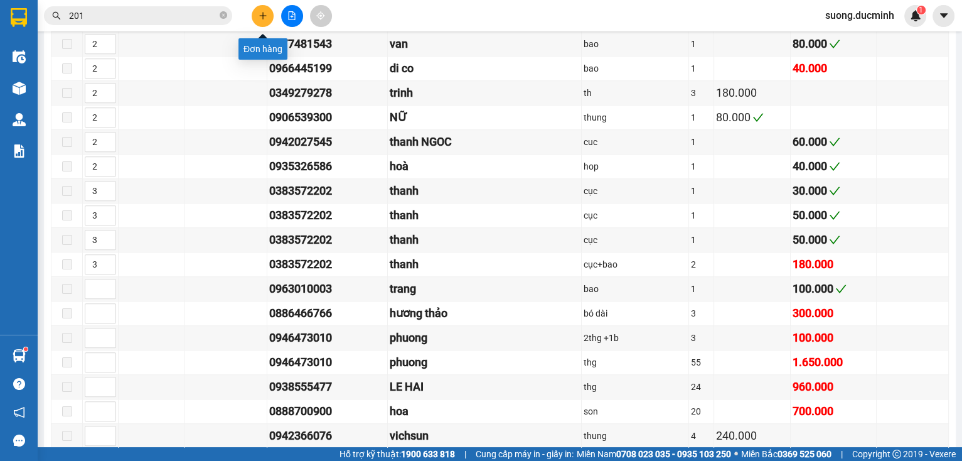
click at [265, 14] on icon "plus" at bounding box center [263, 15] width 9 height 9
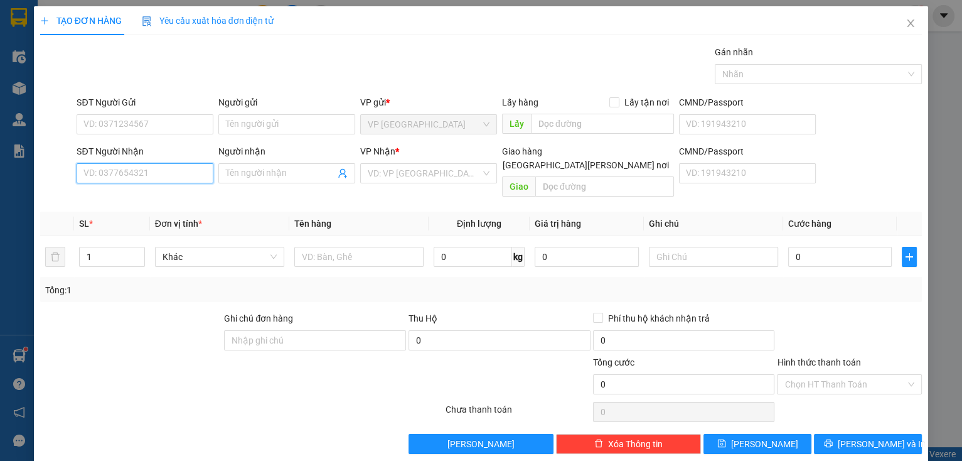
click at [175, 165] on input "SĐT Người Nhận" at bounding box center [145, 173] width 137 height 20
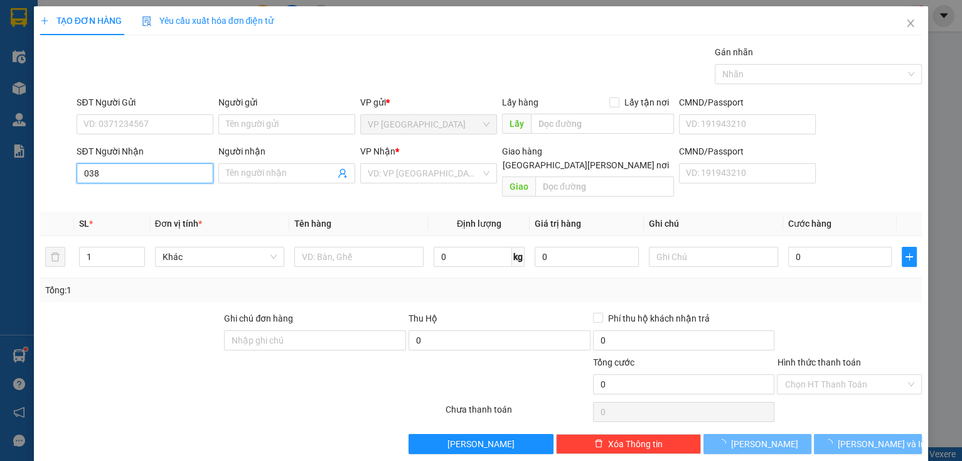
click at [149, 181] on input "038" at bounding box center [145, 173] width 137 height 20
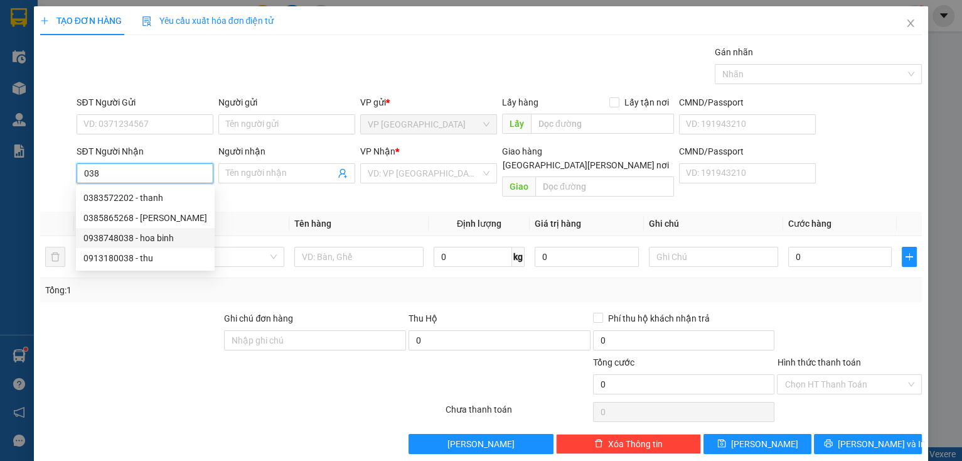
click at [154, 237] on div "0938748038 - hoa binh" at bounding box center [145, 238] width 124 height 14
type input "0938748038"
type input "hoa binh"
type input "150.000"
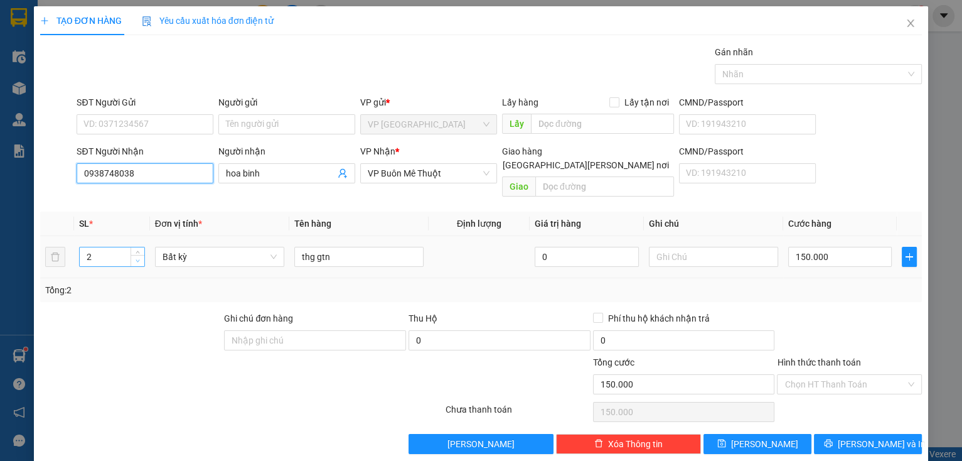
type input "0938748038"
type input "1"
click at [138, 259] on icon "down" at bounding box center [138, 261] width 4 height 4
click at [835, 247] on input "150.000" at bounding box center [840, 257] width 104 height 20
type input "0"
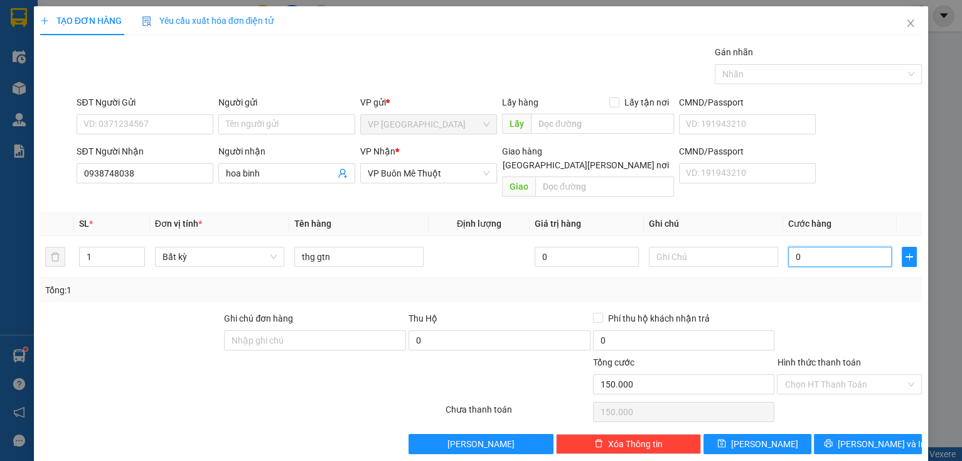
type input "0"
type input "8"
type input "08"
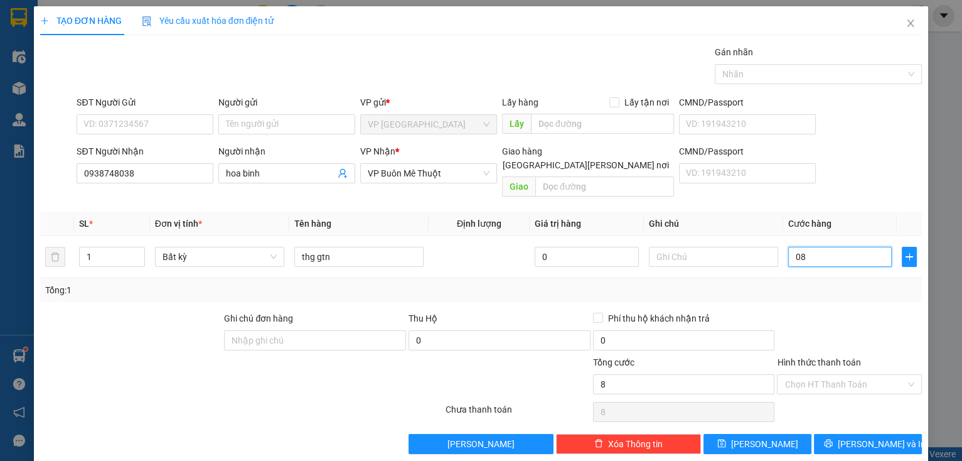
type input "80"
type input "080"
type input "80.000"
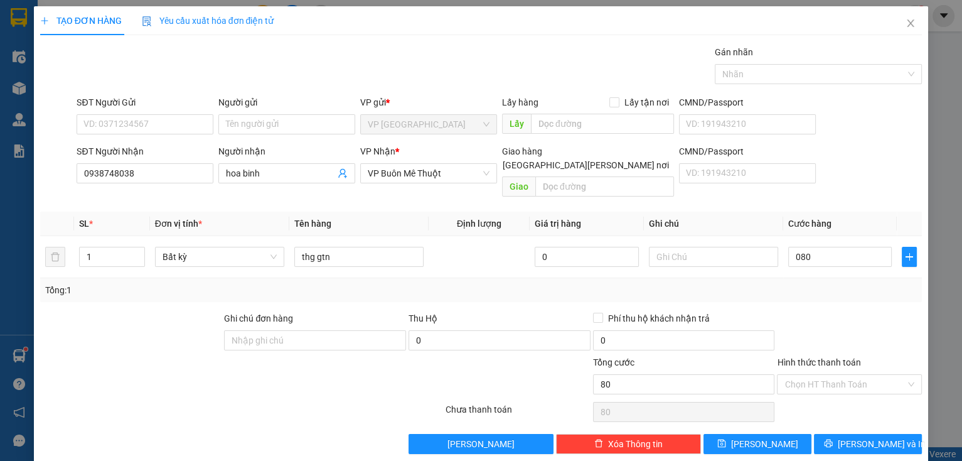
type input "80.000"
click at [811, 339] on div at bounding box center [849, 333] width 147 height 44
click at [825, 375] on input "Hình thức thanh toán" at bounding box center [844, 384] width 121 height 19
click at [828, 397] on div "Tại văn phòng" at bounding box center [842, 394] width 129 height 14
type input "0"
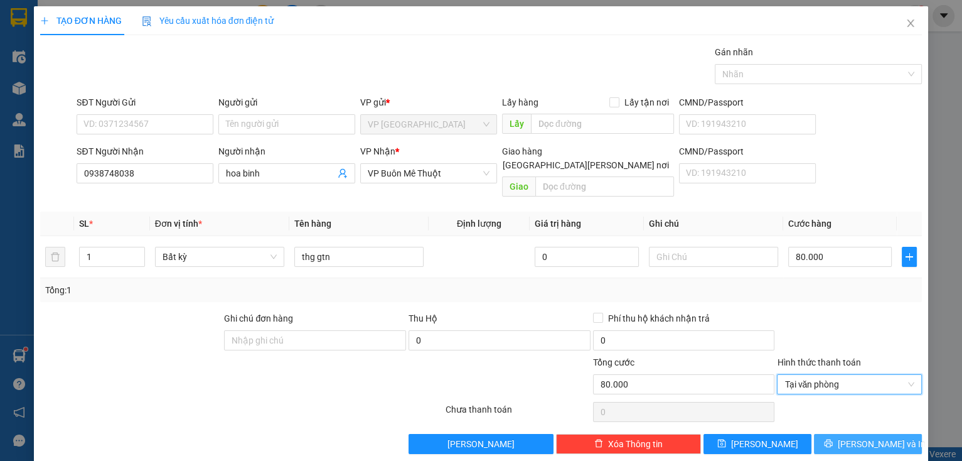
click at [833, 439] on icon "printer" at bounding box center [828, 443] width 9 height 9
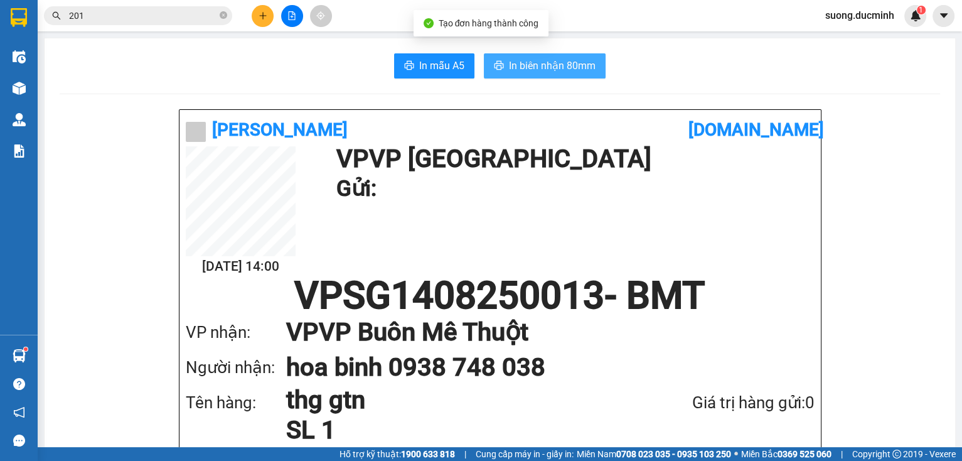
drag, startPoint x: 523, startPoint y: 68, endPoint x: 532, endPoint y: 101, distance: 34.6
click at [522, 72] on span "In biên nhận 80mm" at bounding box center [552, 66] width 87 height 16
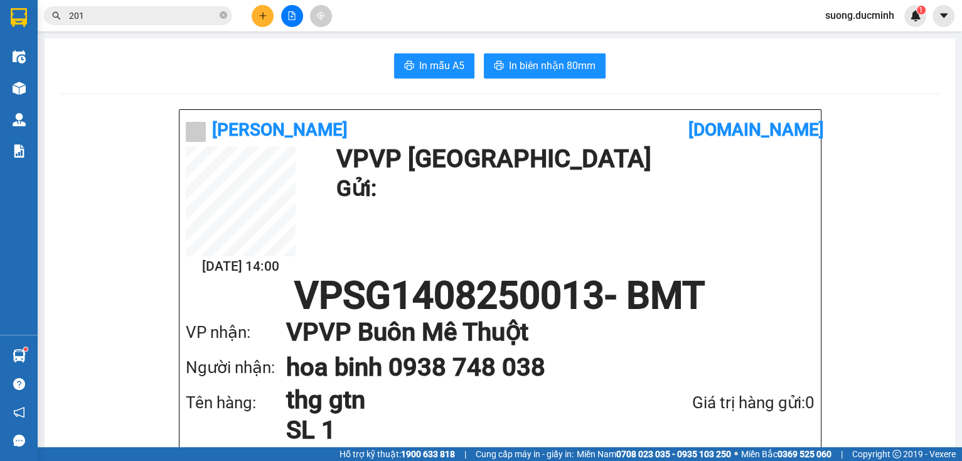
click at [259, 18] on icon "plus" at bounding box center [263, 15] width 9 height 9
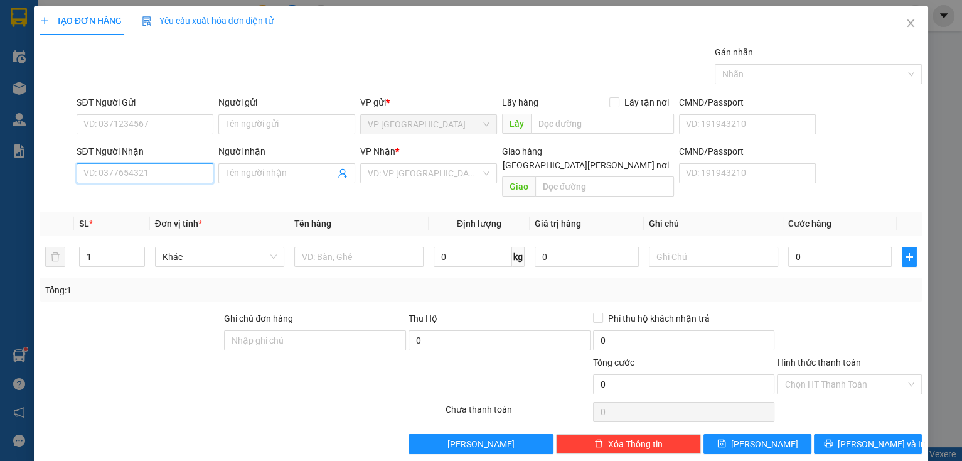
click at [148, 172] on input "SĐT Người Nhận" at bounding box center [145, 173] width 137 height 20
click at [148, 171] on input "SĐT Người Nhận" at bounding box center [145, 173] width 137 height 20
